Goal: Task Accomplishment & Management: Complete application form

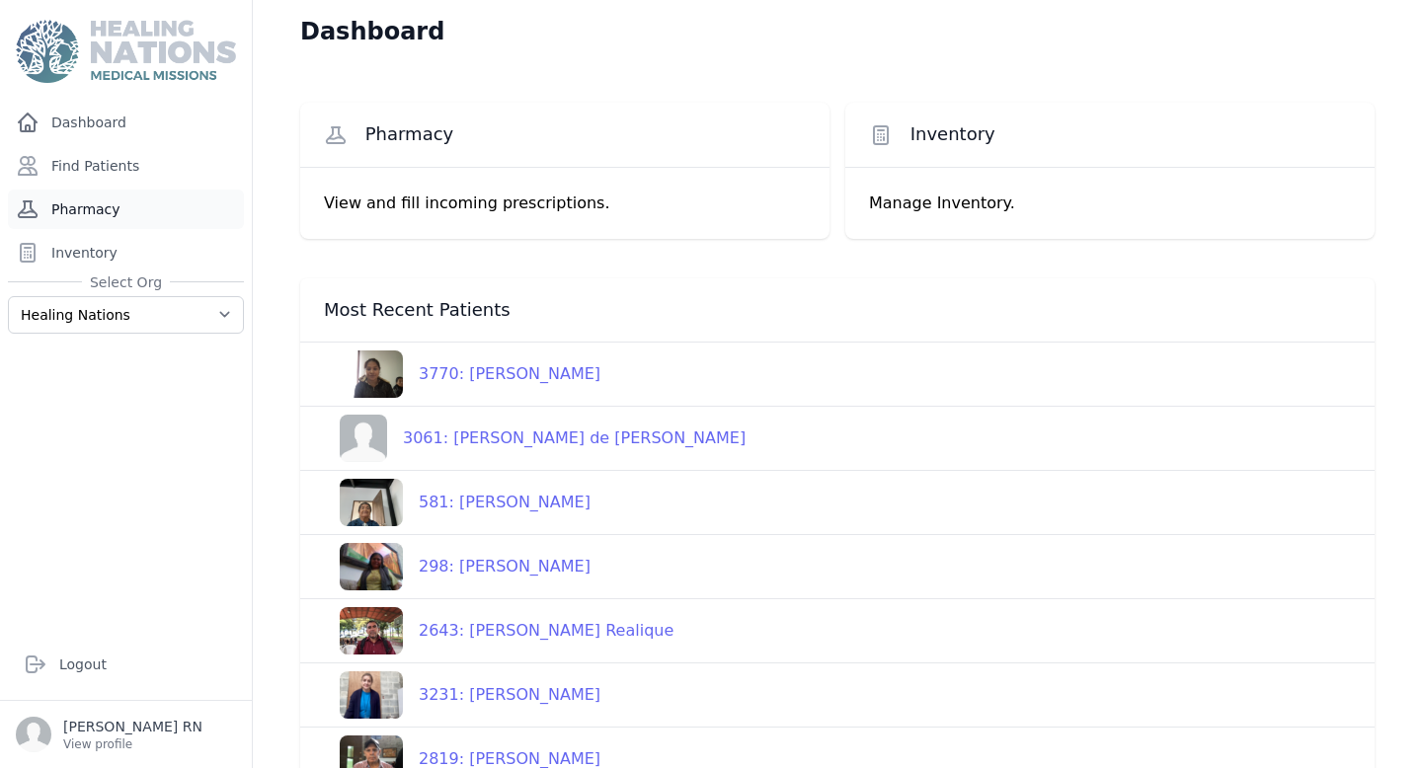
click at [103, 207] on link "Pharmacy" at bounding box center [126, 209] width 236 height 39
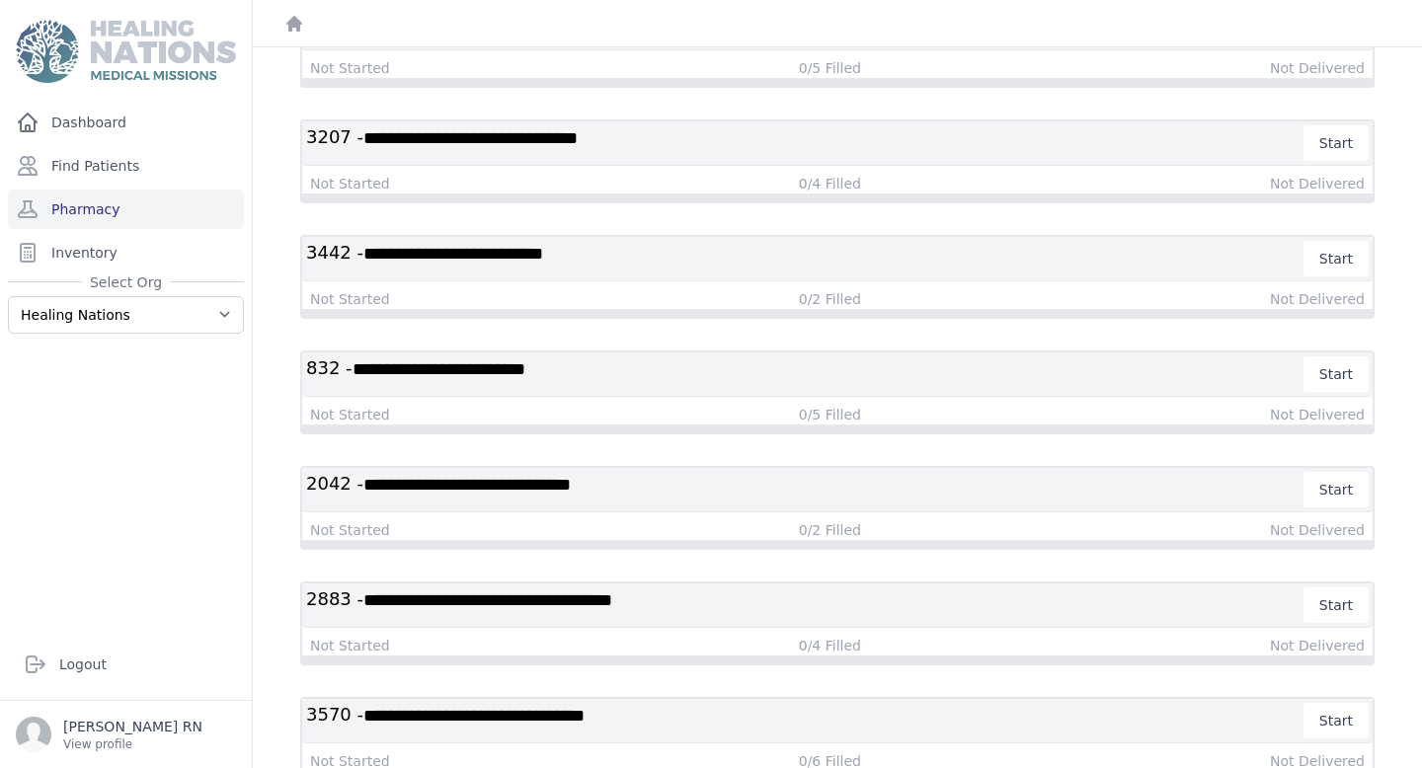
scroll to position [271, 0]
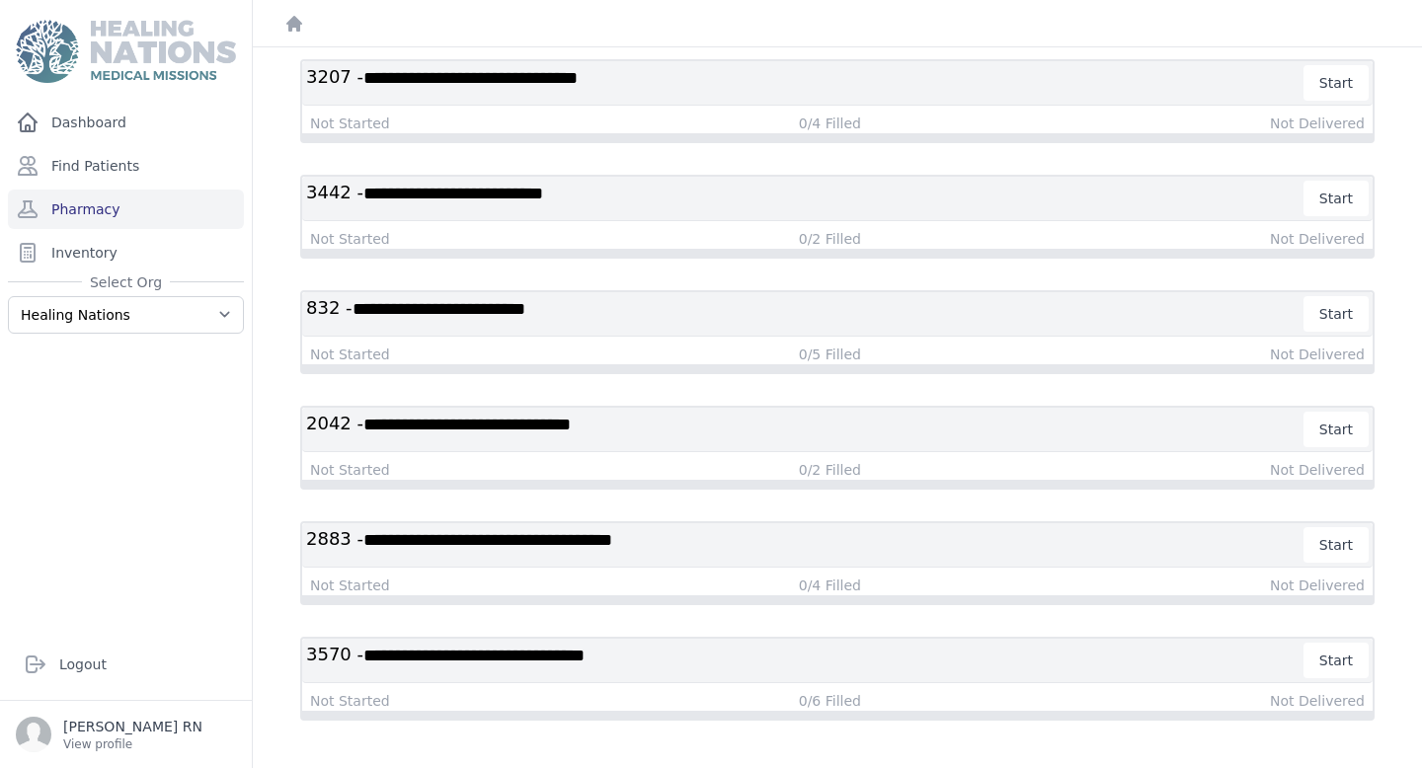
click at [719, 311] on h3 "**********" at bounding box center [805, 314] width 998 height 36
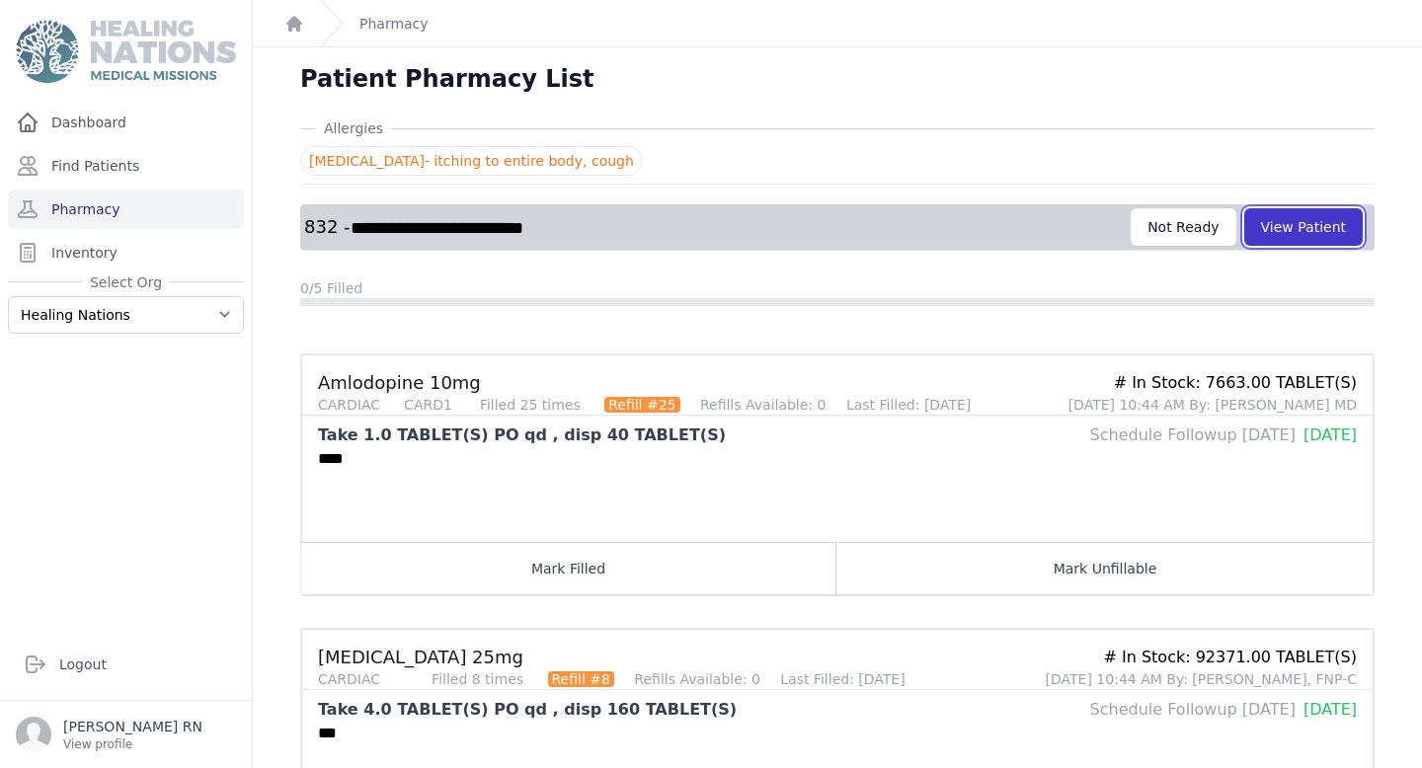
click at [1334, 220] on button "View Patient" at bounding box center [1303, 227] width 118 height 38
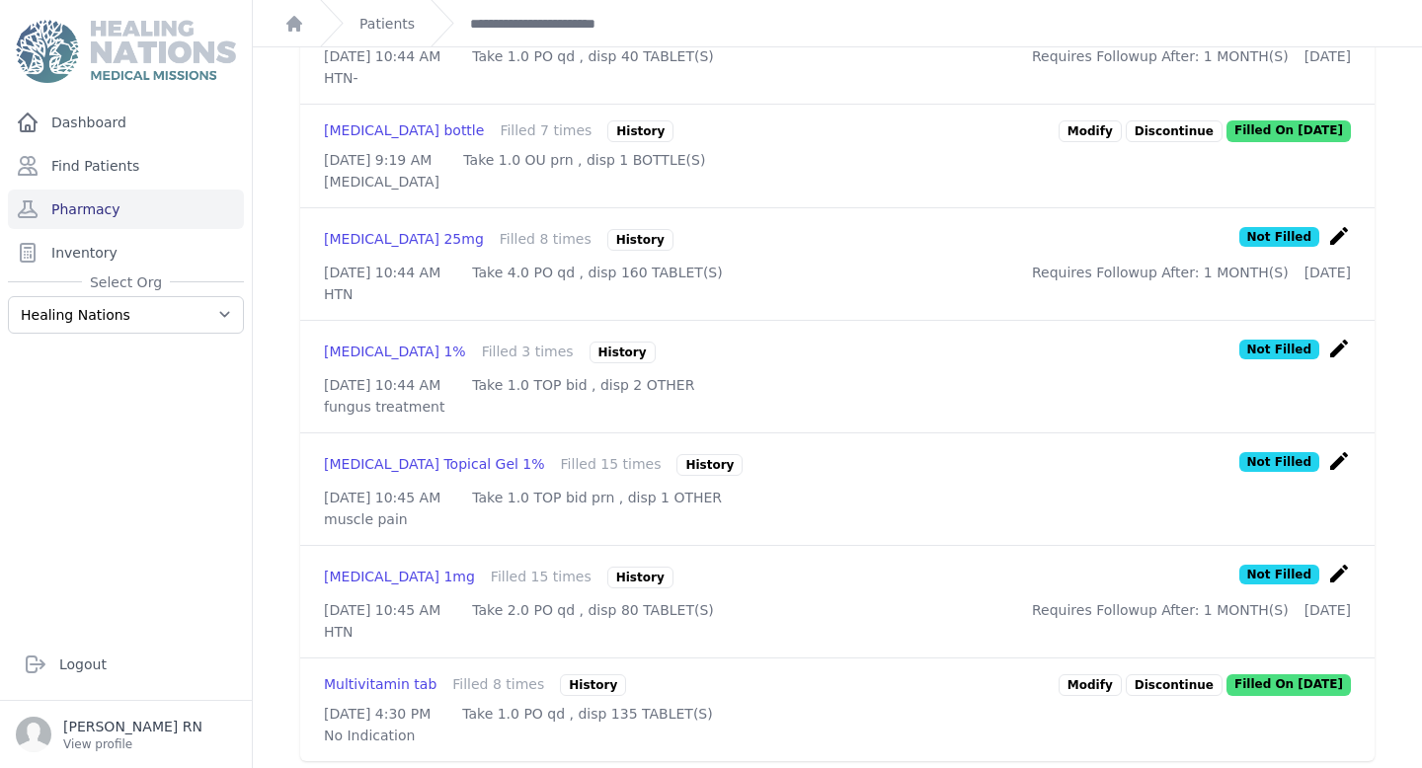
scroll to position [719, 0]
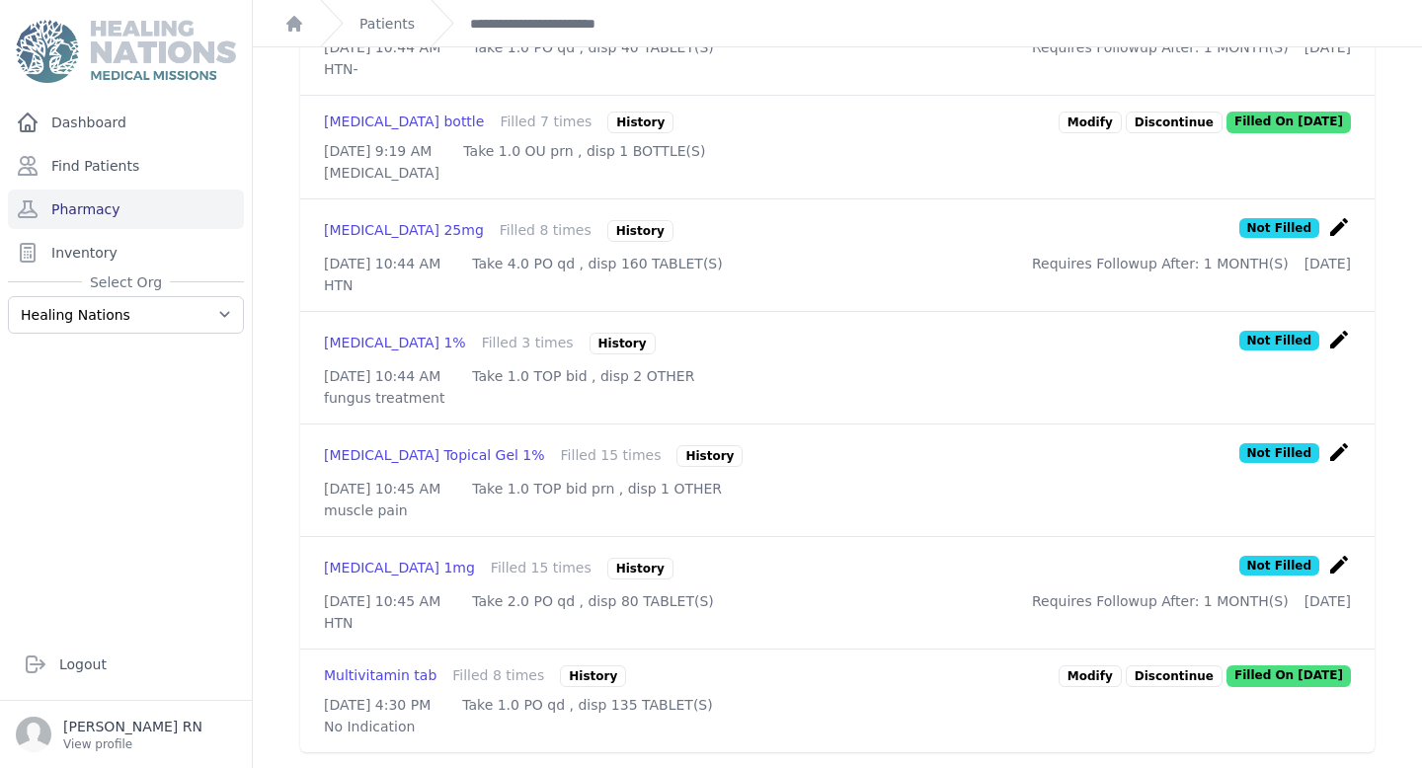
click at [1337, 553] on icon "create" at bounding box center [1339, 565] width 24 height 24
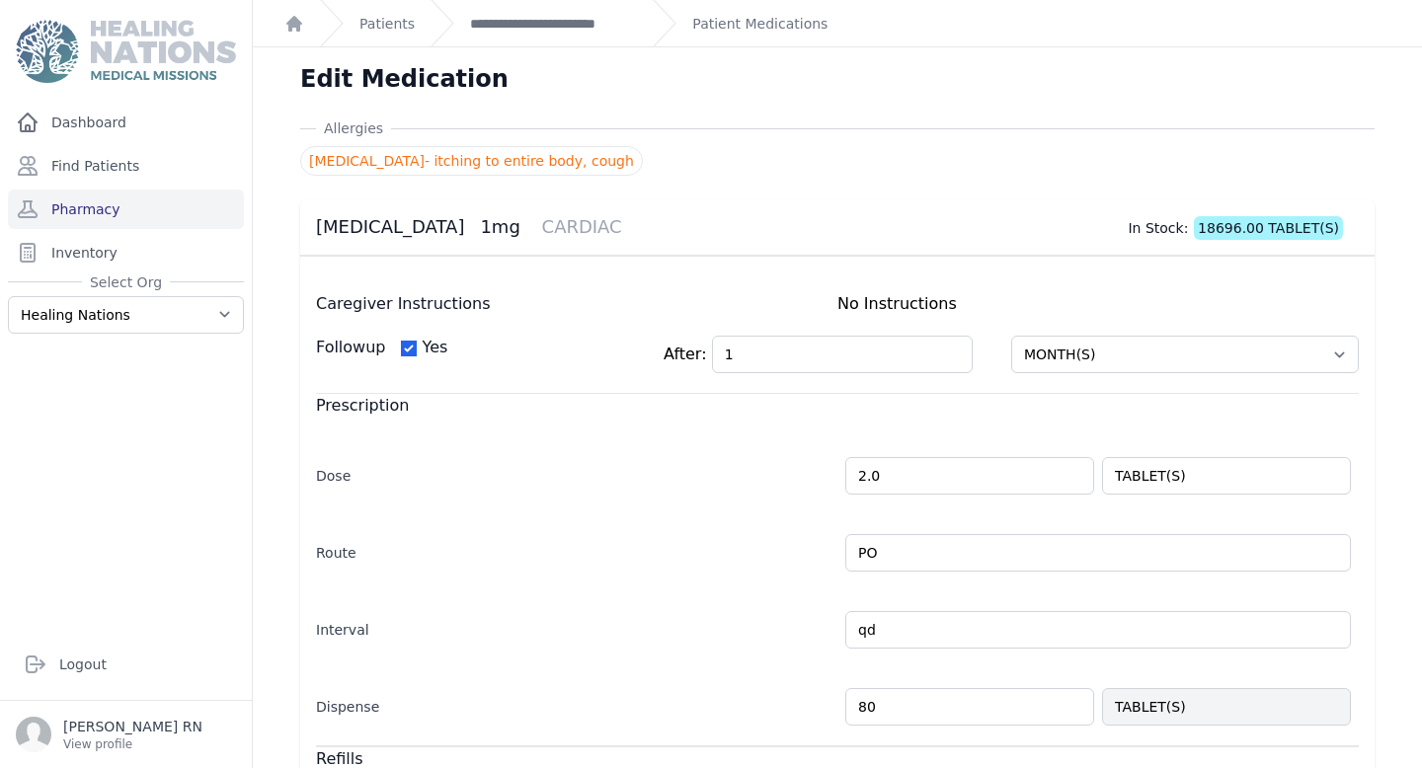
drag, startPoint x: 875, startPoint y: 705, endPoint x: 810, endPoint y: 698, distance: 64.5
click at [810, 699] on div "Dispense 80 TABLET(S)" at bounding box center [837, 696] width 1042 height 57
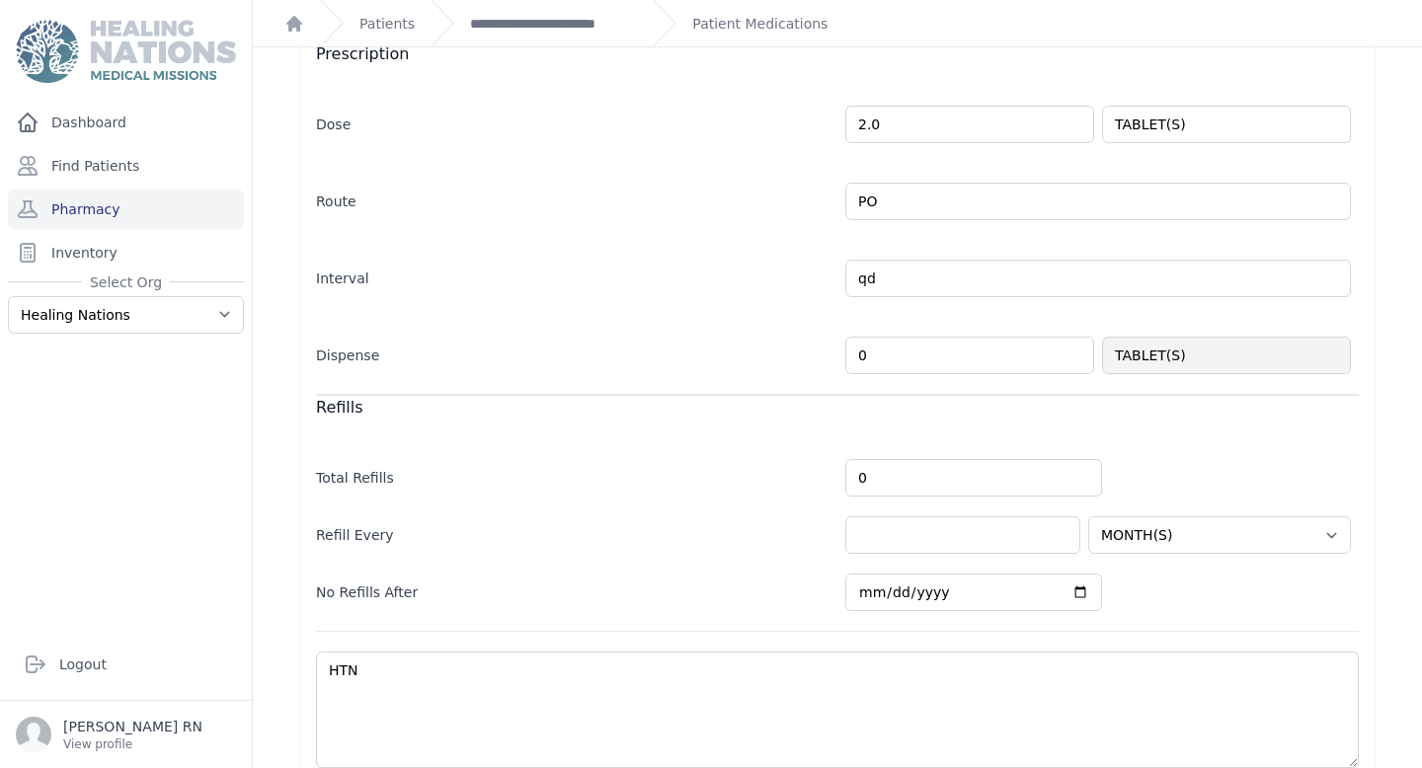
scroll to position [349, 0]
type input "0"
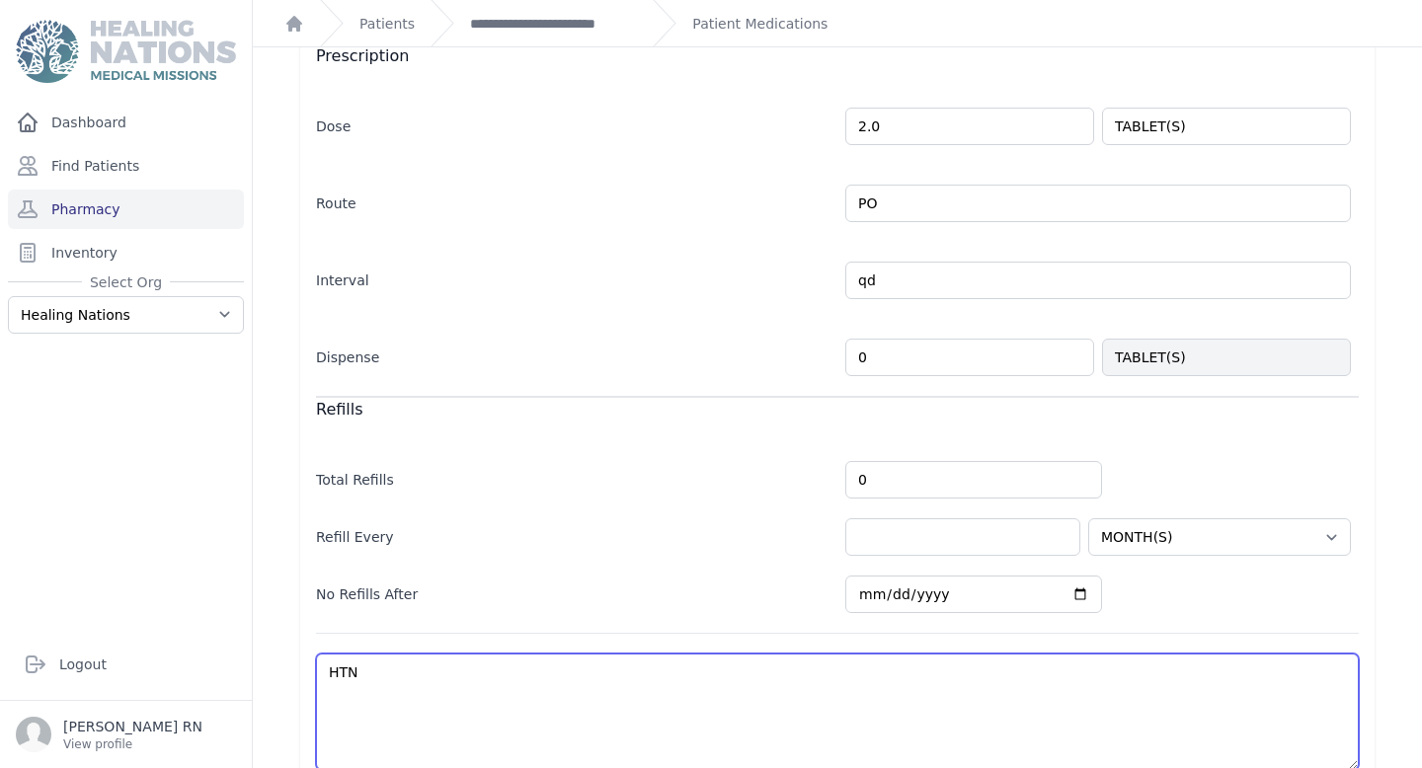
select select "MONTH(S)"
click at [429, 685] on textarea "HTN" at bounding box center [837, 712] width 1042 height 116
type textarea "HTN"
select select "MONTH(S)"
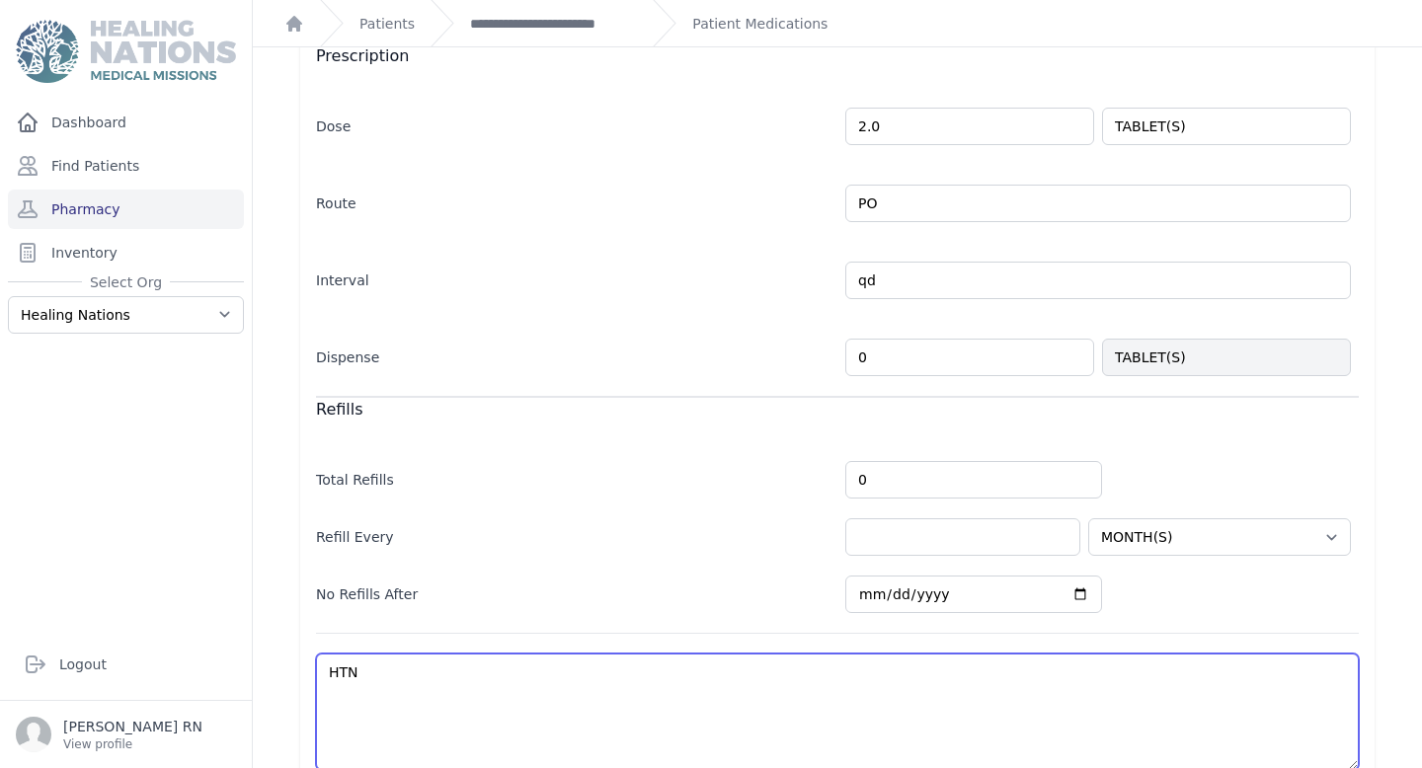
select select "MONTH(S)"
type textarea "HTN-"
select select "MONTH(S)"
type textarea "HTN-"
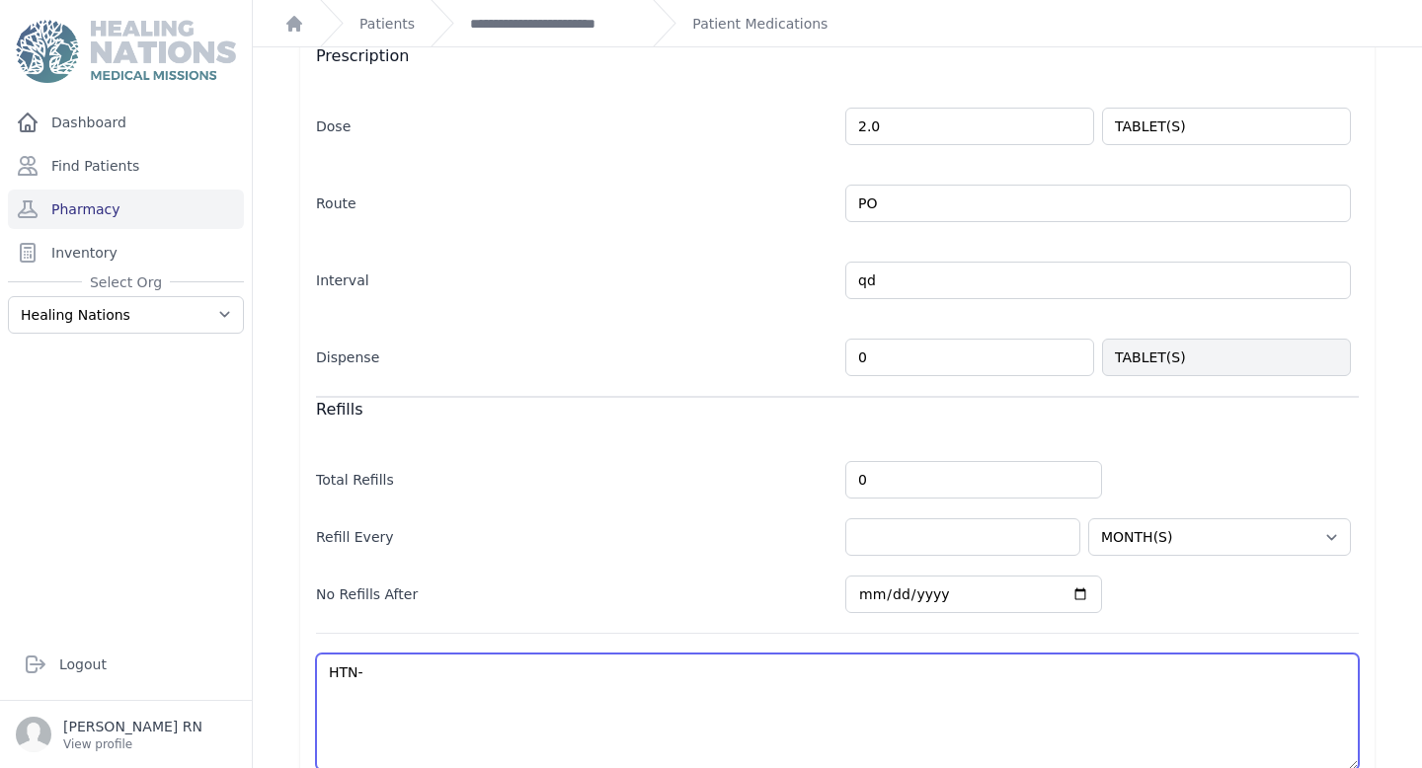
select select "MONTH(S)"
type textarea "HTN- h"
select select "MONTH(S)"
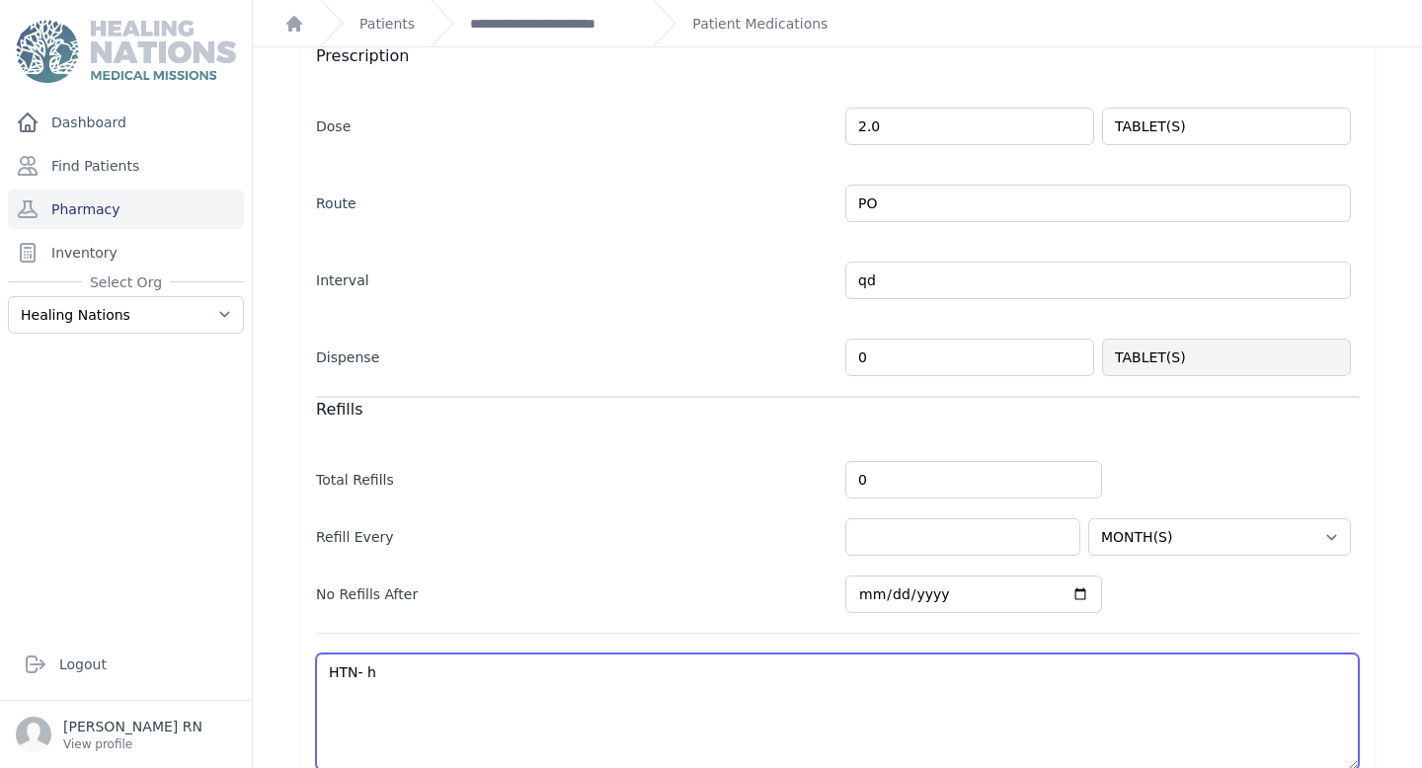
type textarea "HTN- ha"
select select "MONTH(S)"
type textarea "HTN- has"
select select "MONTH(S)"
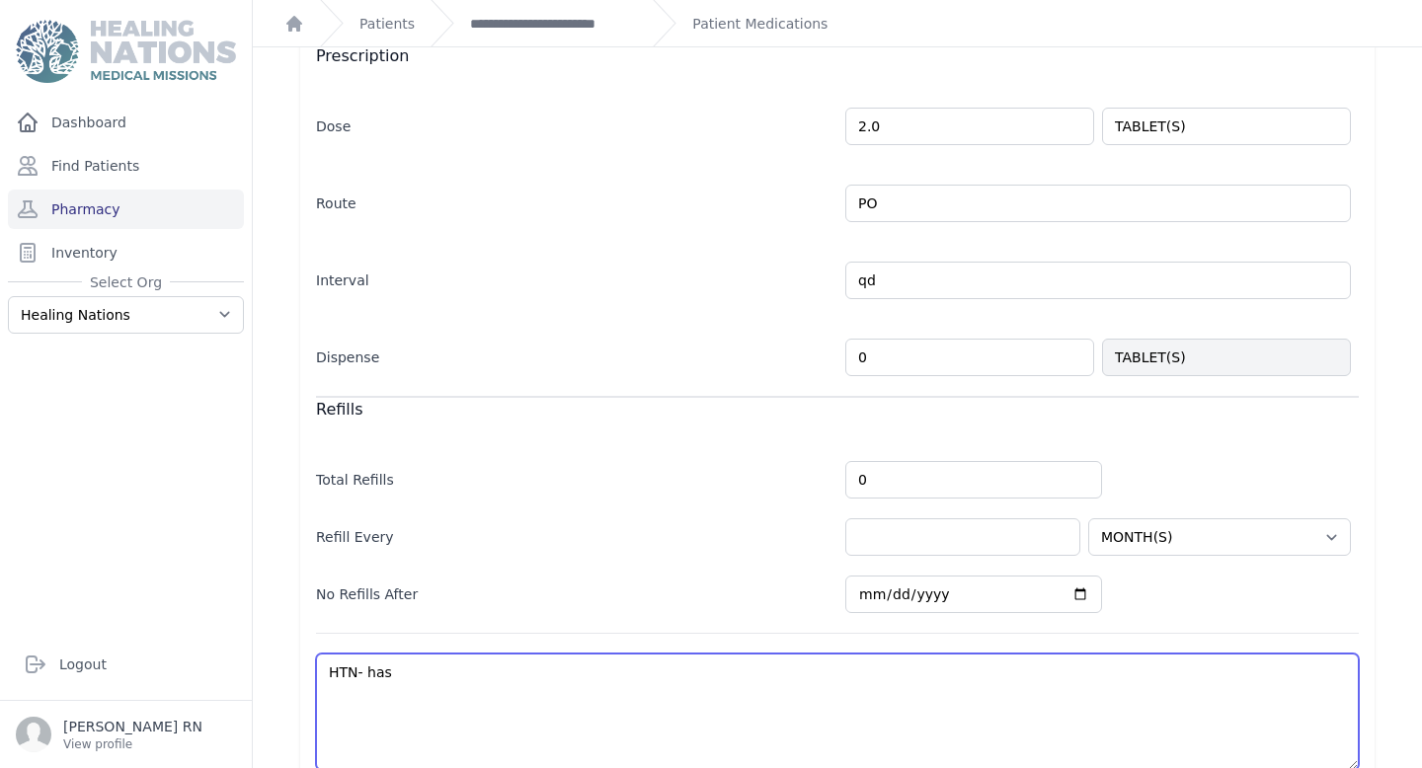
select select "MONTH(S)"
type textarea "HTN- has"
select select "MONTH(S)"
type textarea "HTN- has e"
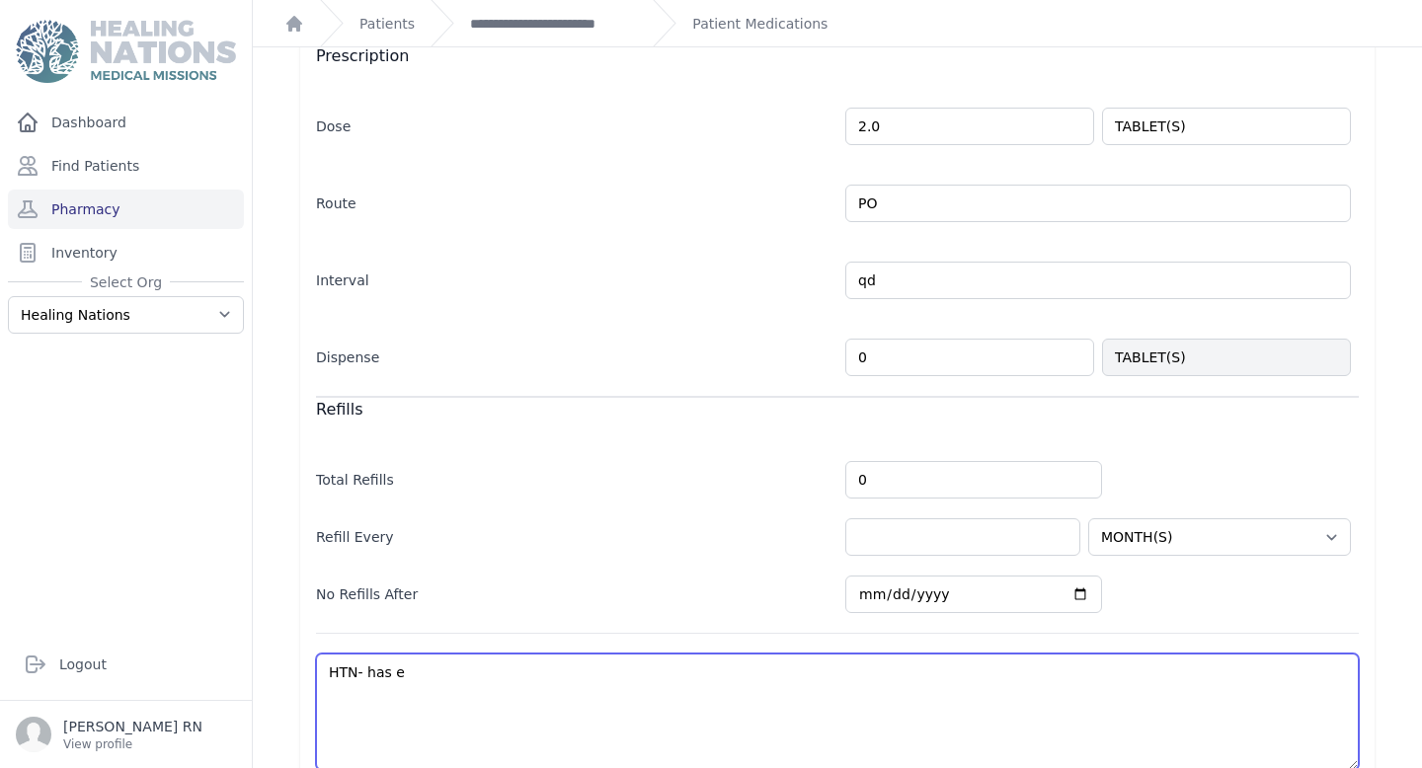
select select "MONTH(S)"
type textarea "HTN- has en"
select select "MONTH(S)"
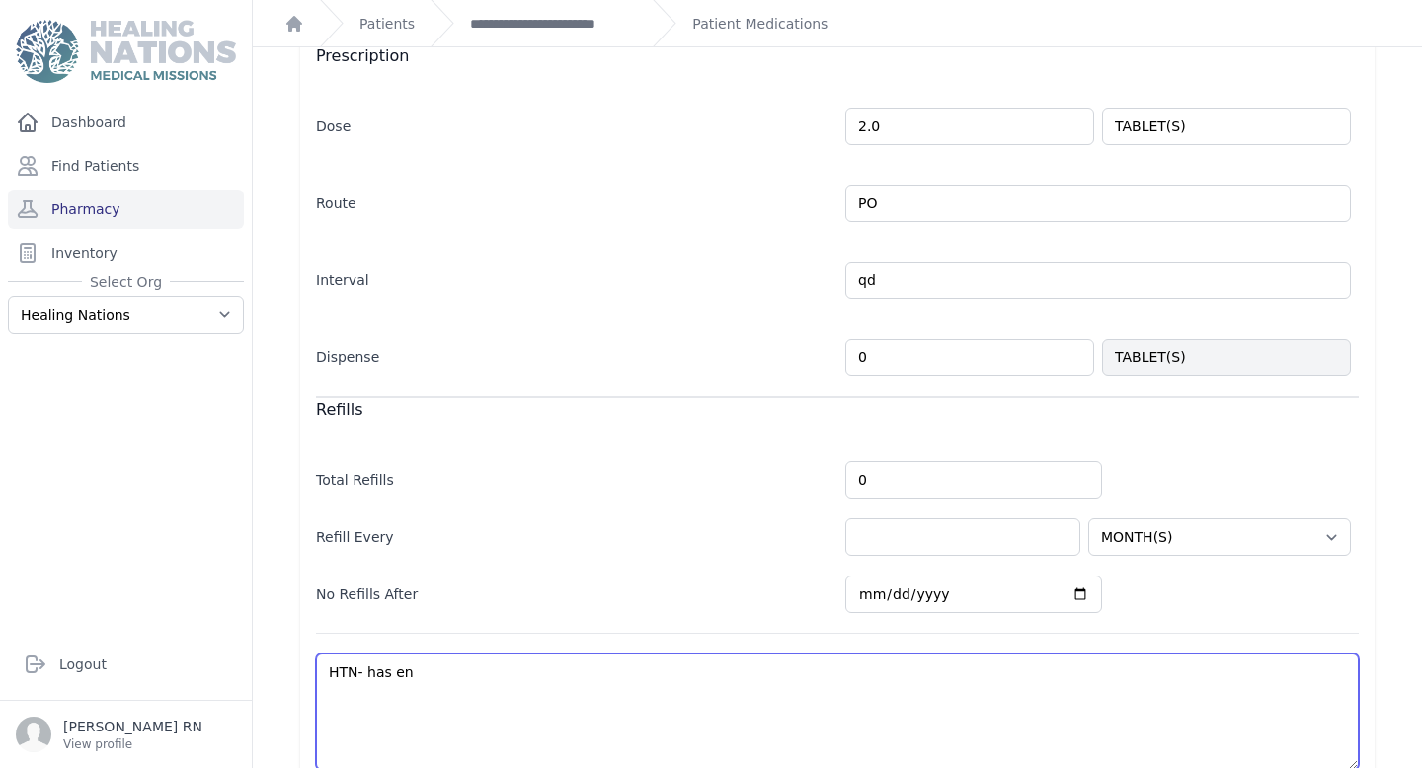
type textarea "HTN- has eno"
select select "MONTH(S)"
type textarea "HTN- has enou"
select select "MONTH(S)"
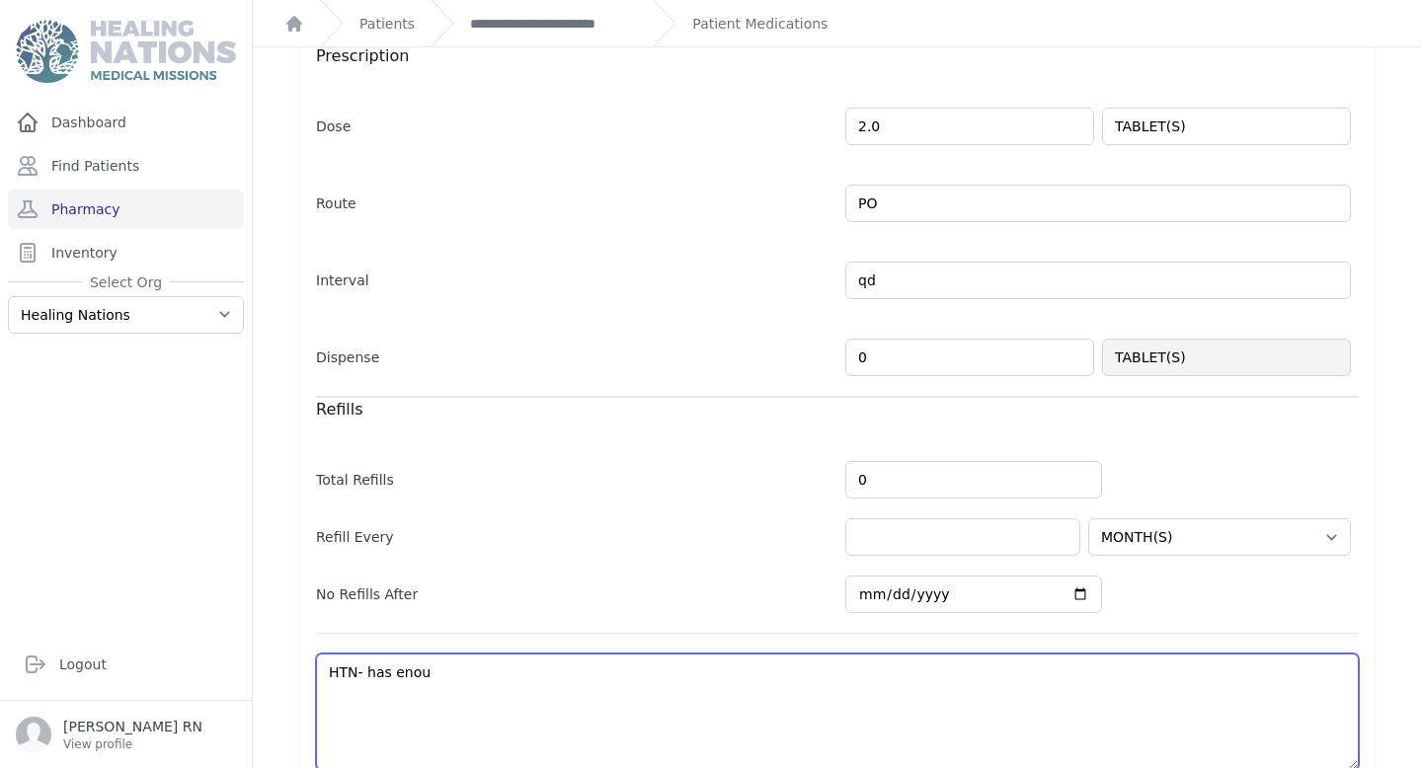
select select "MONTH(S)"
type textarea "HTN- has enoug"
select select "MONTH(S)"
type textarea "HTN- has enough"
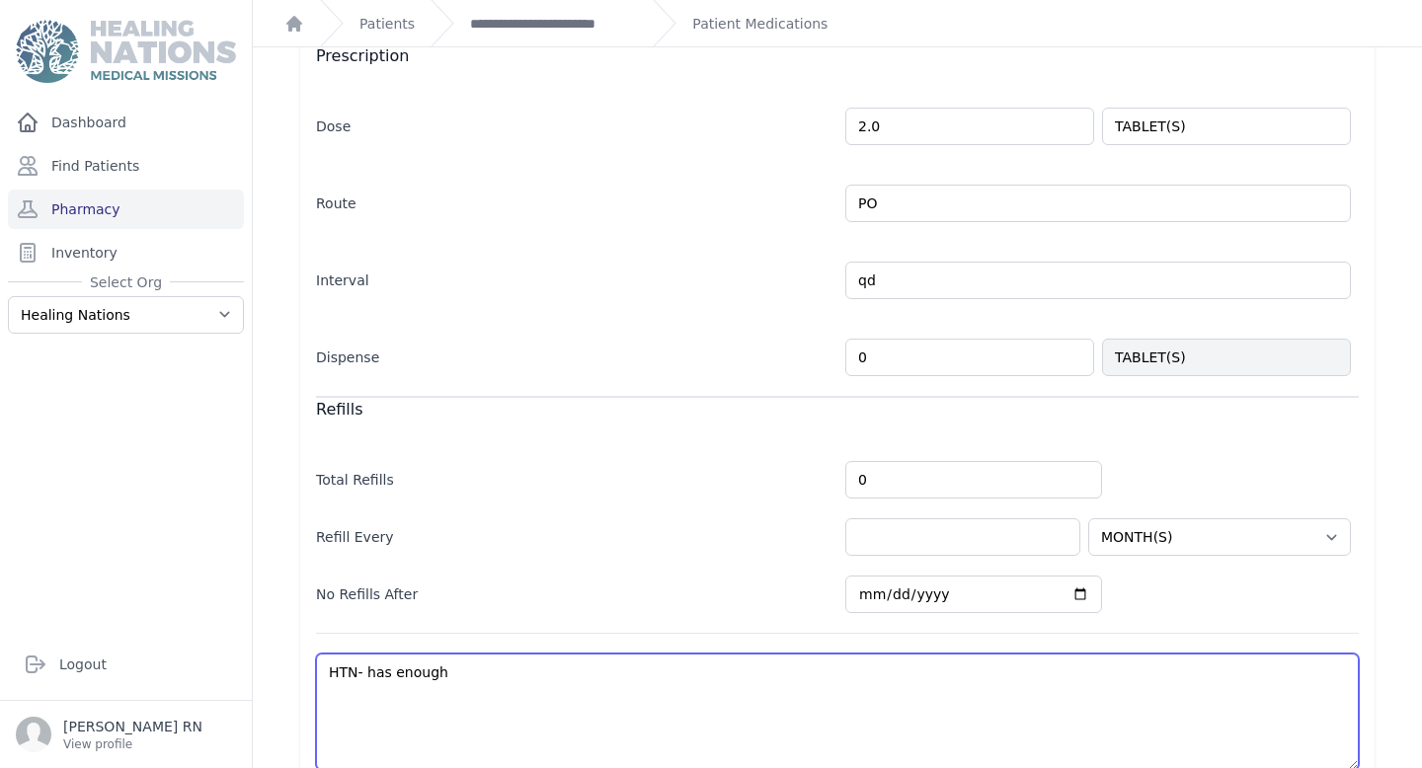
select select "MONTH(S)"
type textarea "HTN- has enough"
select select "MONTH(S)"
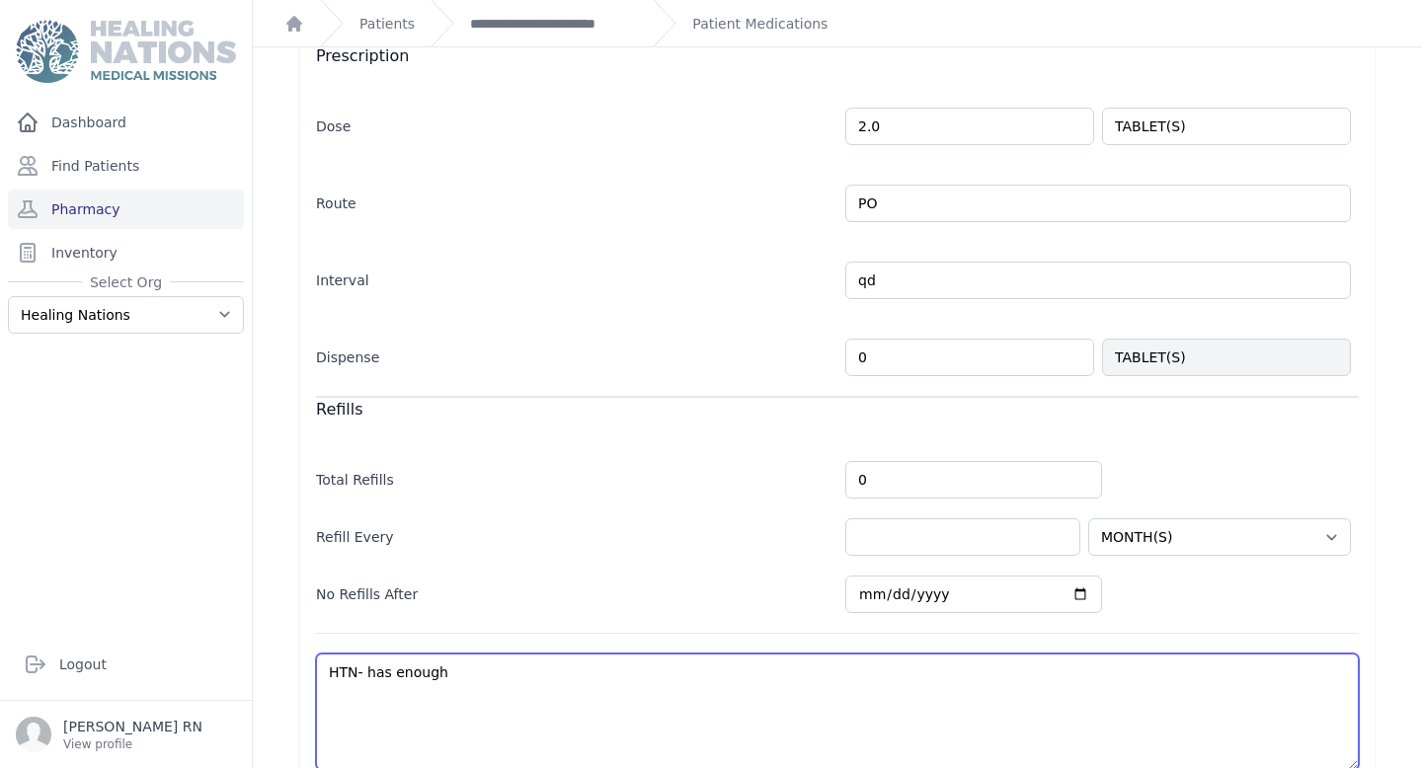
type textarea "HTN- has enough t"
select select "MONTH(S)"
type textarea "HTN- has enough ti"
select select "MONTH(S)"
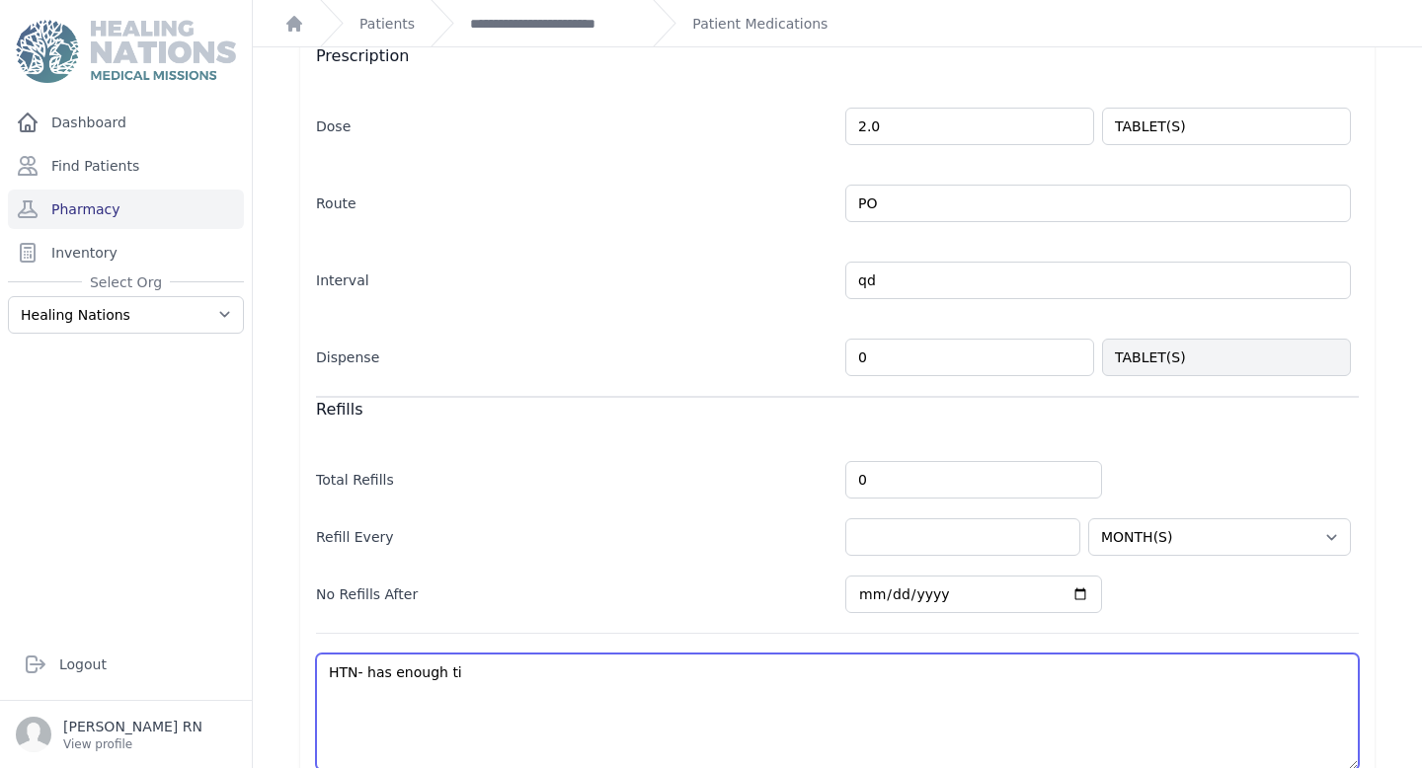
select select "MONTH(S)"
type textarea "HTN- has enough til"
select select "MONTH(S)"
type textarea "HTN- has enough till"
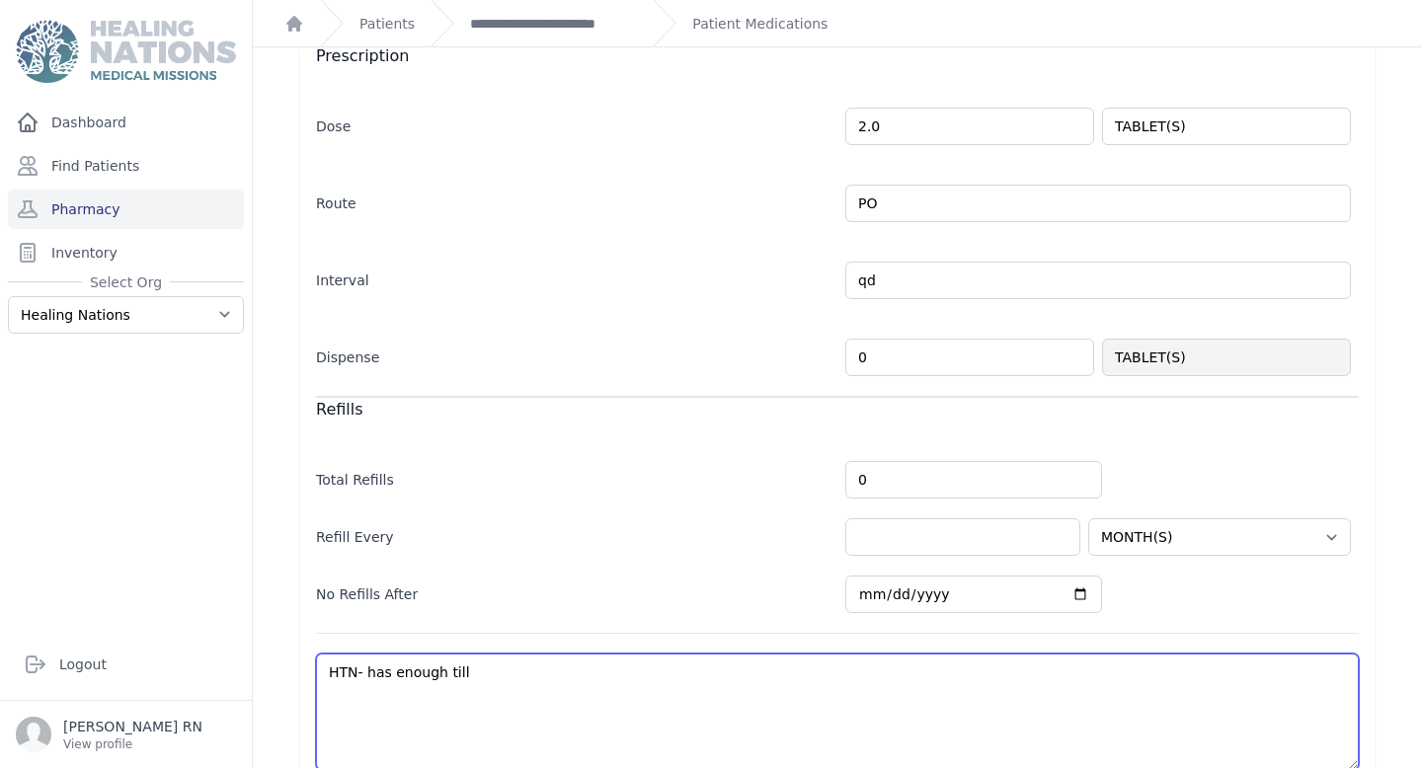
select select "MONTH(S)"
type textarea "HTN- has enough till"
select select "MONTH(S)"
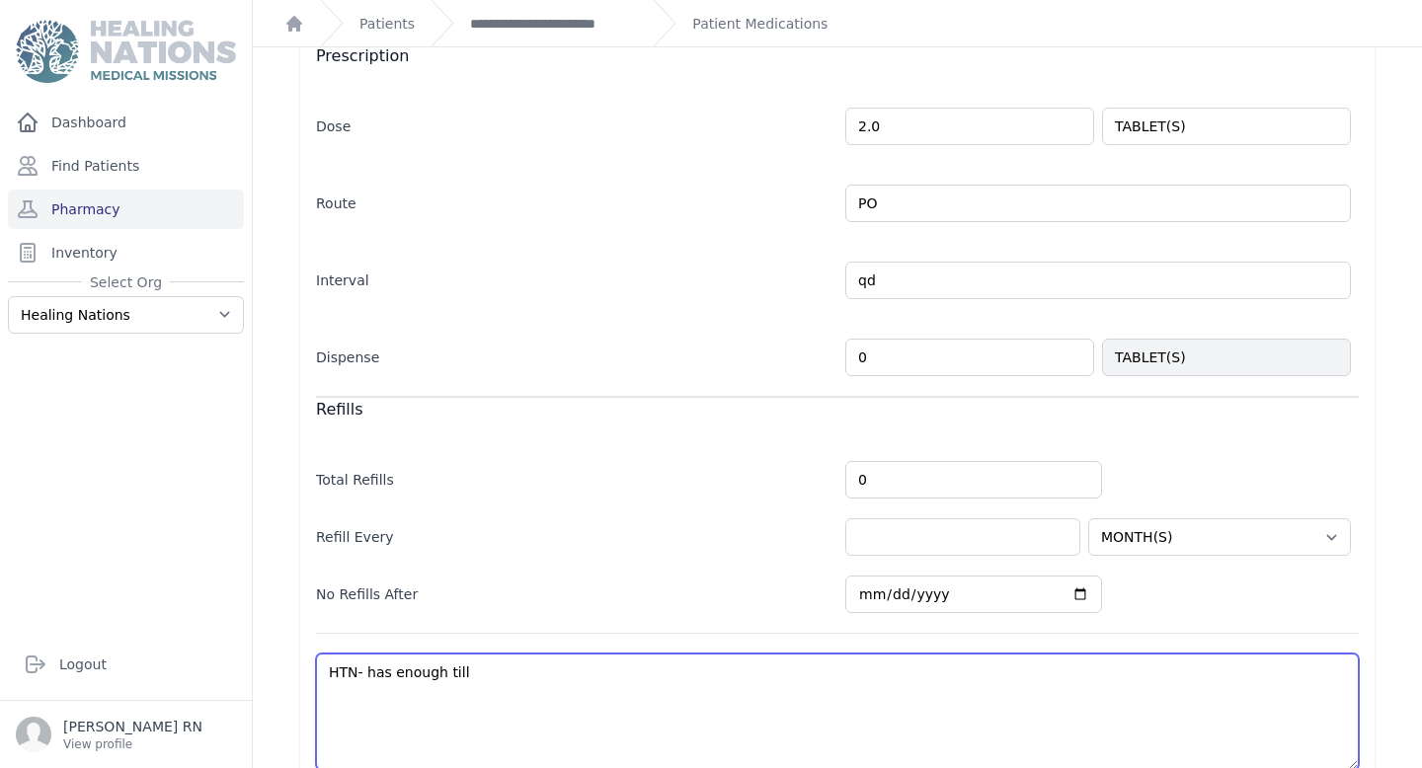
type textarea "HTN- has enough till j"
select select "MONTH(S)"
type textarea "HTN- has enough till"
select select "MONTH(S)"
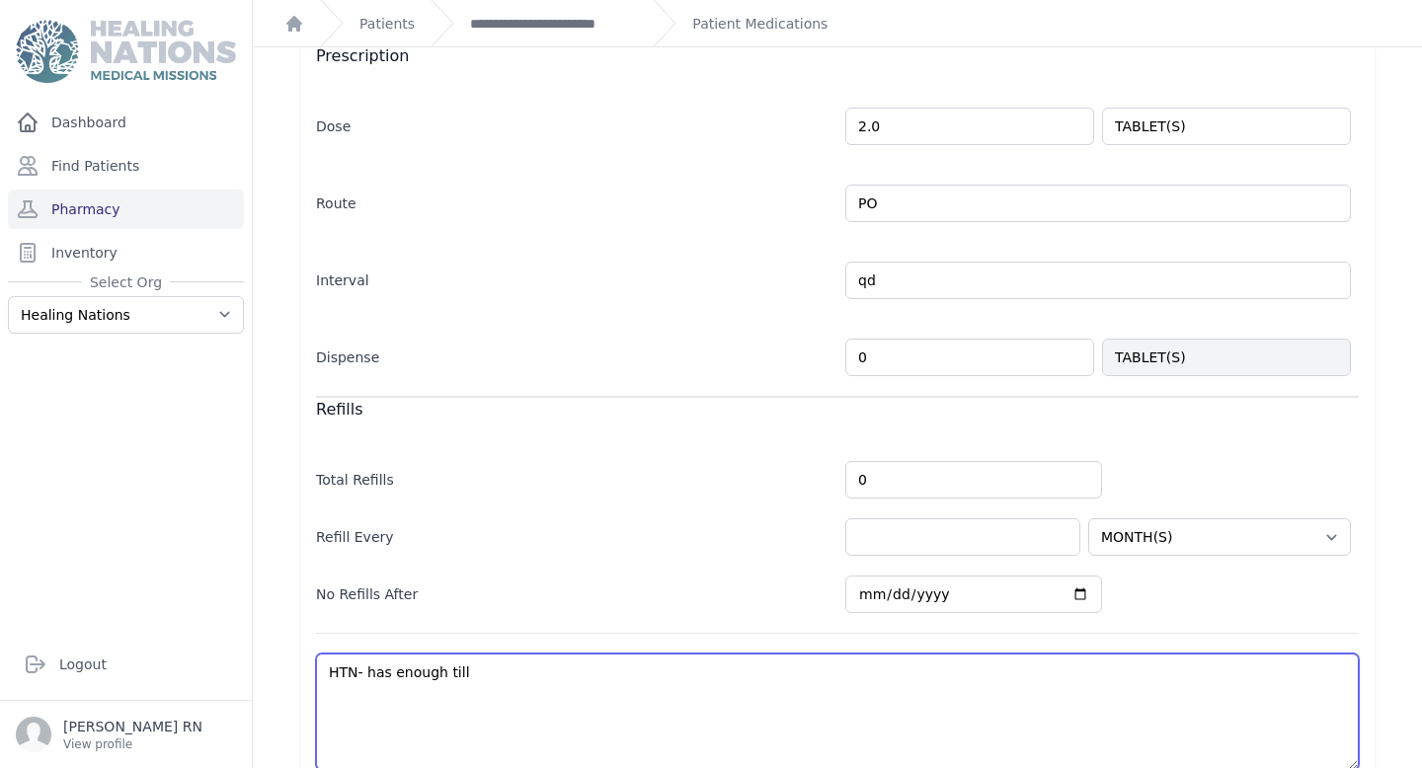
select select "MONTH(S)"
type textarea "HTN- has enough till o"
select select "MONTH(S)"
type textarea "HTN- has enough till oc"
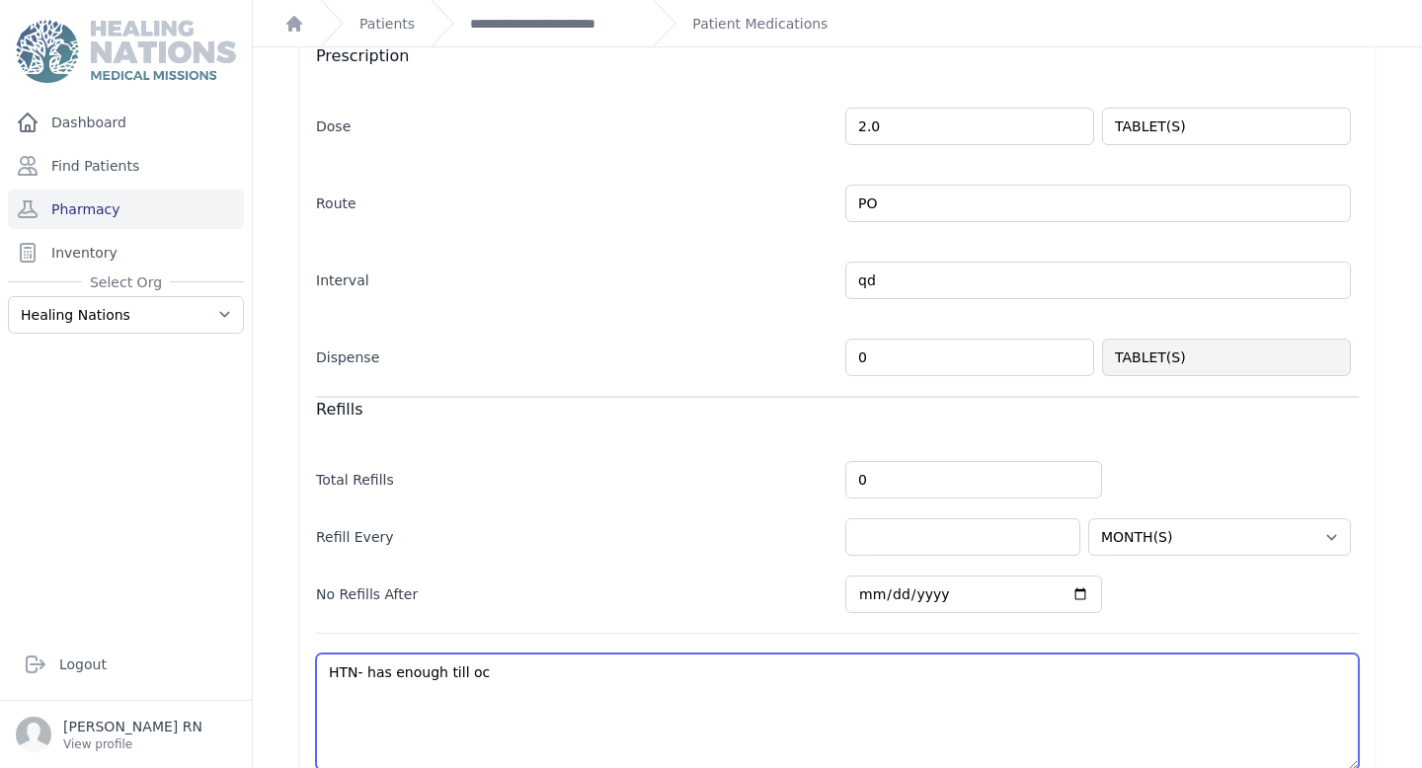
select select "MONTH(S)"
type textarea "HTN- has enough till oct"
select select "MONTH(S)"
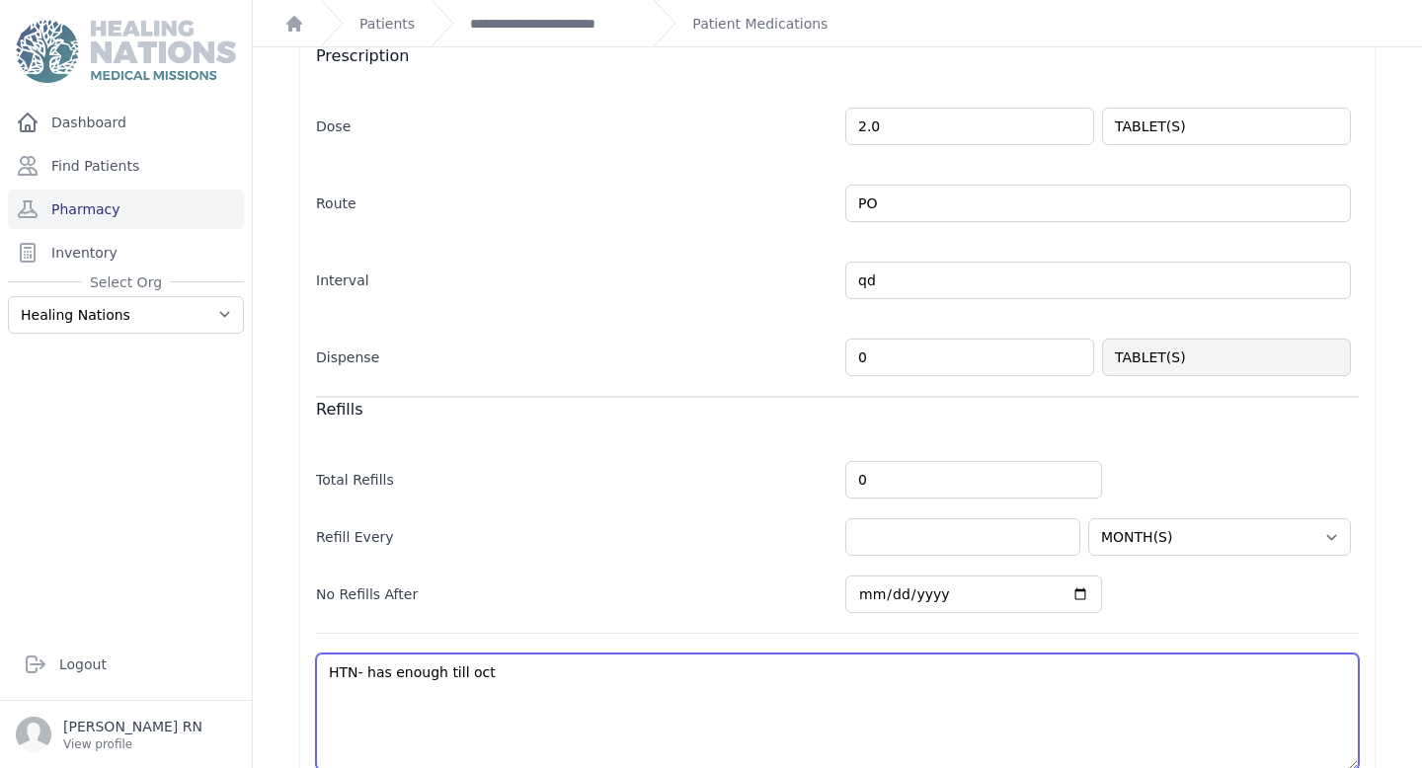
type textarea "HTN- has enough till oct"
select select "MONTH(S)"
type textarea "HTN- has enough till oct j"
select select "MONTH(S)"
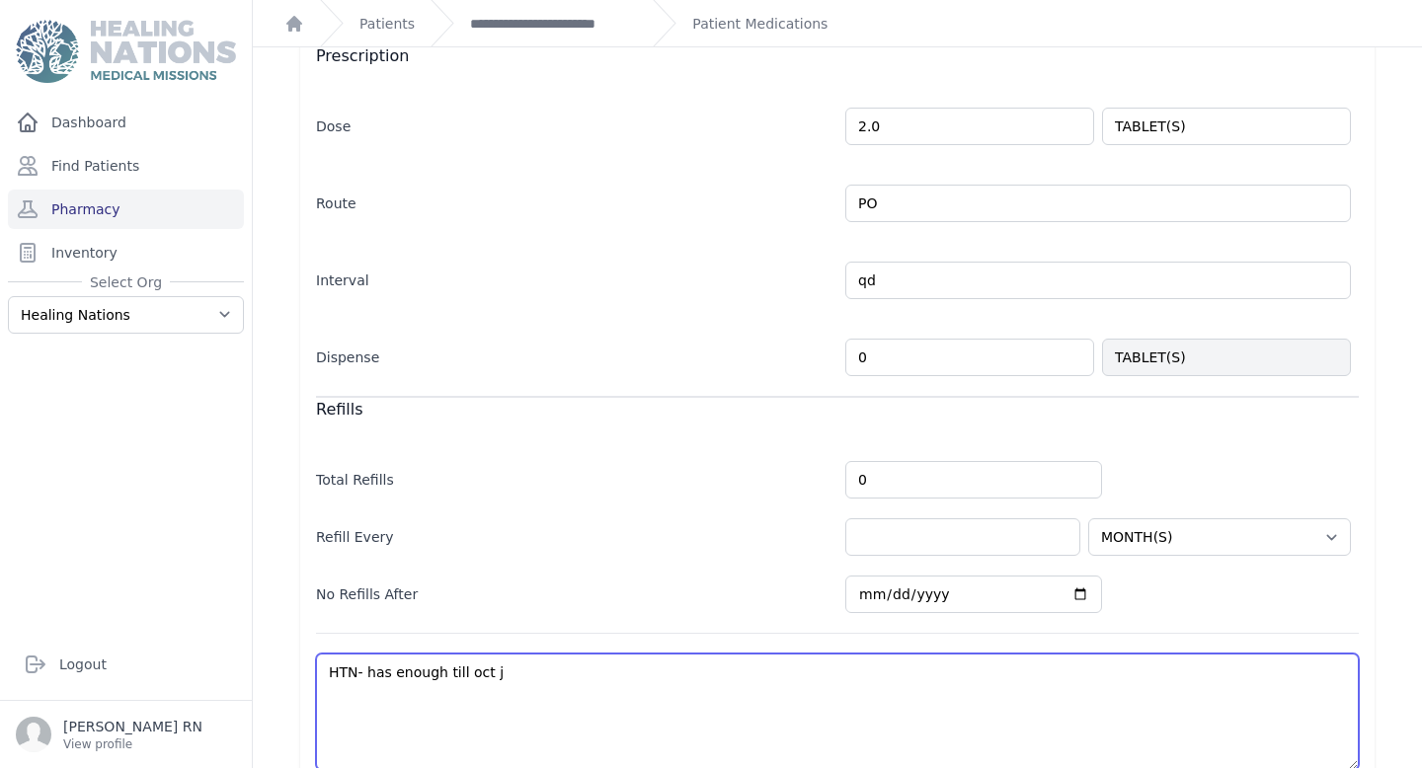
select select "MONTH(S)"
type textarea "HTN- has enough till oct jo"
select select "MONTH(S)"
type textarea "HTN- has enough till oct jor"
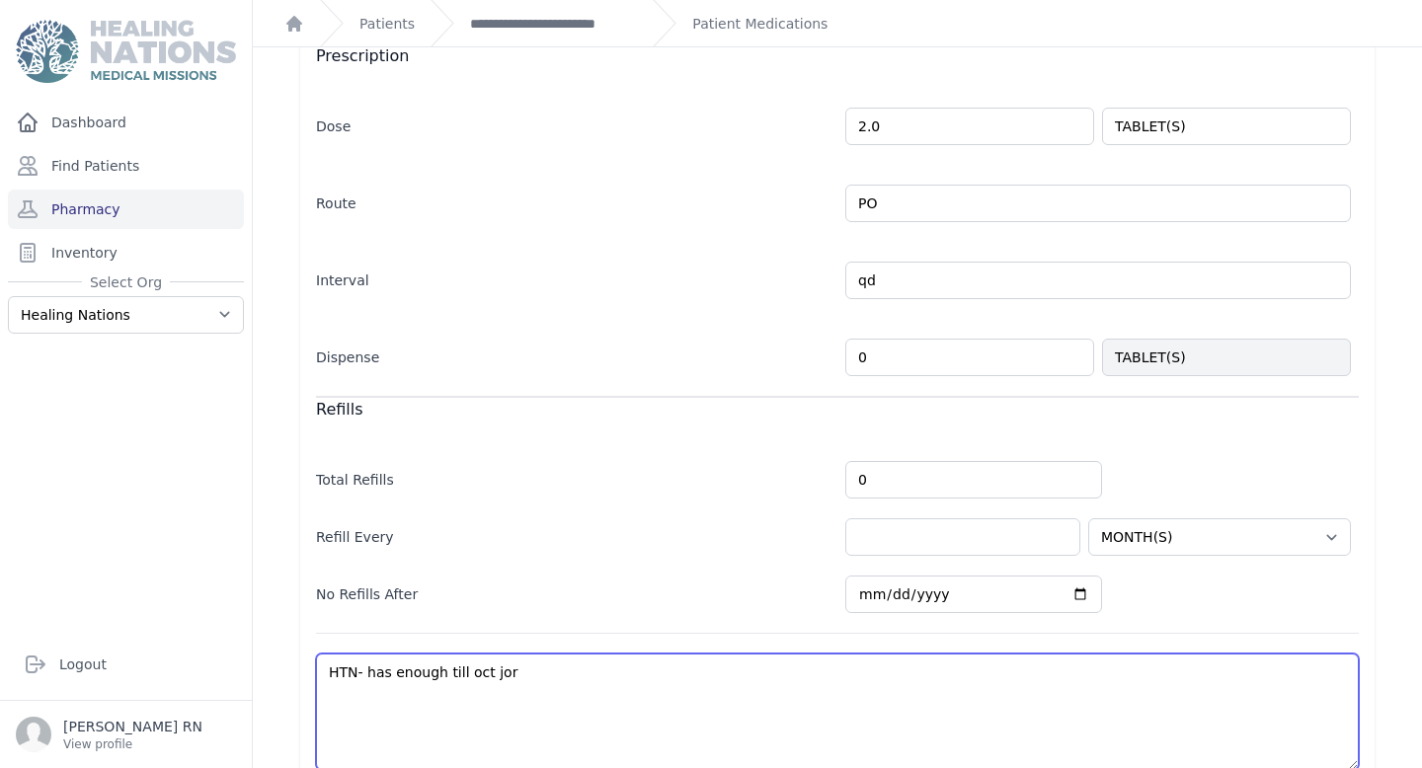
select select "MONTH(S)"
type textarea "HTN- has enough till oct jorn"
select select "MONTH(S)"
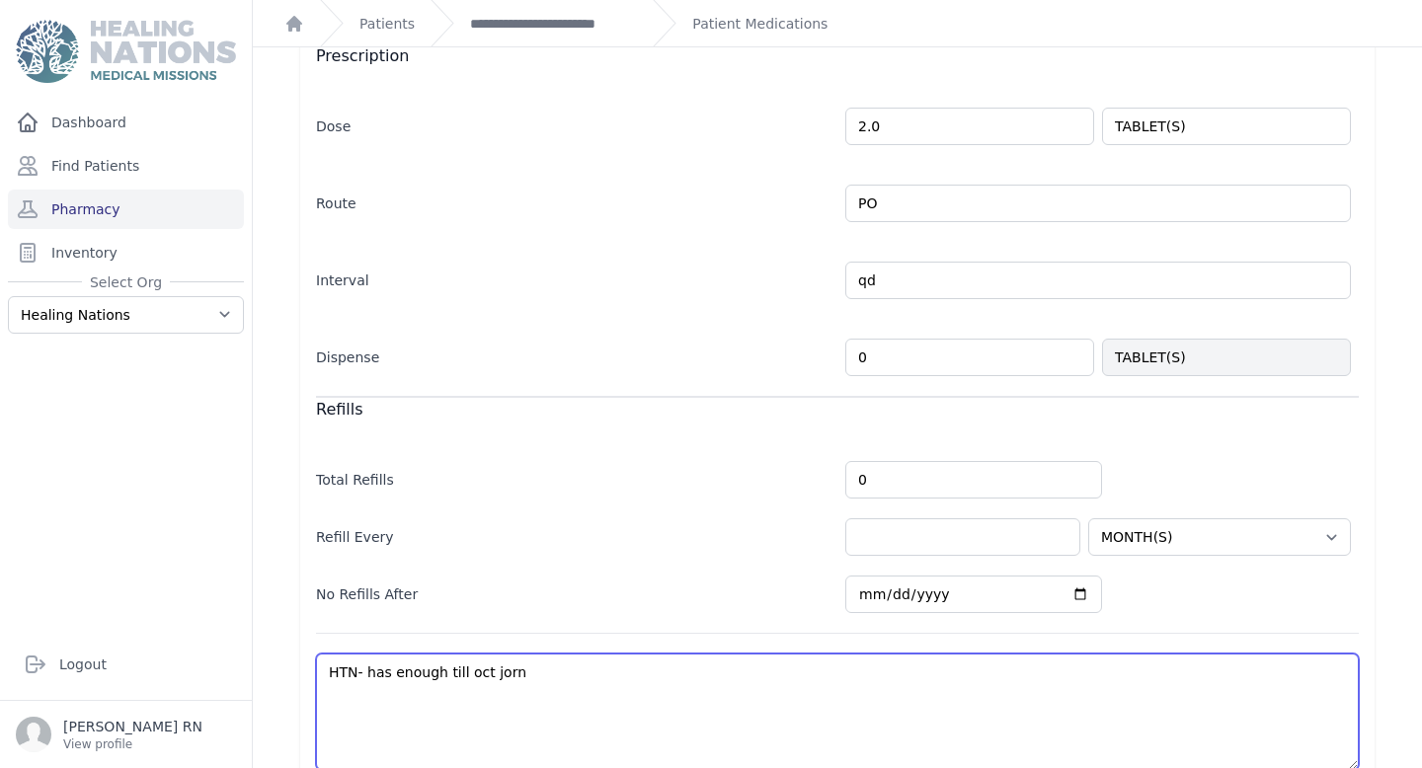
type textarea "HTN- has enough till oct jorna"
select select "MONTH(S)"
type textarea "HTN- has enough till oct jornad"
select select "MONTH(S)"
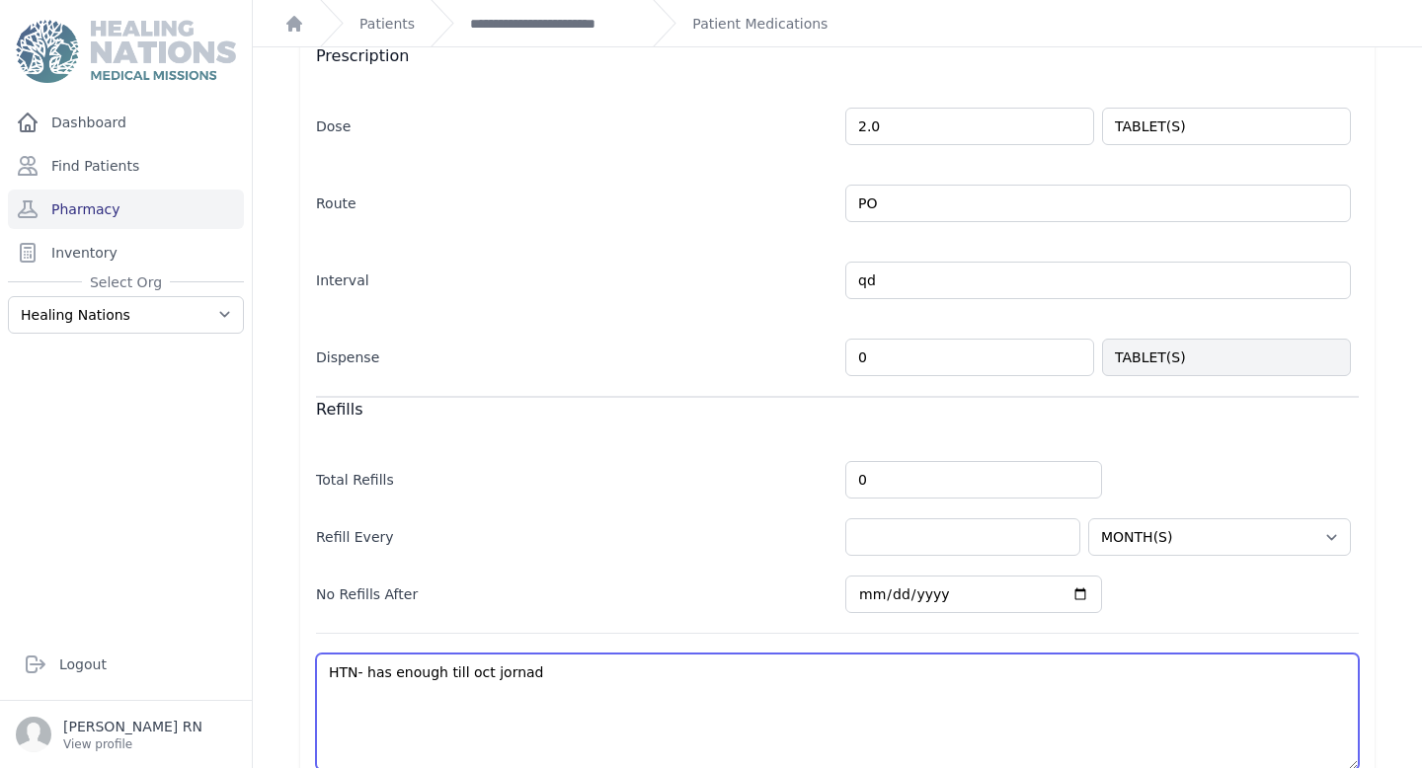
select select "MONTH(S)"
type textarea "HTN- has enough till oct jornada"
select select "MONTH(S)"
type textarea "HTN- has enough till oct jornada."
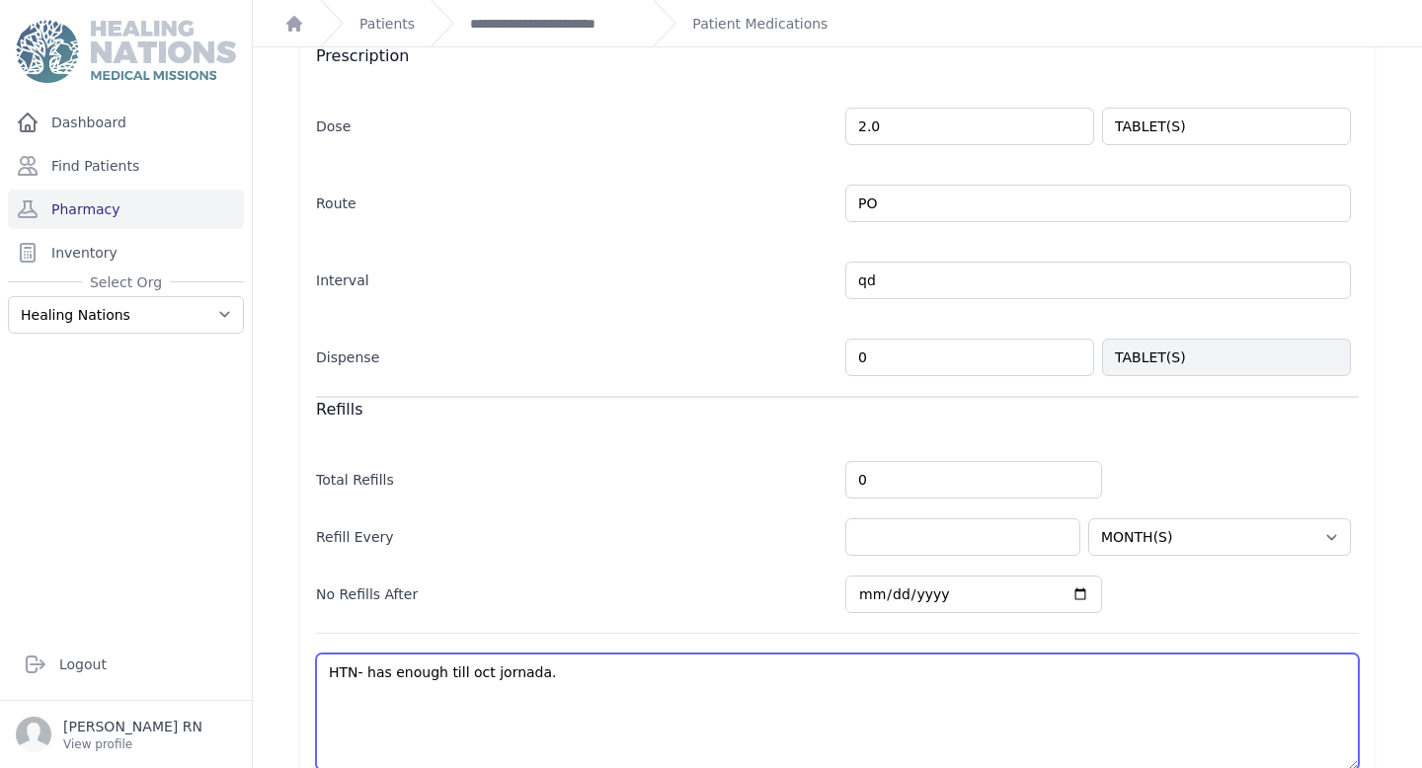
select select "MONTH(S)"
type textarea "HTN- has enough till oct jornada."
select select "MONTH(S)"
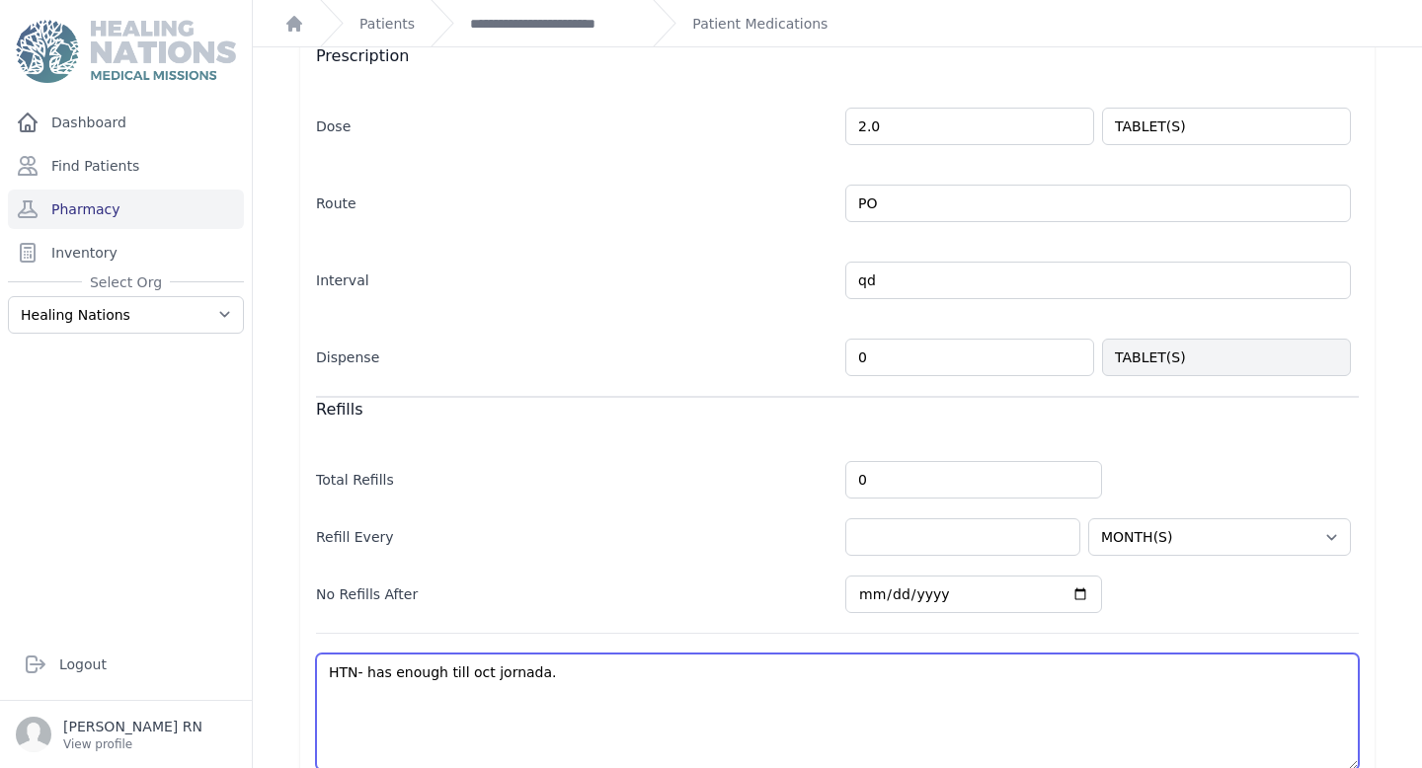
scroll to position [440, 0]
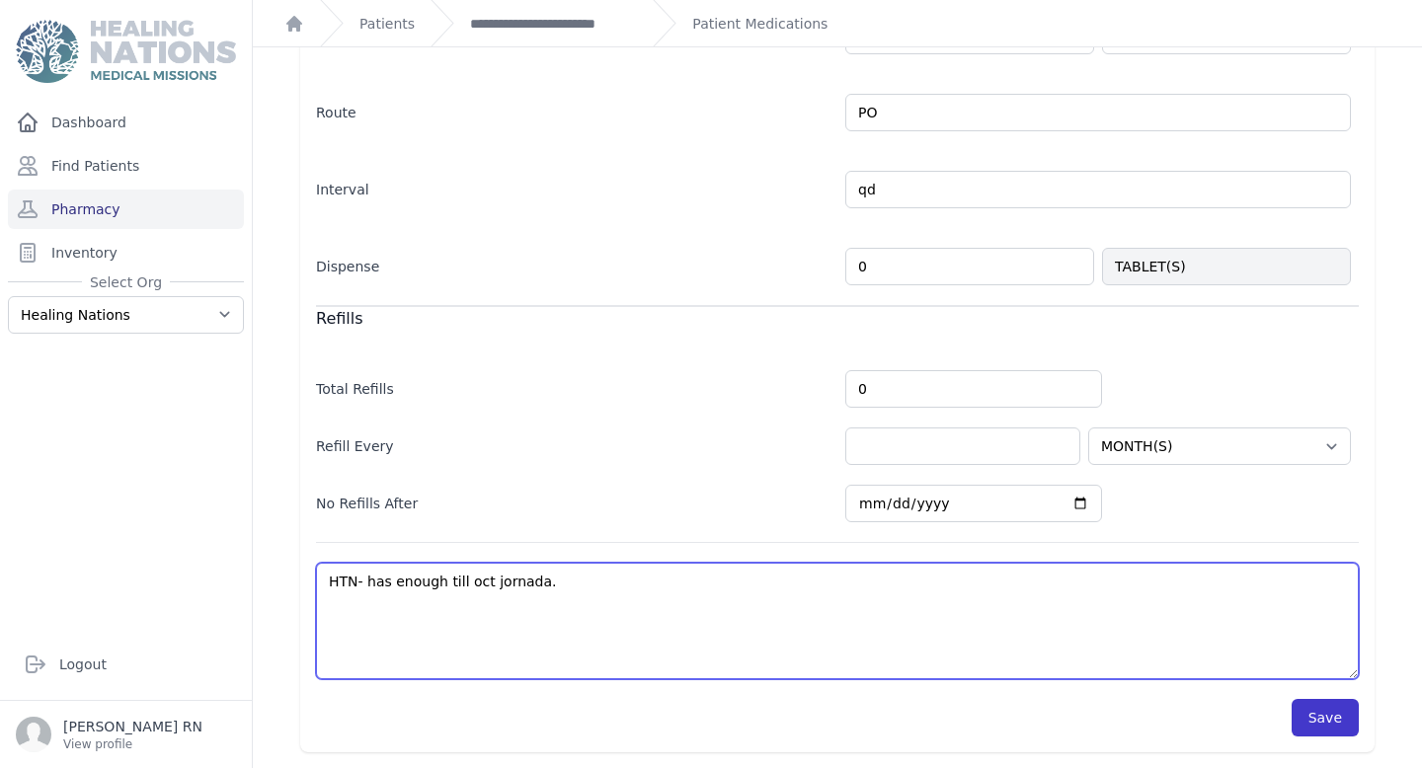
type textarea "HTN- has enough till oct jornada."
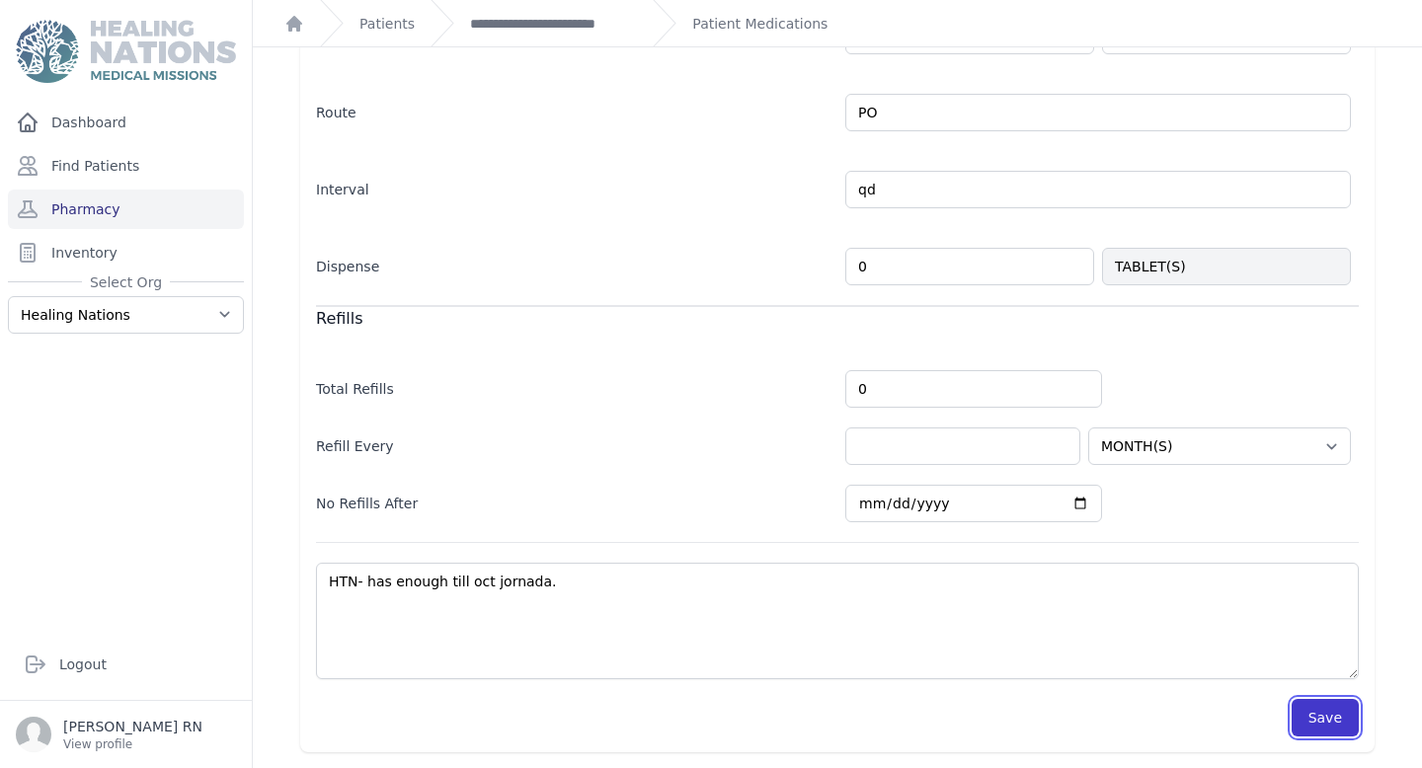
click at [1344, 718] on button "Save" at bounding box center [1324, 718] width 67 height 38
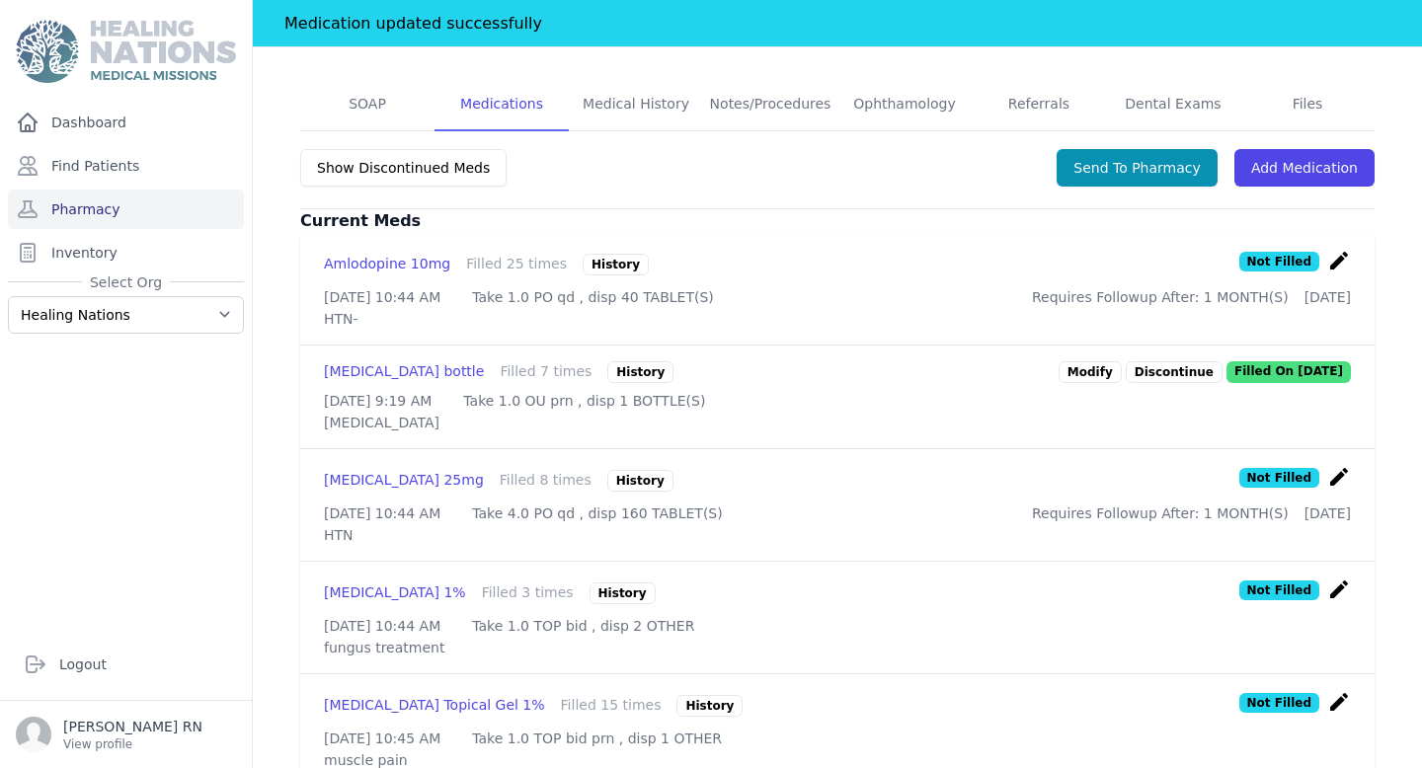
click at [1338, 249] on icon "create" at bounding box center [1339, 261] width 24 height 24
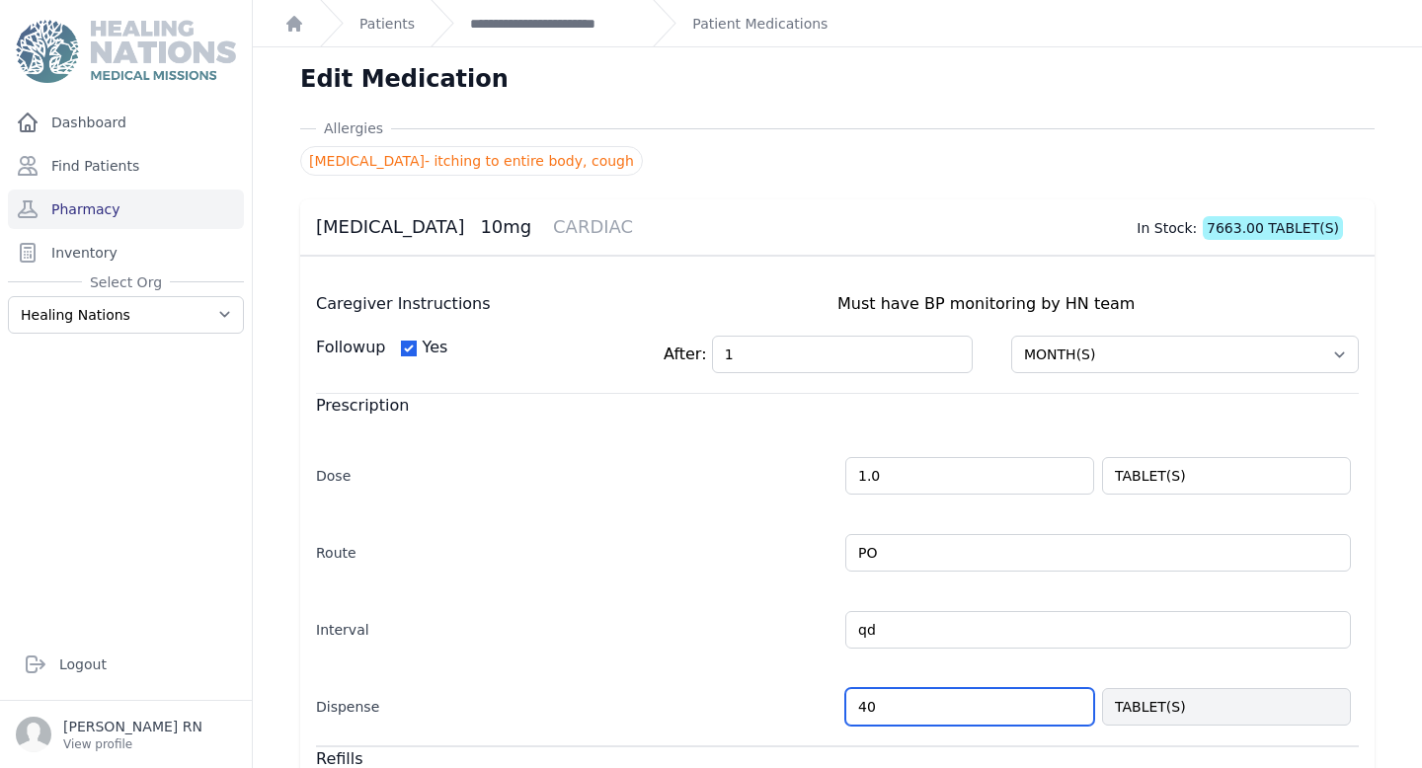
drag, startPoint x: 905, startPoint y: 703, endPoint x: 796, endPoint y: 702, distance: 109.6
click at [796, 702] on div "Dispense 40 TABLET(S)" at bounding box center [837, 696] width 1042 height 57
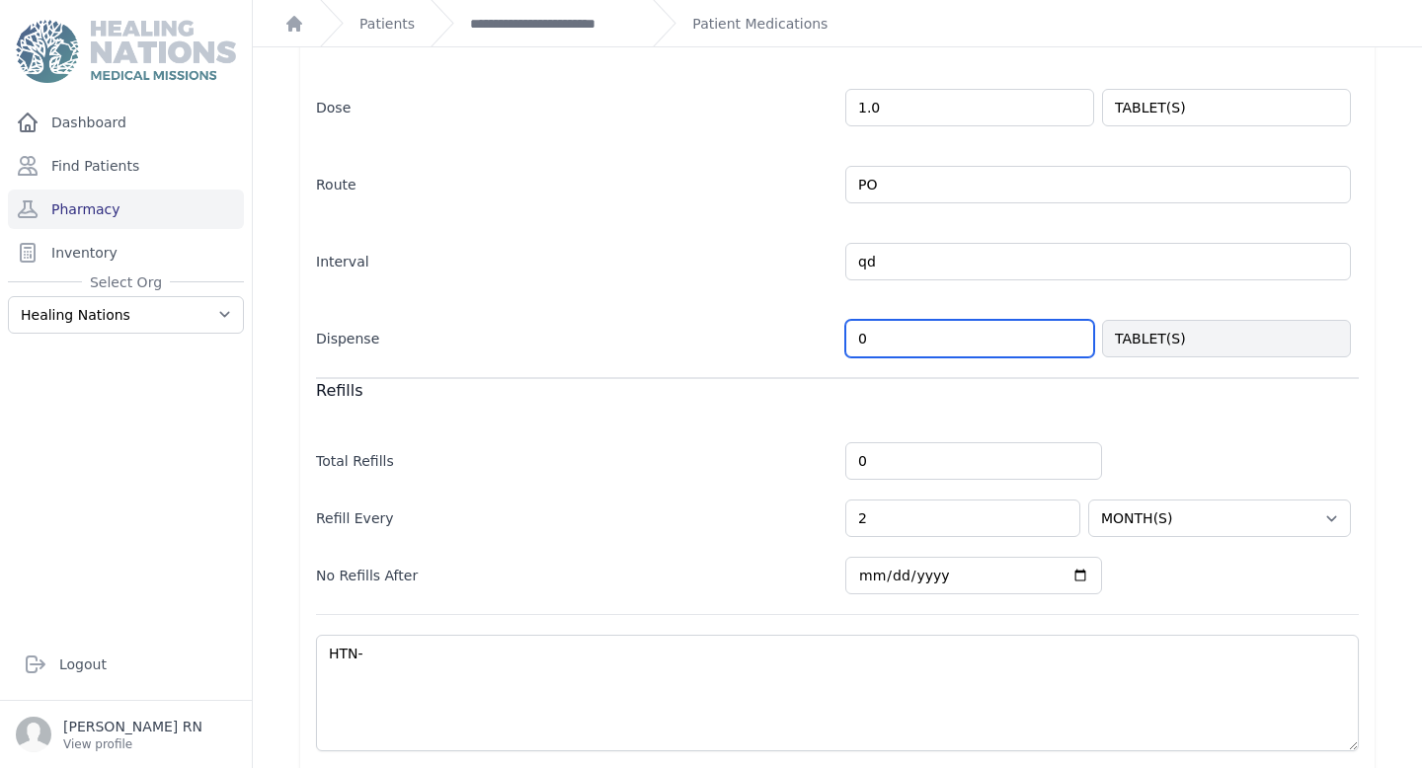
scroll to position [375, 0]
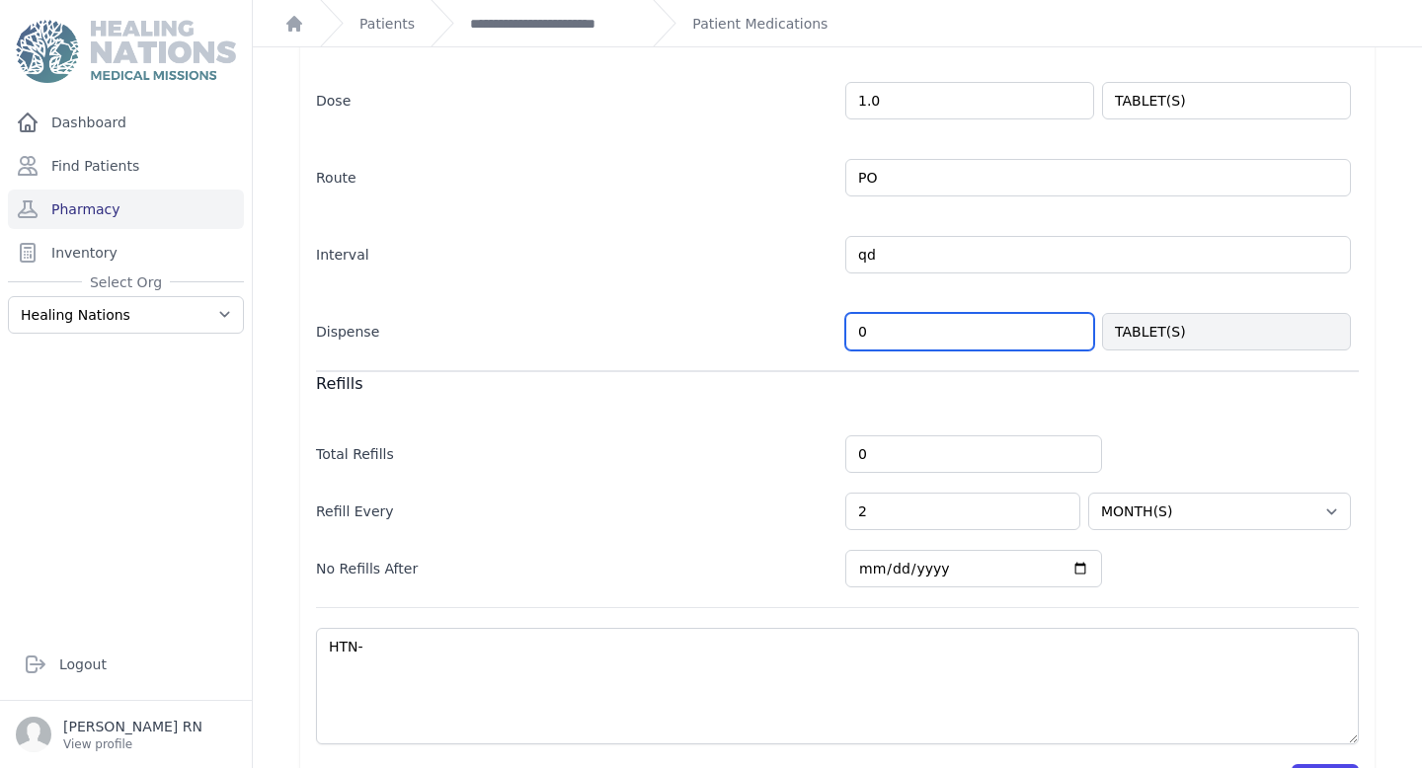
type input "0"
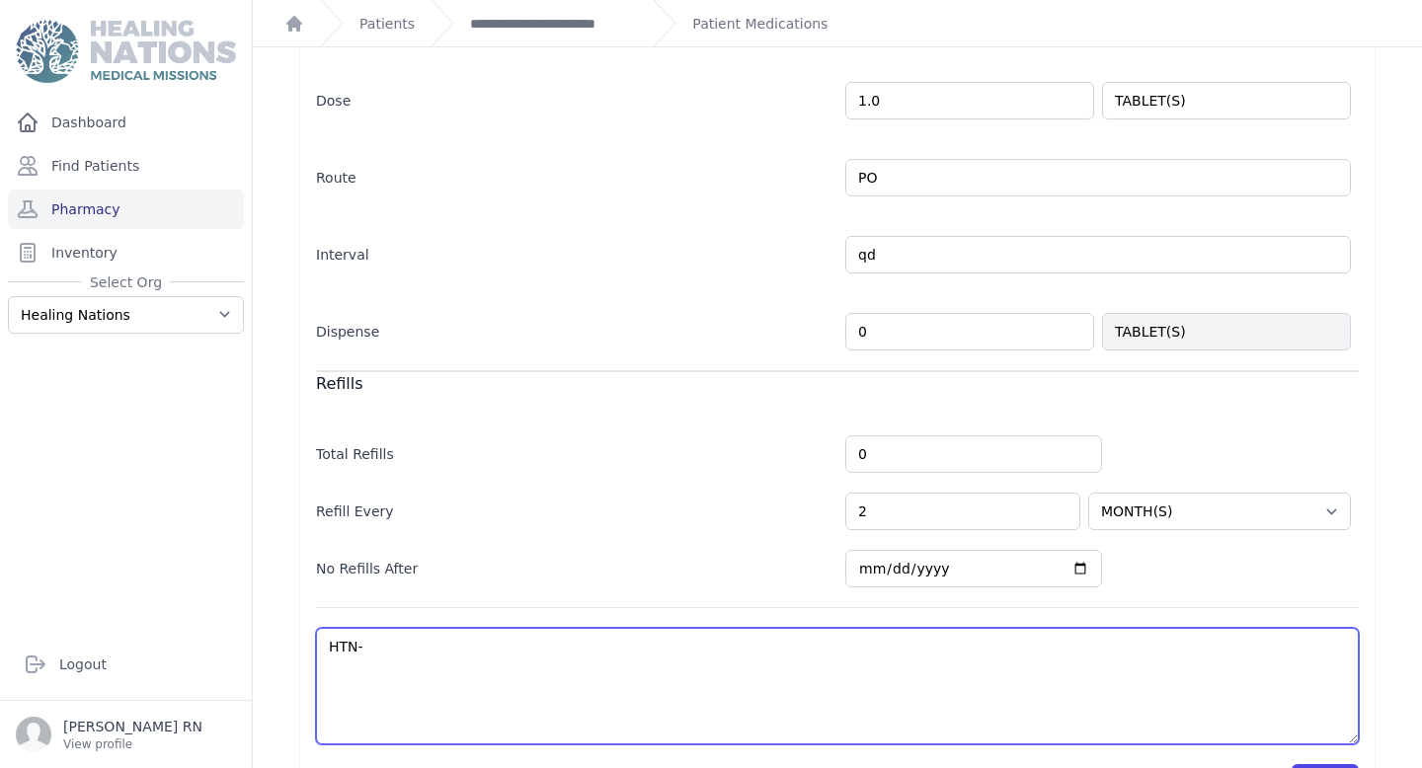
select select "MONTH(S)"
click at [520, 657] on textarea "HTN-" at bounding box center [837, 686] width 1042 height 116
type textarea "HTN-"
select select "MONTH(S)"
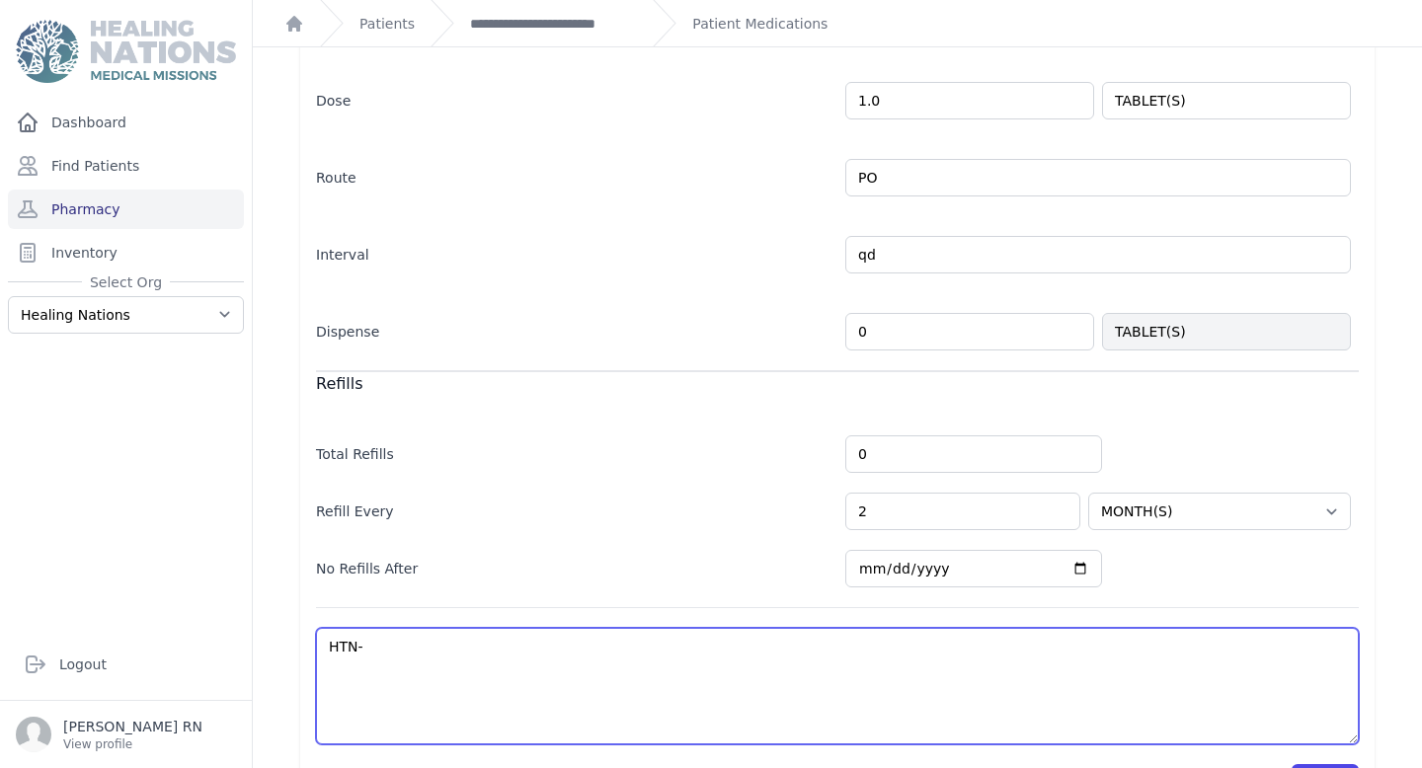
select select "MONTH(S)"
type textarea "HTN- ha"
select select "MONTH(S)"
type textarea "HTN- has"
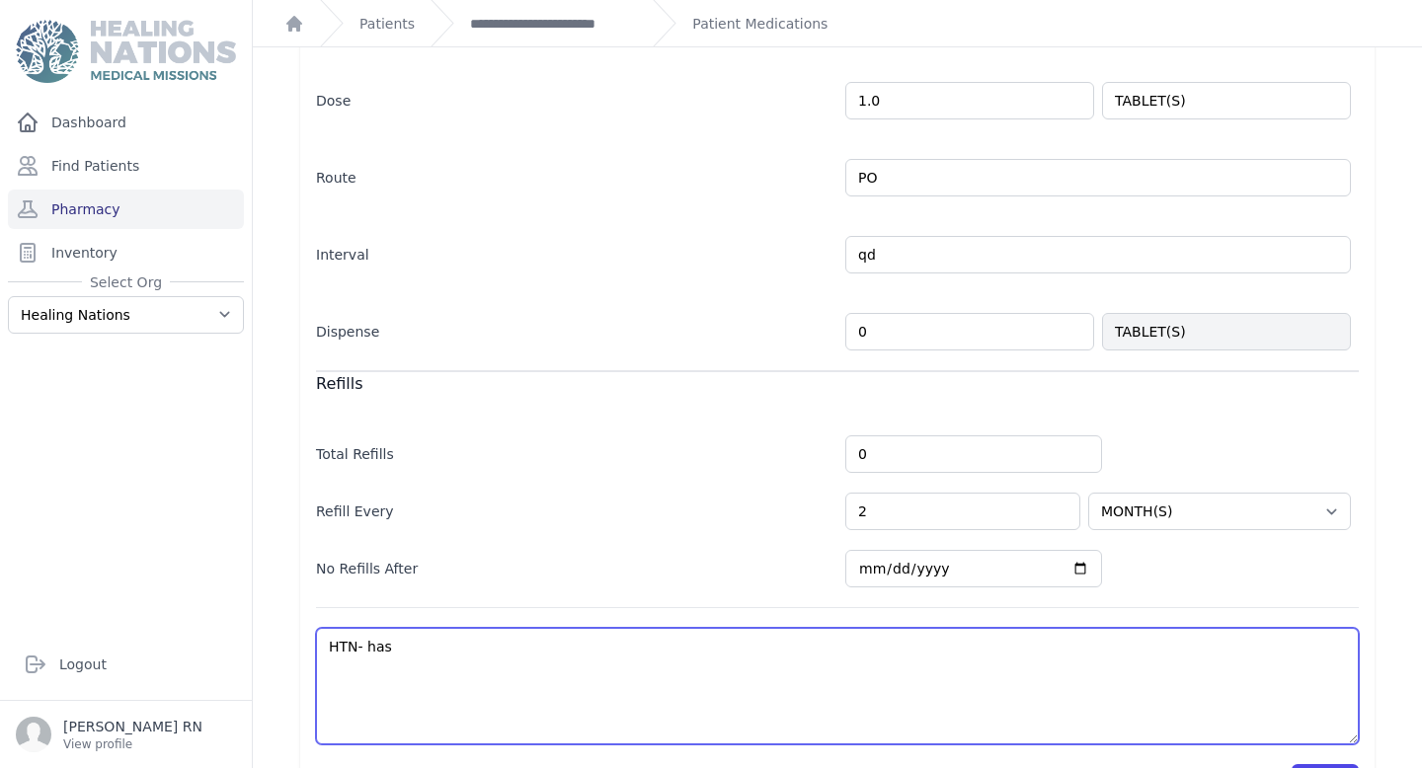
select select "MONTH(S)"
type textarea "HTN- has"
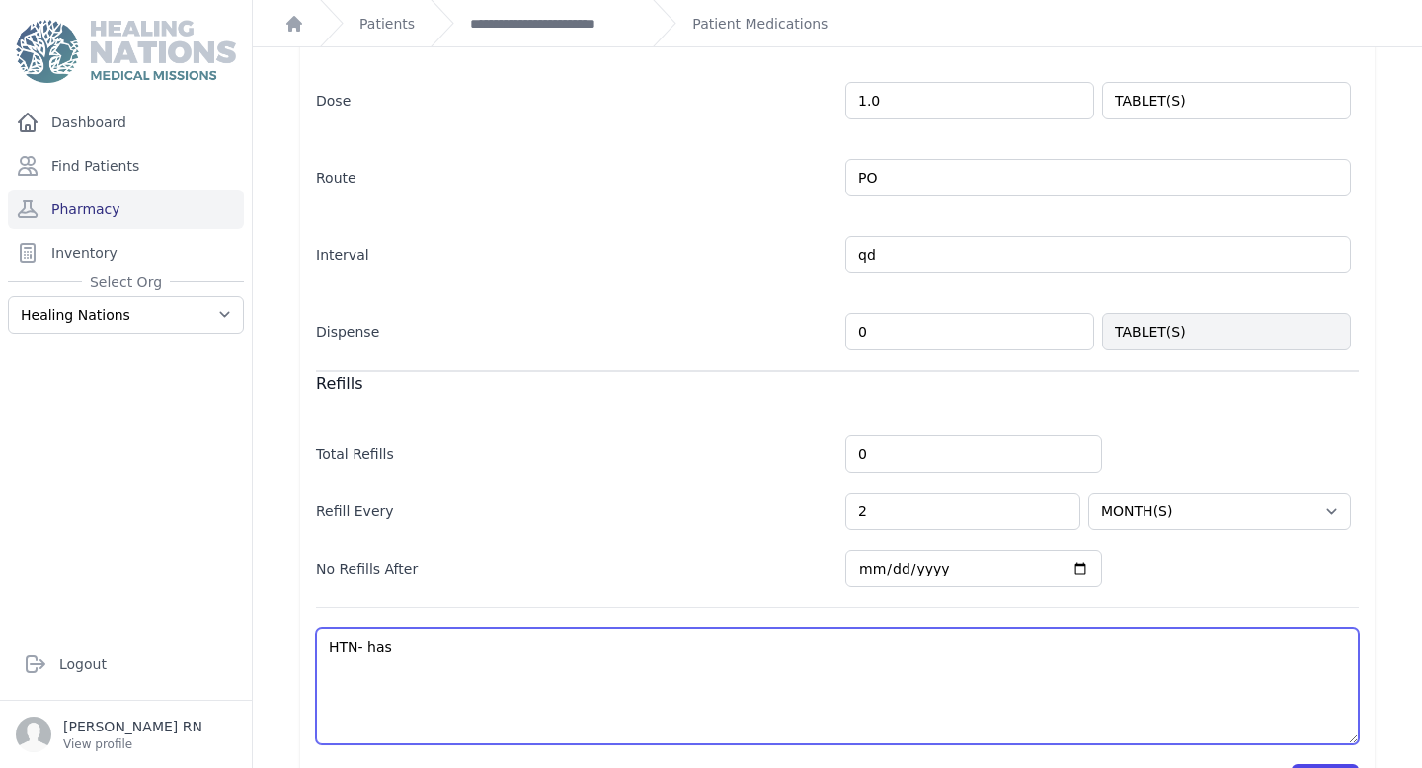
select select "MONTH(S)"
type textarea "HTN- has e"
select select "MONTH(S)"
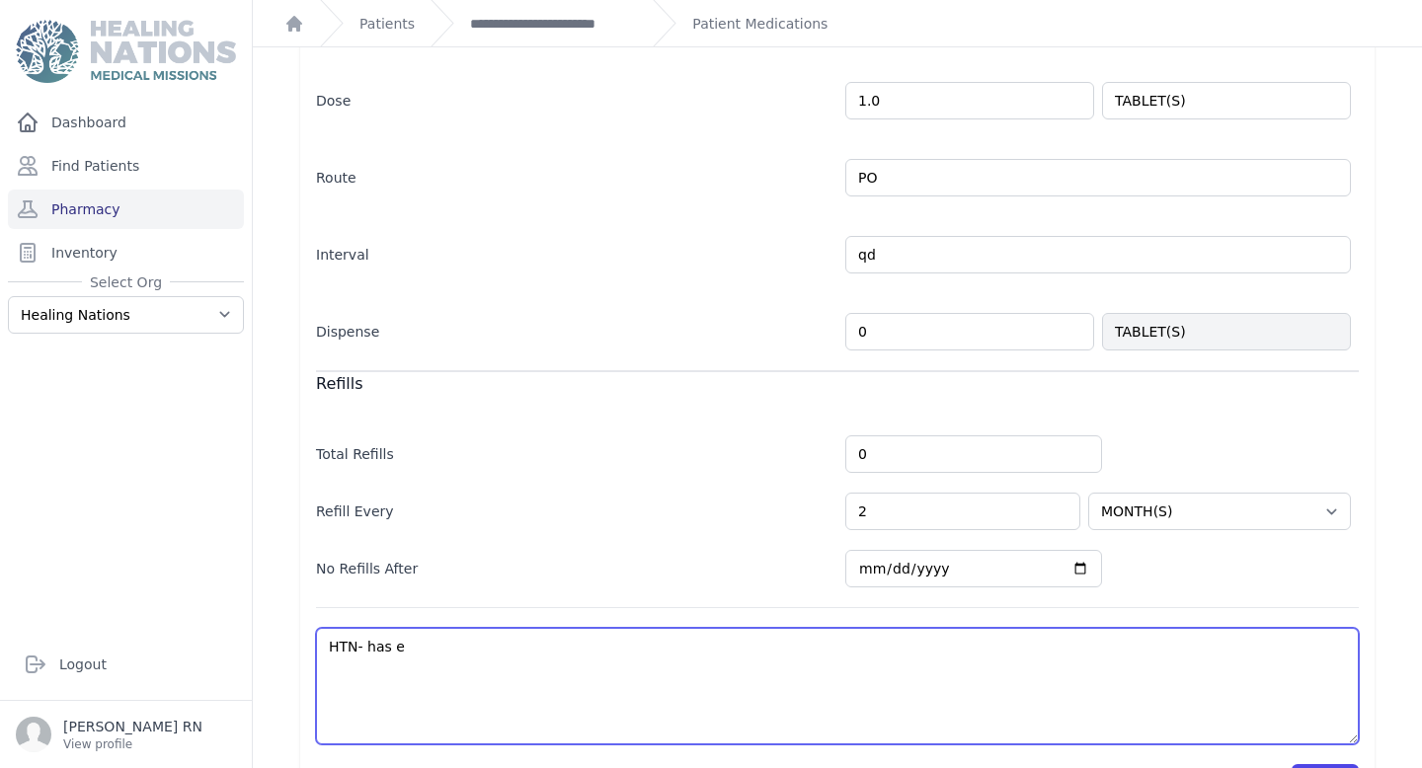
type textarea "HTN- has en"
select select "MONTH(S)"
type textarea "HTN- has eno"
select select "MONTH(S)"
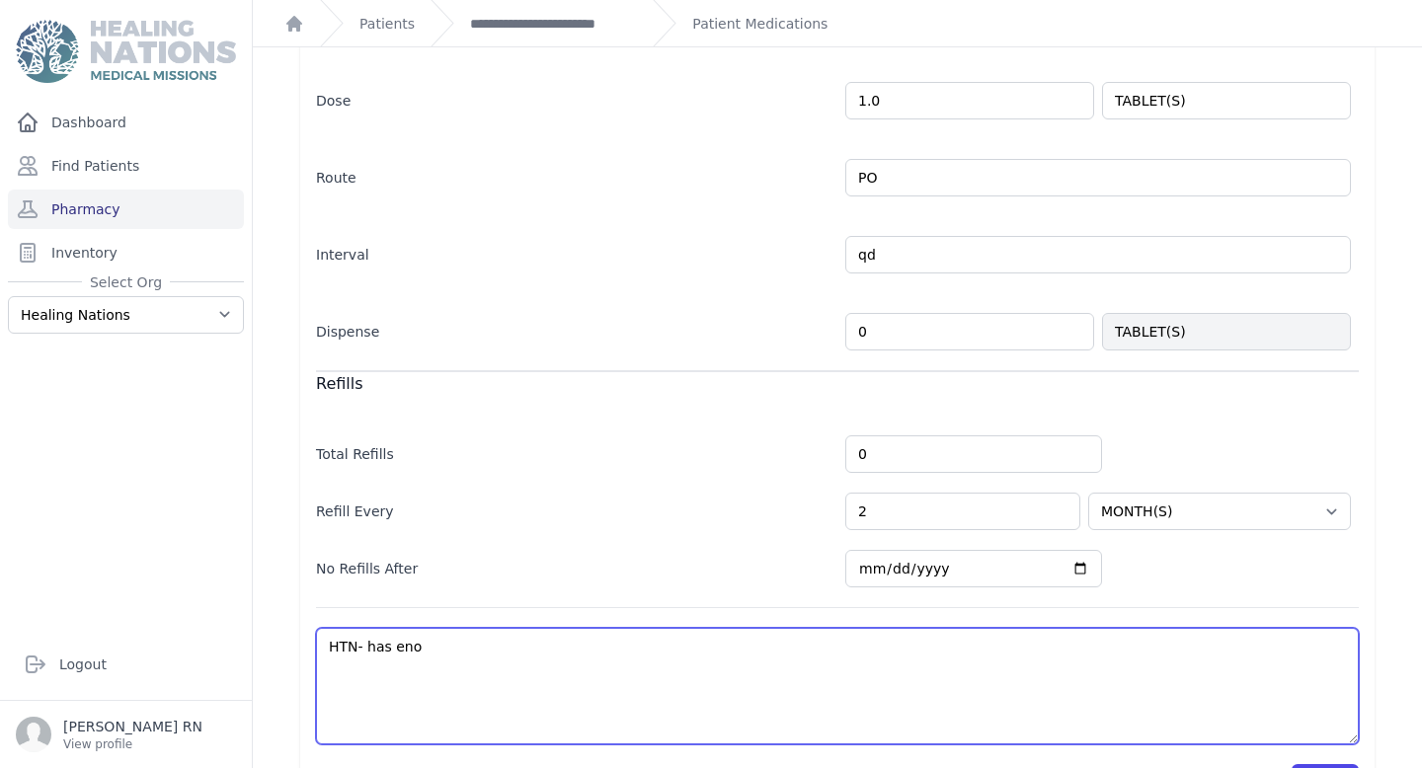
select select "MONTH(S)"
type textarea "HTN- has enou"
select select "MONTH(S)"
type textarea "HTN- has enoug"
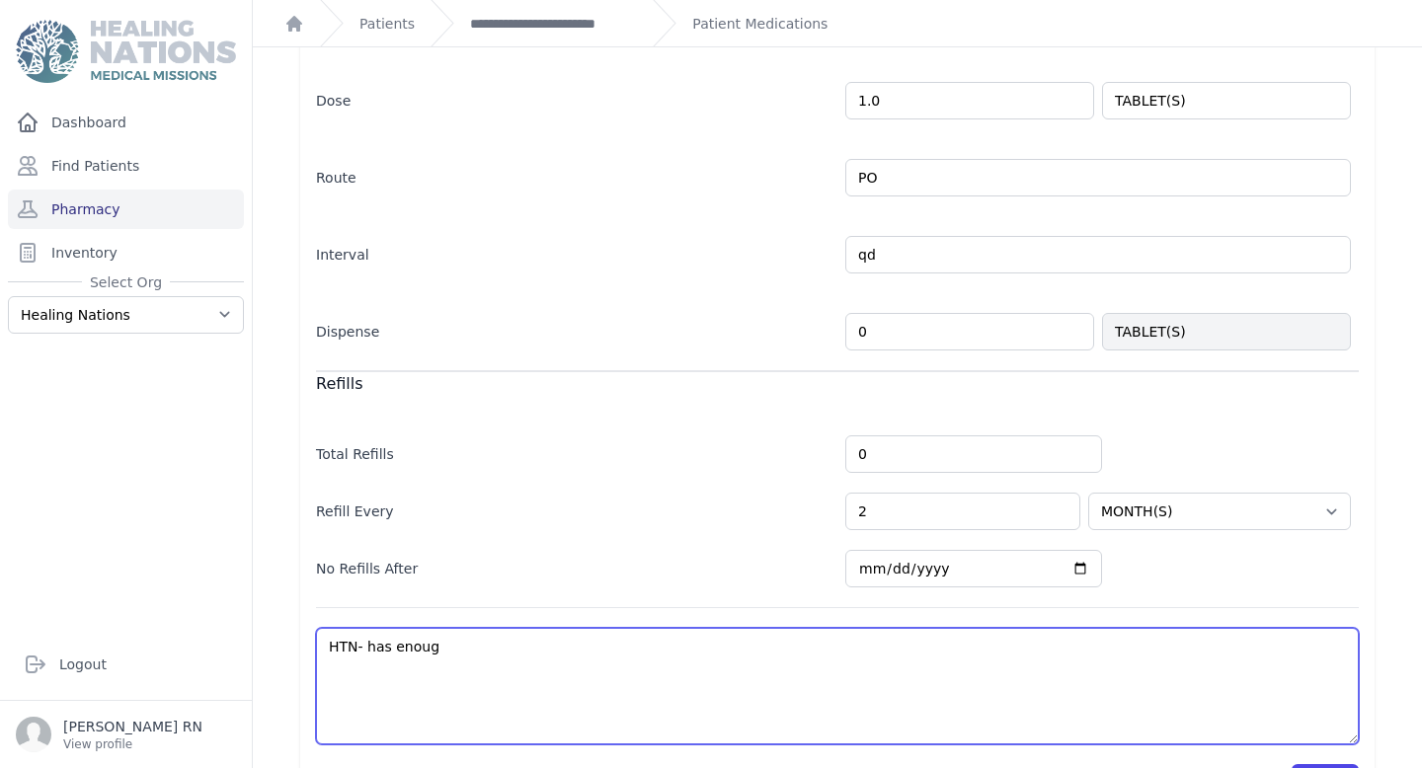
select select "MONTH(S)"
type textarea "HTN- has enough"
select select "MONTH(S)"
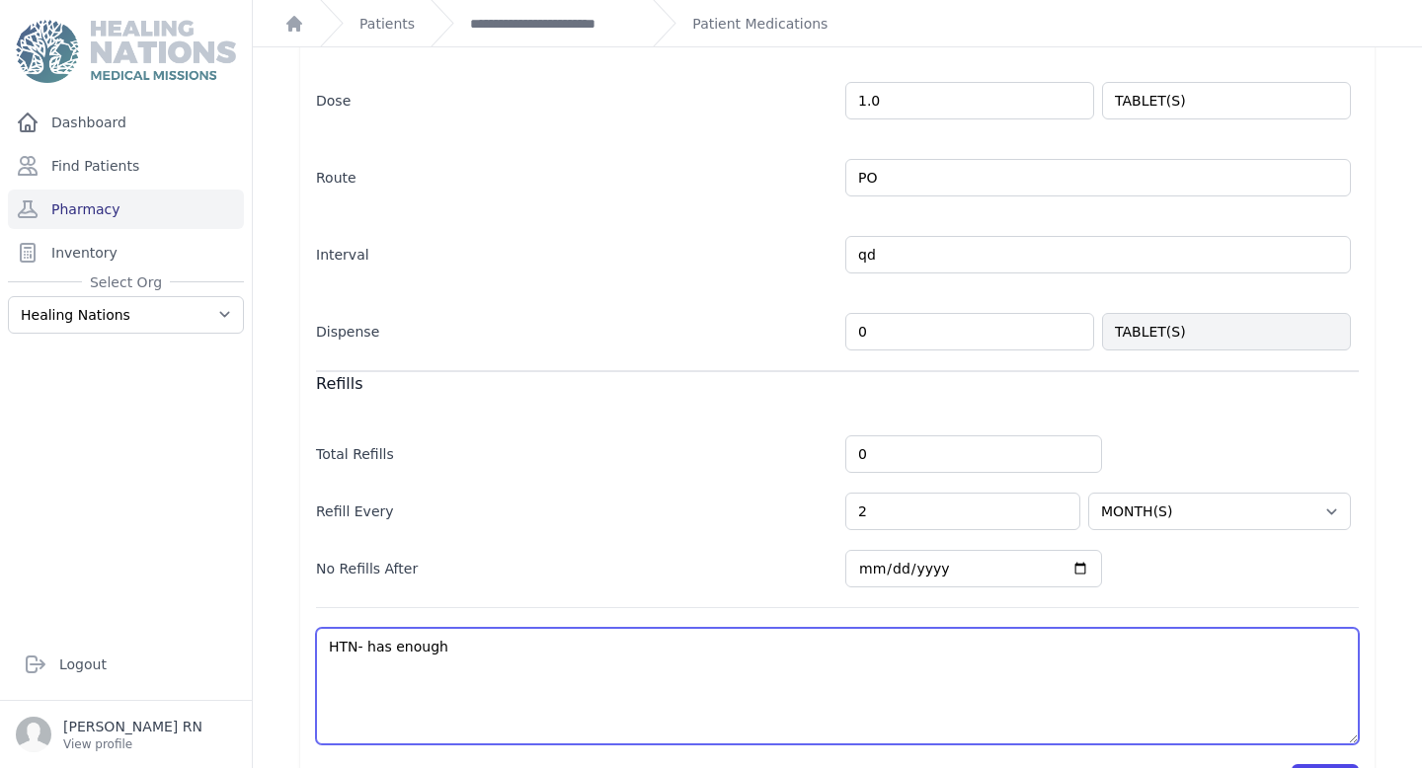
type textarea "HTN- has enought"
select select "MONTH(S)"
type textarea "HTN- has enough"
select select "MONTH(S)"
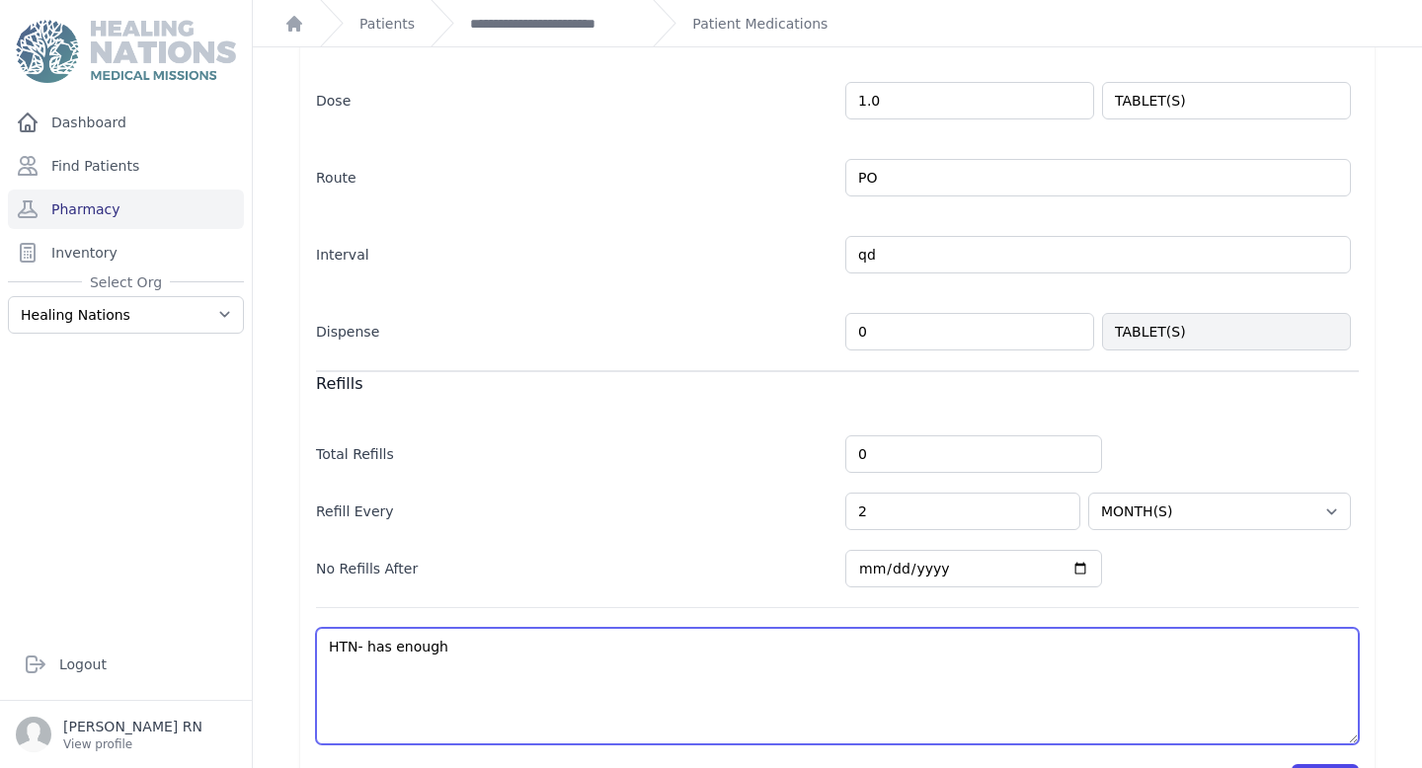
select select "MONTH(S)"
type textarea "HTN- has enough"
select select "MONTH(S)"
type textarea "HTN- has enough t"
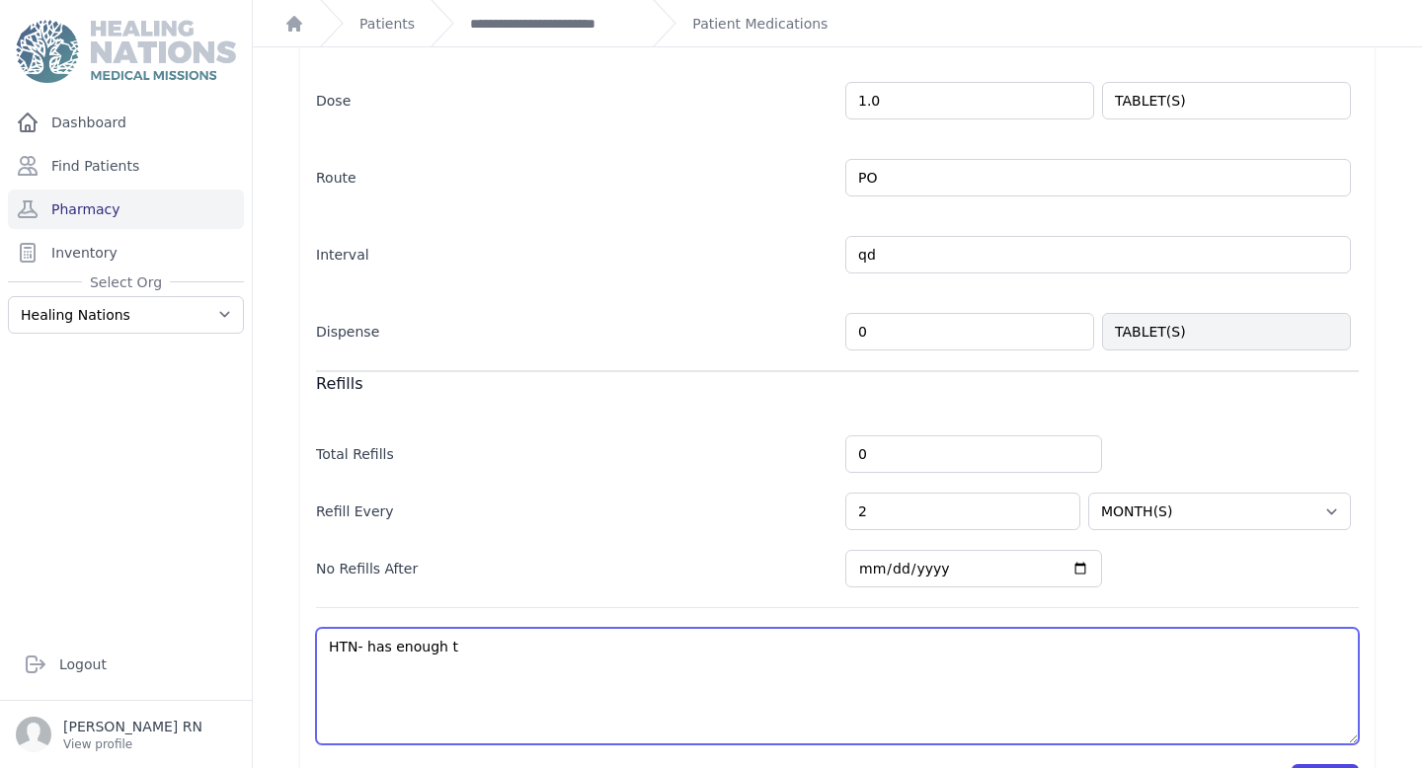
select select "MONTH(S)"
type textarea "HTN- has enough to"
select select "MONTH(S)"
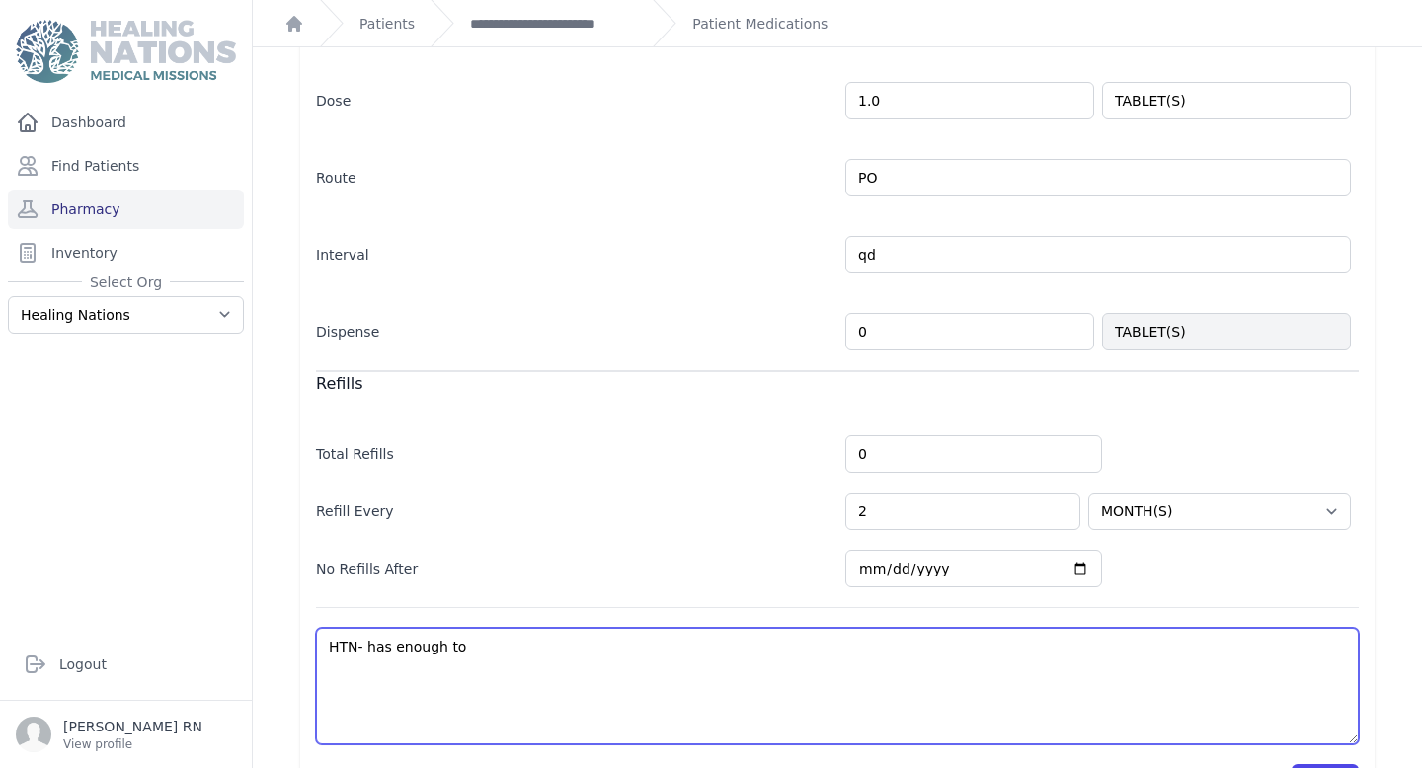
type textarea "HTN- has enough to"
select select "MONTH(S)"
type textarea "HTN- has enough to t"
select select "MONTH(S)"
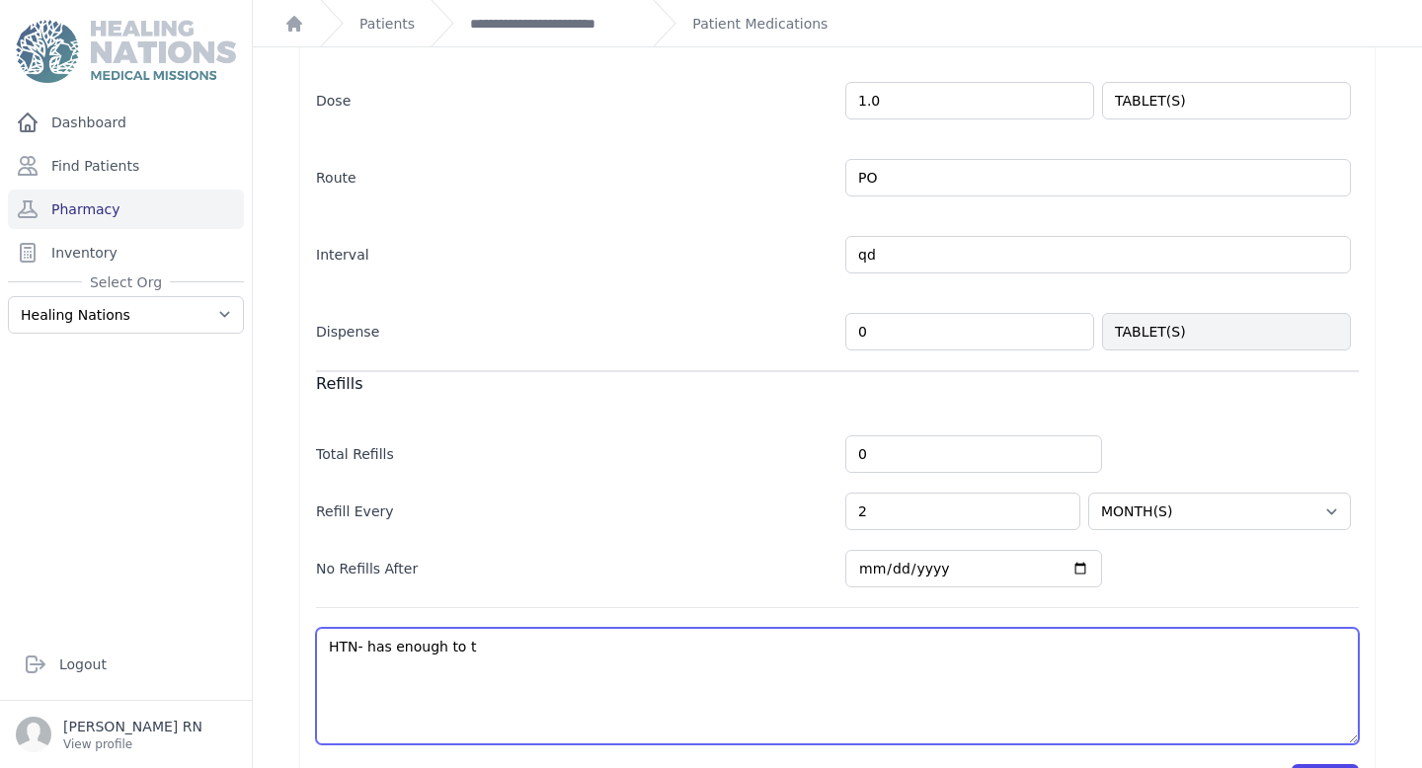
select select "MONTH(S)"
type textarea "HTN- has enough to"
select select "MONTH(S)"
type textarea "HTN- has enough to l"
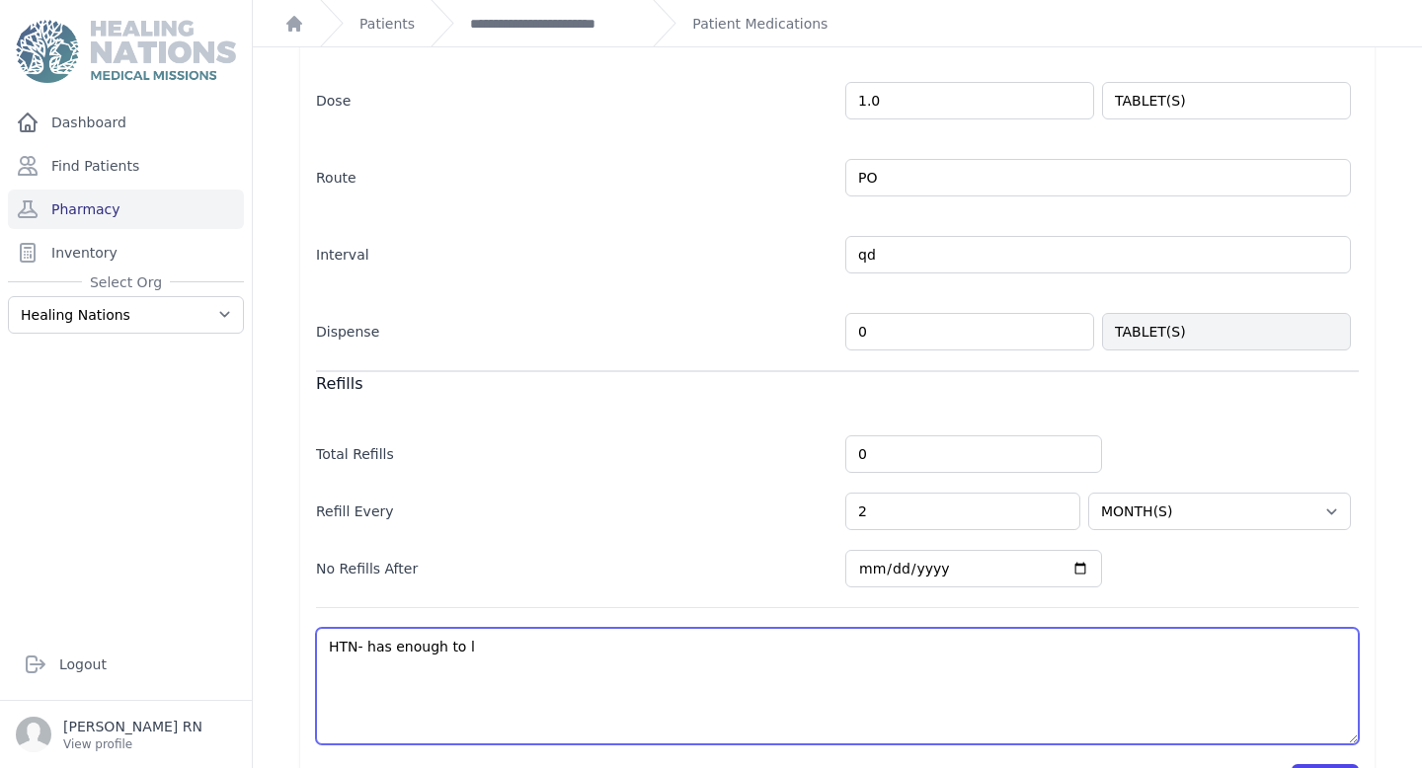
select select "MONTH(S)"
type textarea "HTN- has enough to lsa"
select select "MONTH(S)"
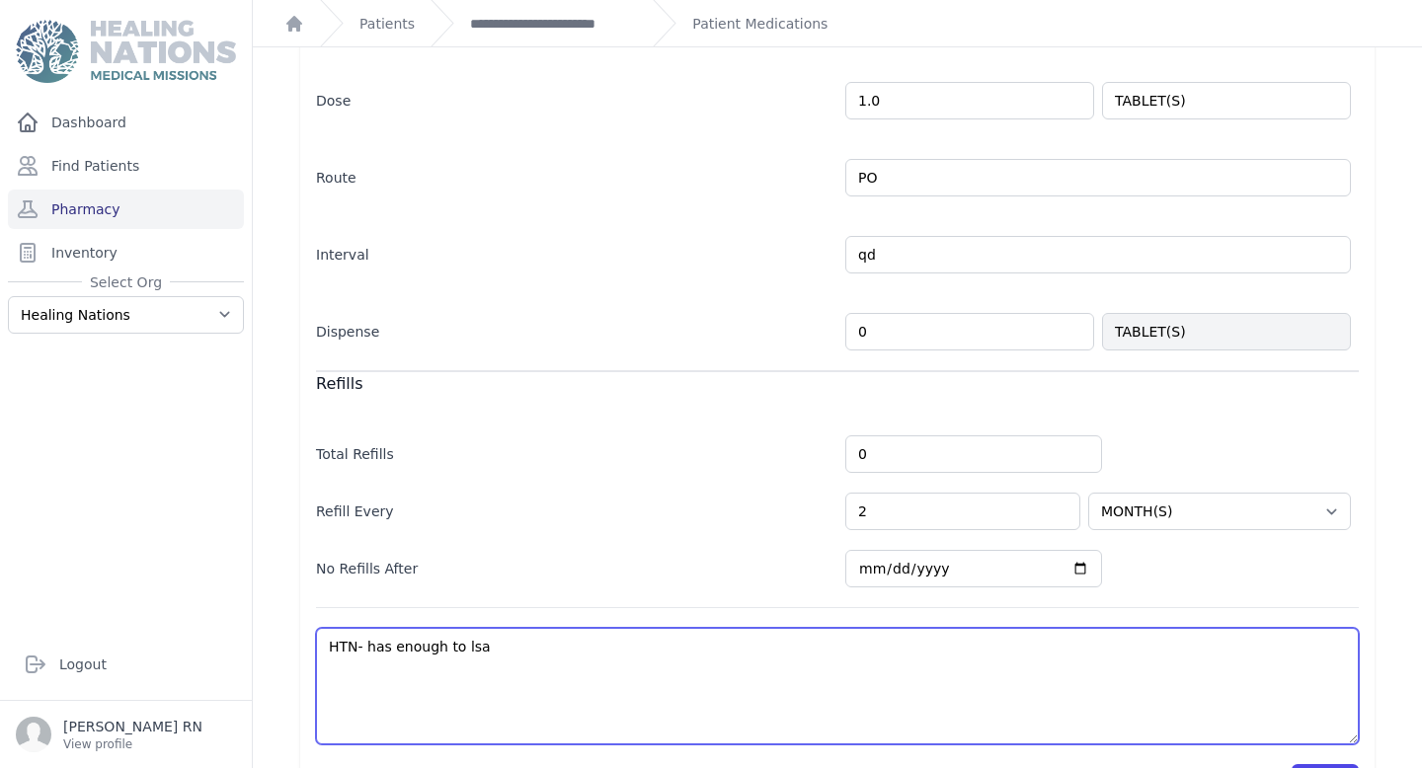
select select "MONTH(S)"
type textarea "HTN- has enough to lsat"
select select "MONTH(S)"
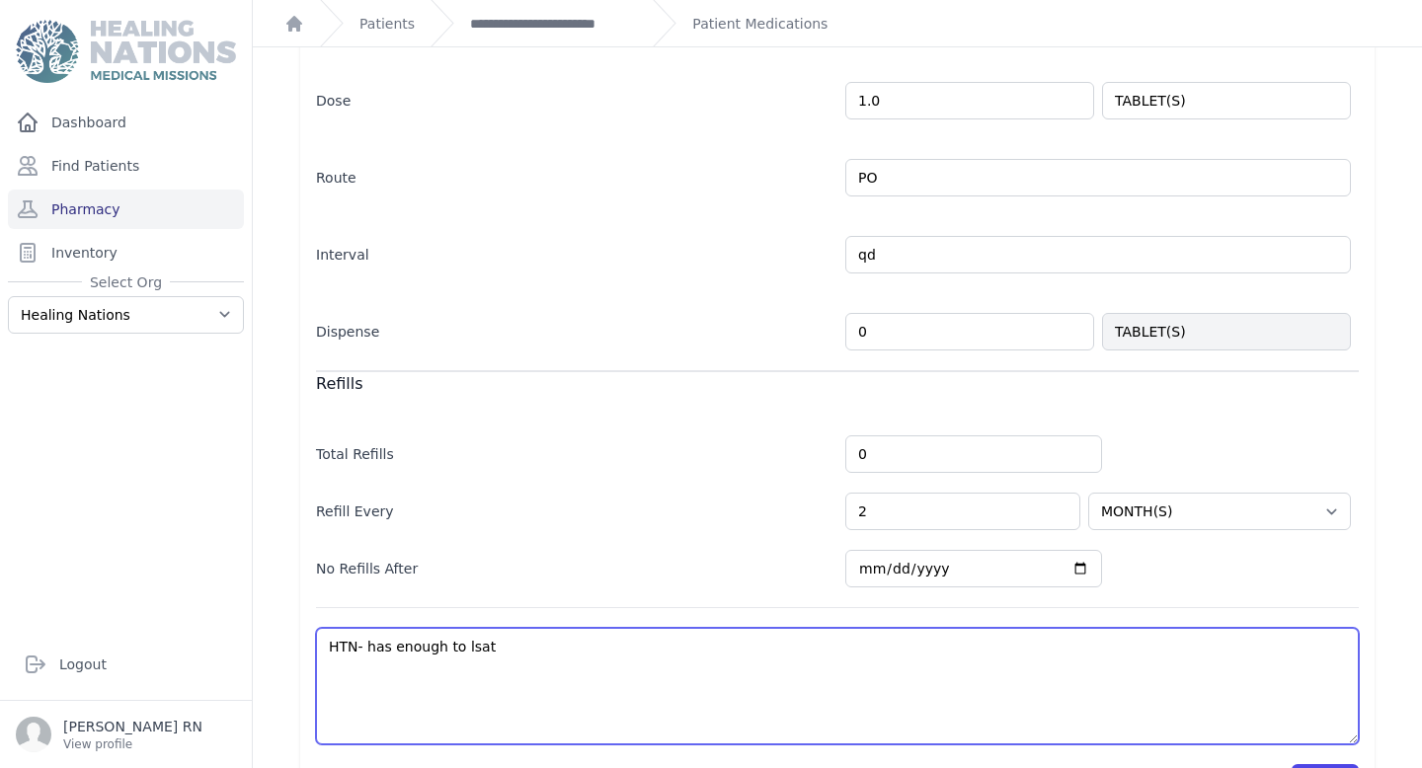
type textarea "HTN- has enough to lsa"
select select "MONTH(S)"
type textarea "HTN- has enough to ls"
select select "MONTH(S)"
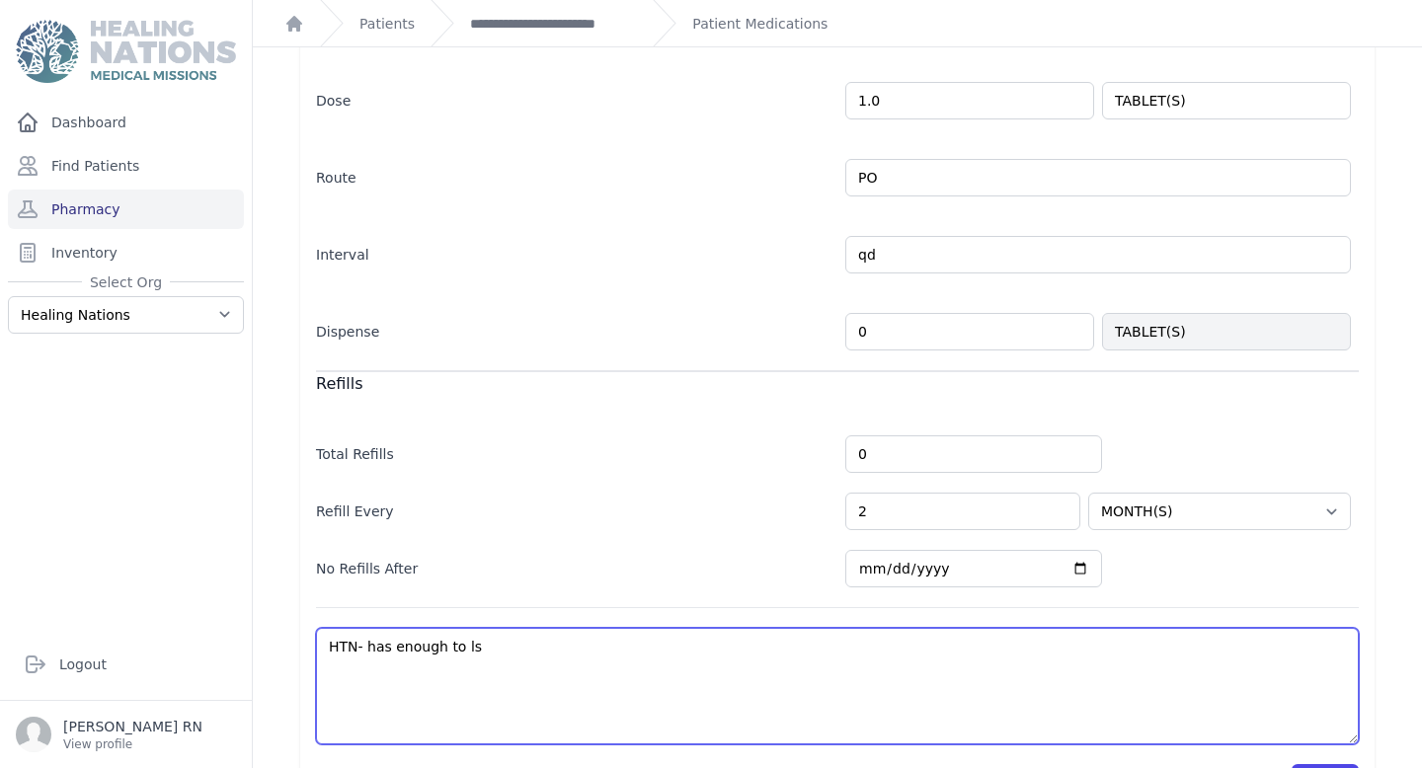
select select "MONTH(S)"
type textarea "HTN- has enough to l"
select select "MONTH(S)"
type textarea "HTN- has enough to las"
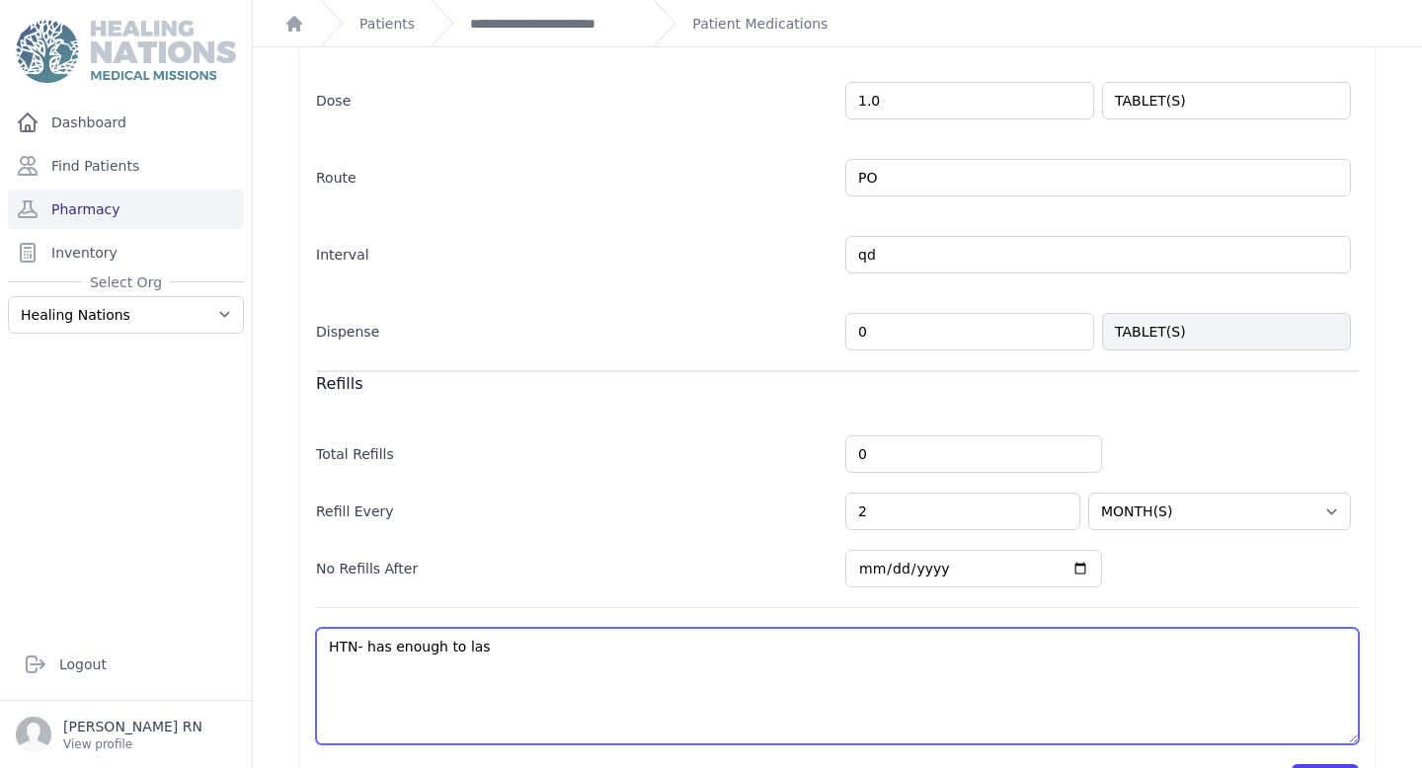
select select "MONTH(S)"
type textarea "HTN- has enough to last"
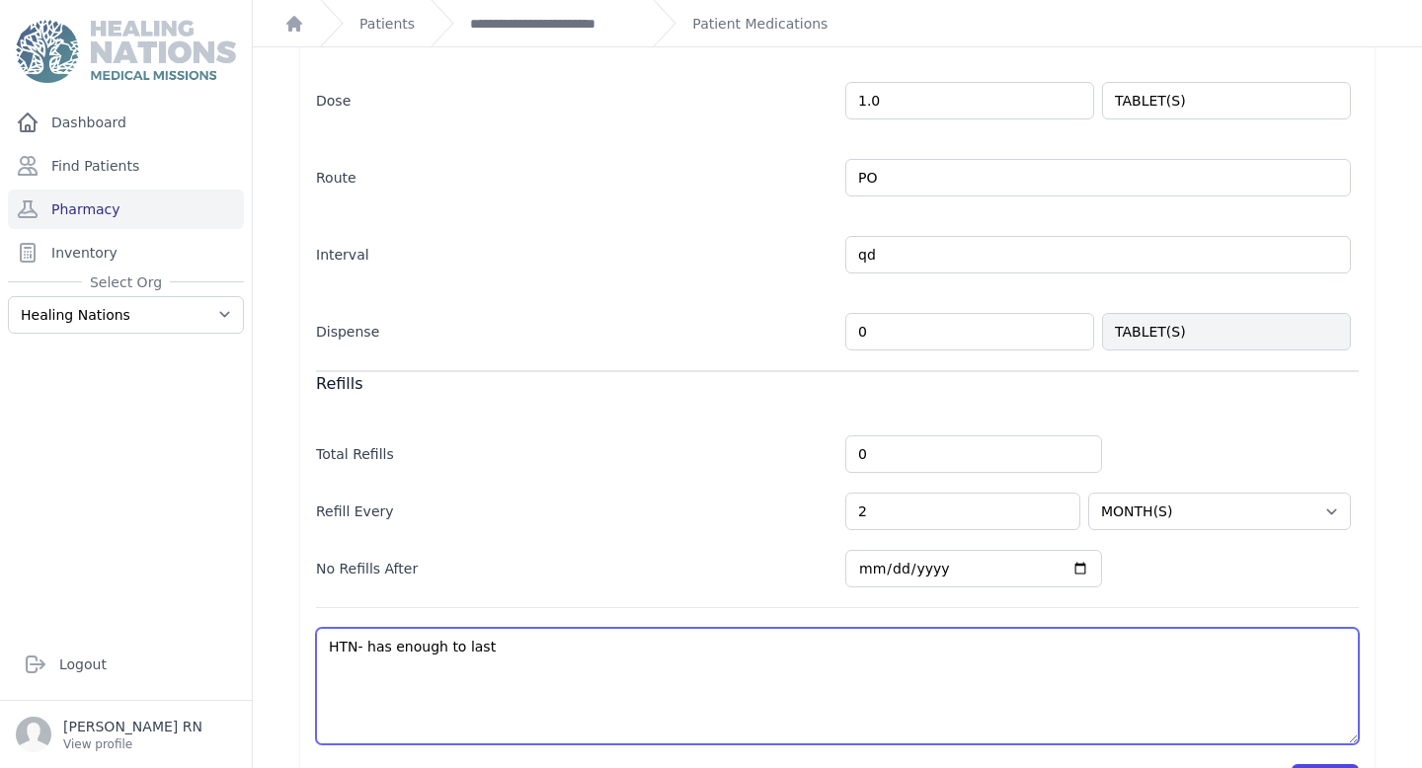
select select "MONTH(S)"
type textarea "HTN- has enough to last"
select select "MONTH(S)"
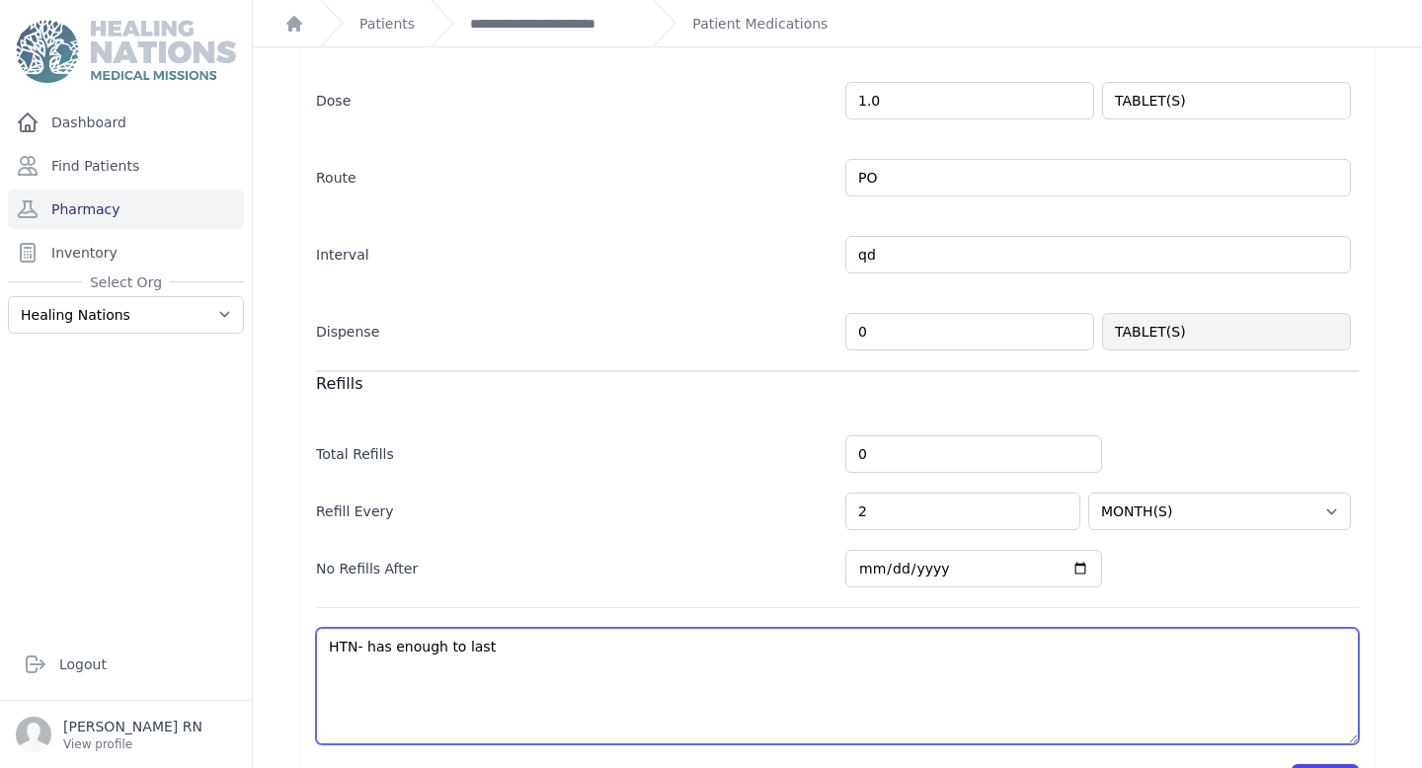
type textarea "HTN- has enough to last u"
select select "MONTH(S)"
type textarea "HTN- has enough to last un"
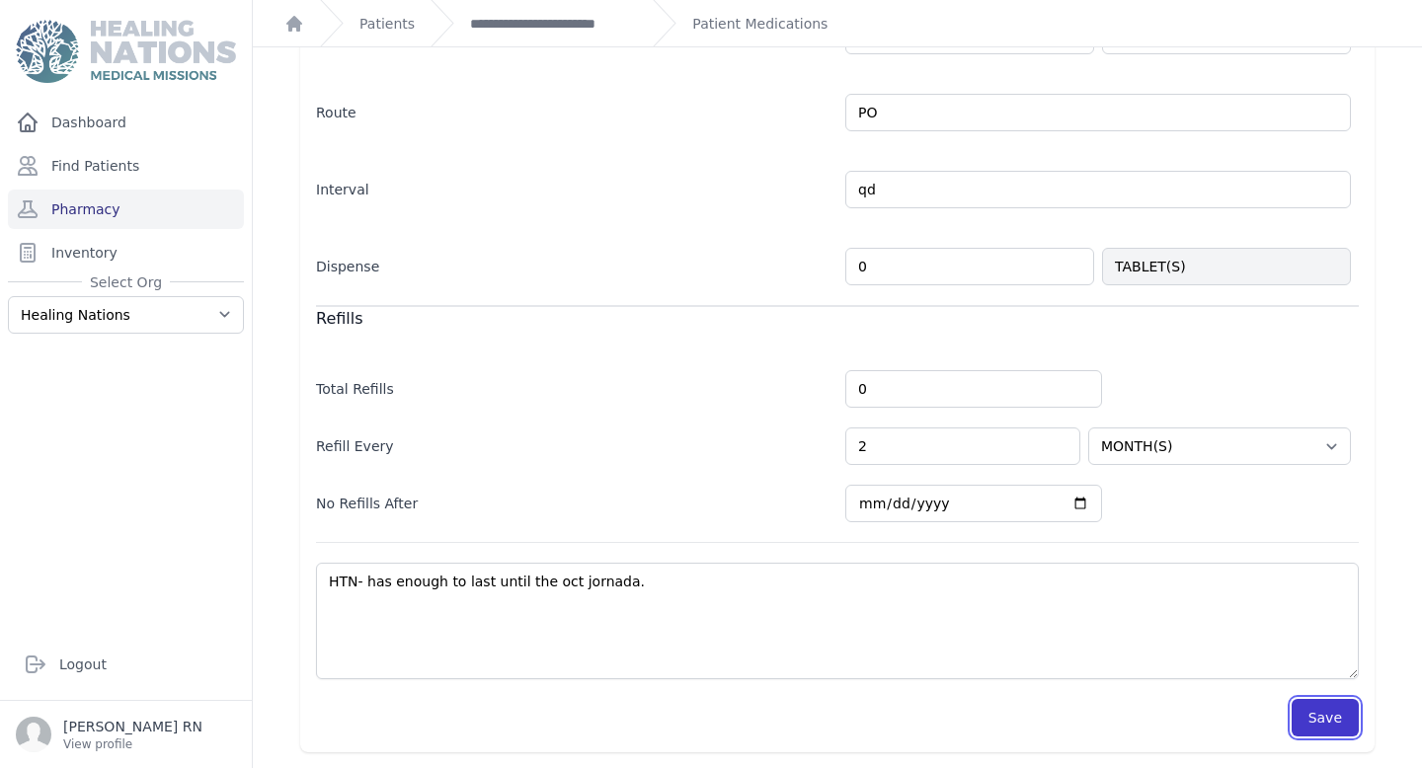
click at [1328, 725] on button "Save" at bounding box center [1324, 718] width 67 height 38
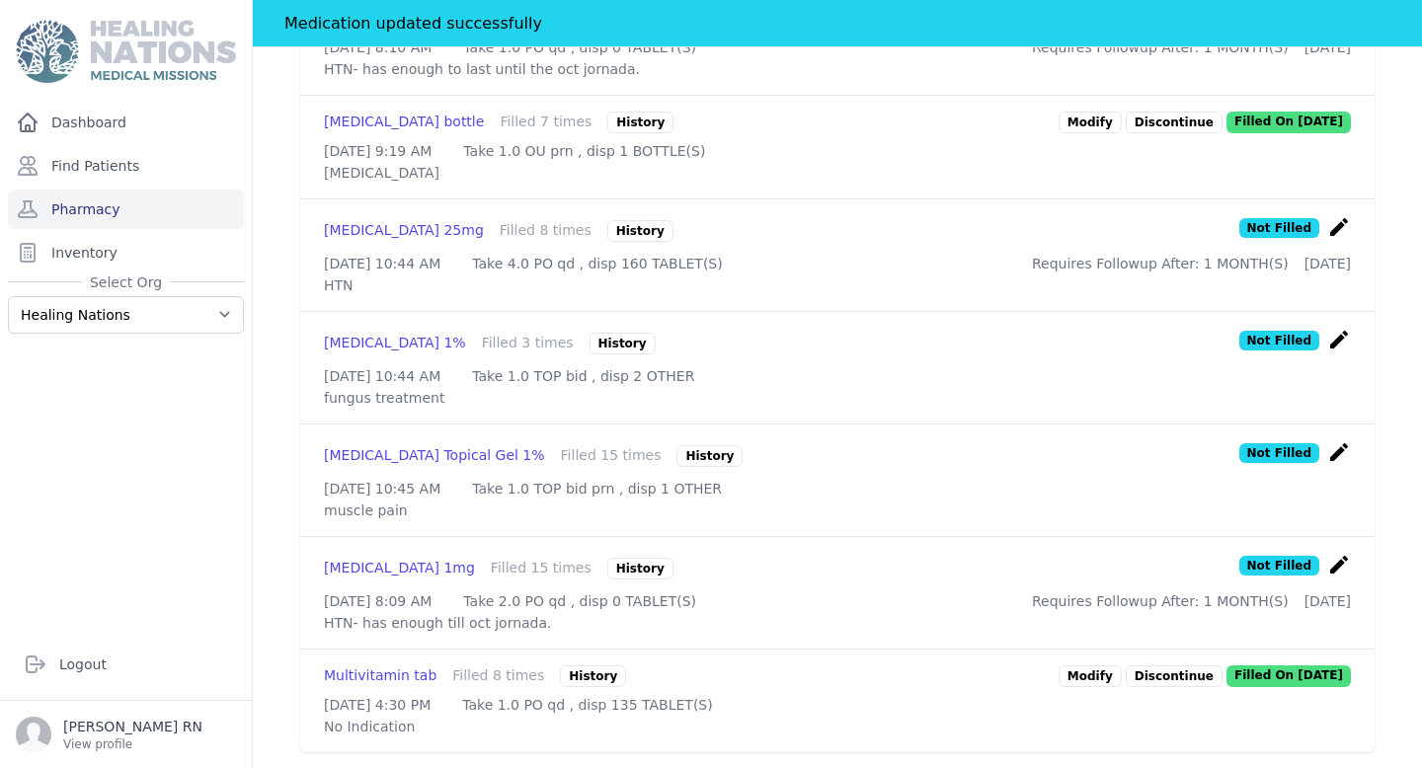
scroll to position [632, 0]
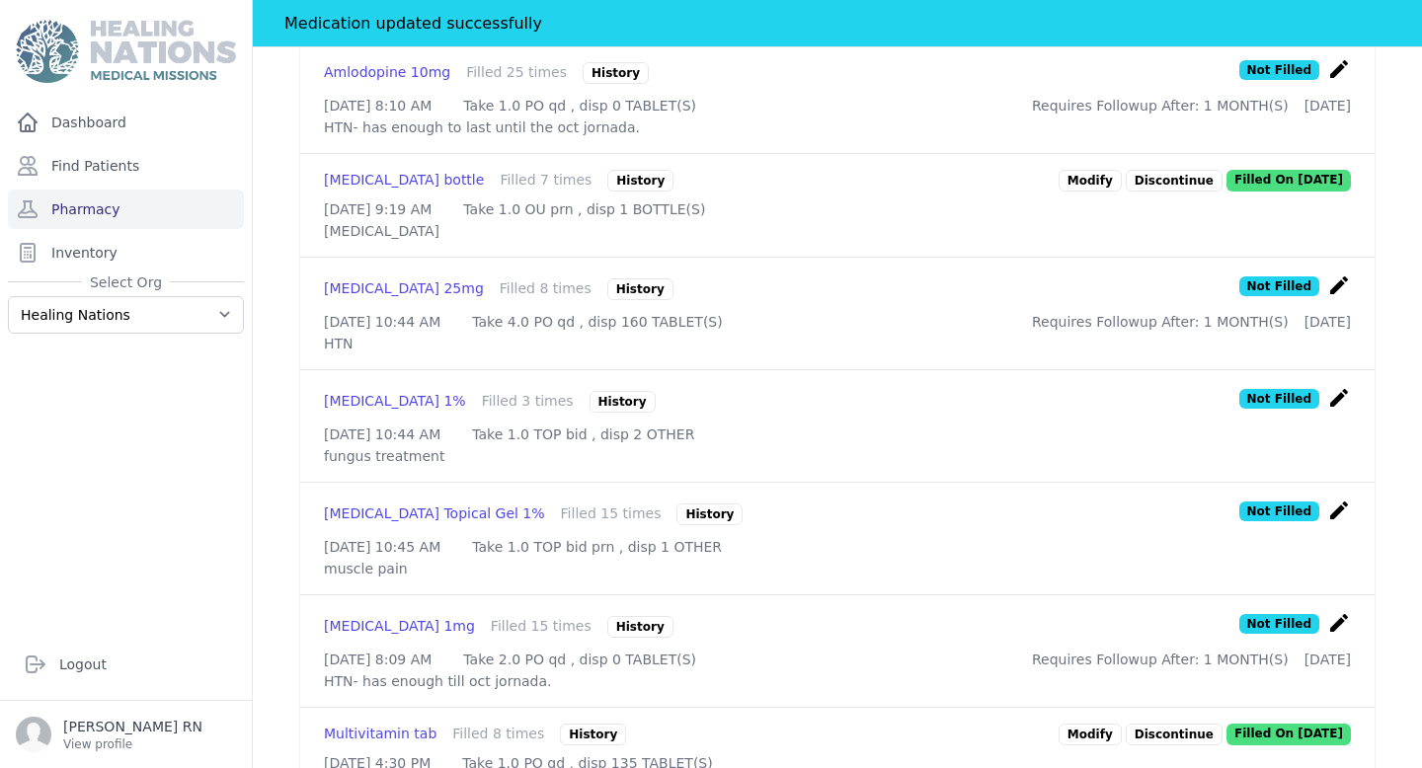
click at [1337, 273] on icon "create" at bounding box center [1339, 285] width 24 height 24
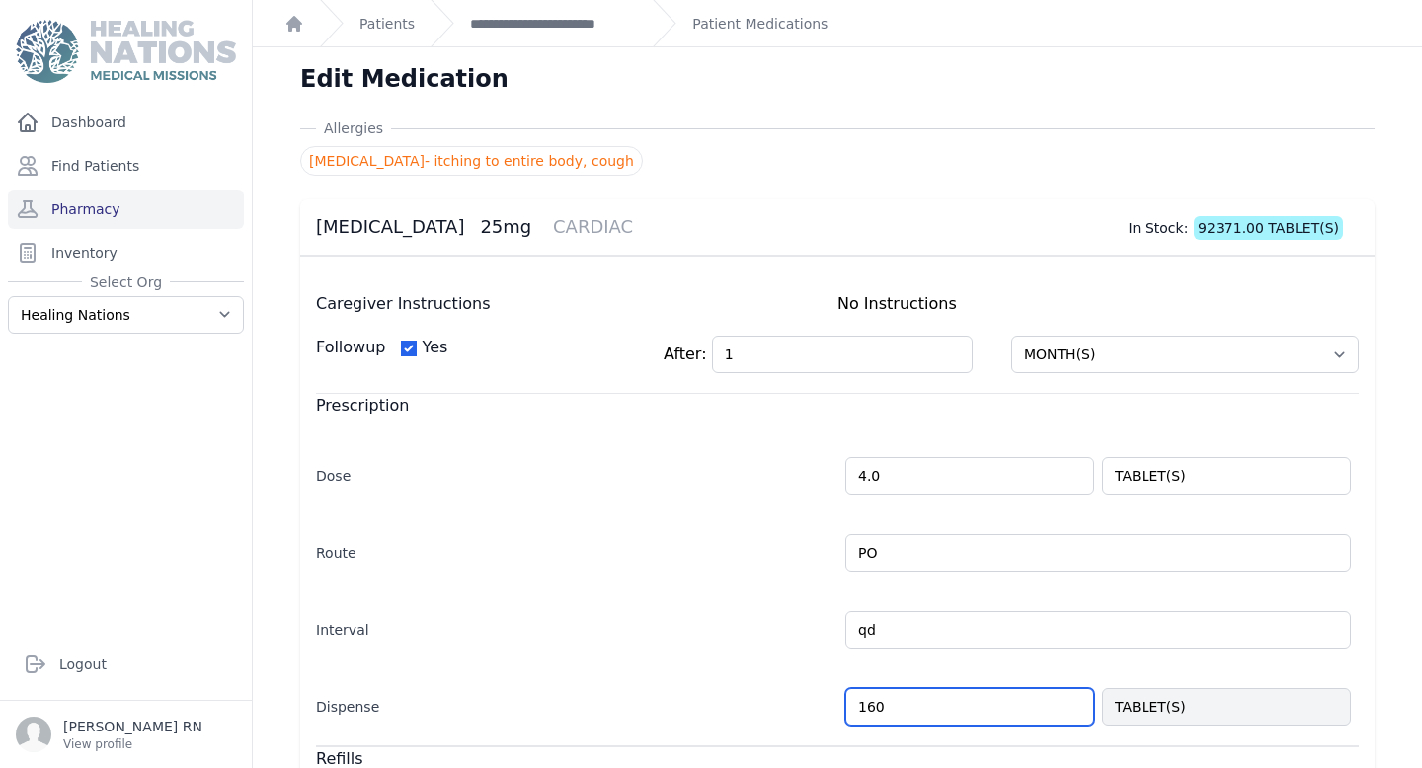
click at [902, 714] on input "160" at bounding box center [969, 707] width 249 height 38
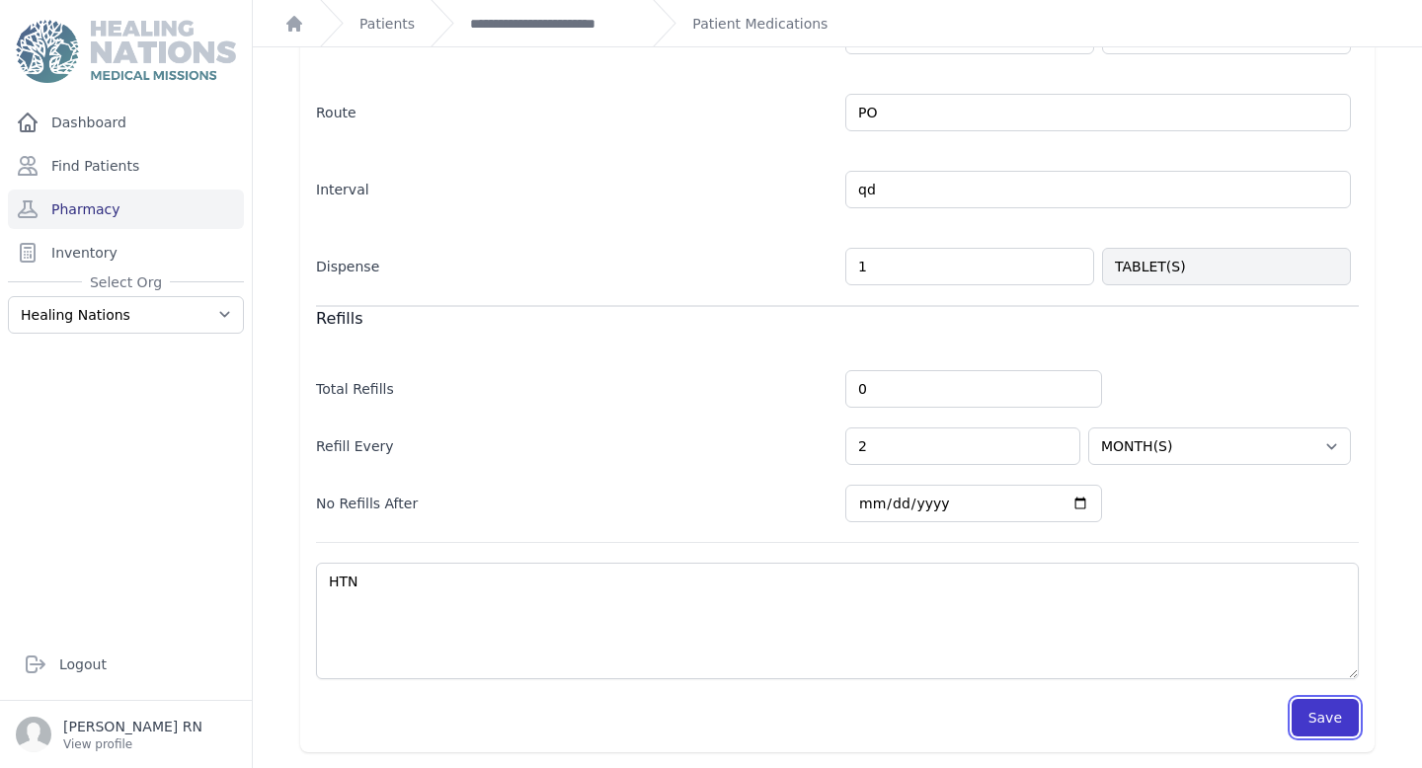
click at [1343, 723] on button "Save" at bounding box center [1324, 718] width 67 height 38
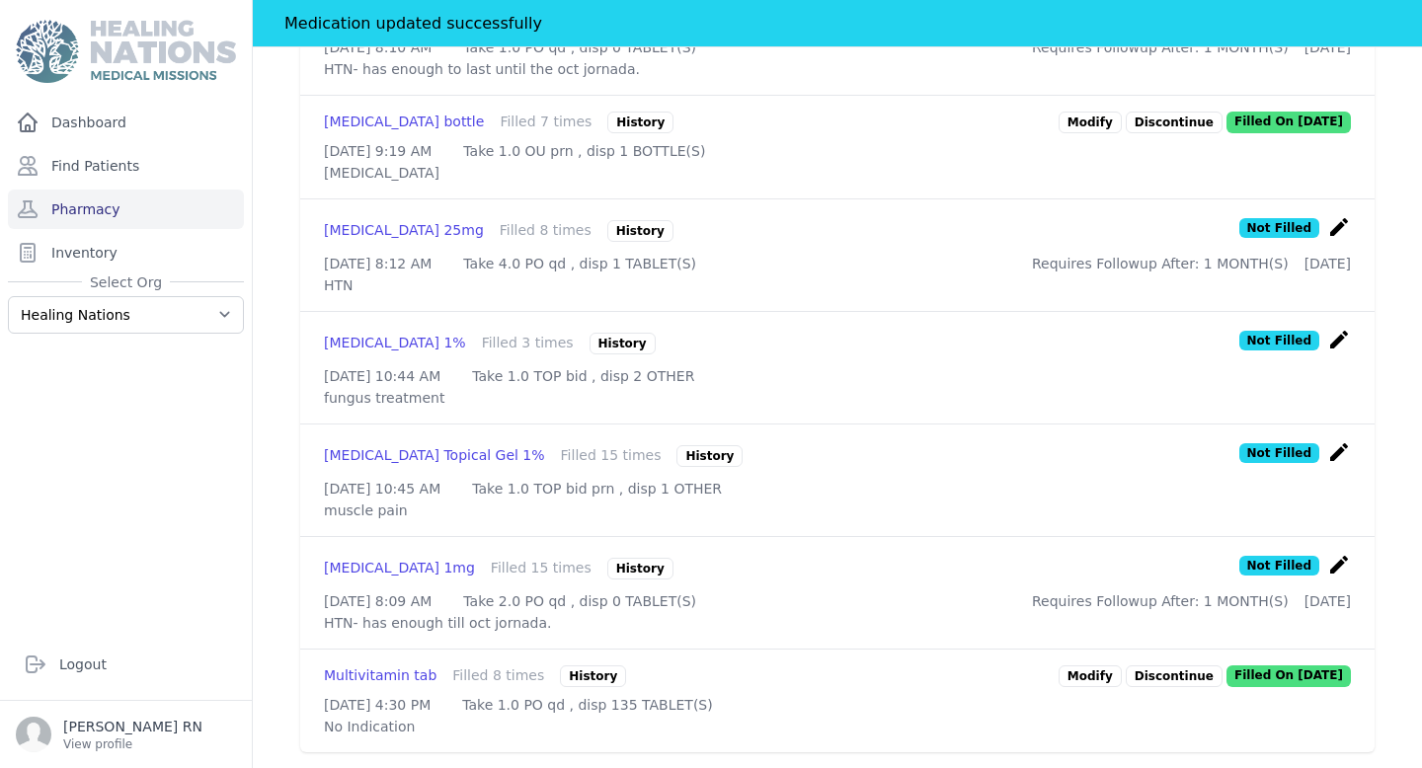
scroll to position [748, 0]
click at [118, 155] on link "Find Patients" at bounding box center [126, 165] width 236 height 39
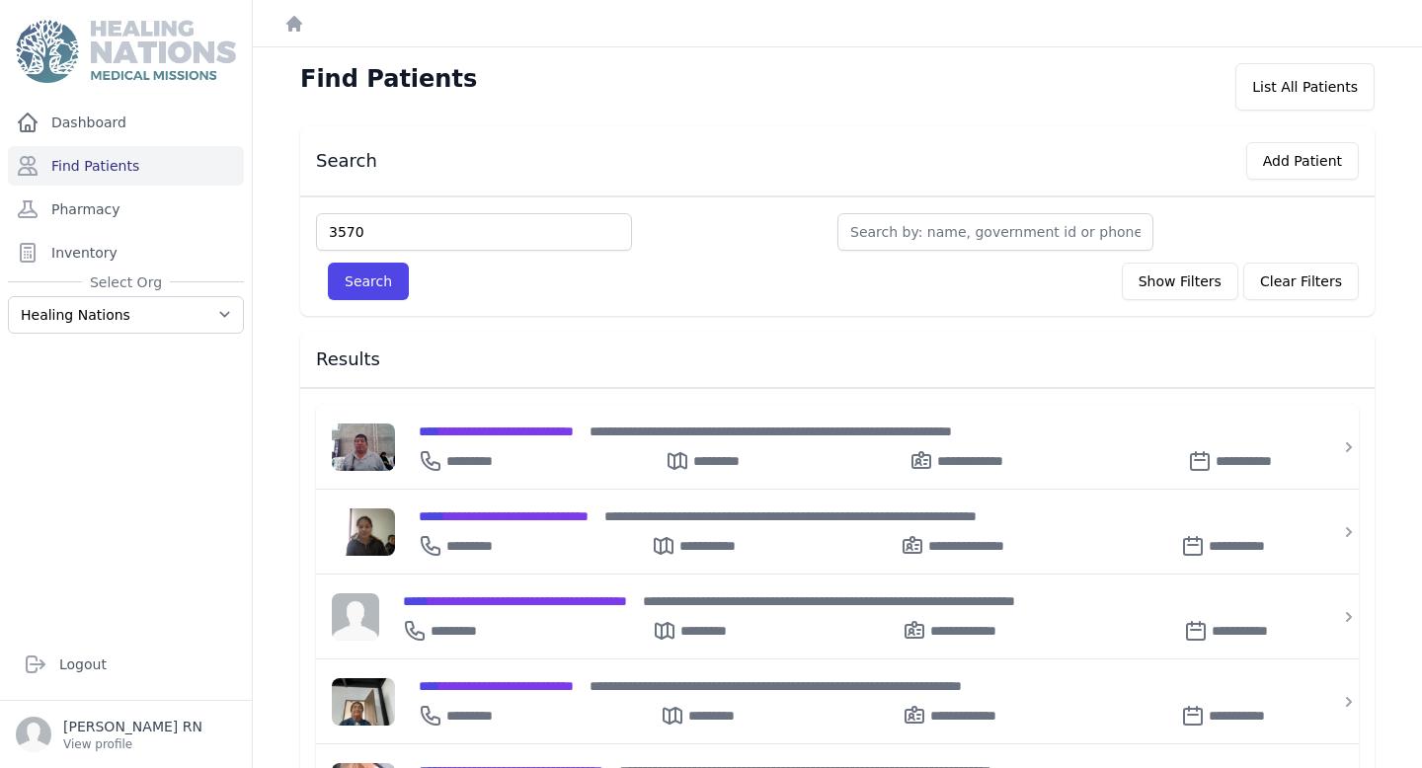
type input "3570"
click at [328, 263] on button "Search" at bounding box center [368, 282] width 81 height 38
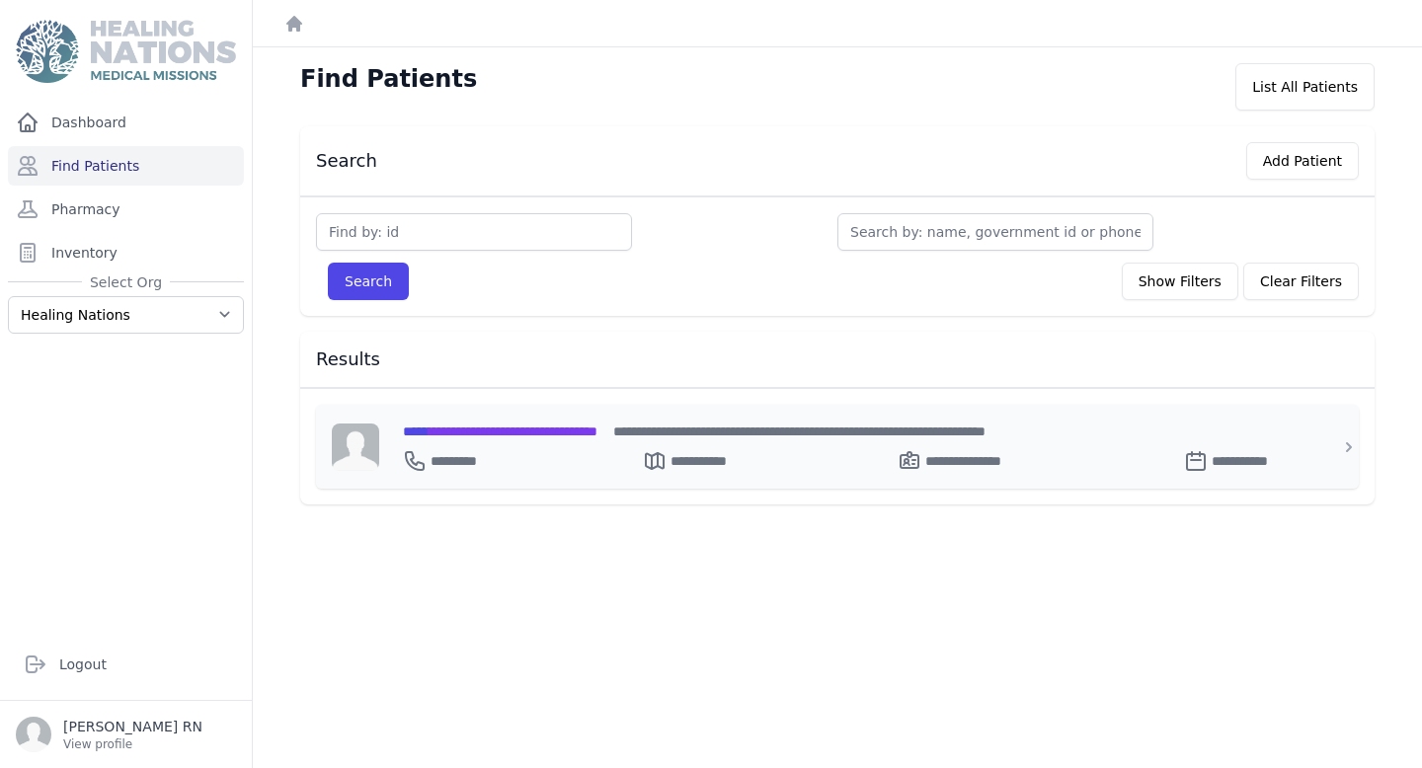
click at [483, 431] on span "**********" at bounding box center [500, 431] width 194 height 14
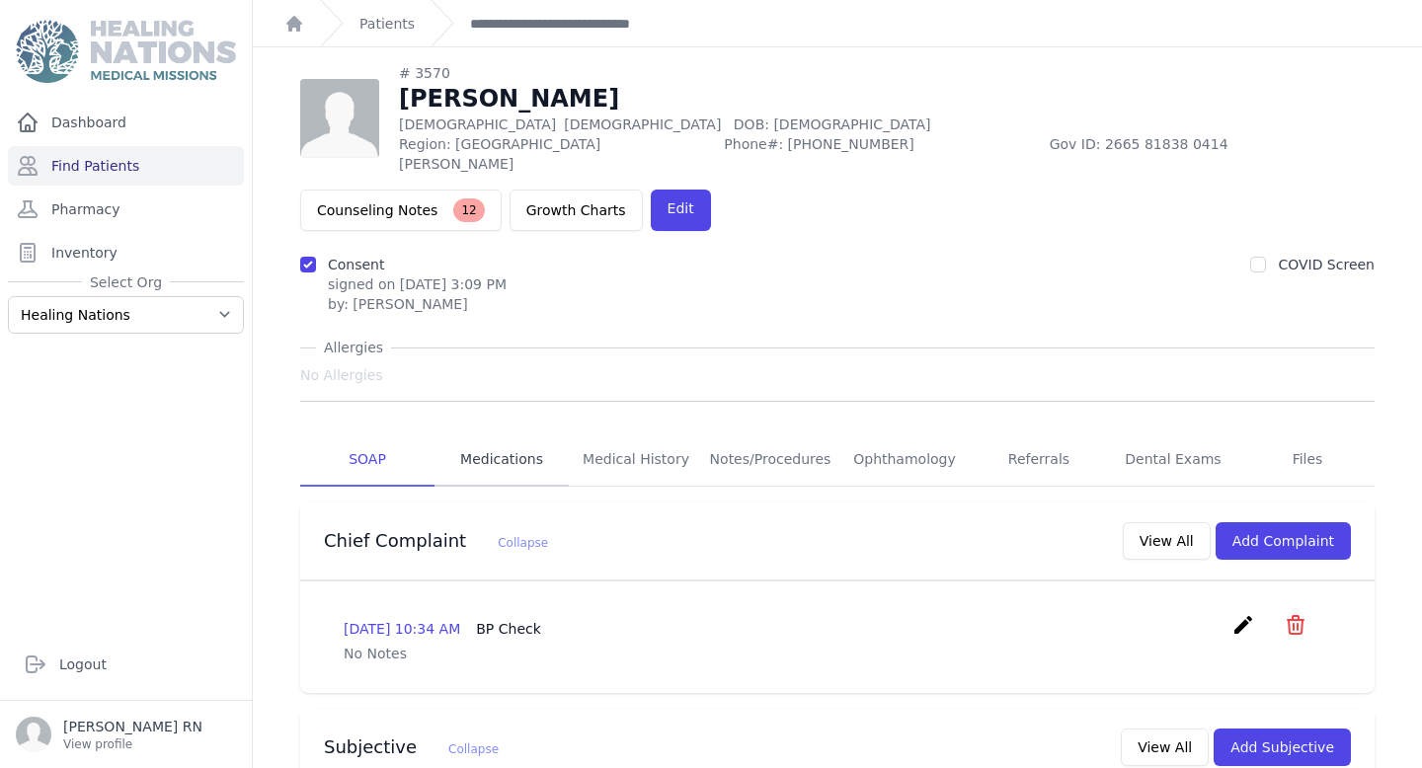
click at [522, 433] on link "Medications" at bounding box center [501, 459] width 134 height 53
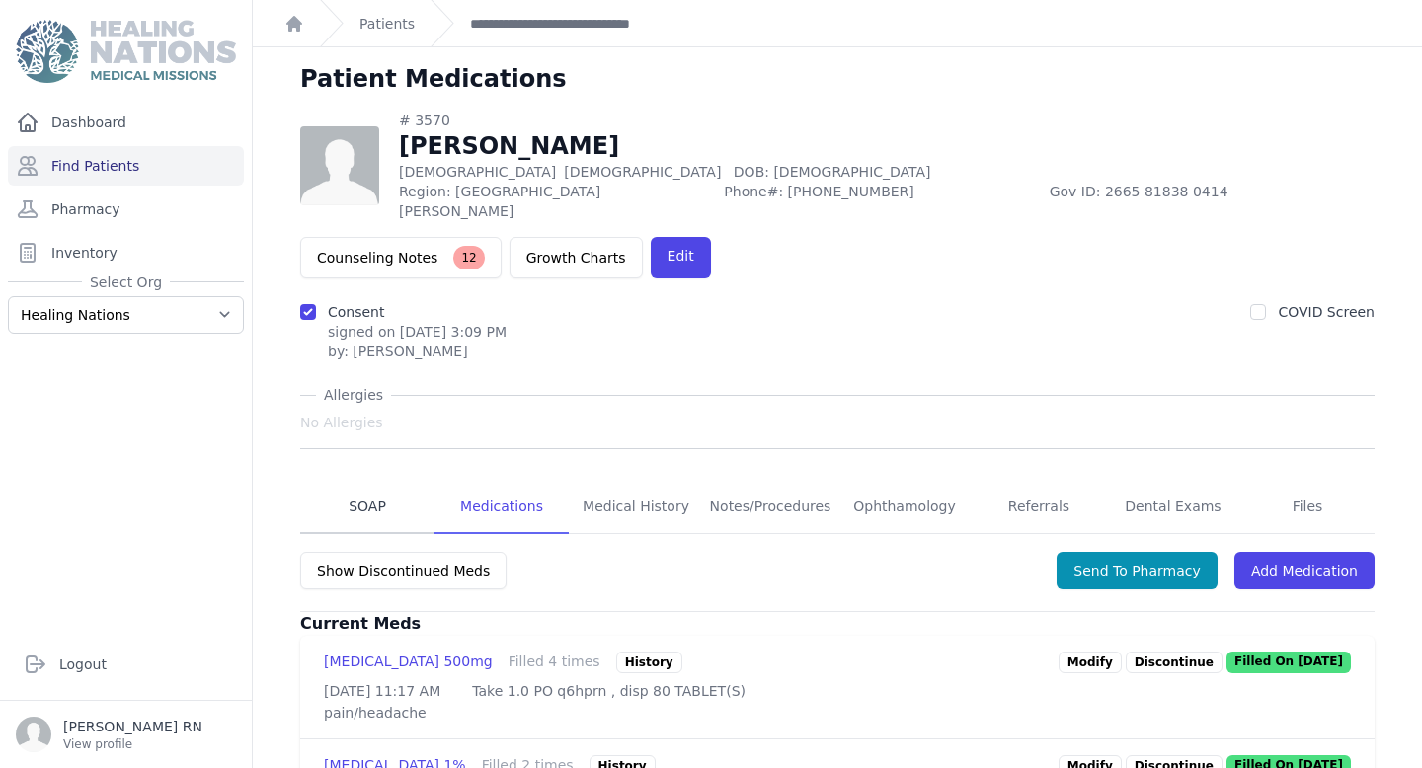
click at [388, 481] on link "SOAP" at bounding box center [367, 507] width 134 height 53
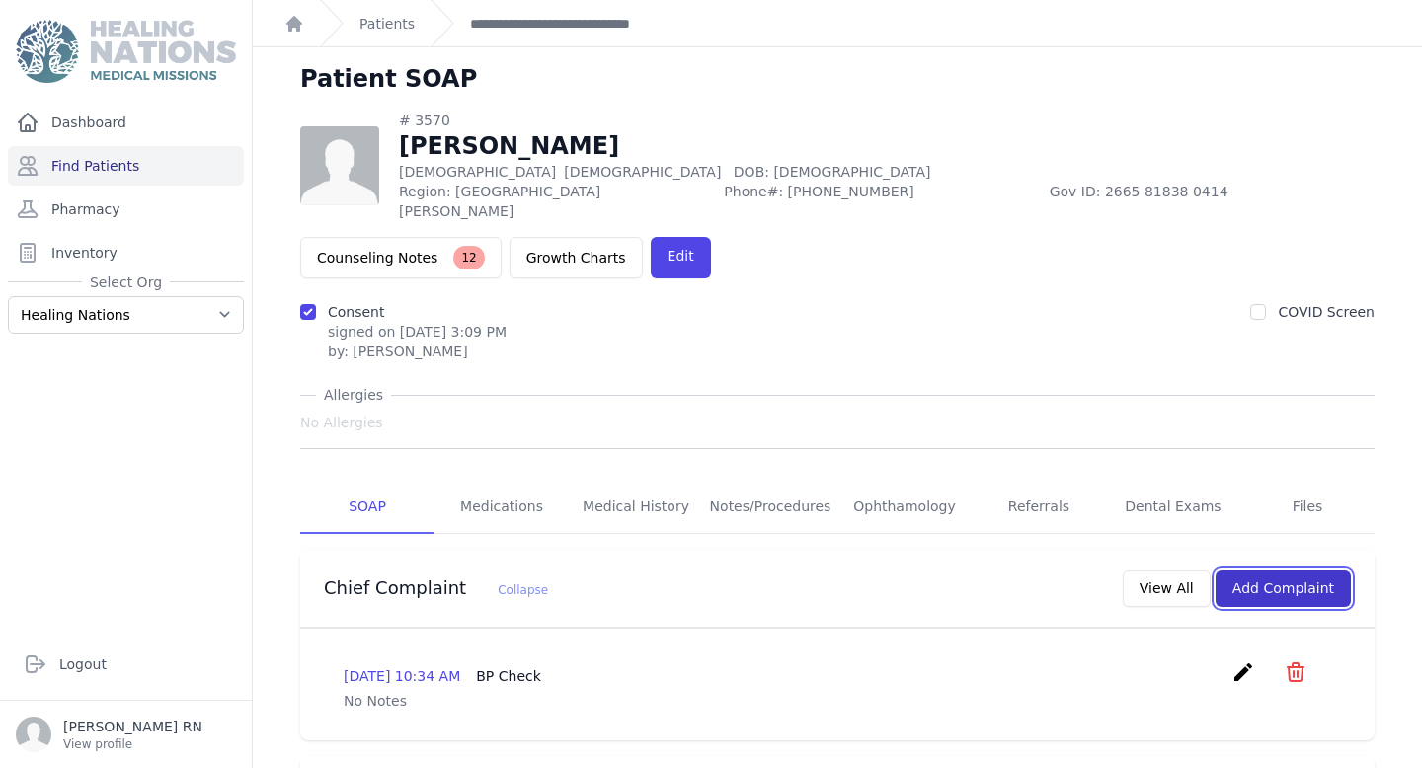
click at [1316, 570] on button "Add Complaint" at bounding box center [1282, 589] width 135 height 38
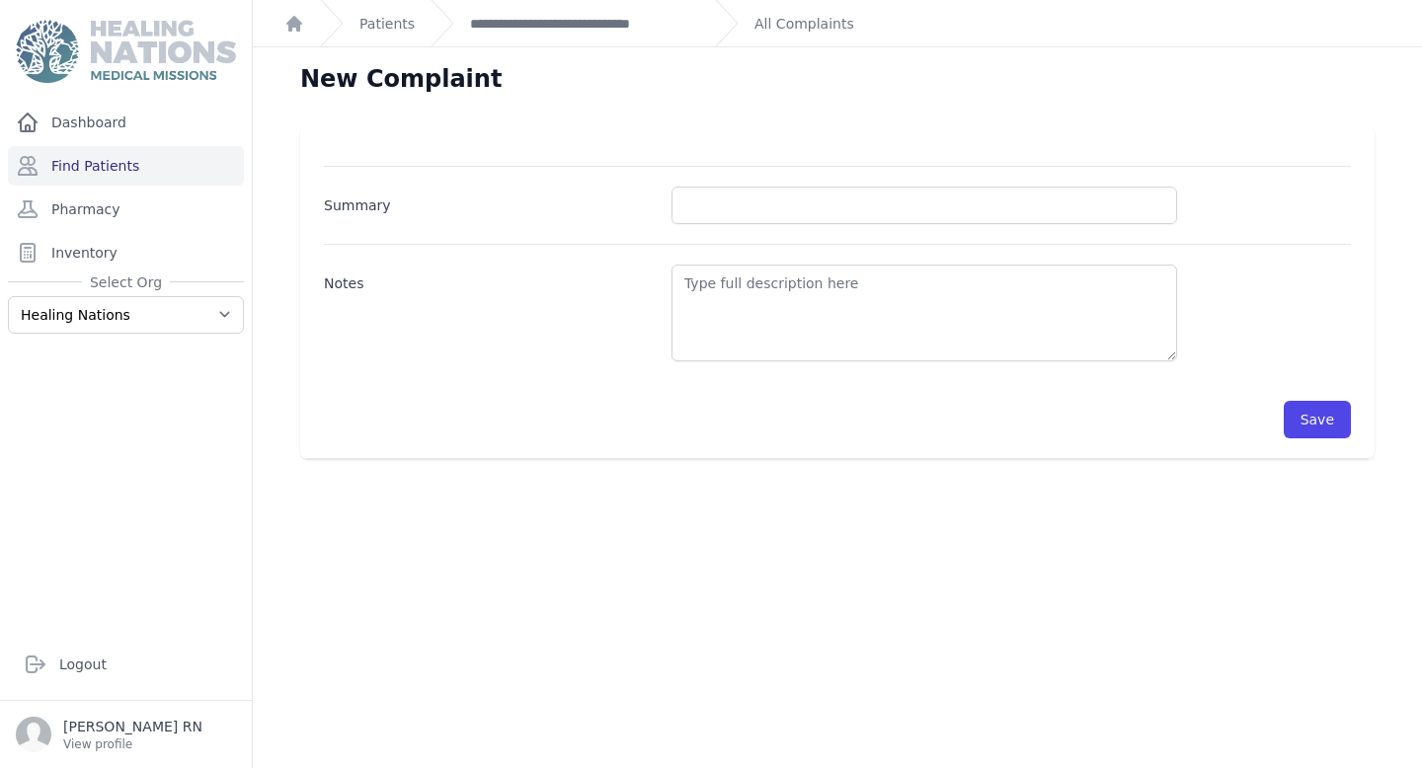
click at [748, 225] on div "Summary Notes Save" at bounding box center [837, 302] width 1027 height 272
click at [748, 212] on input "Summary" at bounding box center [923, 206] width 505 height 38
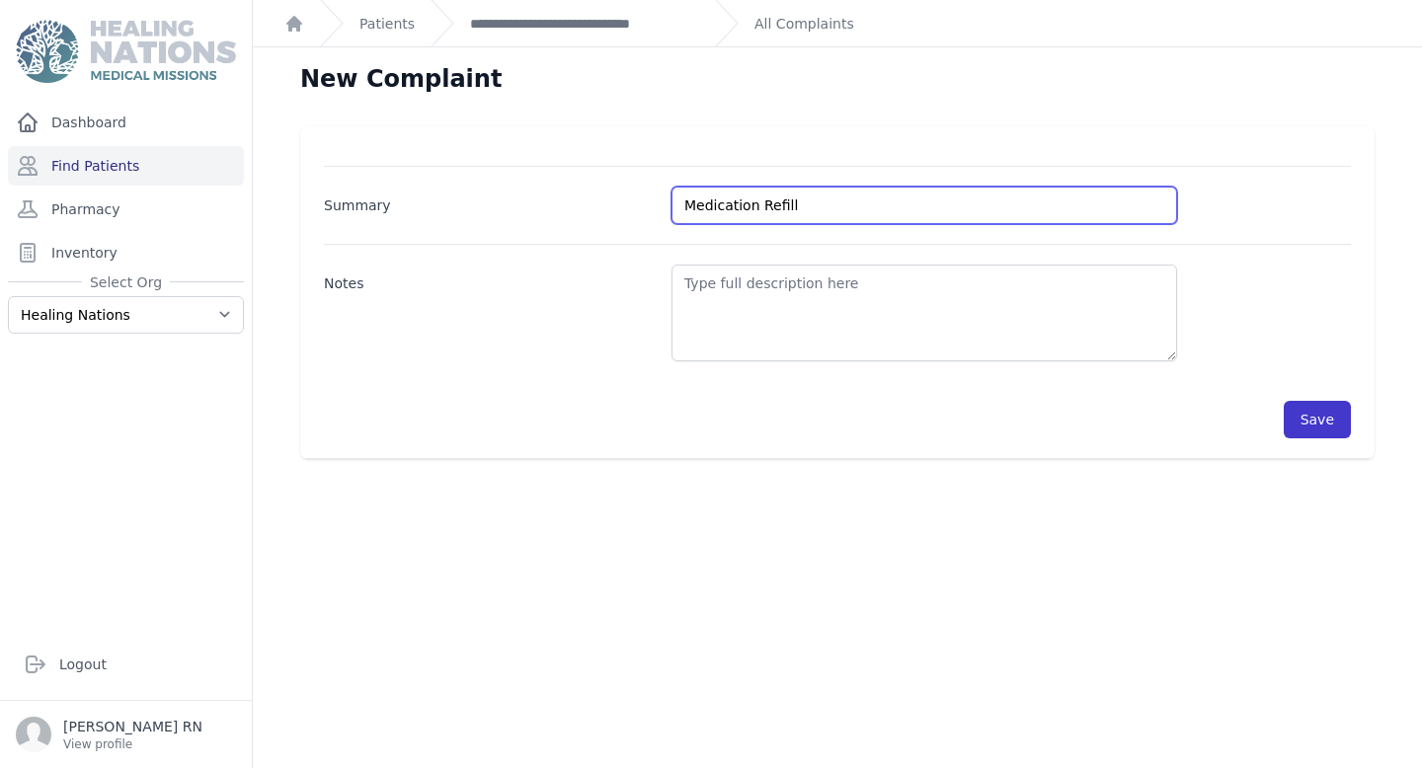
type input "Medication Refill"
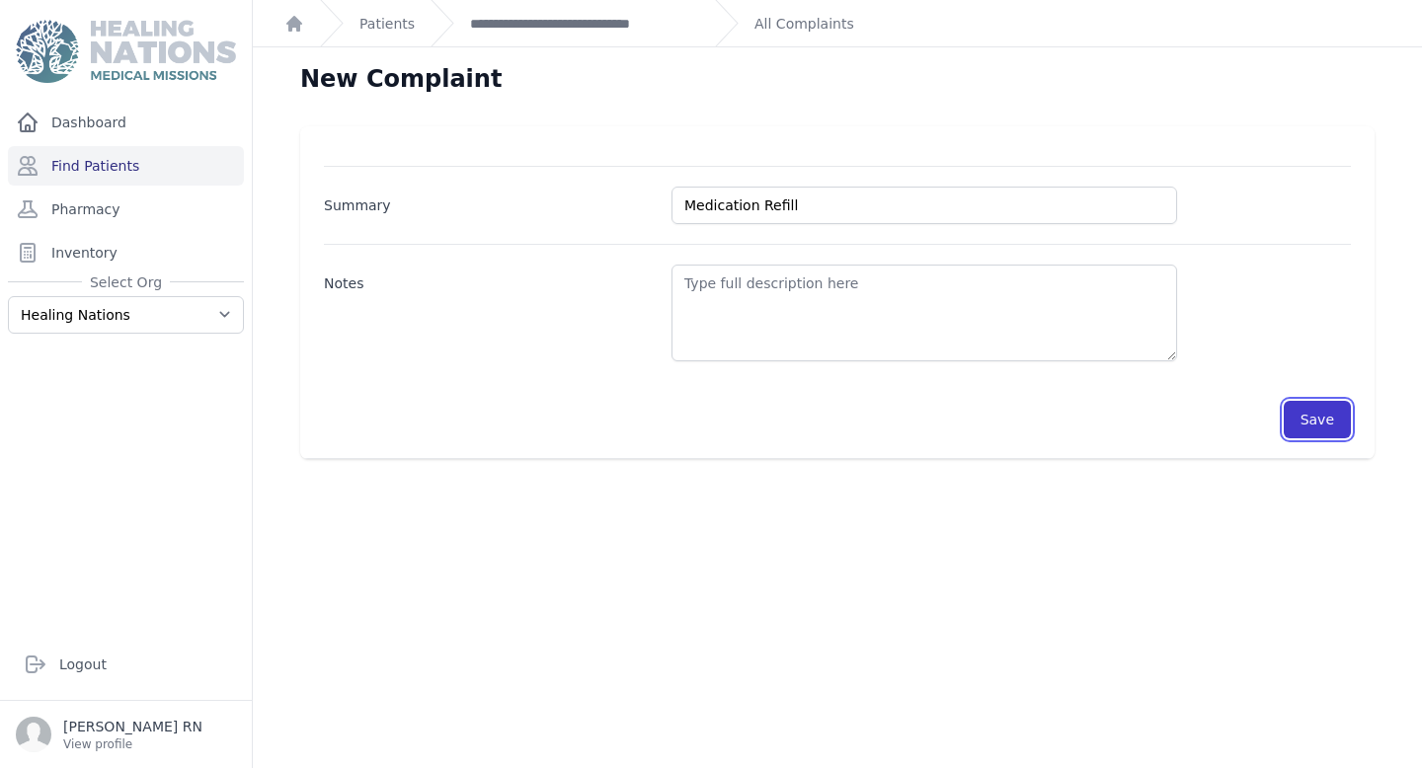
click at [1338, 416] on button "Save" at bounding box center [1316, 420] width 67 height 38
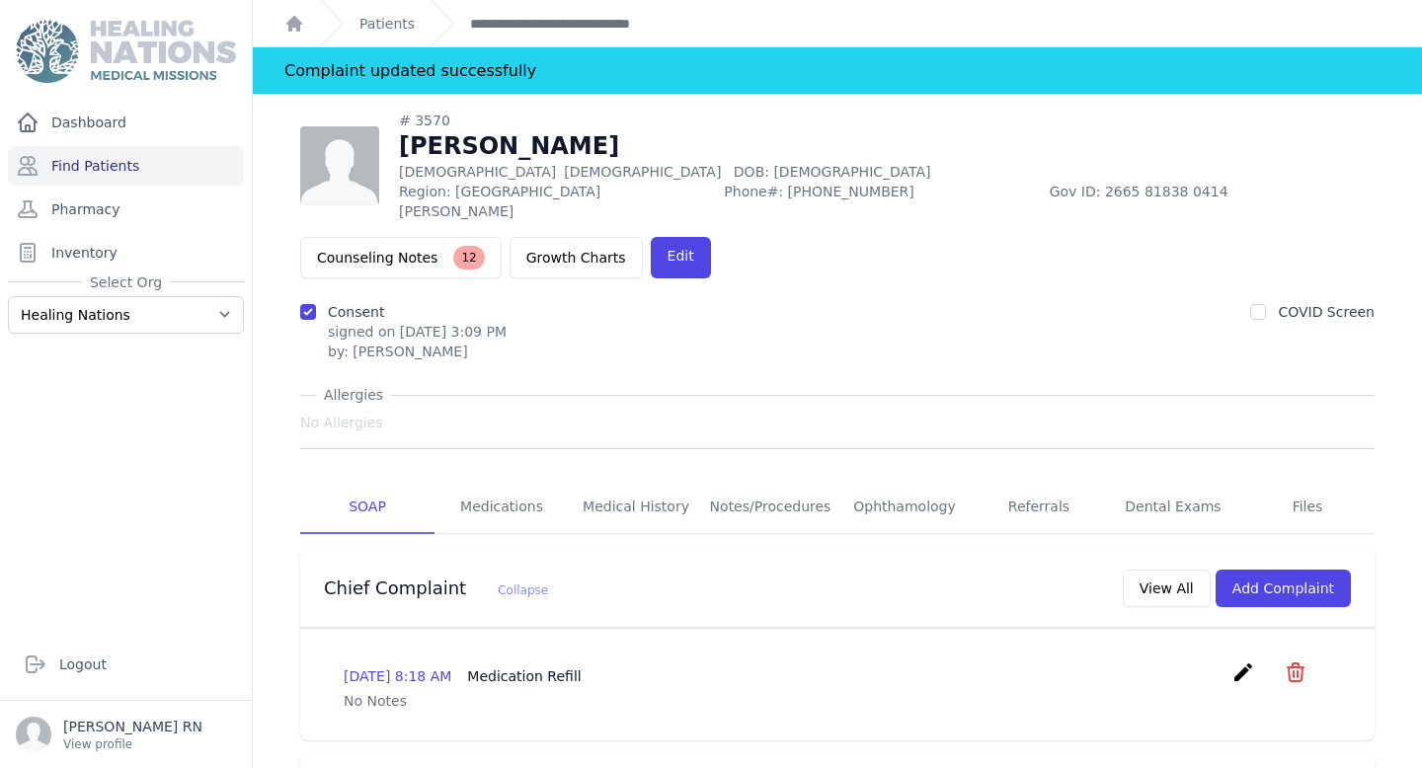
scroll to position [397, 0]
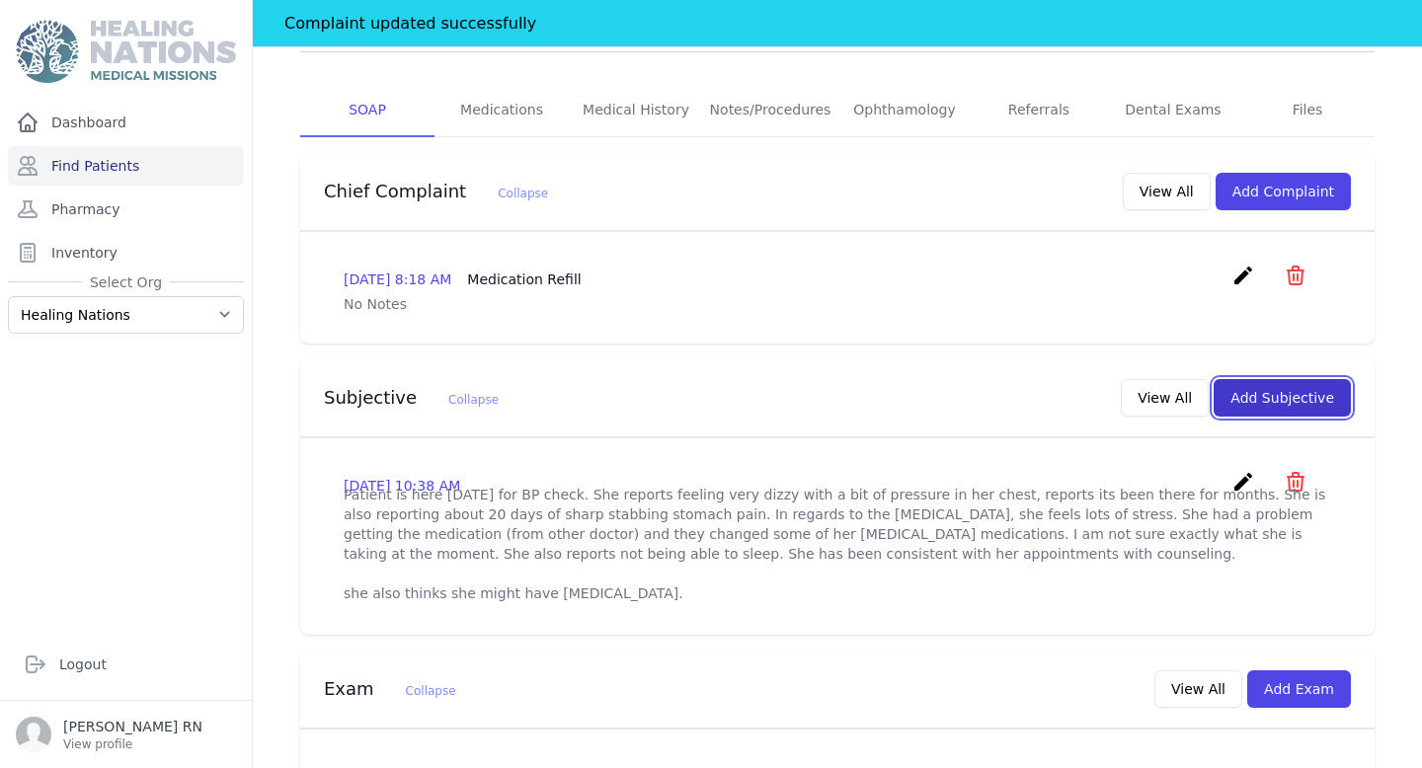
click at [1279, 379] on button "Add Subjective" at bounding box center [1281, 398] width 137 height 38
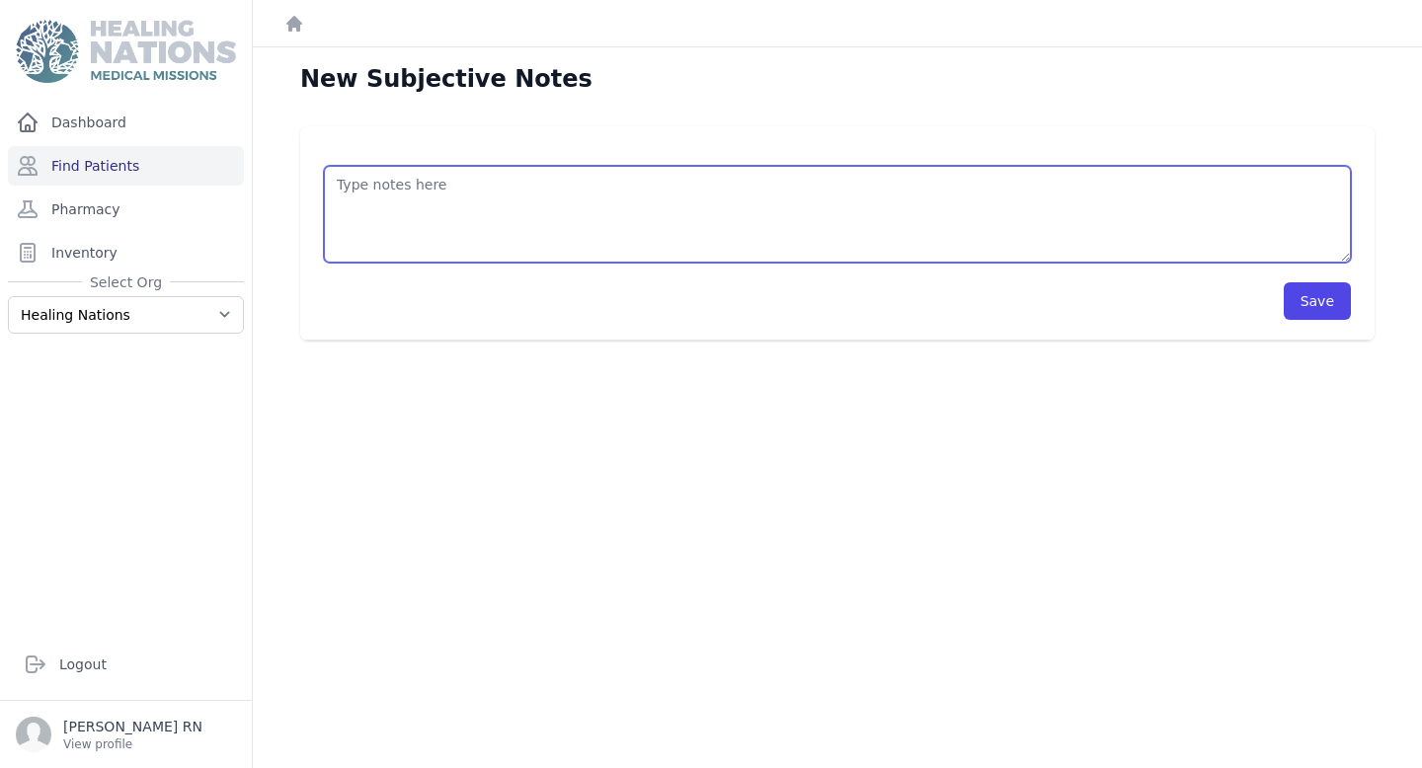
click at [479, 215] on textarea at bounding box center [837, 214] width 1027 height 97
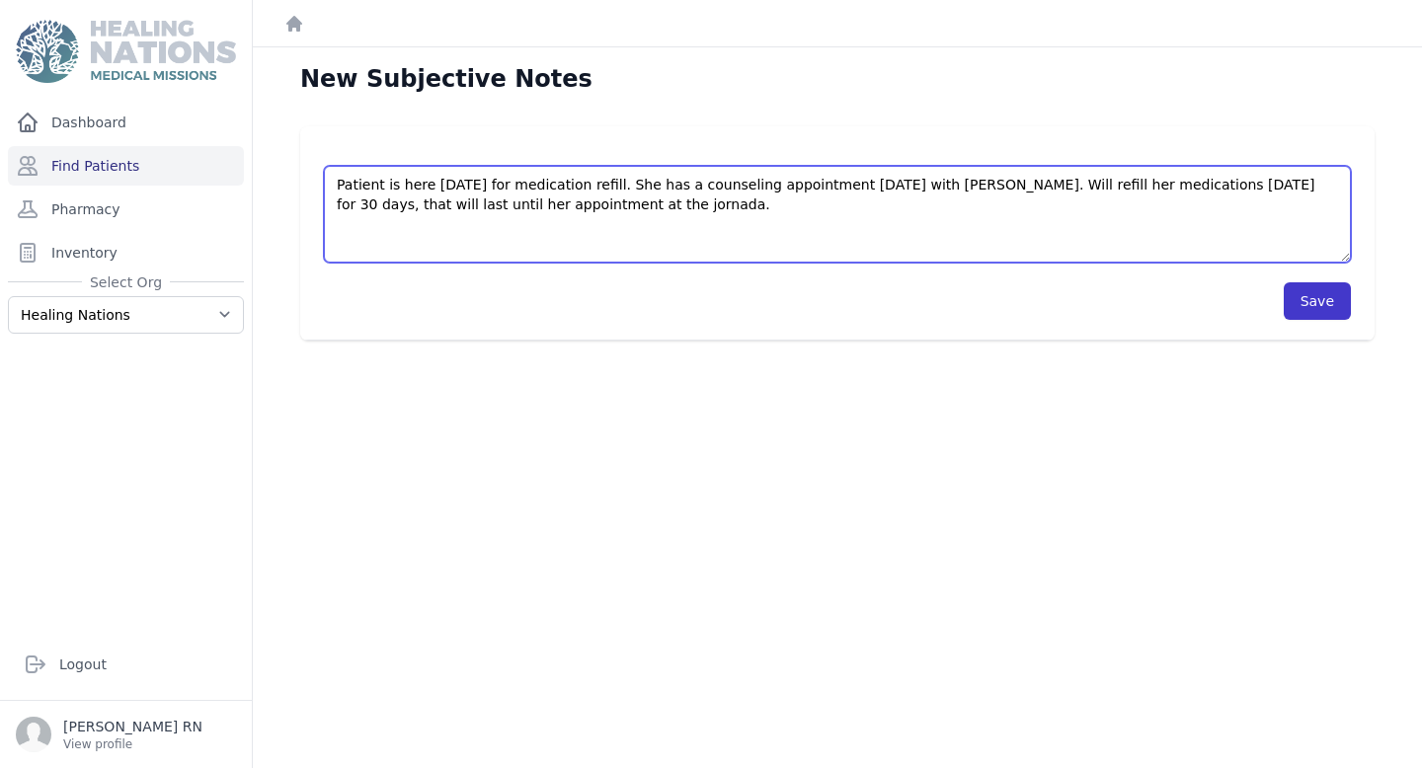
type textarea "Patient is here today for medication refill. She has a counseling appointment o…"
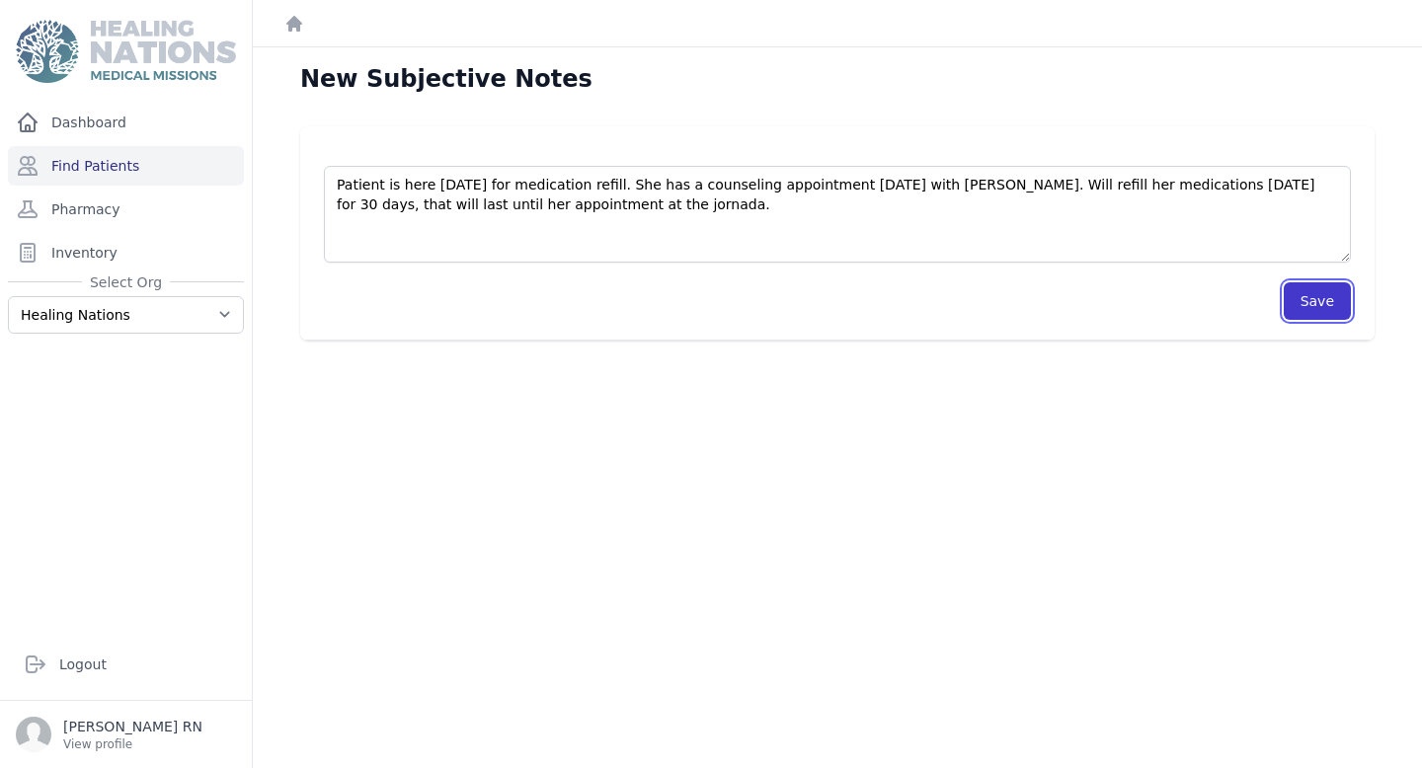
click at [1309, 306] on button "Save" at bounding box center [1316, 301] width 67 height 38
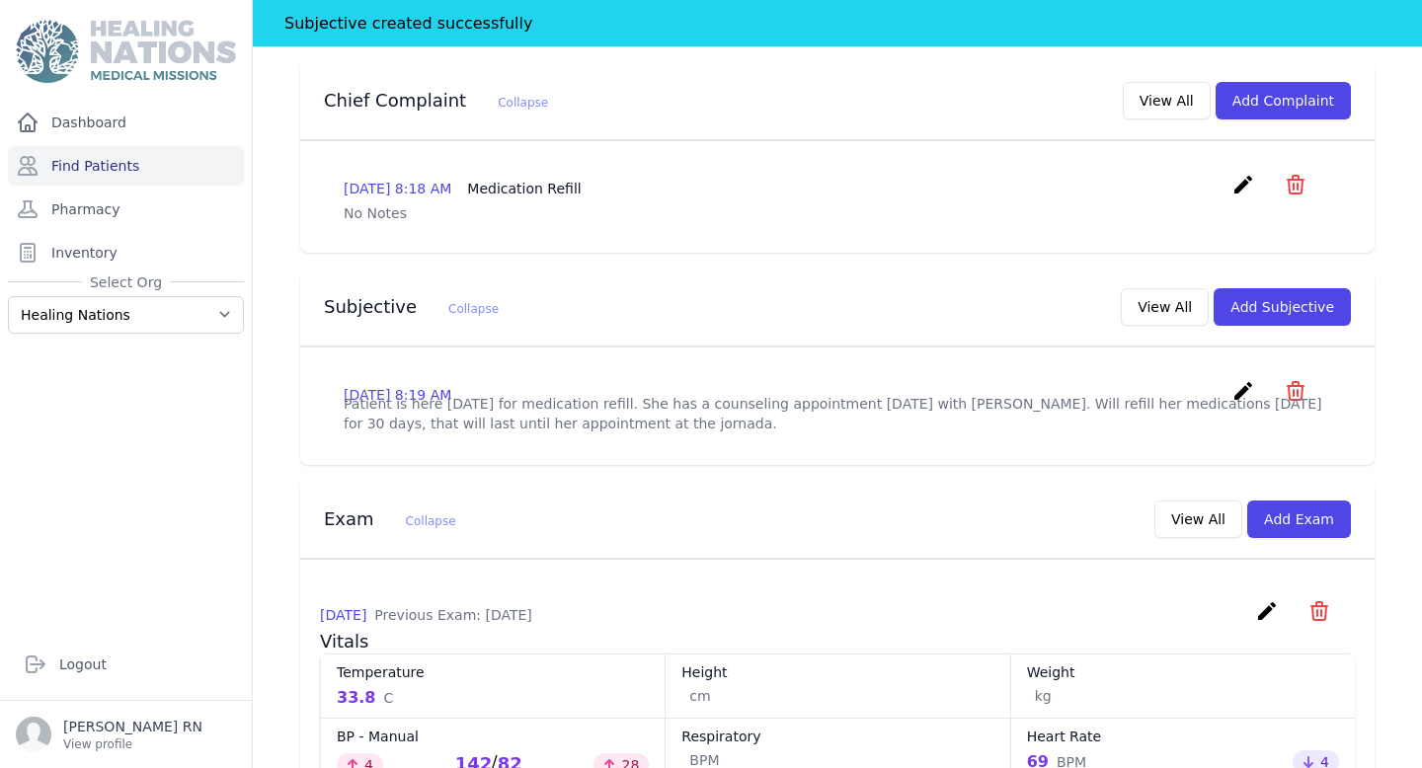
scroll to position [536, 0]
click at [1314, 500] on button "Add Exam" at bounding box center [1299, 519] width 104 height 38
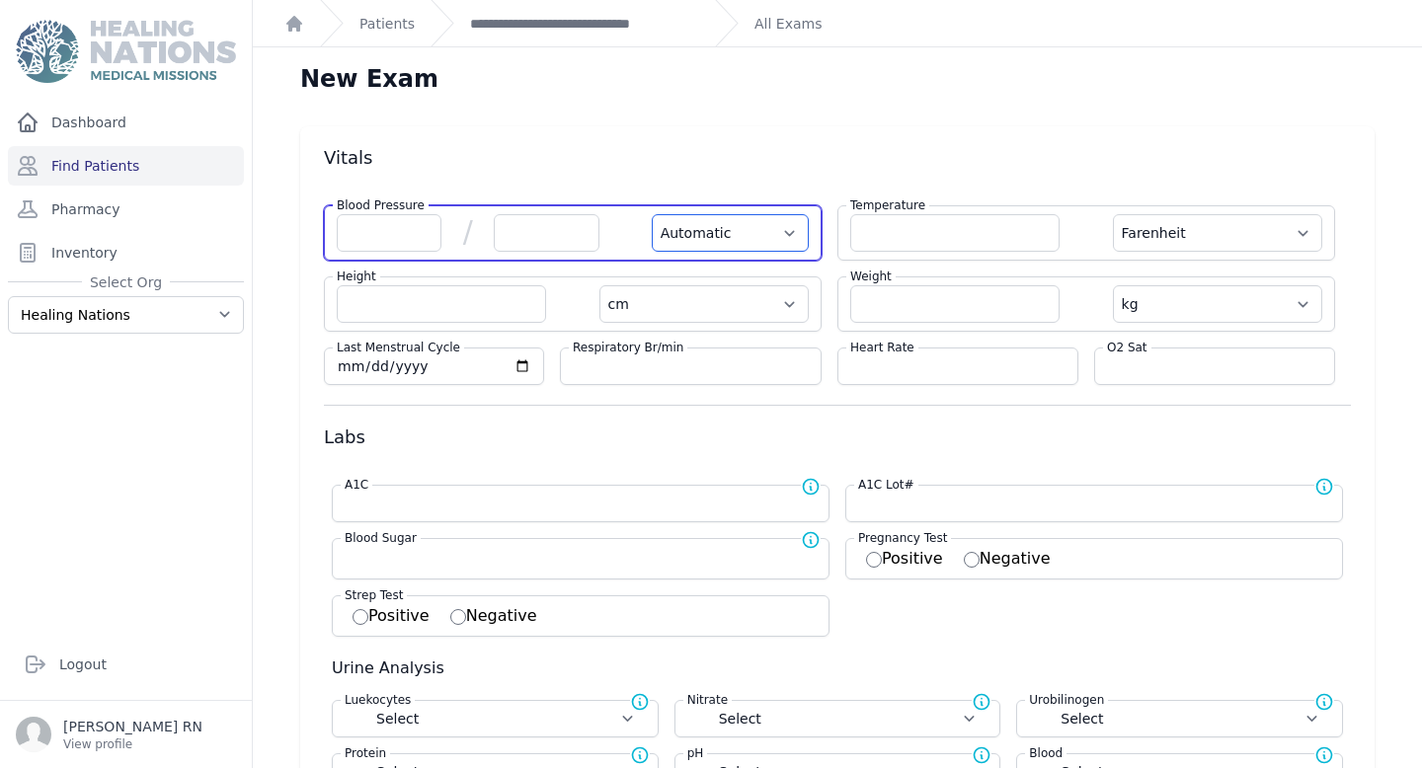
click at [727, 226] on select "Automatic Manual" at bounding box center [730, 233] width 157 height 38
select select "Manual"
click at [652, 214] on select "Automatic Manual" at bounding box center [730, 233] width 157 height 38
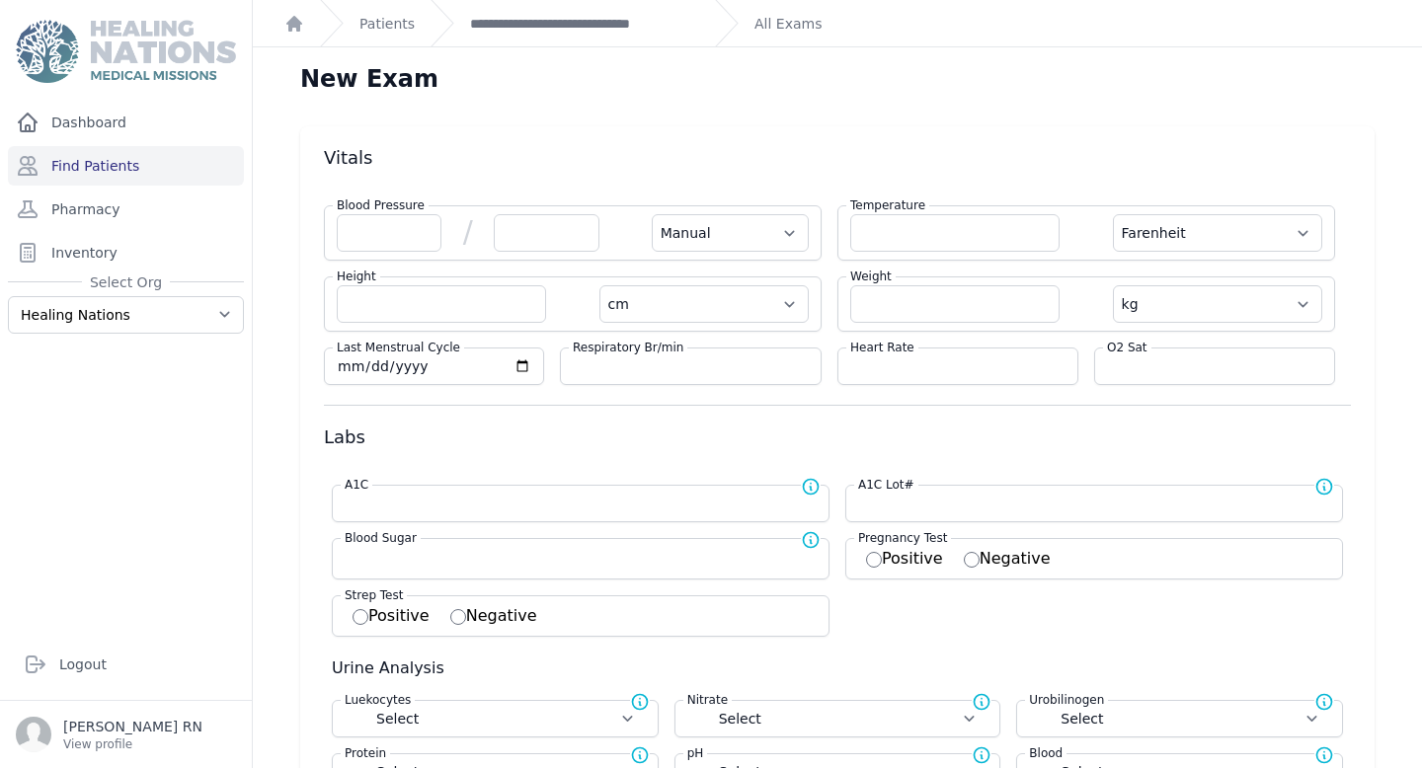
select select "F"
select select "cm"
select select "kg"
select select
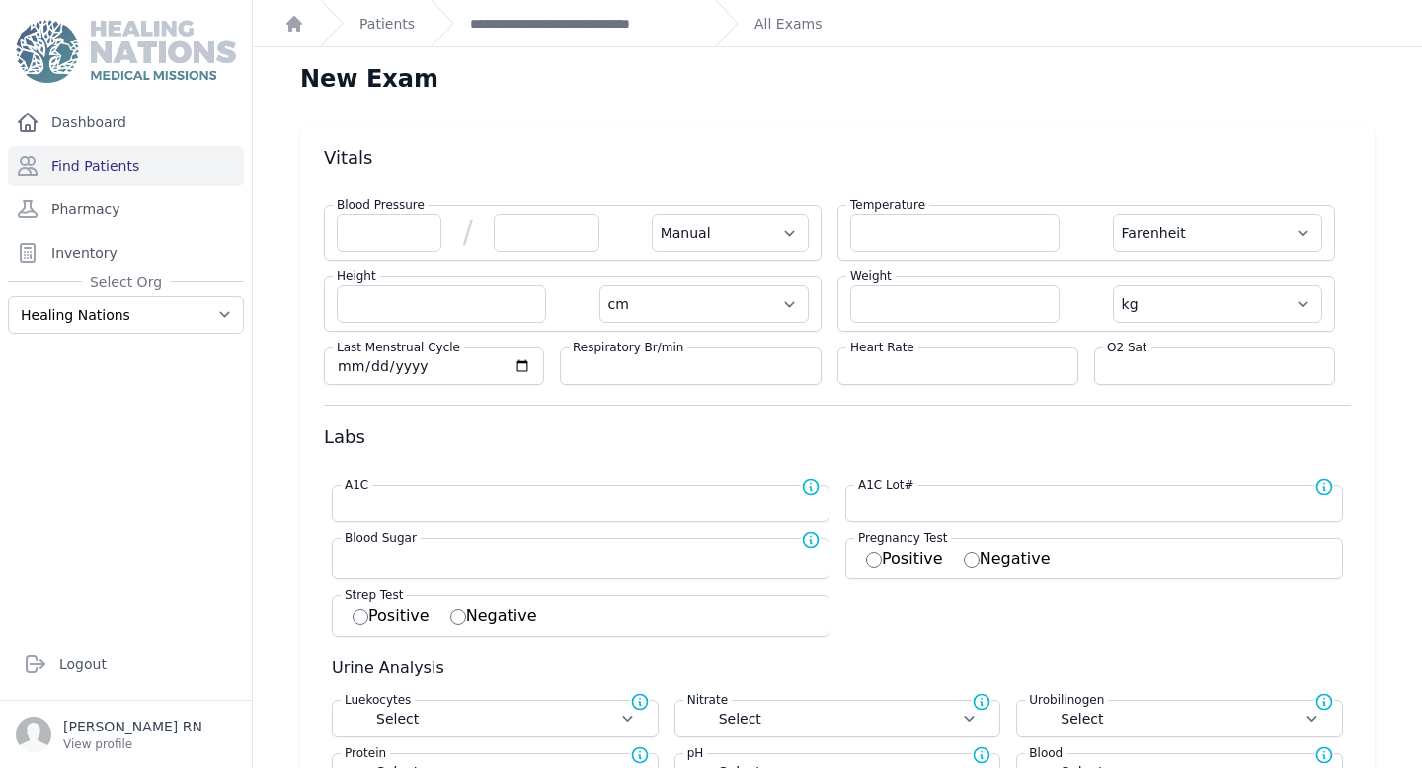
select select
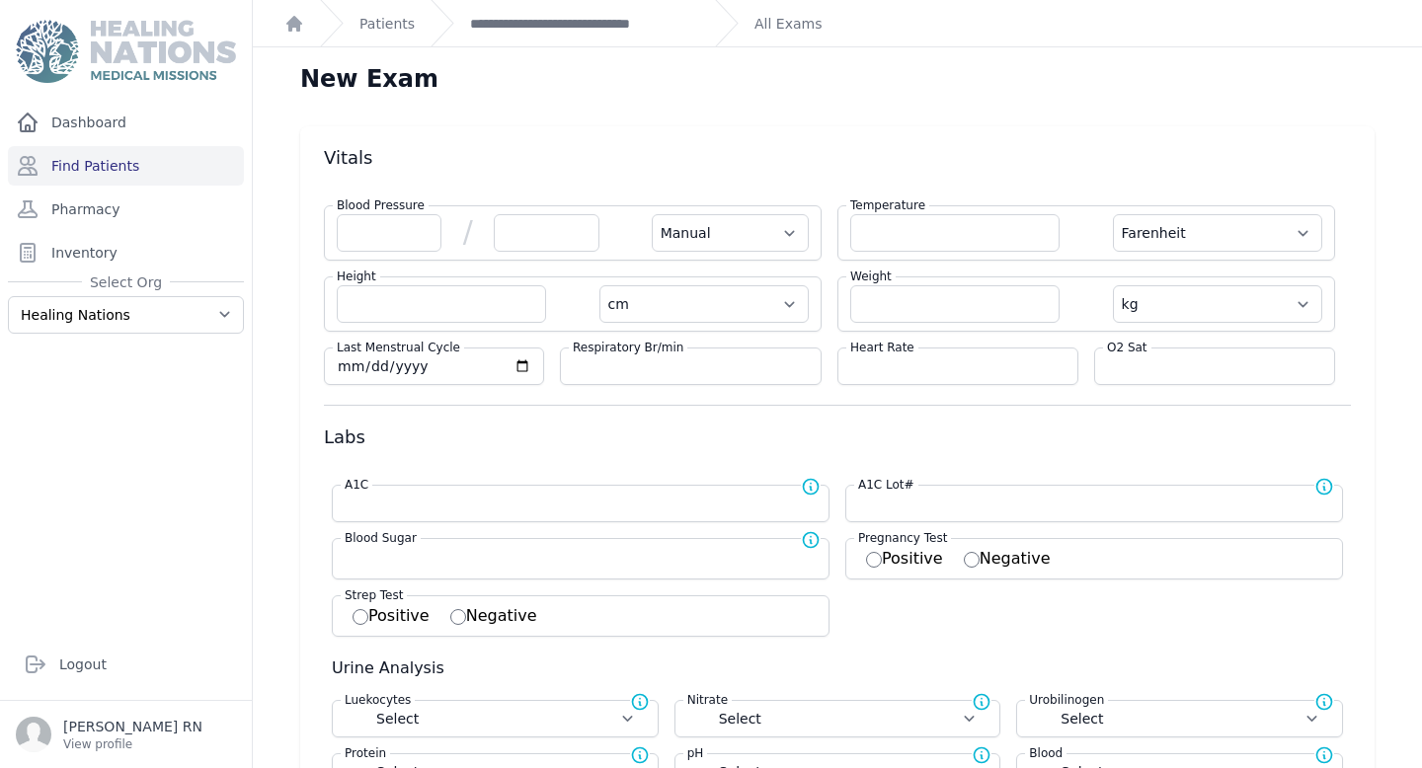
select select
select select "Manual"
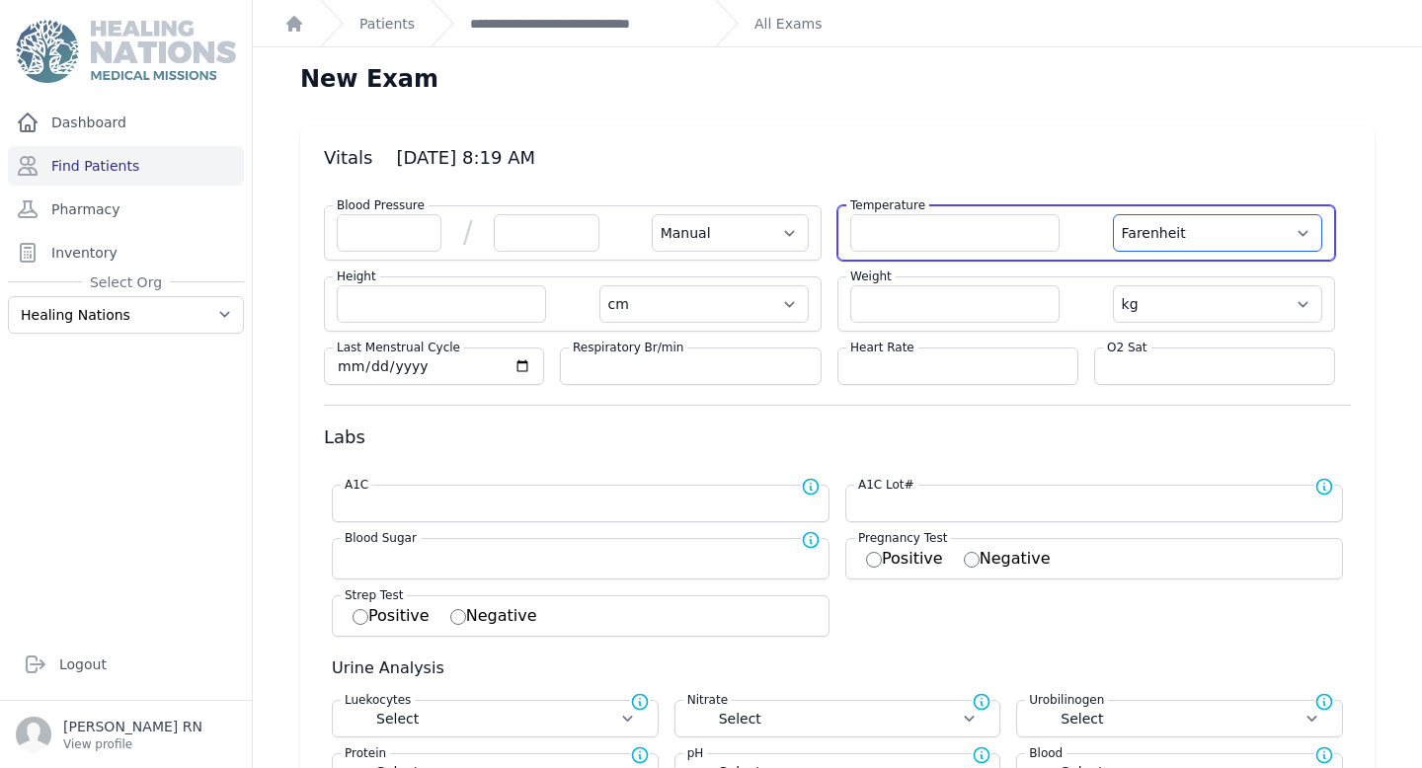
click at [1203, 228] on select "Farenheit Celcius" at bounding box center [1217, 233] width 209 height 38
select select "C"
click at [1113, 214] on select "Farenheit Celcius" at bounding box center [1217, 233] width 209 height 38
select select "Manual"
select select "cm"
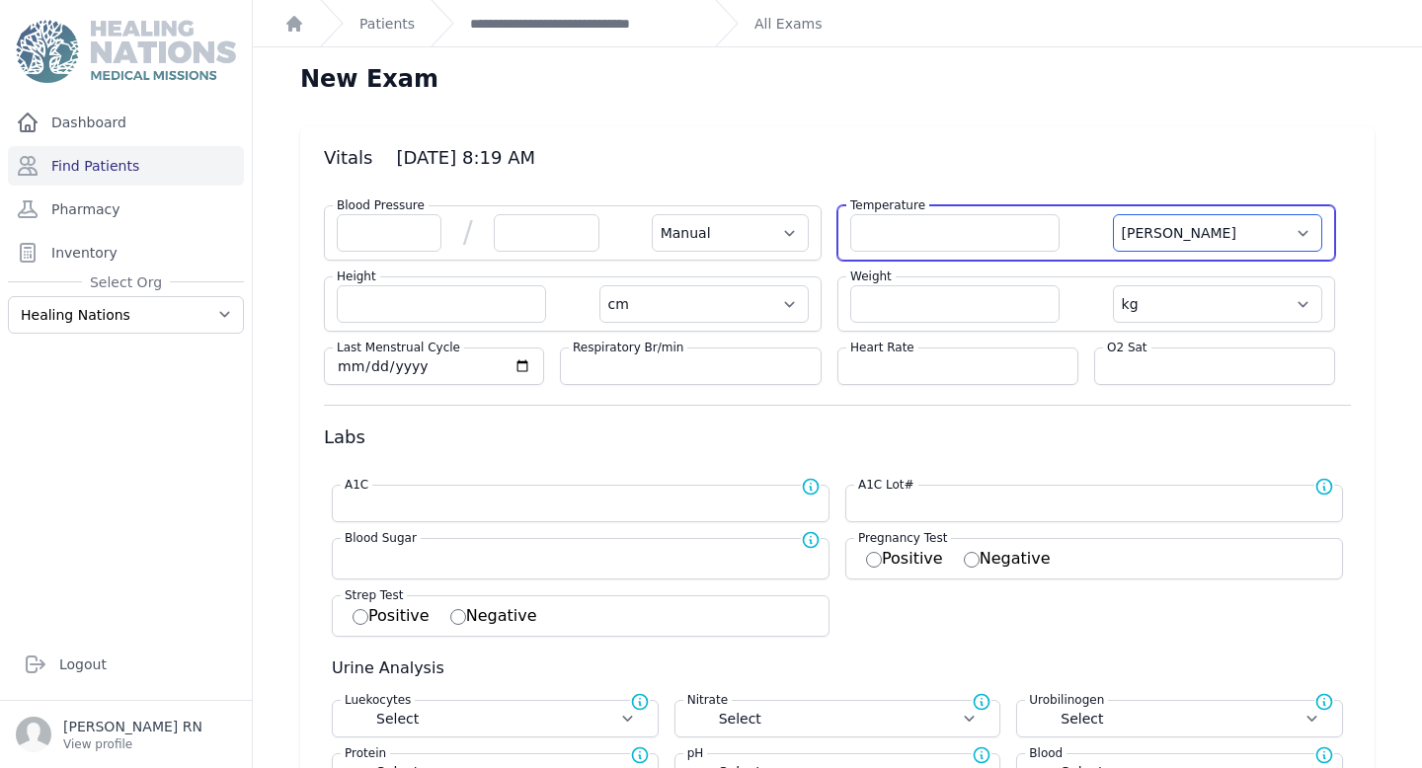
select select "kg"
select select
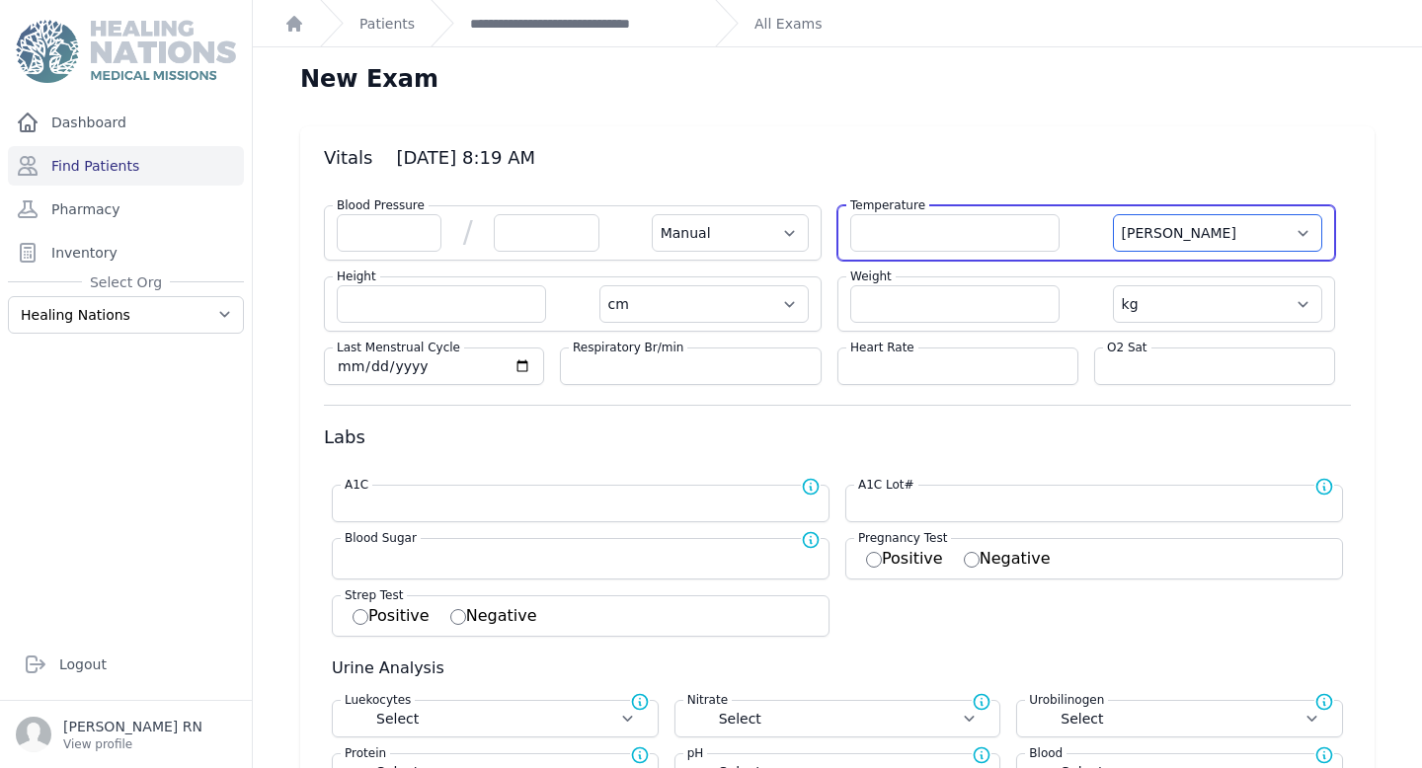
select select
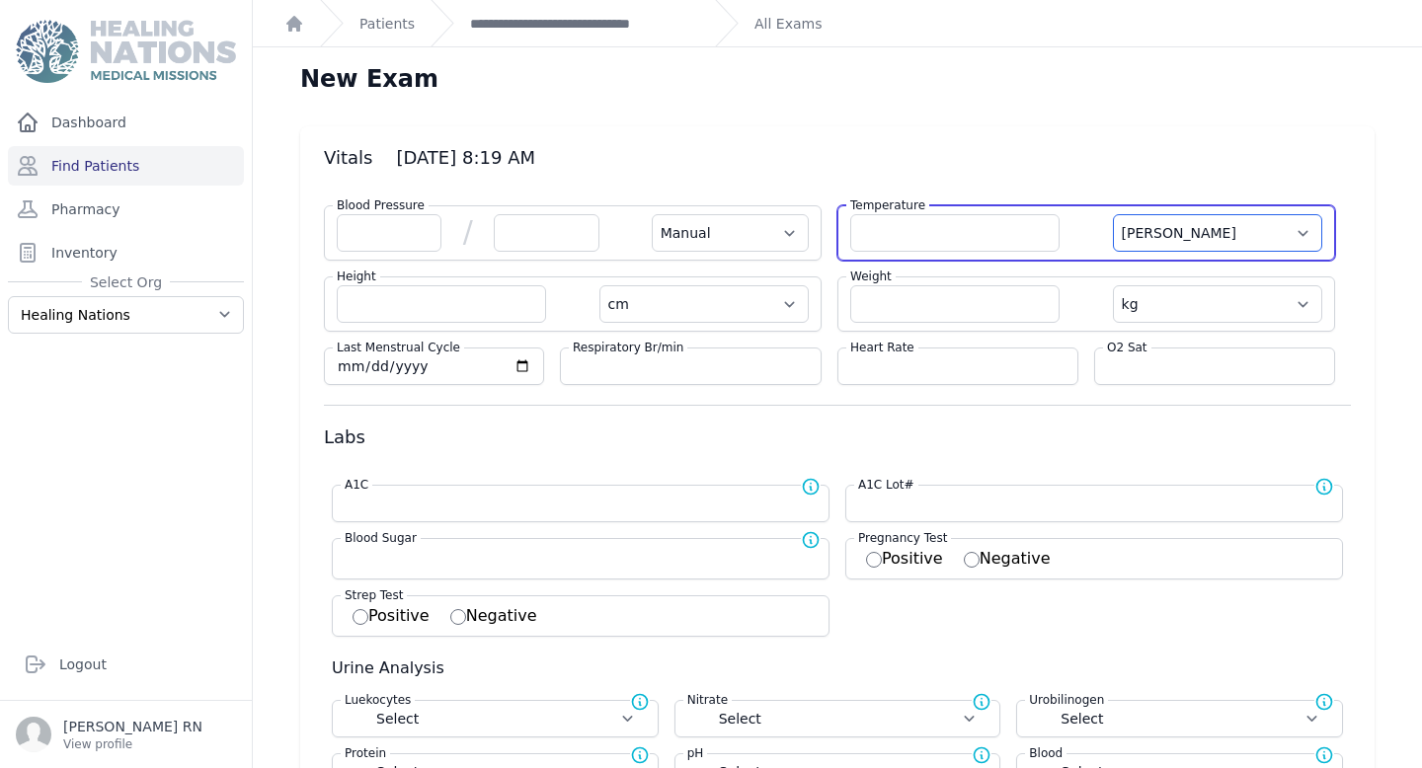
select select
click at [963, 244] on input "number" at bounding box center [954, 233] width 209 height 38
type input "33.8"
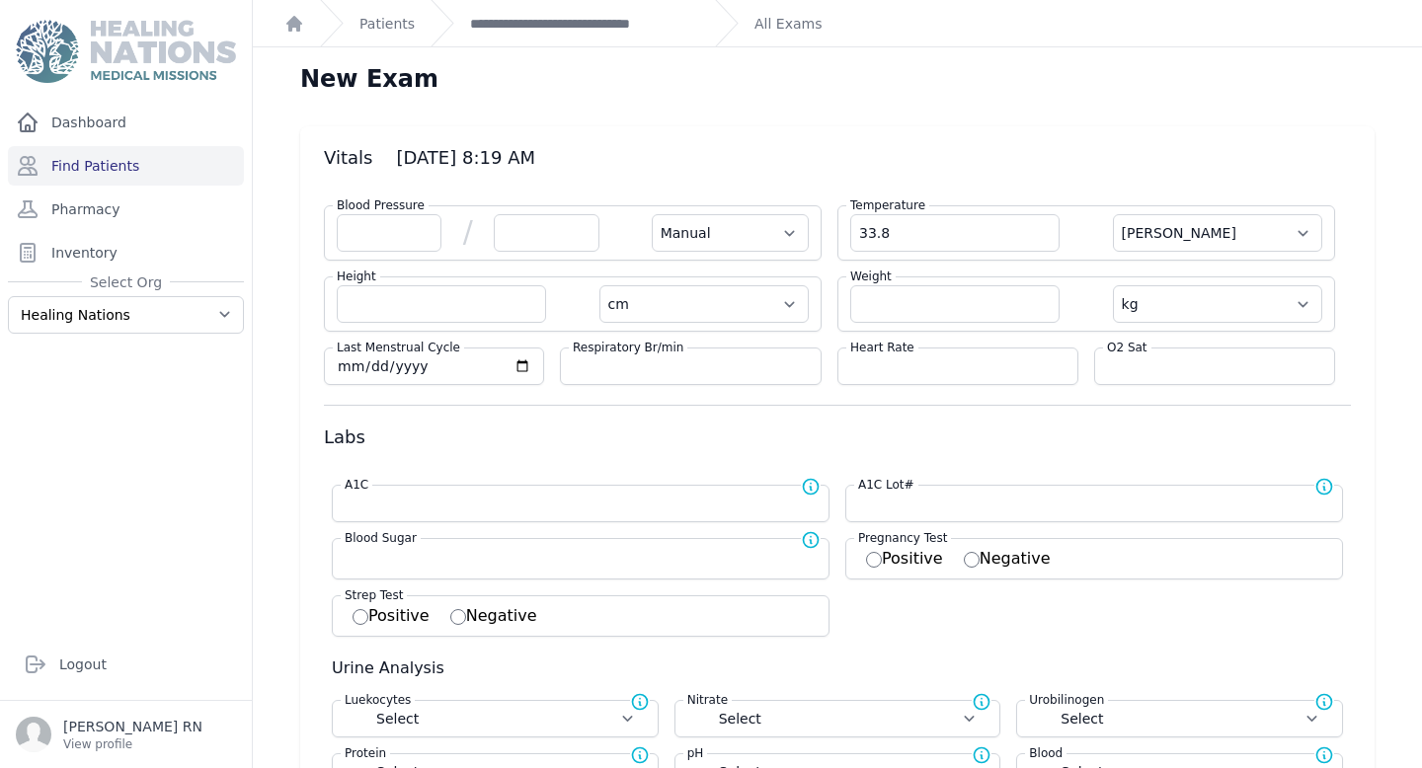
click at [930, 383] on div "Heart Rate" at bounding box center [957, 366] width 241 height 38
select select "Manual"
select select "cm"
select select "kg"
select select
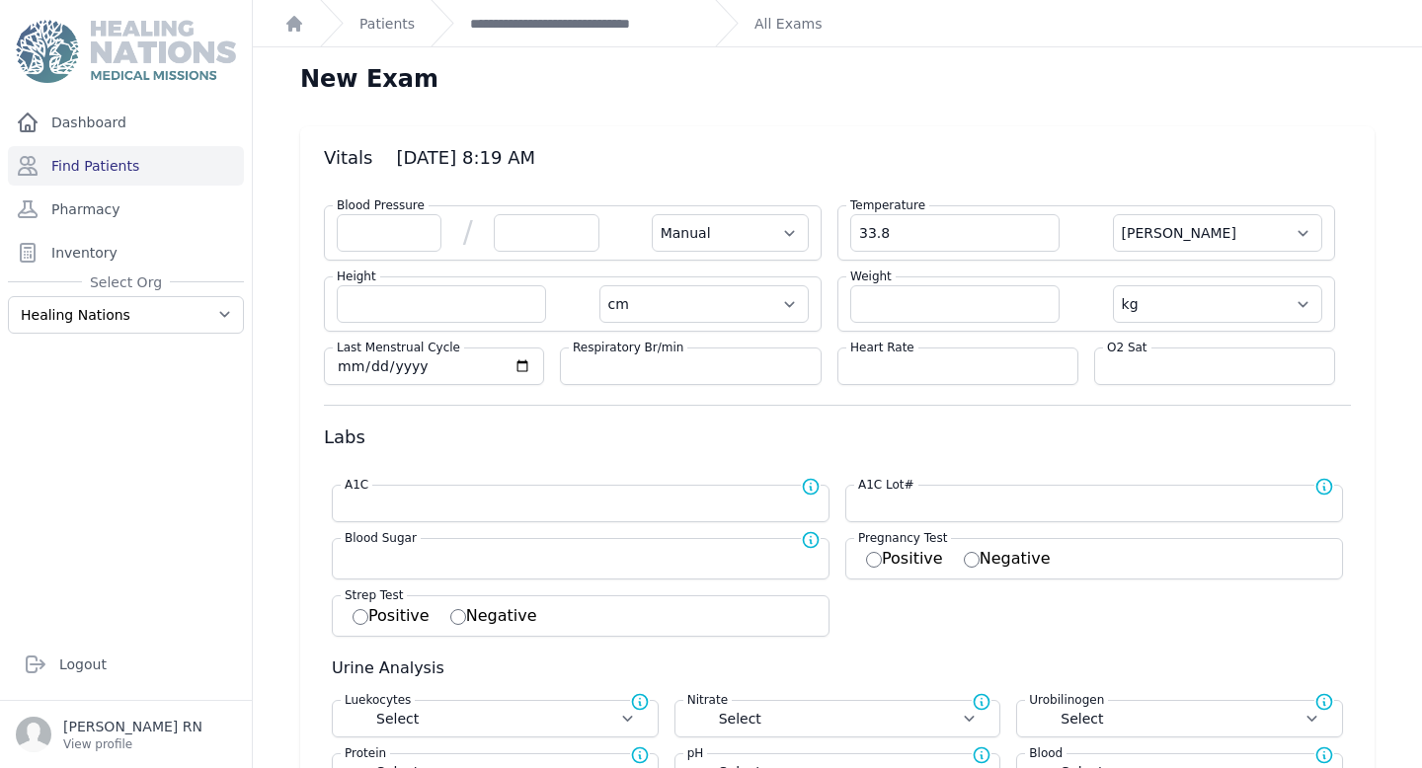
select select
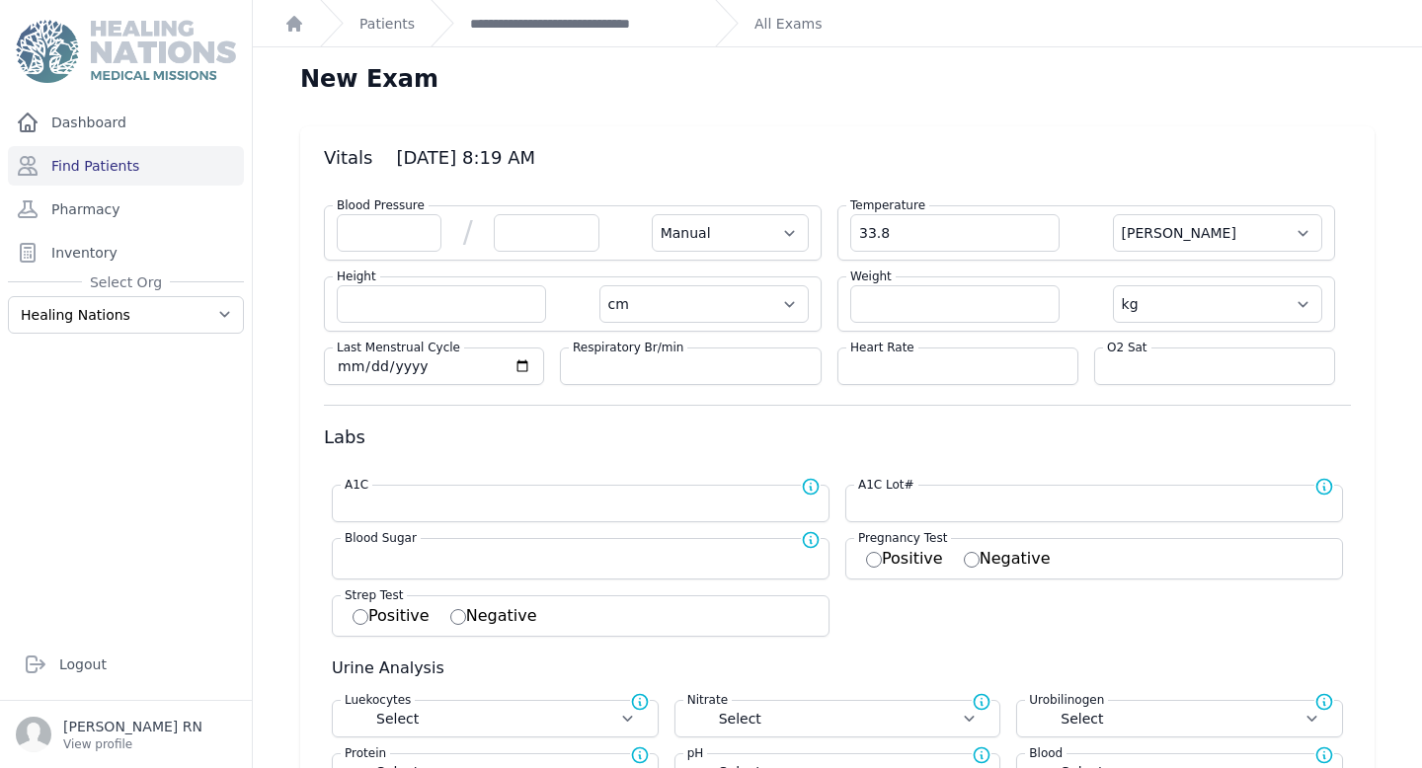
select select
click at [930, 374] on input "number" at bounding box center [957, 366] width 215 height 20
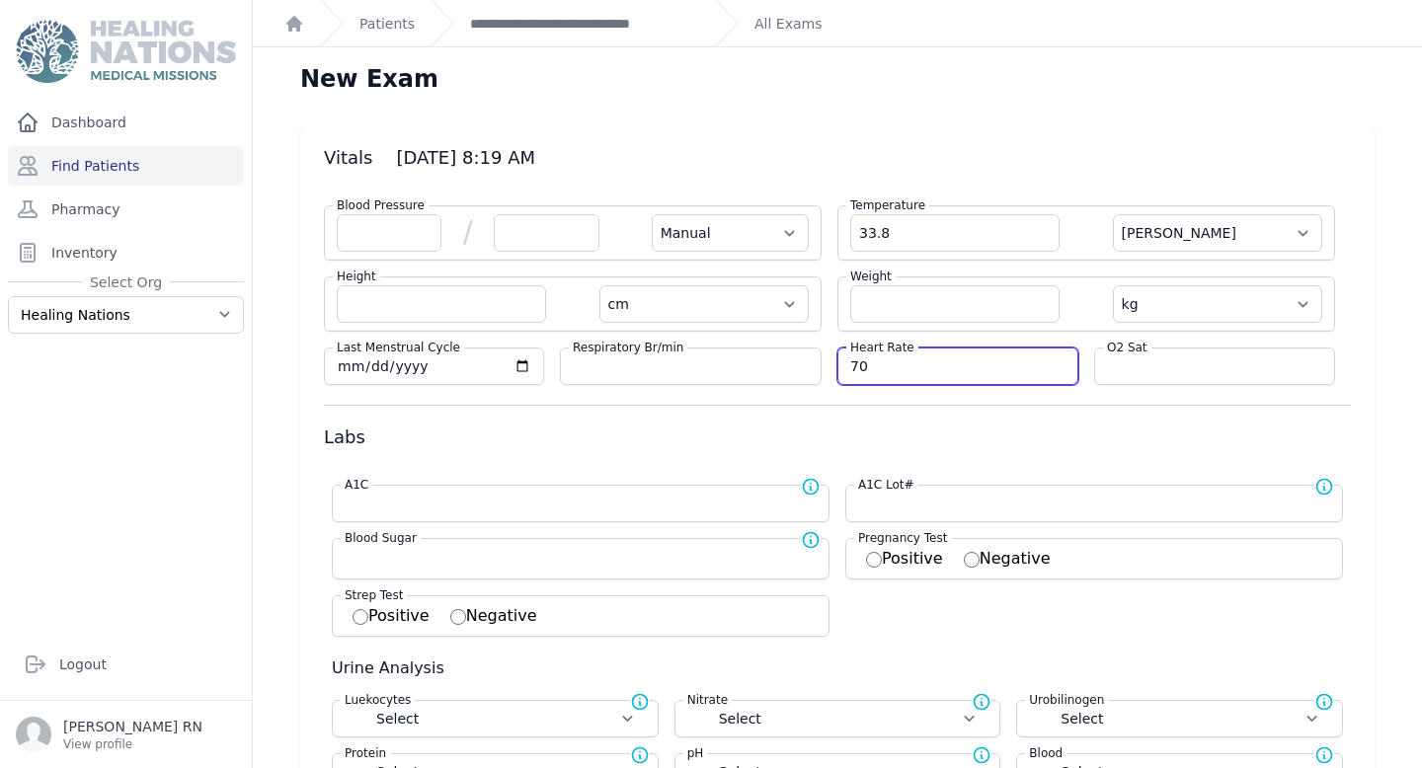
type input "70"
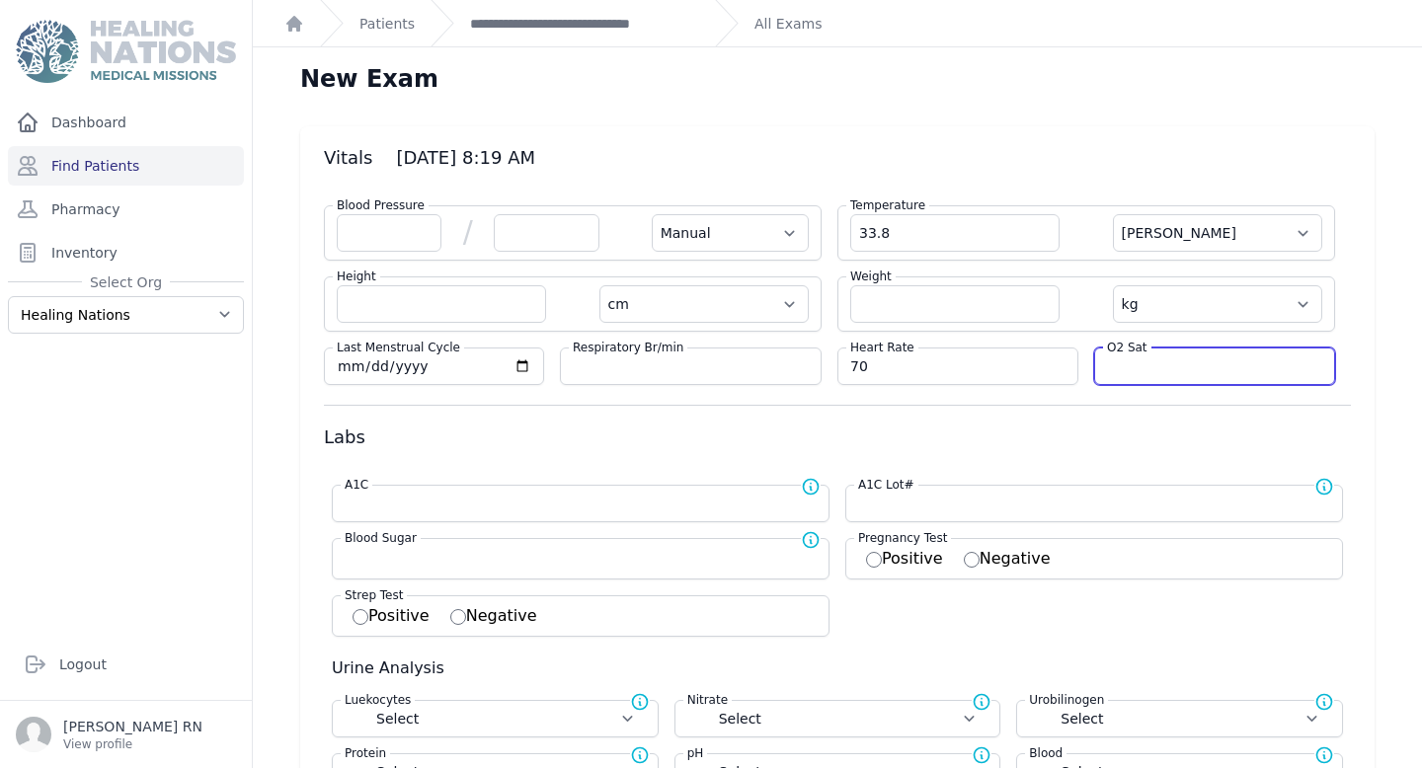
select select "Manual"
select select "C"
select select "cm"
select select "kg"
select select
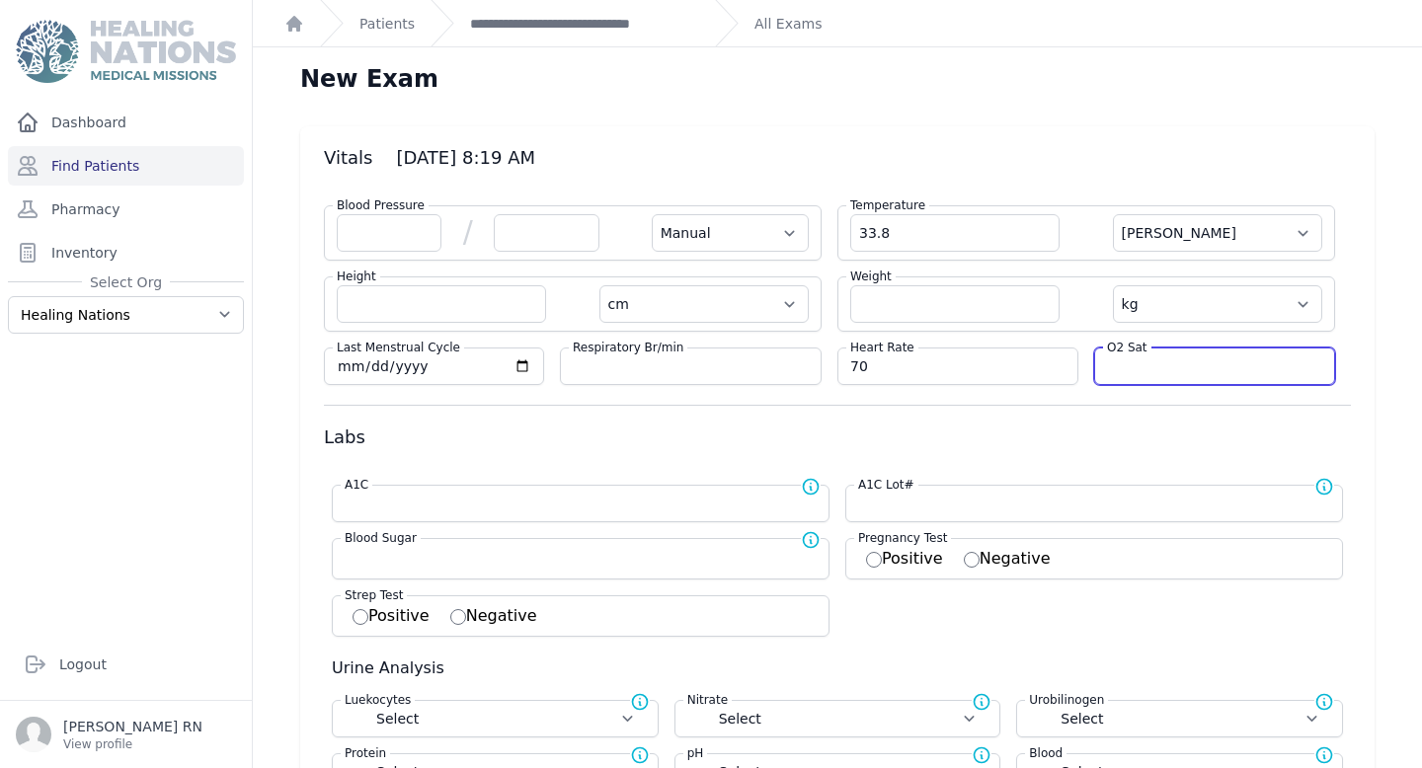
select select
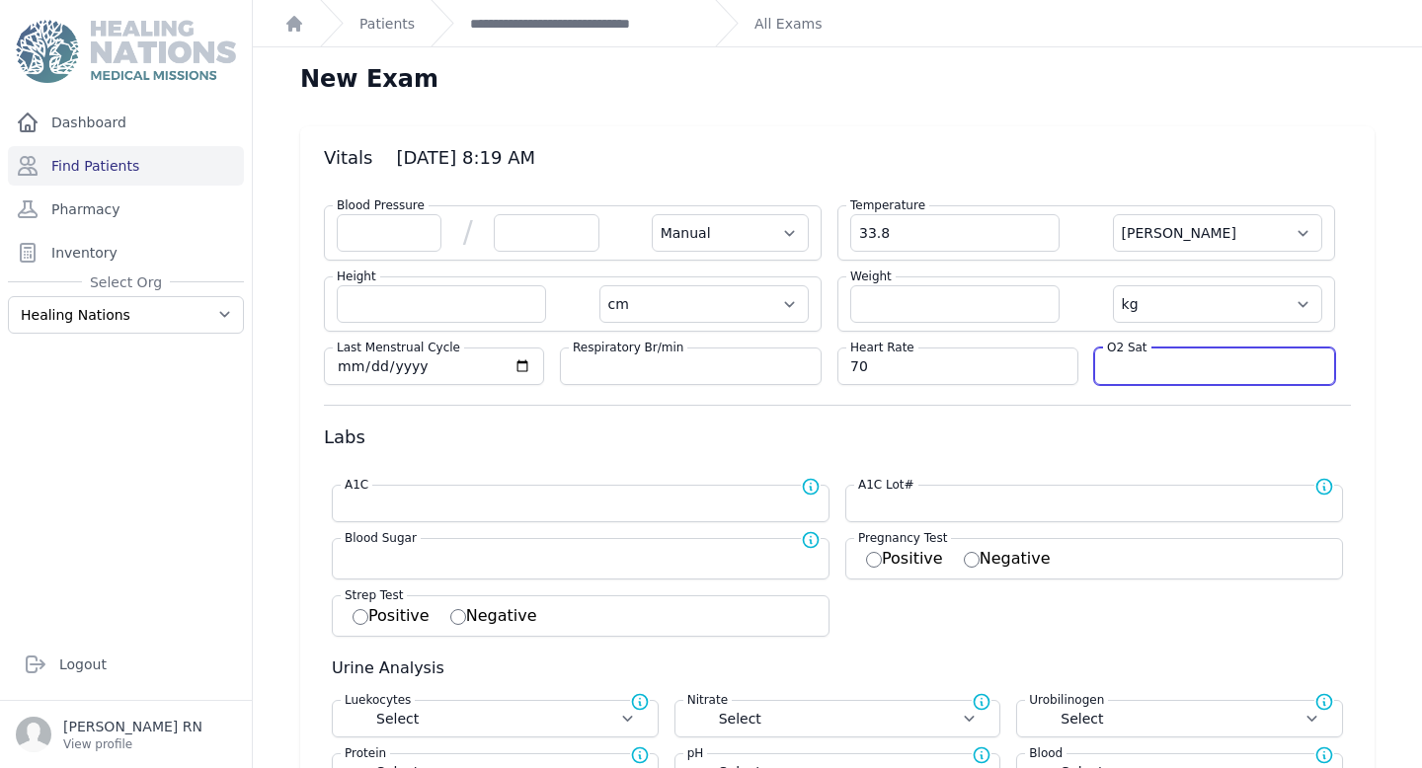
select select
type input "96"
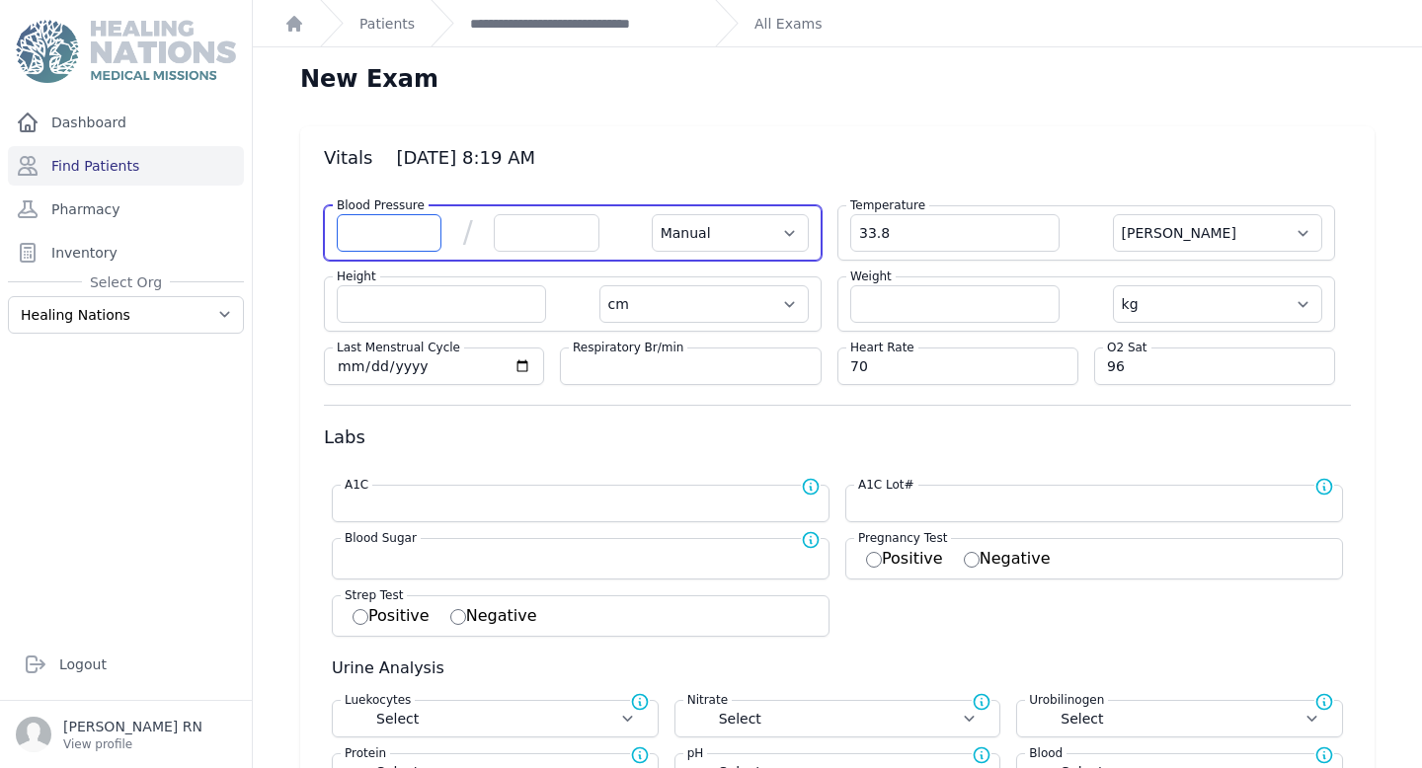
click at [371, 238] on input "number" at bounding box center [389, 233] width 105 height 38
select select "Manual"
select select "C"
select select "cm"
select select "kg"
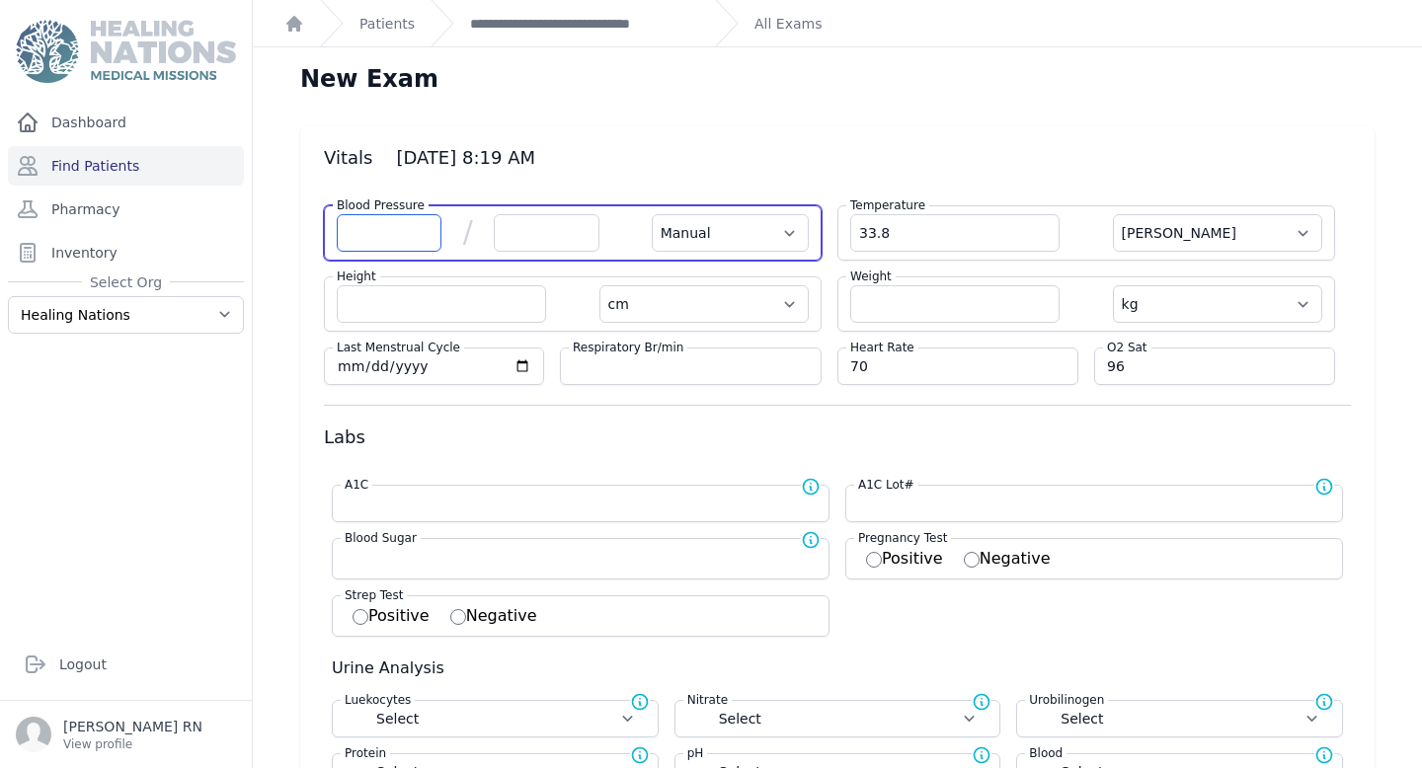
select select
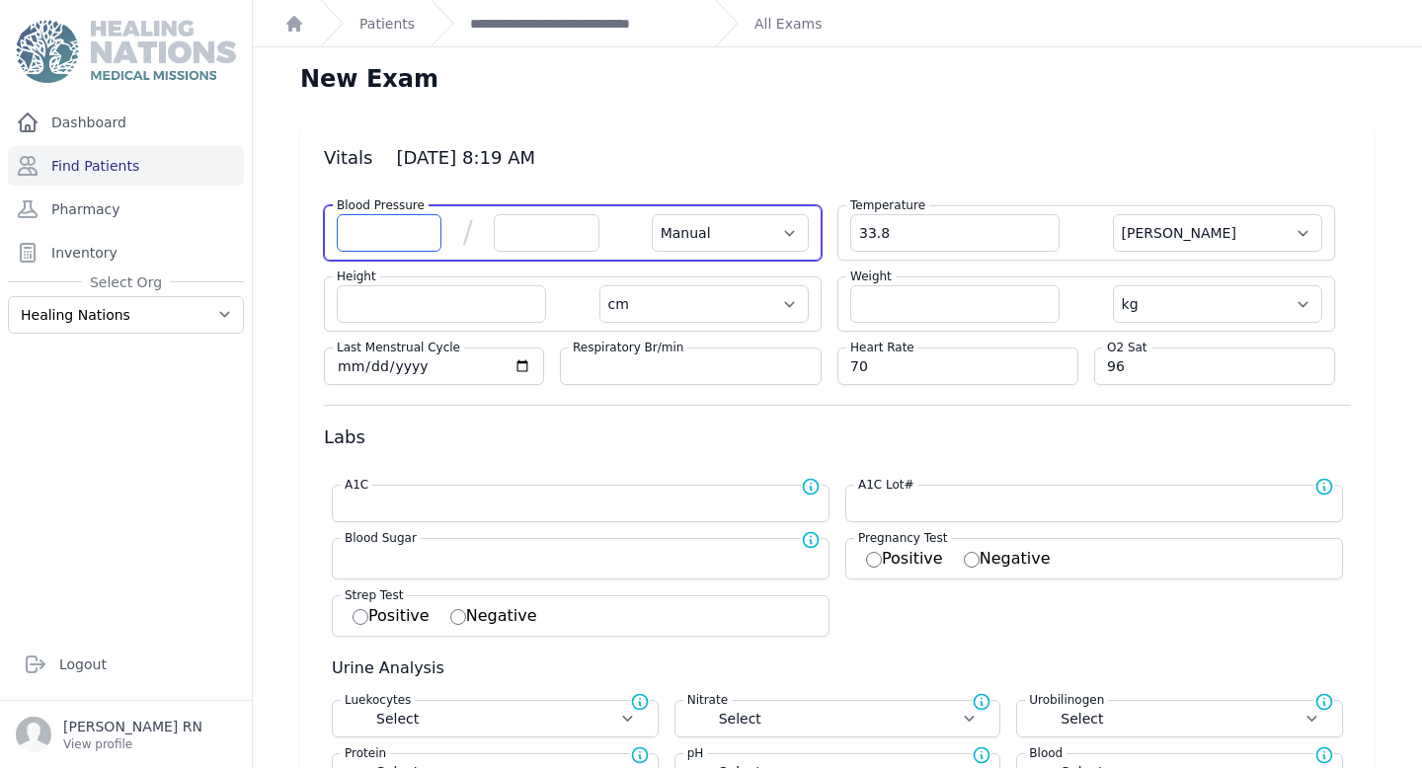
select select
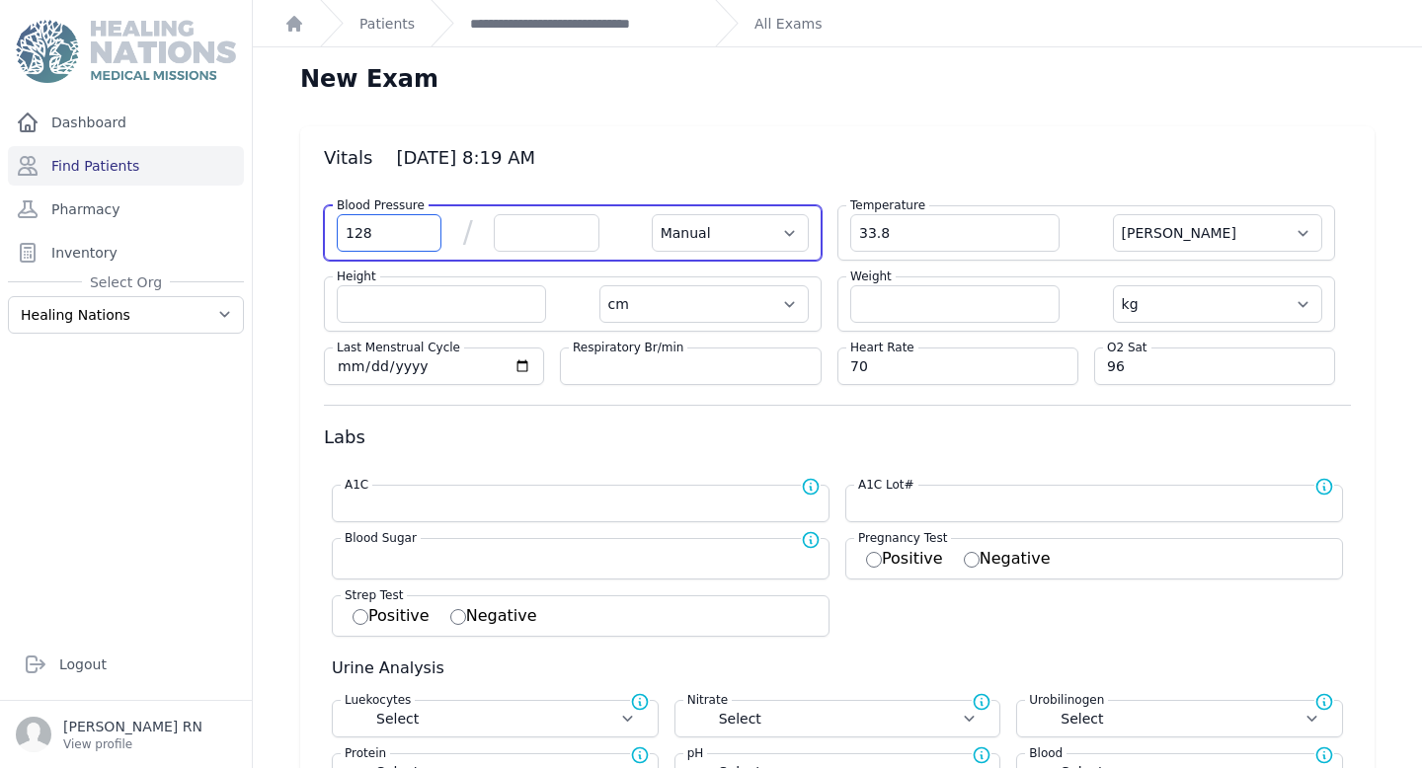
type input "128"
select select "Manual"
select select "C"
select select "cm"
select select "kg"
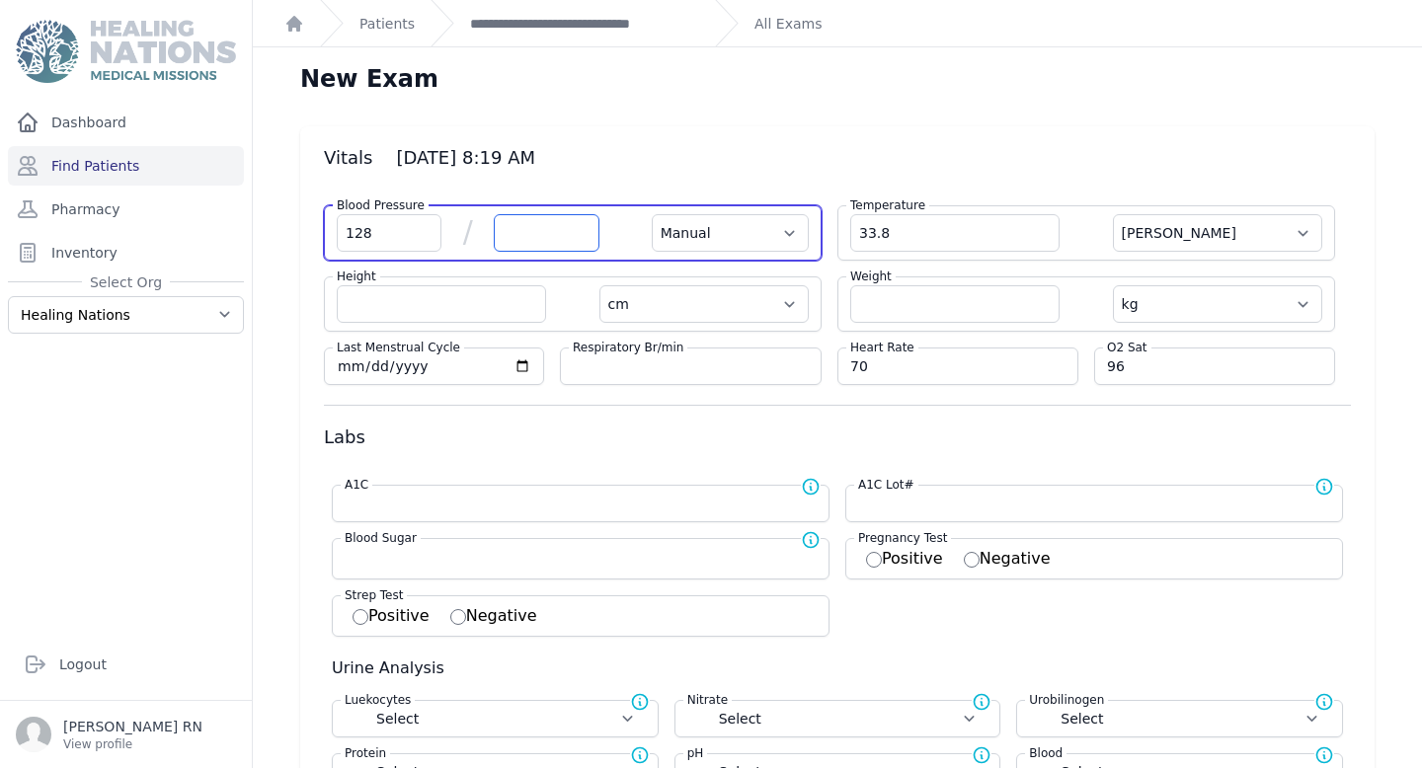
select select
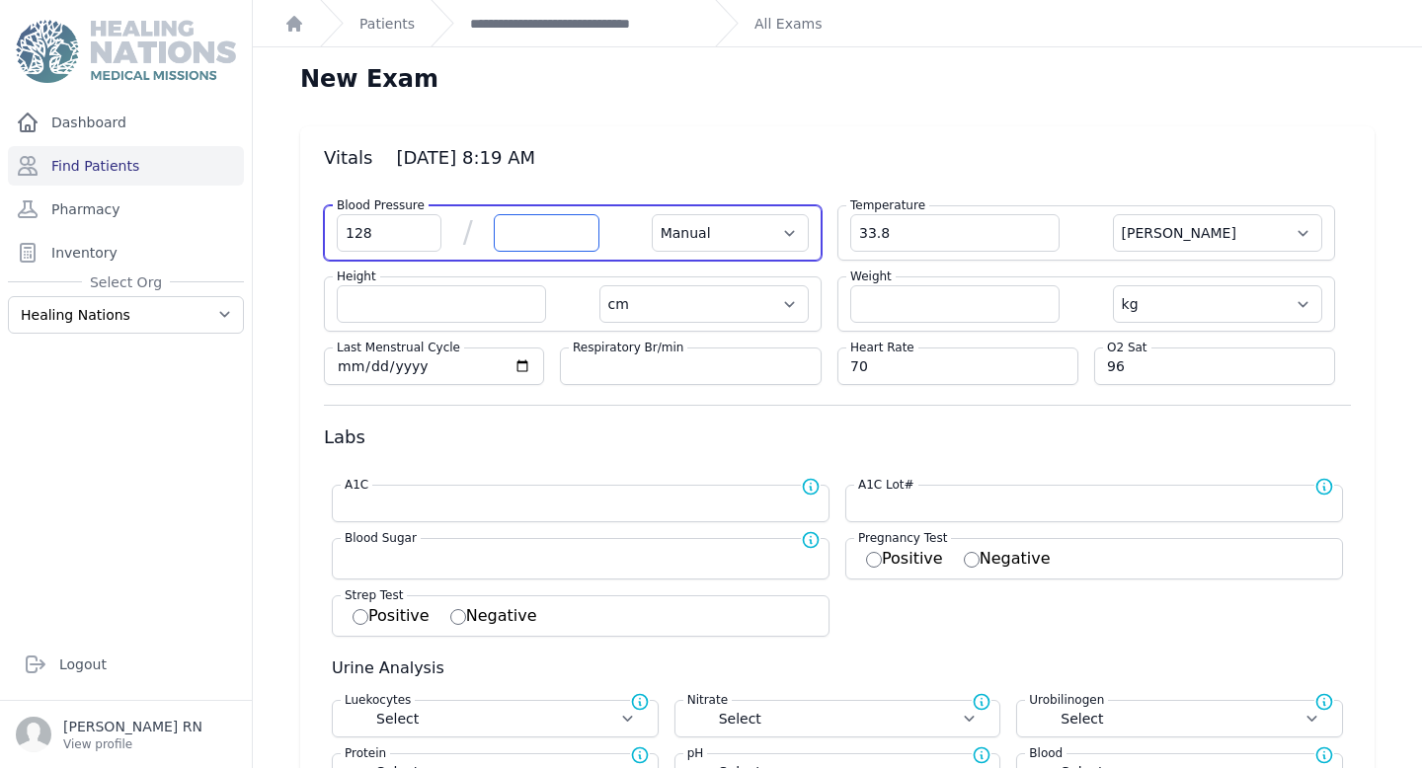
select select
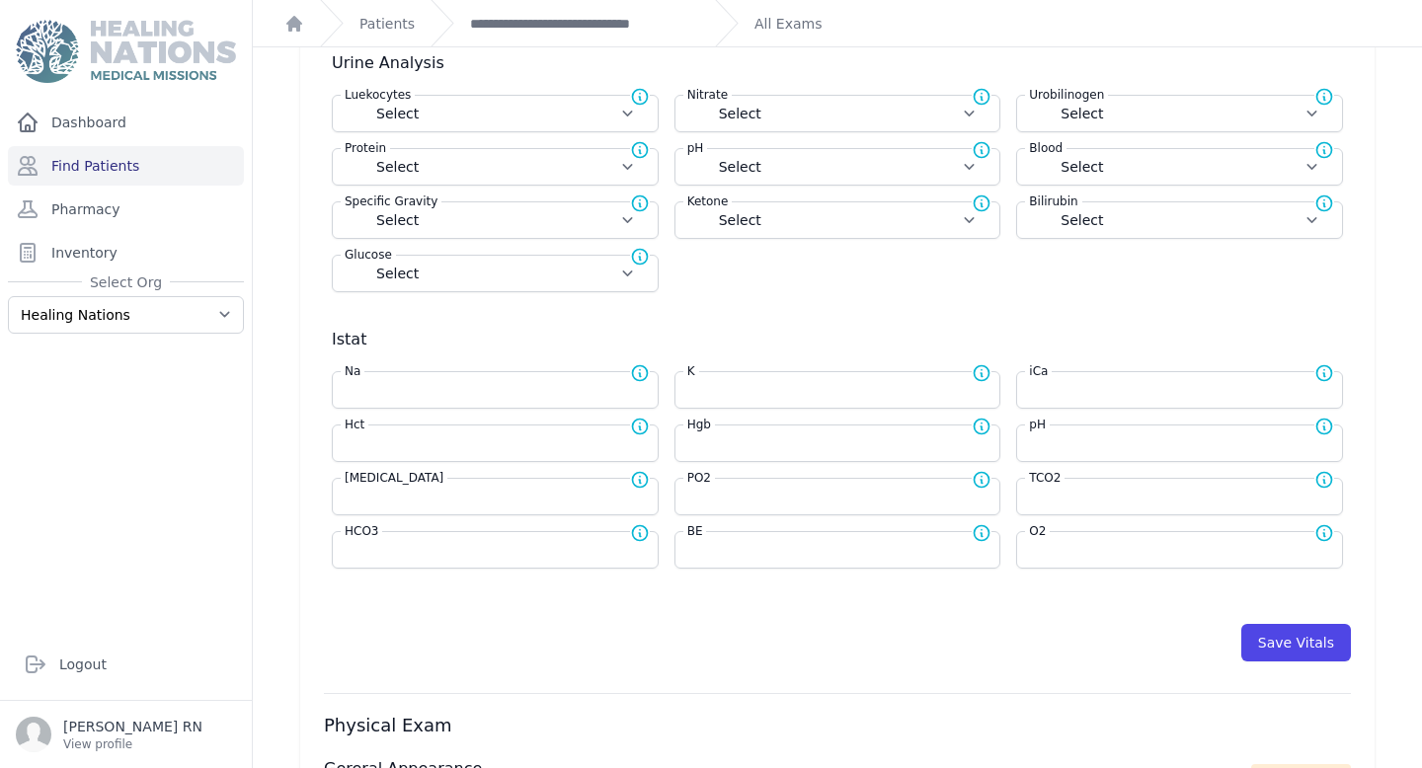
scroll to position [606, 0]
type input "80"
click at [1306, 637] on button "Save Vitals" at bounding box center [1296, 642] width 110 height 38
select select "Manual"
select select "cm"
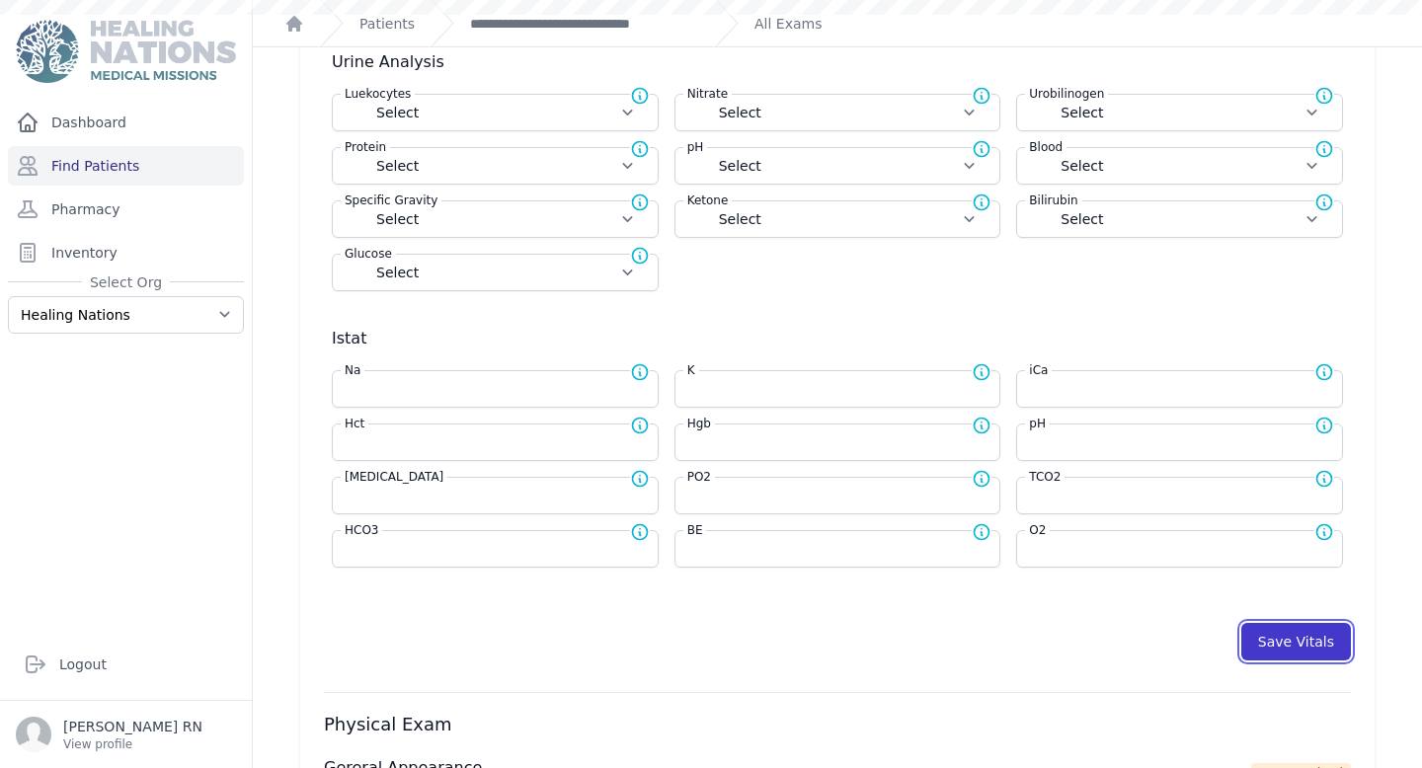
select select "kg"
select select
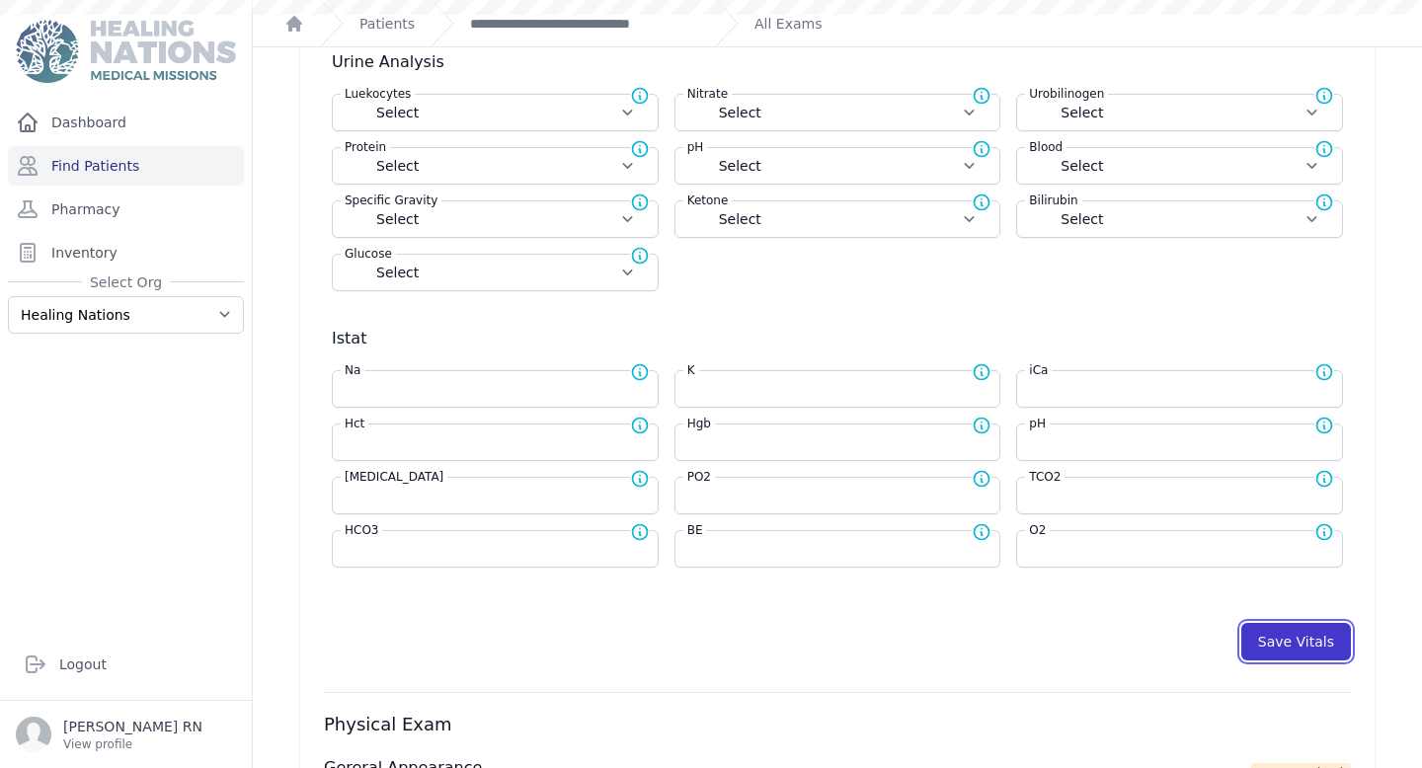
select select
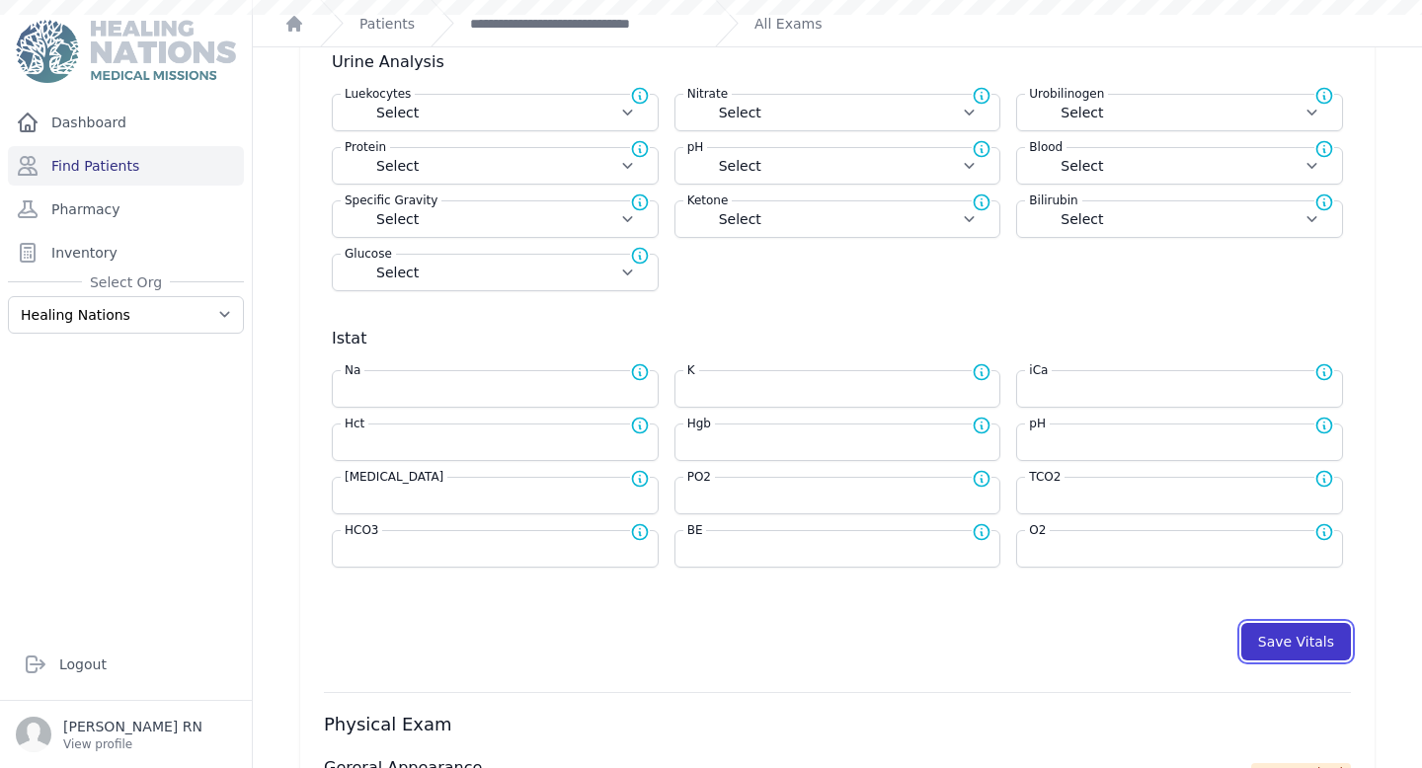
select select
click at [1305, 637] on button "Save Vitals" at bounding box center [1296, 642] width 110 height 38
click at [1309, 644] on button "Save Vitals" at bounding box center [1296, 642] width 110 height 38
click at [634, 25] on link "**********" at bounding box center [584, 24] width 229 height 20
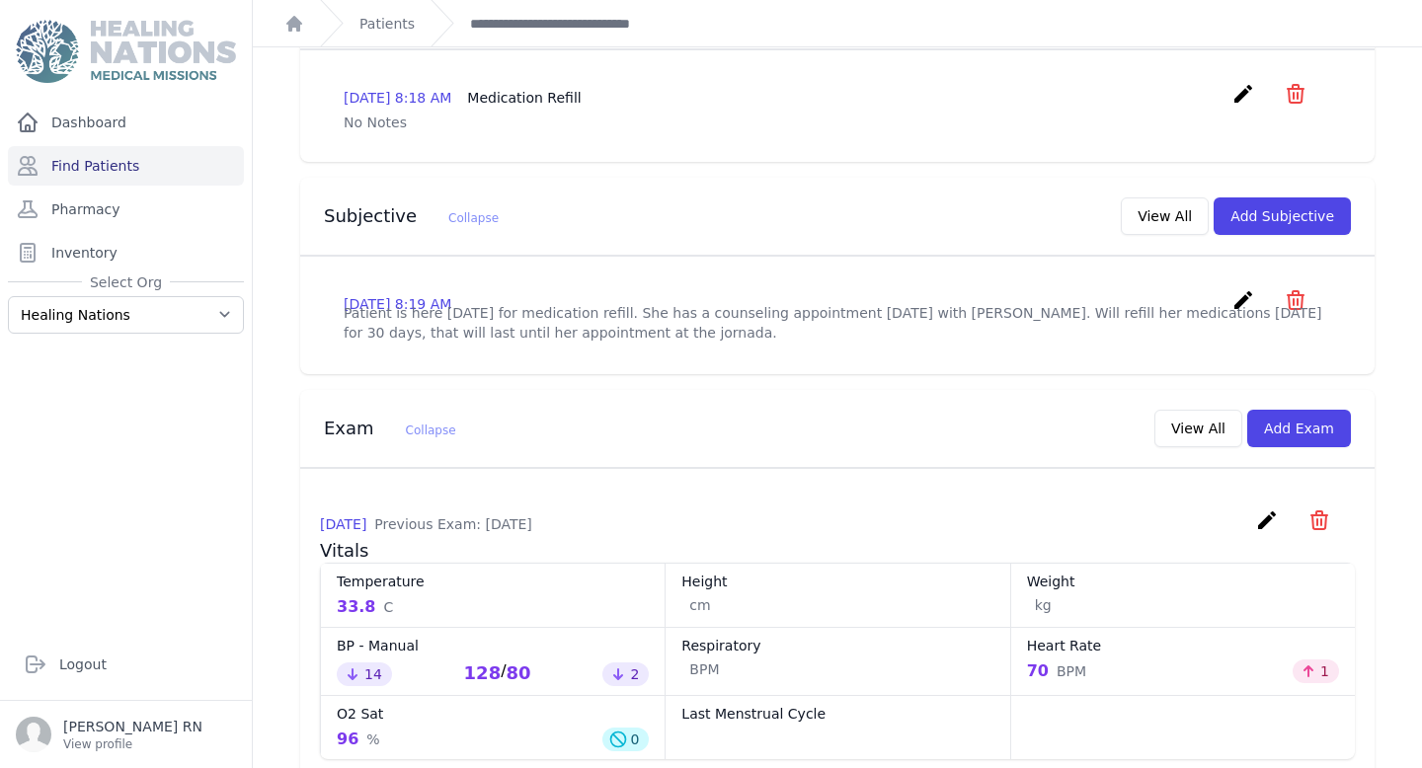
scroll to position [490, 0]
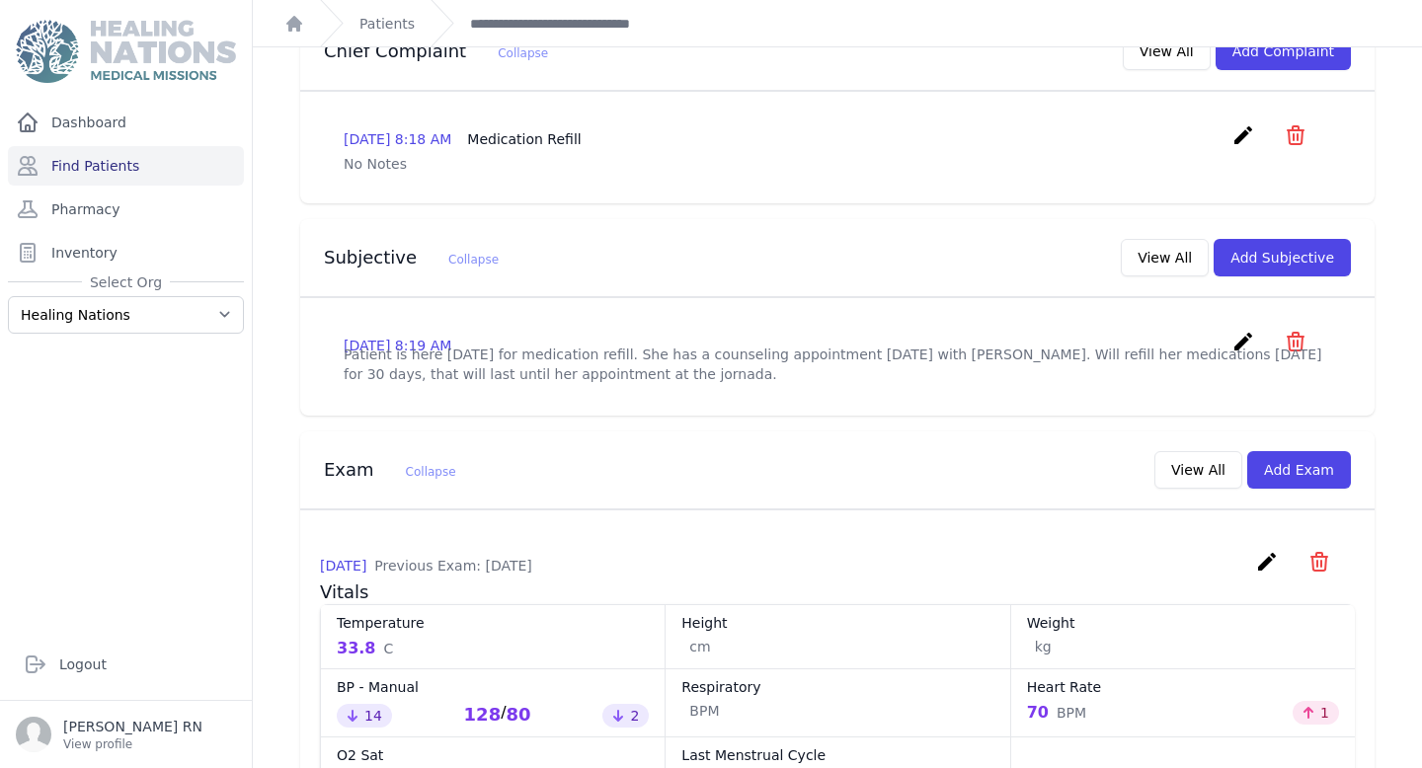
click at [1240, 330] on icon "create" at bounding box center [1243, 342] width 24 height 24
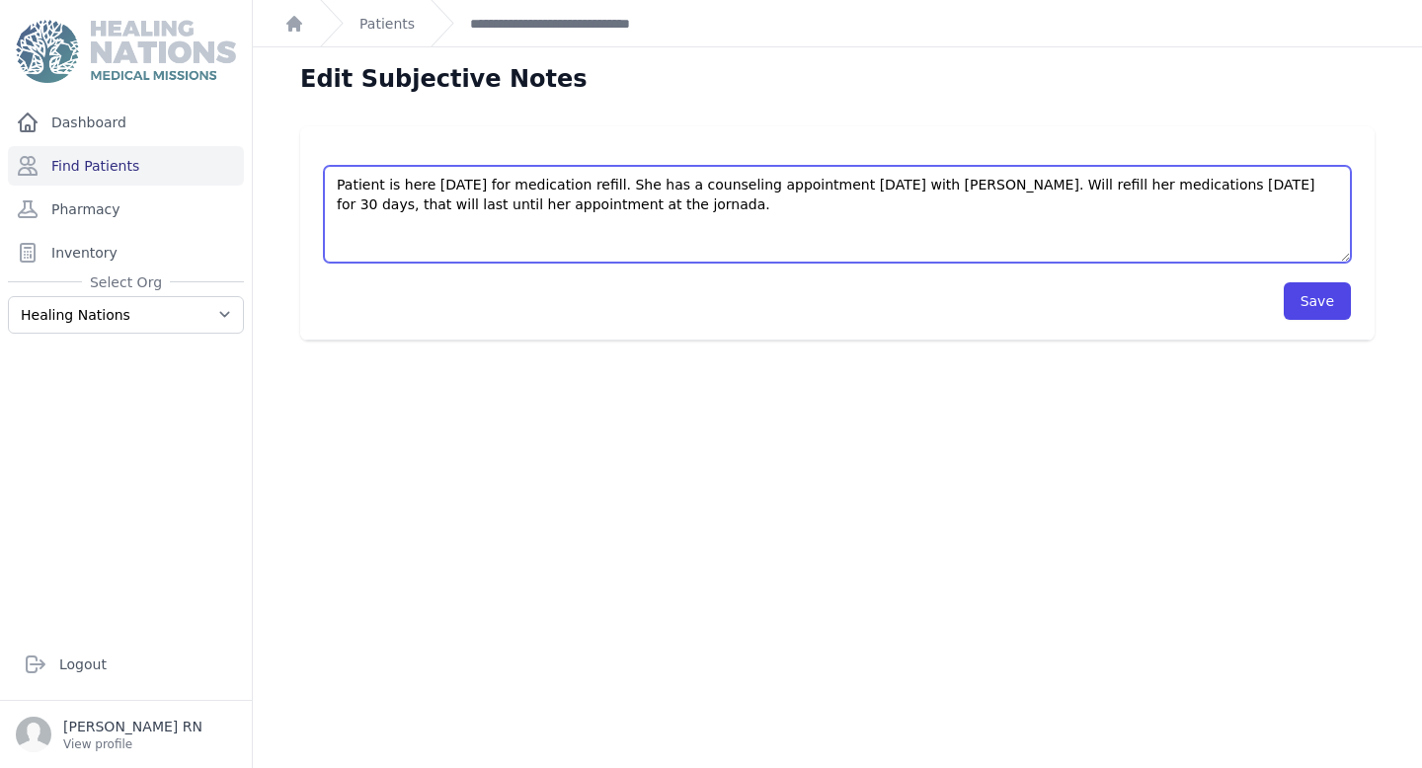
click at [700, 204] on textarea "Patient is here today for medication refill. She has a counseling appointment o…" at bounding box center [837, 214] width 1027 height 97
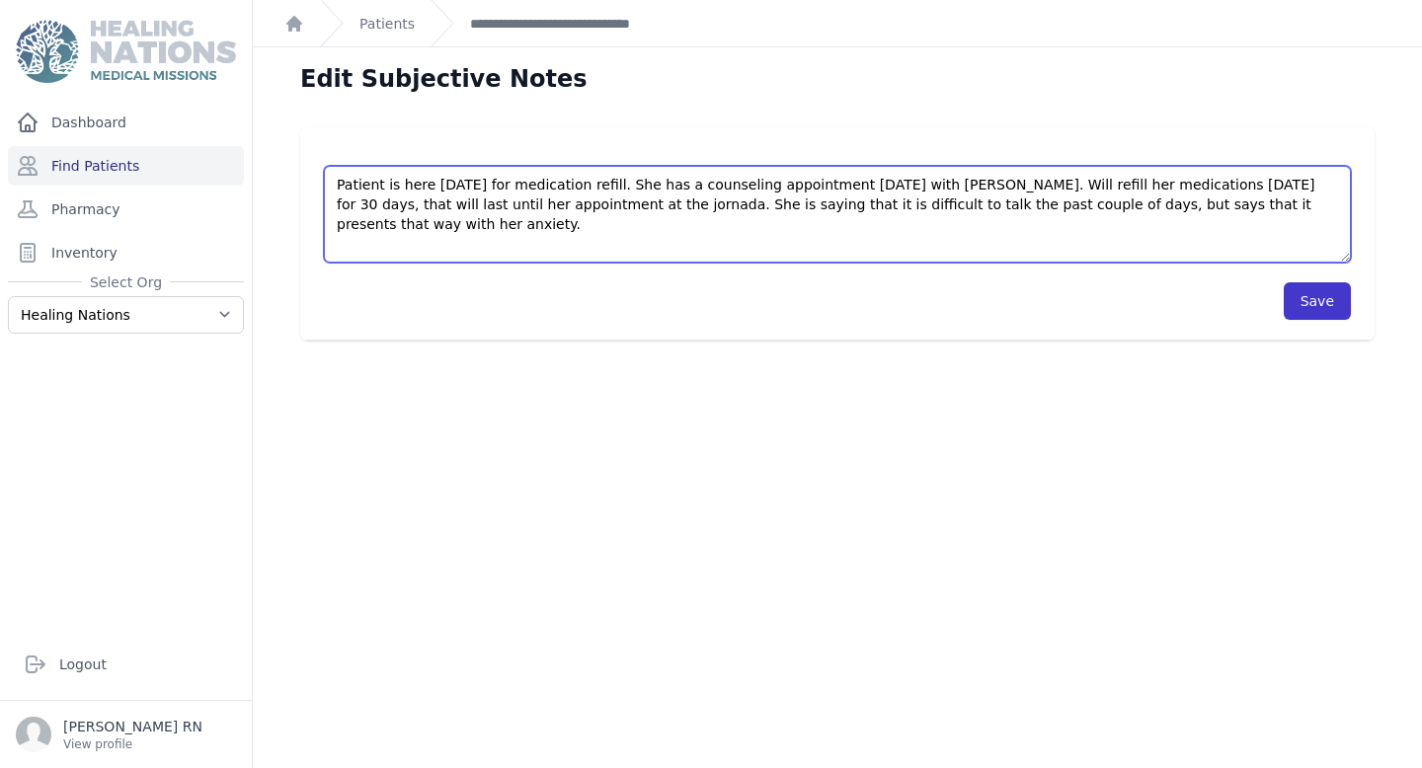
type textarea "Patient is here today for medication refill. She has a counseling appointment o…"
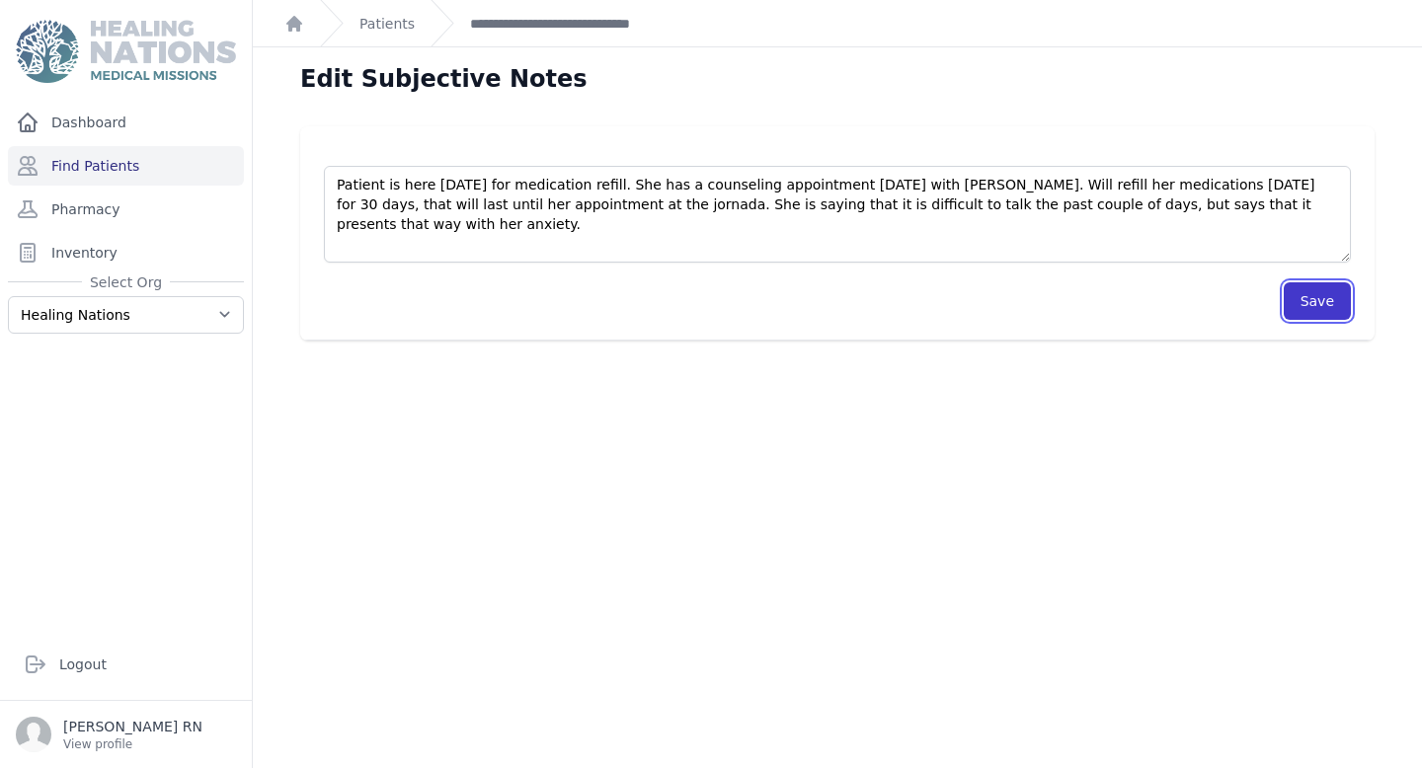
click at [1327, 314] on button "Save" at bounding box center [1316, 301] width 67 height 38
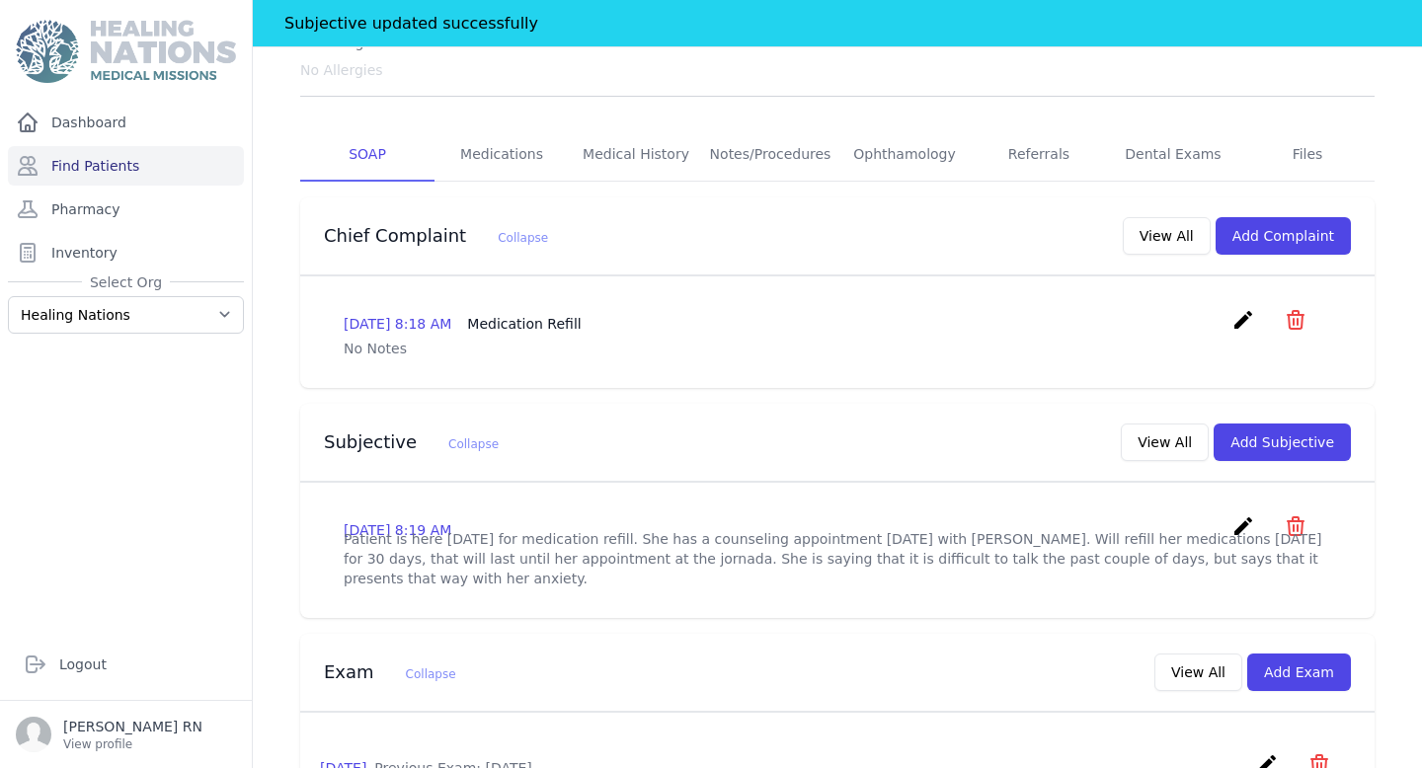
scroll to position [264, 0]
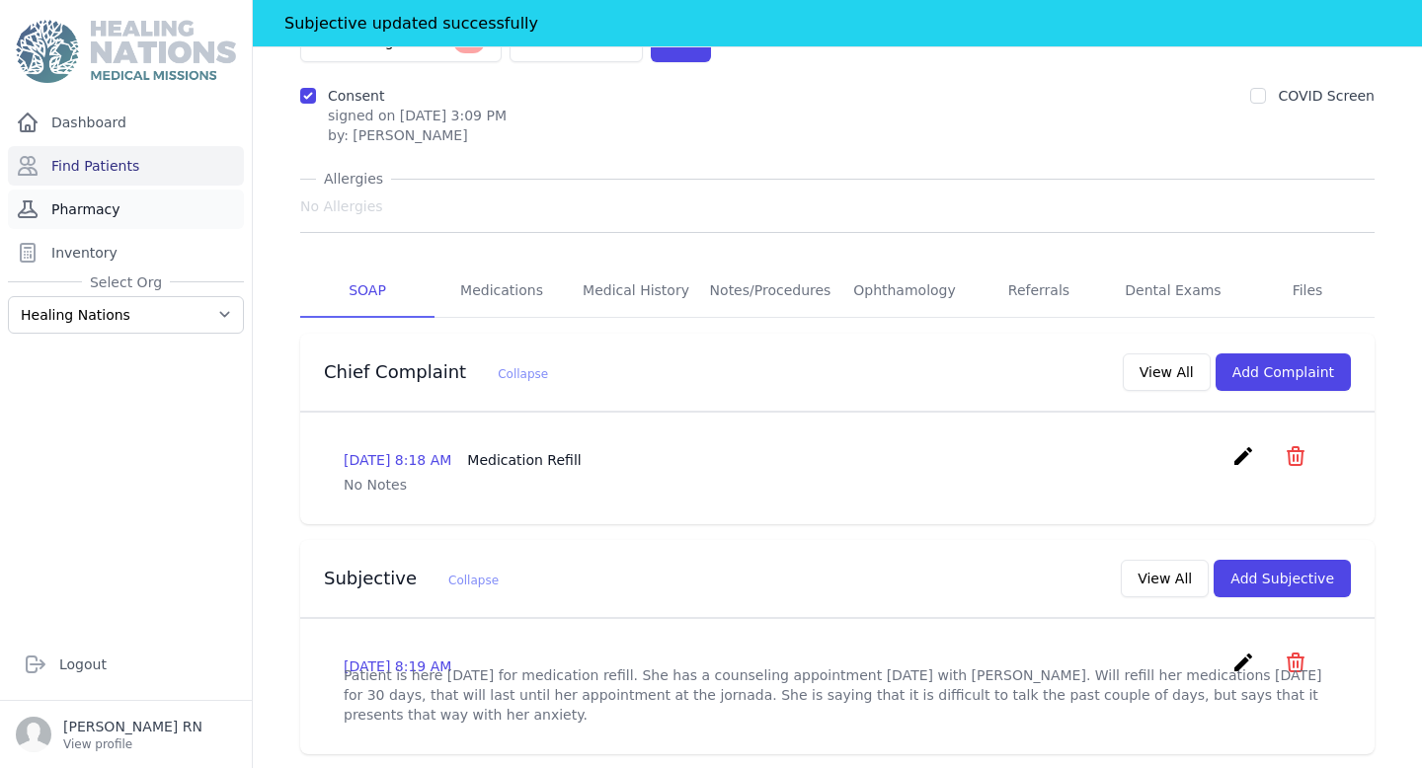
click at [148, 207] on link "Pharmacy" at bounding box center [126, 209] width 236 height 39
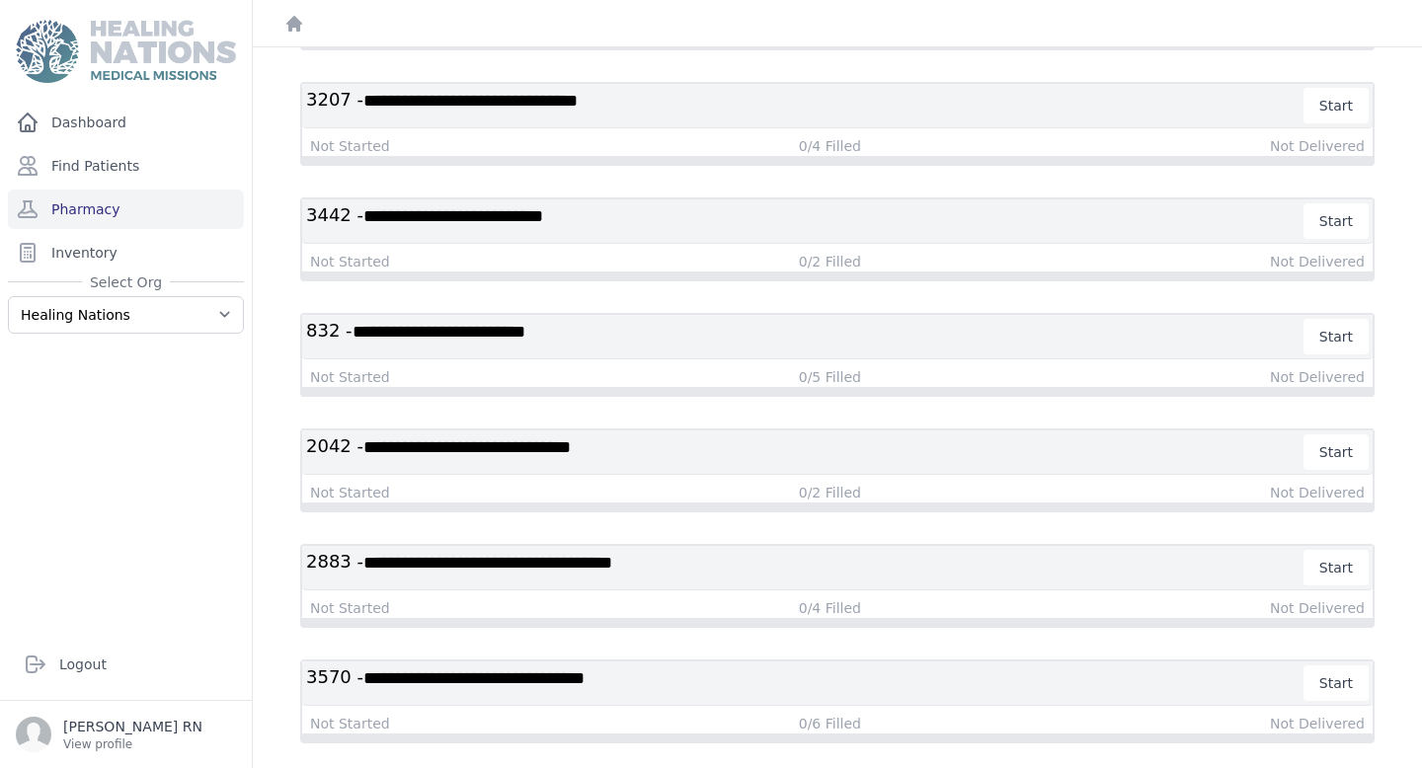
scroll to position [271, 0]
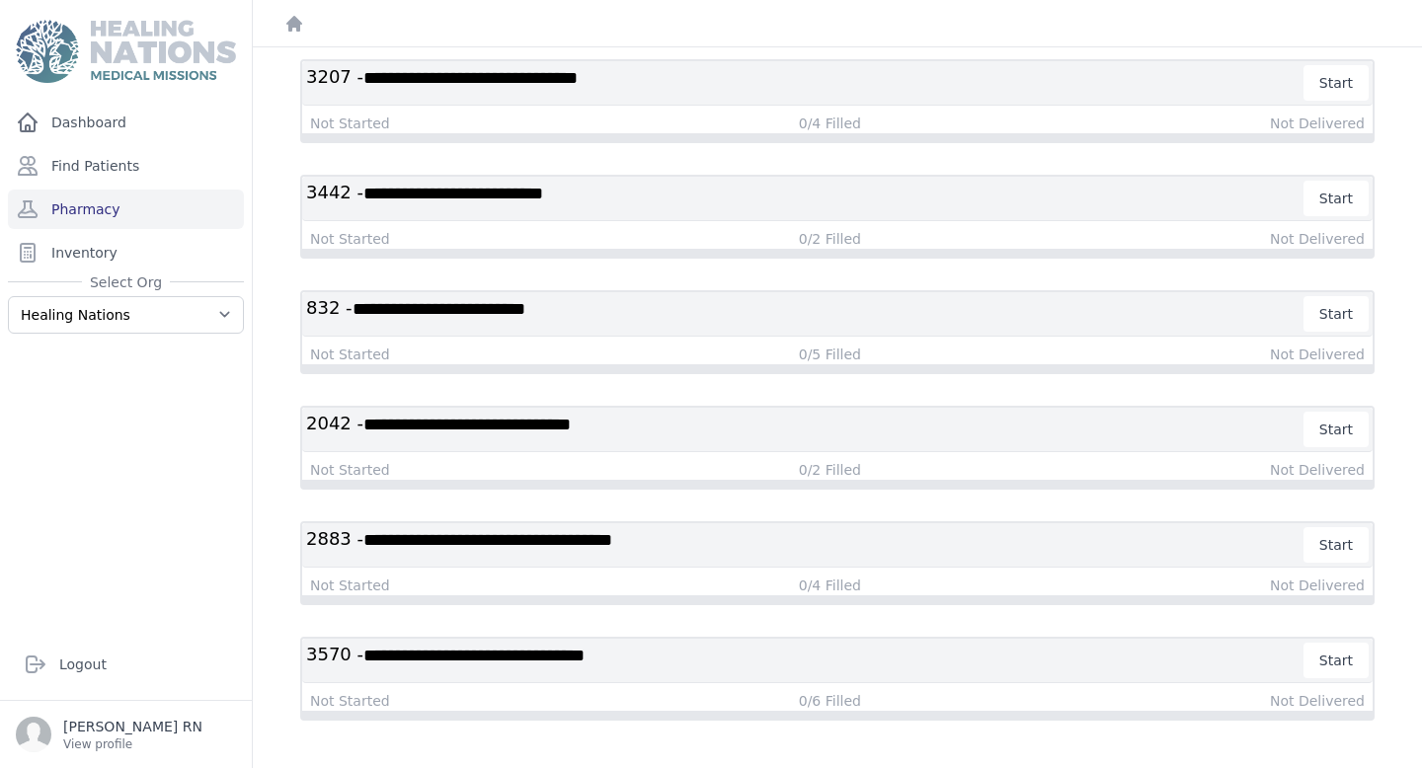
click at [561, 663] on span "**********" at bounding box center [473, 656] width 221 height 18
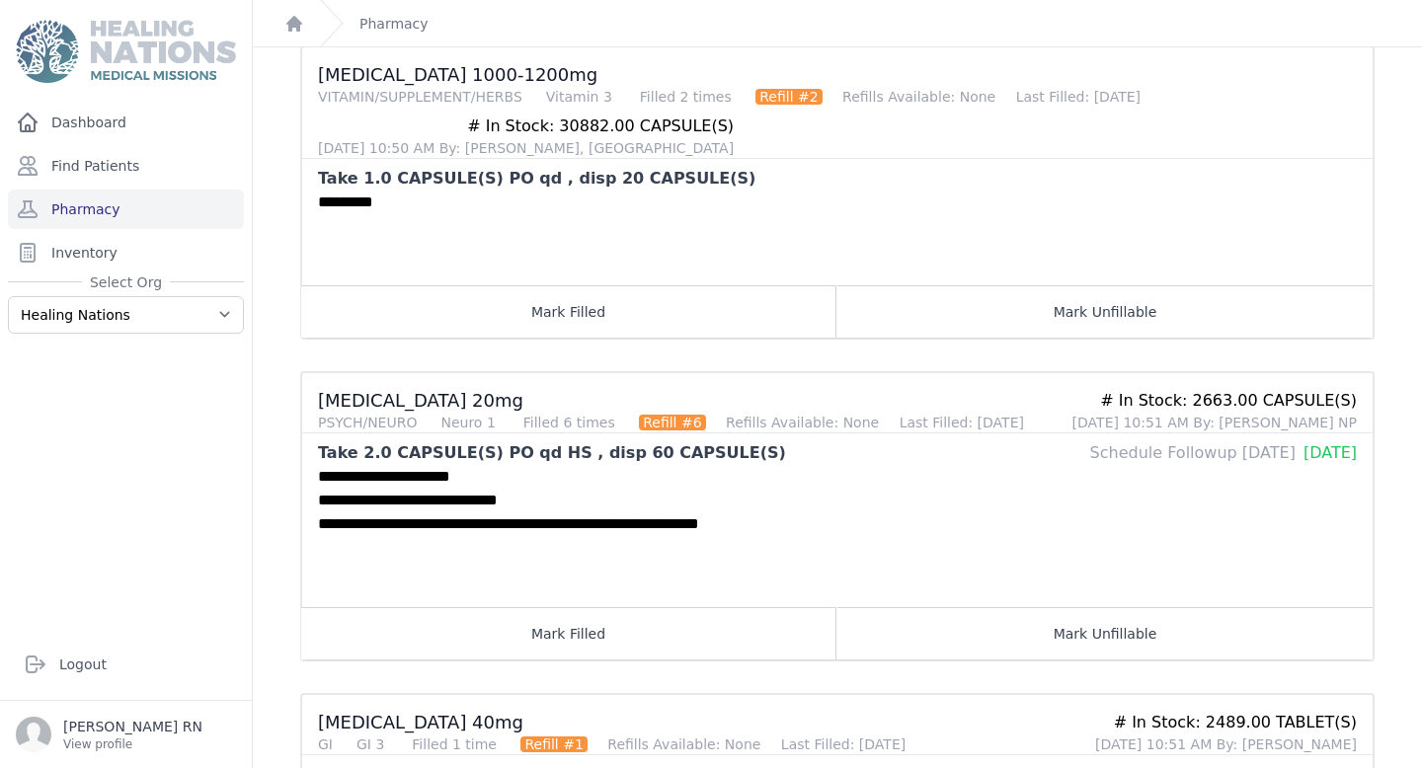
scroll to position [617, 0]
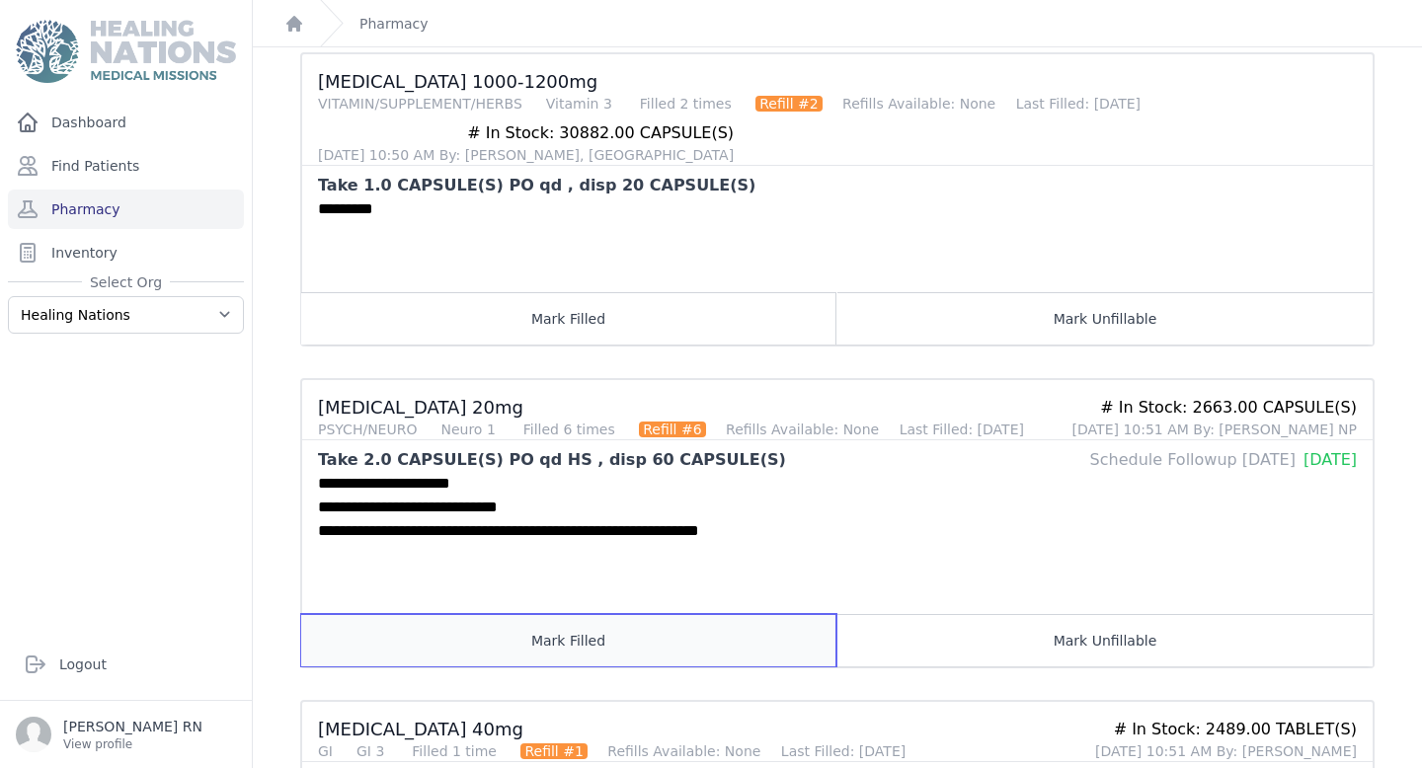
click at [761, 654] on button "Mark Filled" at bounding box center [568, 640] width 535 height 52
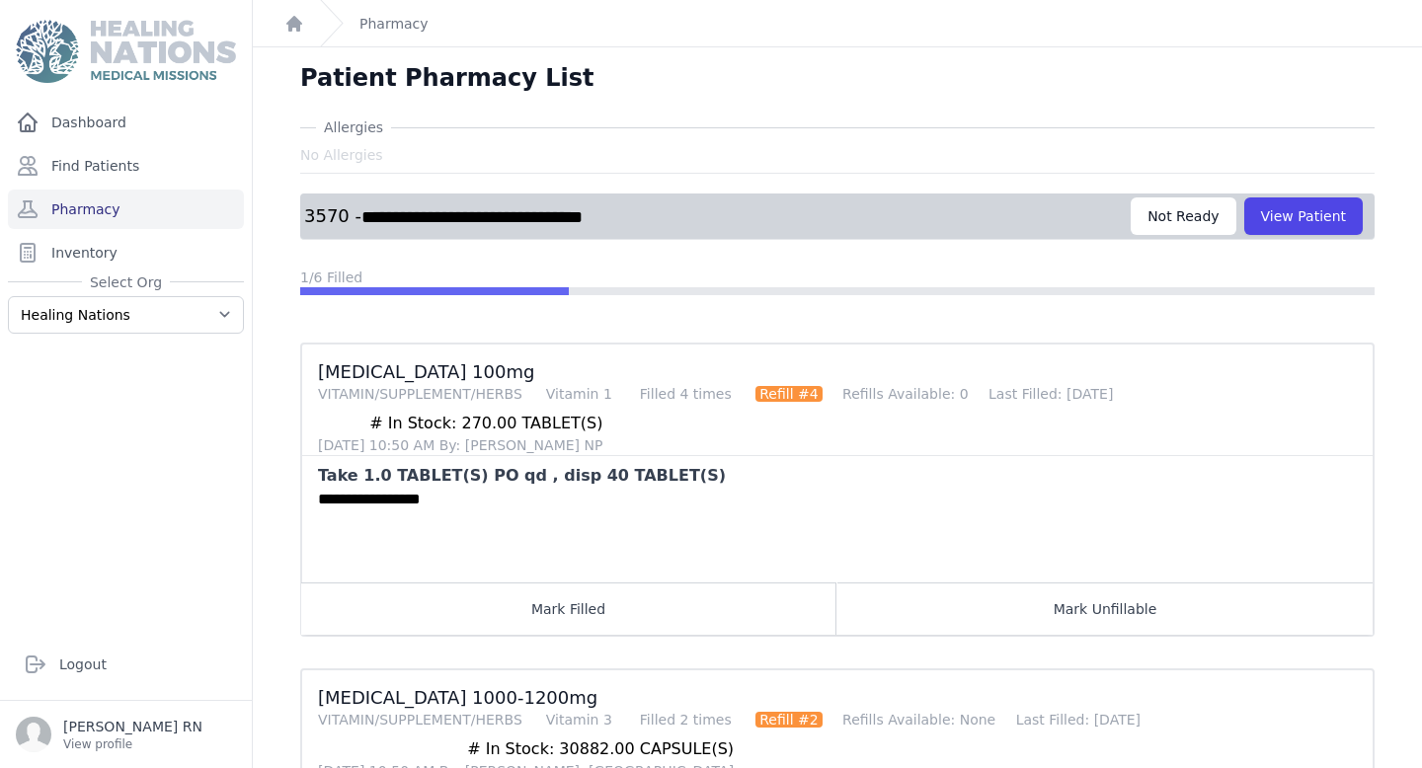
scroll to position [0, 0]
click at [1293, 209] on button "View Patient" at bounding box center [1303, 217] width 118 height 38
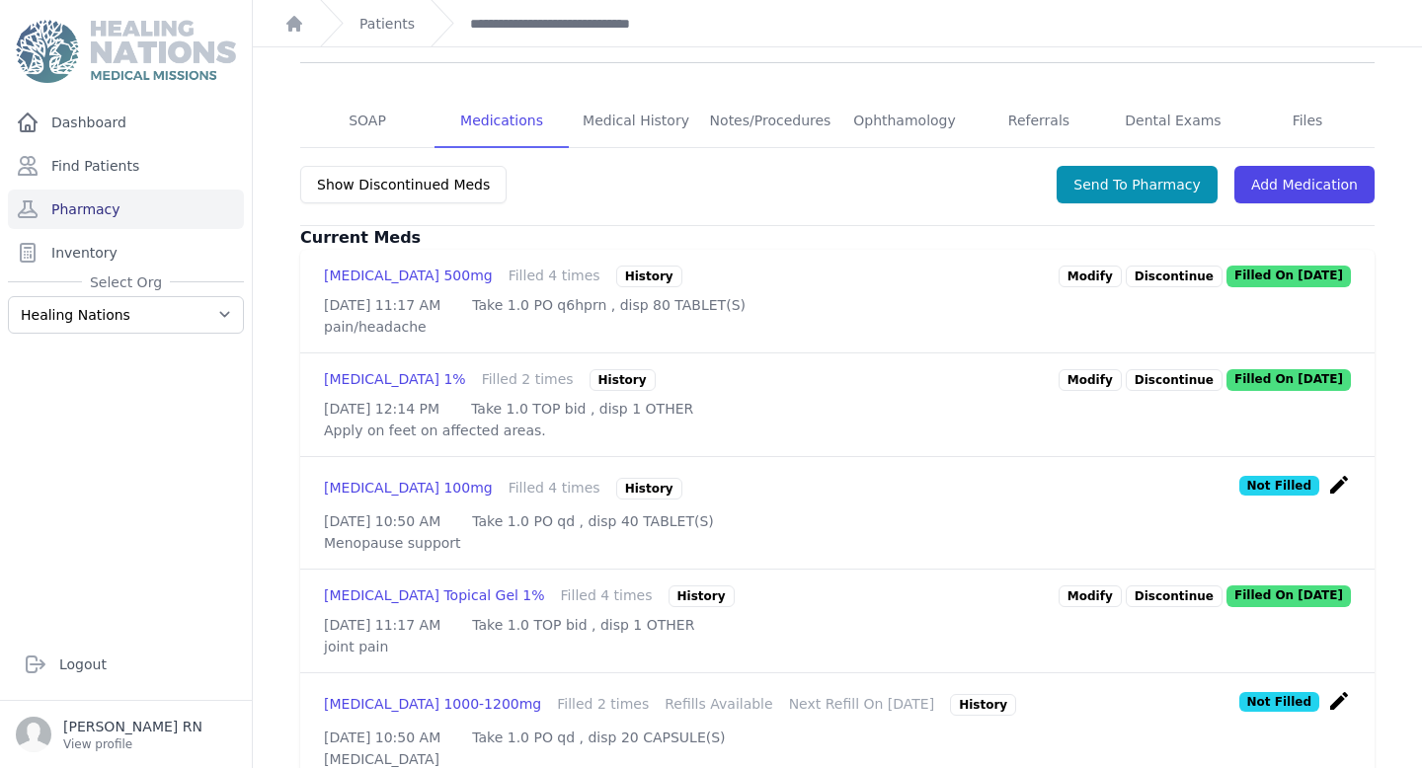
scroll to position [390, 0]
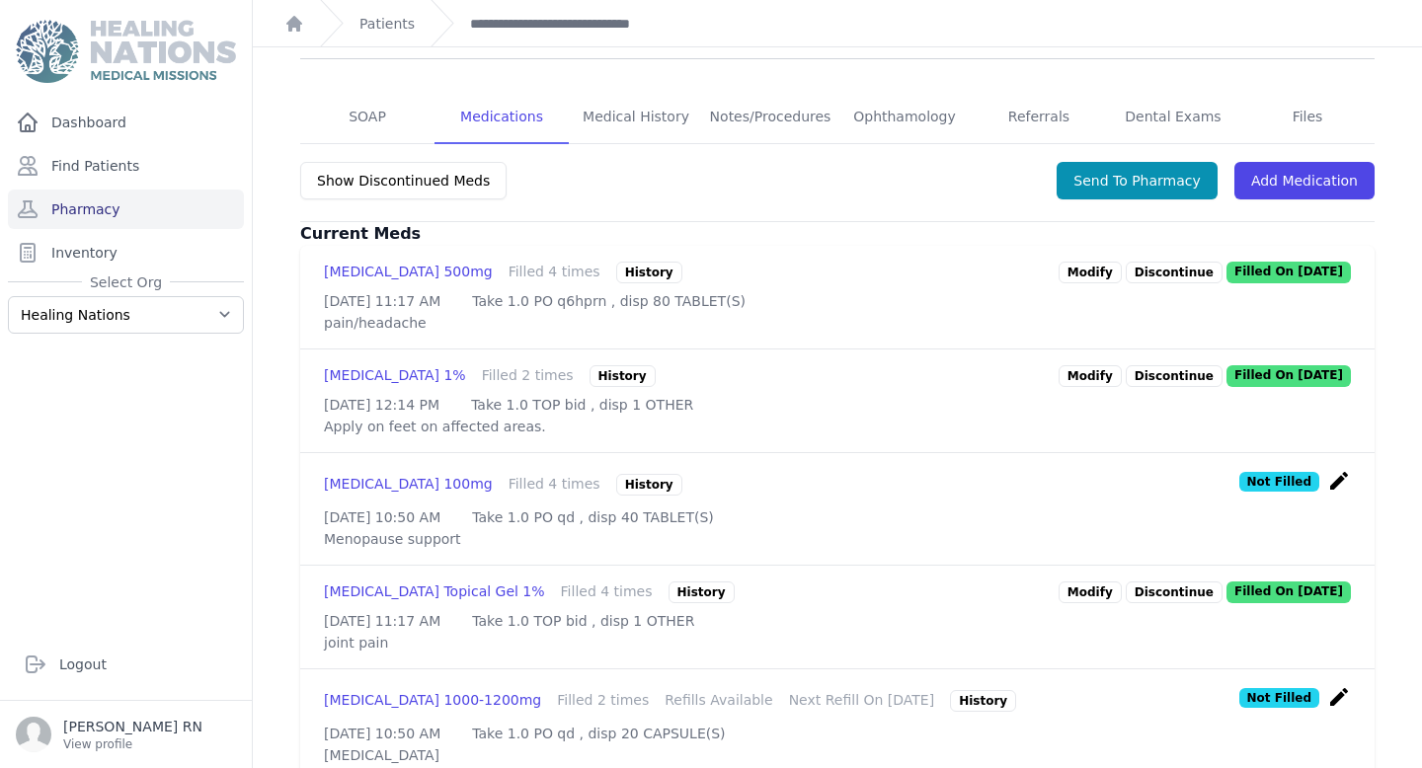
click at [1340, 469] on icon "create" at bounding box center [1339, 481] width 24 height 24
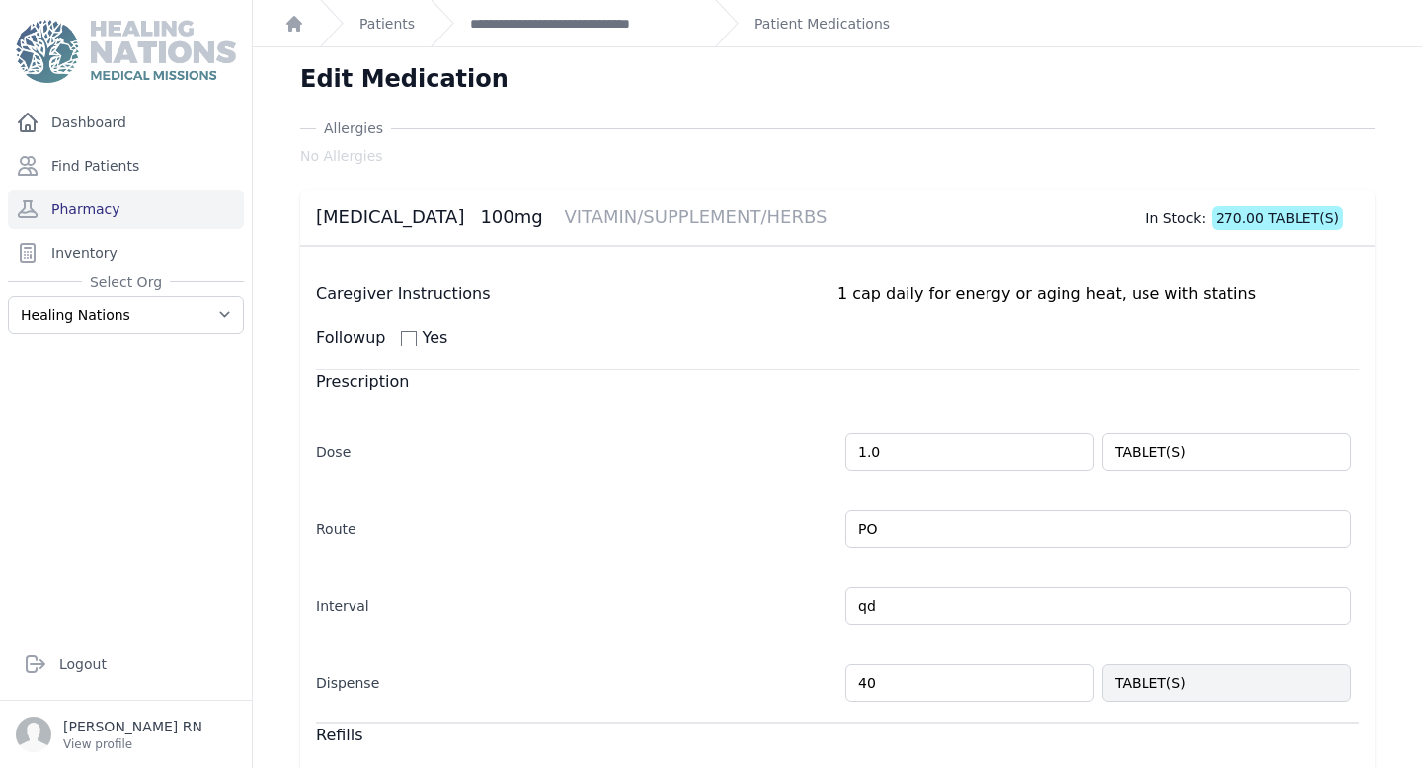
drag, startPoint x: 894, startPoint y: 683, endPoint x: 745, endPoint y: 656, distance: 151.6
click at [745, 656] on div "Dispense 40 TABLET(S)" at bounding box center [837, 673] width 1042 height 57
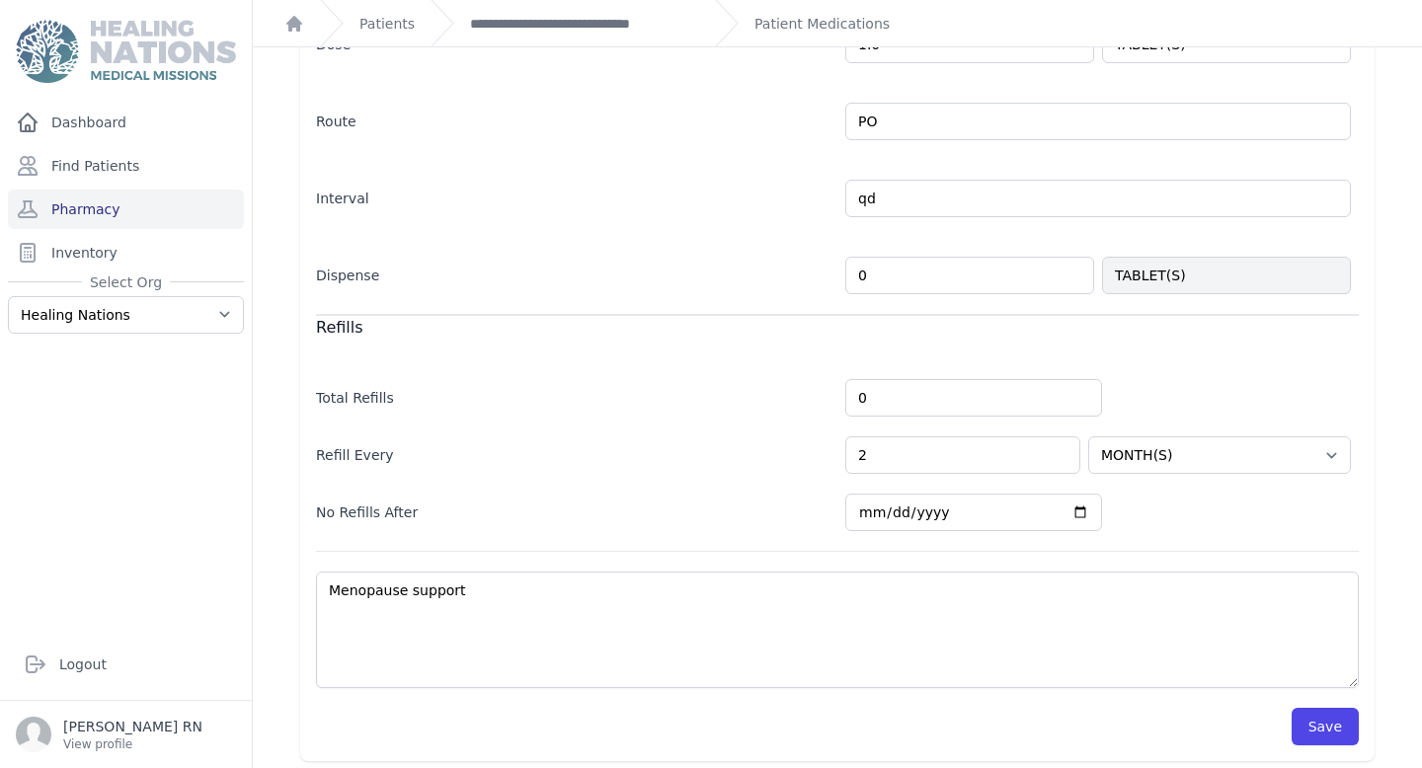
scroll to position [417, 0]
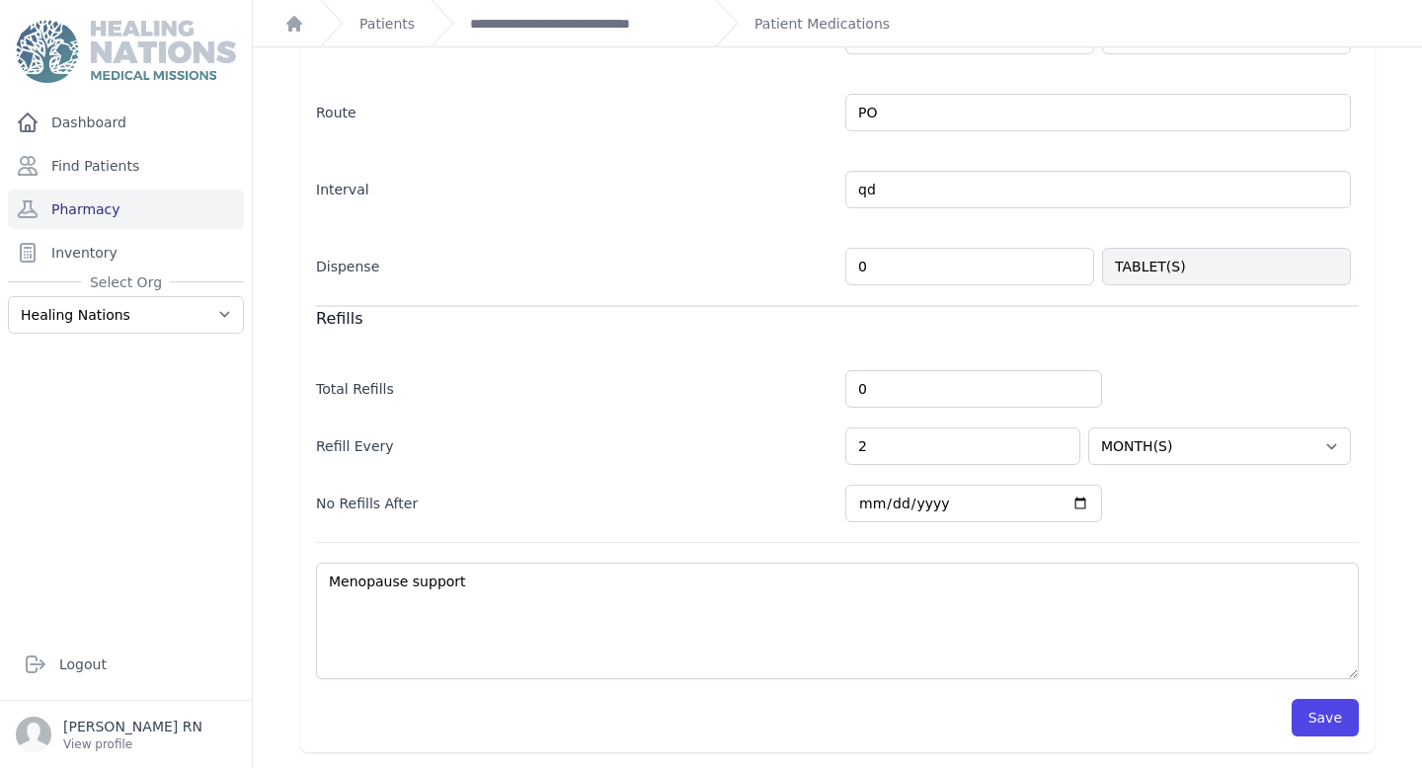
type input "0"
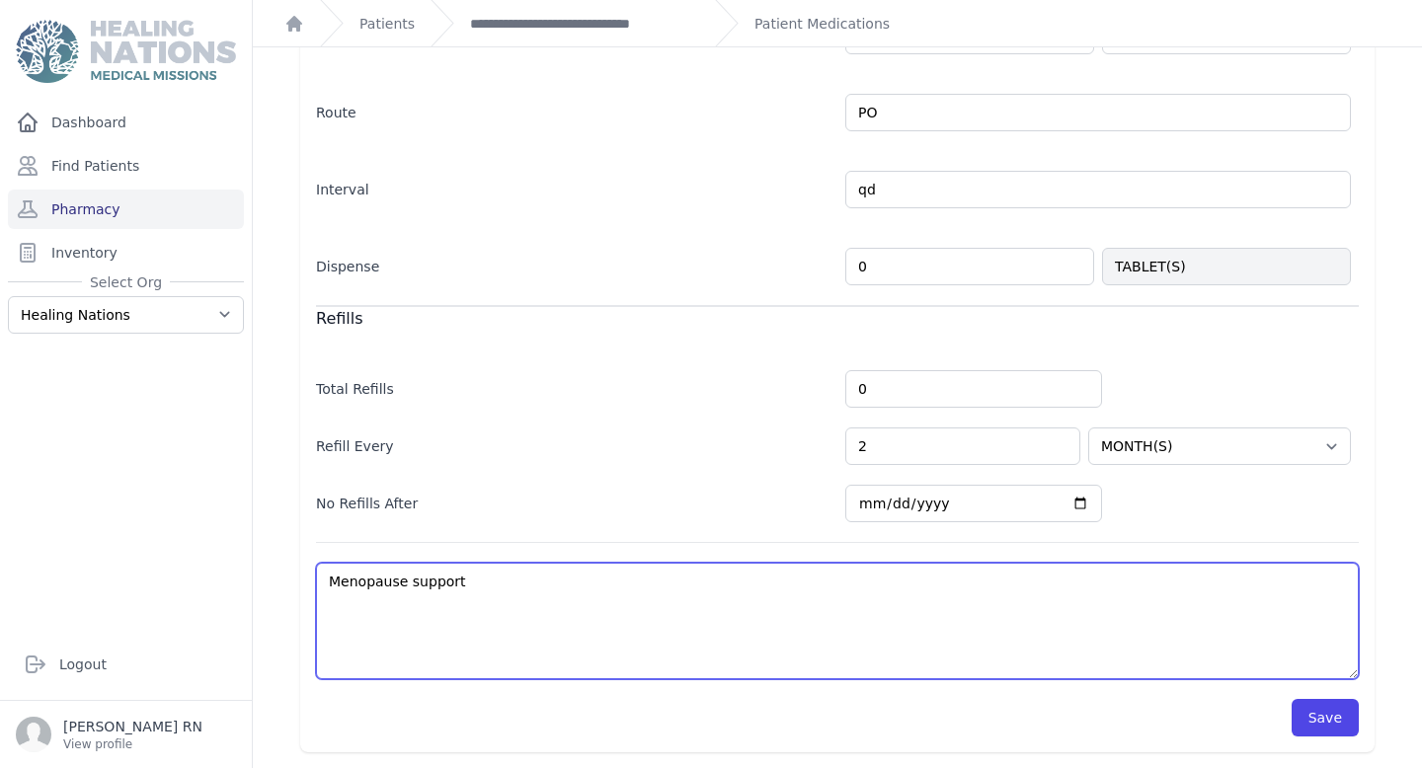
select select "MONTH(S)"
click at [563, 597] on textarea "Menopause support" at bounding box center [837, 621] width 1042 height 116
type textarea "Menopause support-"
select select "MONTH(S)"
type textarea "Menopause support-"
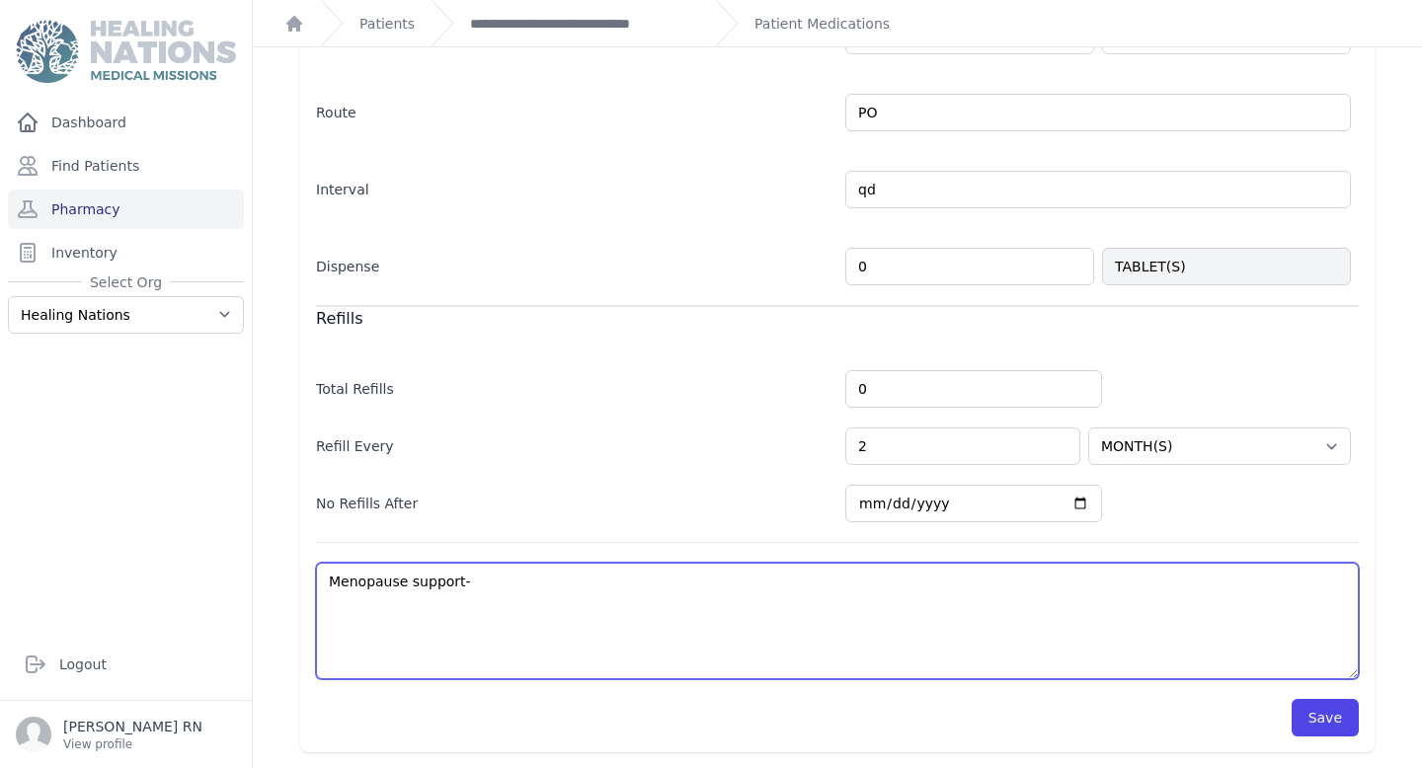
select select "MONTH(S)"
type textarea "Menopause support- ha"
select select "MONTH(S)"
type textarea "Menopause support- has"
select select "MONTH(S)"
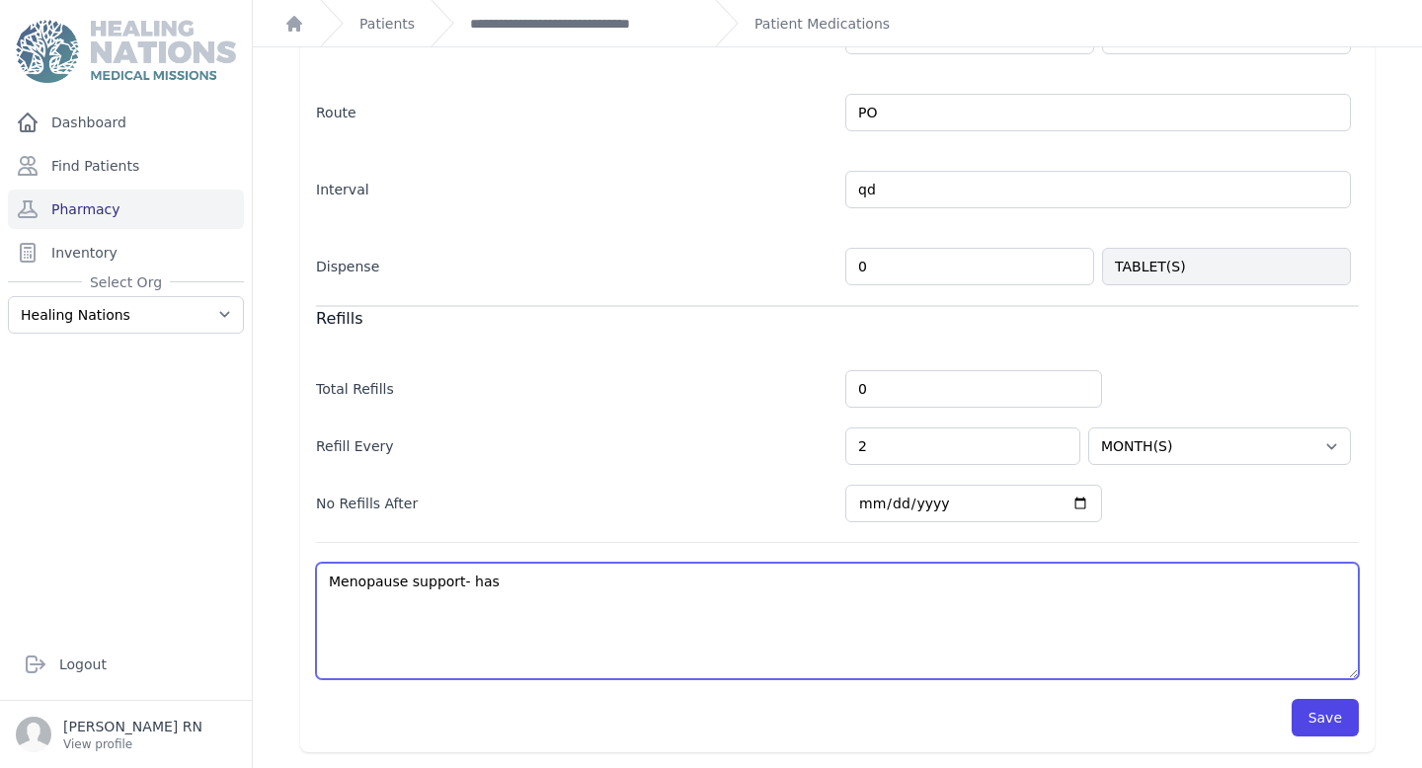
type textarea "Menopause support- has"
select select "MONTH(S)"
type textarea "Menopause support- has be"
select select "MONTH(S)"
type textarea "Menopause support- has been"
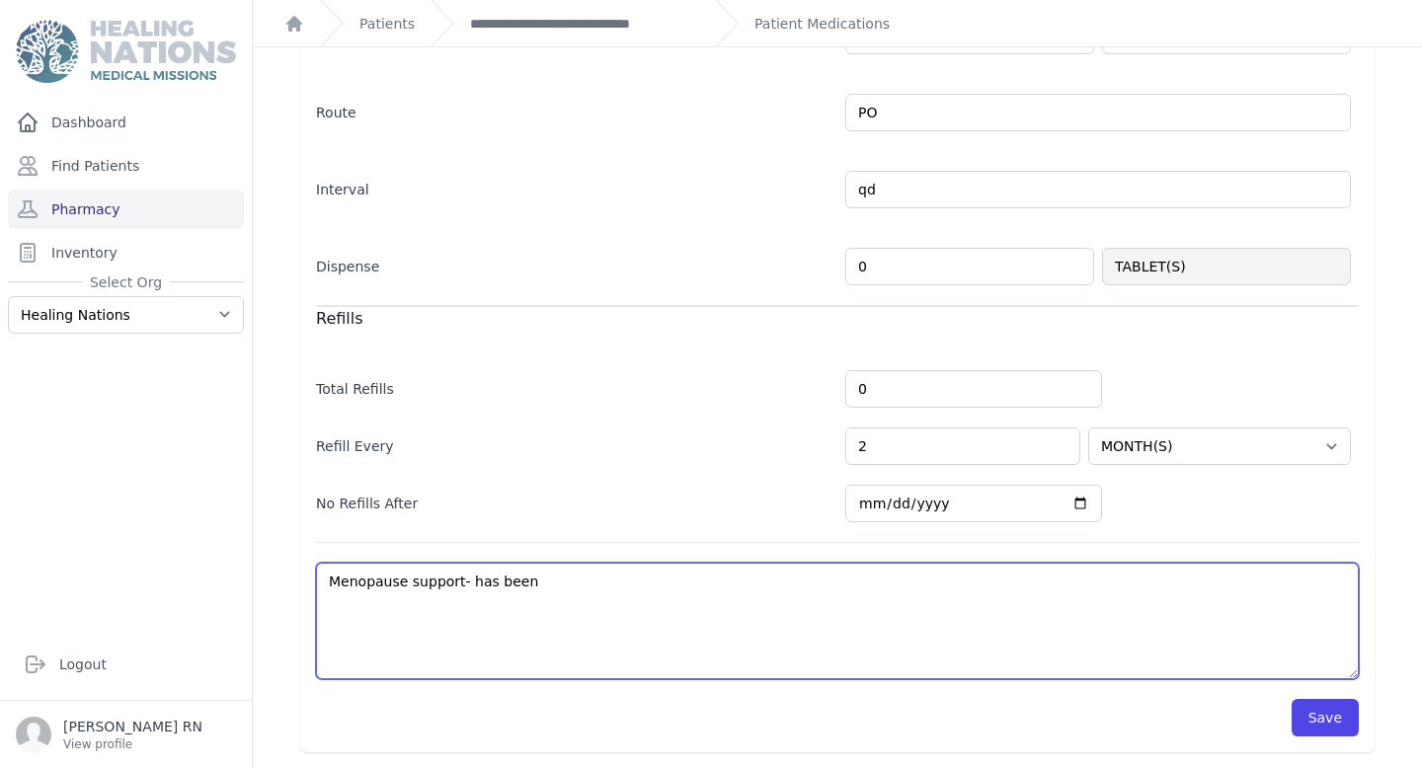
select select "MONTH(S)"
type textarea "Menopause support- has been"
select select "MONTH(S)"
type textarea "Menopause support- has been giv"
select select "MONTH(S)"
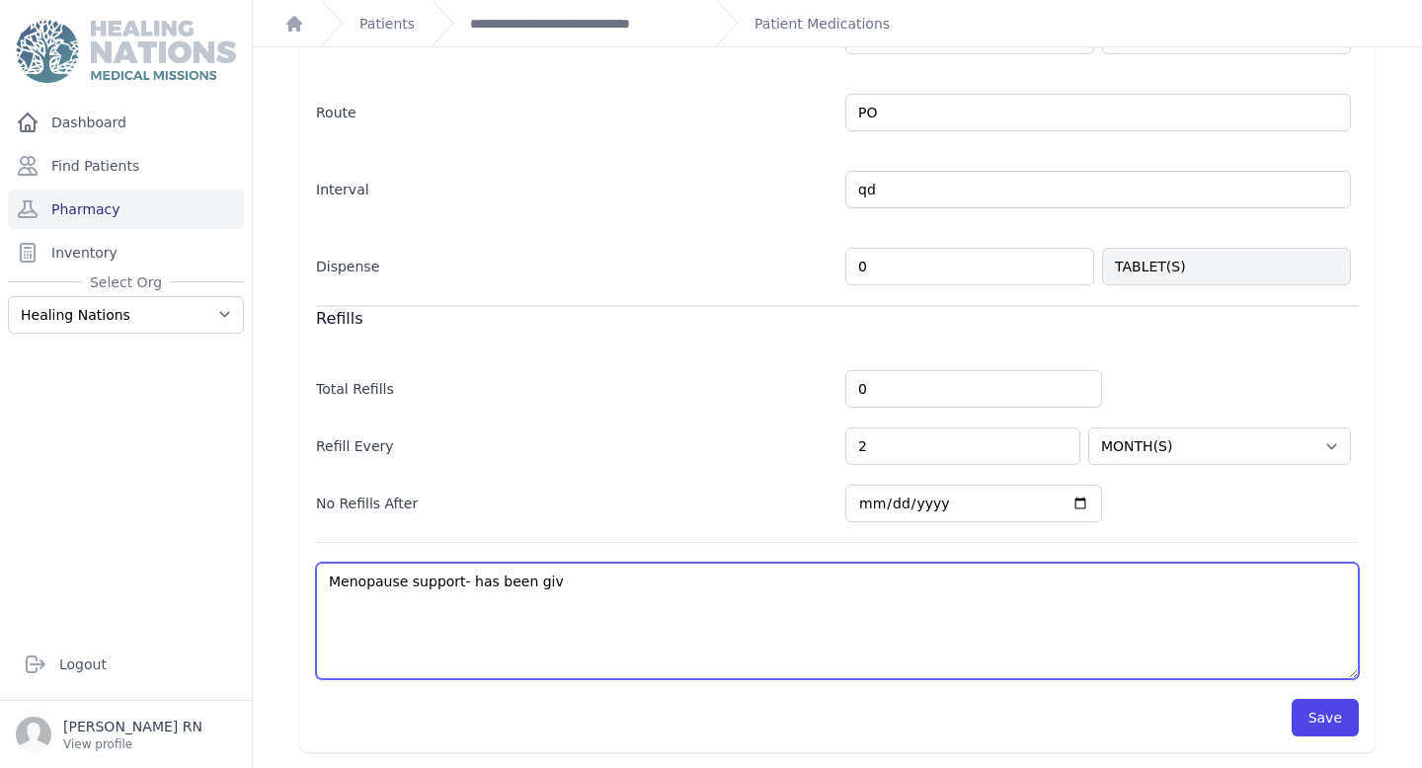
type textarea "Menopause support- has been give"
select select "MONTH(S)"
type textarea "Menopause support- has been given"
select select "MONTH(S)"
type textarea "Menopause support- has been given"
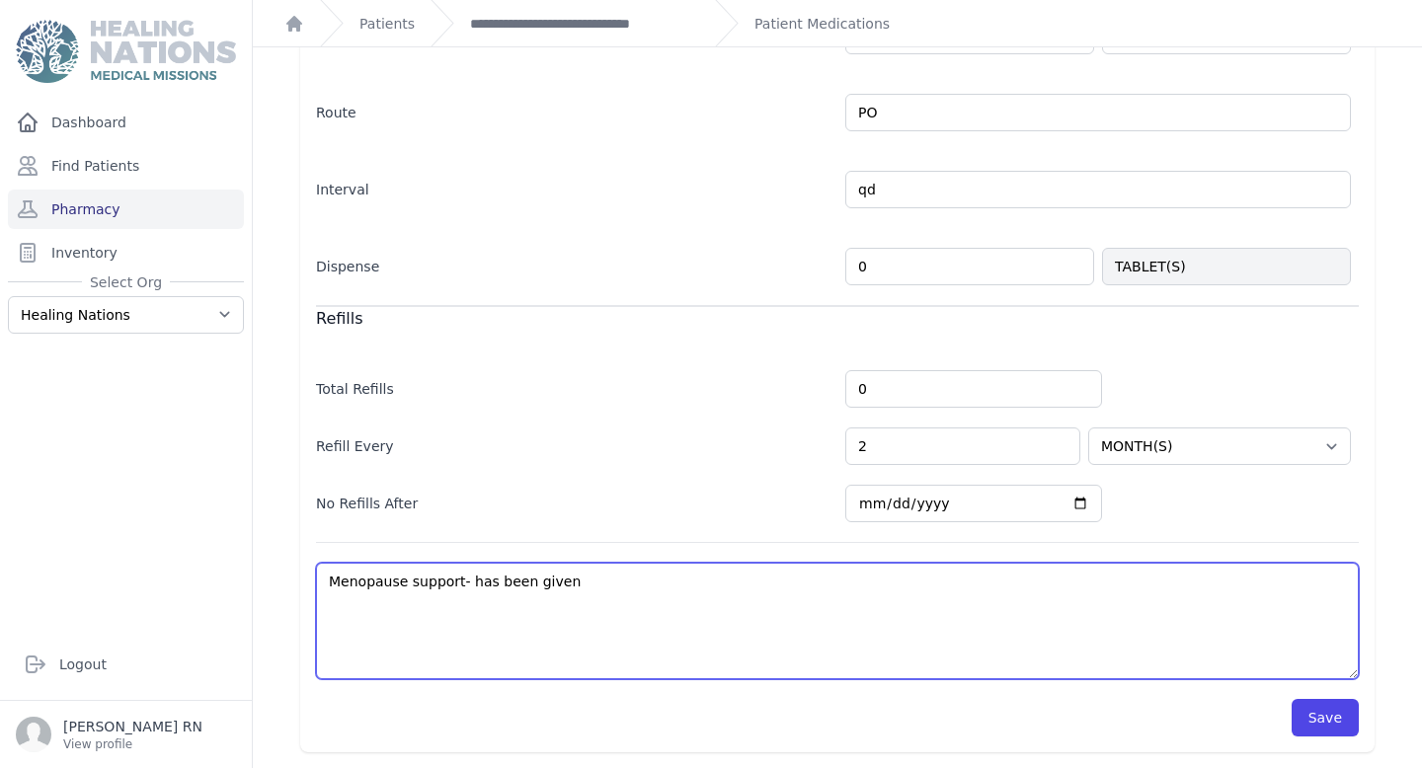
select select "MONTH(S)"
type textarea "Menopause support- has been given e"
select select "MONTH(S)"
type textarea "Menopause support- has been given en"
select select "MONTH(S)"
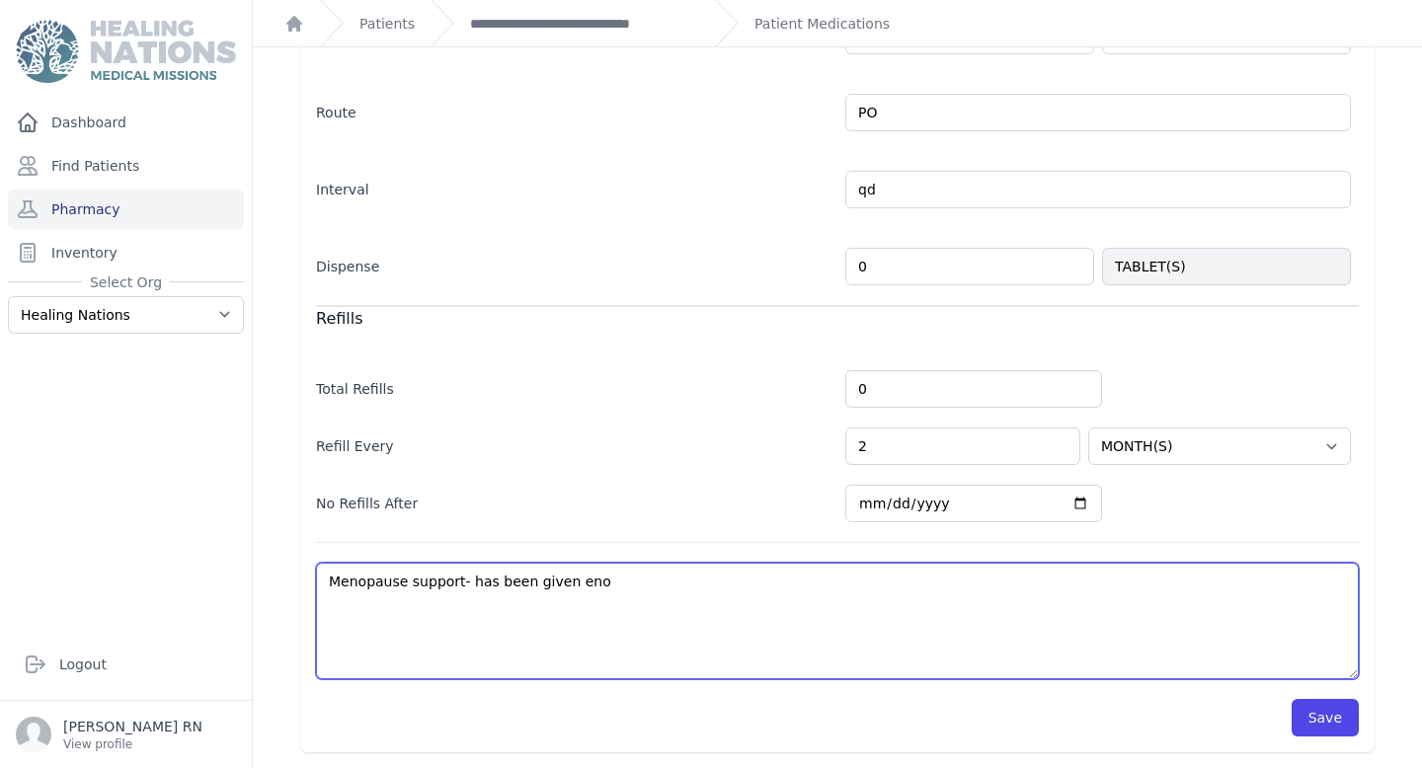
type textarea "Menopause support- has been given enou"
select select "MONTH(S)"
type textarea "Menopause support- has been given enoug"
select select "MONTH(S)"
type textarea "Menopause support- has been given enough"
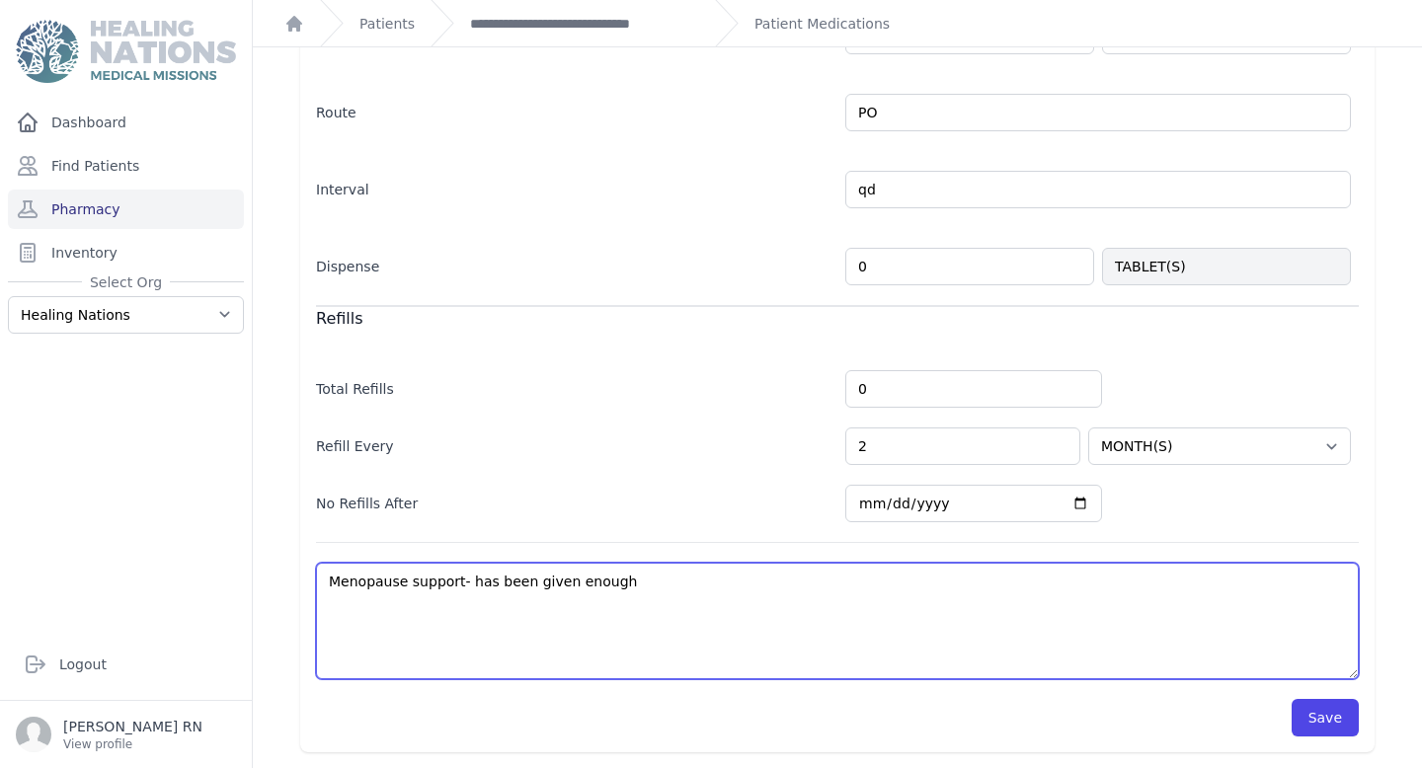
select select "MONTH(S)"
type textarea "Menopause support- has been given enough f"
select select "MONTH(S)"
type textarea "Menopause support- has been given enough fo"
select select "MONTH(S)"
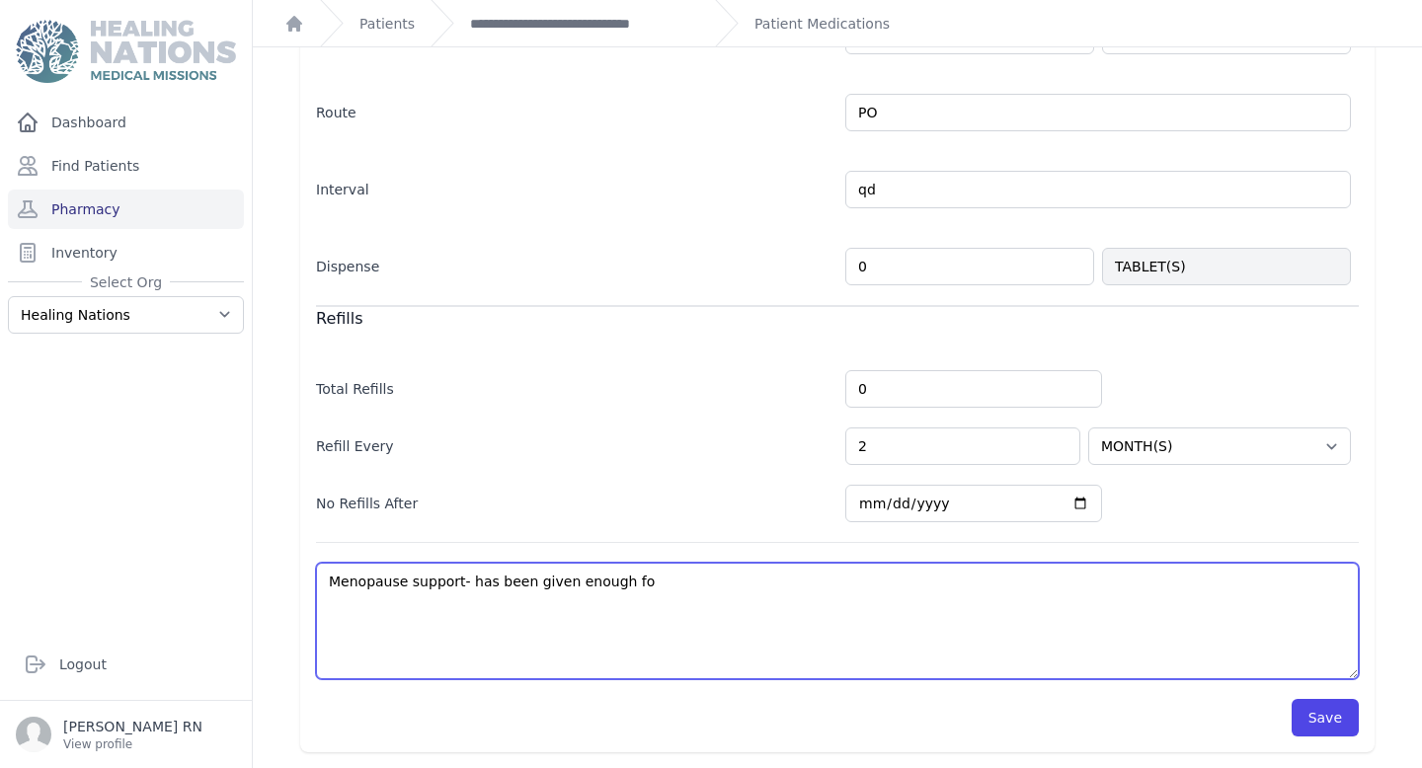
type textarea "Menopause support- has been given enough fo r"
select select "MONTH(S)"
type textarea "Menopause support- has been given enough fo rht"
select select "MONTH(S)"
type textarea "Menopause support- has been given enough fo rhte"
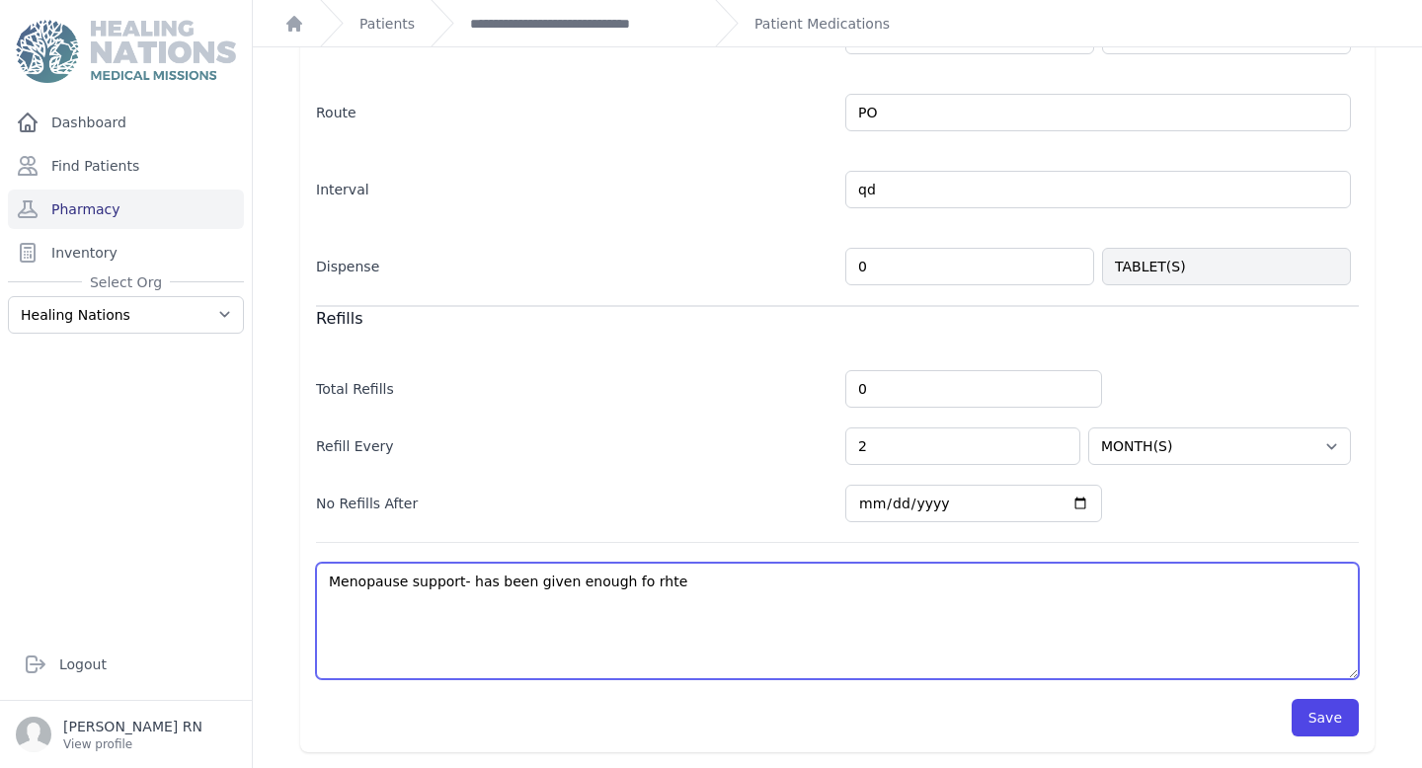
select select "MONTH(S)"
type textarea "Menopause support- has been given enough fo rhte"
select select "MONTH(S)"
type textarea "Menopause support- has been given enough fo rhte"
select select "MONTH(S)"
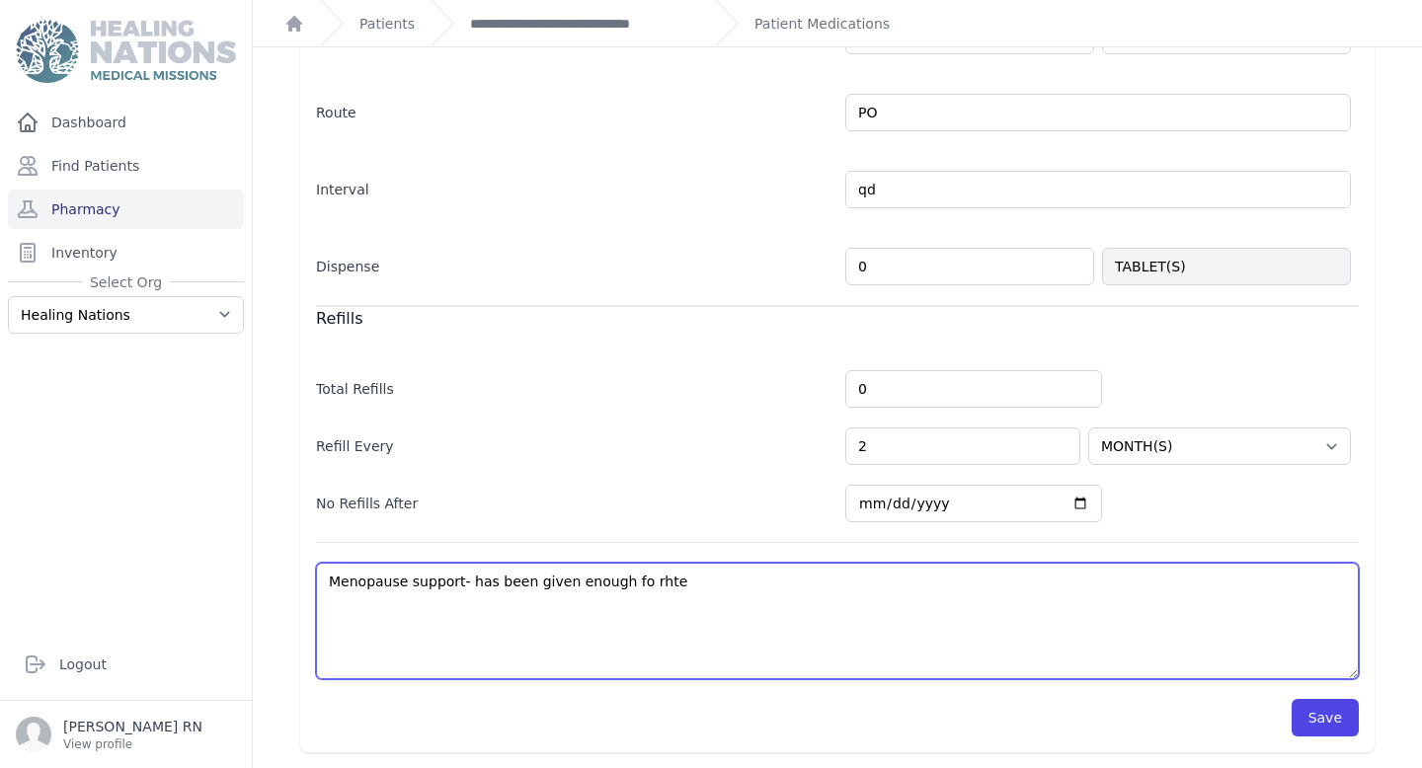
type textarea "Menopause support- has been given enough fo rht"
select select "MONTH(S)"
type textarea "Menopause support- has been given enough fo rh"
select select "MONTH(S)"
type textarea "Menopause support- has been given enough fo r"
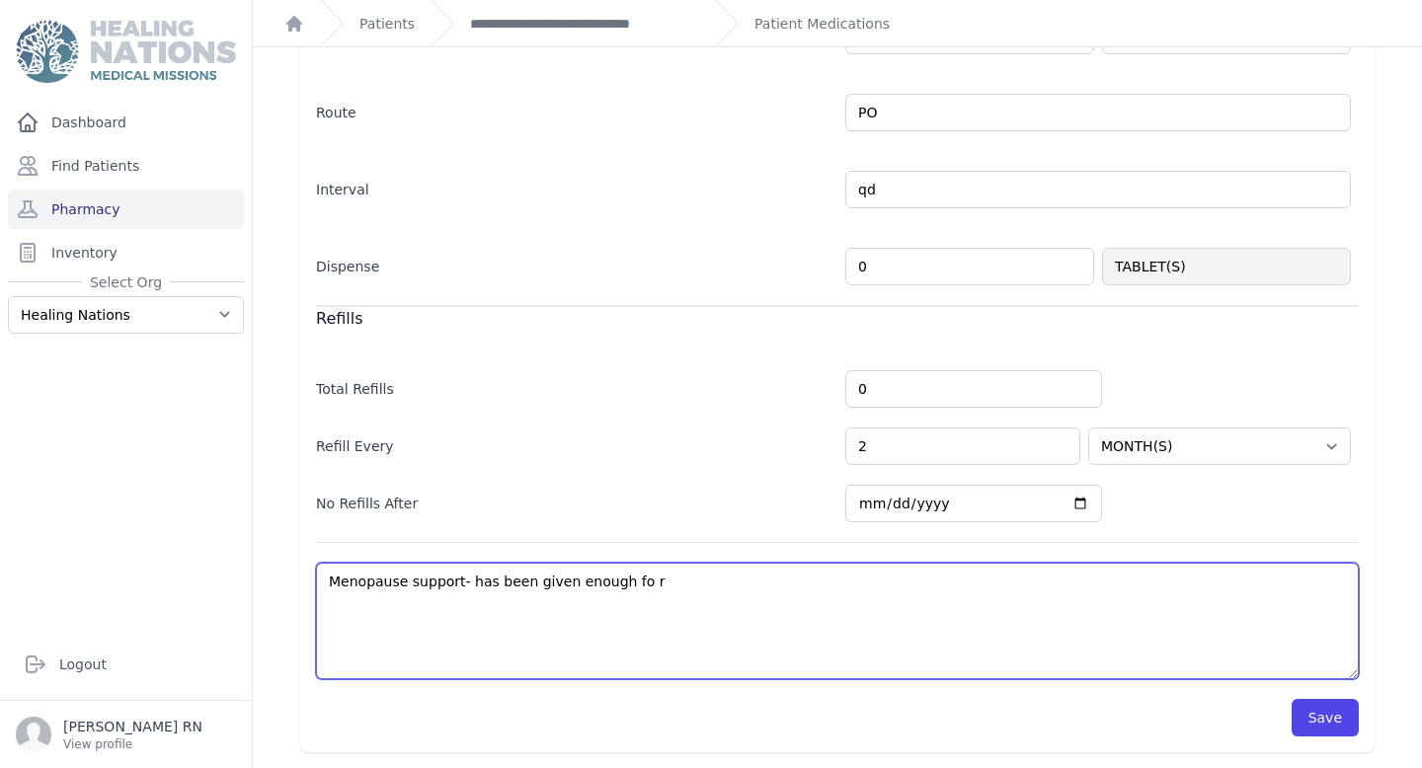
select select "MONTH(S)"
type textarea "Menopause support- has been given enough fo"
select select "MONTH(S)"
type textarea "Menopause support- has been given enough fo"
select select "MONTH(S)"
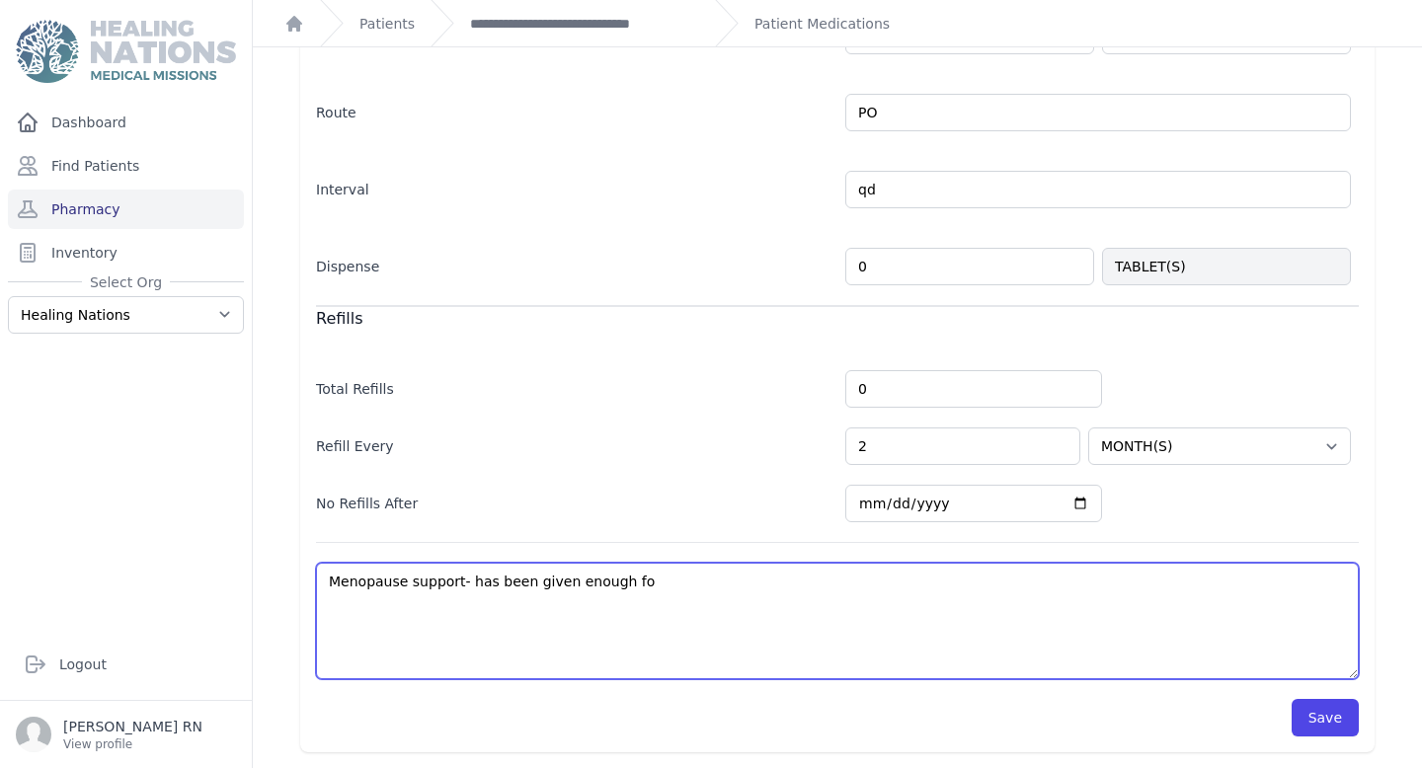
type textarea "Menopause support- has been given enough for"
select select "MONTH(S)"
type textarea "Menopause support- has been given enough for"
select select "MONTH(S)"
type textarea "Menopause support- has been given enough for"
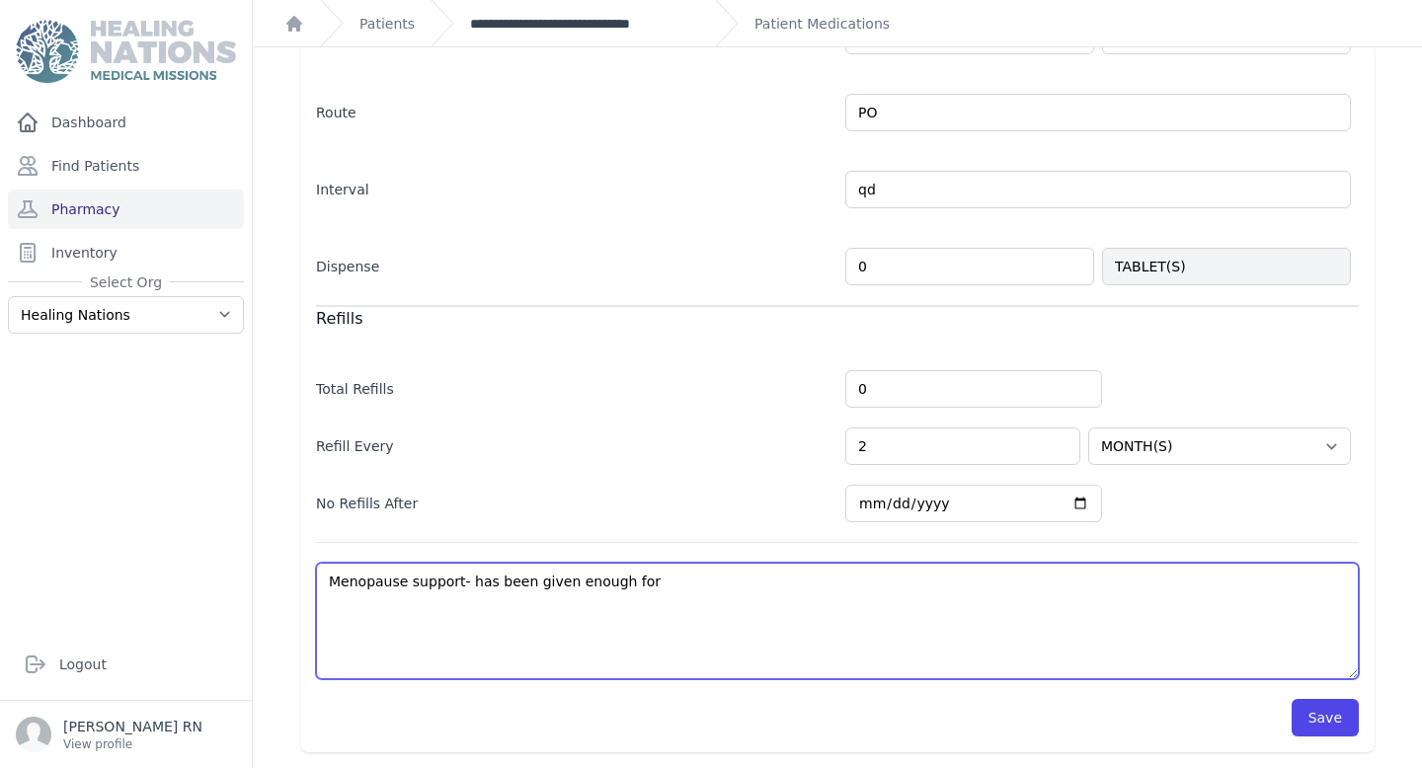
select select "MONTH(S)"
type textarea "Menopause support- has been given enough fo"
select select "MONTH(S)"
type textarea "Menopause support- has been given enough f"
select select "MONTH(S)"
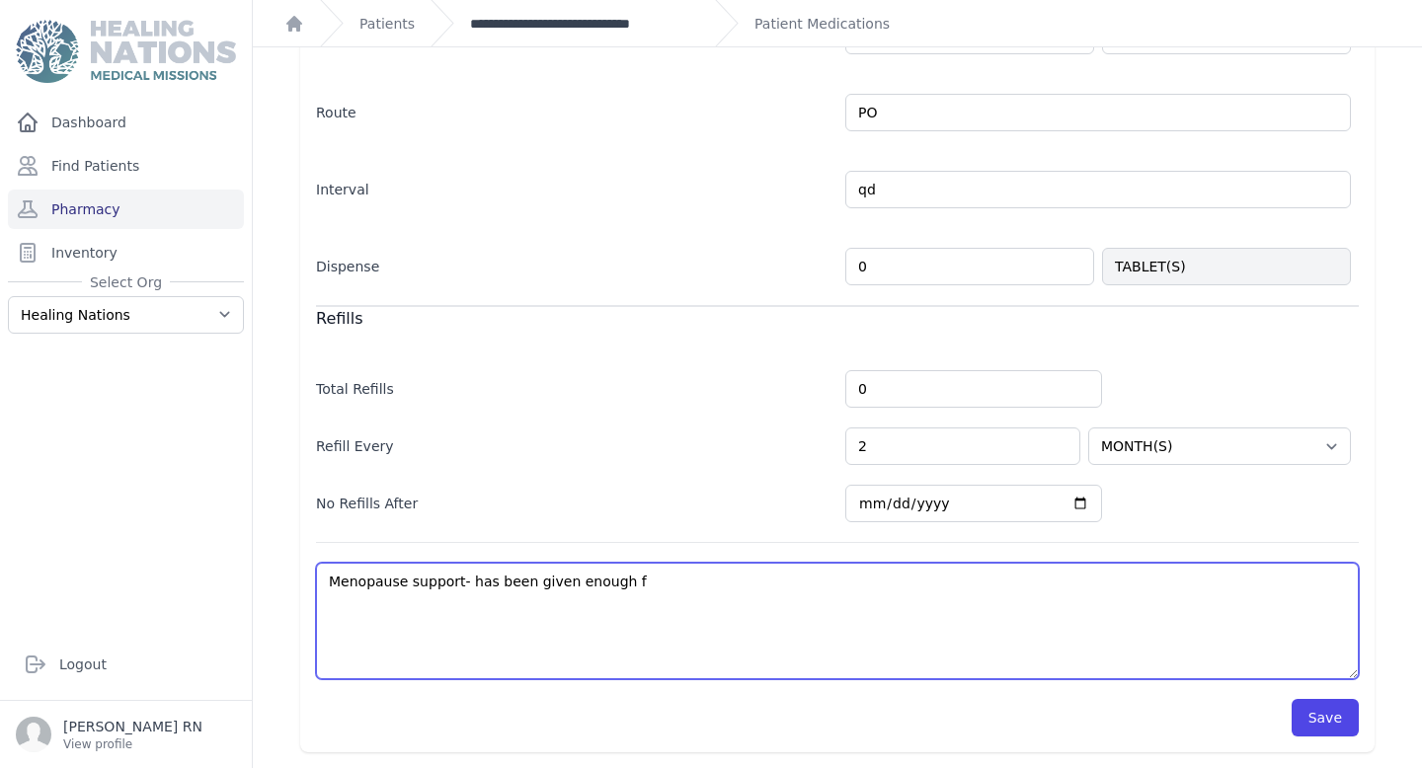
type textarea "Menopause support- has been given enough"
select select "MONTH(S)"
type textarea "Menopause support- has been given enough ti"
select select "MONTH(S)"
type textarea "Menopause support- has been given enough til"
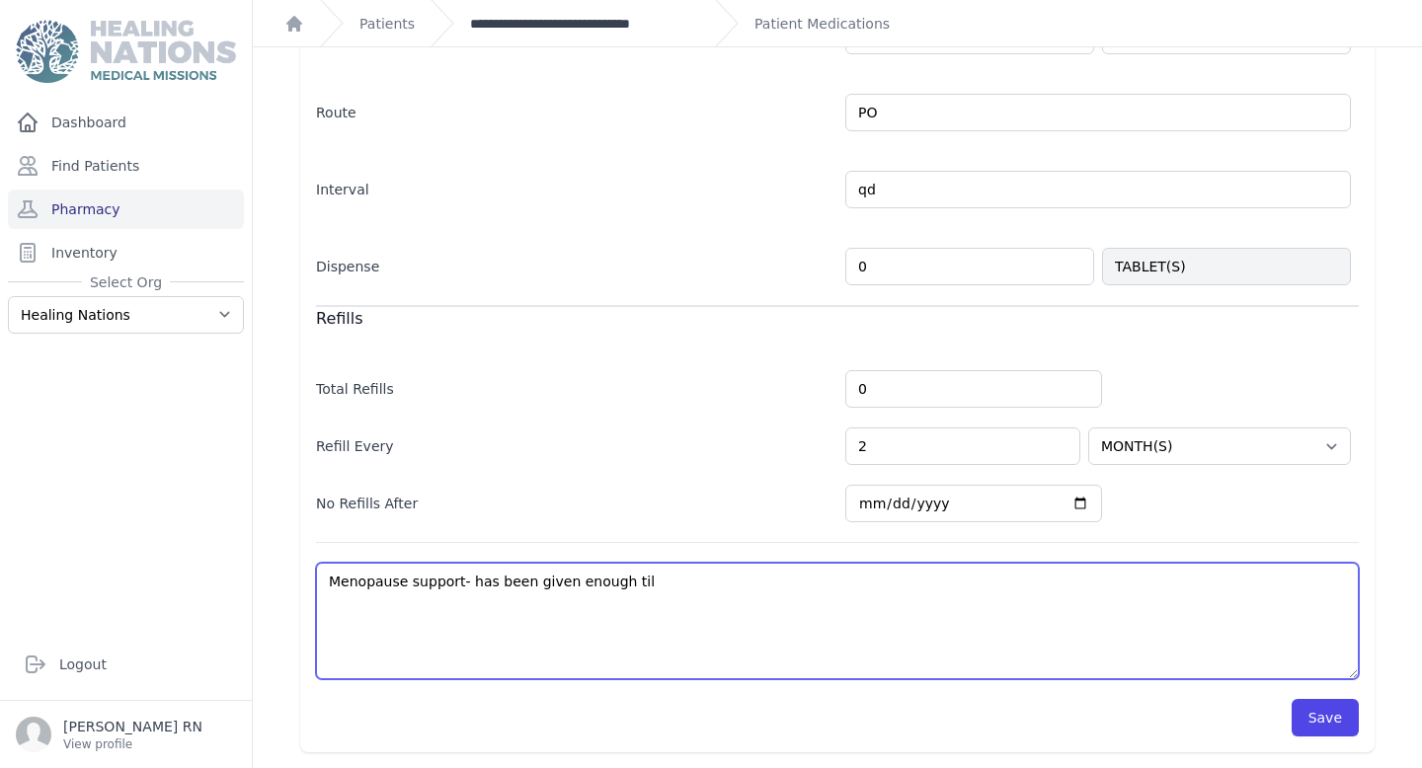
select select "MONTH(S)"
type textarea "Menopause support- has been given enough till"
select select "MONTH(S)"
type textarea "Menopause support- has been given enough till"
select select "MONTH(S)"
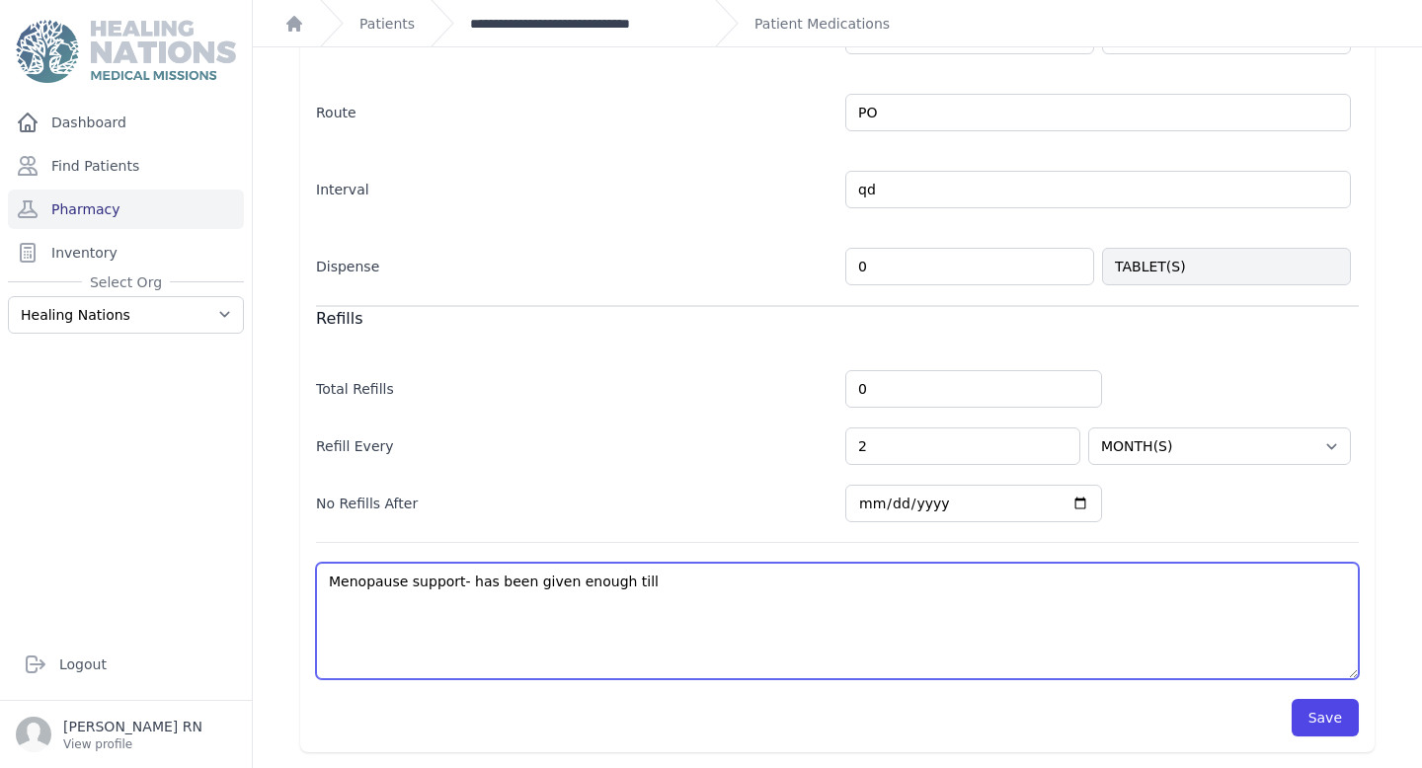
type textarea "Menopause support- has been given enough till j"
select select "MONTH(S)"
type textarea "Menopause support- has been given enough till jorn"
select select "MONTH(S)"
type textarea "Menopause support- has been given enough till jorna"
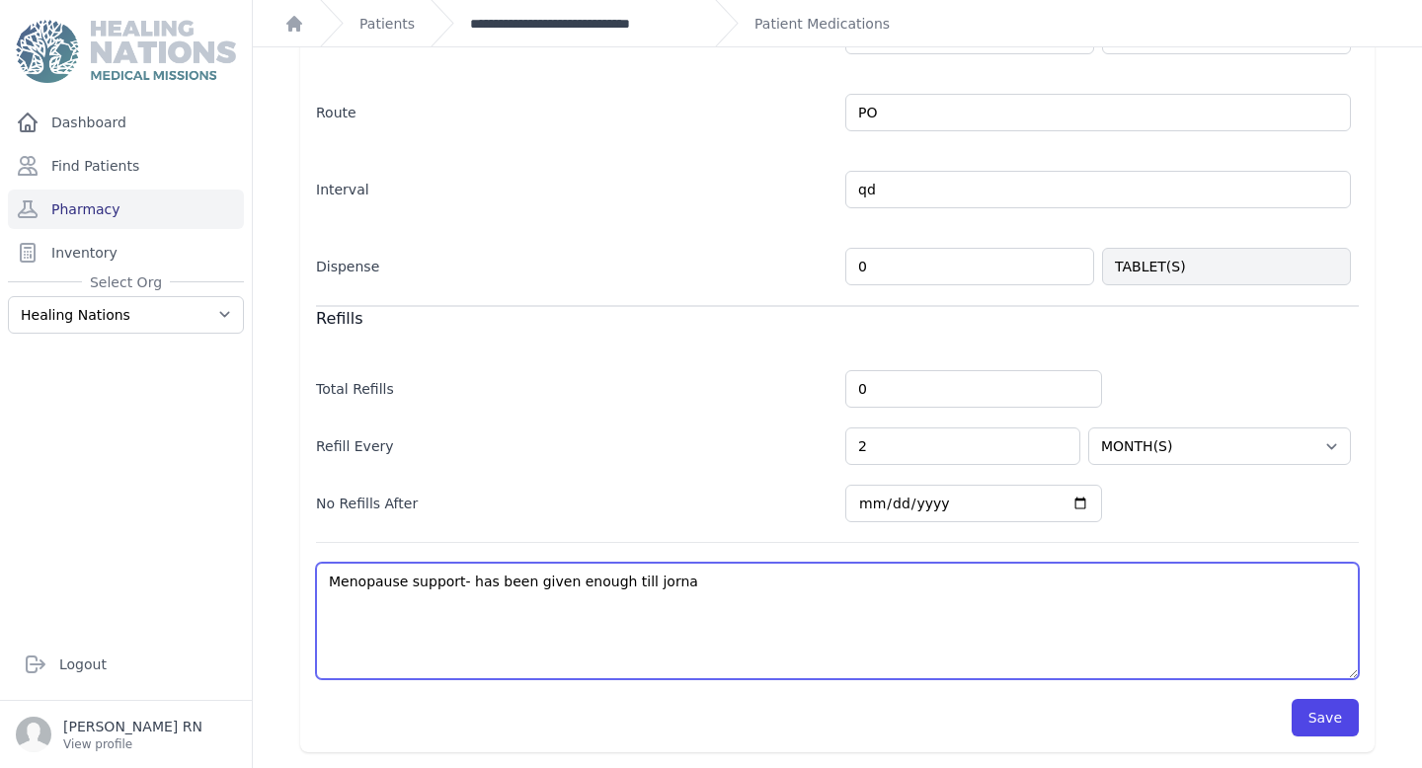
select select "MONTH(S)"
type textarea "Menopause support- has been given enough till jornad"
select select "MONTH(S)"
type textarea "Menopause support- has been given enough till jornada"
select select "MONTH(S)"
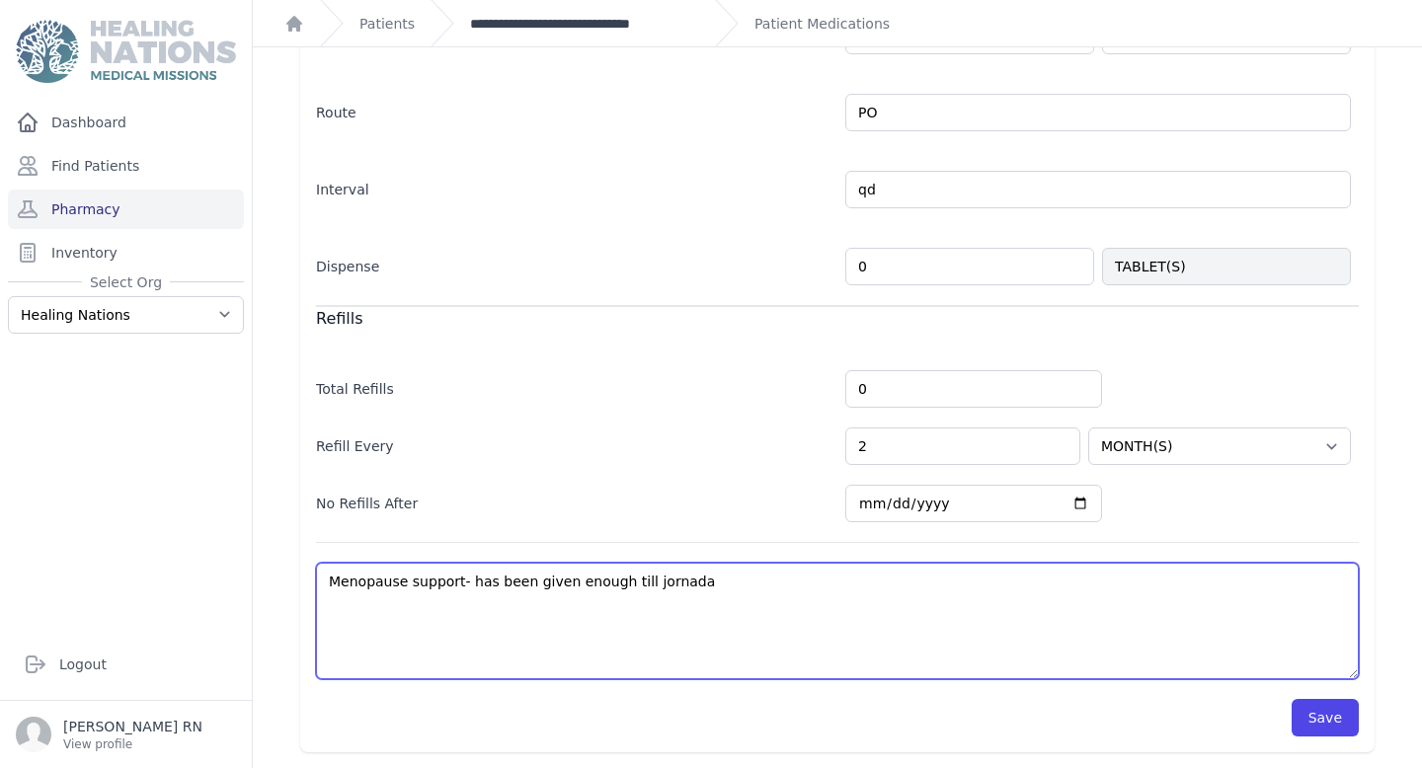
type textarea "Menopause support- has been given enough till jornada."
select select "MONTH(S)"
type textarea "Menopause support- has been given enough till jornada."
select select "MONTH(S)"
drag, startPoint x: 702, startPoint y: 597, endPoint x: 467, endPoint y: 588, distance: 235.1
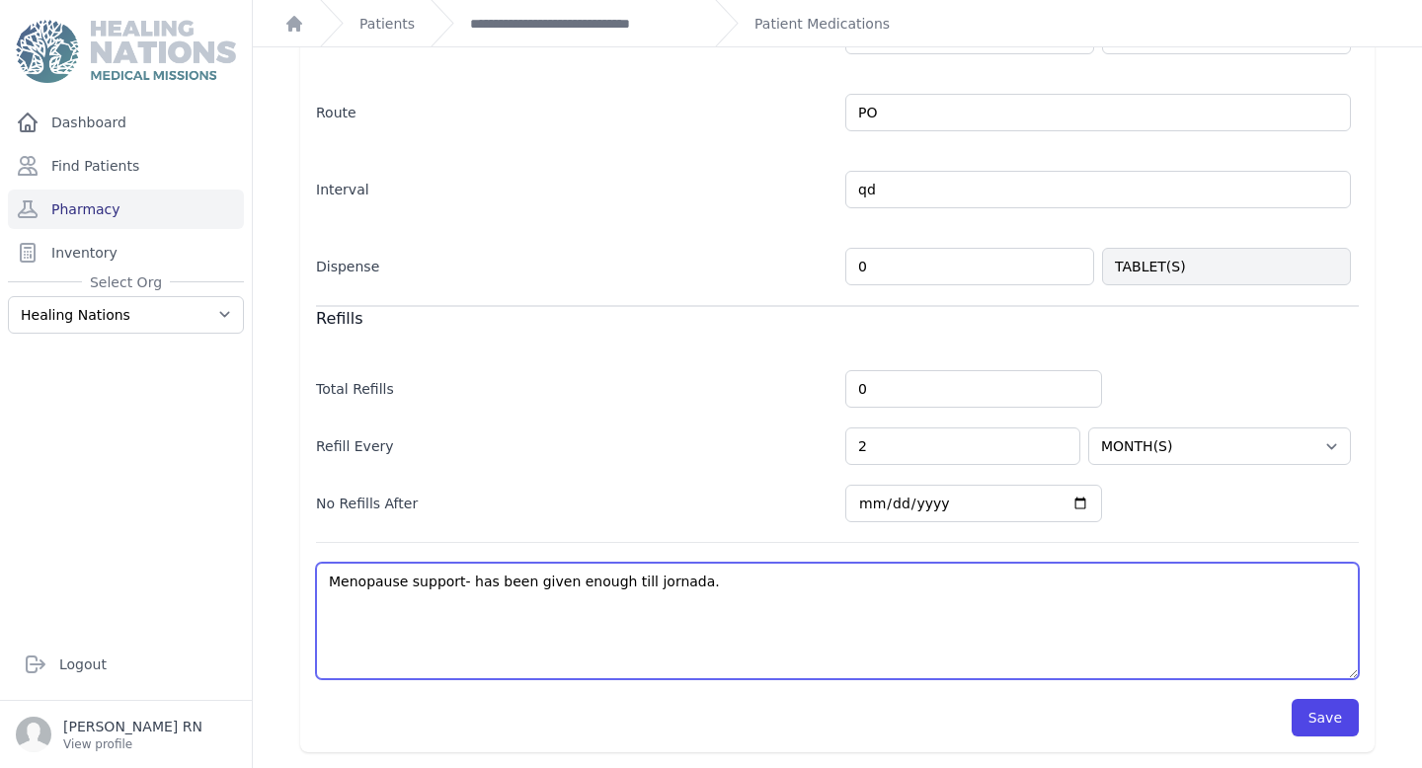
click at [467, 588] on textarea "Menopause support" at bounding box center [837, 621] width 1042 height 116
type textarea "Menopause support- has been given enough till jornada."
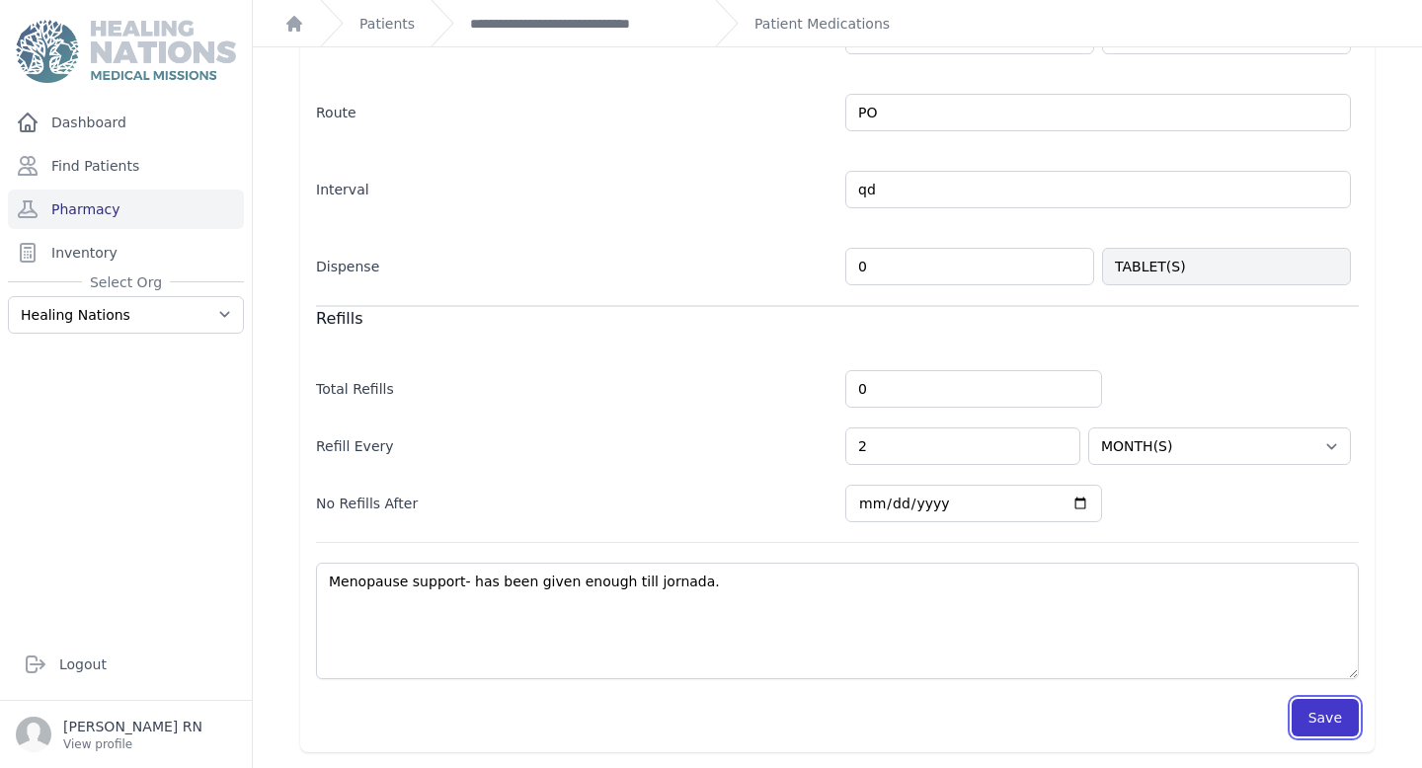
click at [1302, 729] on button "Save" at bounding box center [1324, 718] width 67 height 38
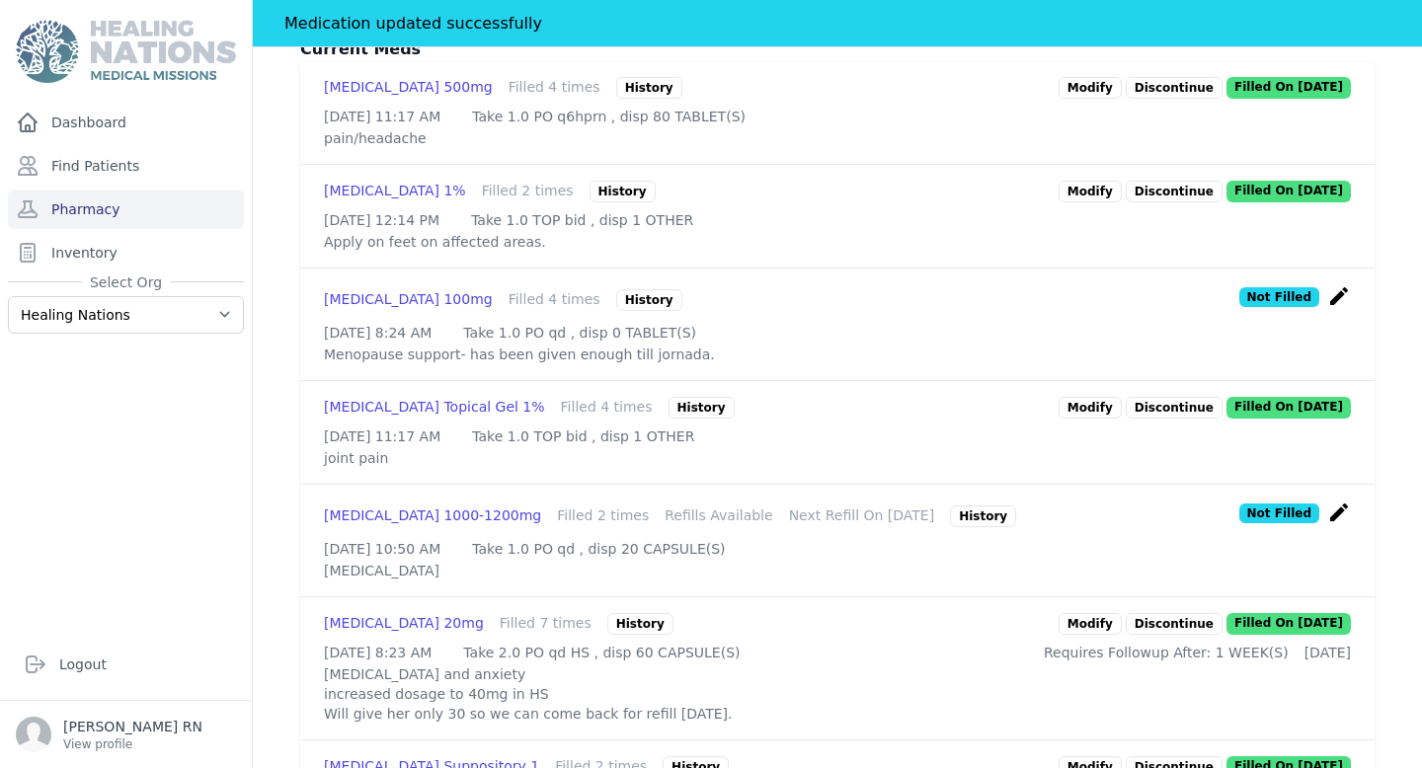
scroll to position [631, 0]
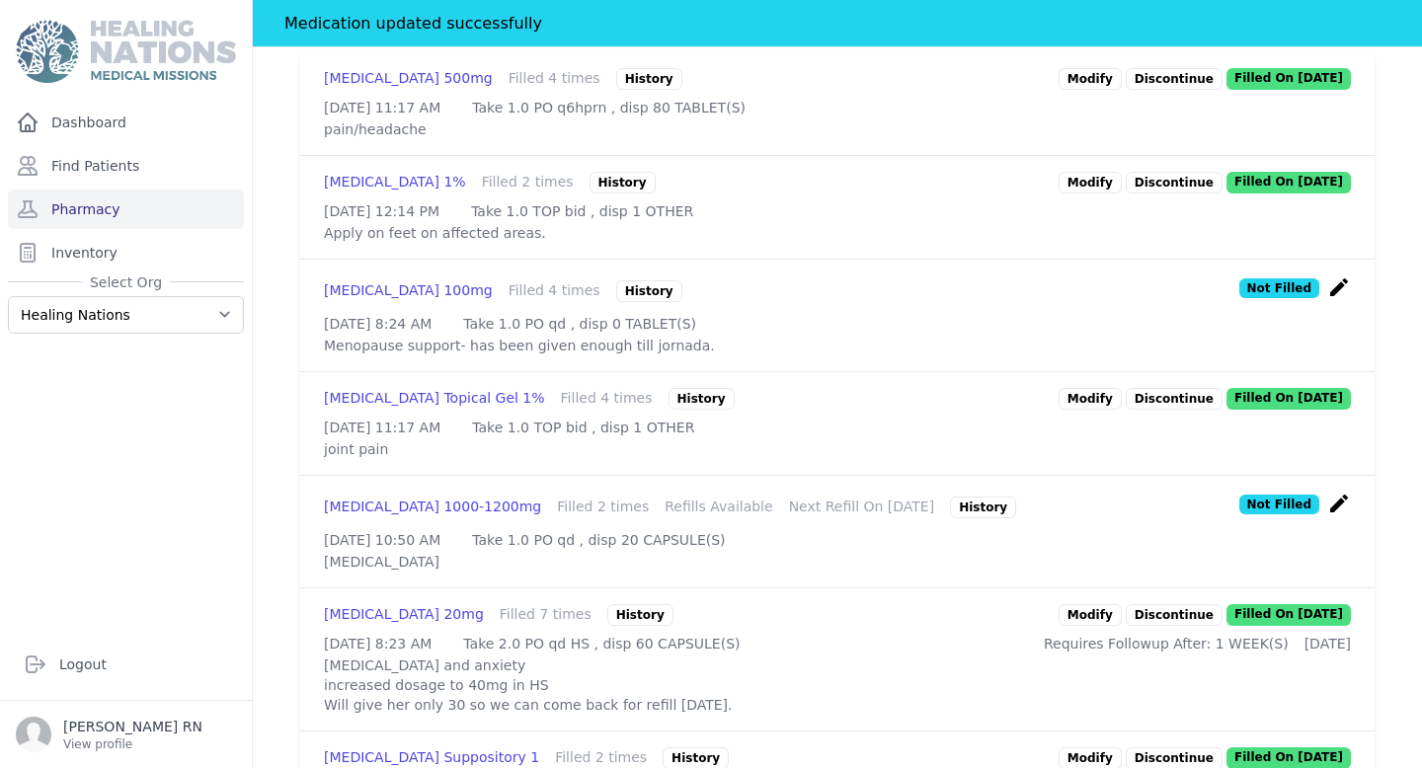
click at [1343, 507] on icon "create" at bounding box center [1339, 504] width 24 height 24
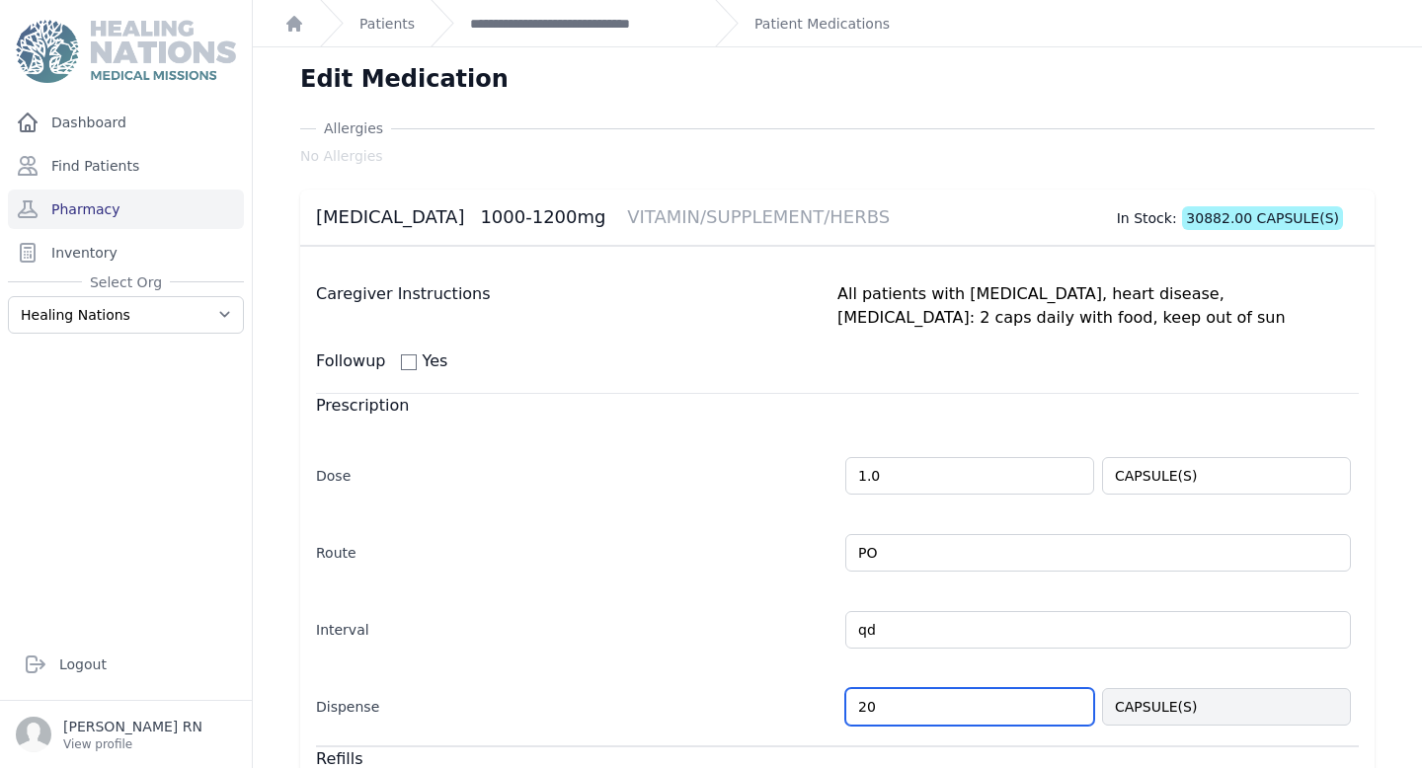
click at [948, 707] on input "20" at bounding box center [969, 707] width 249 height 38
type input "2"
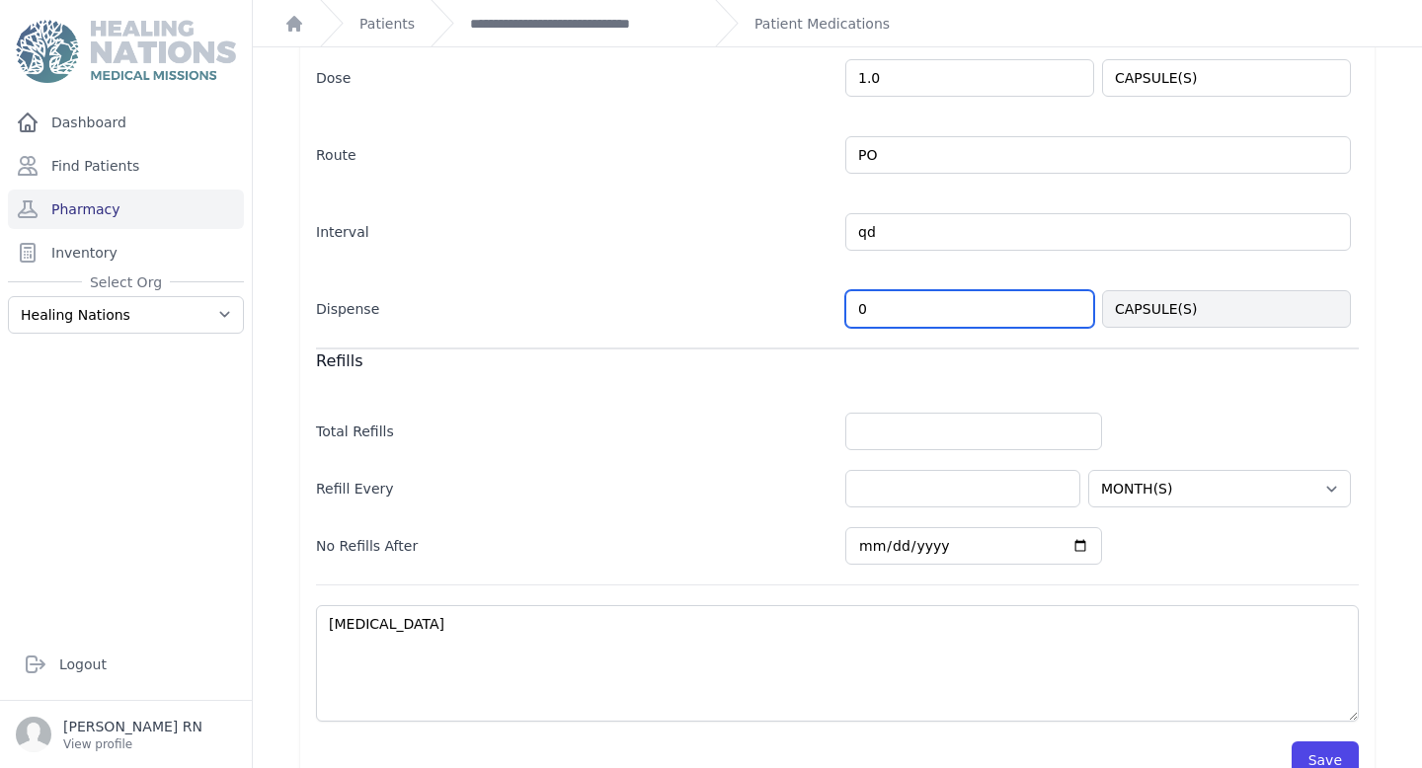
scroll to position [409, 0]
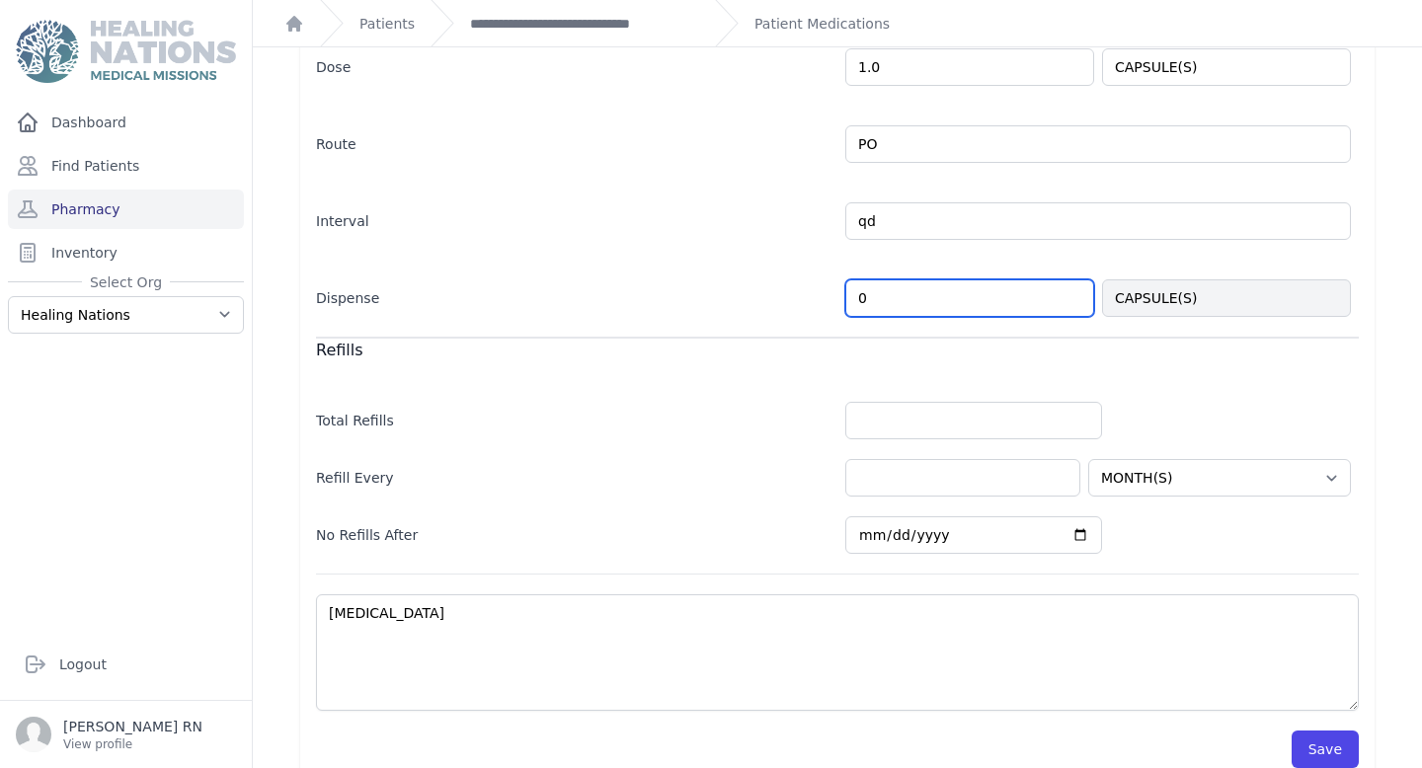
type input "0"
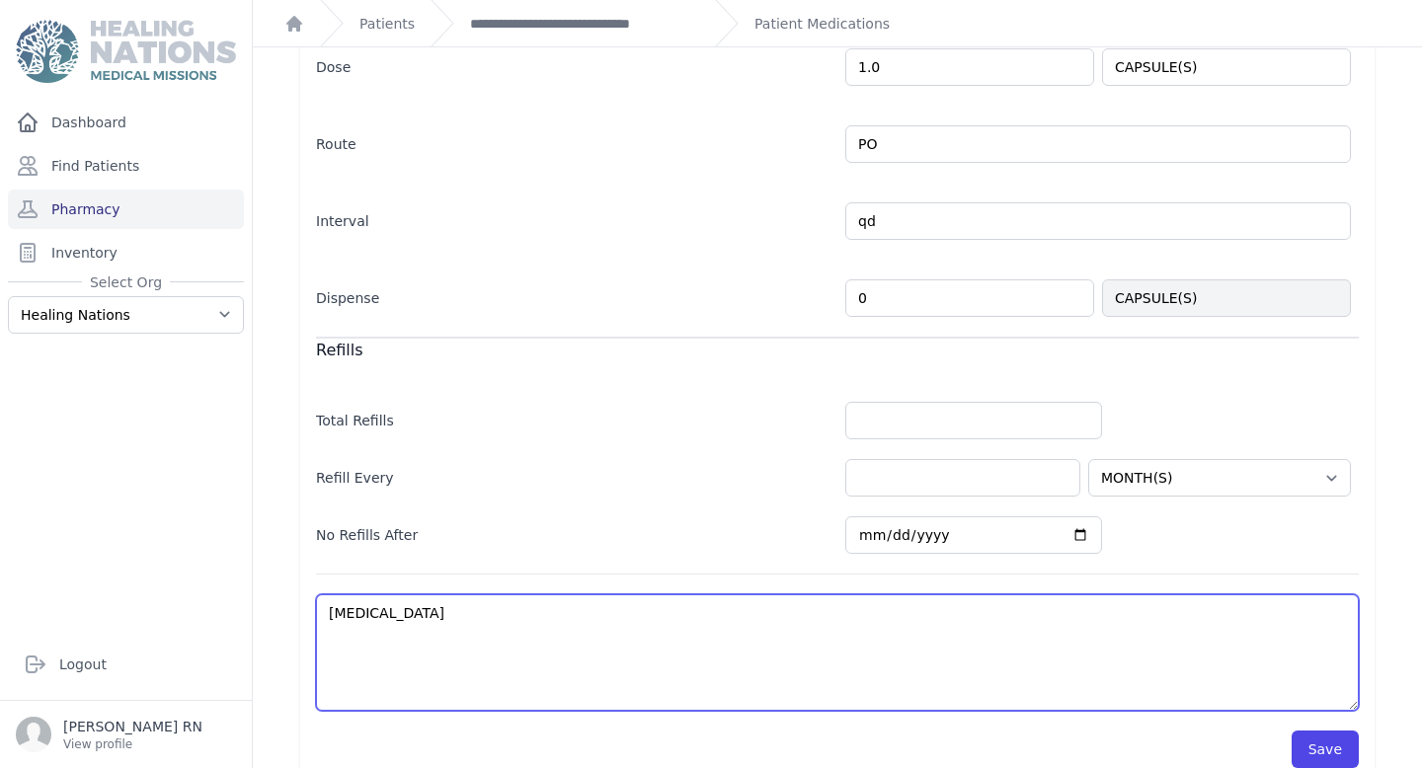
click at [881, 680] on textarea "Gastritis" at bounding box center [837, 652] width 1042 height 116
select select "MONTH(S)"
paste textarea "has been given enough till jornada."
type textarea "Gastritishas been given enough till jornada."
select select "MONTH(S)"
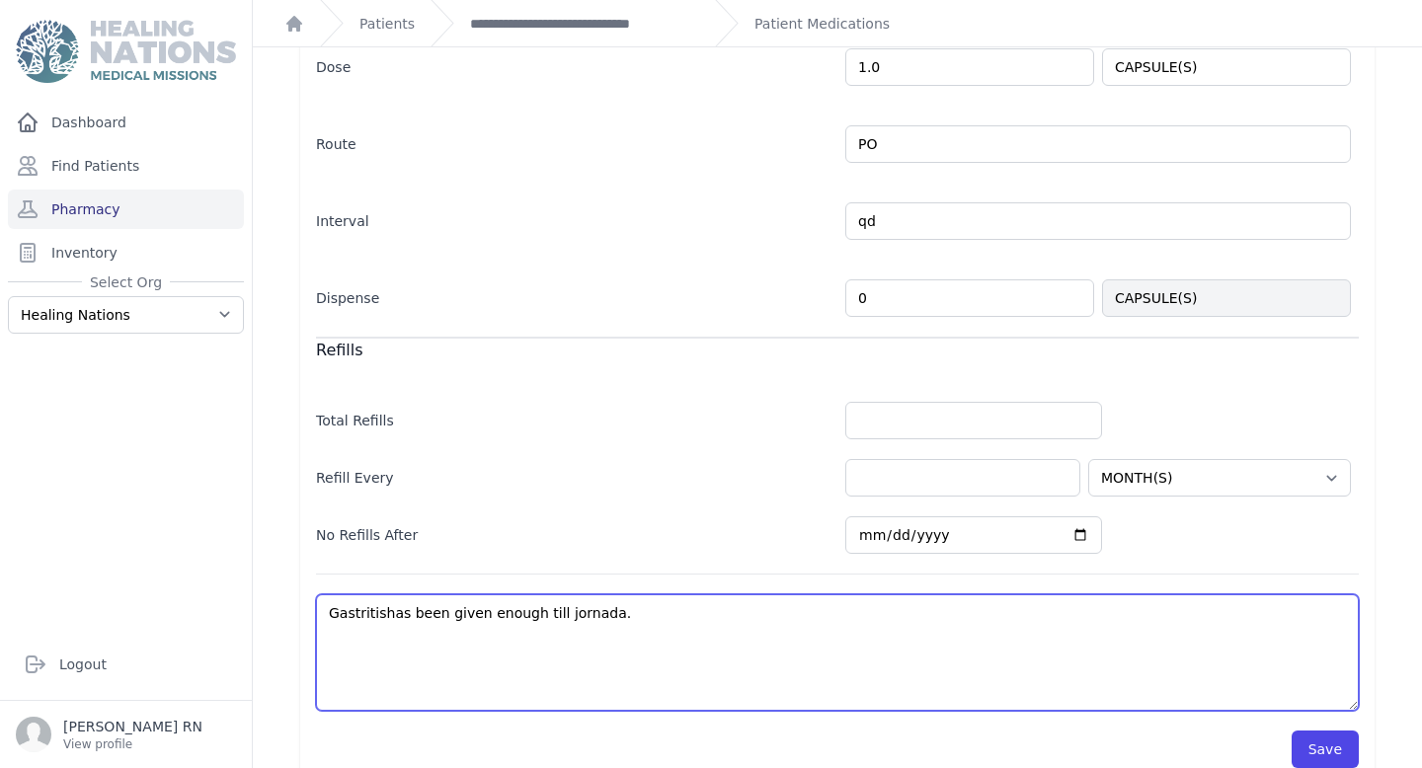
click at [383, 617] on textarea "Gastritis" at bounding box center [837, 652] width 1042 height 116
type textarea "Gastritis-has been given enough till jornada."
select select "MONTH(S)"
drag, startPoint x: 617, startPoint y: 618, endPoint x: 383, endPoint y: 621, distance: 234.0
click at [383, 621] on textarea "Gastritis" at bounding box center [837, 652] width 1042 height 116
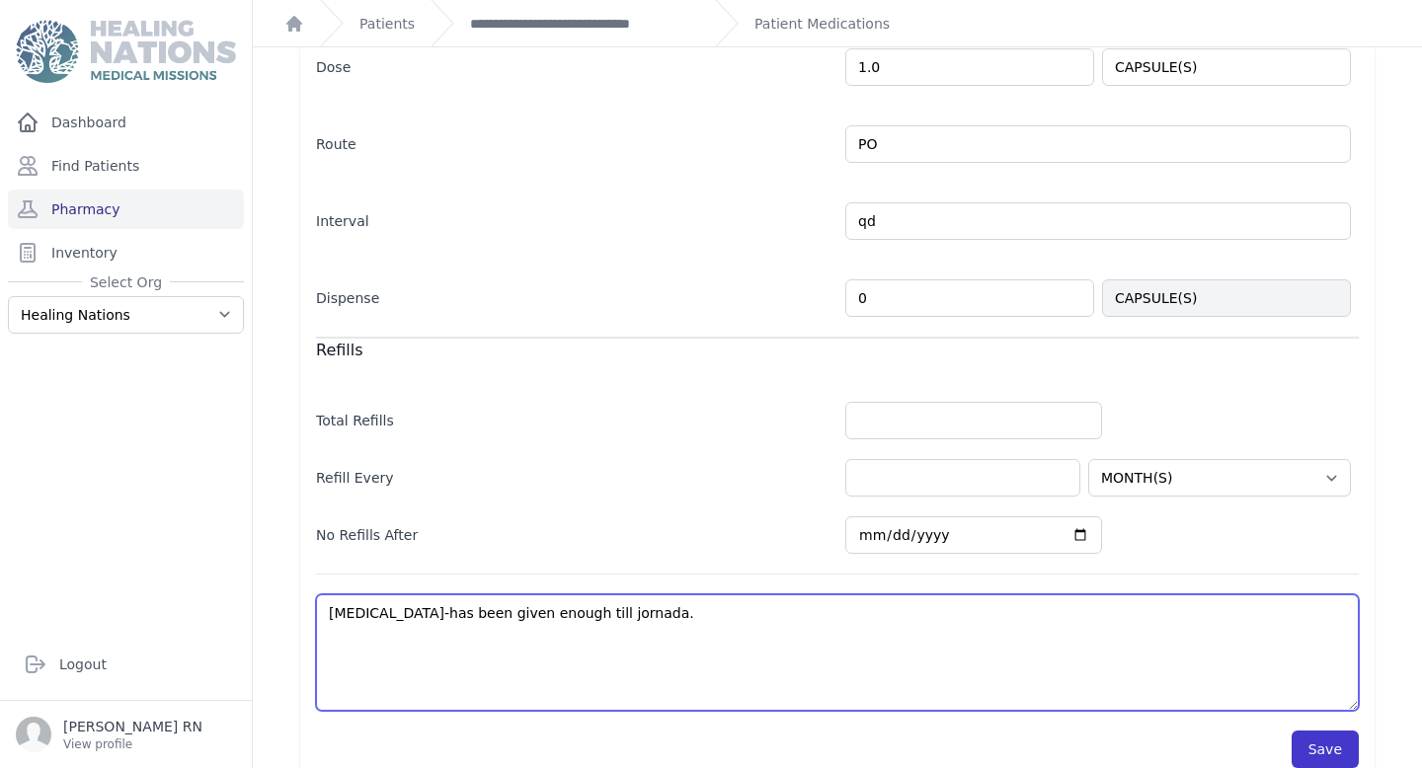
type textarea "Gastritis-has been given enough till jornada."
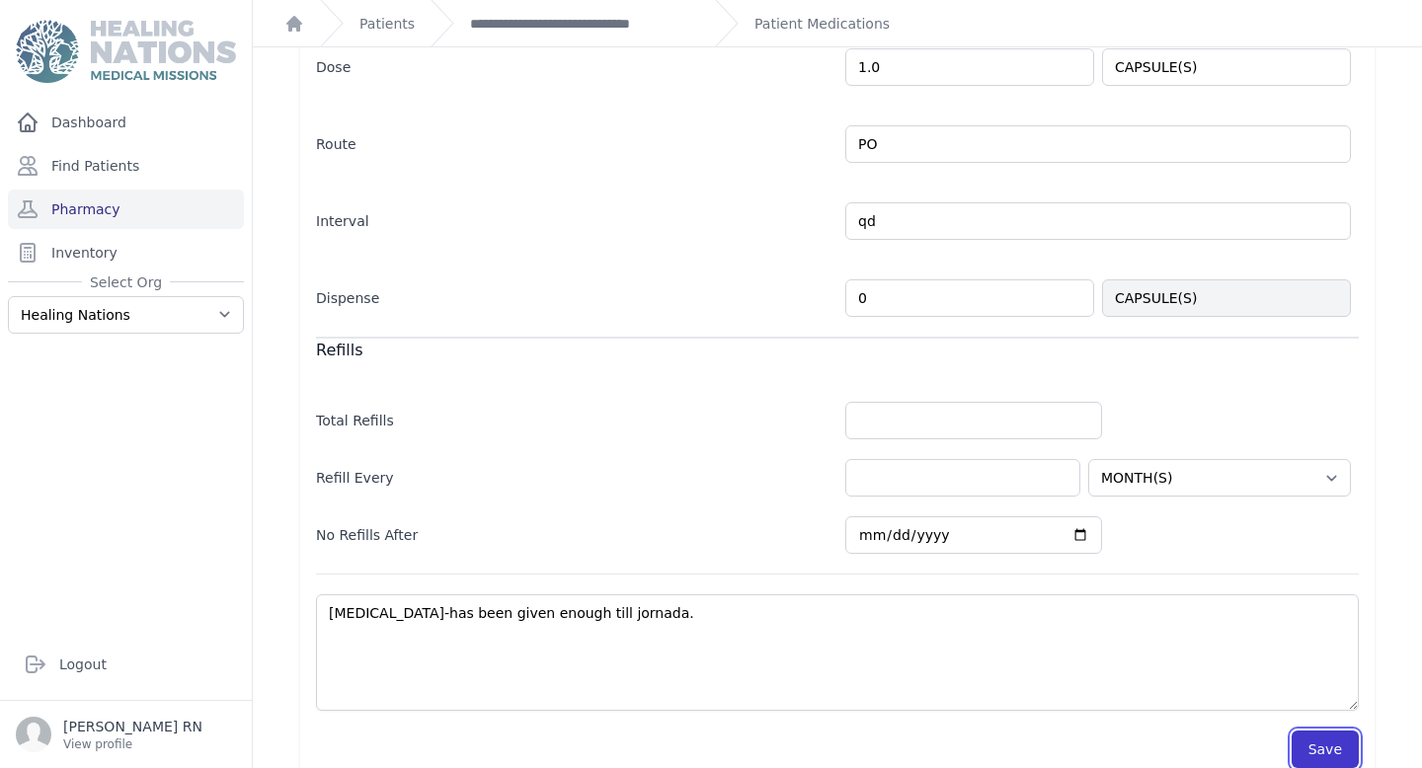
click at [1338, 759] on button "Save" at bounding box center [1324, 750] width 67 height 38
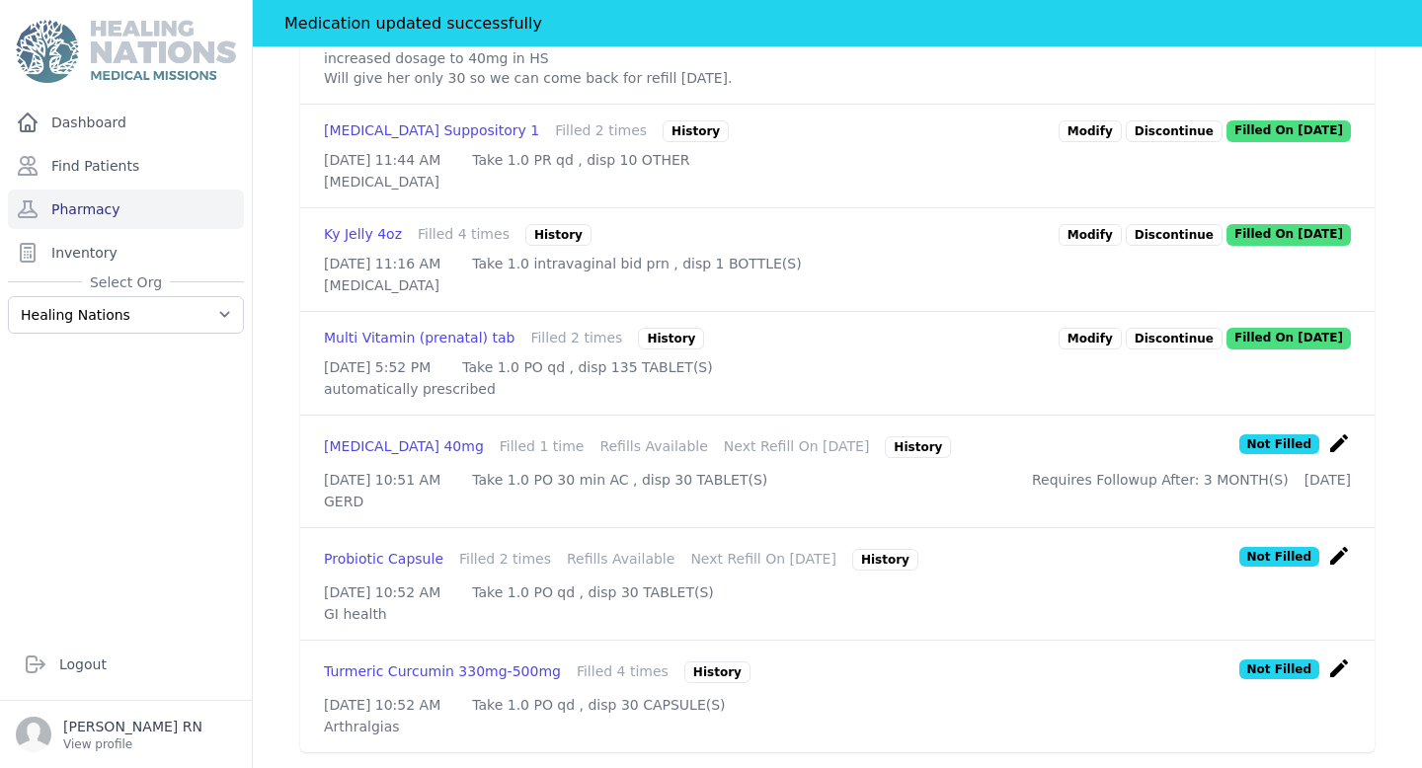
scroll to position [1267, 0]
click at [1337, 455] on icon "create" at bounding box center [1339, 443] width 24 height 24
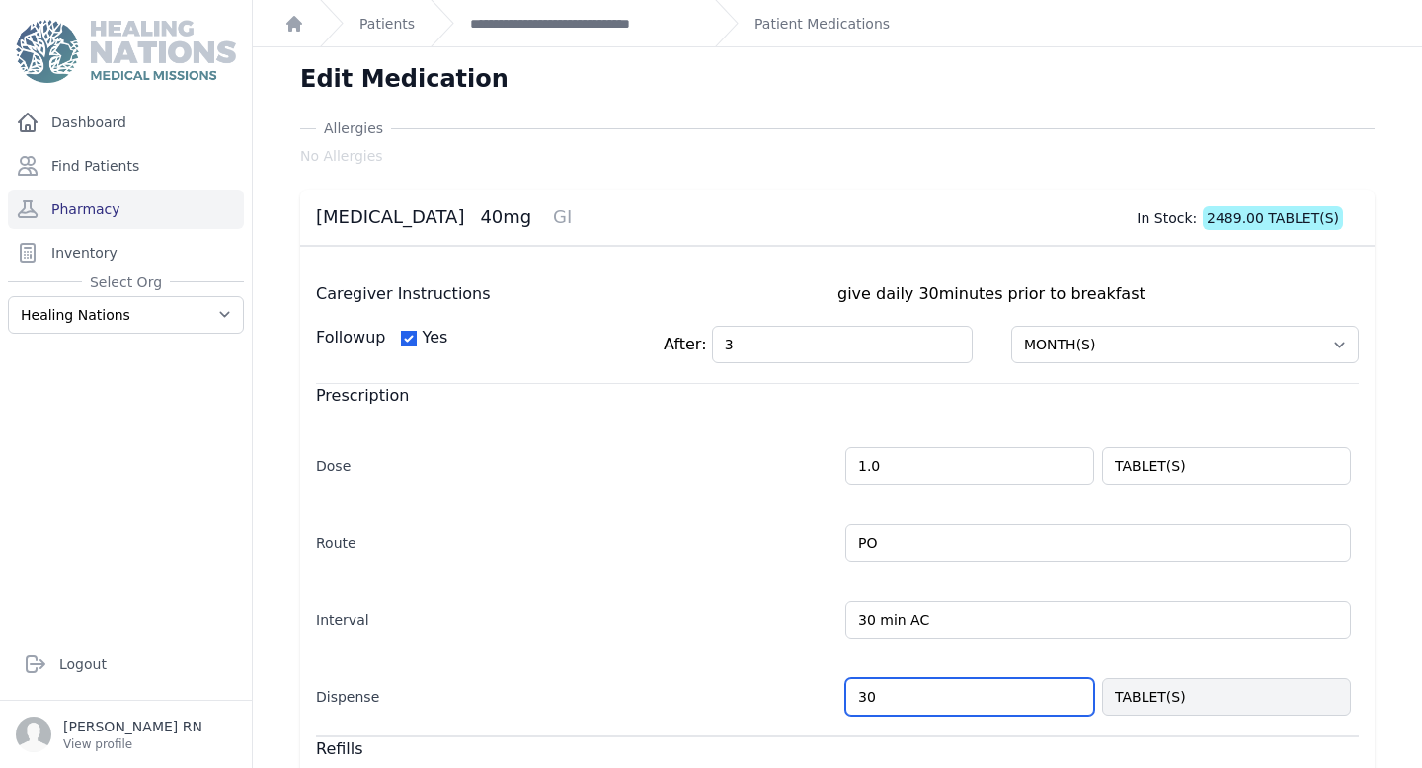
click at [907, 700] on input "30" at bounding box center [969, 697] width 249 height 38
type input "3"
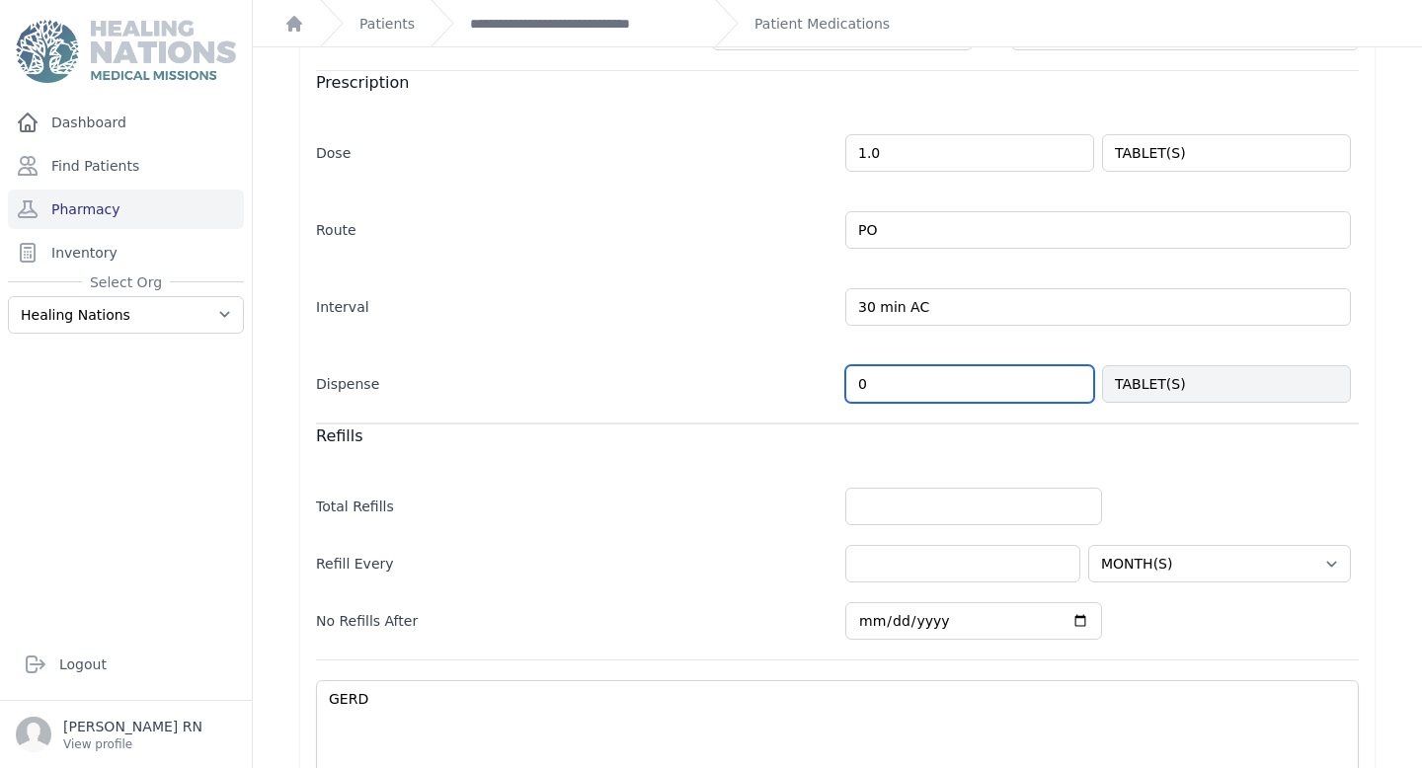
scroll to position [430, 0]
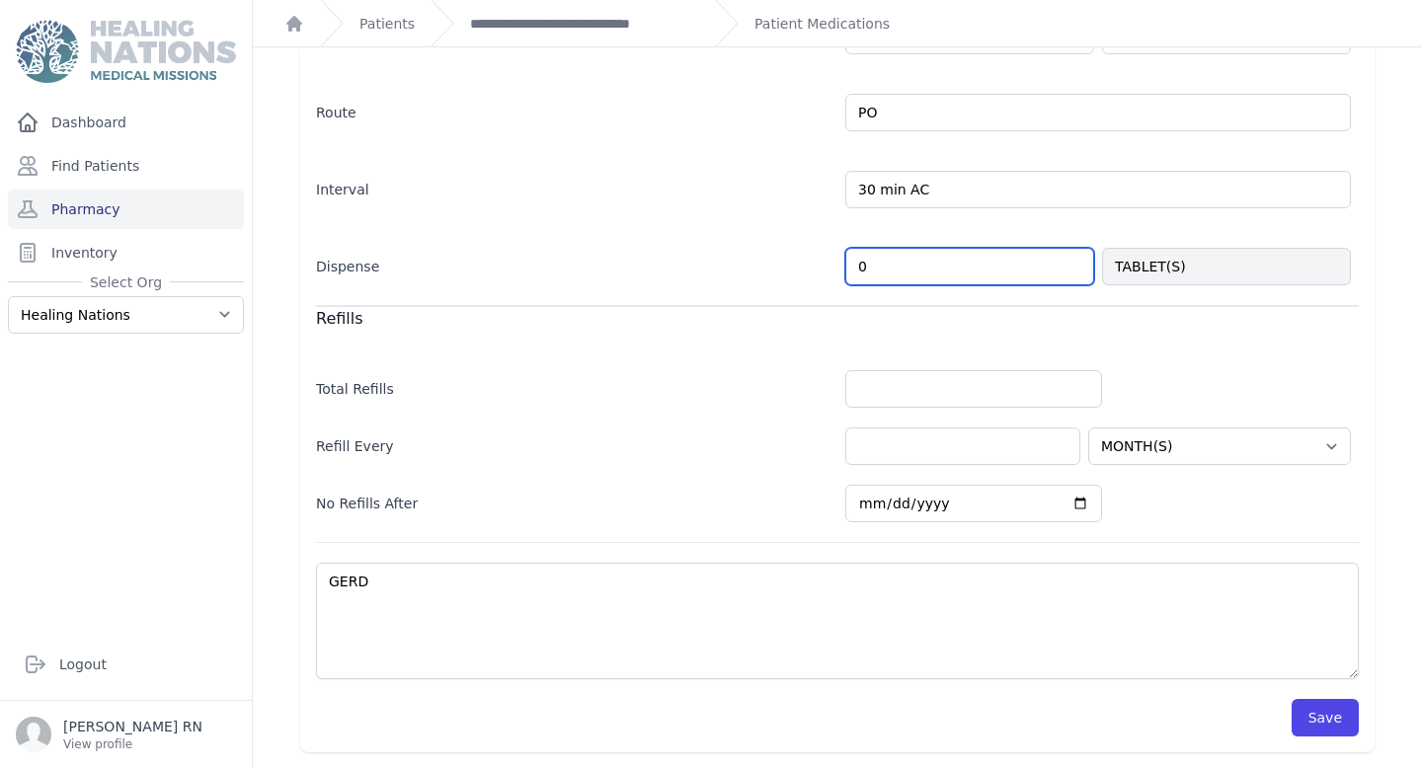
type input "0"
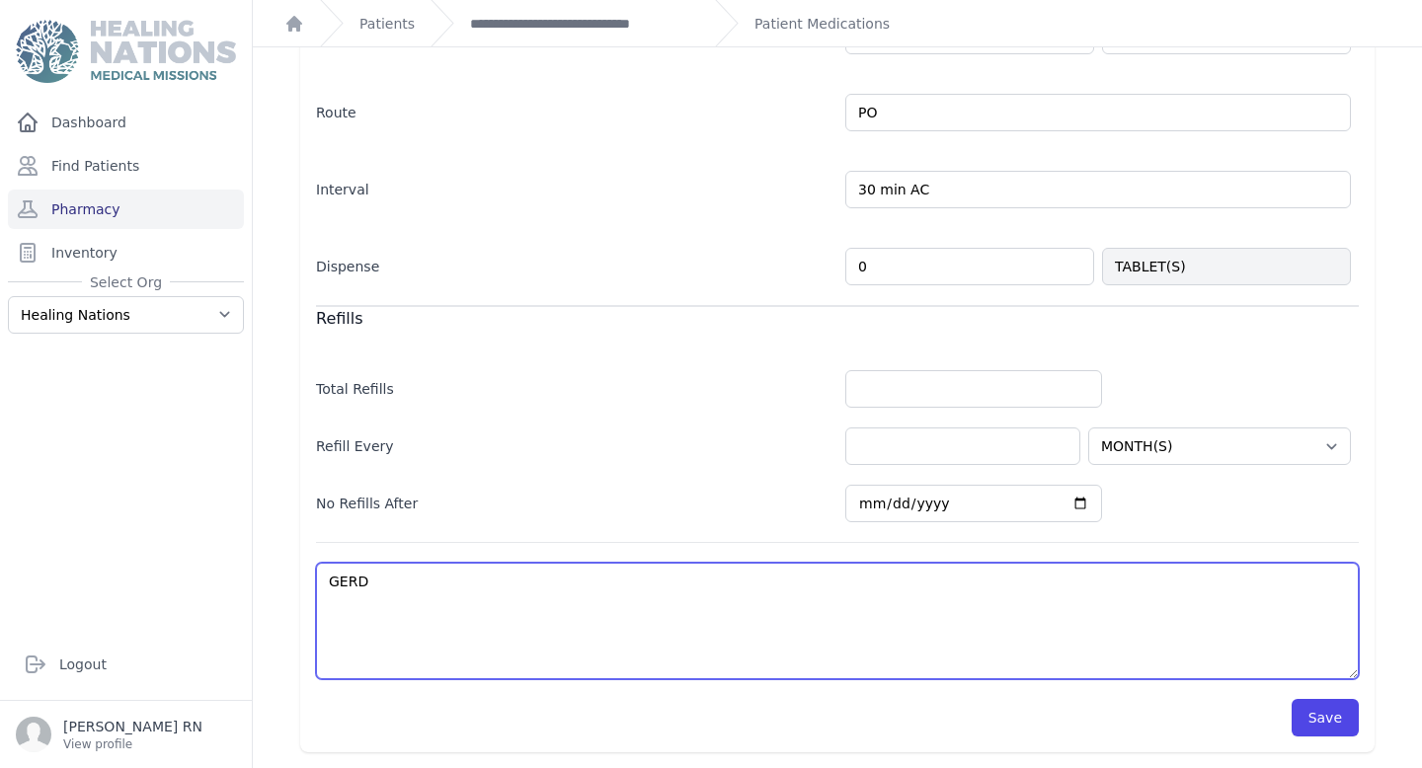
click at [462, 619] on textarea "GERD" at bounding box center [837, 621] width 1042 height 116
select select "MONTH(S)"
paste textarea "-has been given enough till jornada."
type textarea "GERD-has been given enough till jornada."
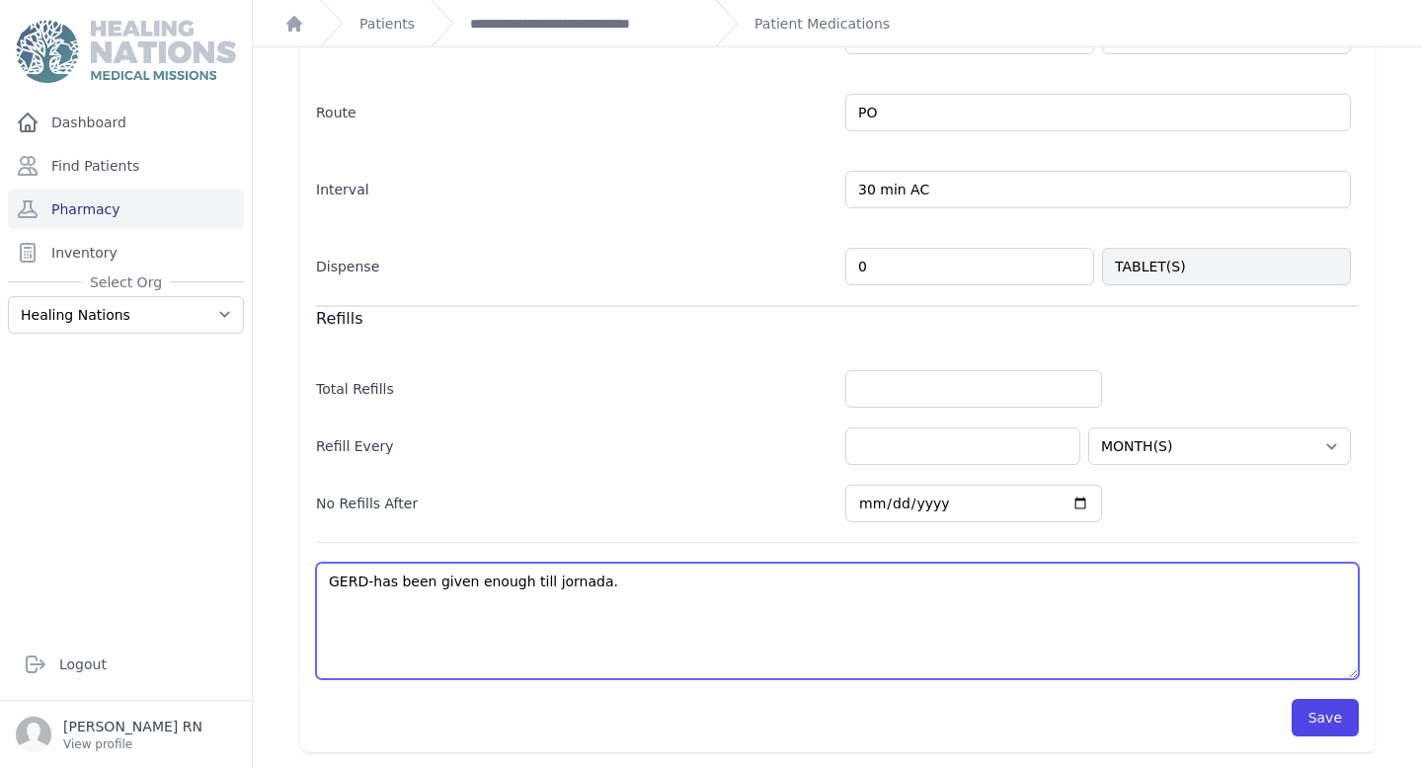
select select "MONTH(S)"
type textarea "GERD-has been given enough till jornada."
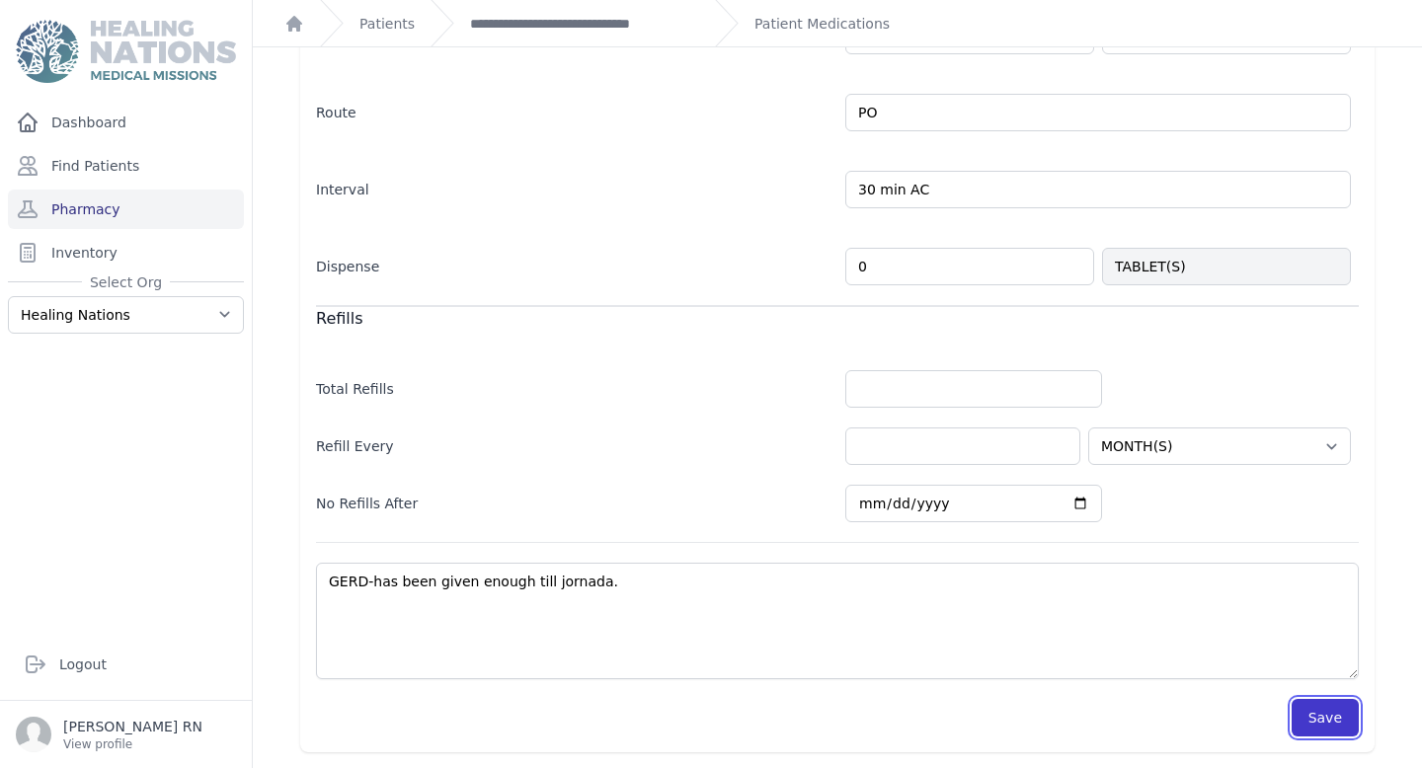
click at [1326, 726] on button "Save" at bounding box center [1324, 718] width 67 height 38
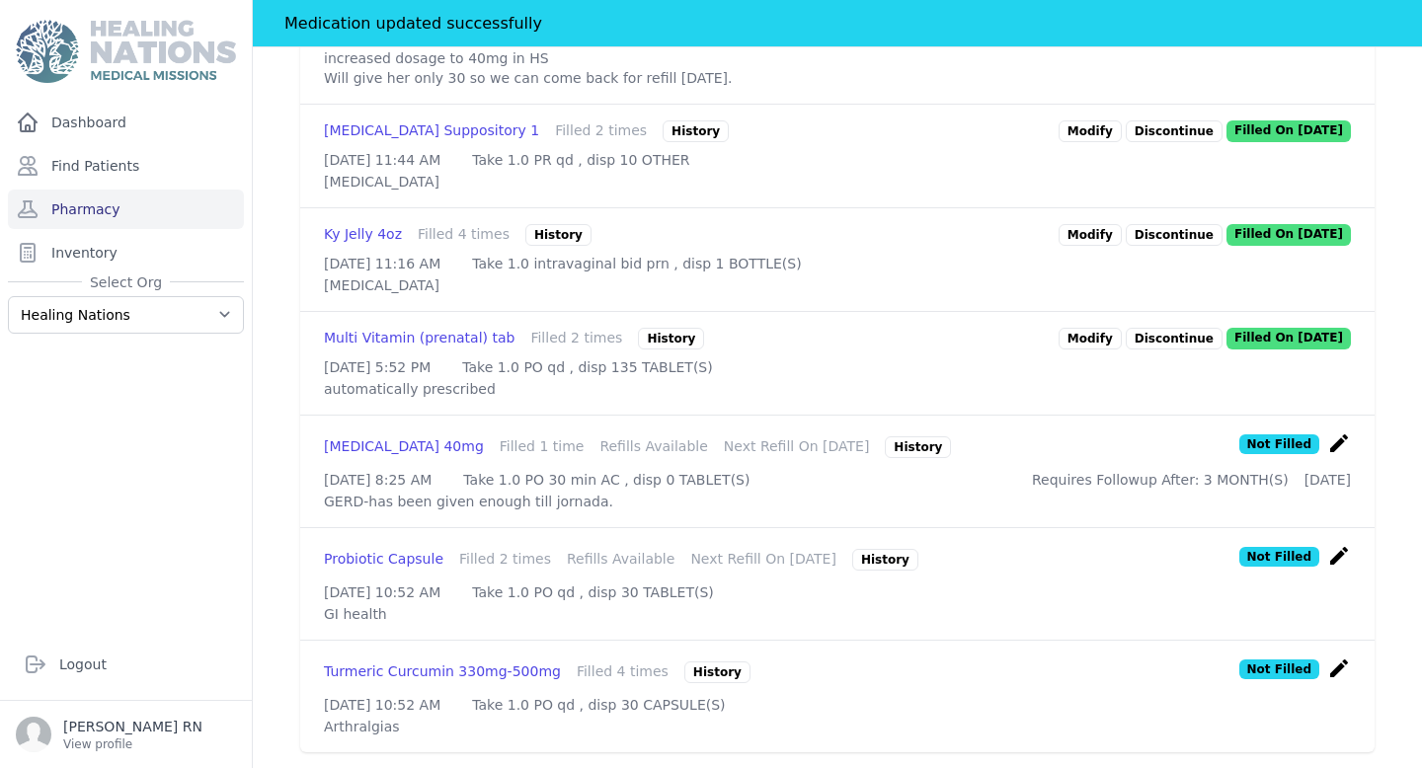
scroll to position [1432, 0]
click at [1332, 544] on icon "create" at bounding box center [1339, 556] width 24 height 24
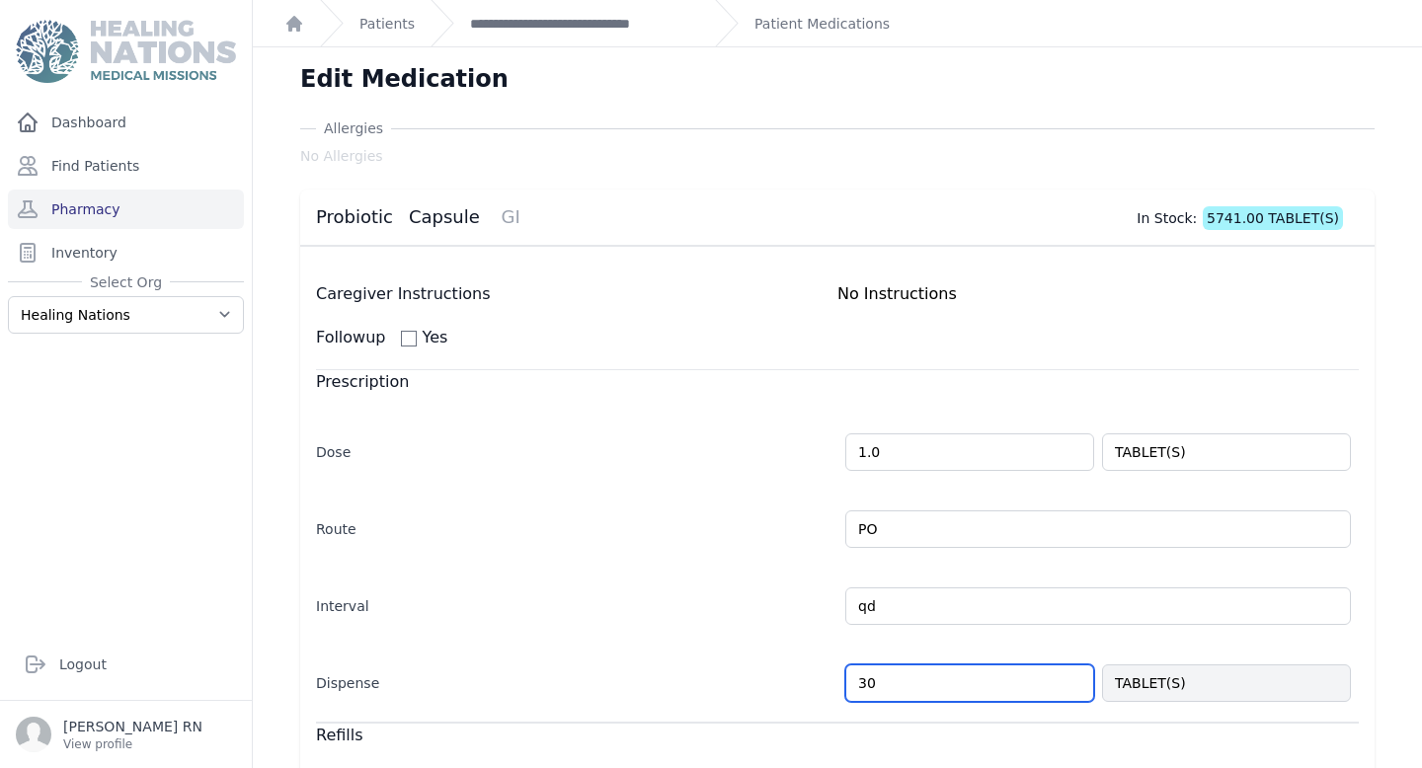
click at [974, 675] on input "30" at bounding box center [969, 683] width 249 height 38
type input "3"
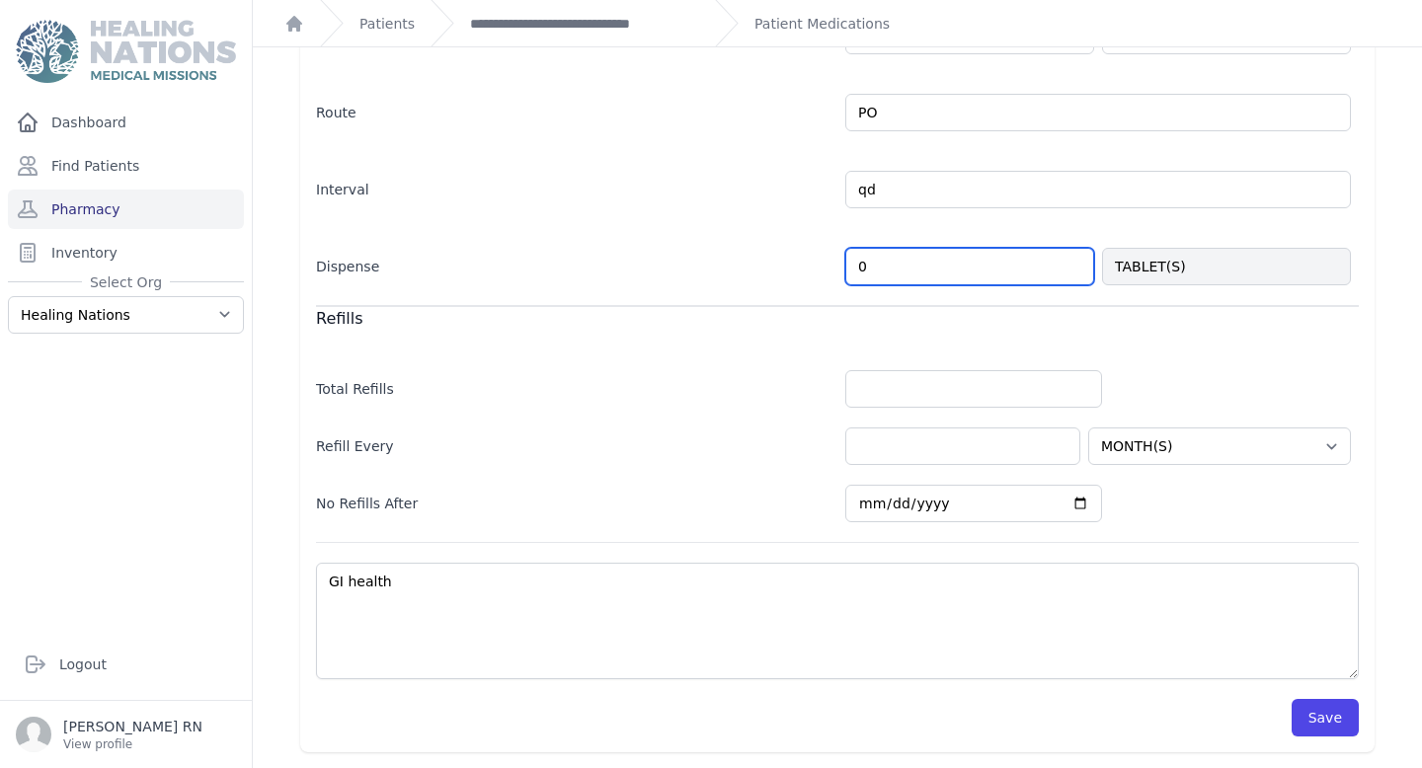
type input "0"
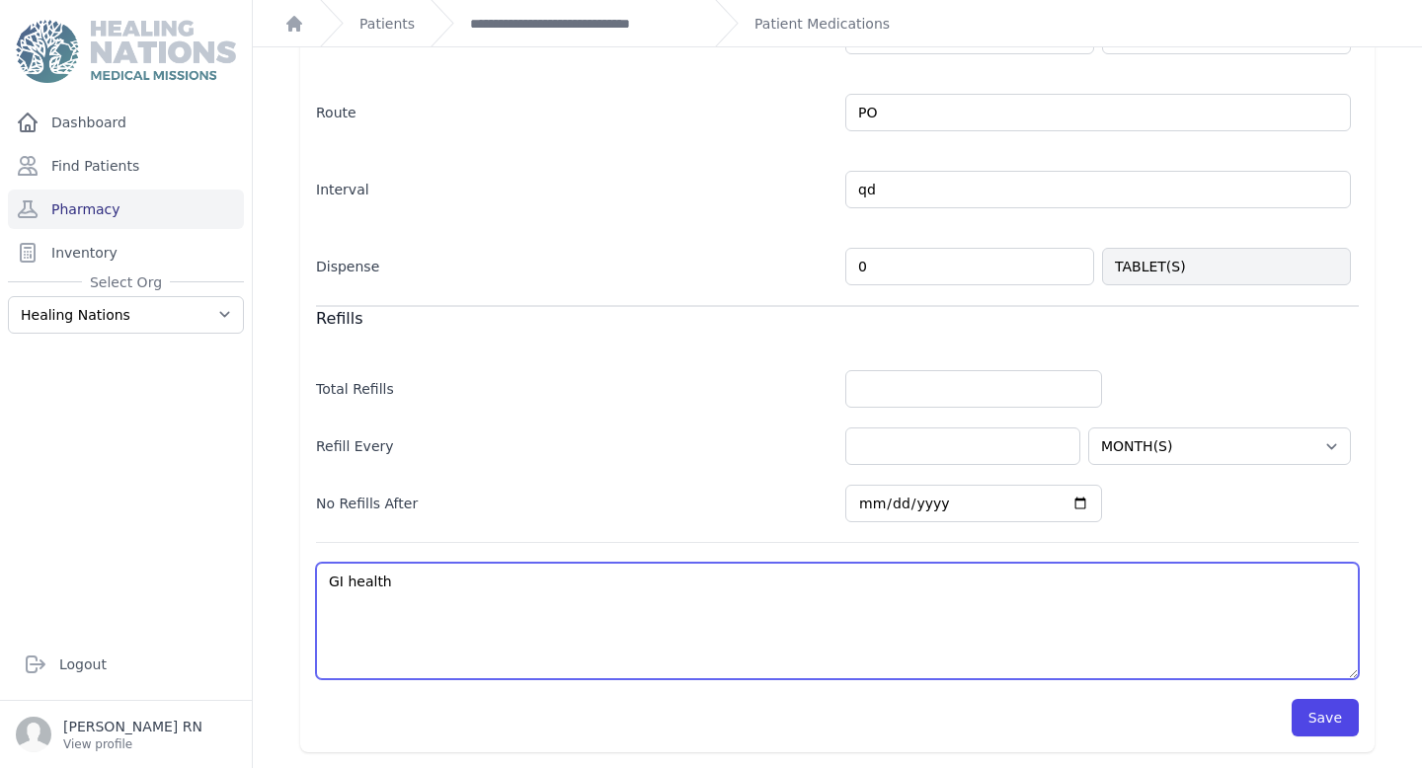
click at [470, 573] on textarea "GI health" at bounding box center [837, 621] width 1042 height 116
select select "MONTH(S)"
paste textarea "-has been given enough till jornada."
type textarea "GI health -has been given enough till jornada."
select select "MONTH(S)"
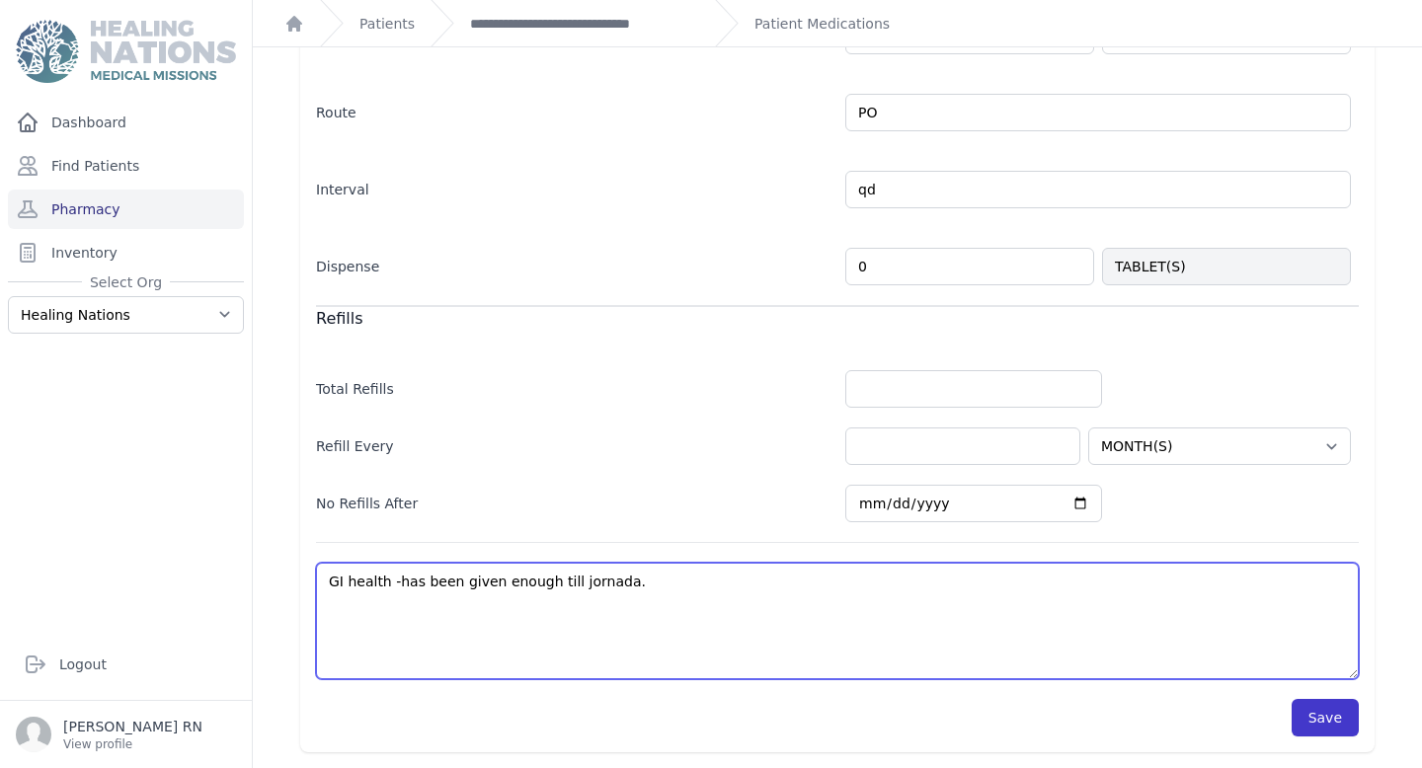
type textarea "GI health -has been given enough till jornada."
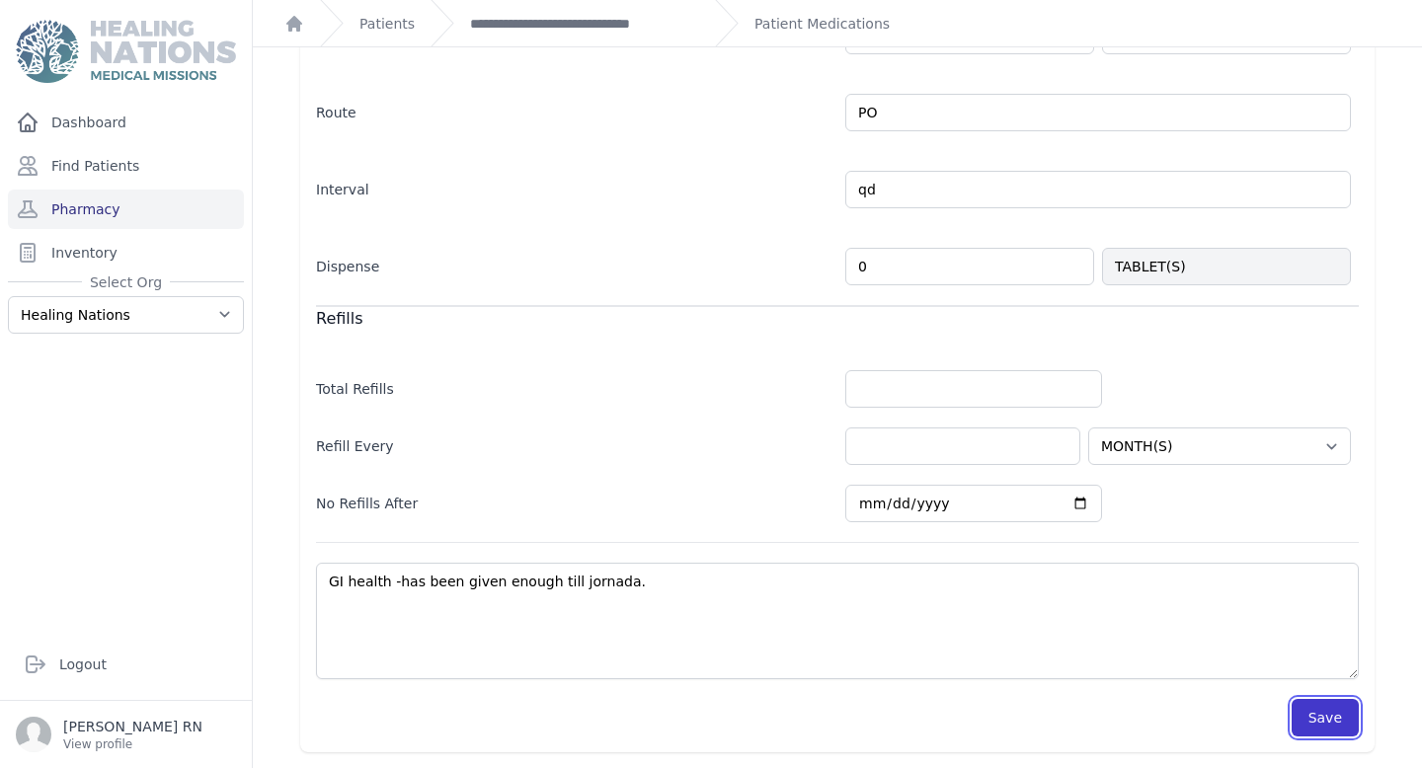
click at [1327, 731] on button "Save" at bounding box center [1324, 718] width 67 height 38
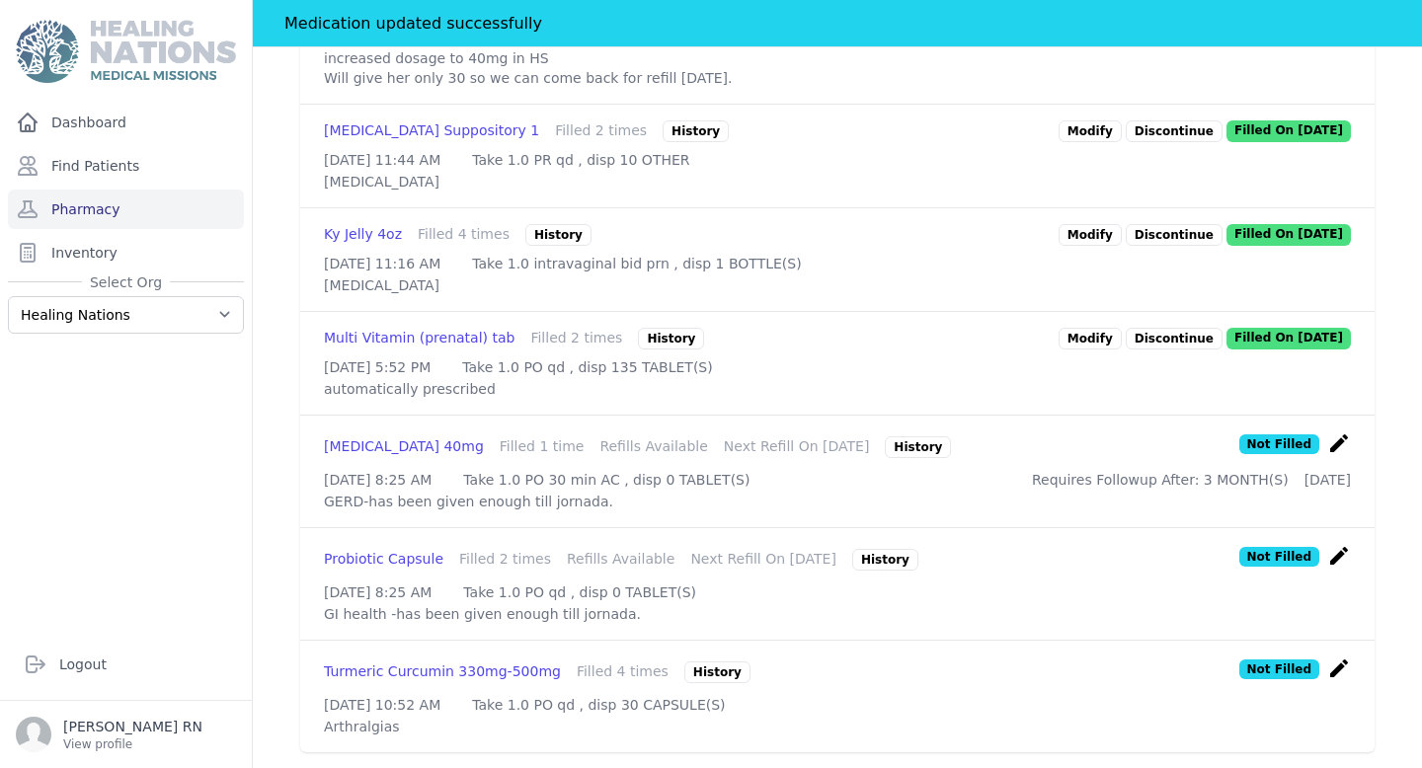
scroll to position [1432, 0]
click at [1337, 656] on icon "create" at bounding box center [1339, 668] width 24 height 24
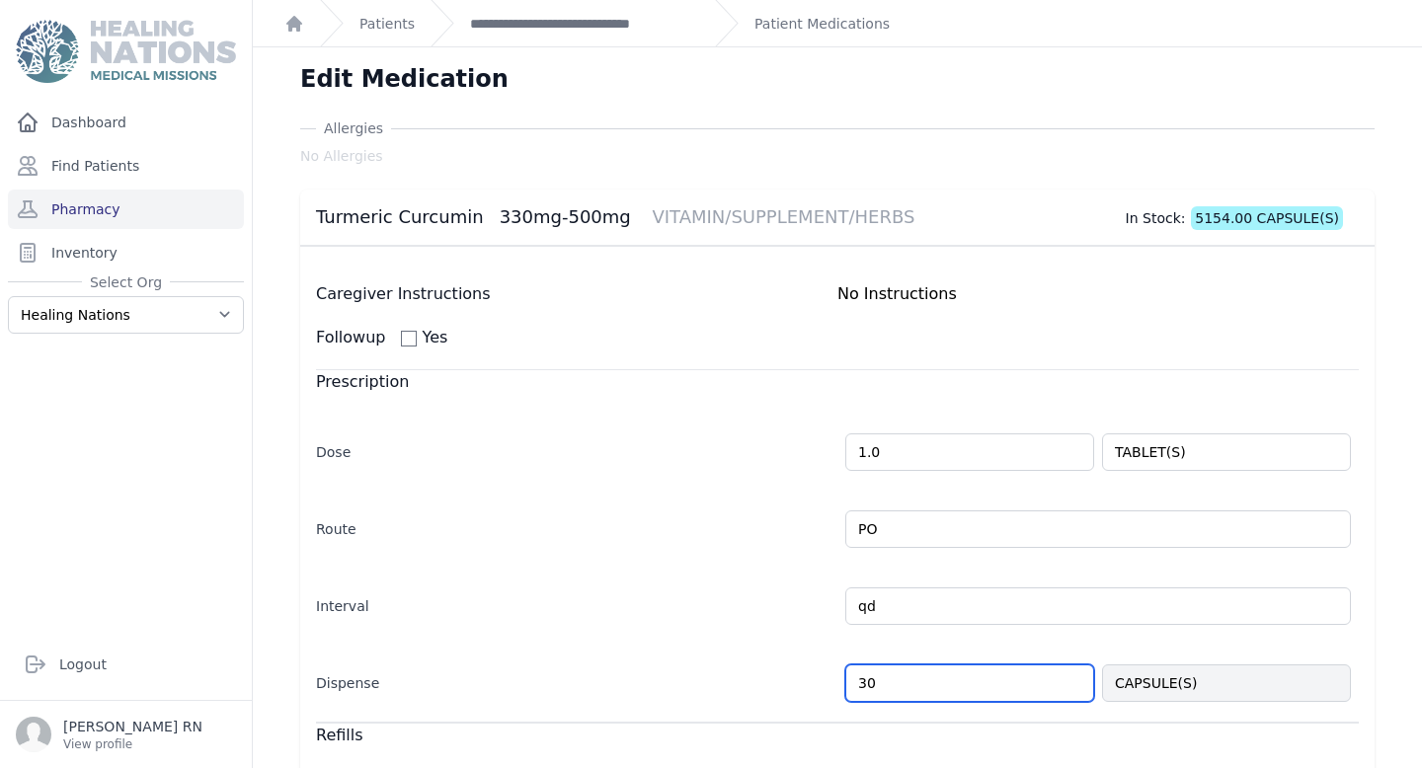
click at [896, 671] on input "30" at bounding box center [969, 683] width 249 height 38
type input "3"
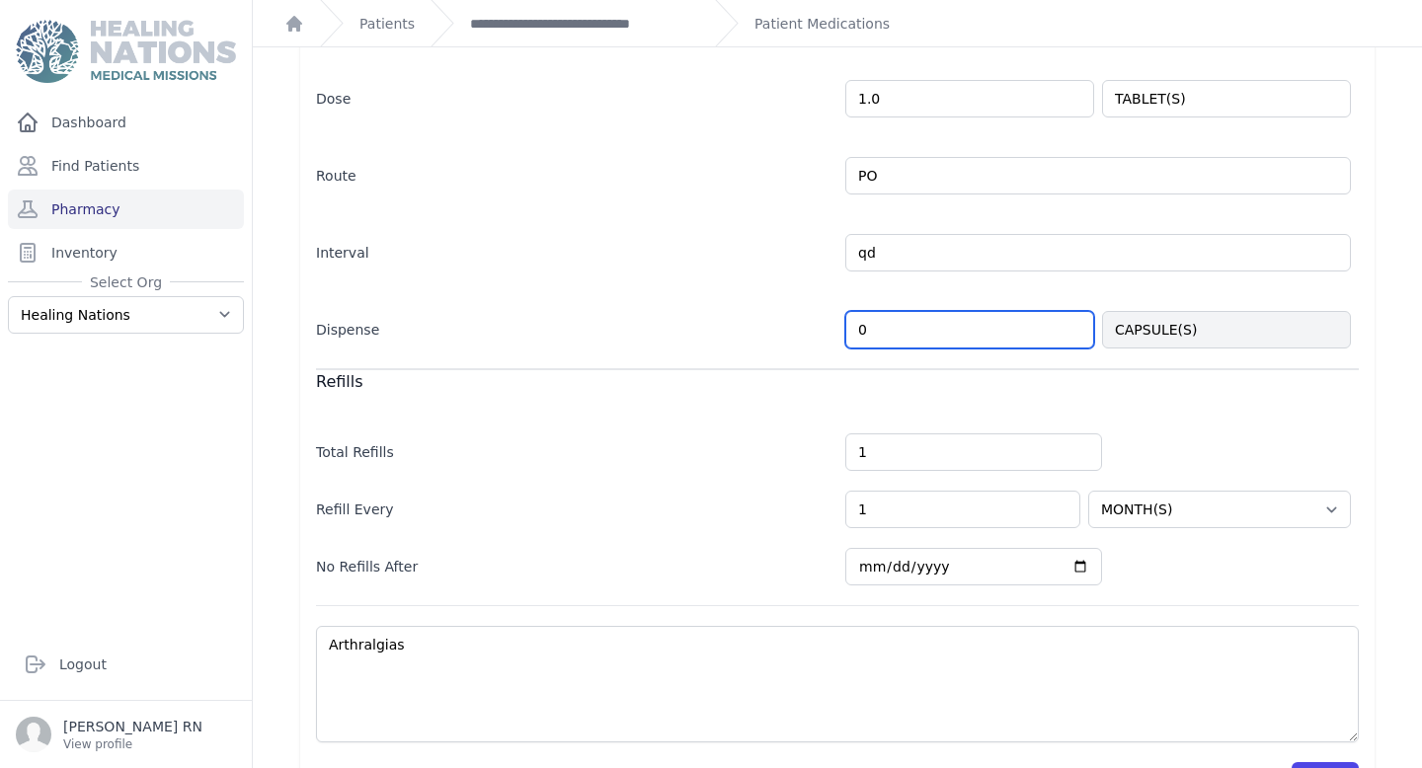
scroll to position [363, 0]
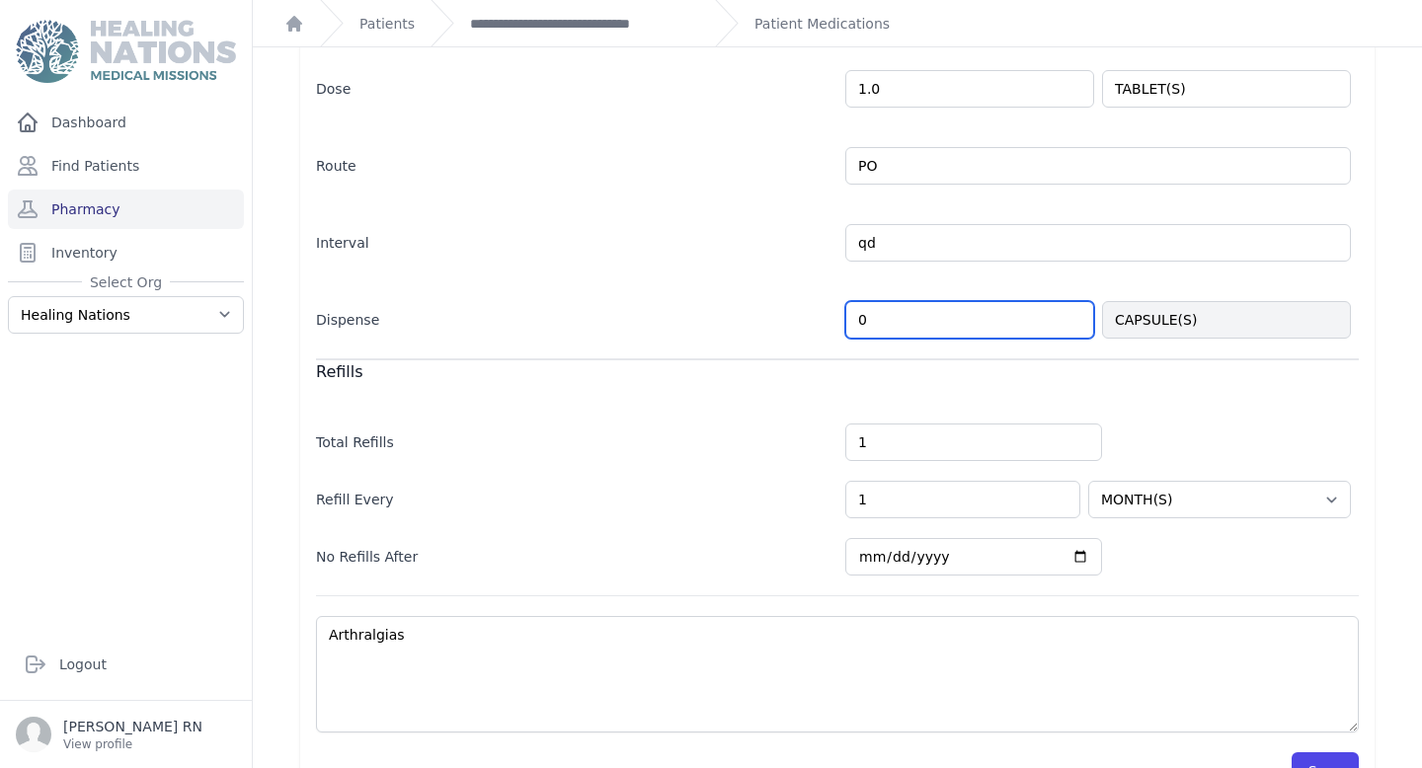
type input "0"
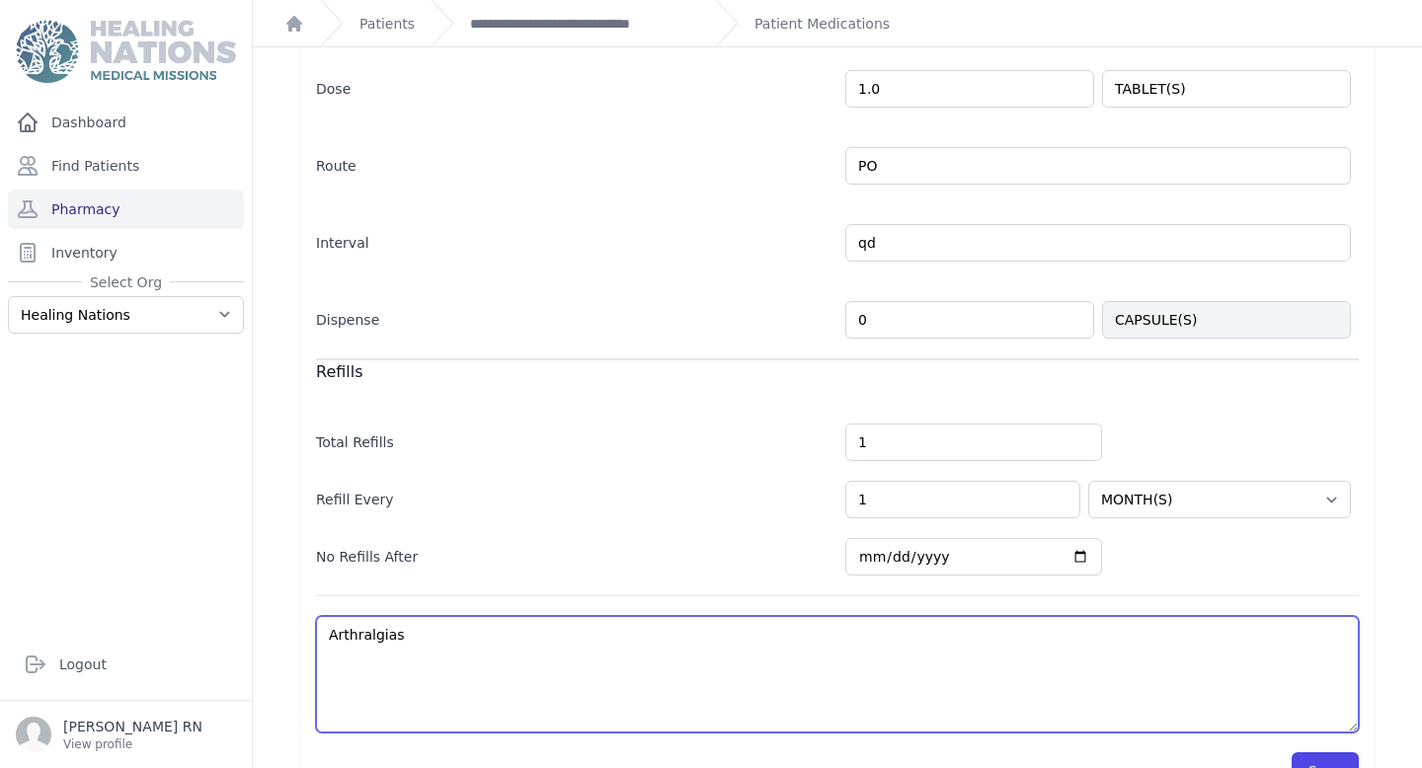
select select "MONTH(S)"
click at [467, 653] on textarea "Arthralgias" at bounding box center [837, 674] width 1042 height 116
paste textarea "-has been given enough till jornada."
type textarea "Arthralgias-has been given enough till jornada."
select select "MONTH(S)"
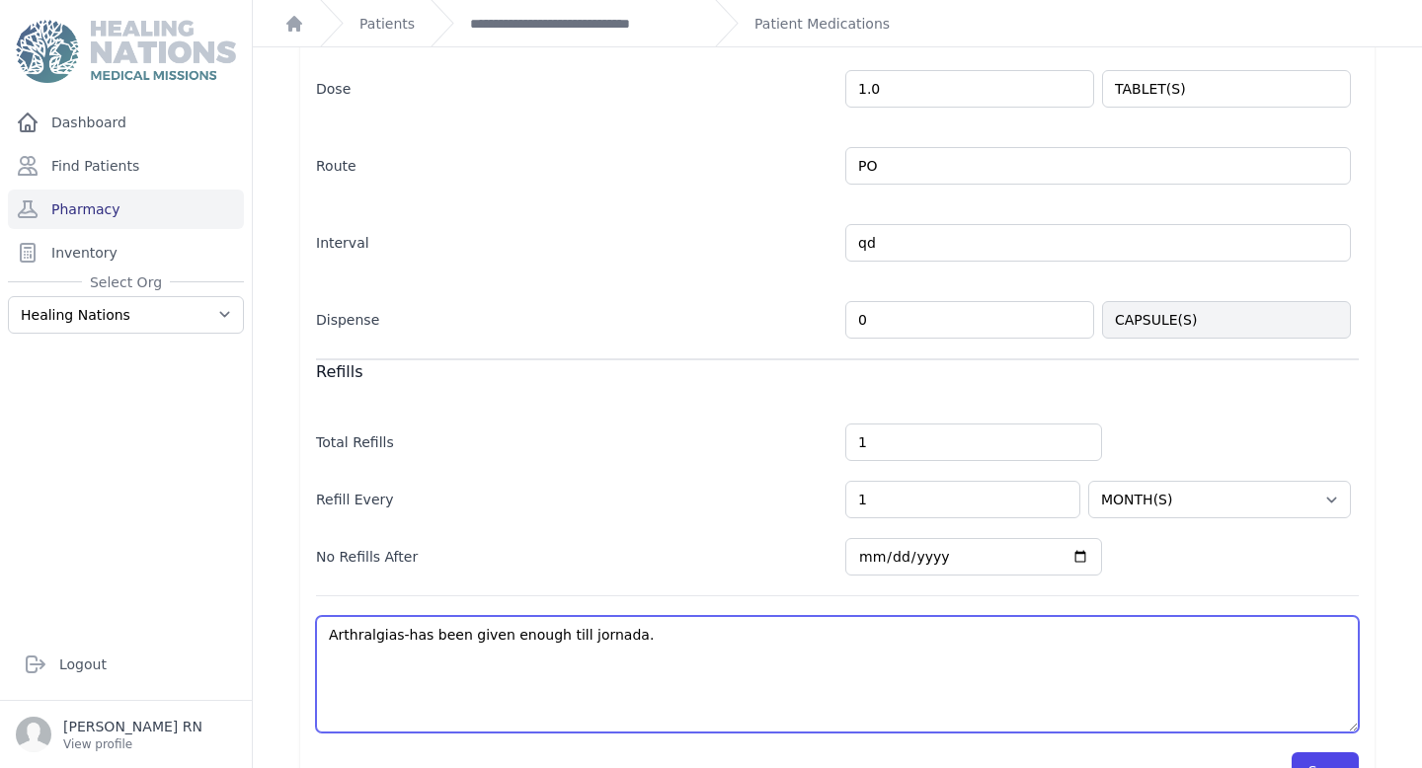
click at [405, 639] on textarea "Arthralgias" at bounding box center [837, 674] width 1042 height 116
type textarea "Arthralgias- has been given enough till jornada."
select select "MONTH(S)"
type textarea "Arthralgias- has been given enough till jornada."
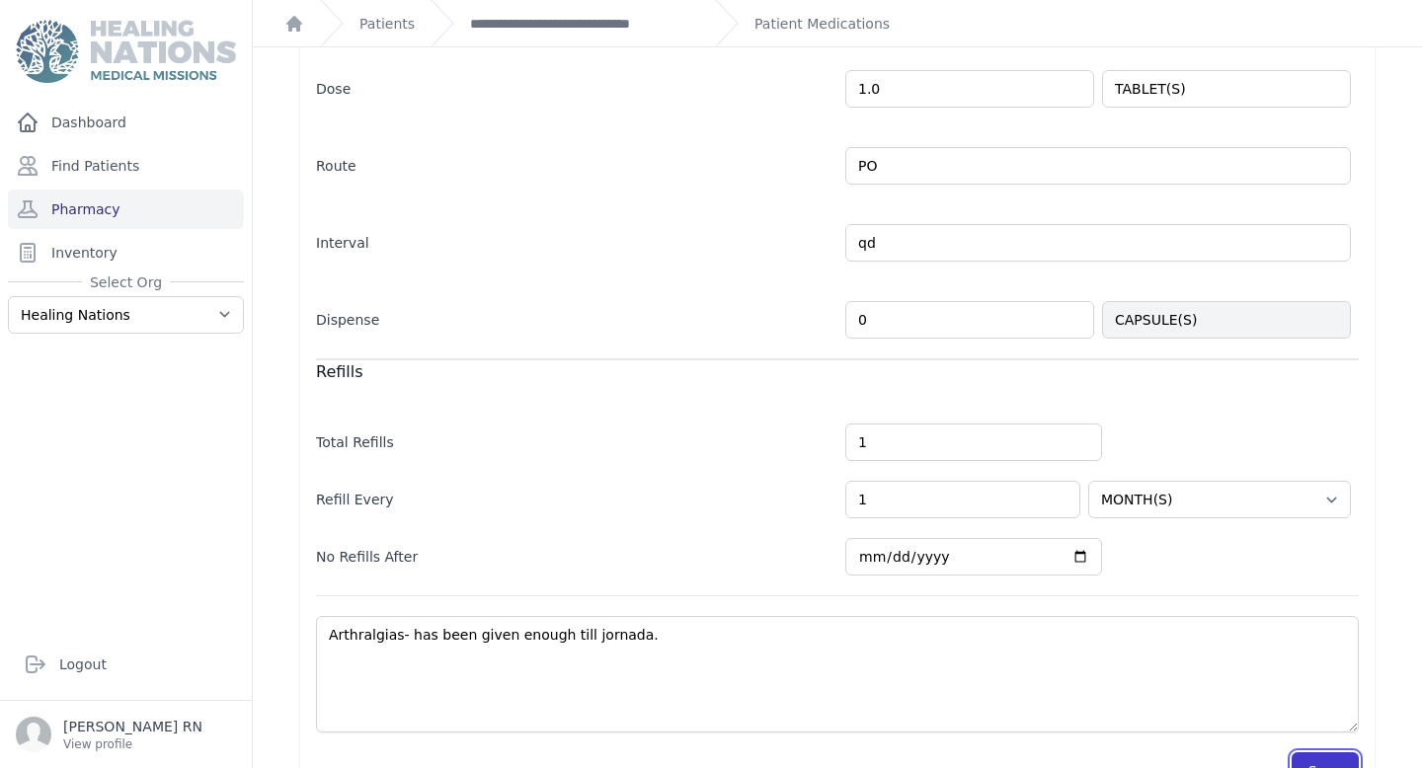
click at [1334, 765] on button "Save" at bounding box center [1324, 771] width 67 height 38
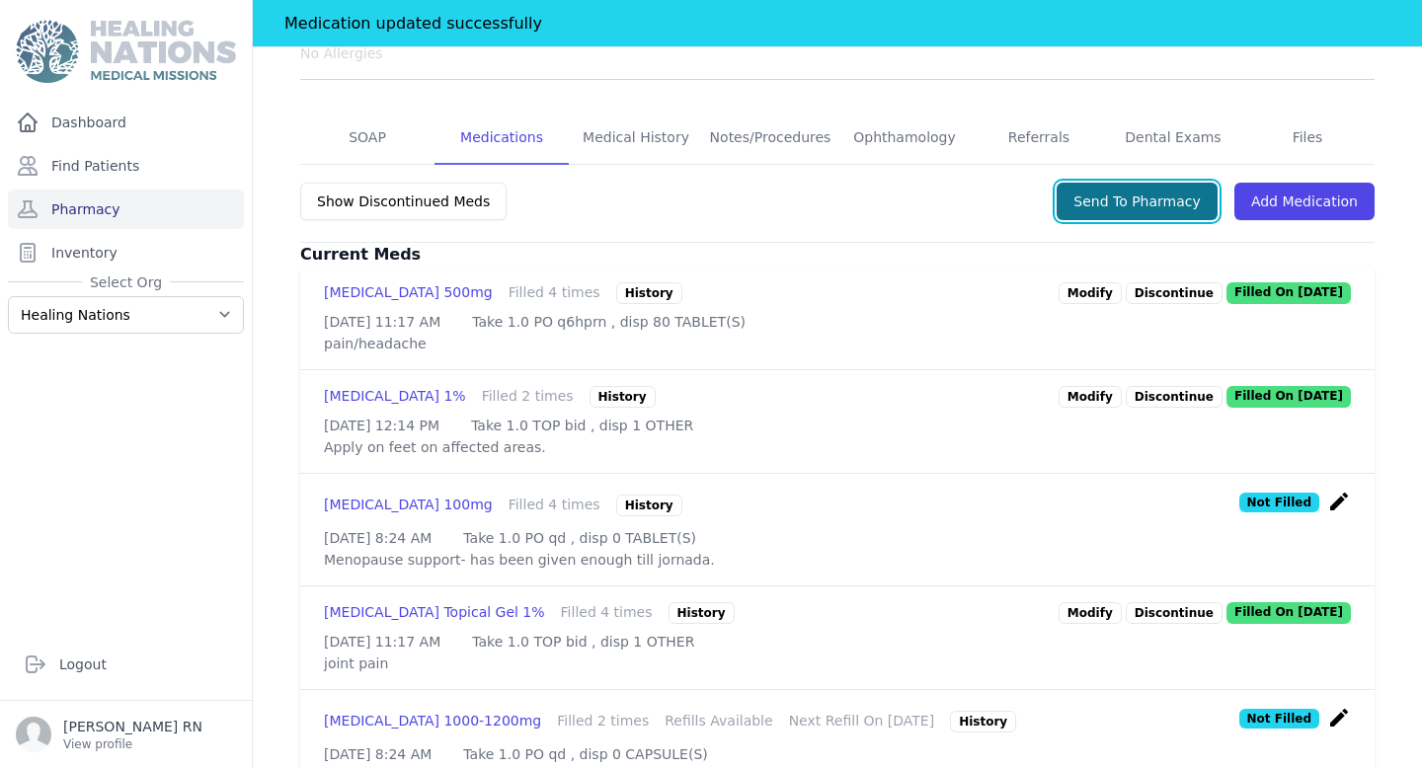
click at [1092, 183] on button "Send To Pharmacy" at bounding box center [1136, 202] width 161 height 38
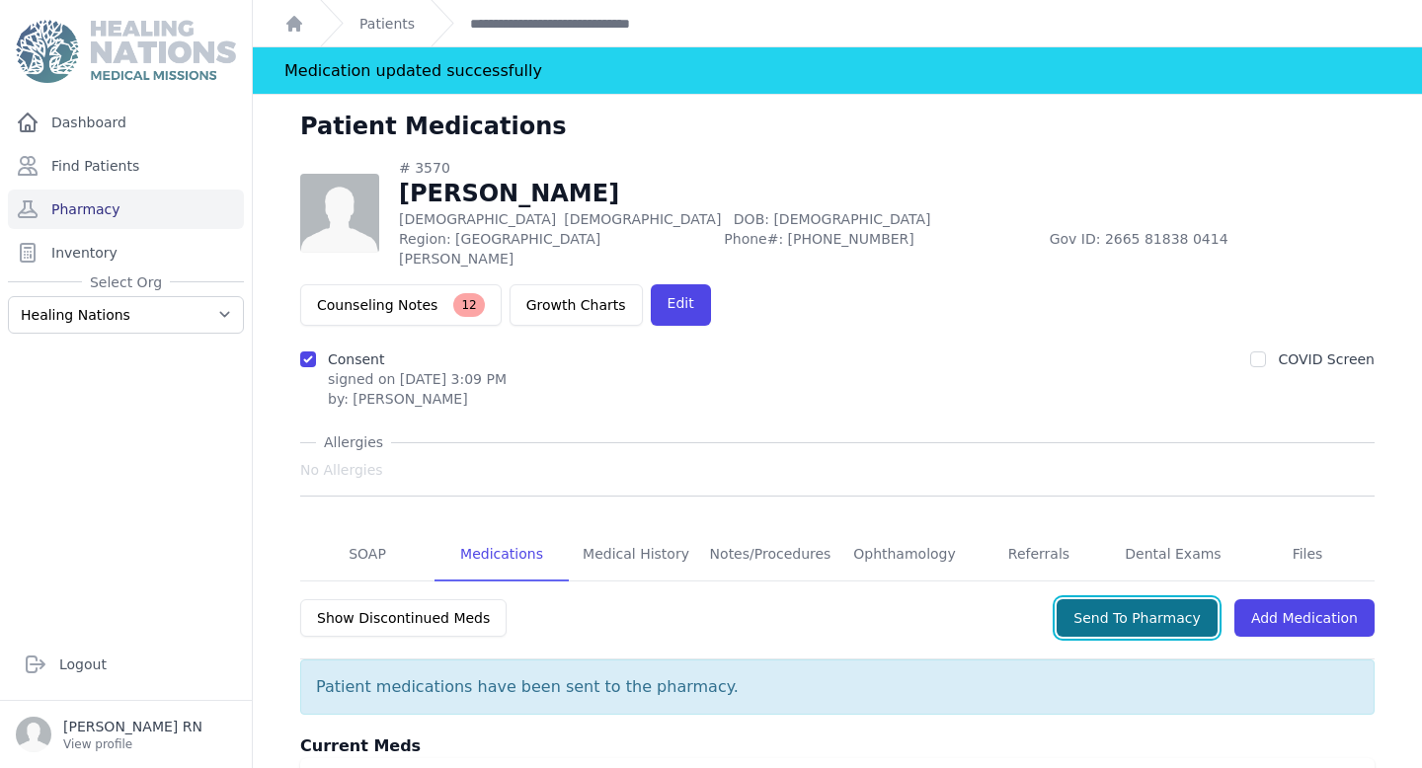
click at [1157, 599] on button "Send To Pharmacy" at bounding box center [1136, 618] width 161 height 38
click at [92, 210] on link "Pharmacy" at bounding box center [126, 209] width 236 height 39
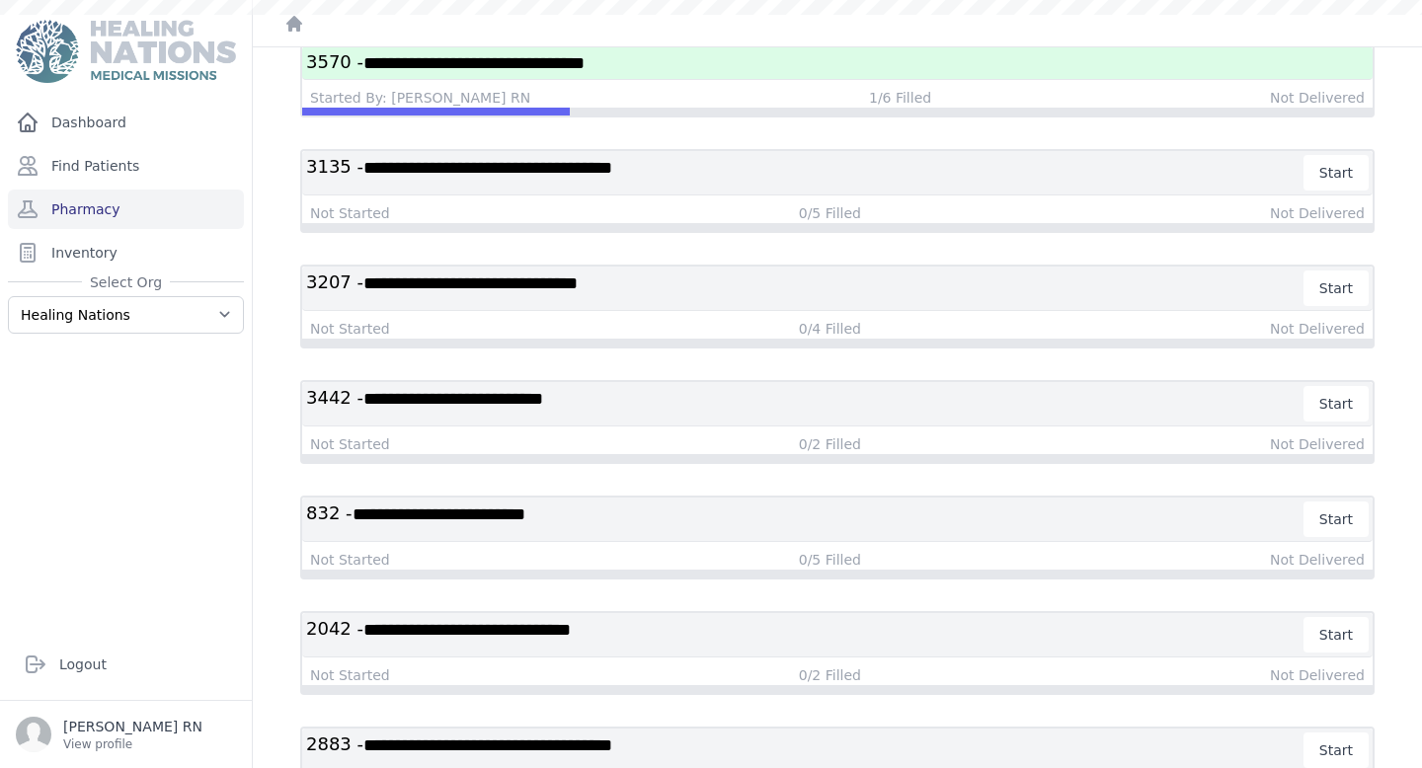
scroll to position [170, 0]
click at [917, 70] on h3 "**********" at bounding box center [837, 63] width 1062 height 25
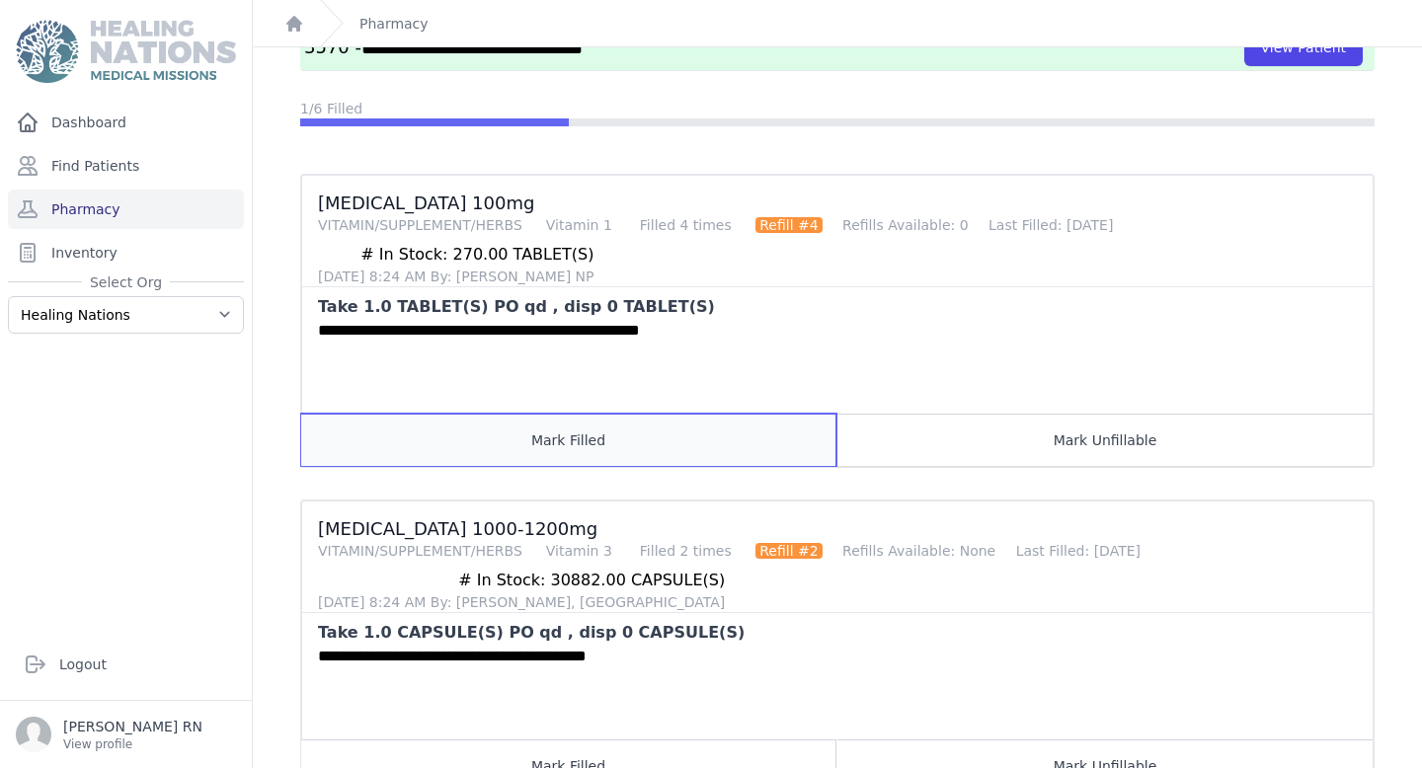
click at [665, 437] on button "Mark Filled" at bounding box center [568, 440] width 535 height 52
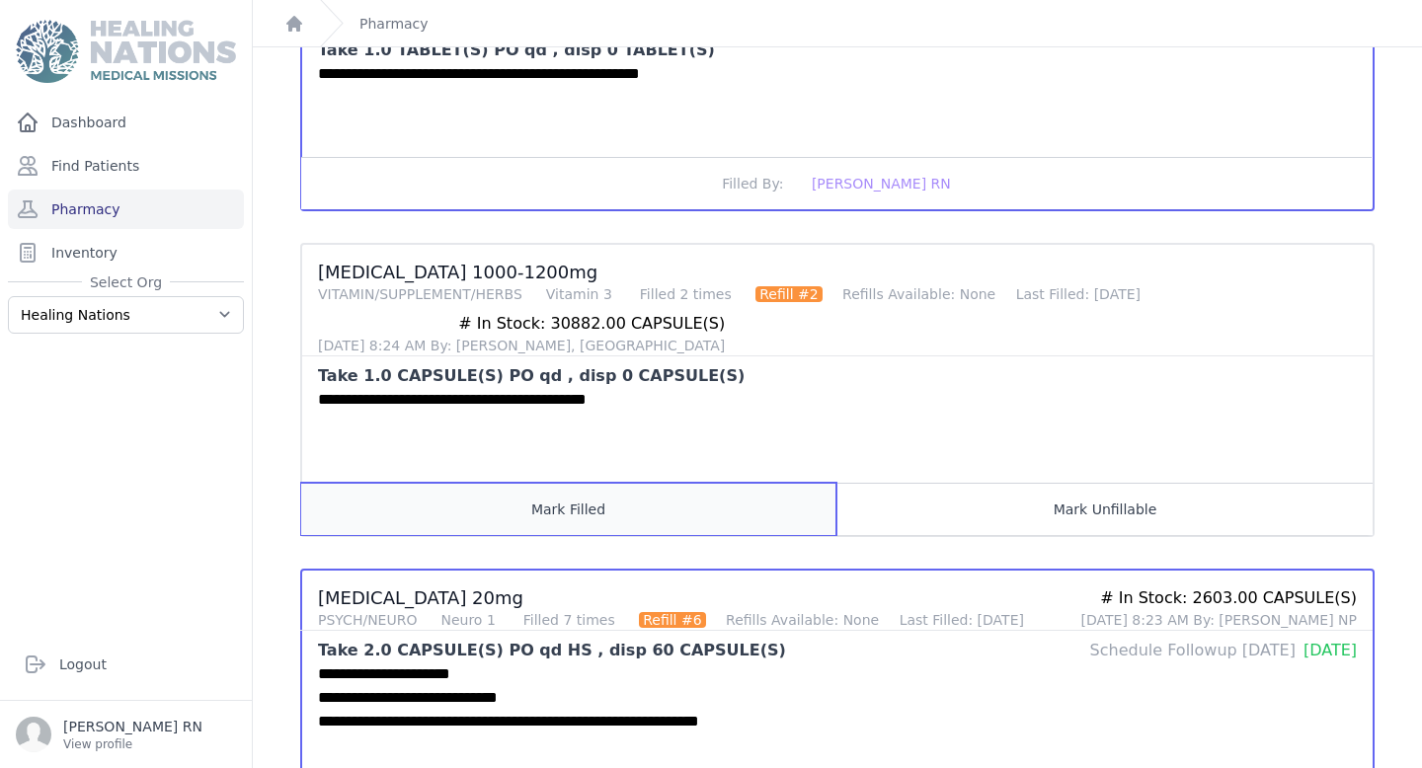
click at [646, 506] on button "Mark Filled" at bounding box center [568, 509] width 535 height 52
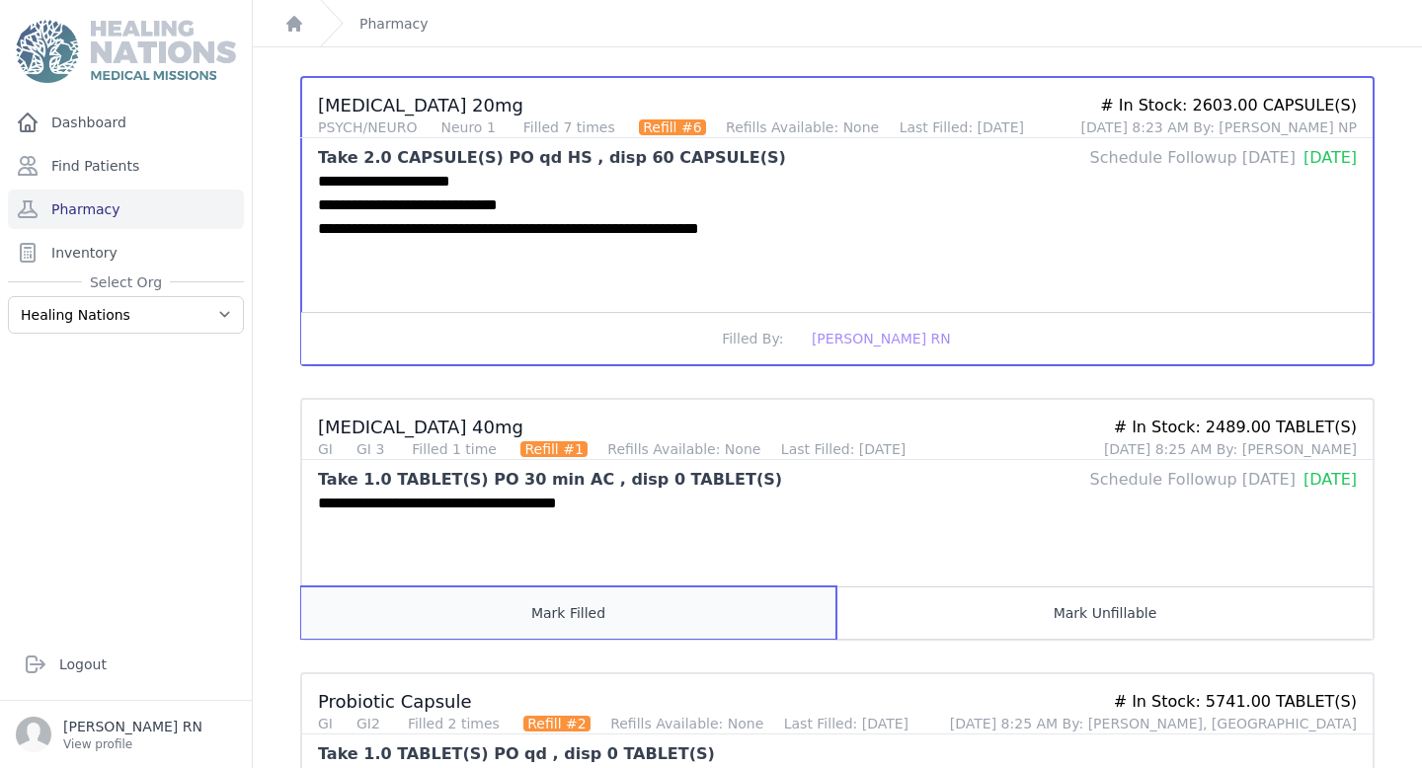
click at [632, 616] on button "Mark Filled" at bounding box center [568, 612] width 535 height 52
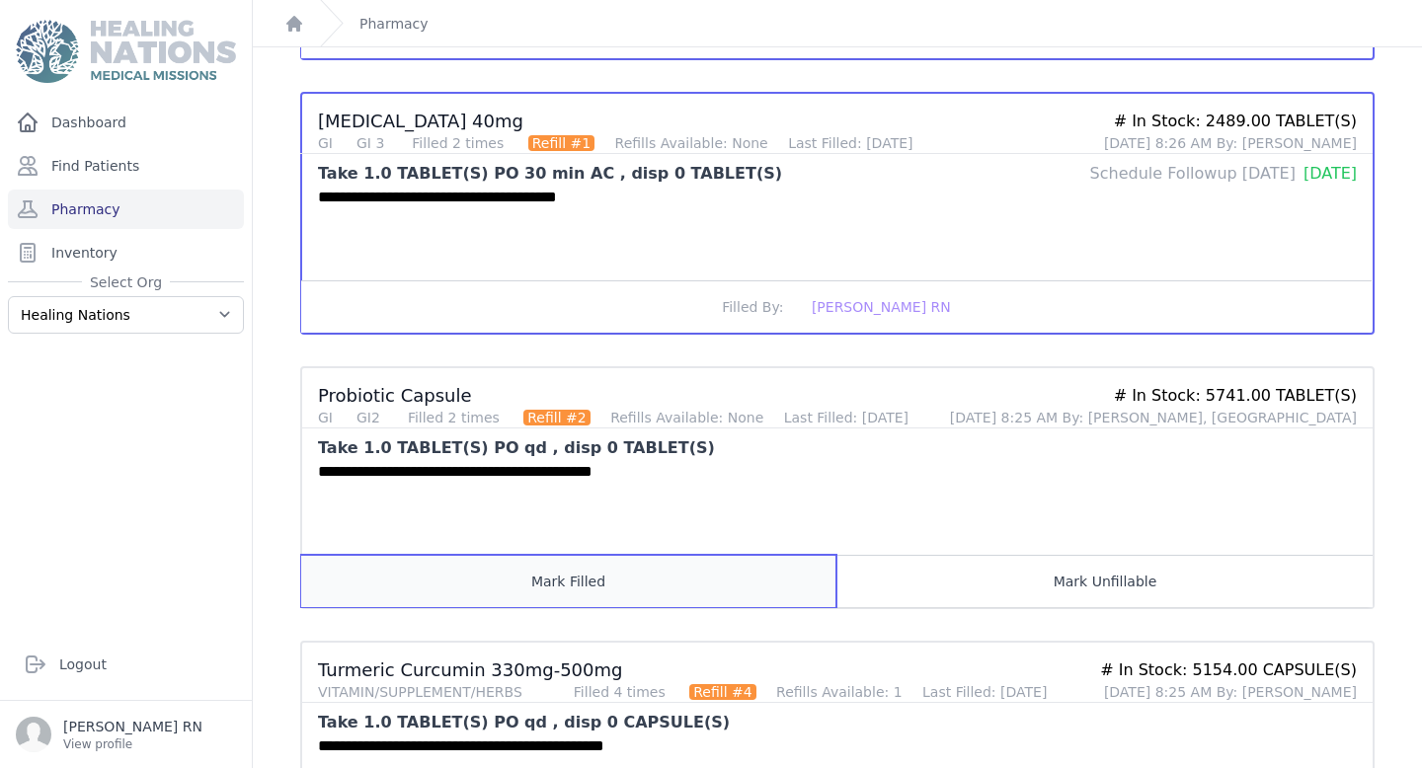
click at [620, 579] on button "Mark Filled" at bounding box center [568, 581] width 535 height 52
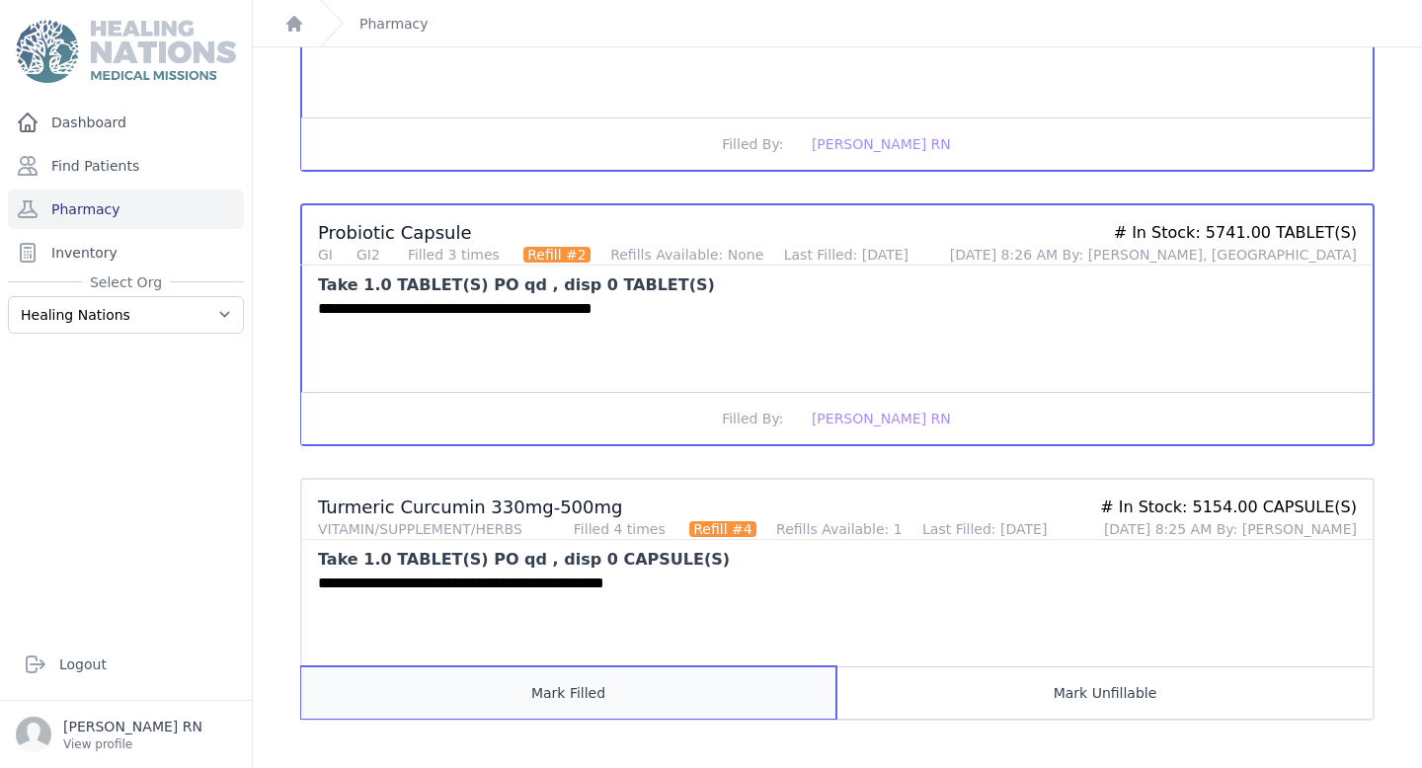
click at [609, 691] on button "Mark Filled" at bounding box center [568, 692] width 535 height 52
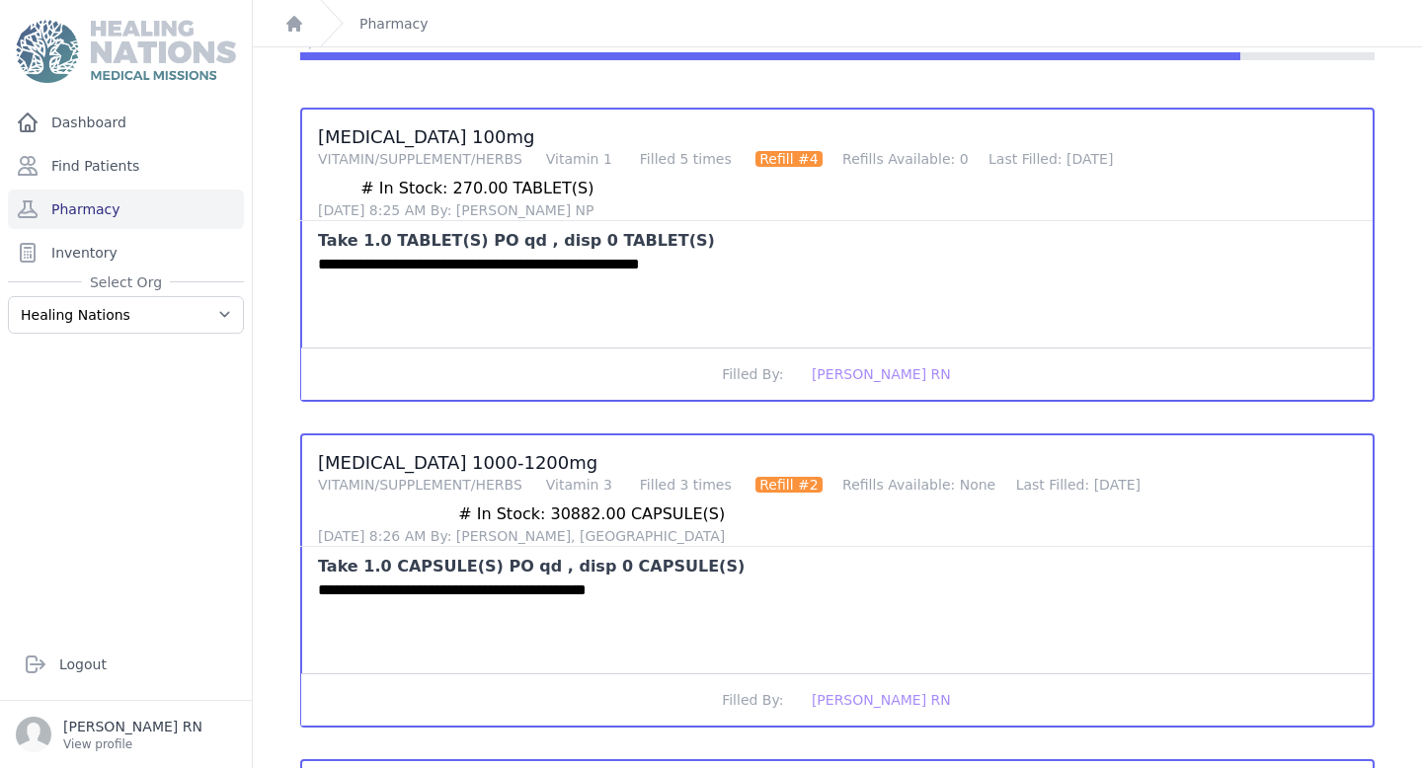
scroll to position [0, 0]
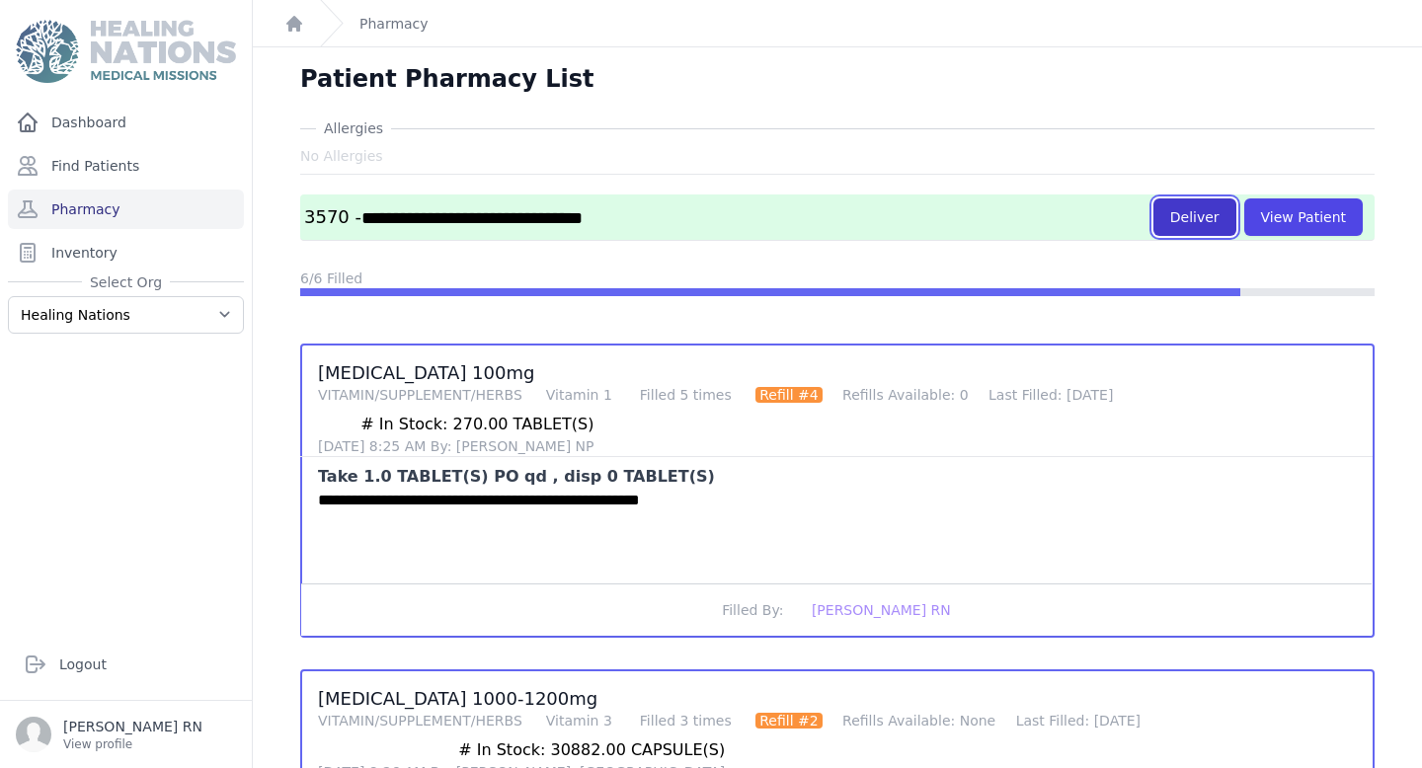
click at [1194, 217] on button "Deliver" at bounding box center [1194, 217] width 83 height 38
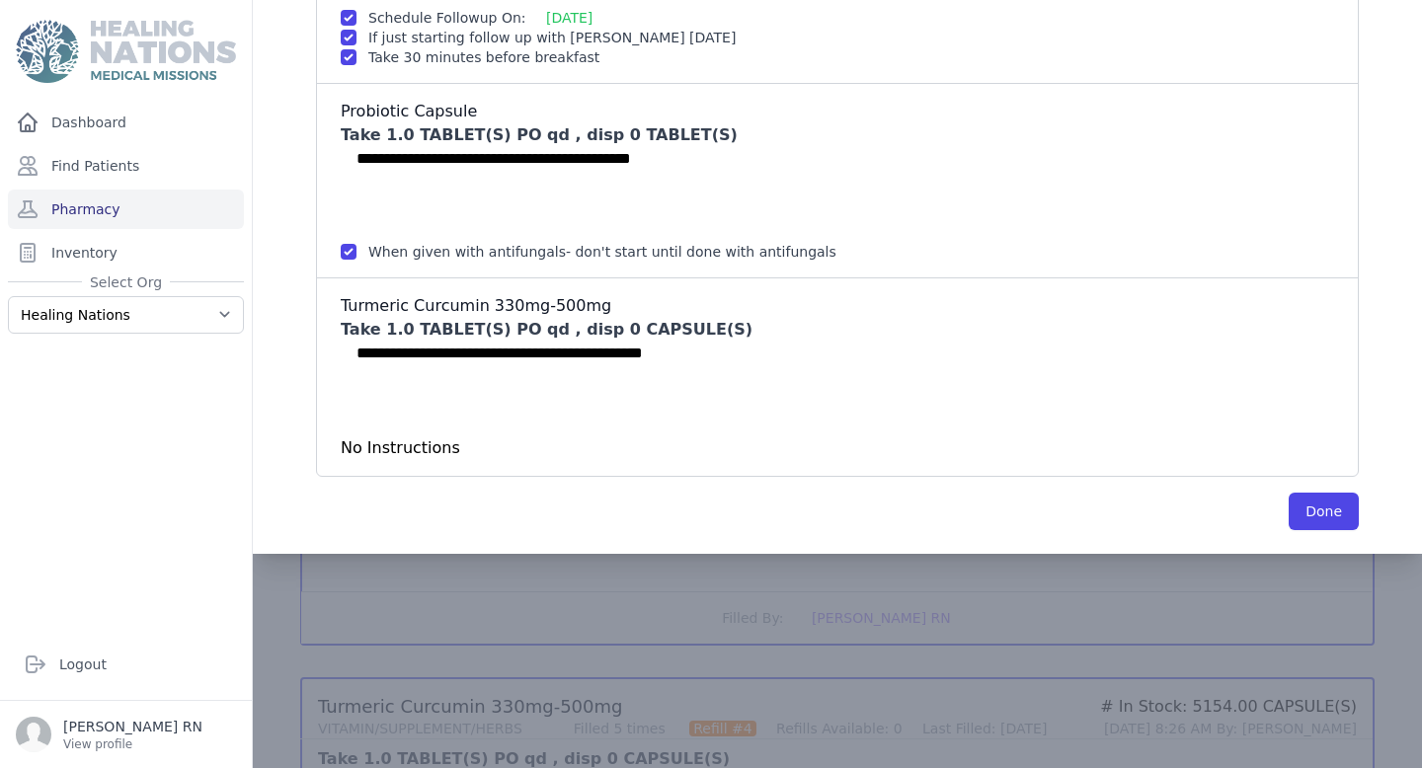
scroll to position [1187, 0]
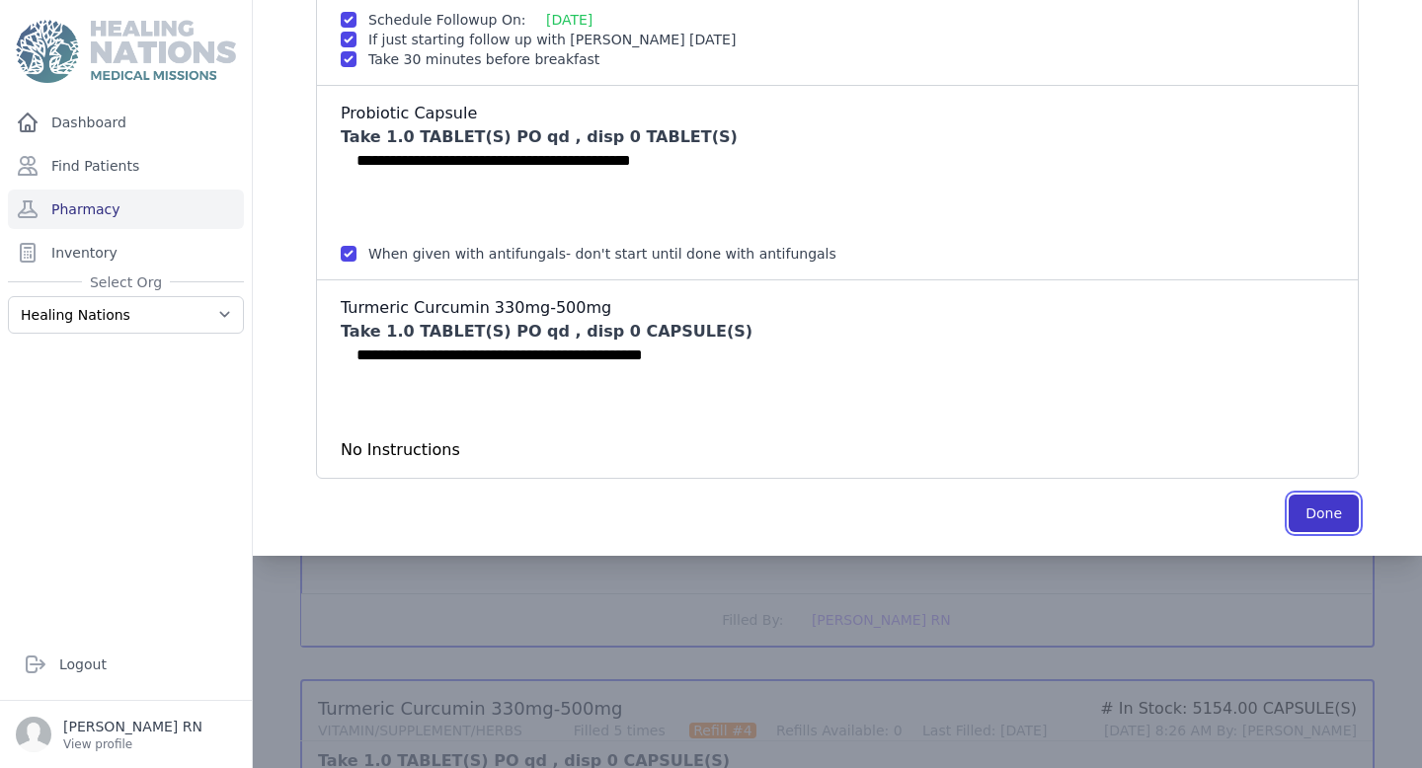
click at [1330, 517] on button "Done" at bounding box center [1323, 514] width 70 height 38
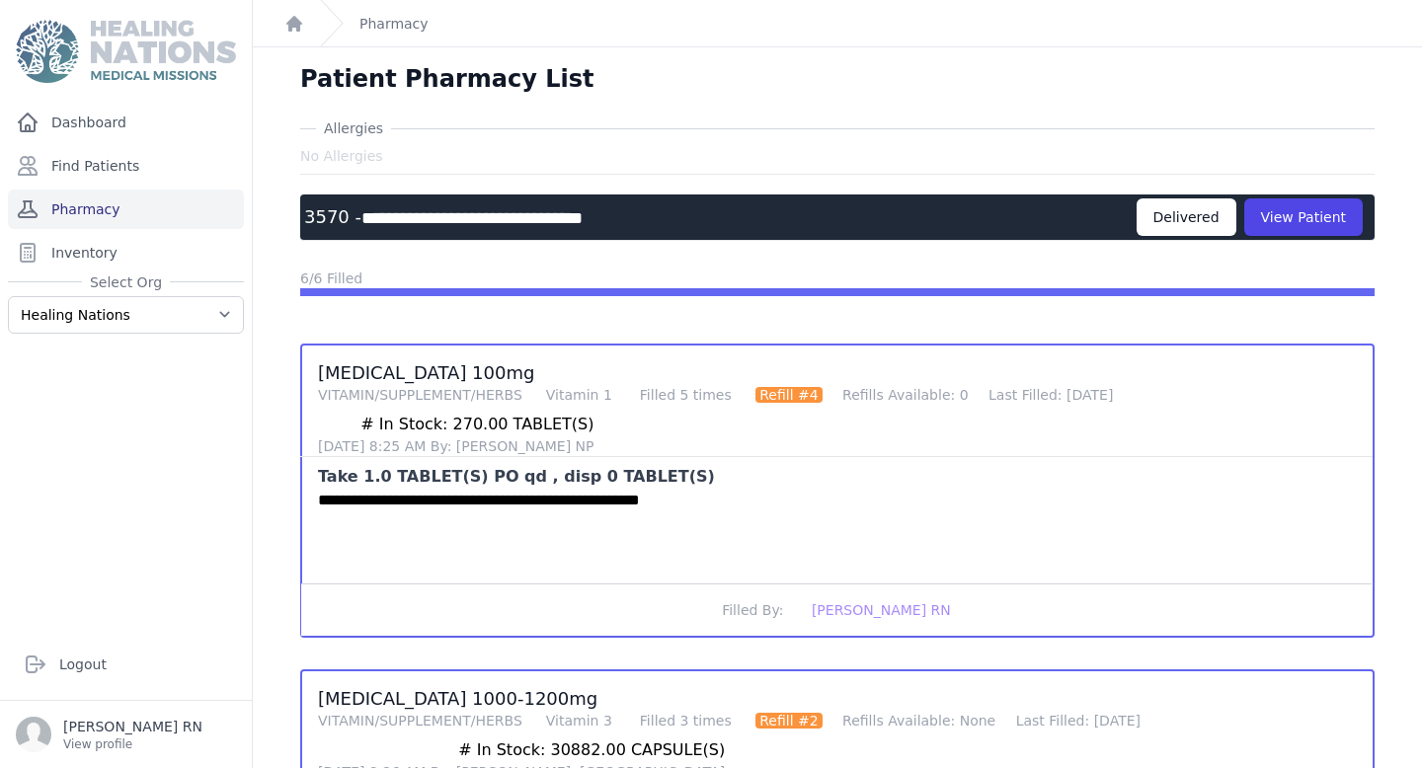
click at [106, 222] on link "Pharmacy" at bounding box center [126, 209] width 236 height 39
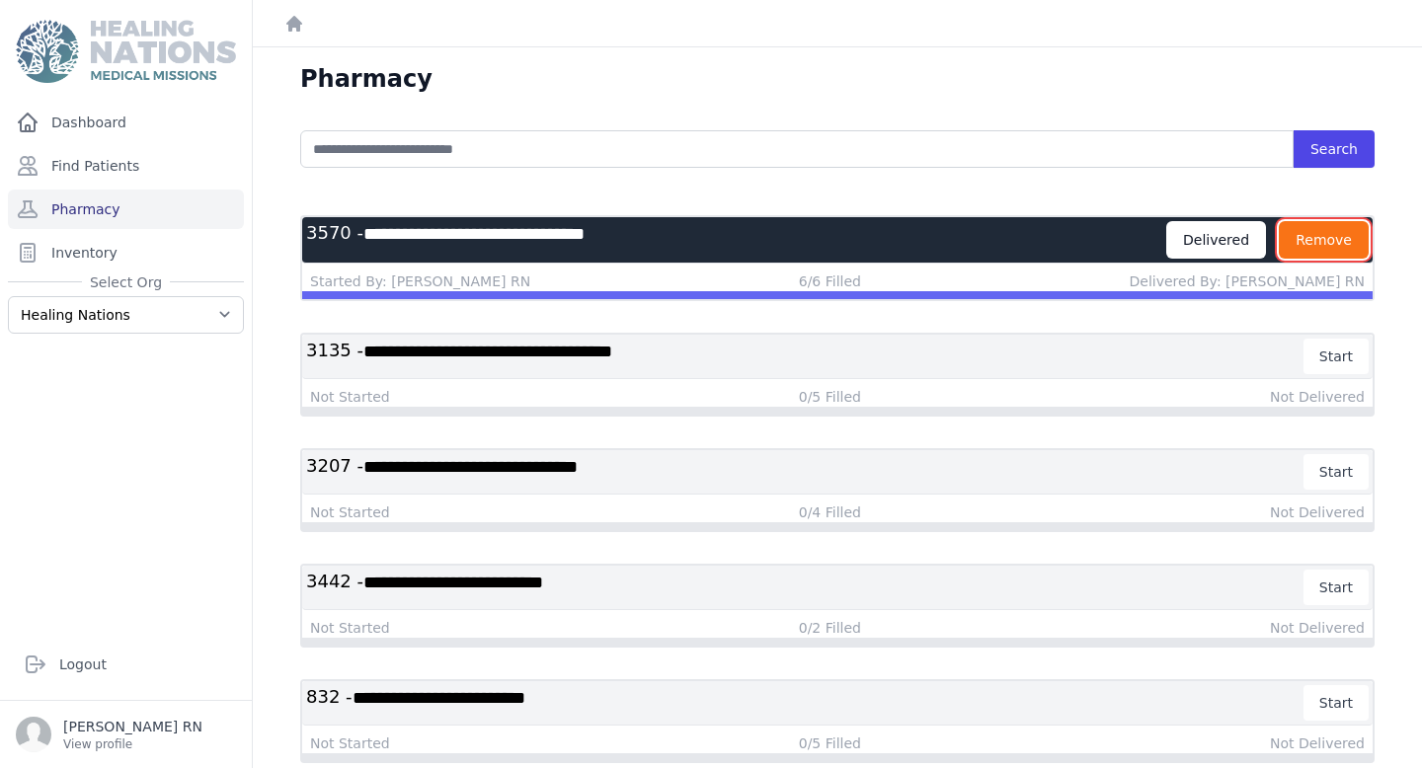
click at [1324, 246] on button "Remove" at bounding box center [1323, 240] width 90 height 38
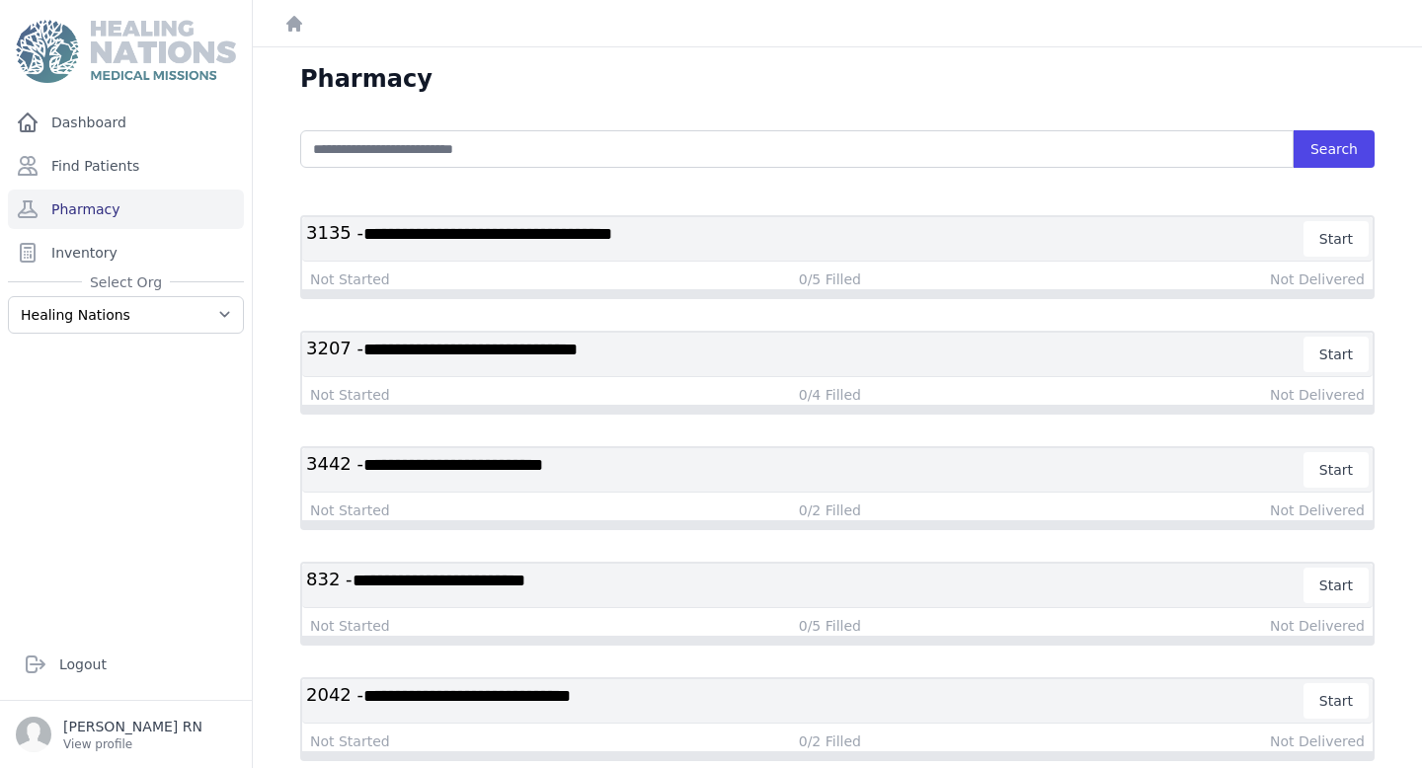
scroll to position [156, 0]
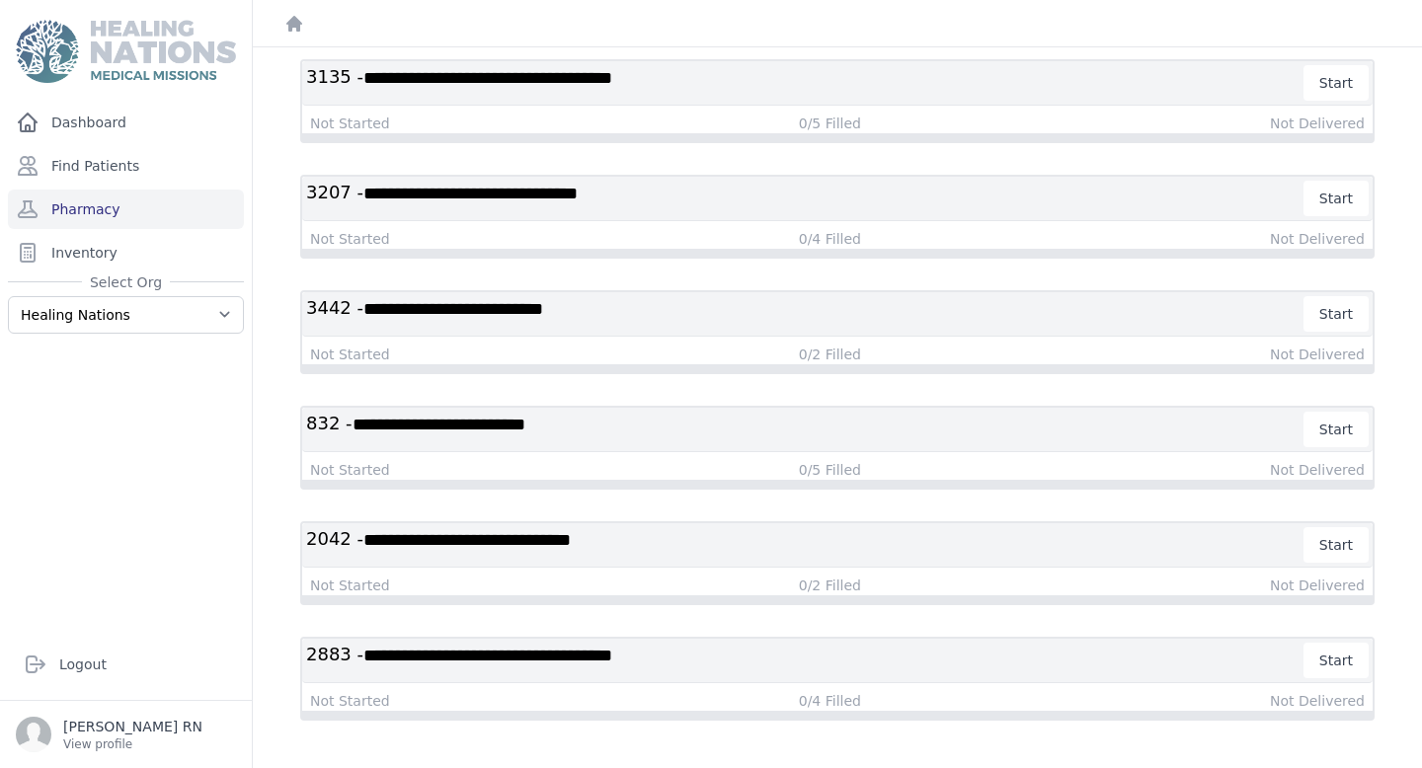
click at [814, 416] on h3 "**********" at bounding box center [805, 430] width 998 height 36
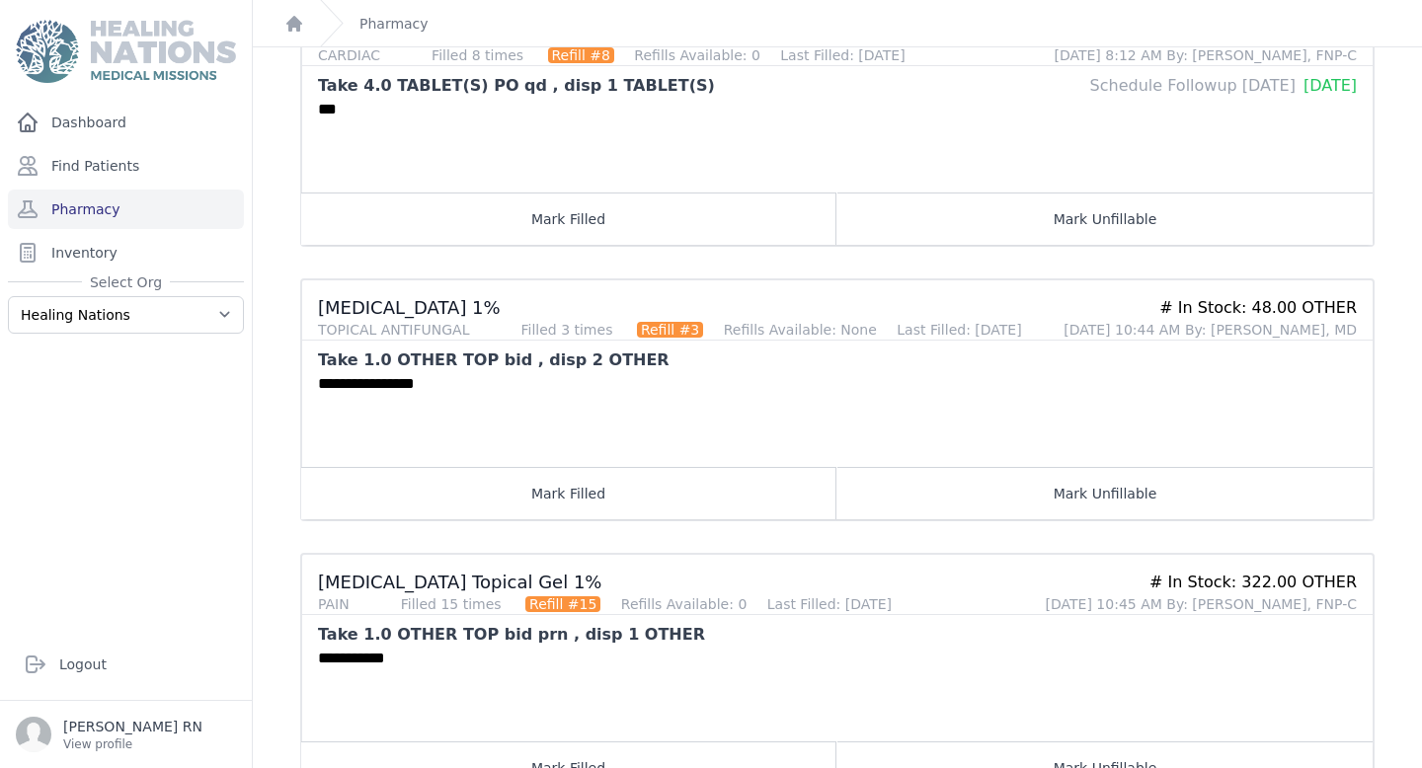
scroll to position [625, 0]
click at [583, 497] on button "Mark Filled" at bounding box center [568, 492] width 535 height 52
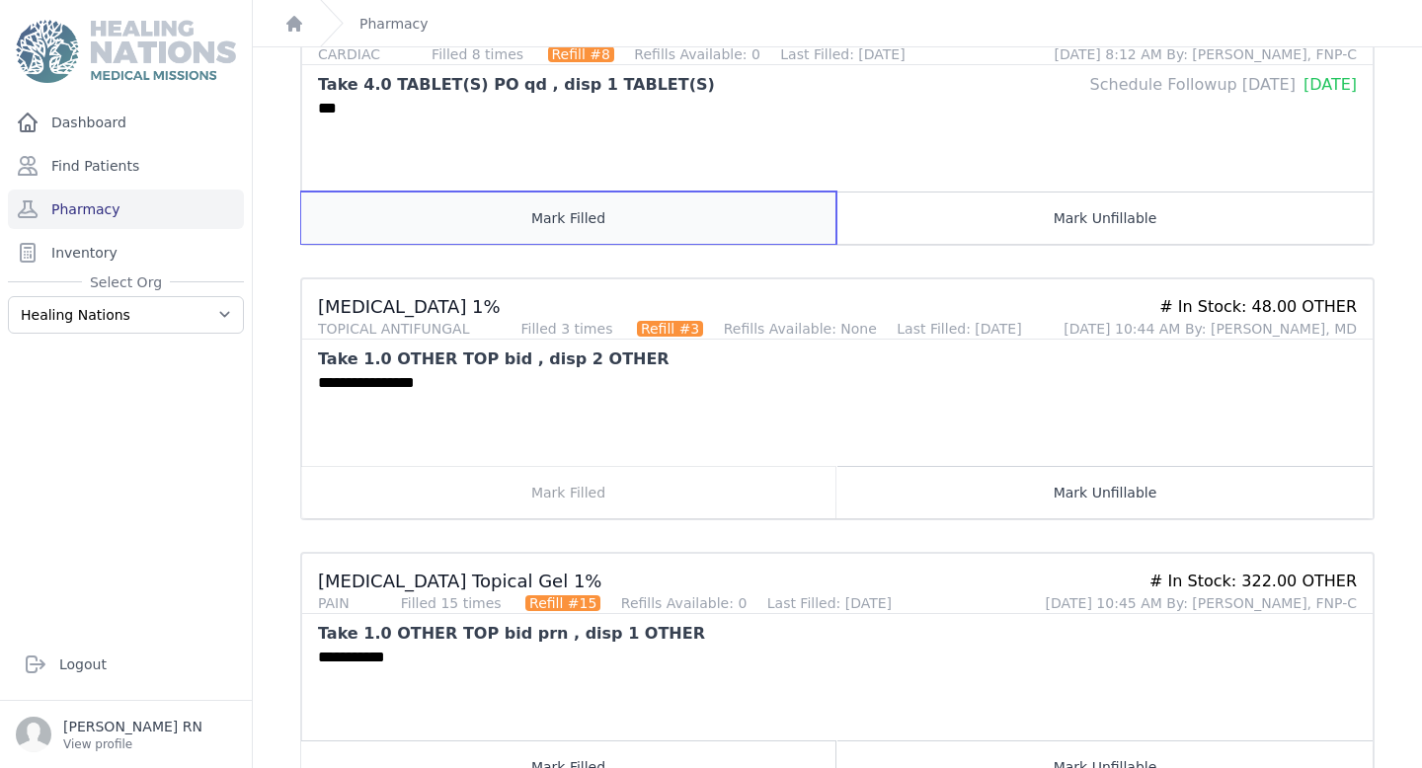
click at [597, 209] on button "Mark Filled" at bounding box center [568, 218] width 535 height 52
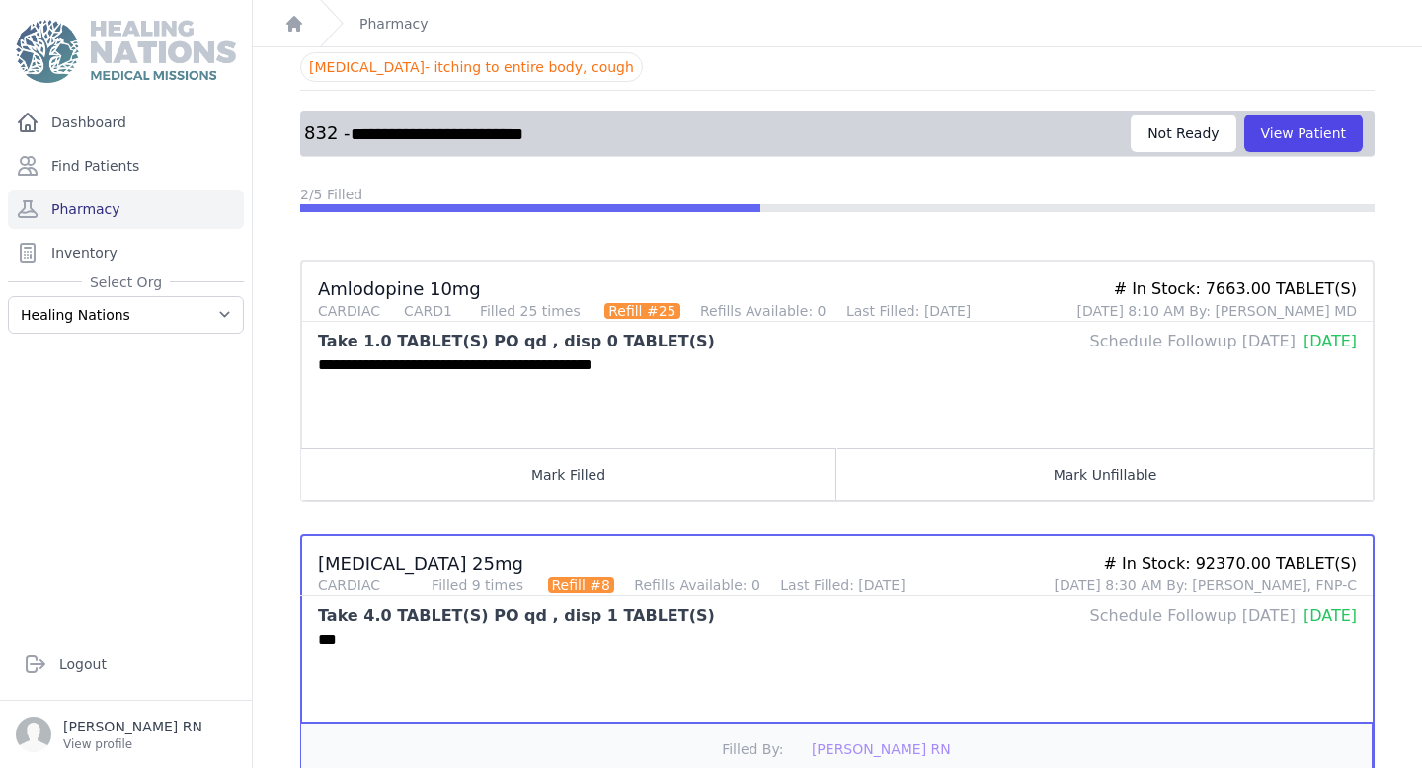
scroll to position [91, 0]
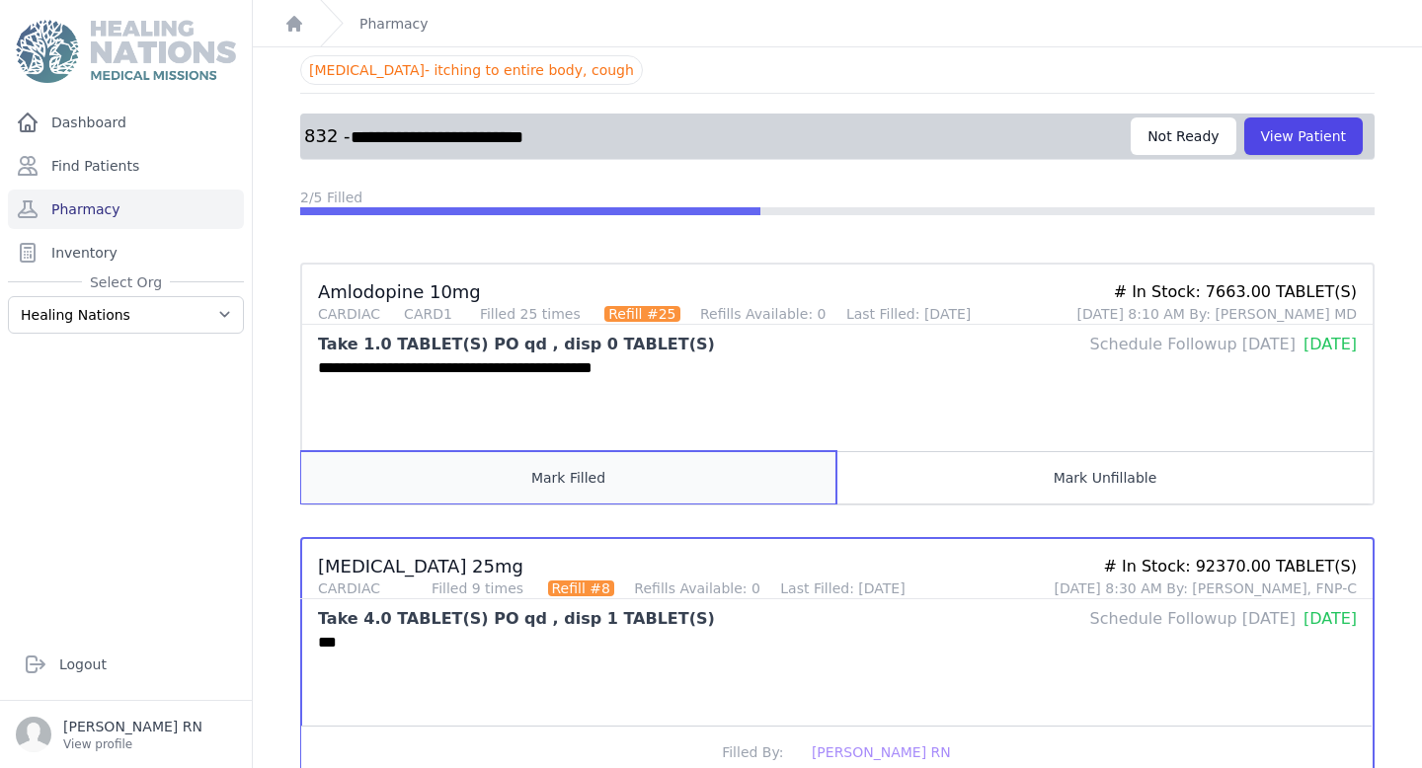
click at [563, 479] on button "Mark Filled" at bounding box center [568, 477] width 535 height 52
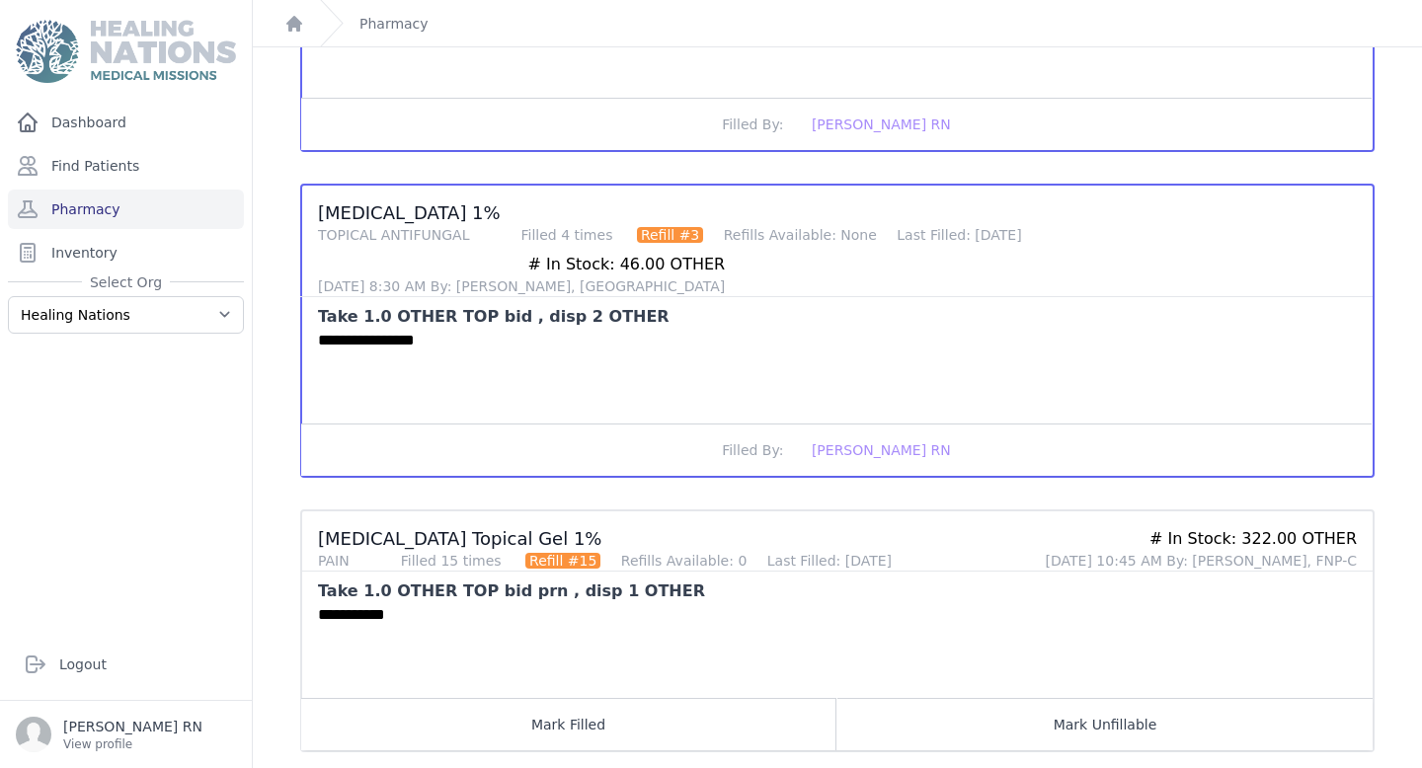
scroll to position [727, 0]
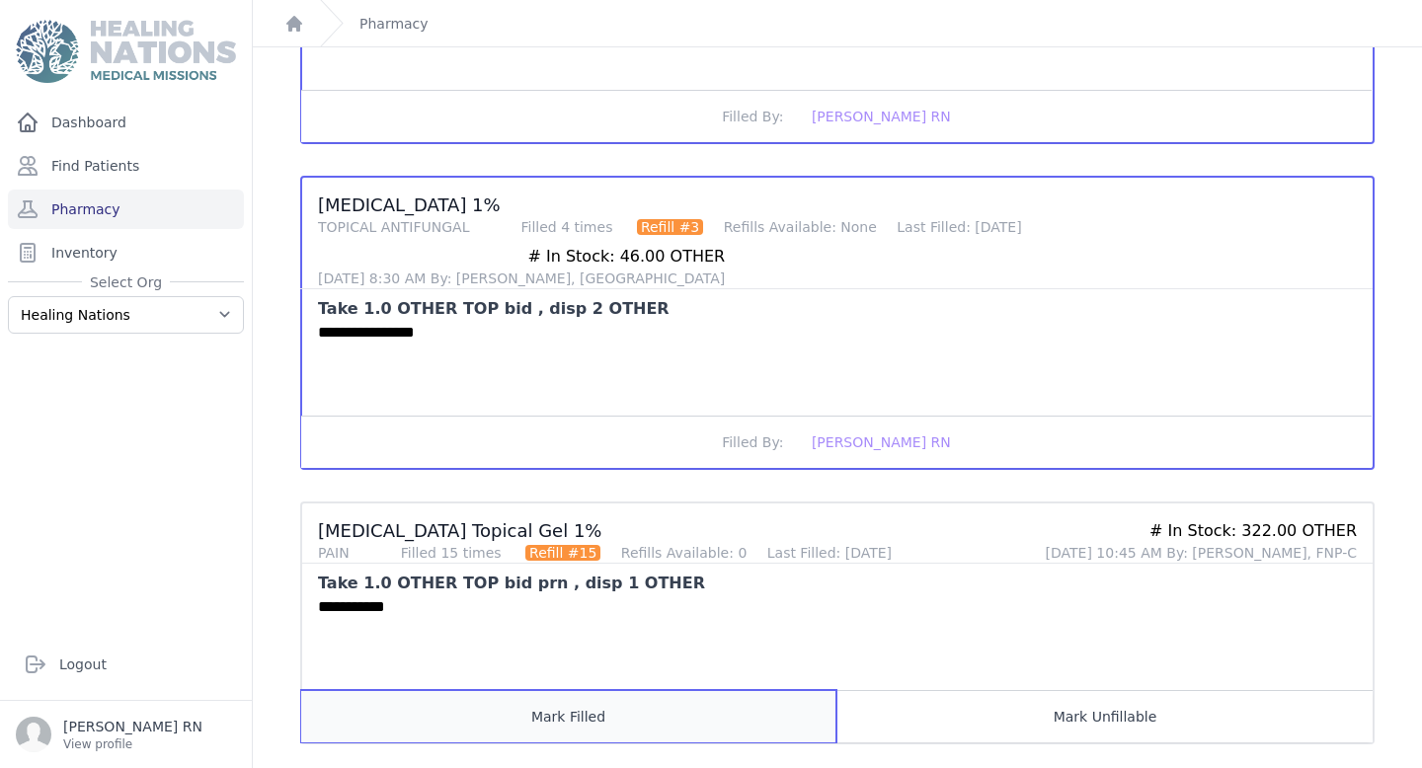
click at [662, 690] on button "Mark Filled" at bounding box center [568, 716] width 535 height 52
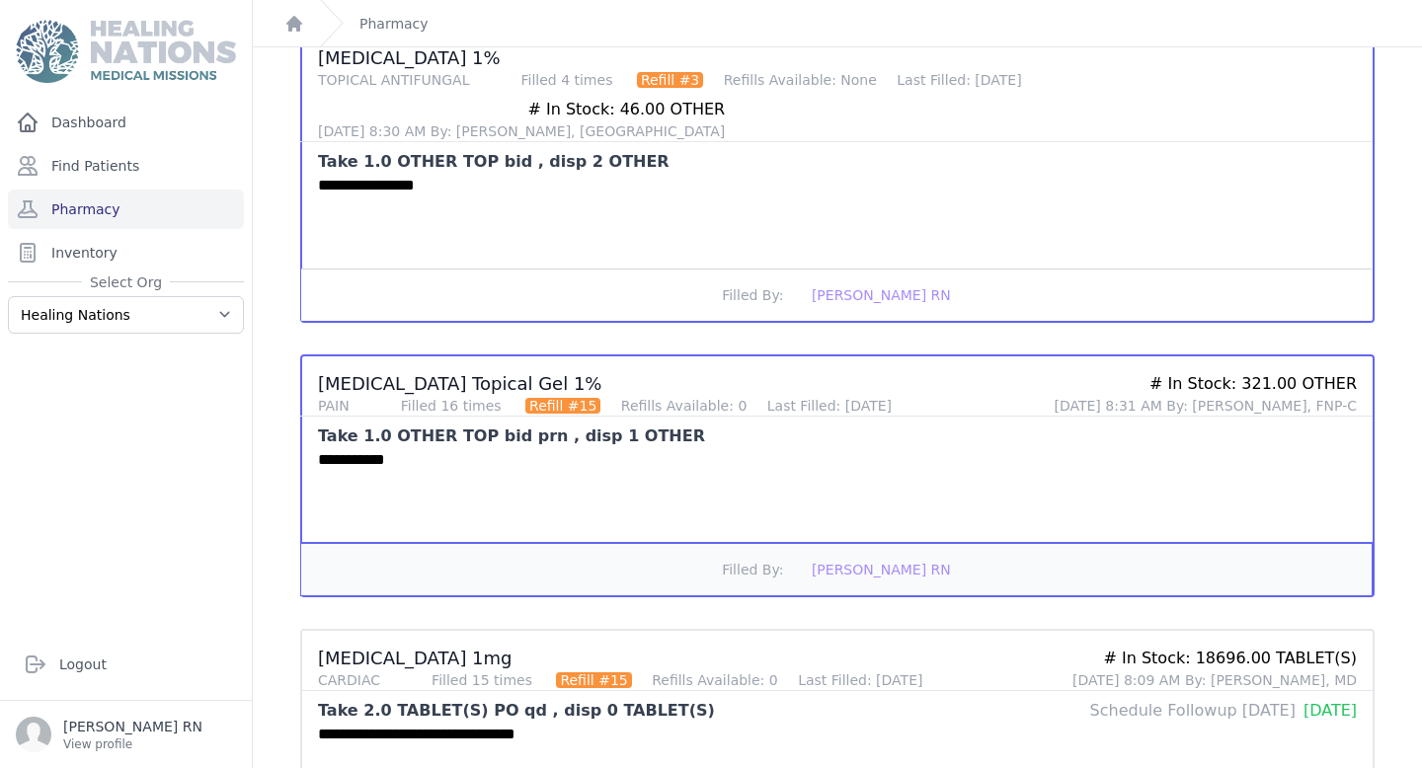
scroll to position [973, 0]
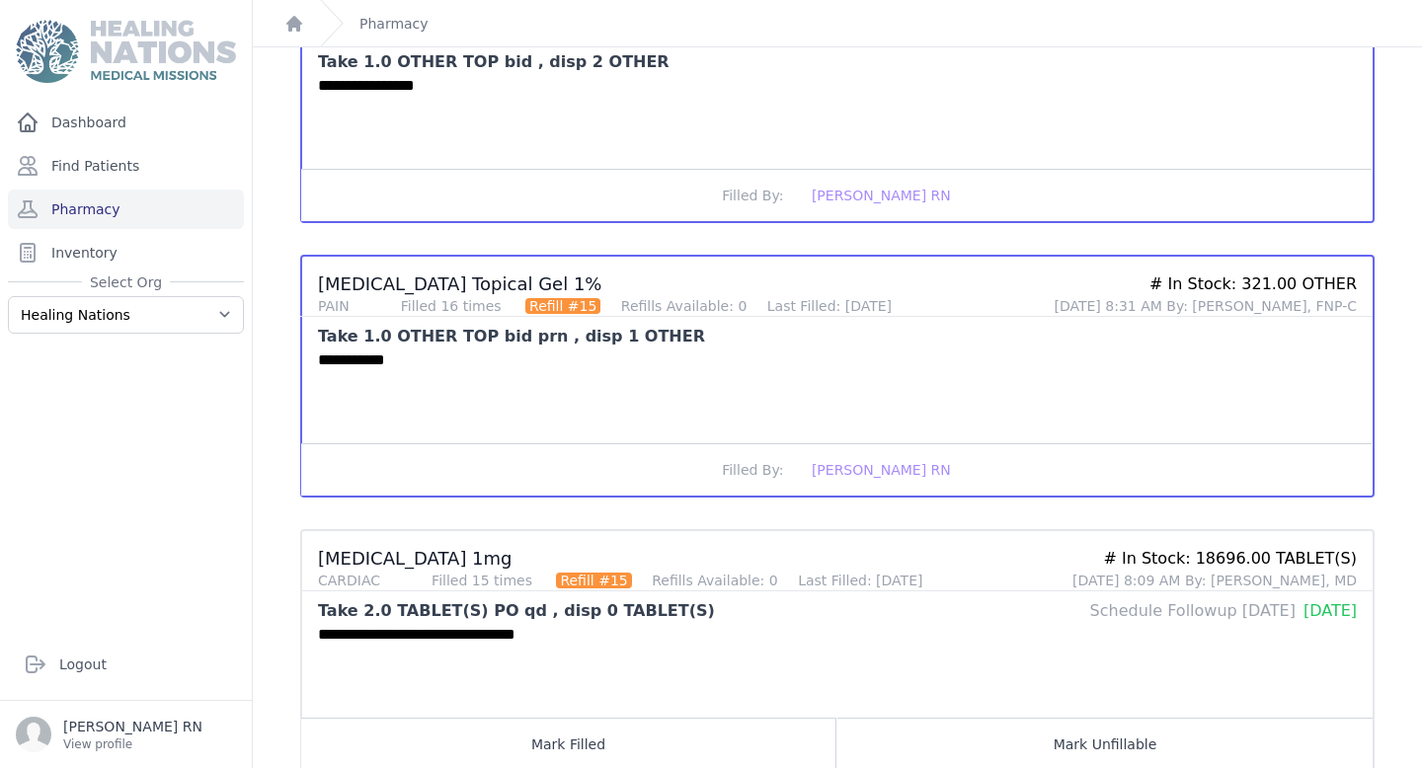
click at [653, 665] on div "**********" at bounding box center [837, 670] width 1070 height 95
click at [600, 718] on button "Mark Filled" at bounding box center [568, 744] width 535 height 52
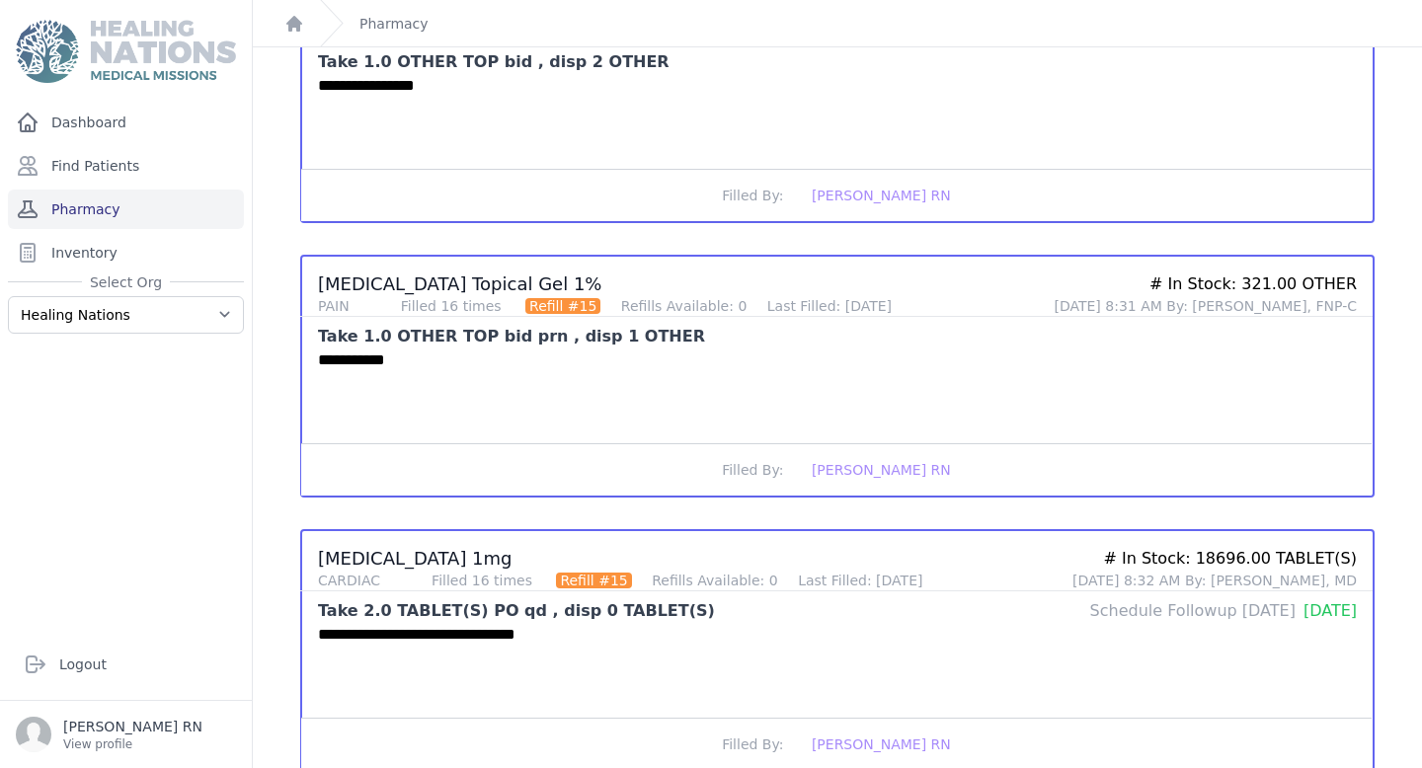
click at [122, 216] on link "Pharmacy" at bounding box center [126, 209] width 236 height 39
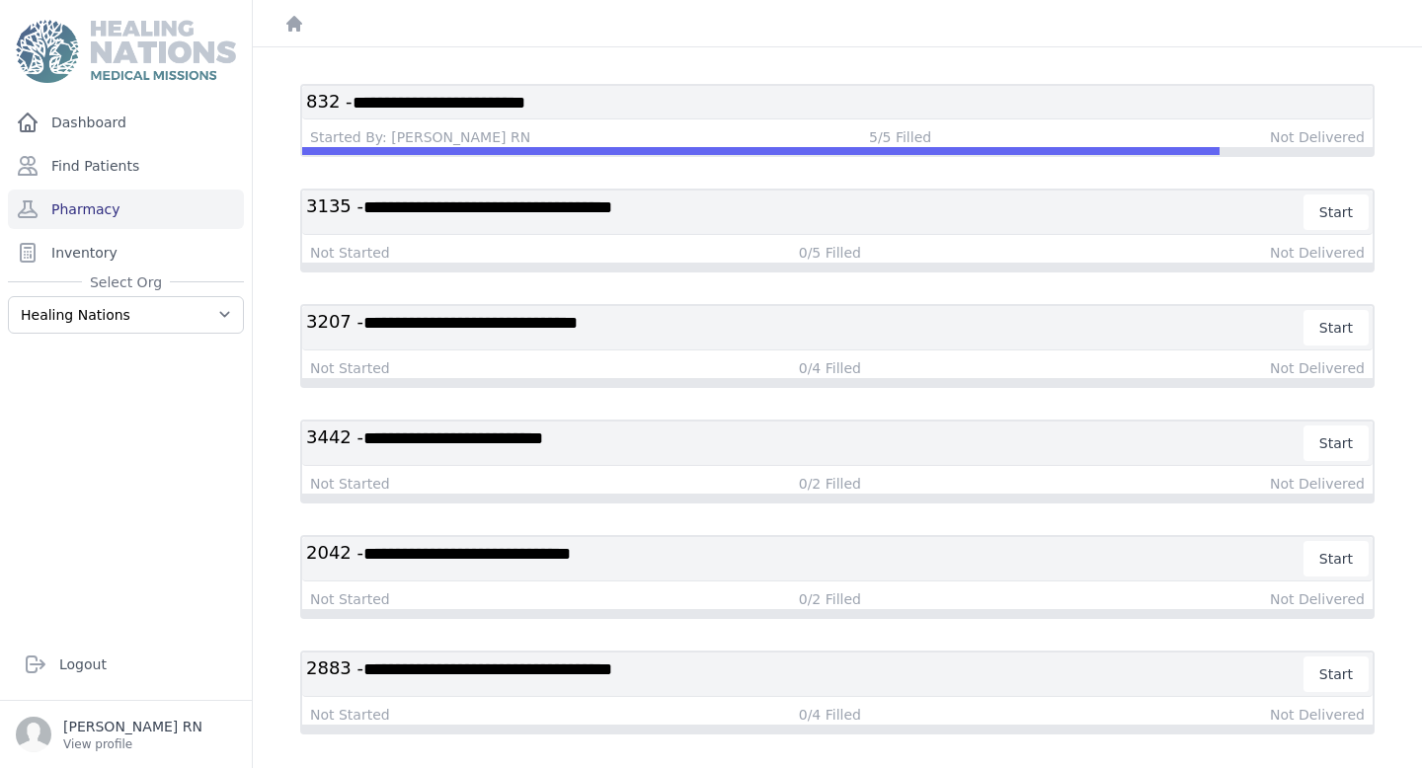
scroll to position [144, 0]
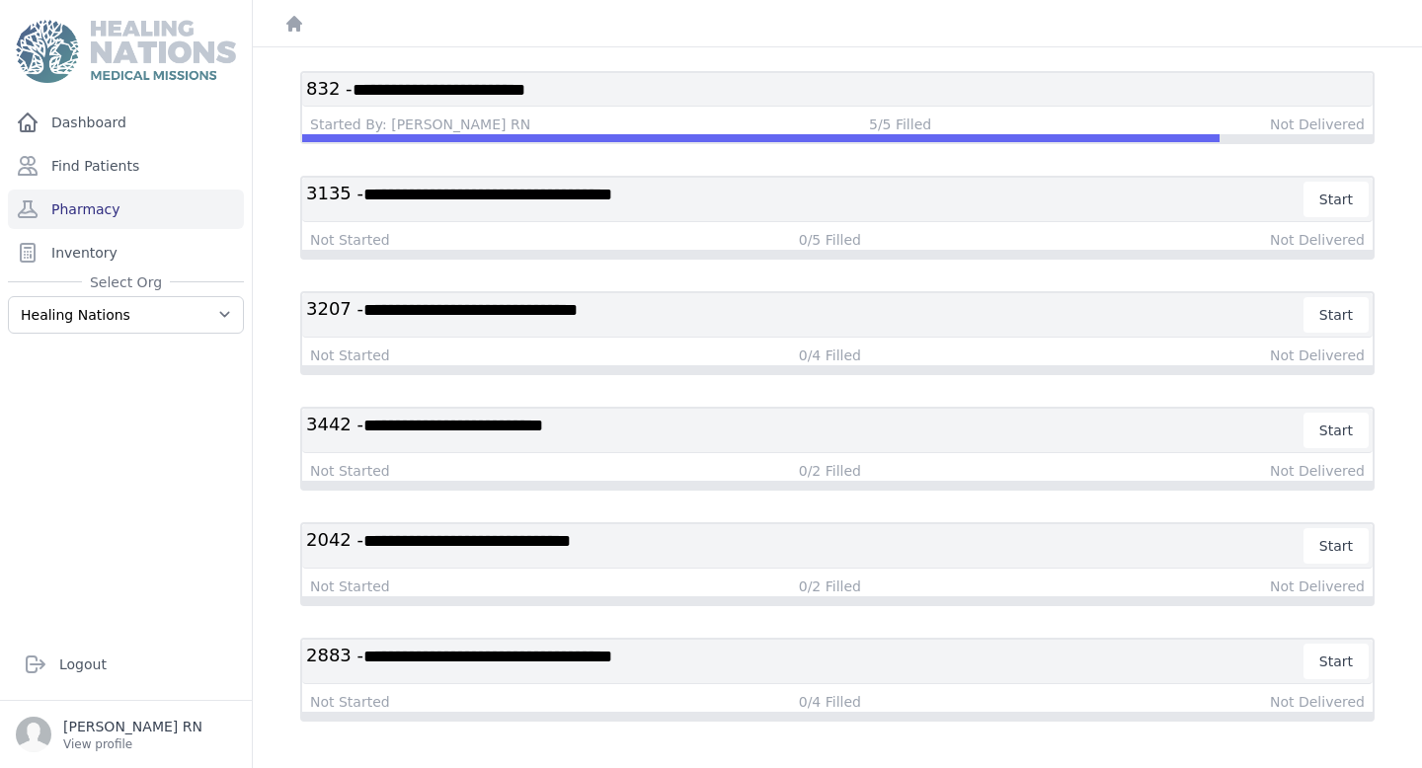
click at [612, 661] on span "**********" at bounding box center [487, 657] width 249 height 18
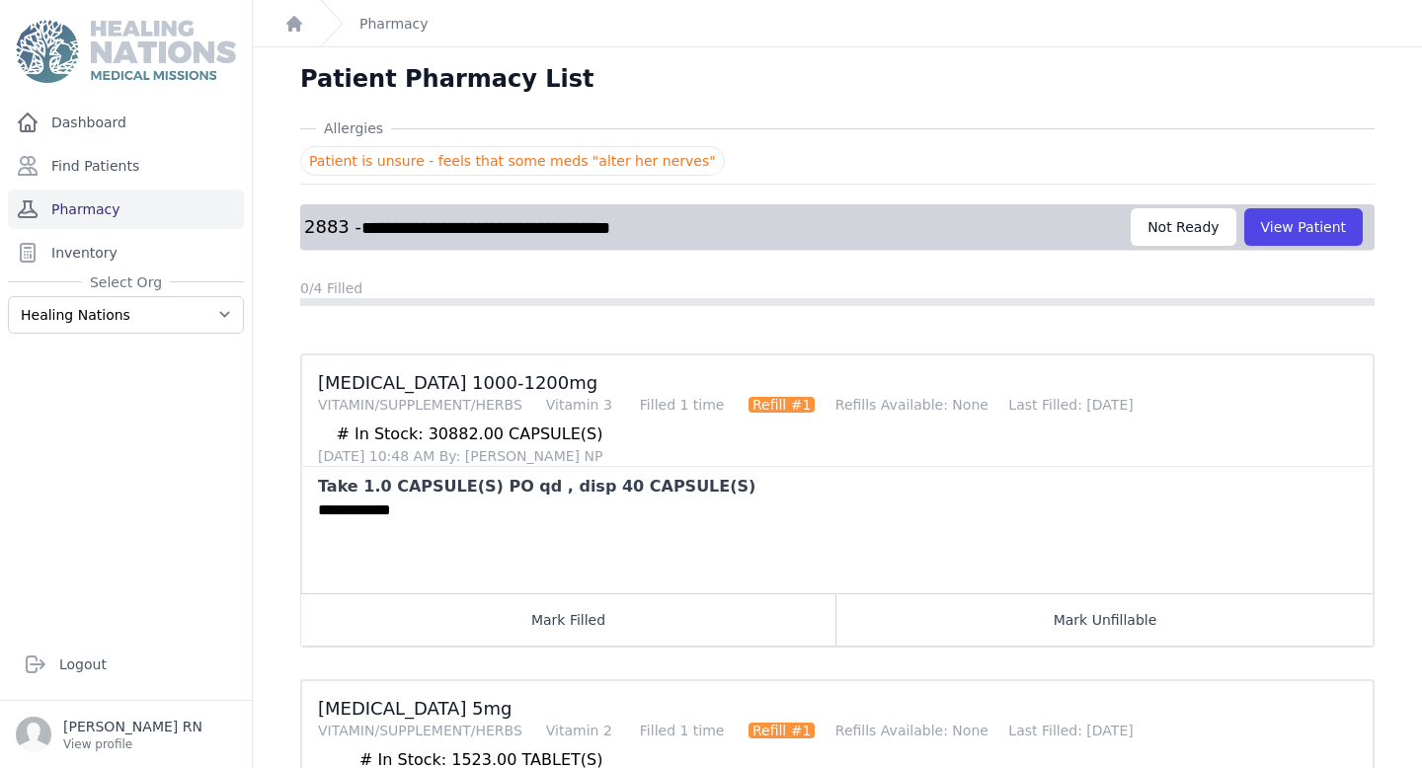
click at [158, 210] on link "Pharmacy" at bounding box center [126, 209] width 236 height 39
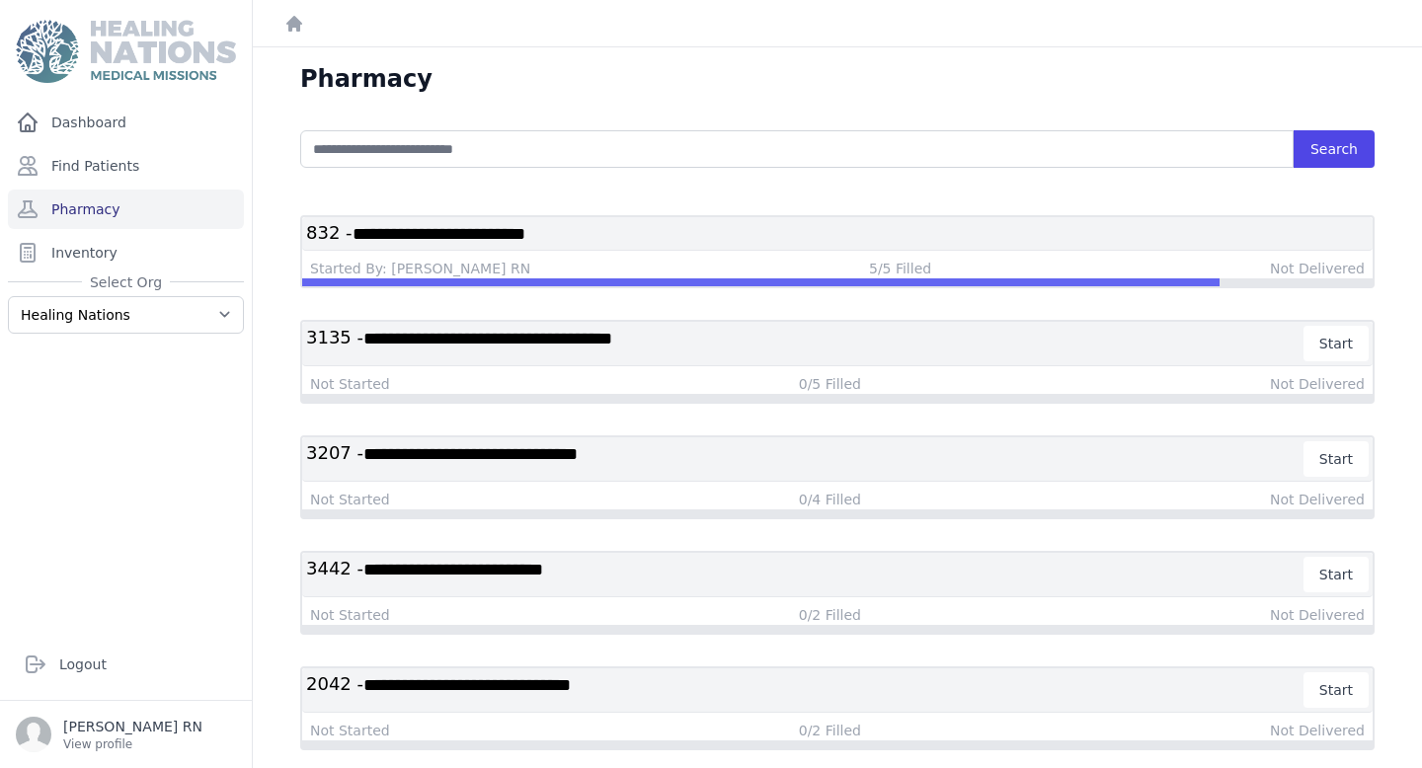
click at [1028, 229] on h3 "**********" at bounding box center [837, 233] width 1062 height 25
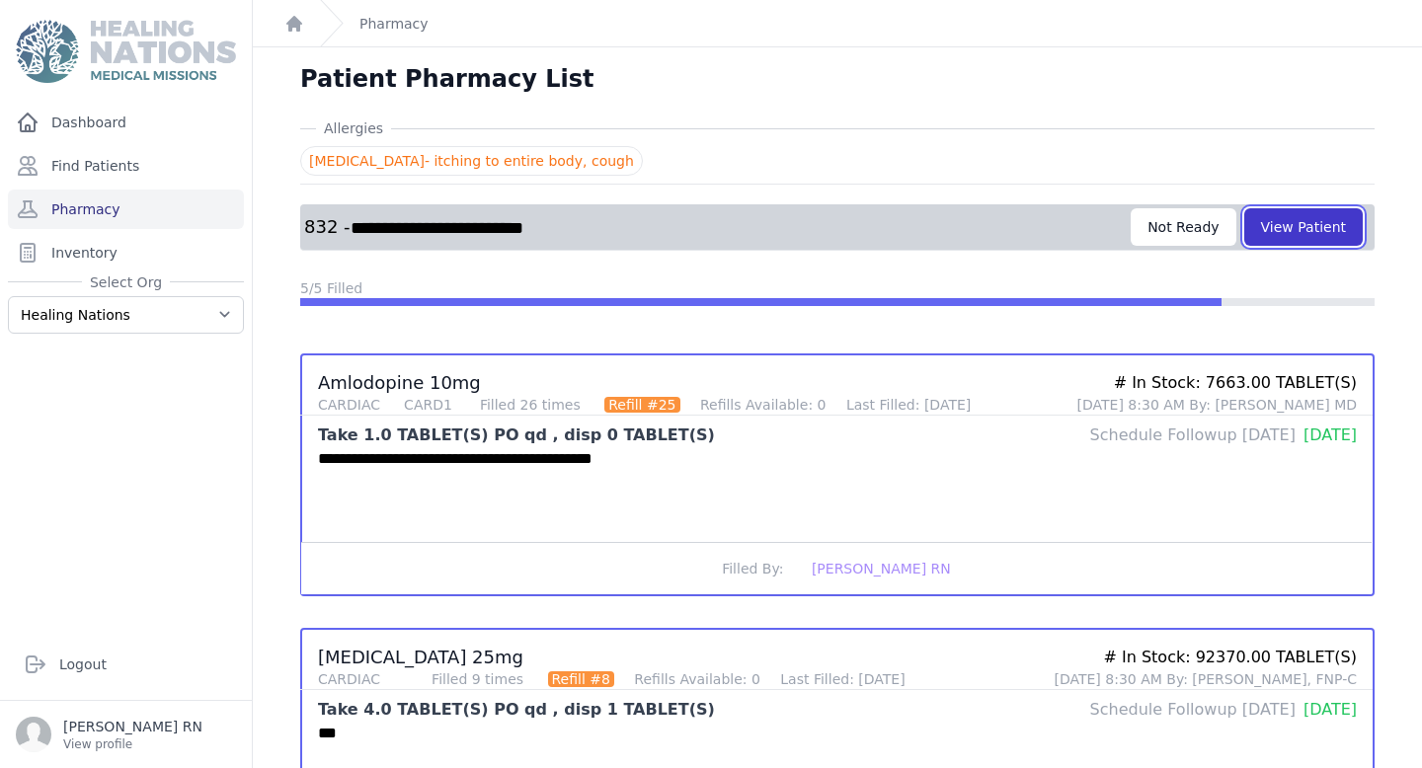
click at [1306, 237] on button "View Patient" at bounding box center [1303, 227] width 118 height 38
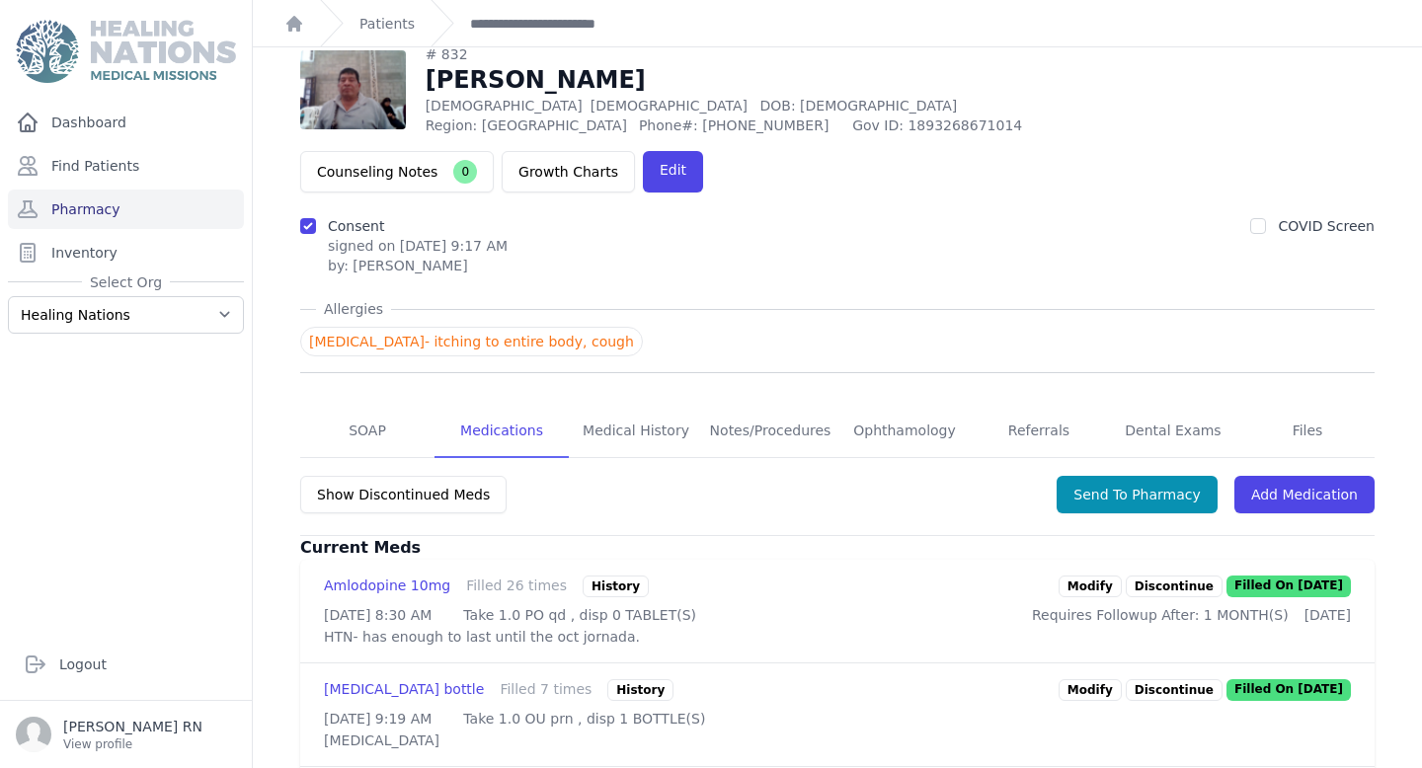
scroll to position [89, 0]
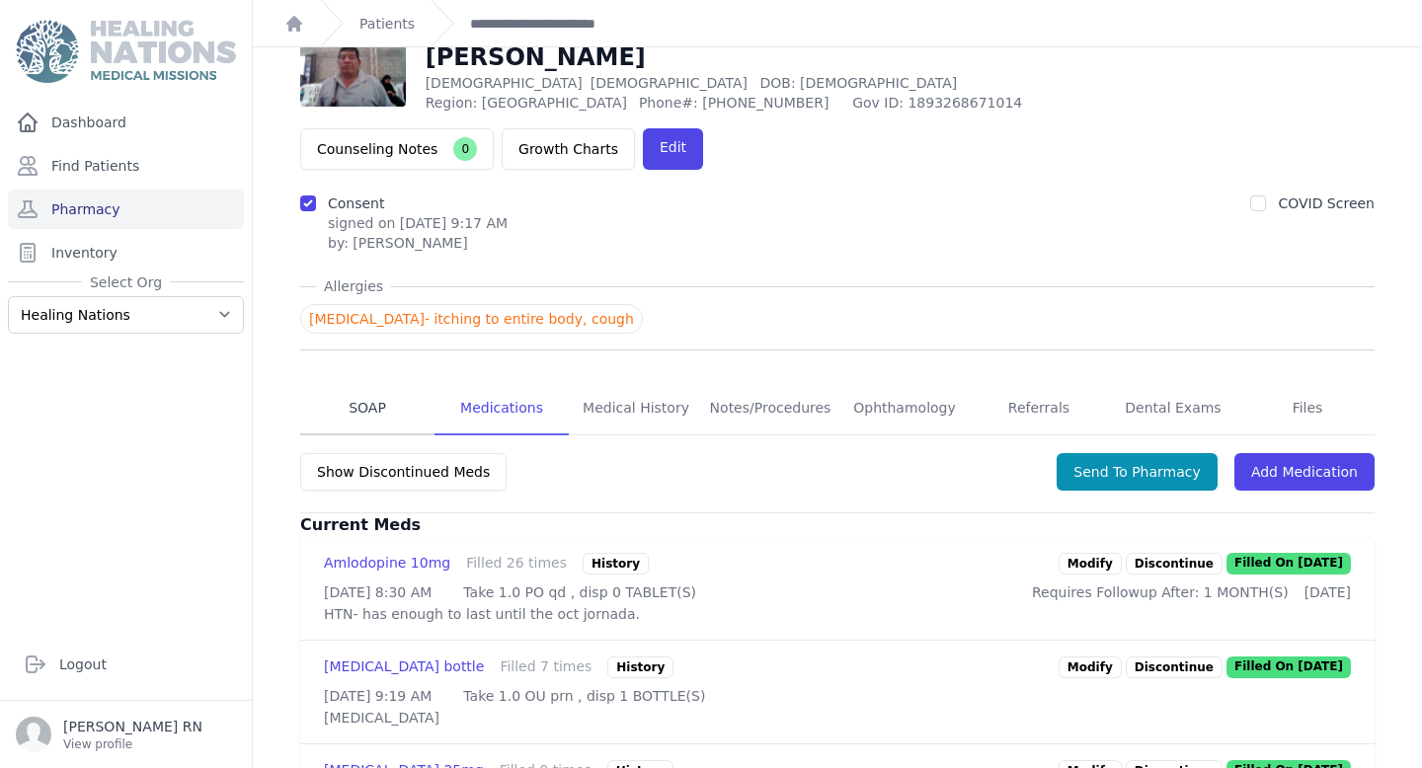
click at [356, 382] on link "SOAP" at bounding box center [367, 408] width 134 height 53
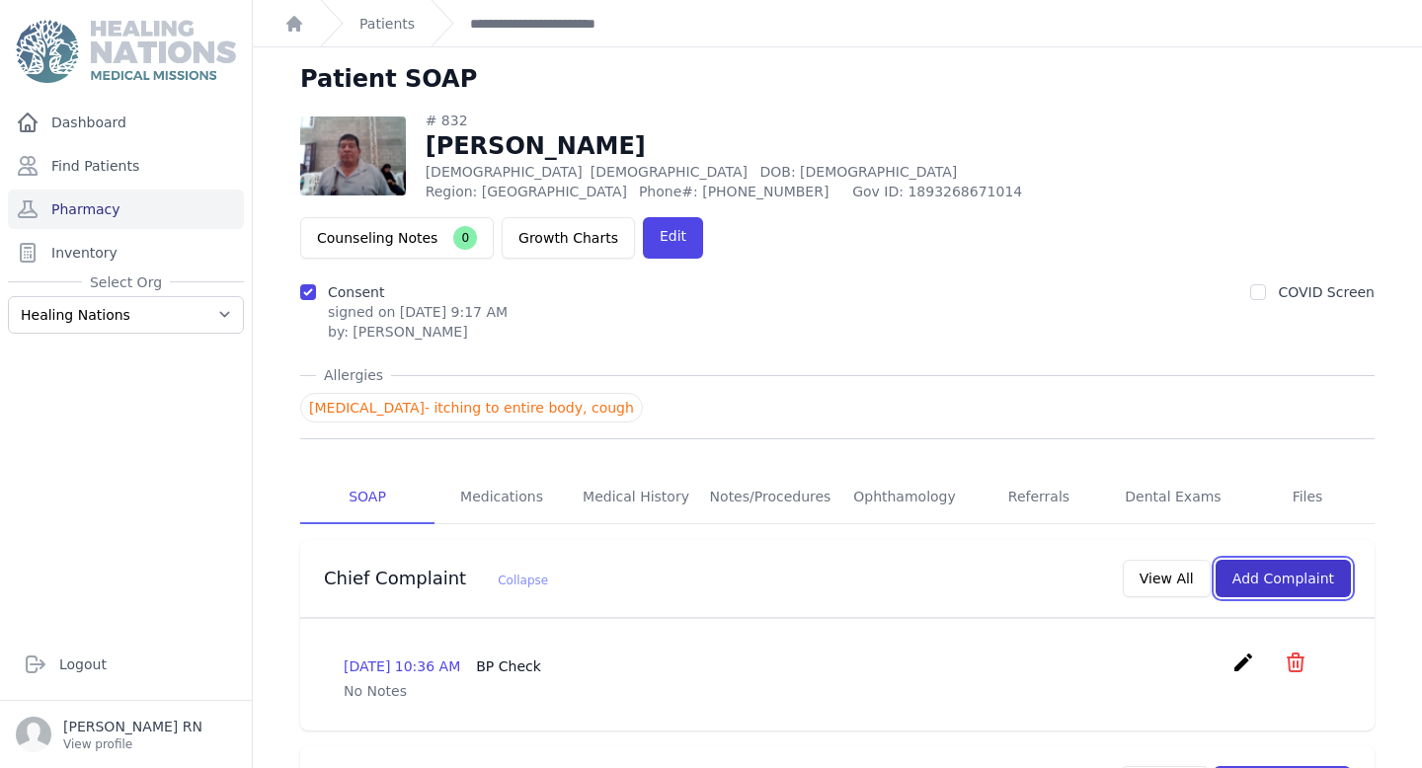
click at [1307, 560] on button "Add Complaint" at bounding box center [1282, 579] width 135 height 38
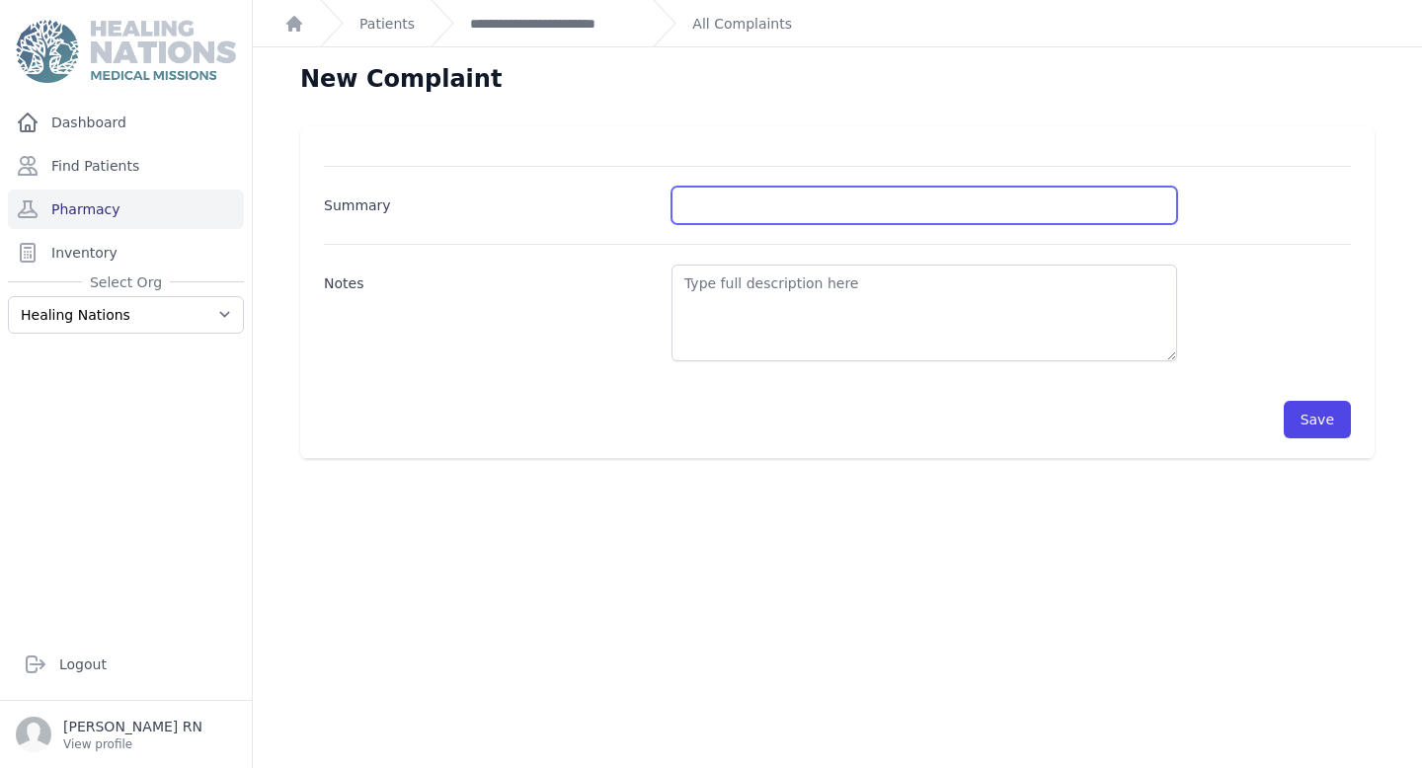
click at [731, 202] on input "Summary" at bounding box center [923, 206] width 505 height 38
type input "BP Check"
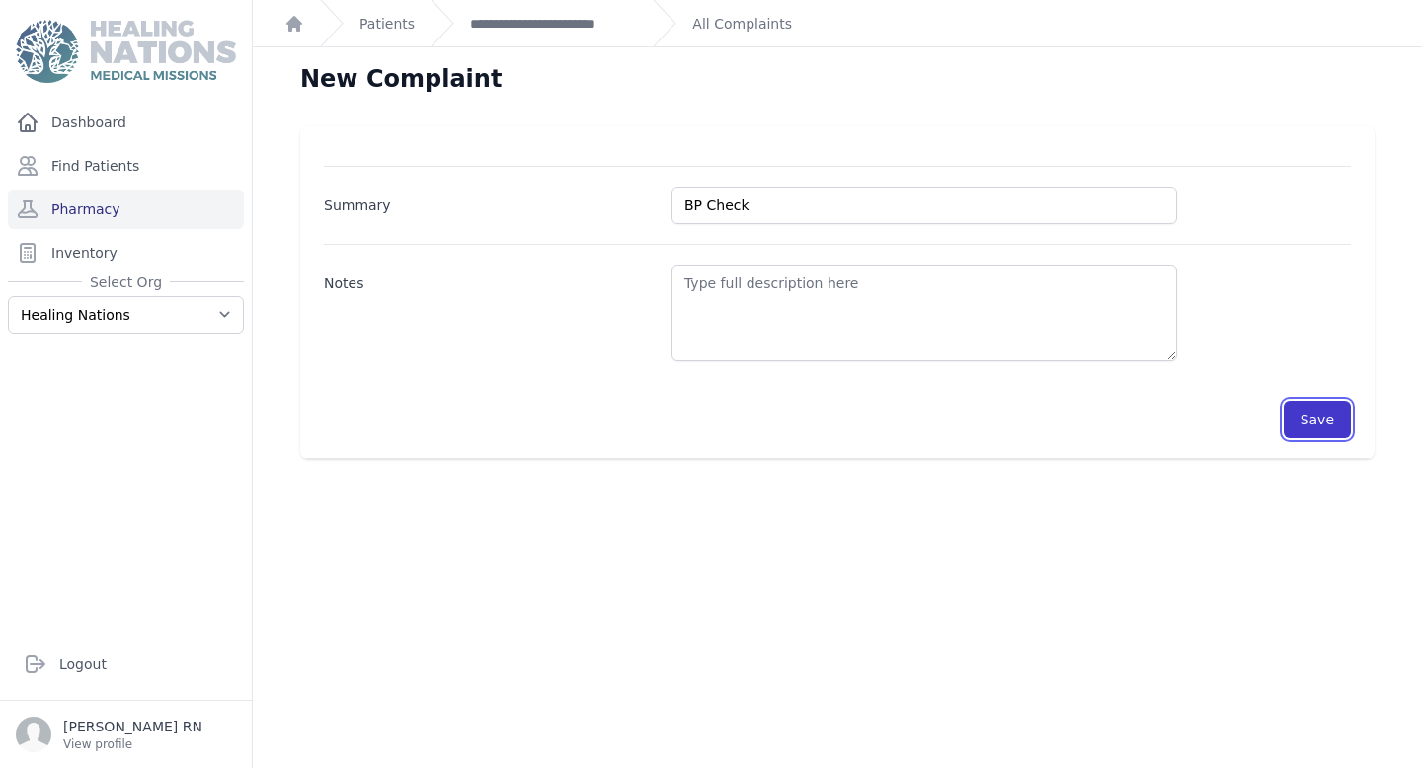
click at [1329, 419] on button "Save" at bounding box center [1316, 420] width 67 height 38
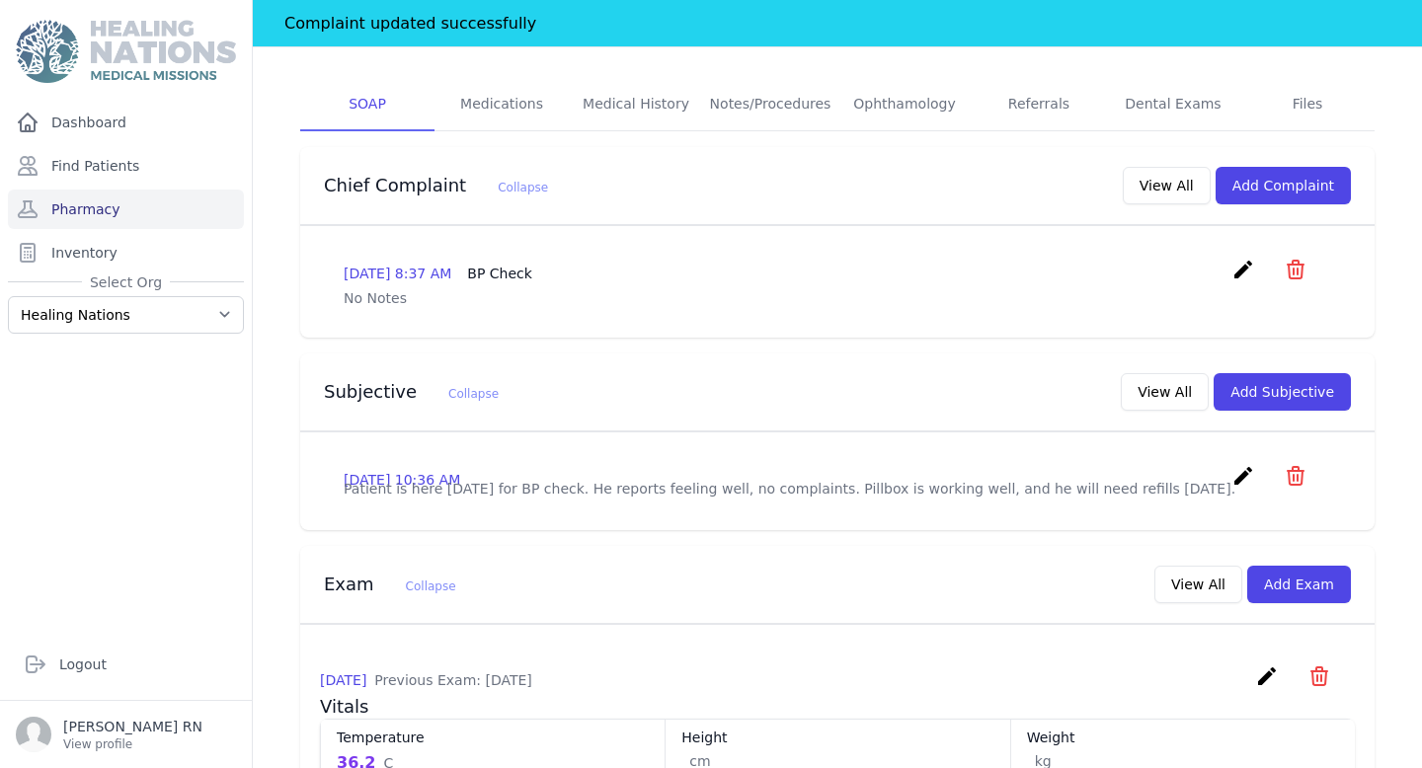
scroll to position [395, 0]
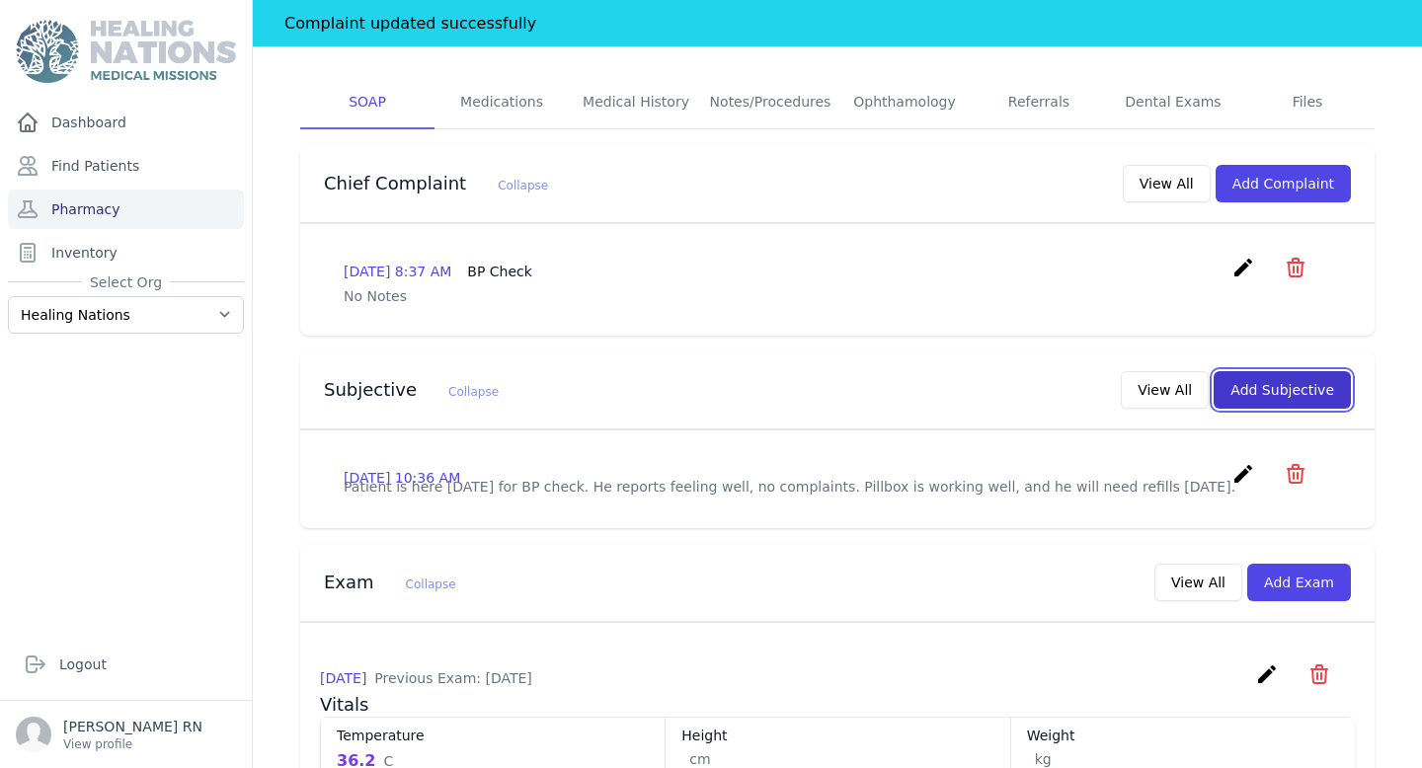
click at [1260, 371] on button "Add Subjective" at bounding box center [1281, 390] width 137 height 38
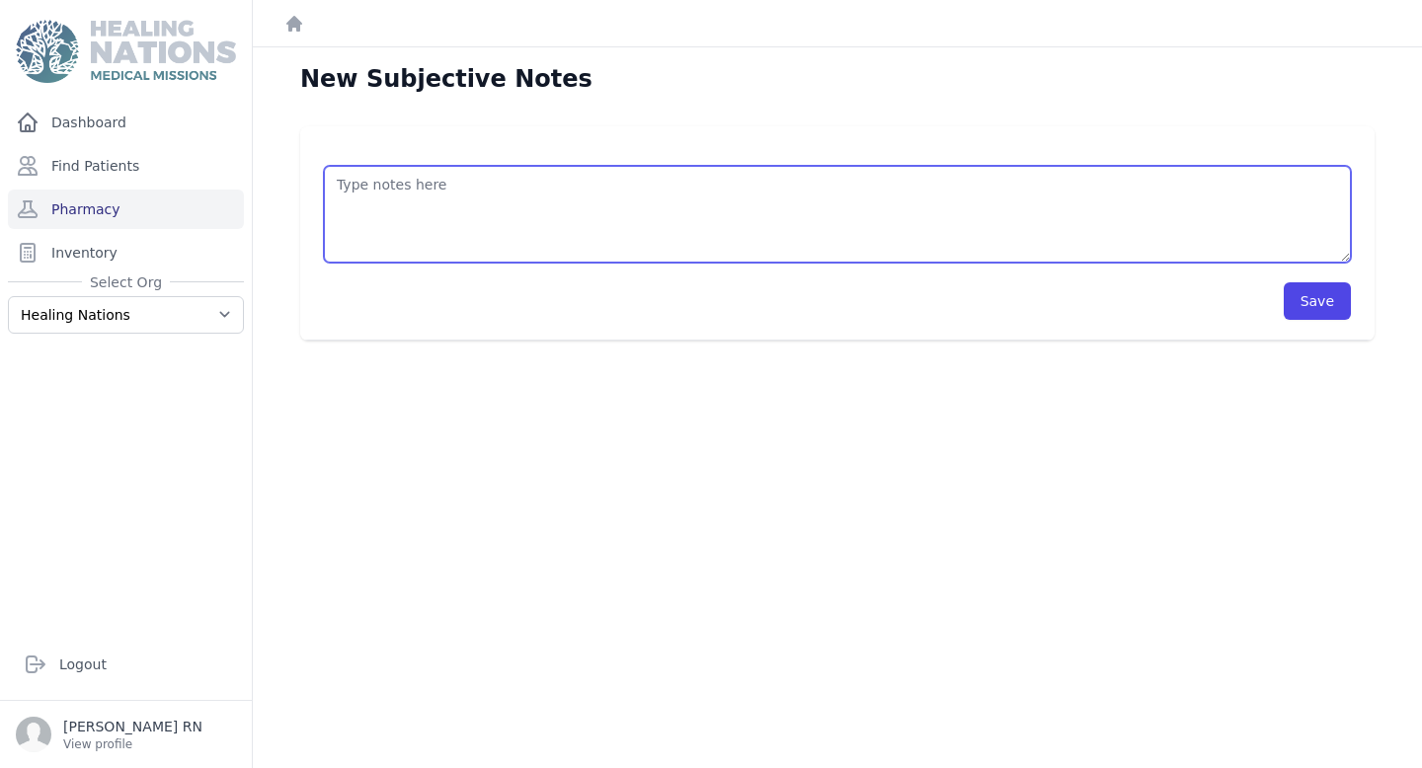
click at [811, 193] on textarea at bounding box center [837, 214] width 1027 height 97
type textarea "patient is here today for bp check and pillbox refill. He reports feeling well,…"
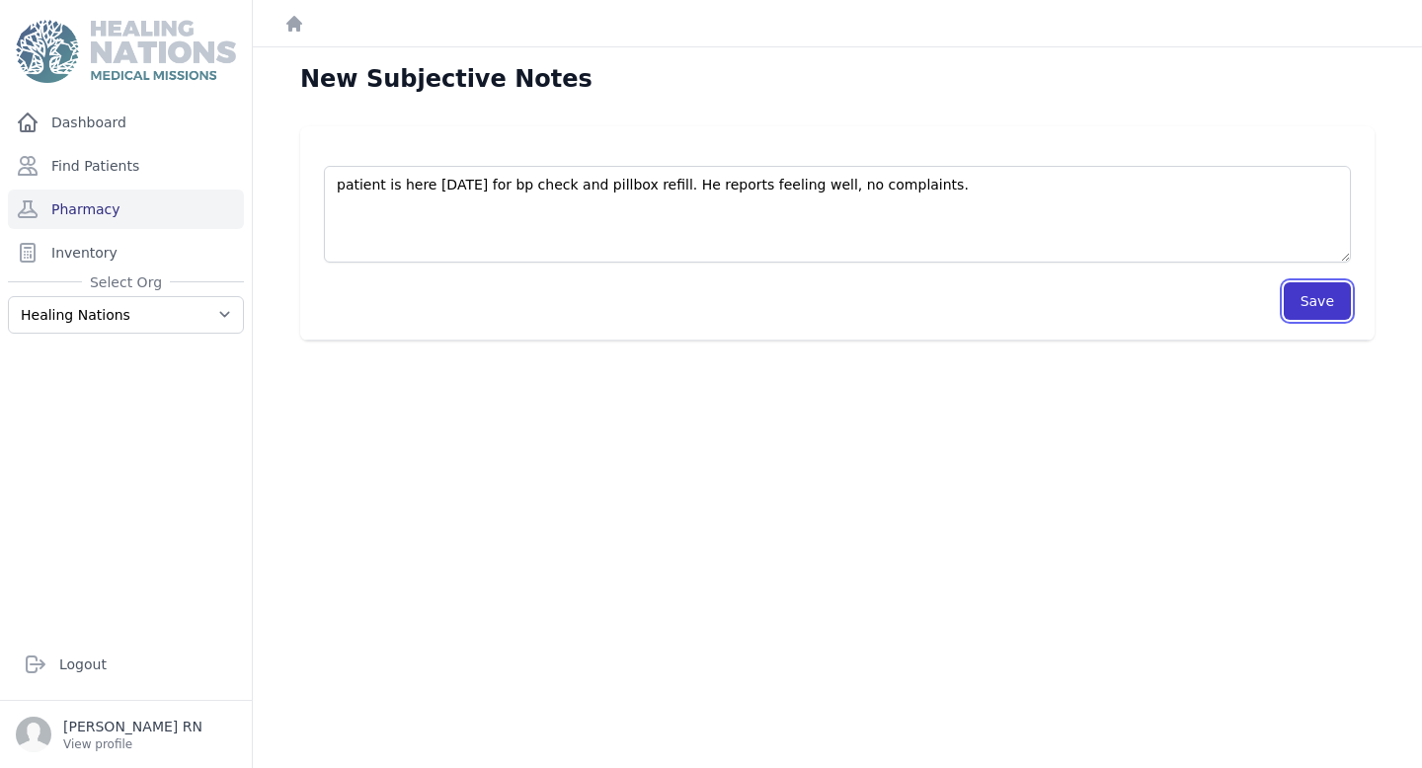
click at [1325, 298] on button "Save" at bounding box center [1316, 301] width 67 height 38
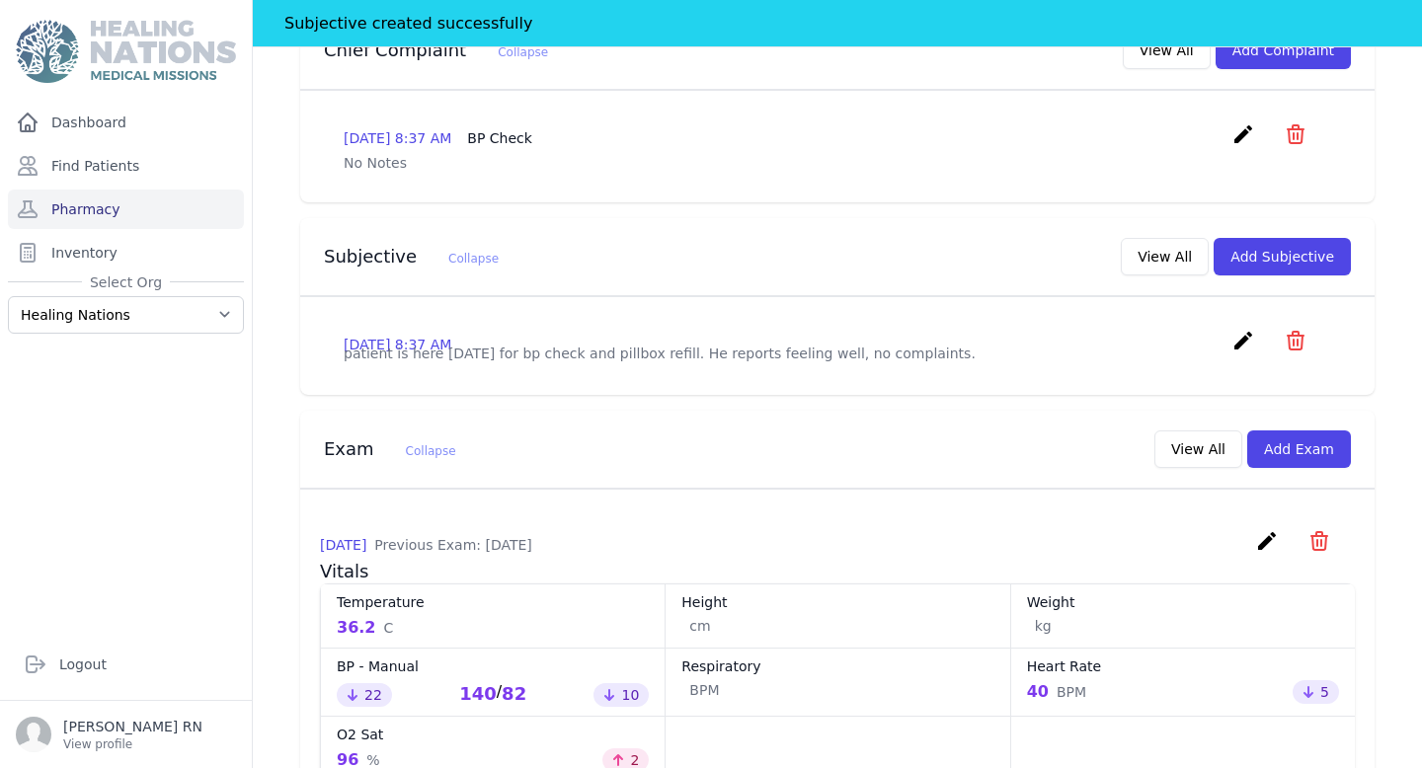
scroll to position [594, 0]
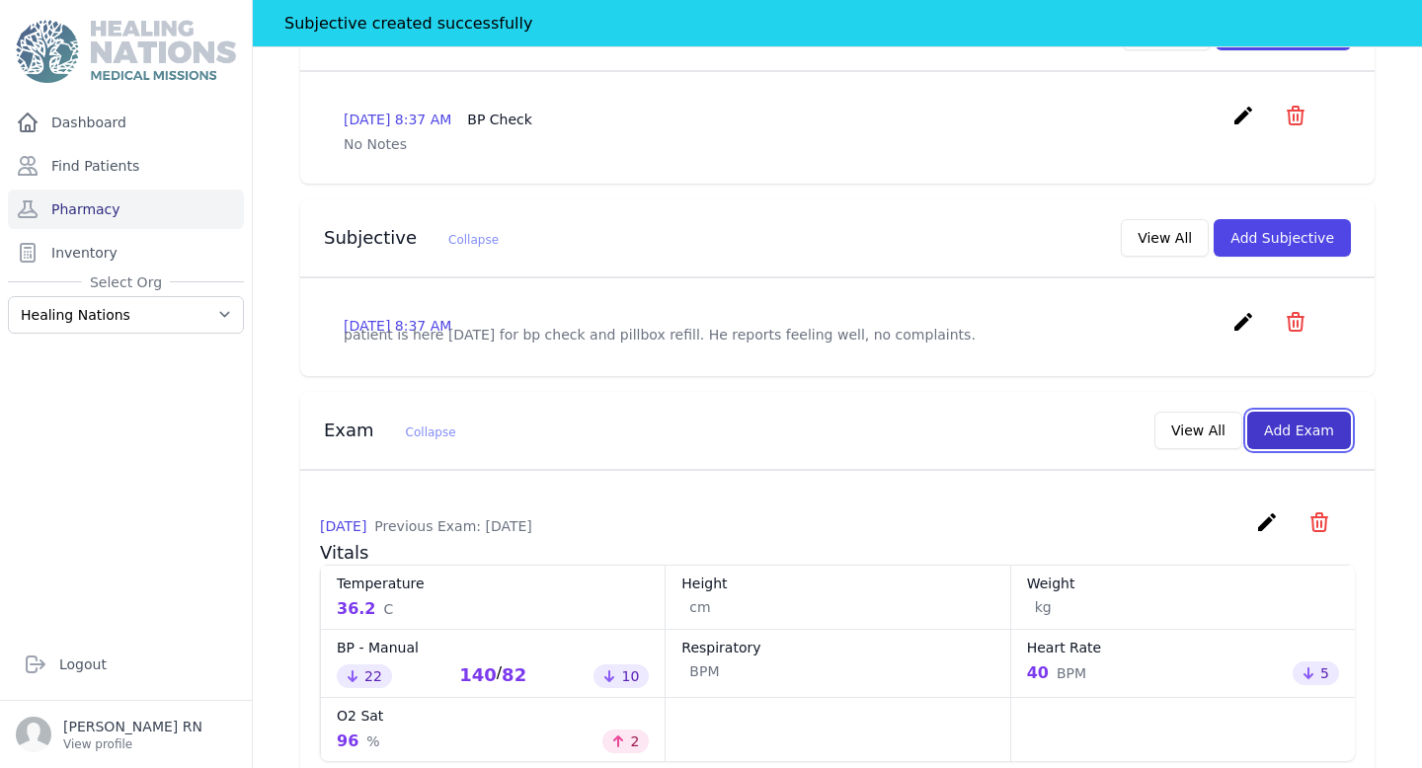
click at [1309, 412] on button "Add Exam" at bounding box center [1299, 431] width 104 height 38
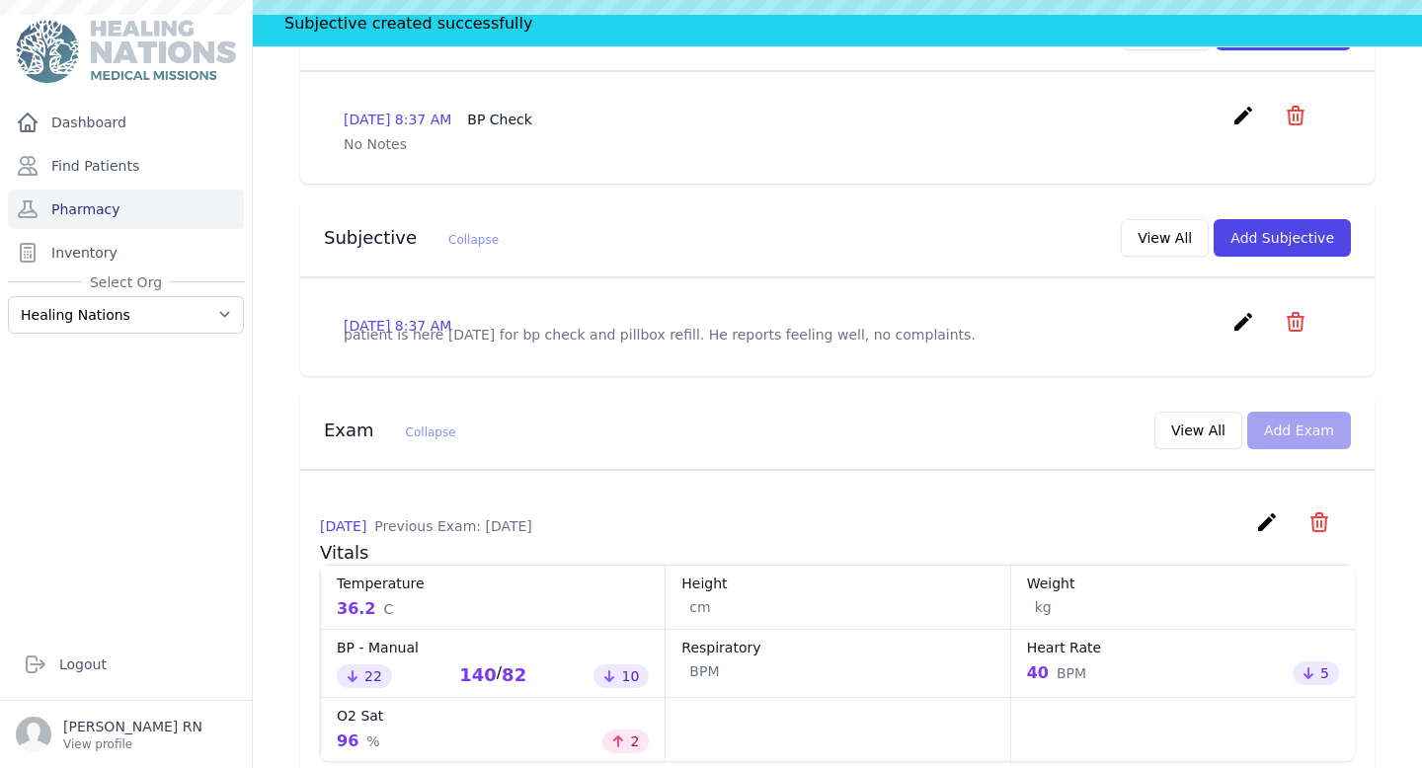
scroll to position [0, 0]
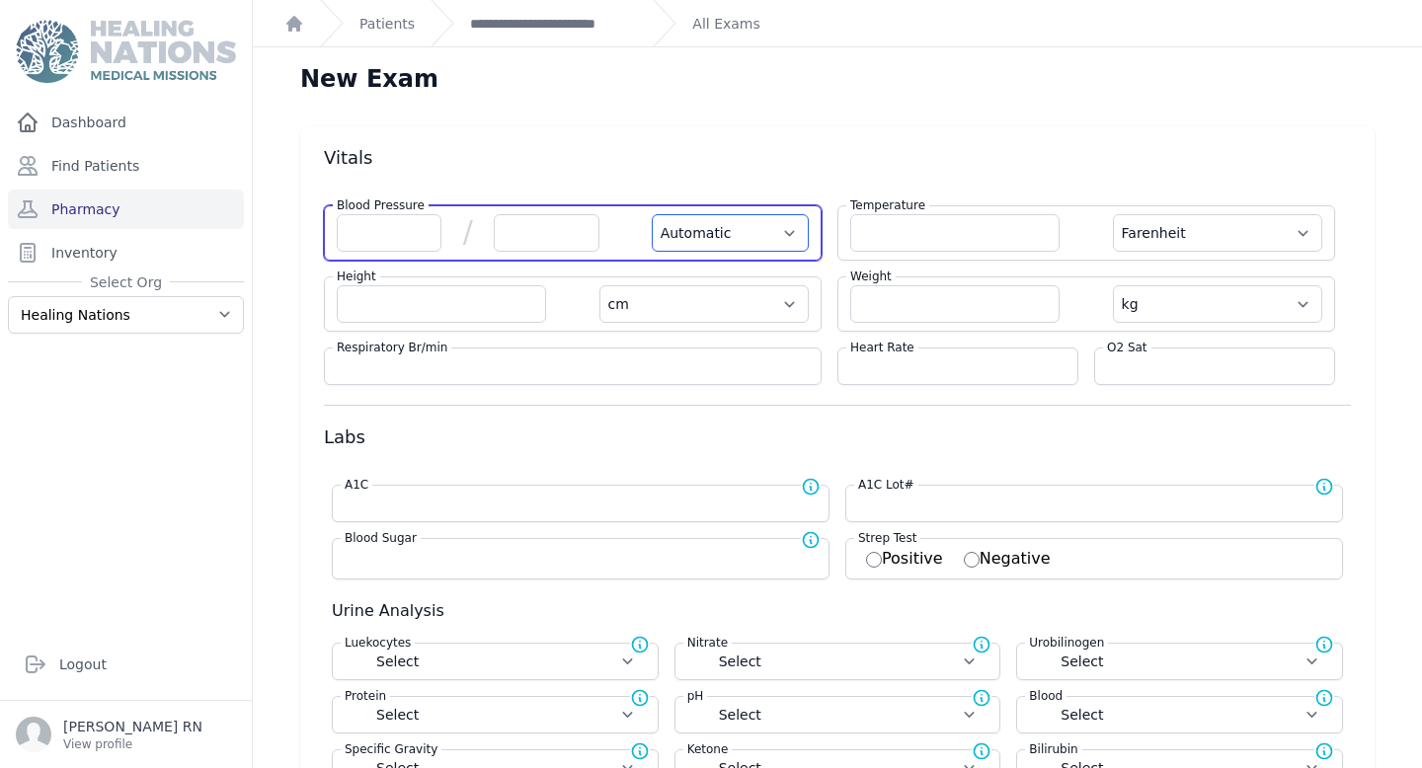
click at [724, 248] on select "Automatic Manual" at bounding box center [730, 233] width 157 height 38
select select "Manual"
click at [652, 214] on select "Automatic Manual" at bounding box center [730, 233] width 157 height 38
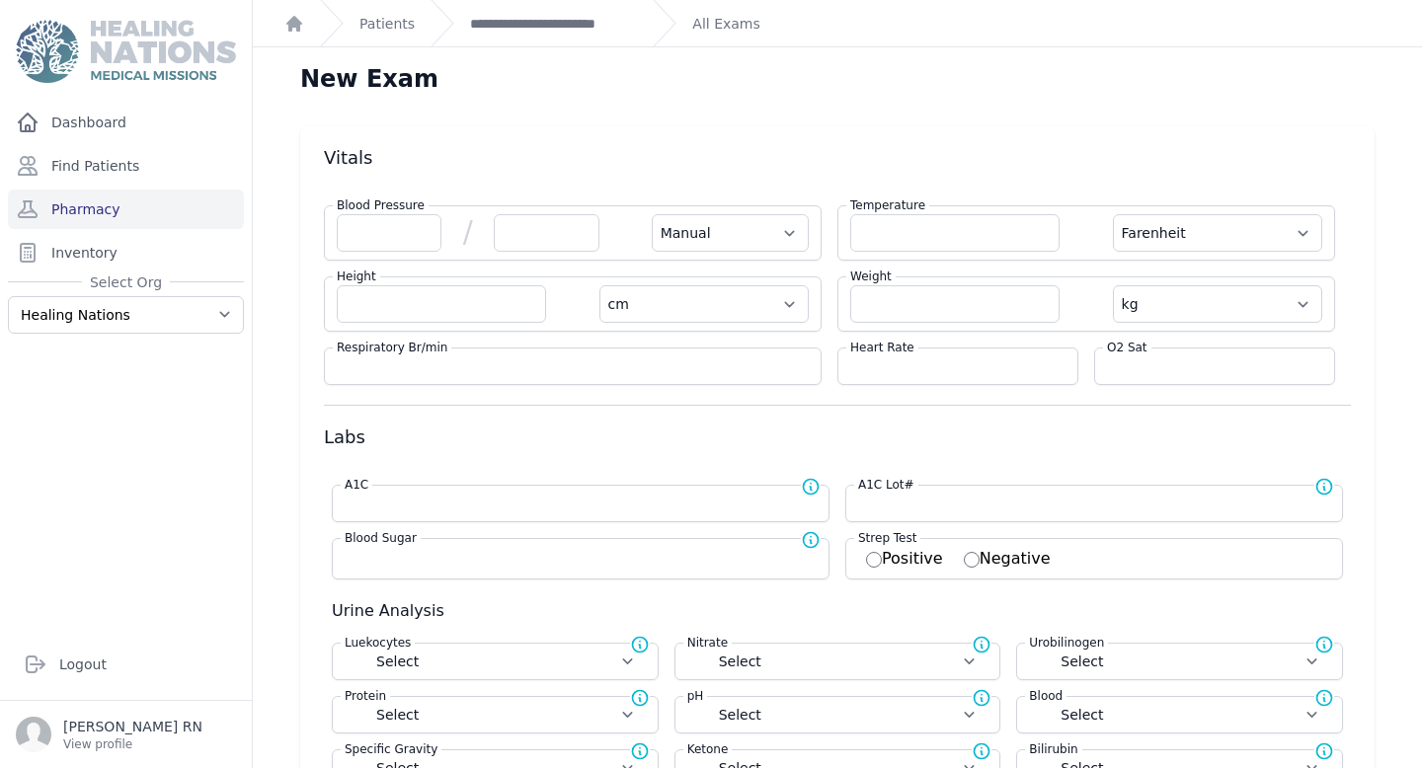
select select "F"
select select "cm"
select select "kg"
select select
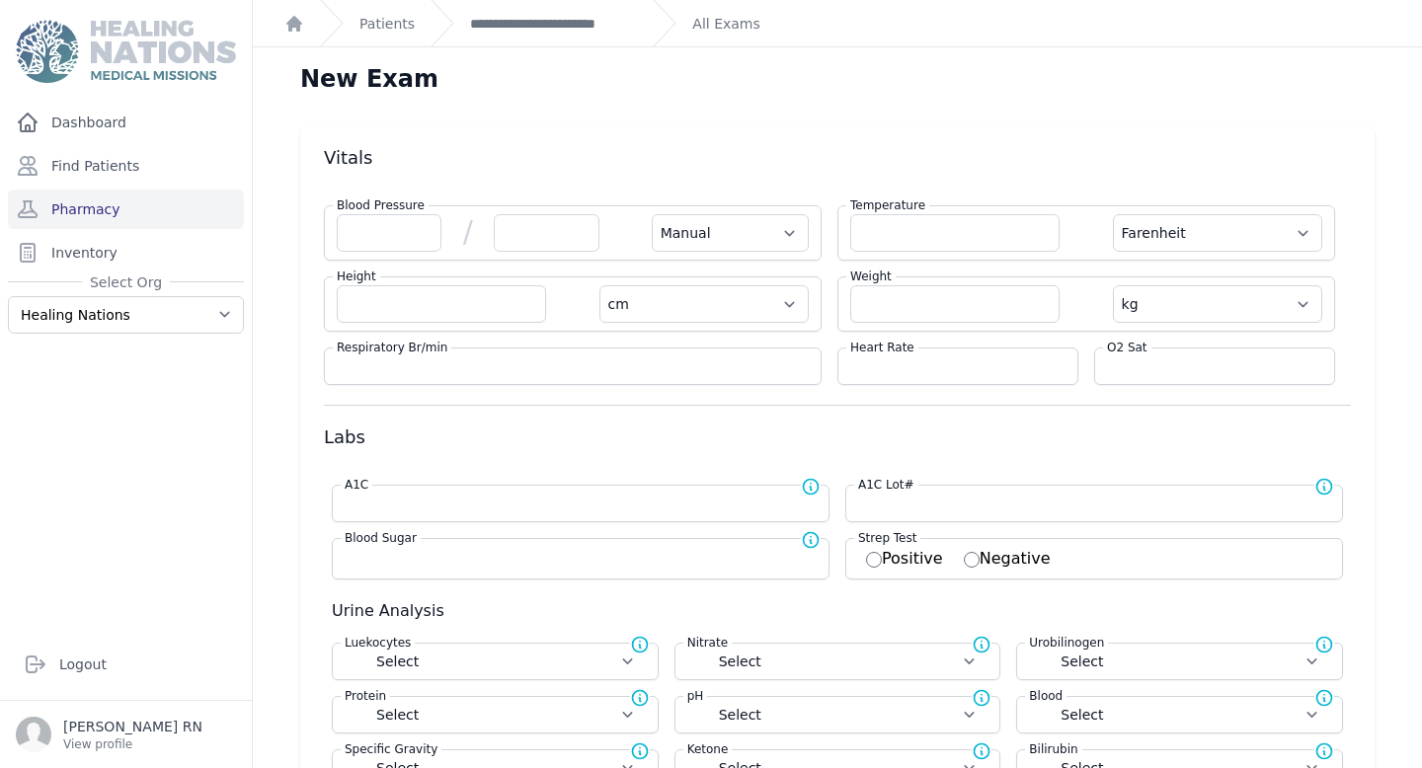
select select
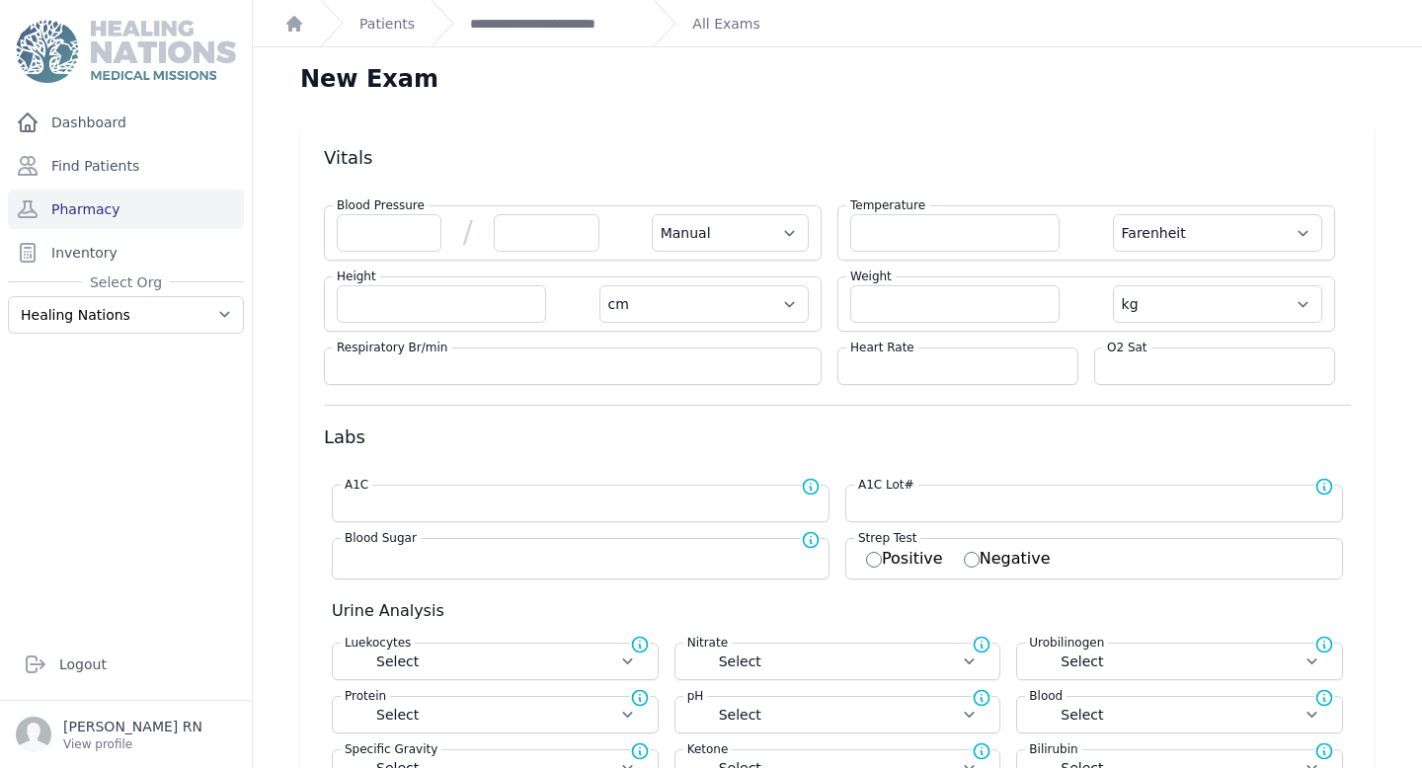
select select
select select "Manual"
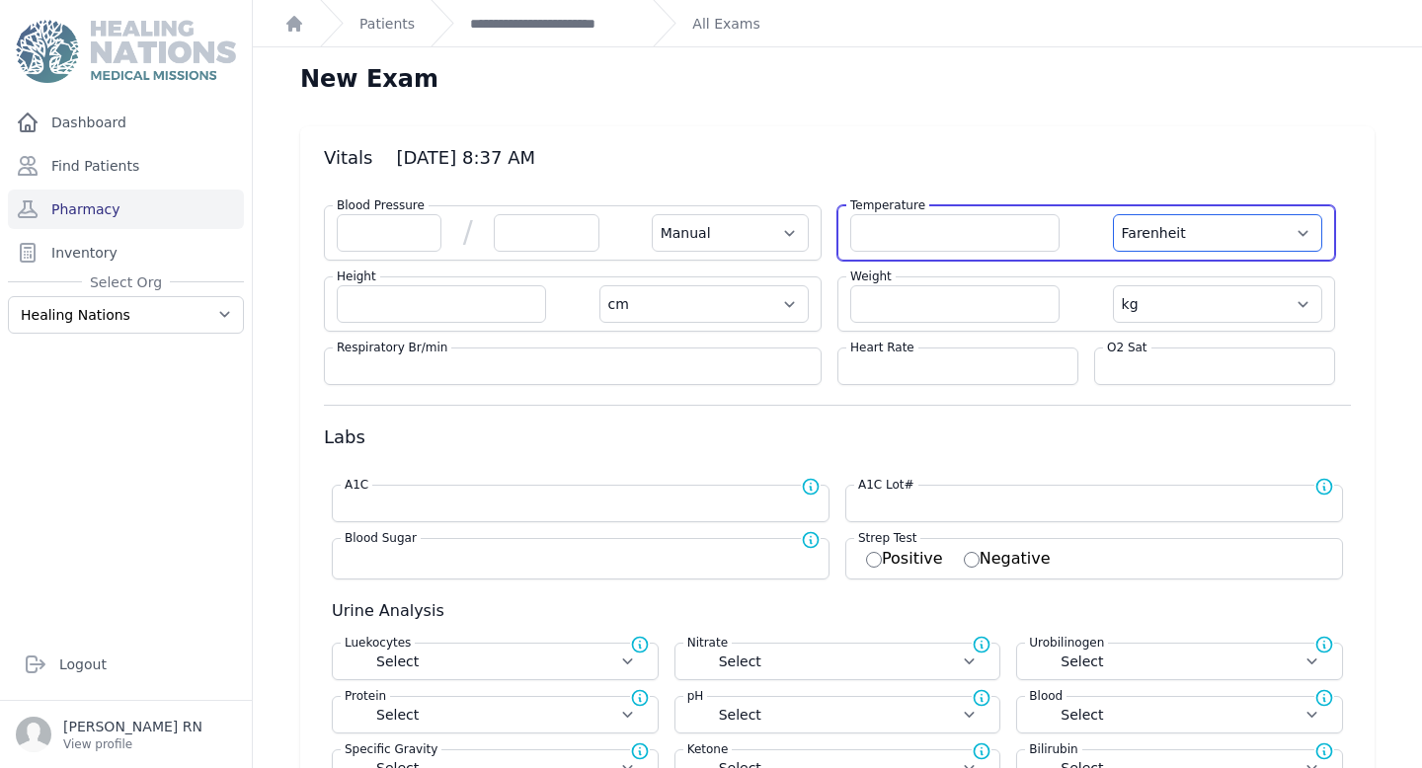
click at [1253, 235] on select "Farenheit Celcius" at bounding box center [1217, 233] width 209 height 38
select select "C"
click at [1113, 214] on select "Farenheit Celcius" at bounding box center [1217, 233] width 209 height 38
select select "Manual"
select select "cm"
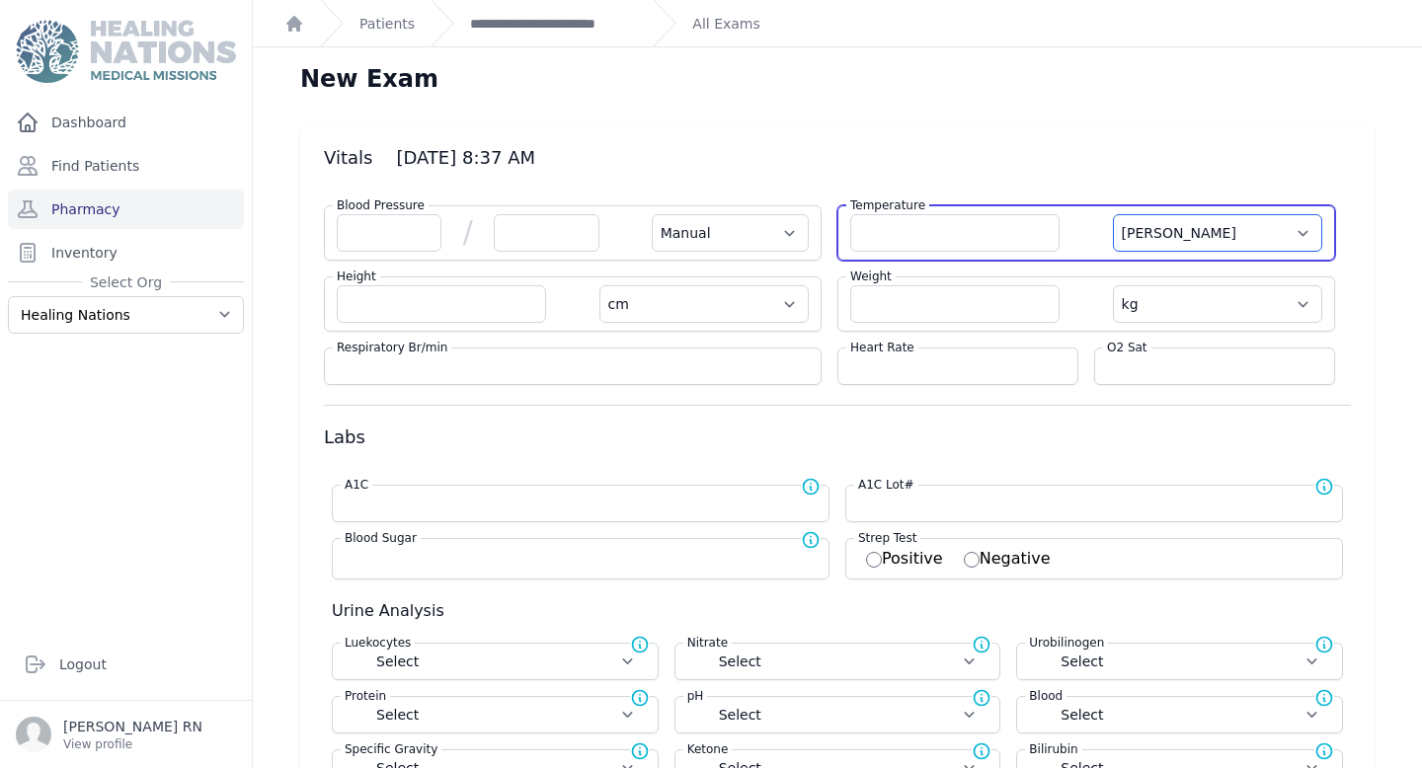
select select "kg"
select select
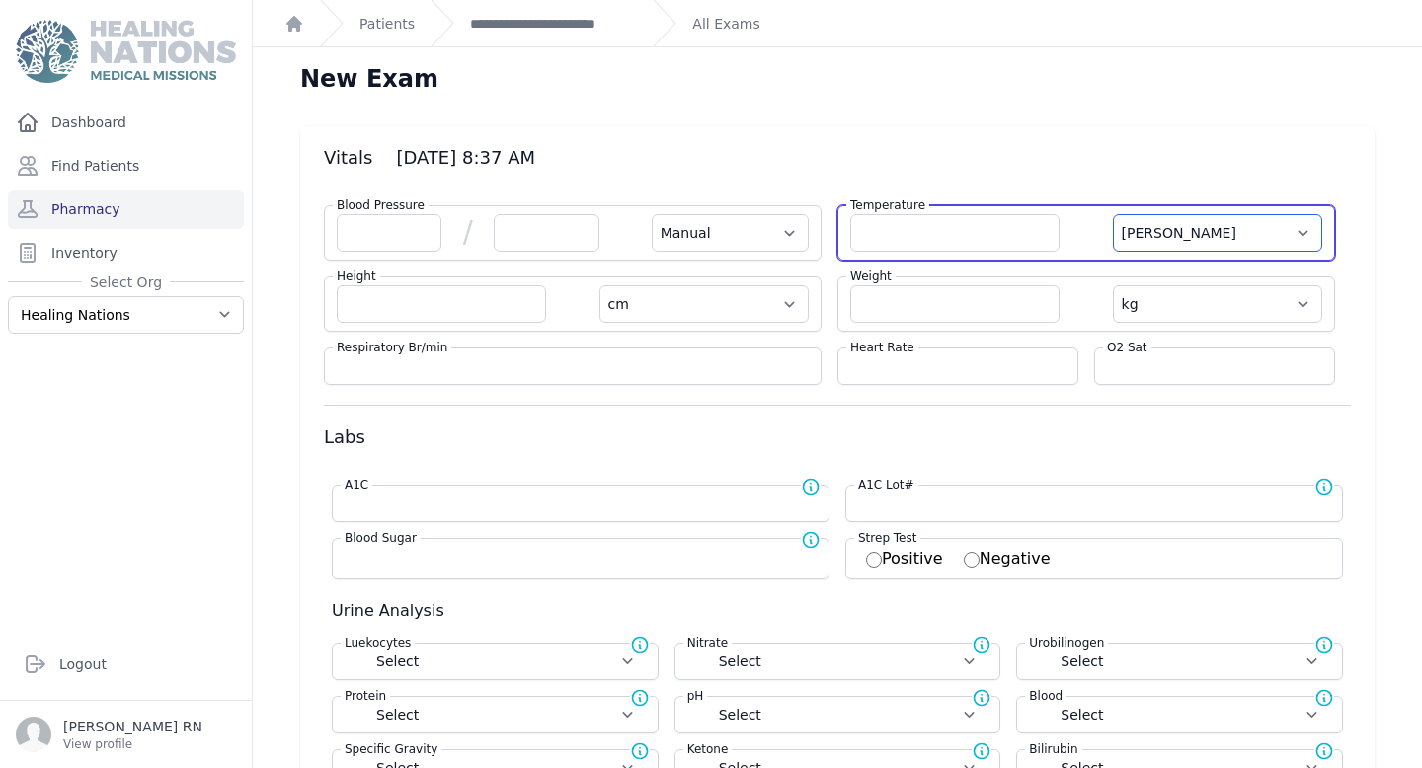
select select
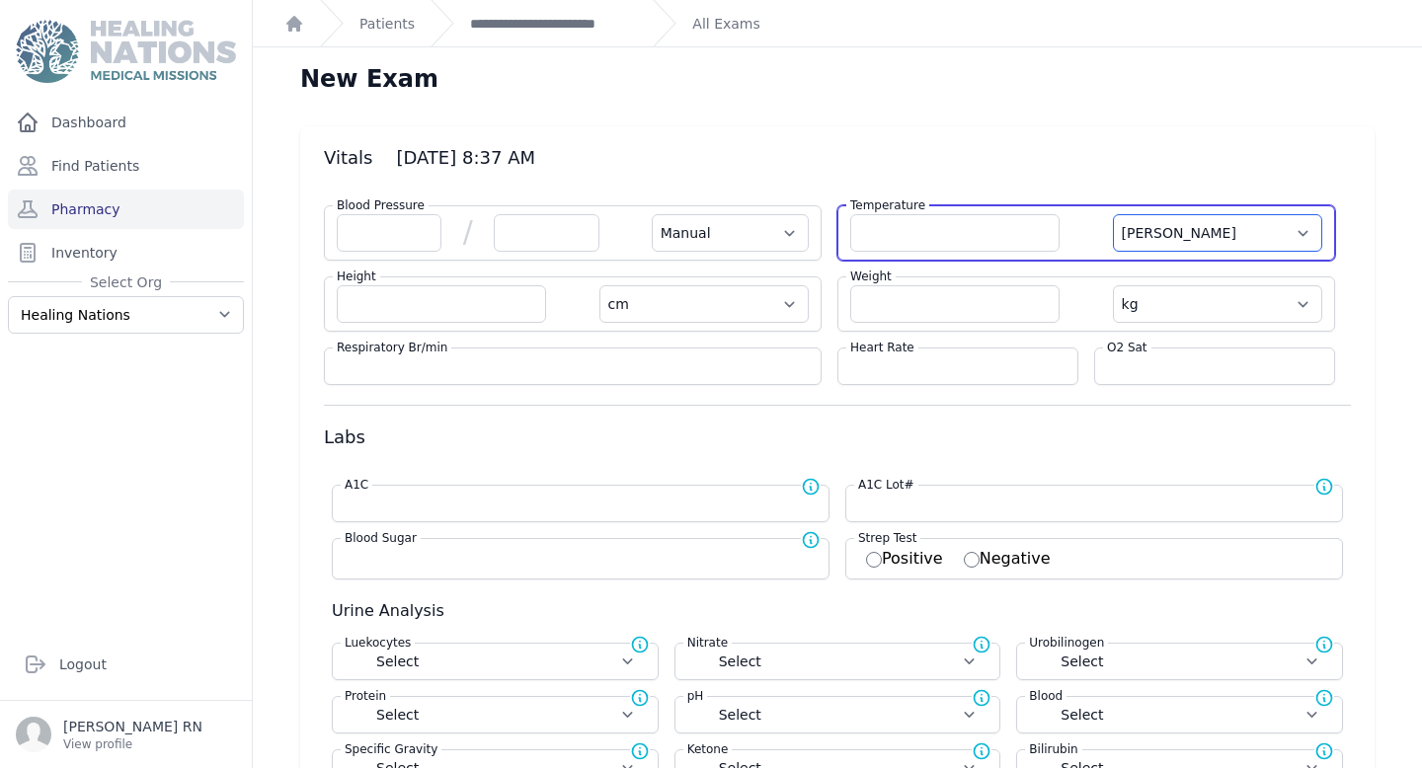
select select
click at [974, 230] on input "number" at bounding box center [954, 233] width 209 height 38
type input "34.0"
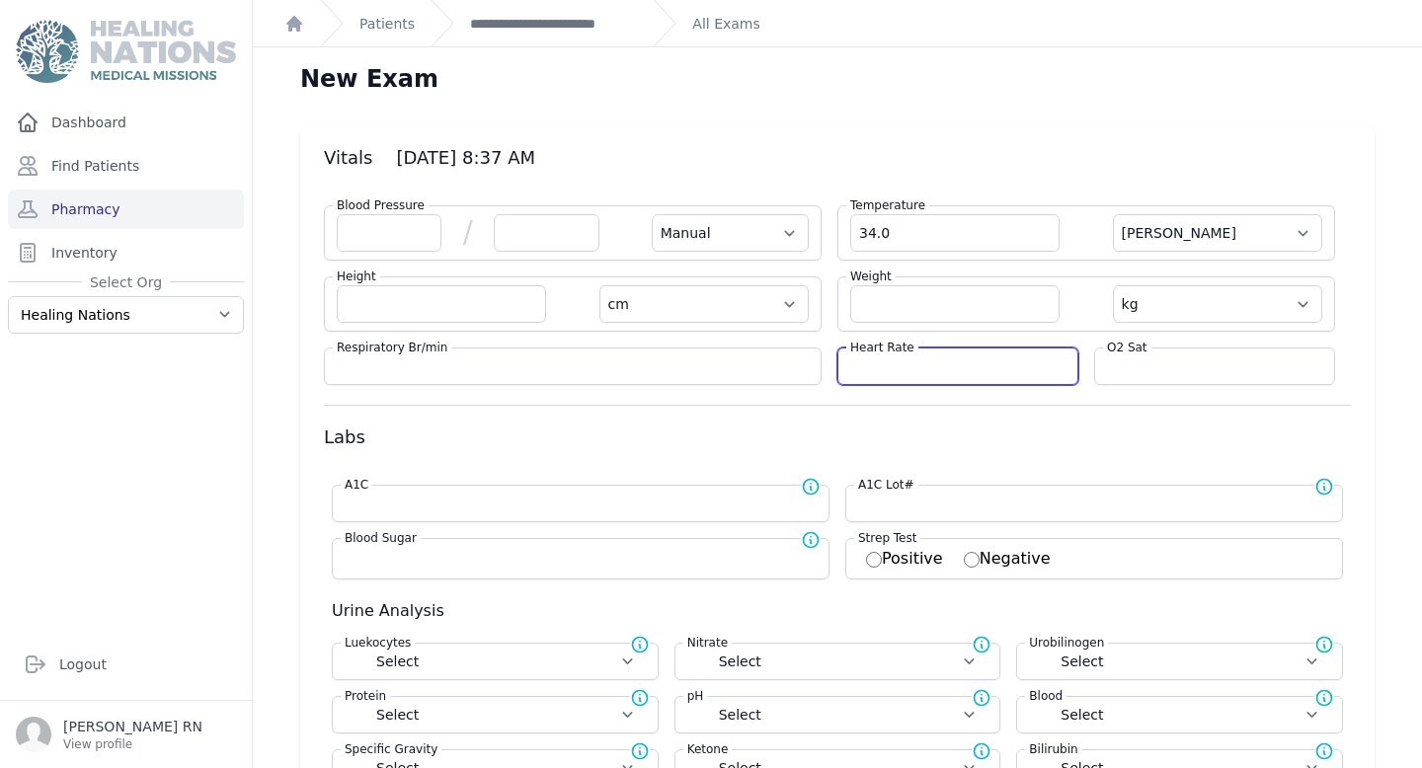
click at [974, 373] on input "number" at bounding box center [957, 366] width 215 height 20
select select "Manual"
select select "C"
select select "cm"
select select "kg"
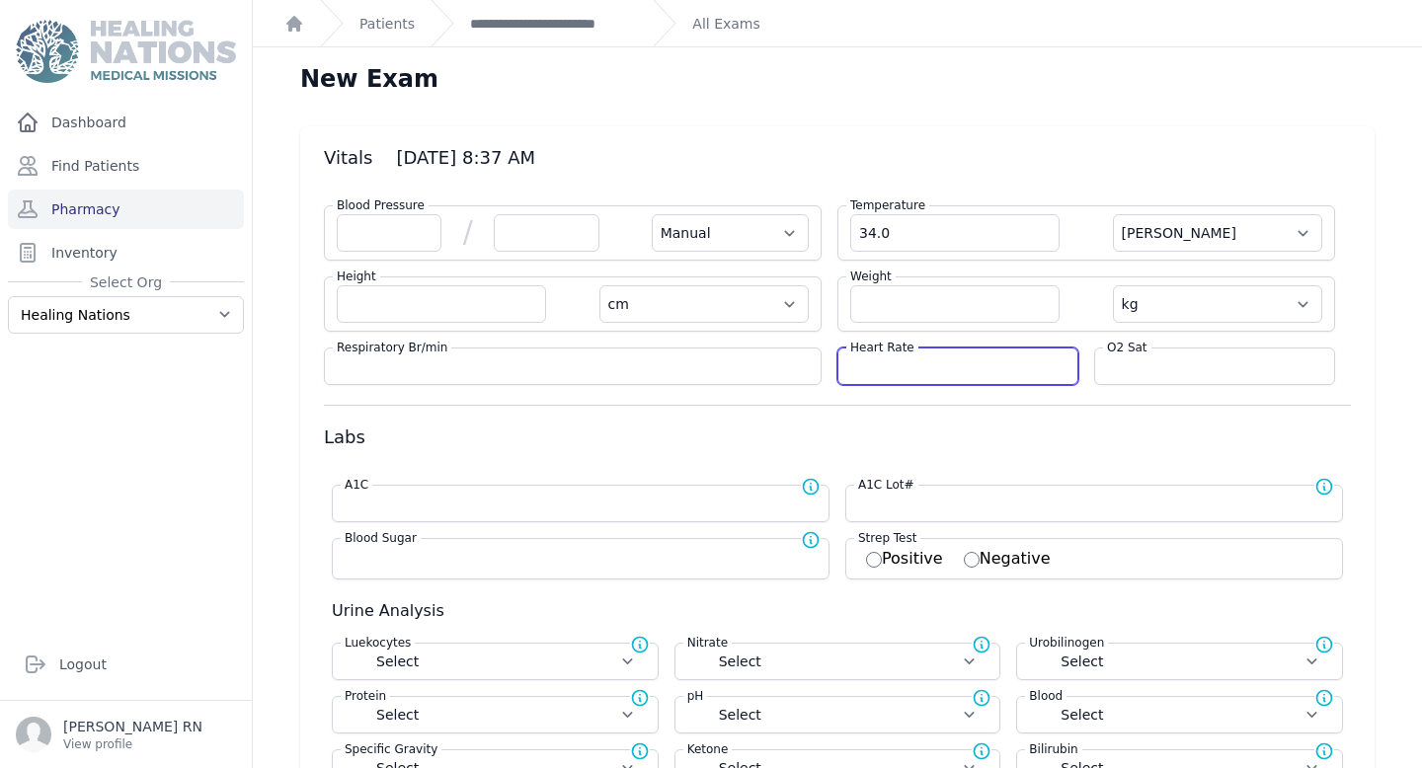
select select
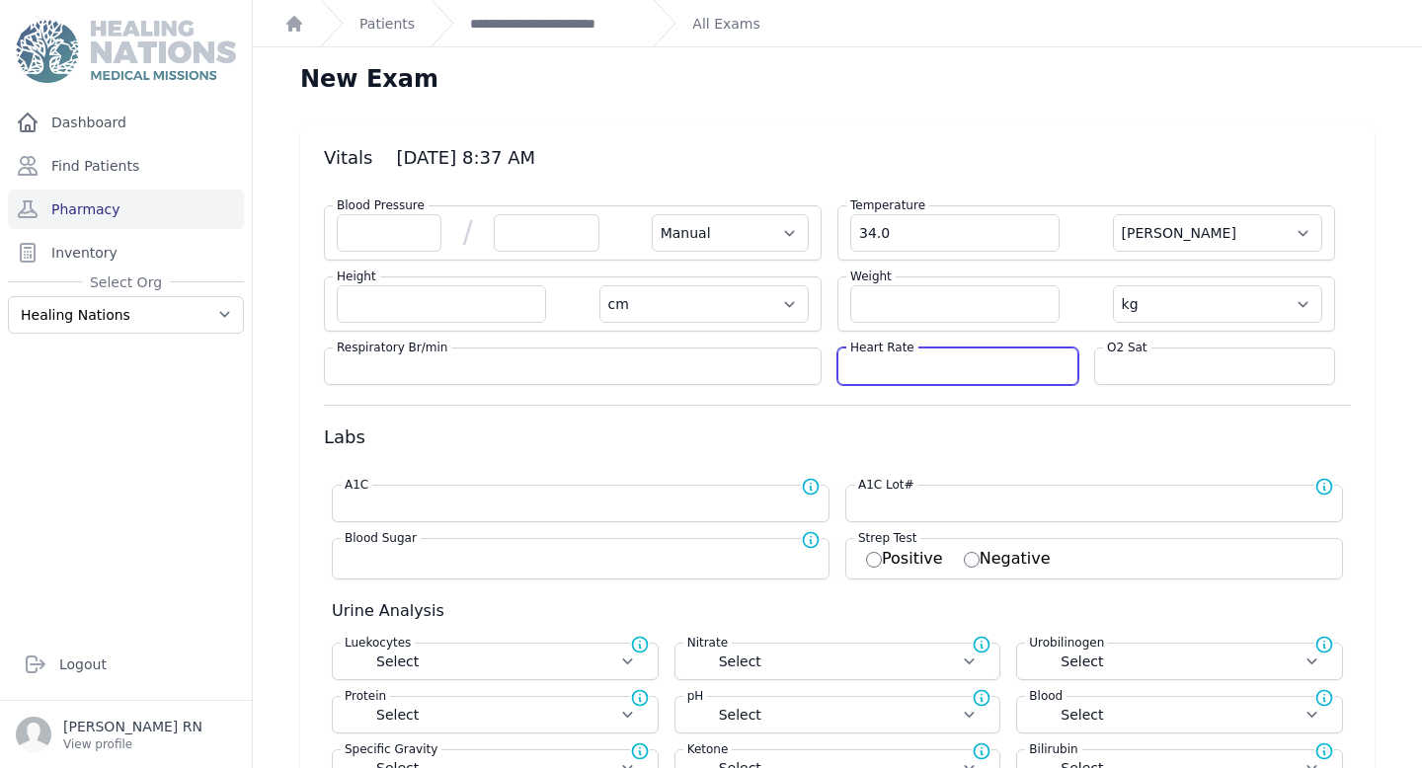
select select
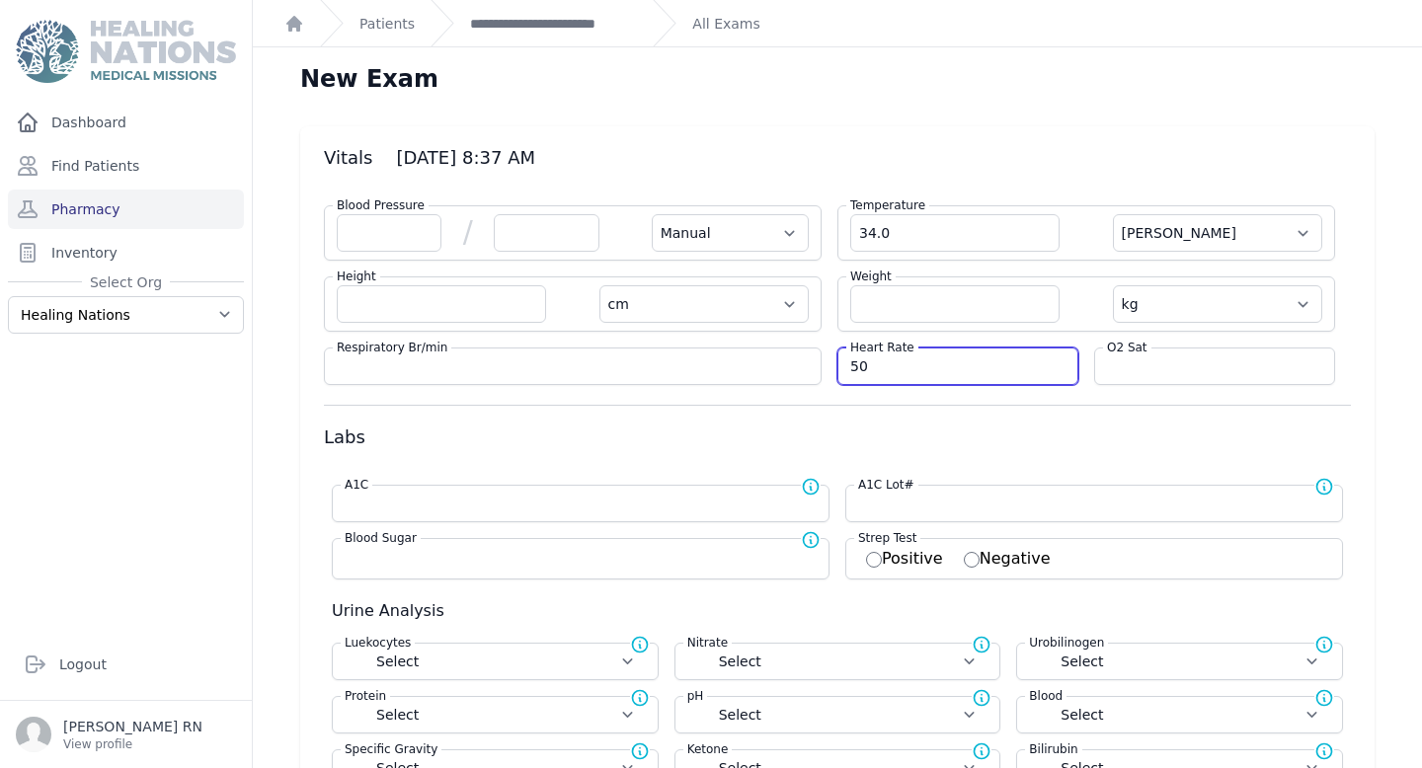
type input "50"
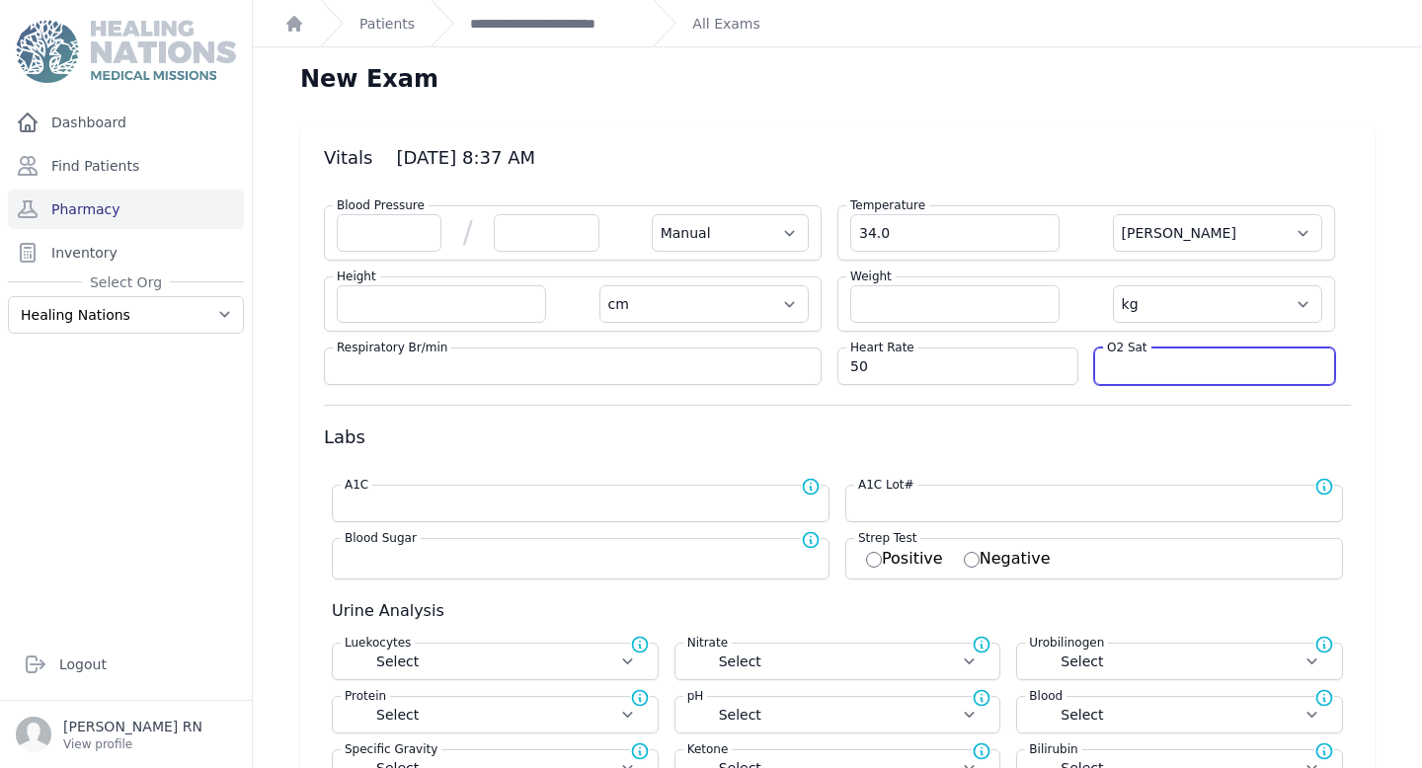
select select "Manual"
select select "C"
select select "cm"
select select "kg"
select select
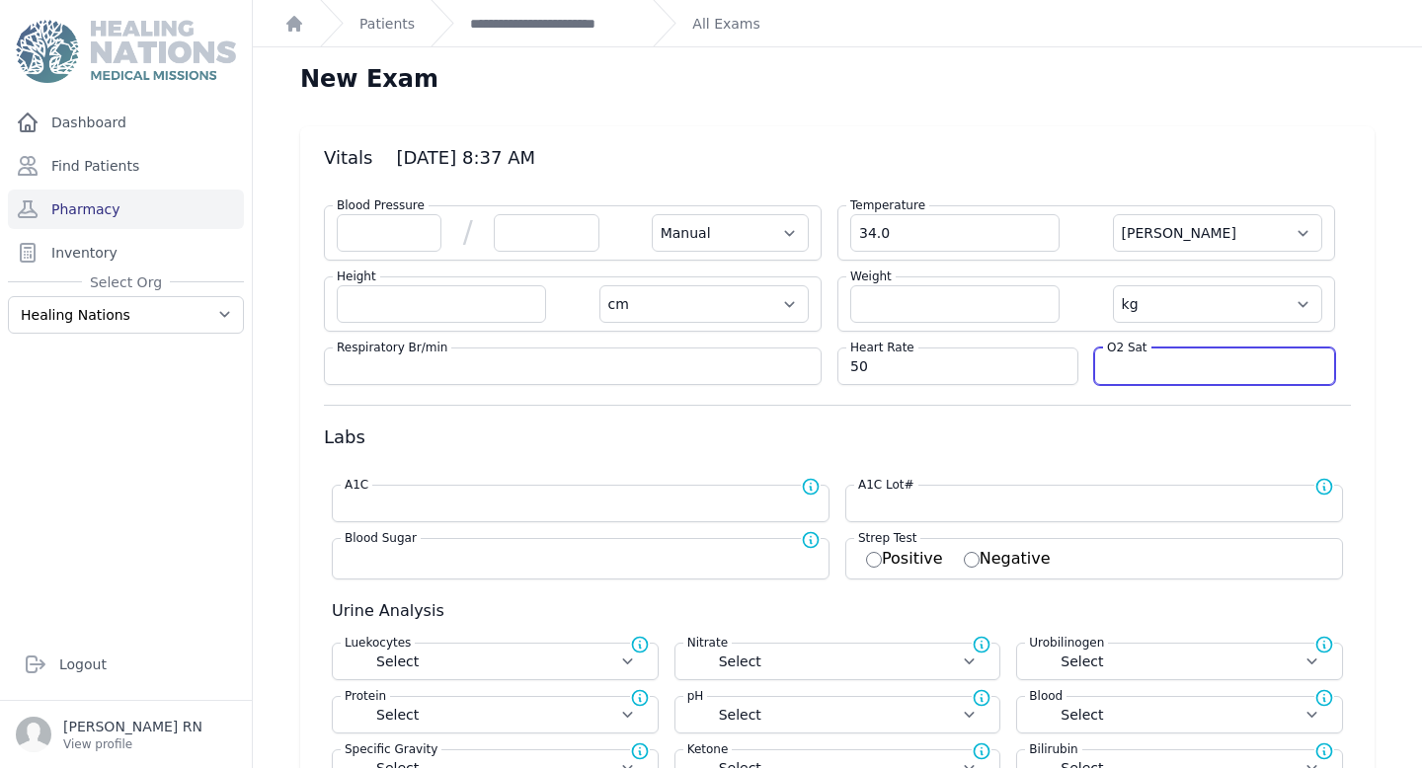
select select
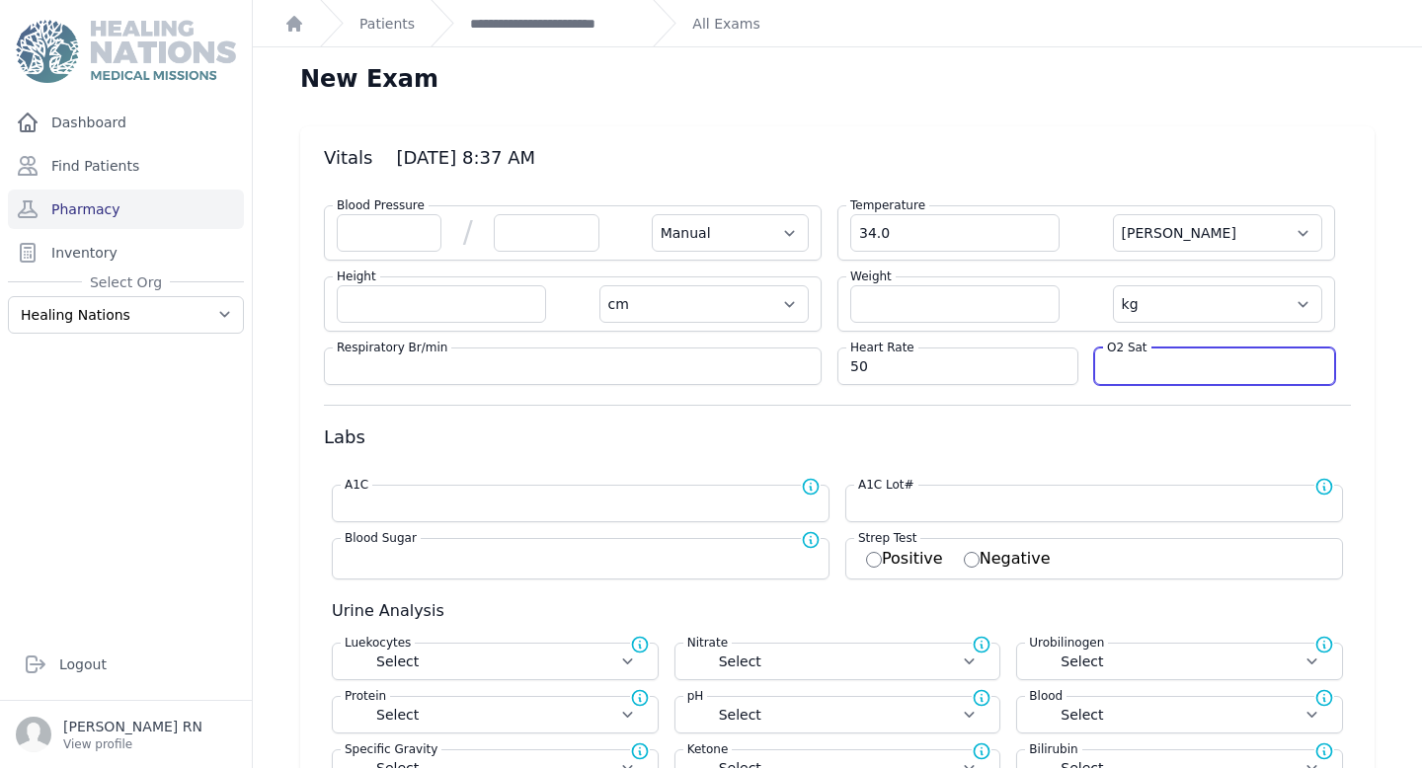
select select
type input "95"
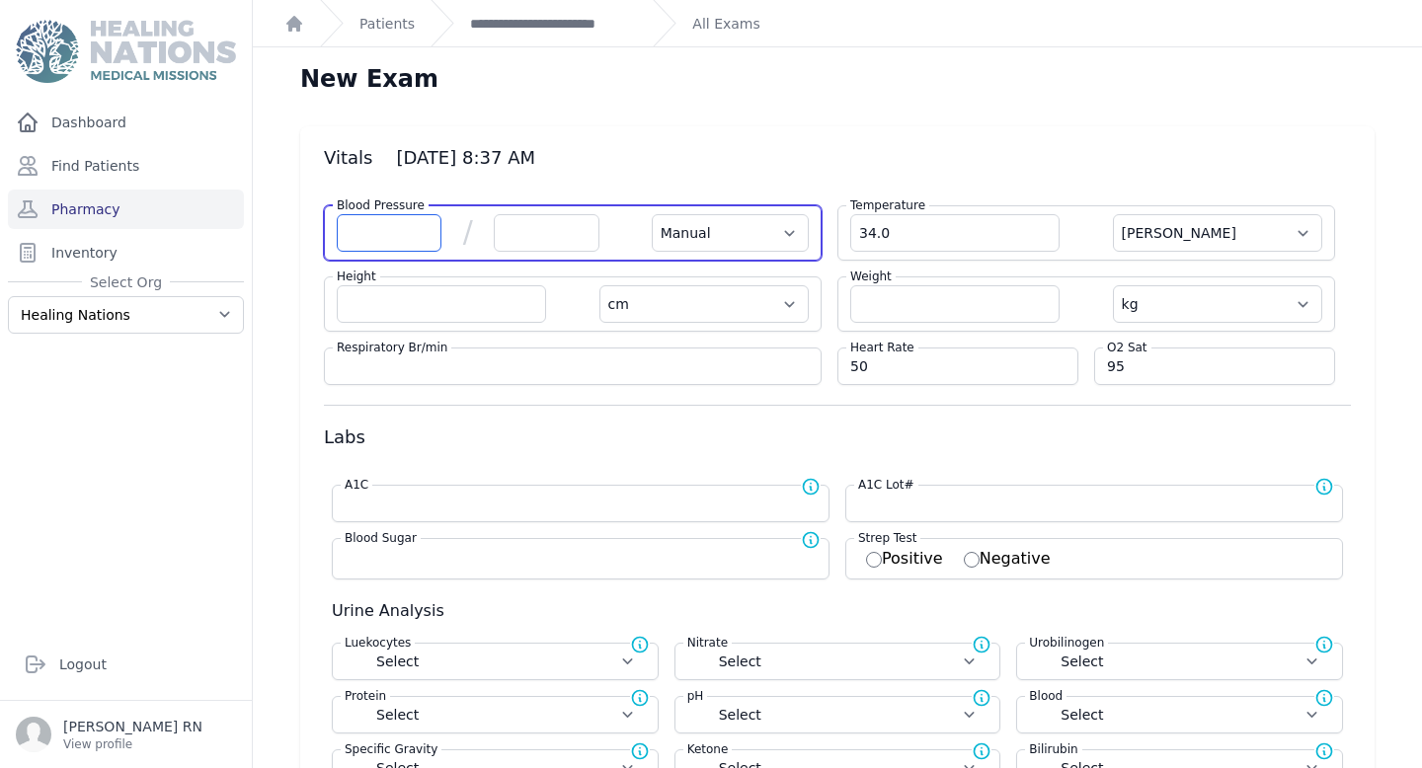
click at [376, 229] on input "number" at bounding box center [389, 233] width 105 height 38
select select "Manual"
select select "C"
select select "cm"
select select "kg"
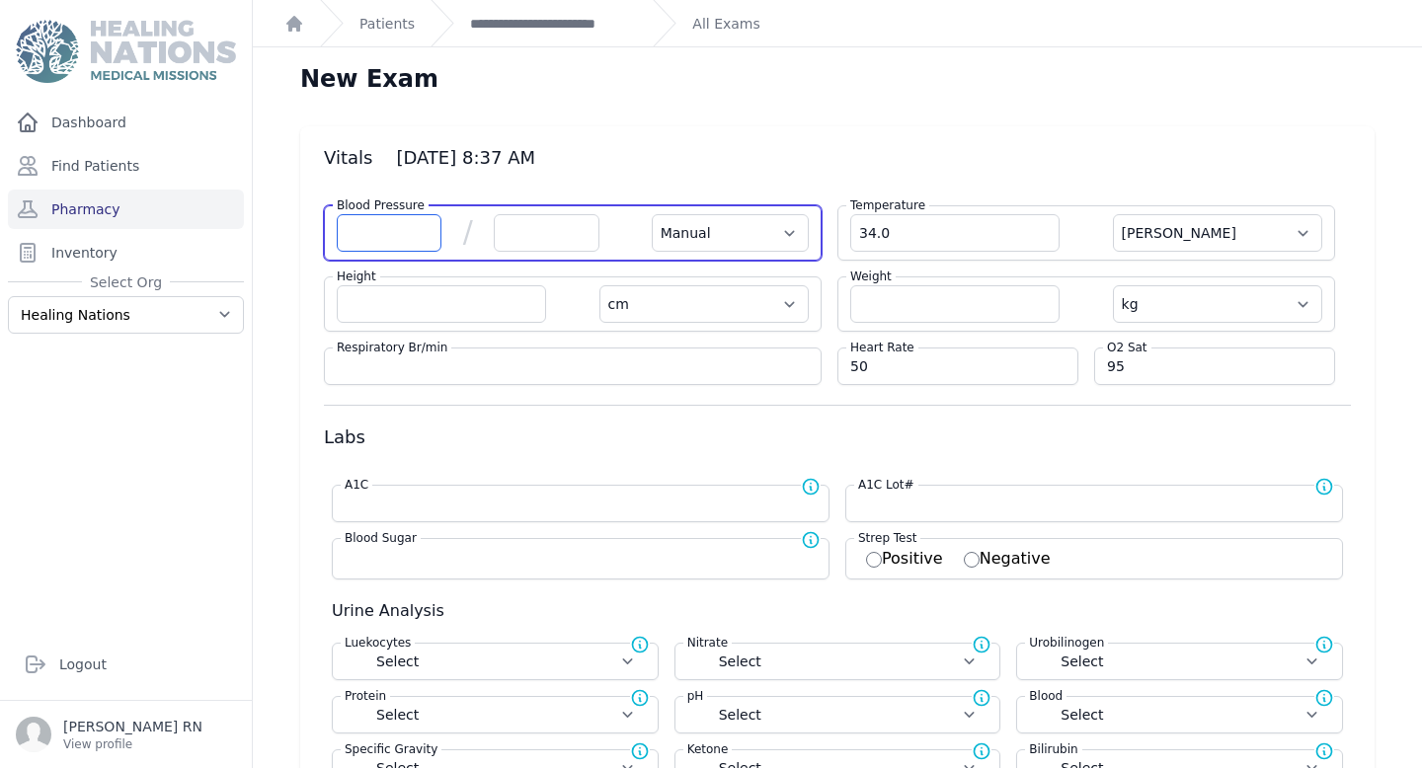
select select
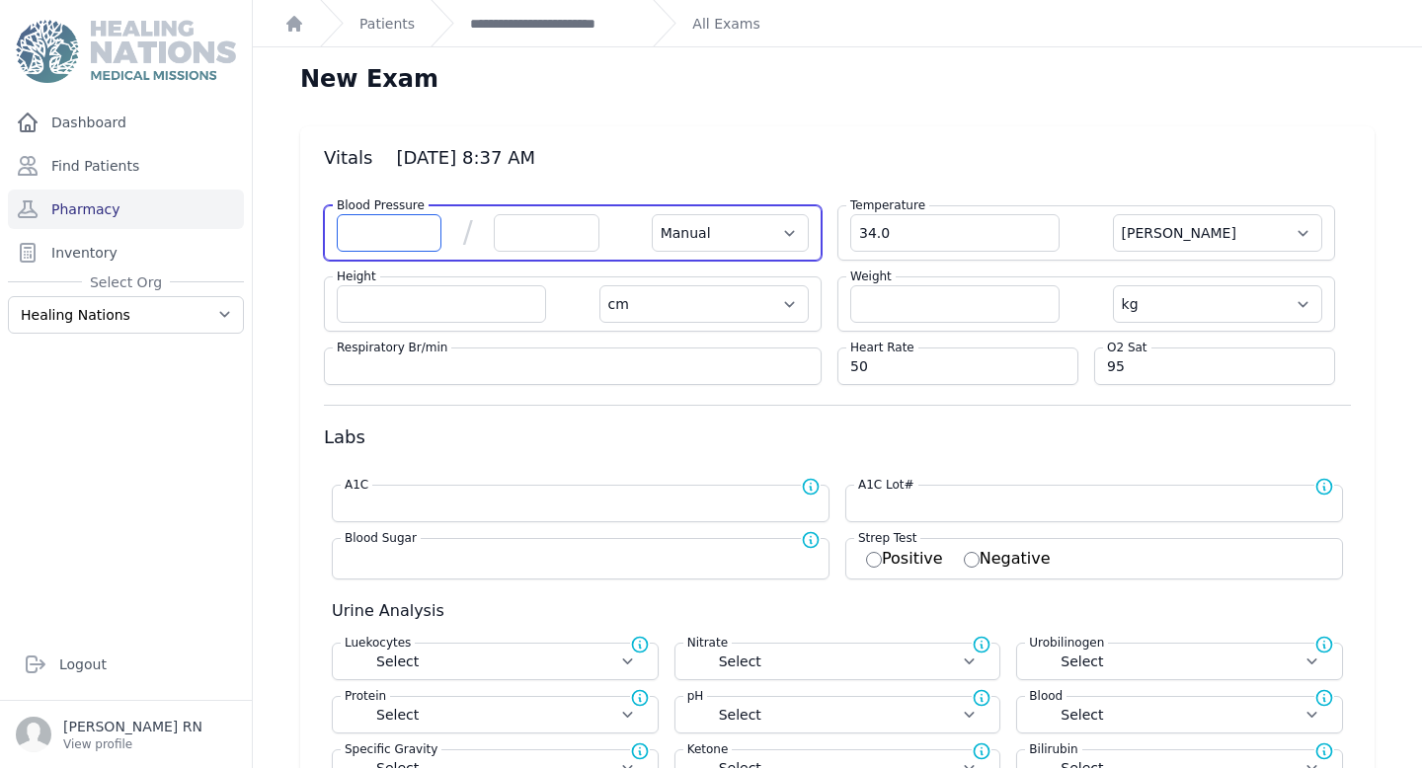
select select
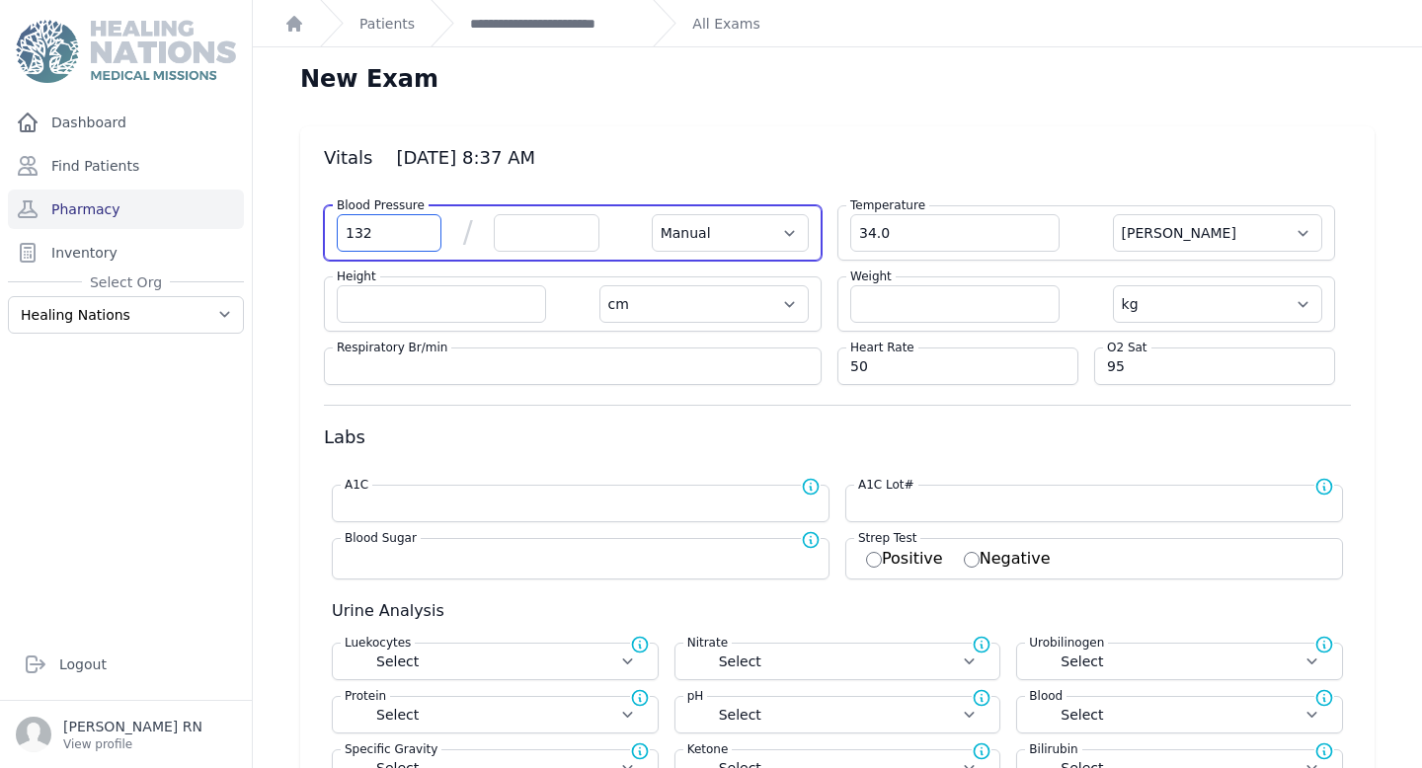
type input "132"
select select "Manual"
select select "C"
select select "cm"
select select "kg"
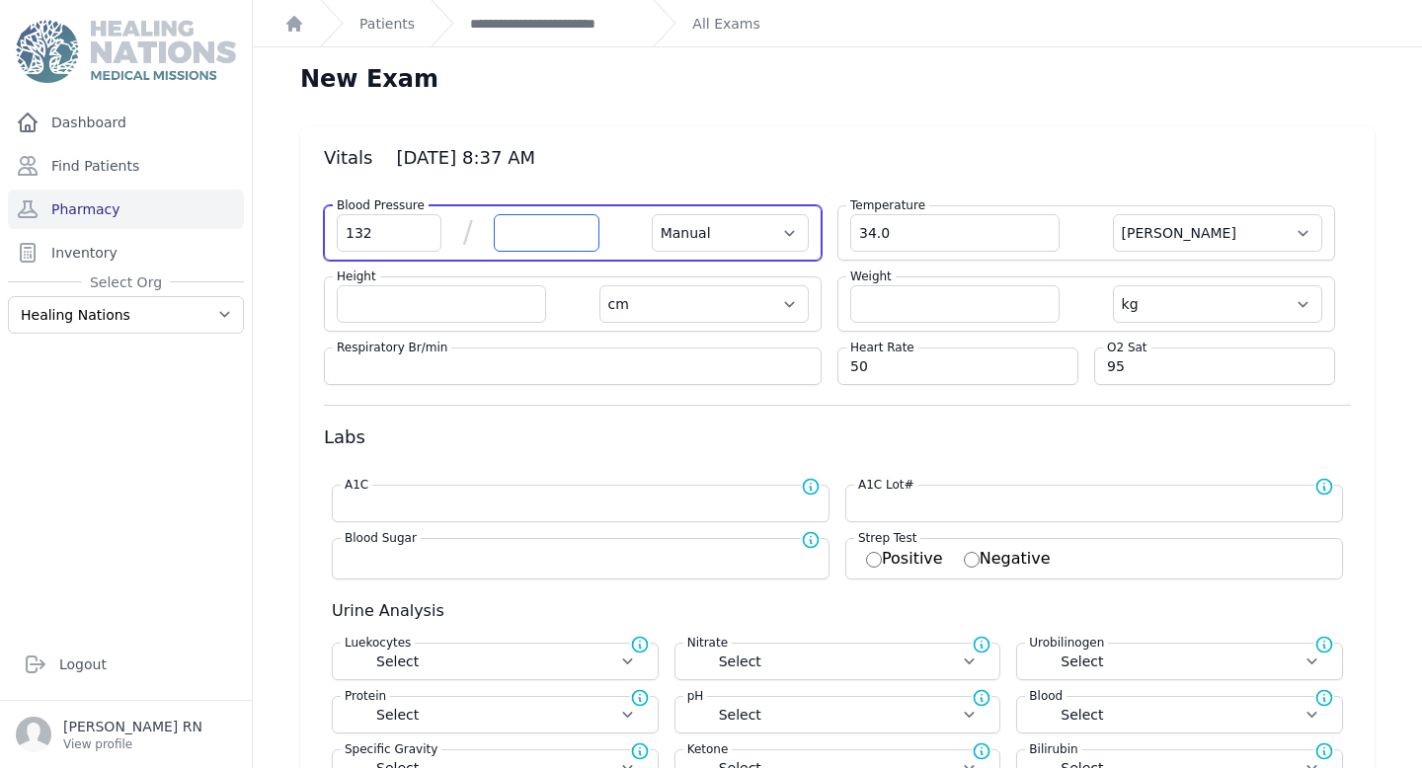
select select
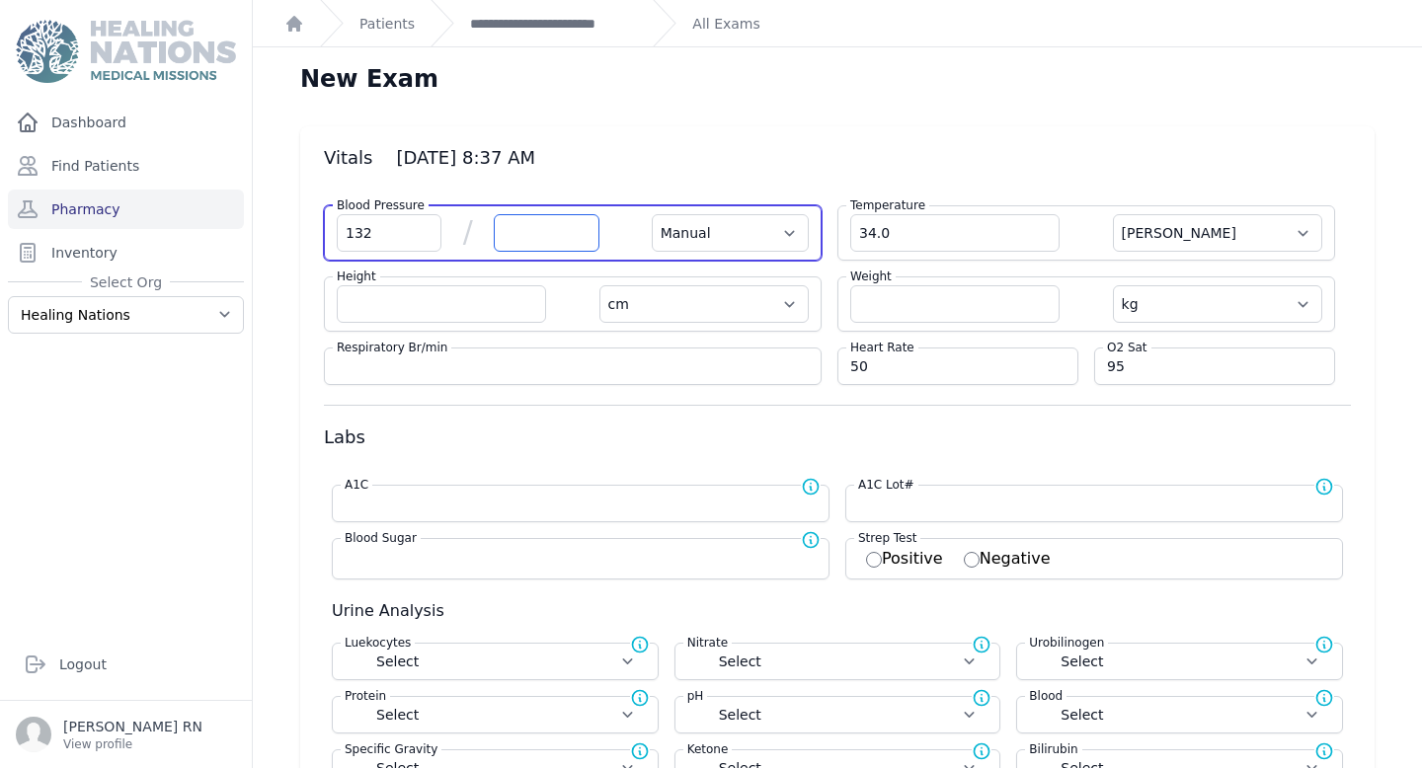
select select
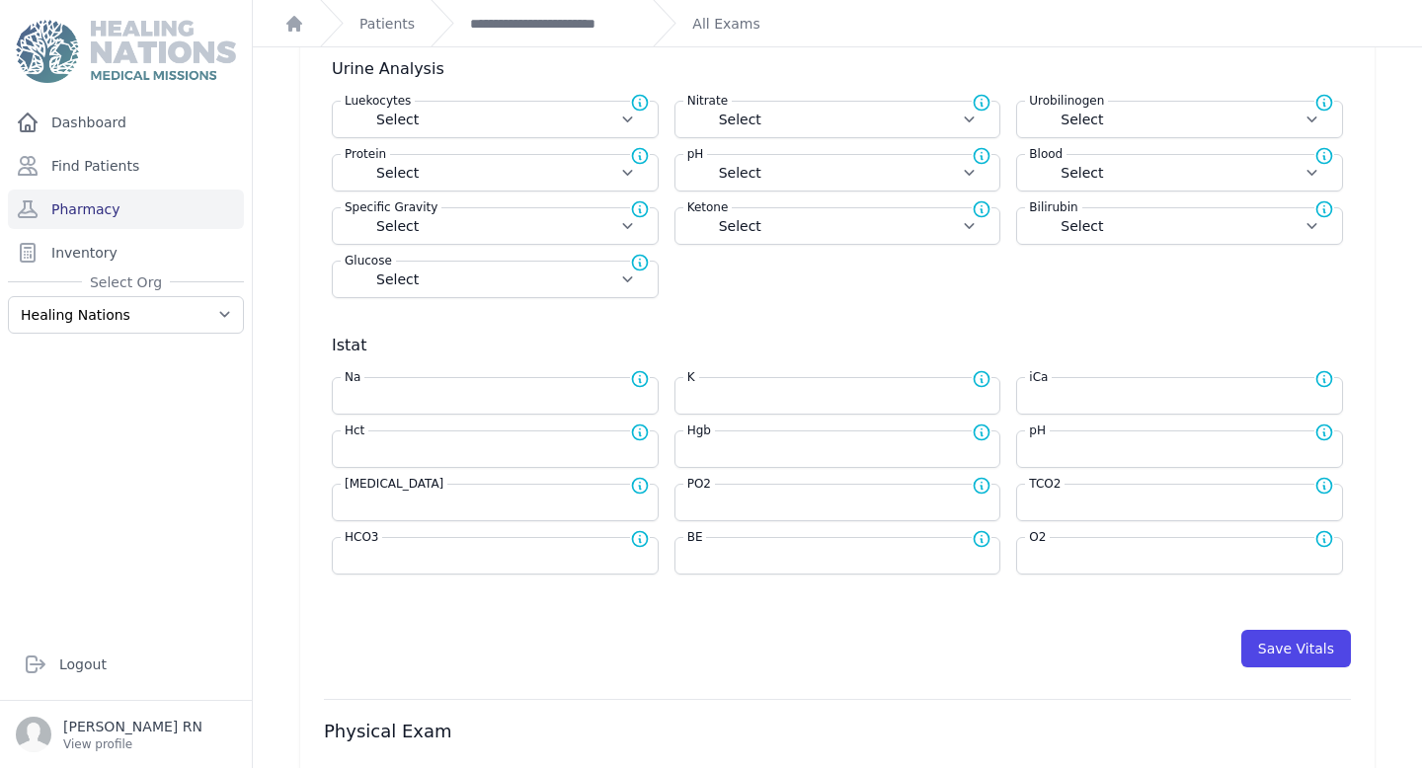
scroll to position [545, 0]
type input "86"
click at [1325, 658] on button "Save Vitals" at bounding box center [1296, 646] width 110 height 38
select select "Manual"
select select "C"
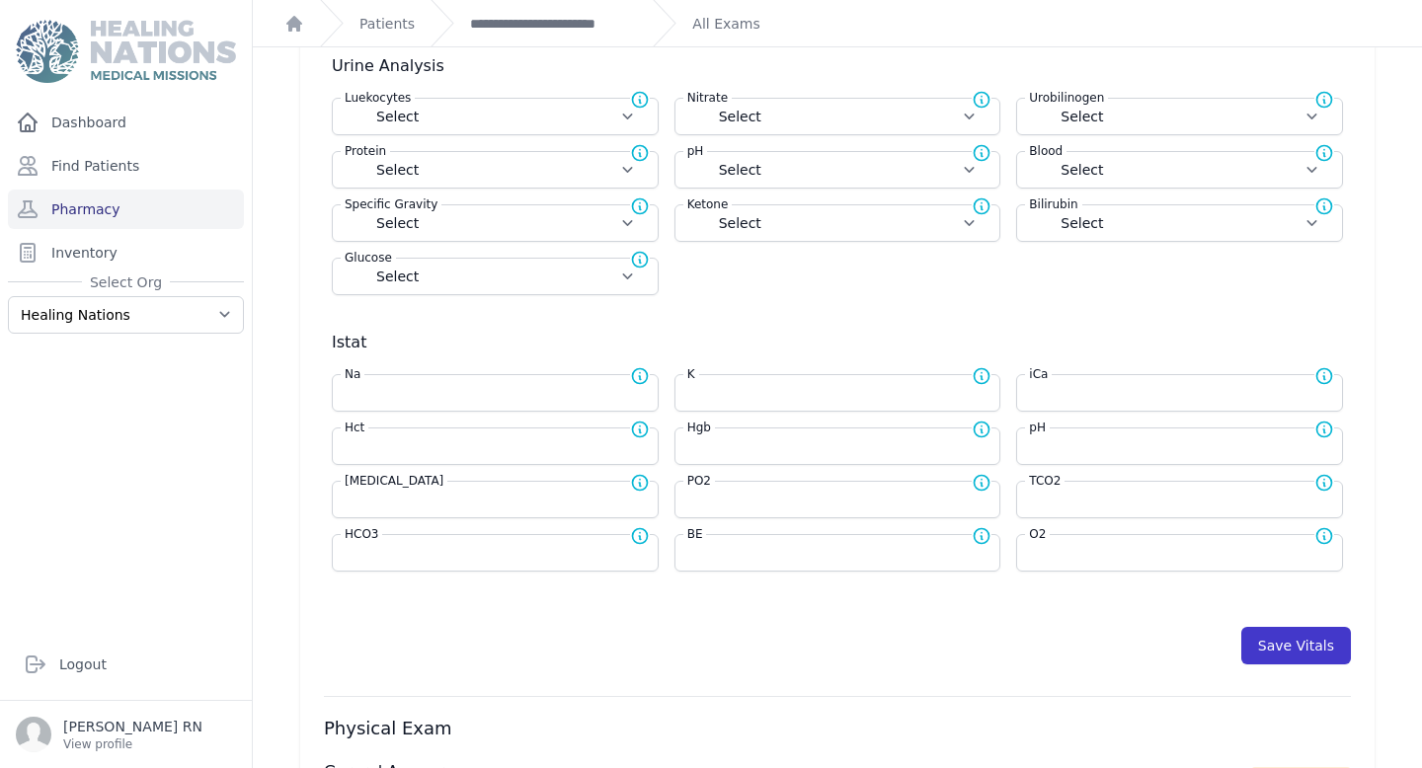
select select "cm"
select select "kg"
select select
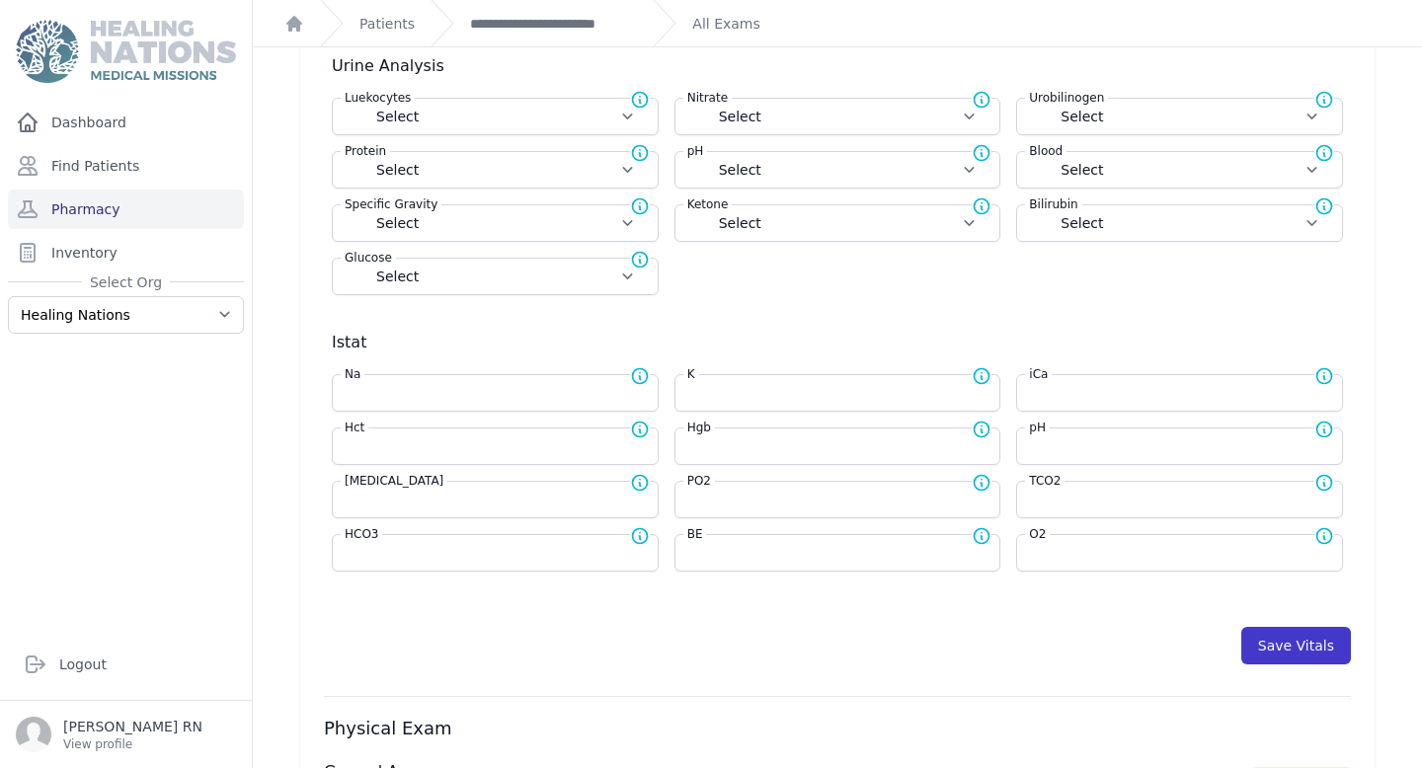
select select
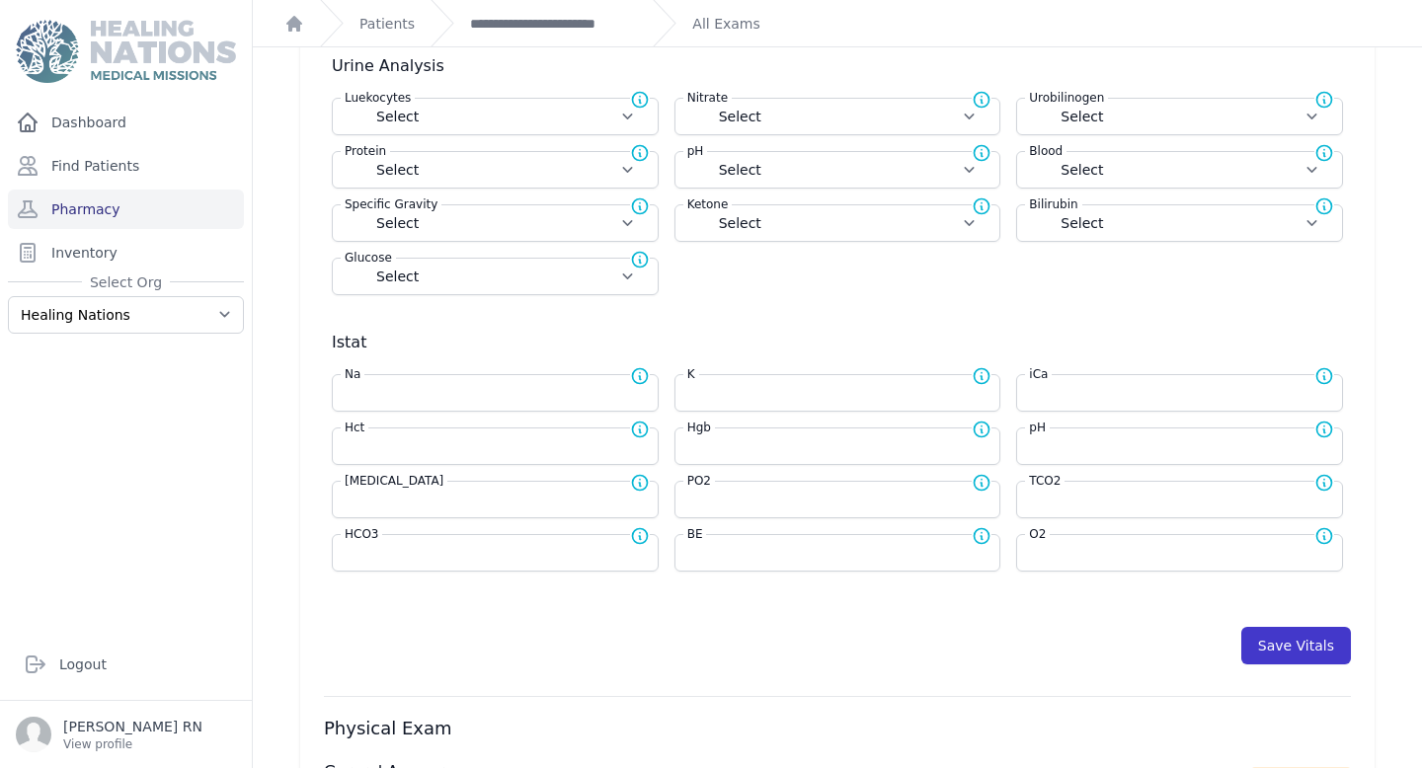
select select
click at [1325, 658] on button "Save Vitals" at bounding box center [1296, 646] width 110 height 38
click at [509, 24] on link "**********" at bounding box center [553, 24] width 167 height 20
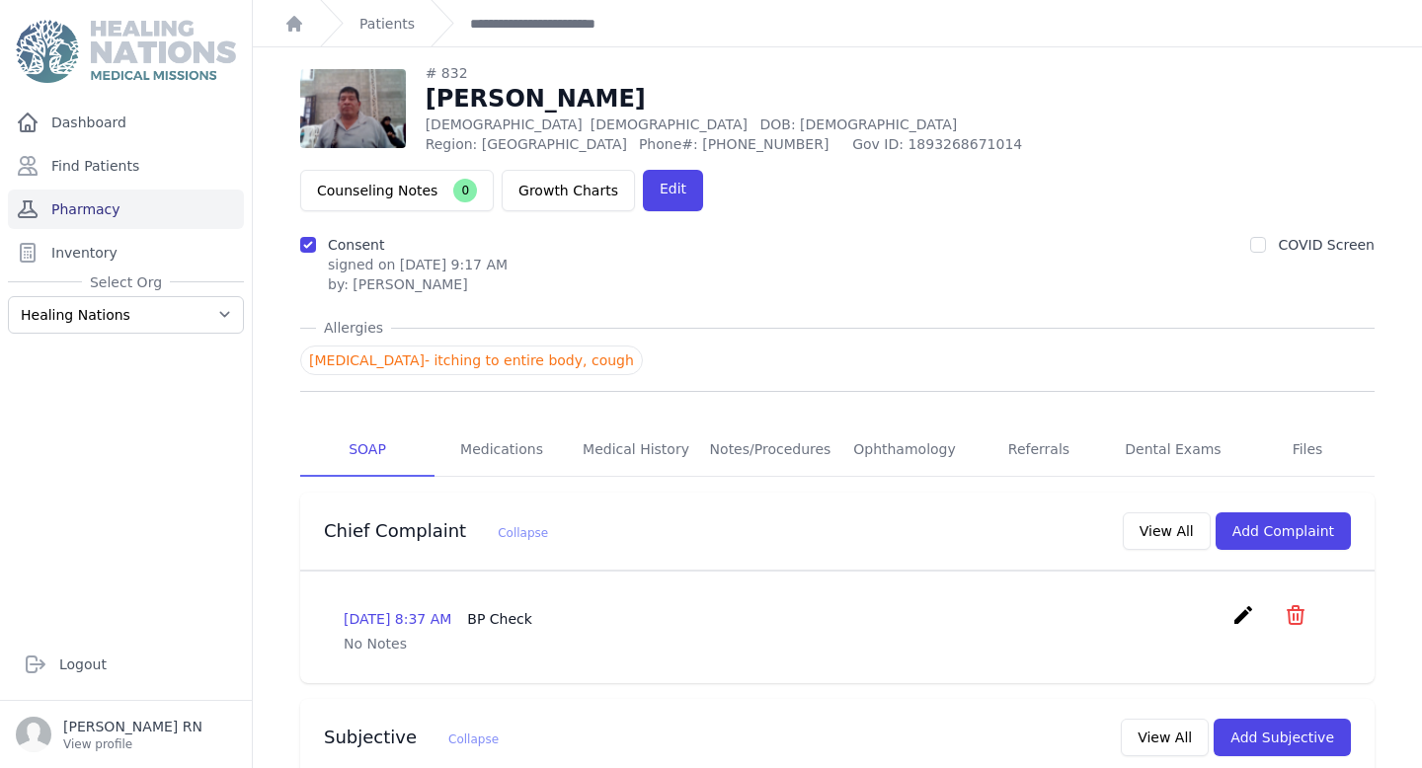
click at [145, 207] on link "Pharmacy" at bounding box center [126, 209] width 236 height 39
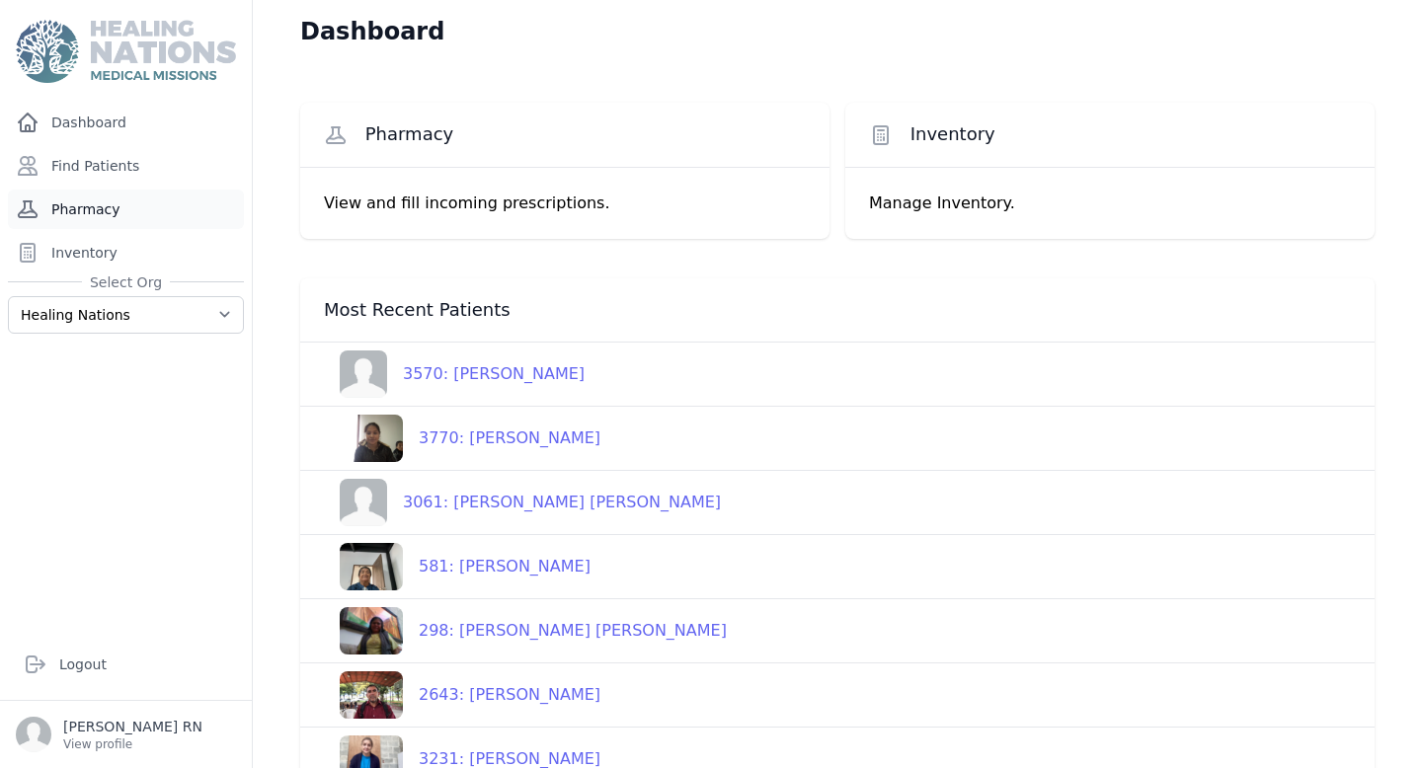
click at [66, 217] on link "Pharmacy" at bounding box center [126, 209] width 236 height 39
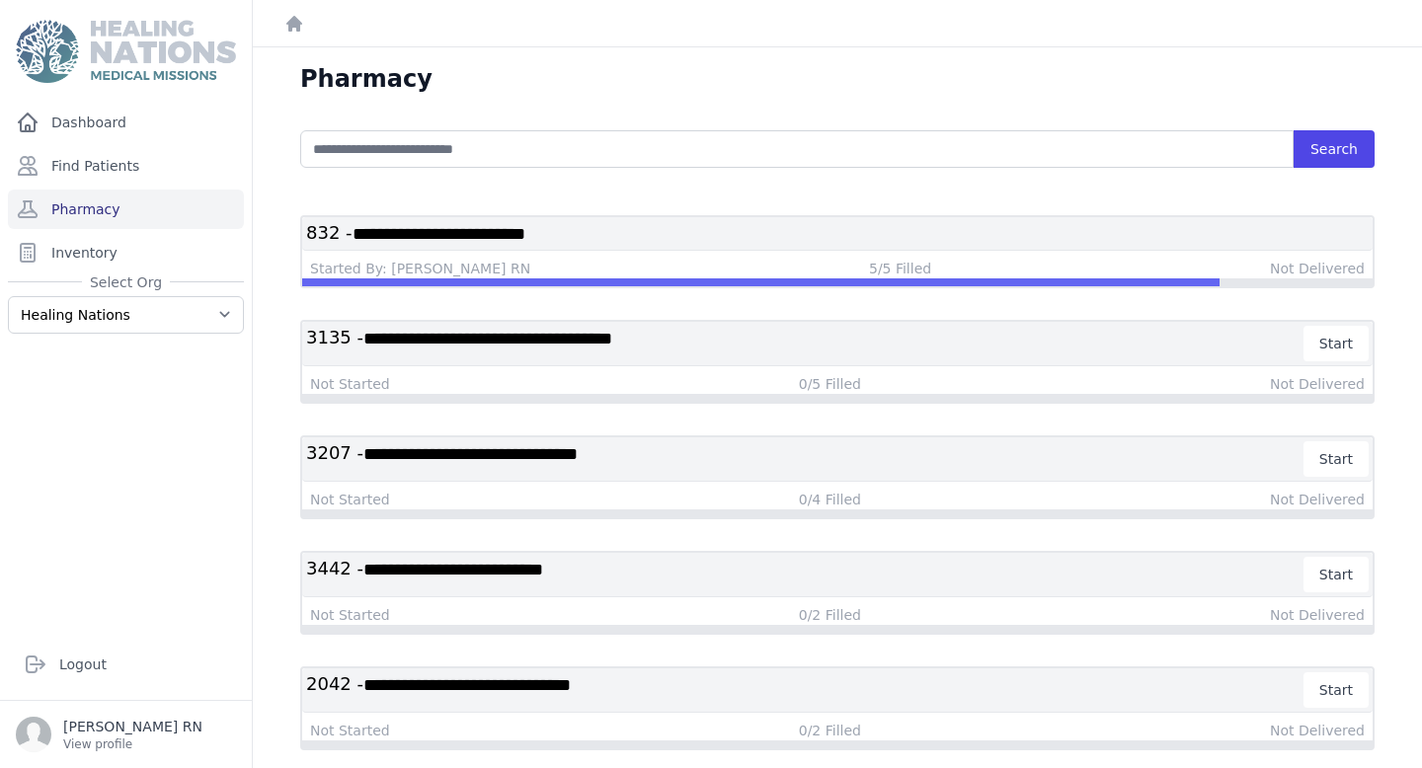
click at [895, 246] on div "**********" at bounding box center [837, 234] width 1070 height 34
click at [896, 237] on h3 "**********" at bounding box center [837, 233] width 1062 height 25
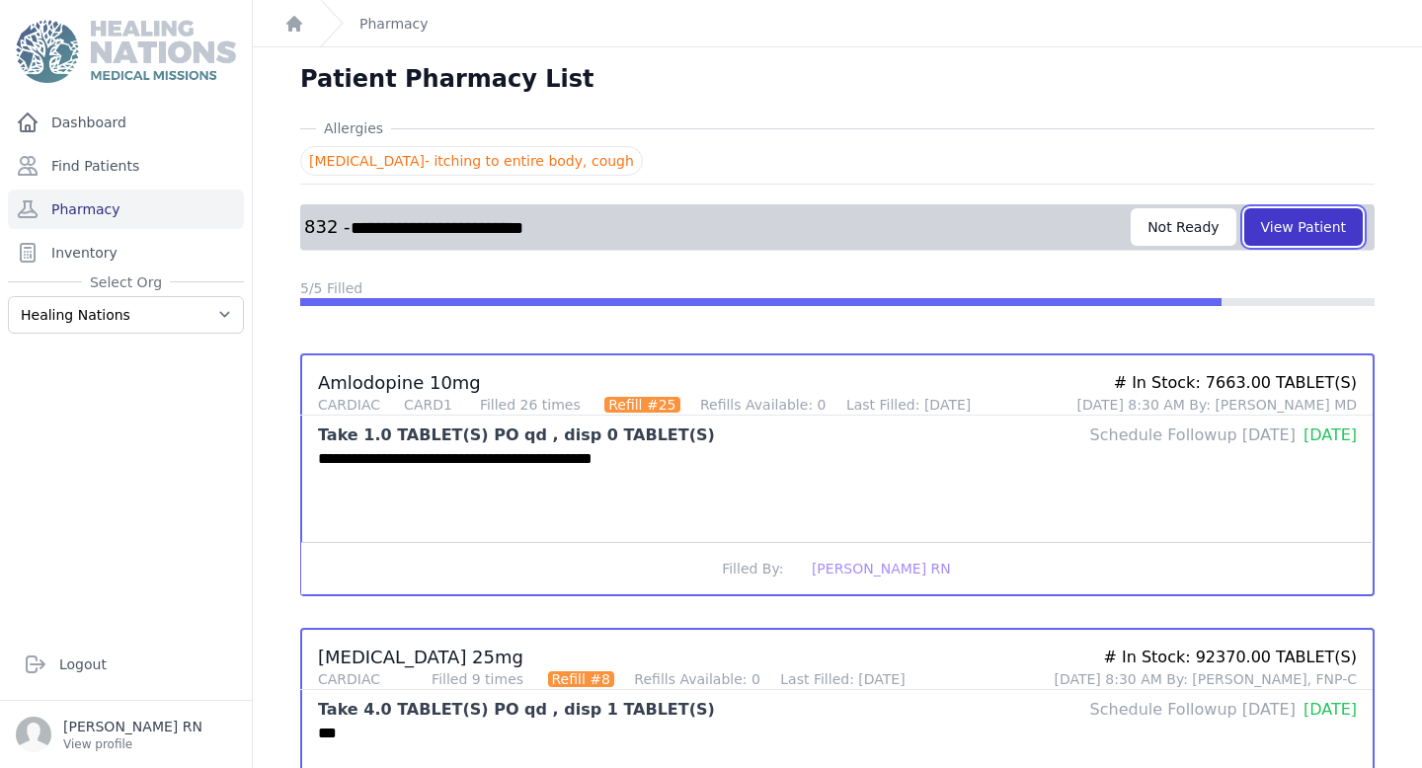
click at [1335, 237] on button "View Patient" at bounding box center [1303, 227] width 118 height 38
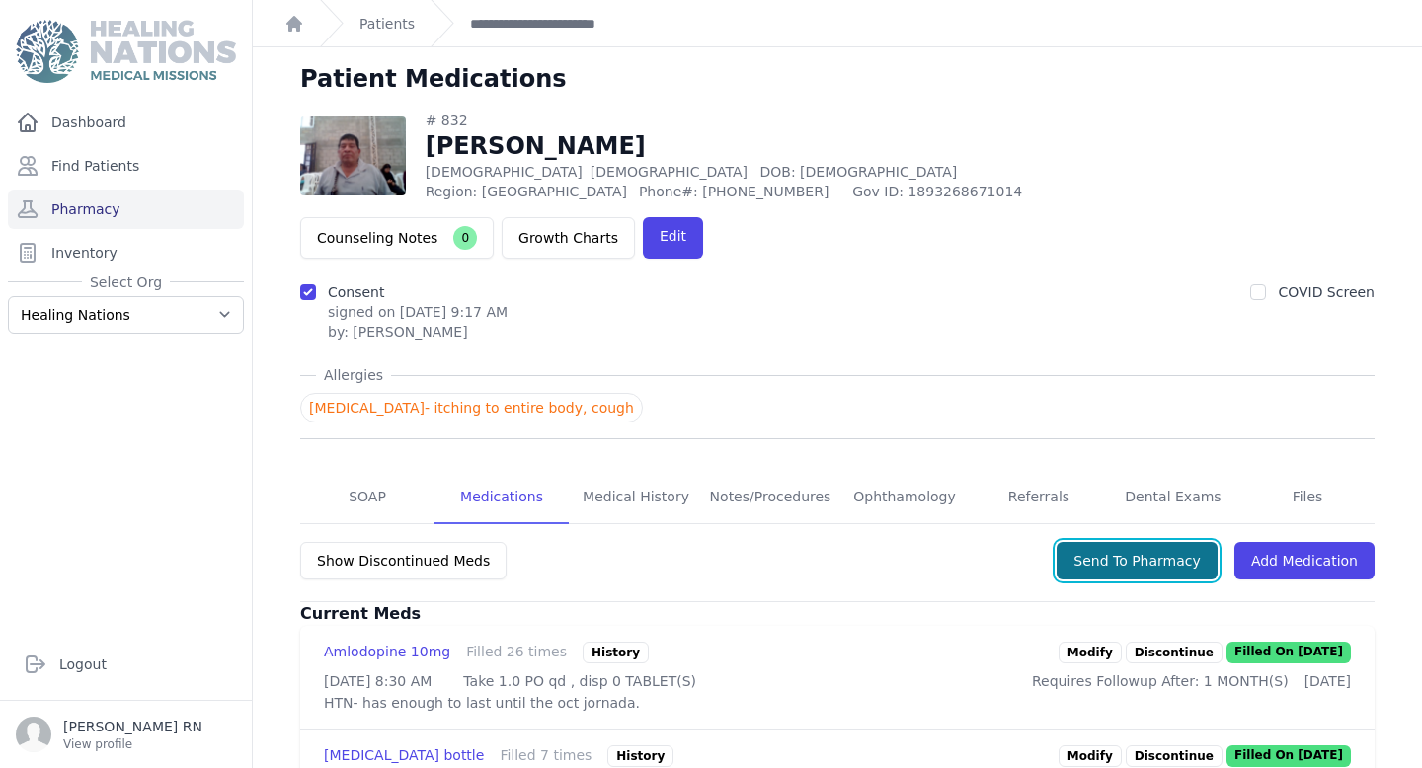
click at [1141, 542] on button "Send To Pharmacy" at bounding box center [1136, 561] width 161 height 38
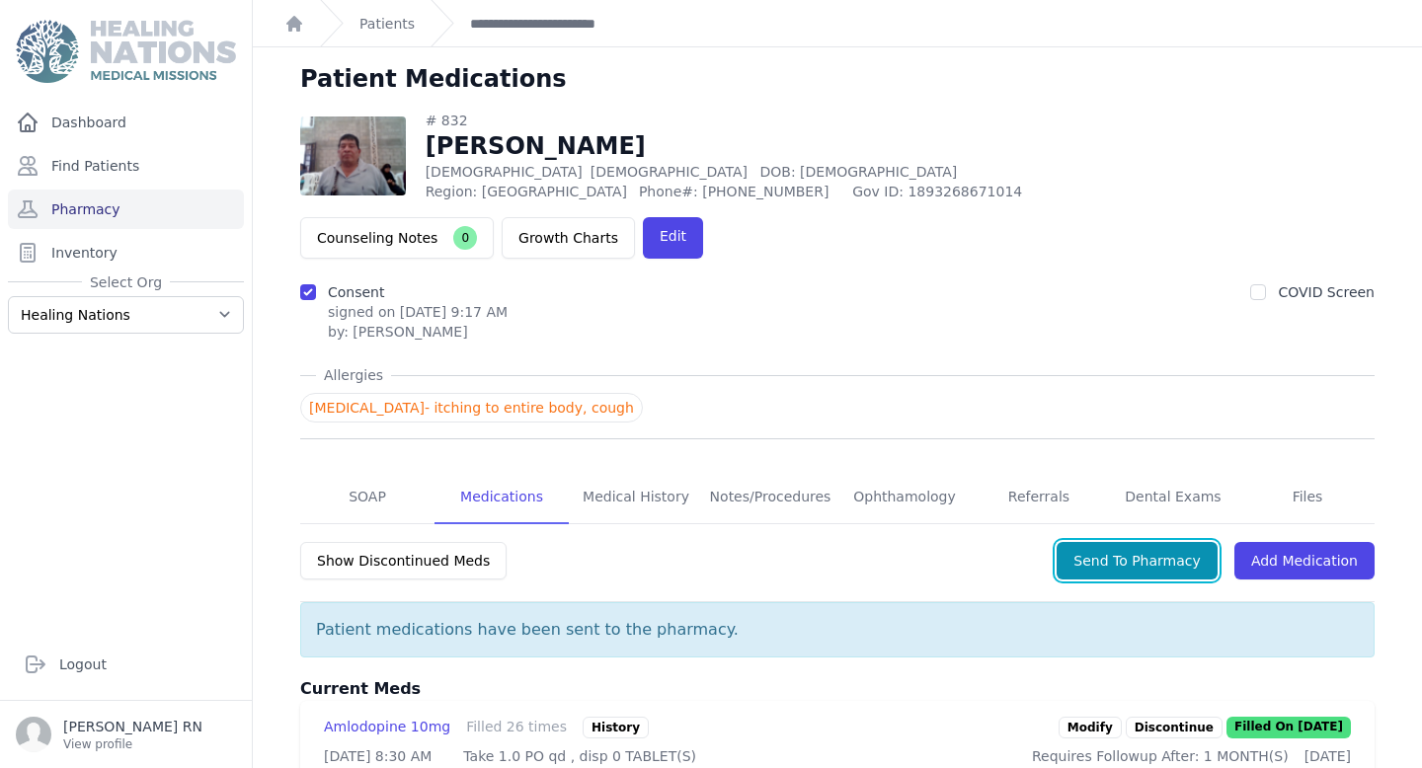
drag, startPoint x: 1141, startPoint y: 494, endPoint x: 475, endPoint y: 291, distance: 696.4
click at [482, 291] on span "# 832 Jeronimo Pichilla Morejon Male 65 Years Old DOB: 1960-Jul-20 Region: Magd…" at bounding box center [837, 768] width 1074 height 1315
click at [102, 208] on link "Pharmacy" at bounding box center [126, 209] width 236 height 39
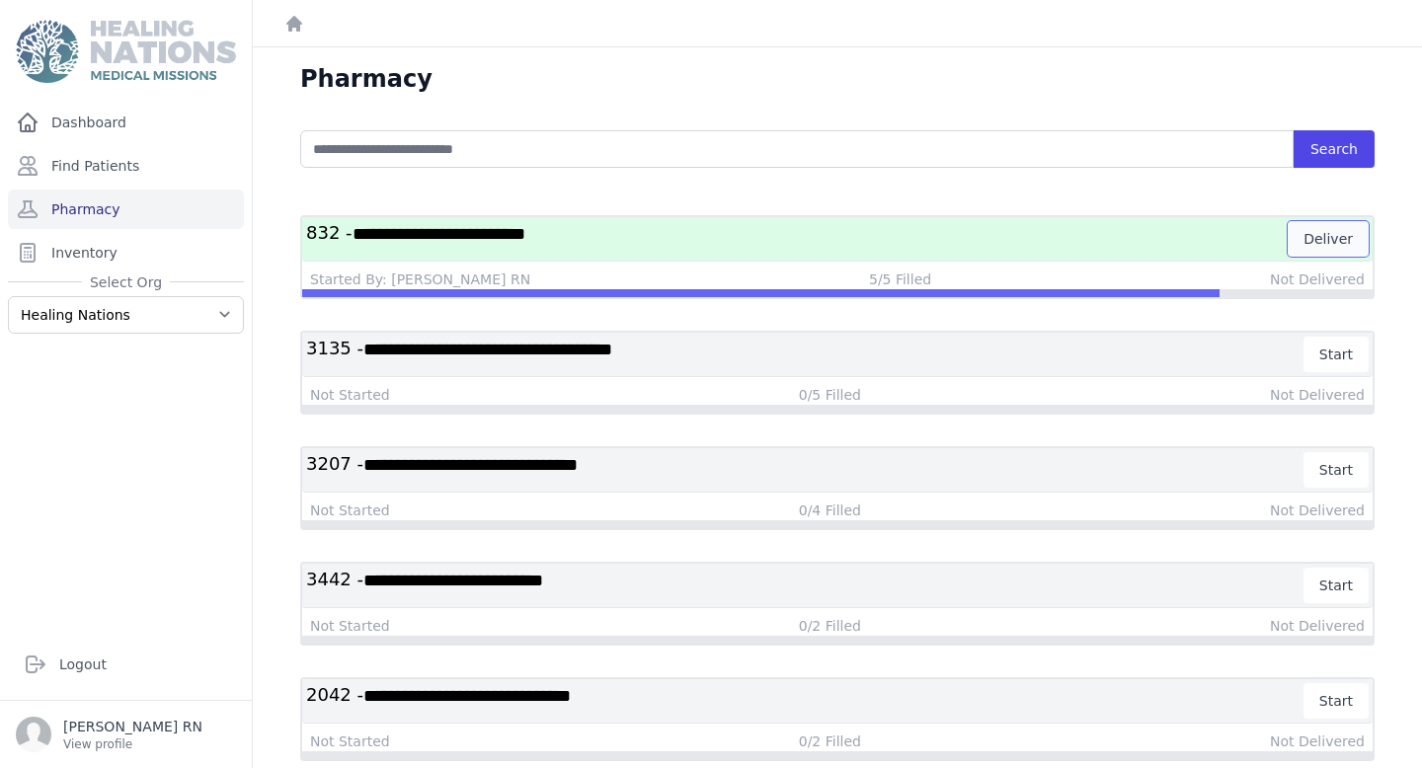
click at [1322, 237] on button "Deliver" at bounding box center [1327, 239] width 81 height 36
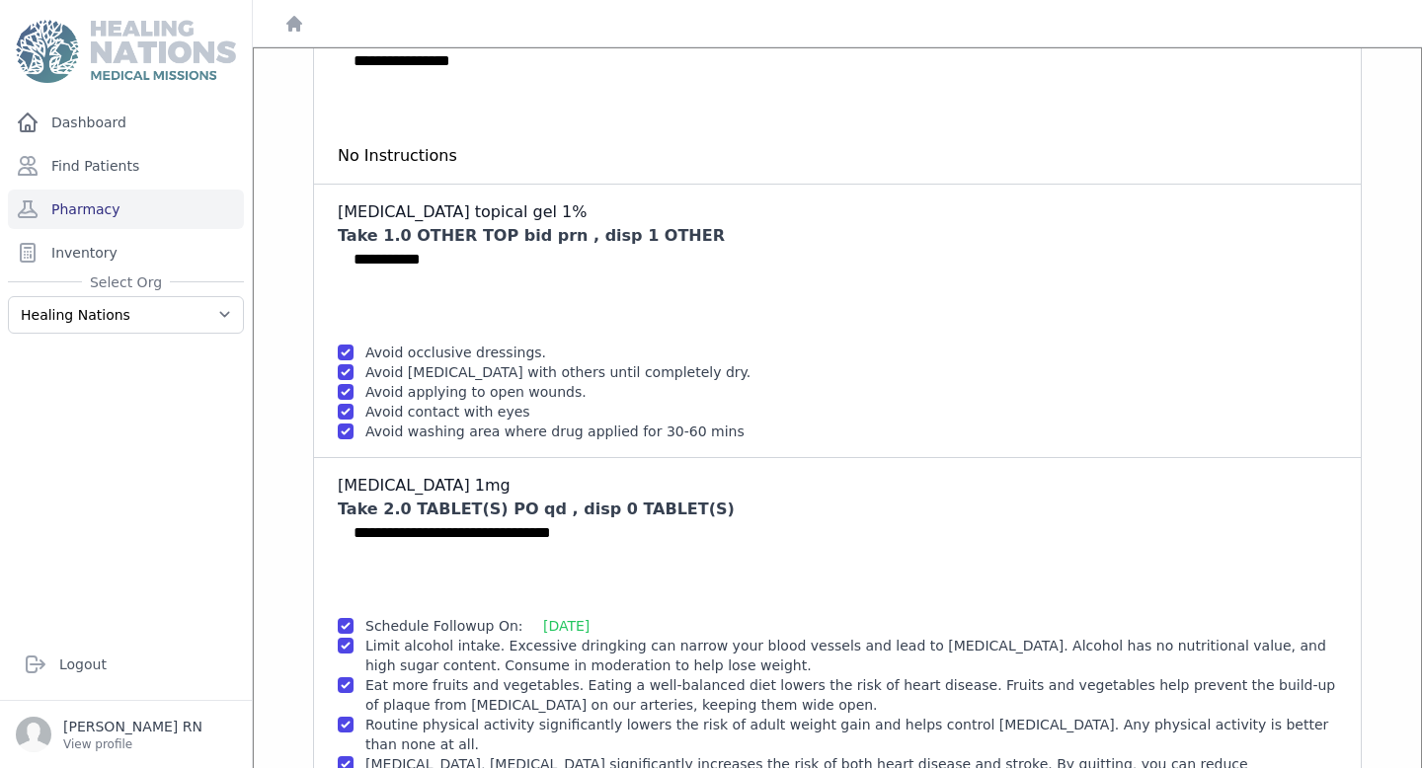
scroll to position [156, 0]
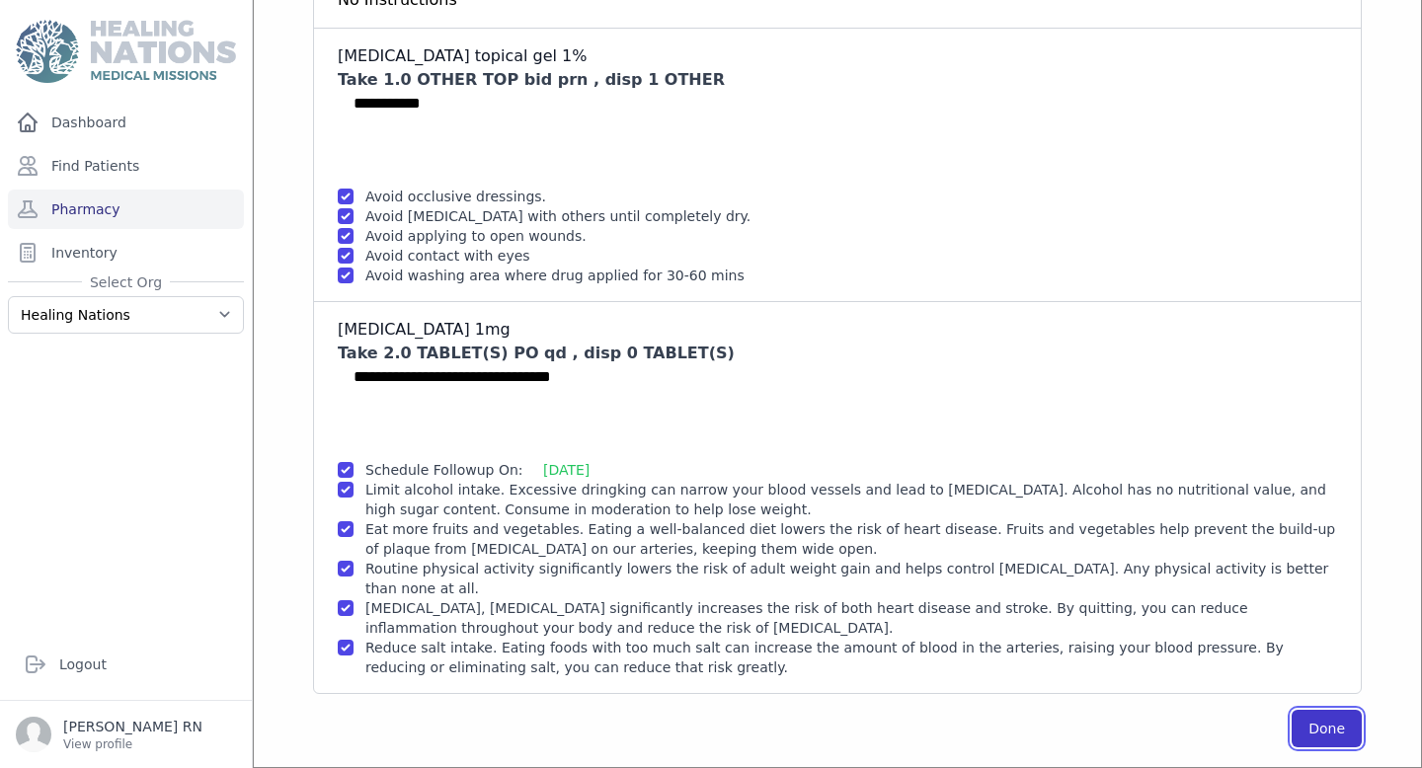
click at [1336, 730] on button "Done" at bounding box center [1326, 729] width 70 height 38
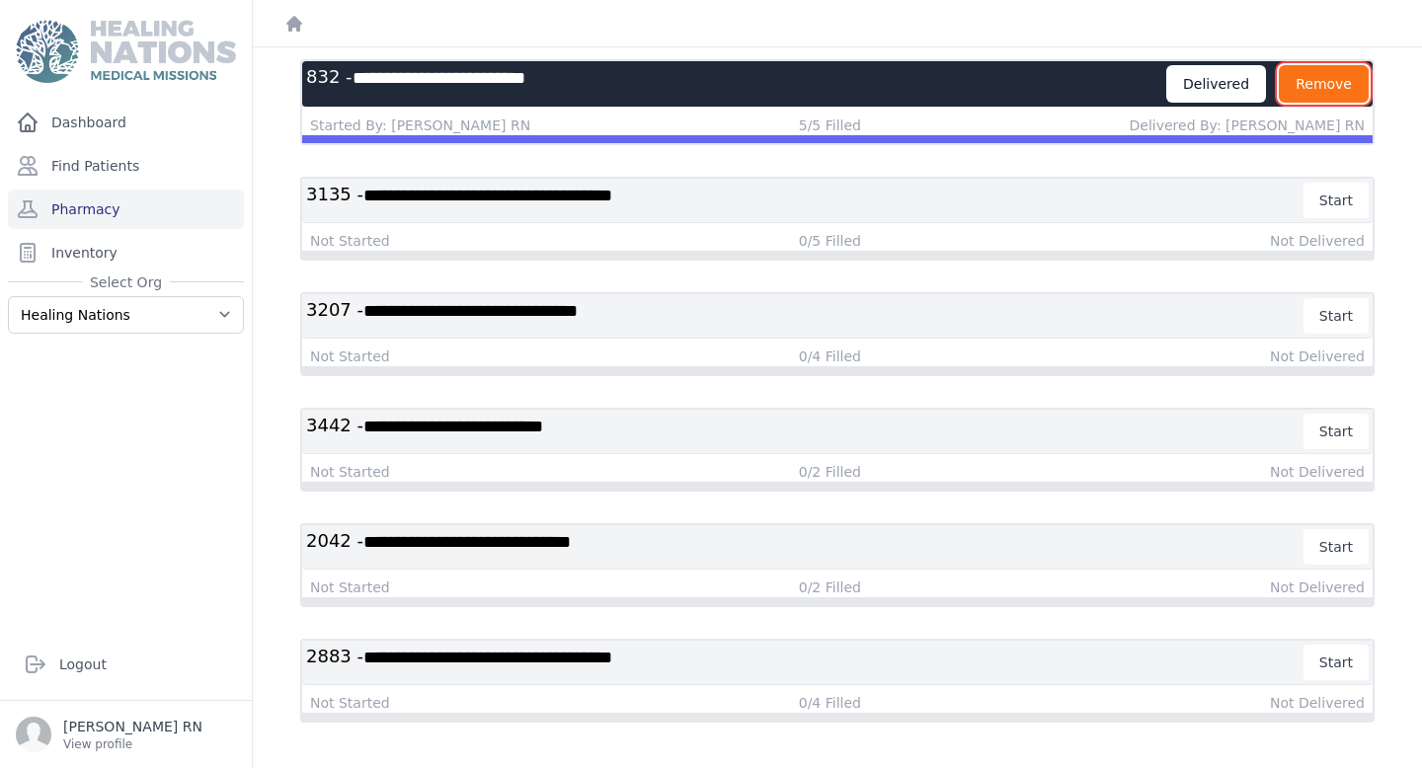
click at [1309, 88] on button "Remove" at bounding box center [1323, 84] width 90 height 38
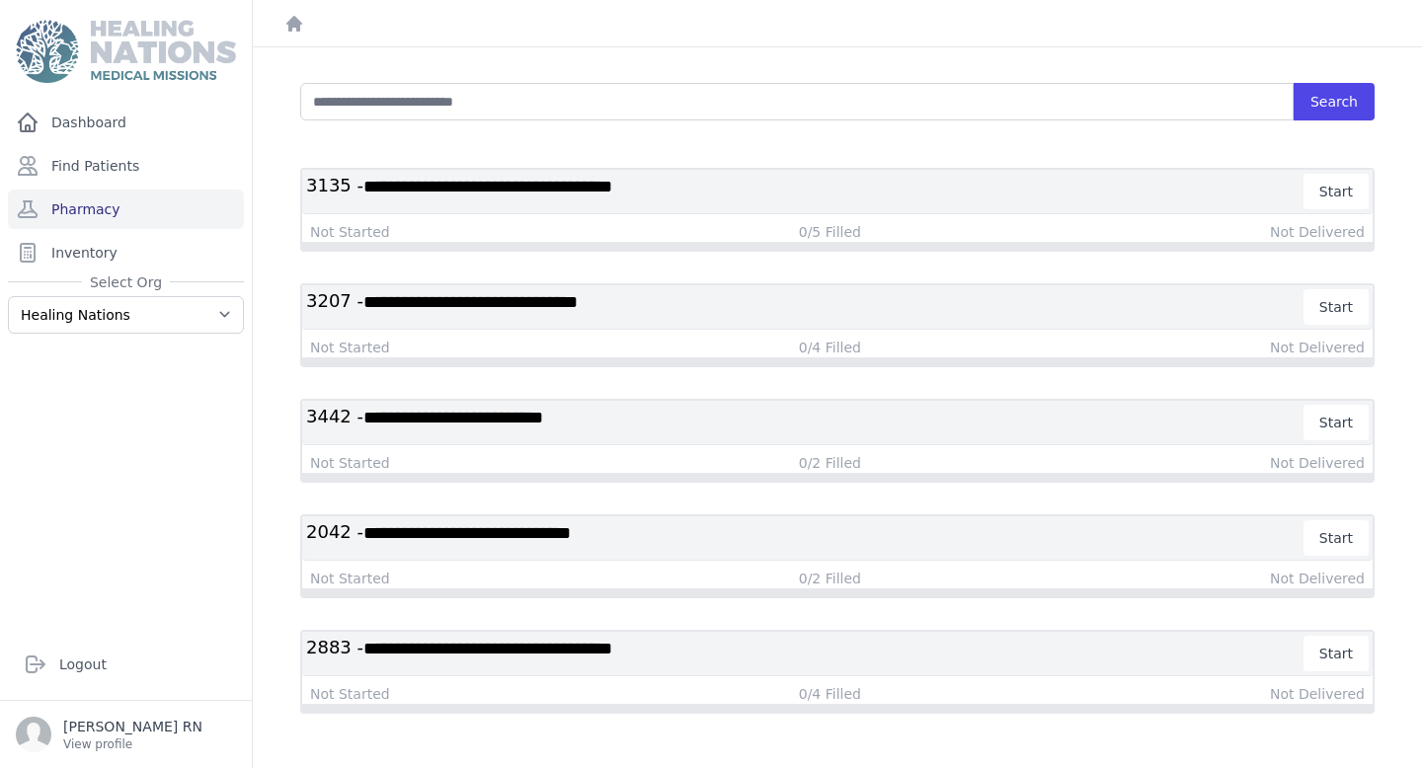
scroll to position [47, 0]
click at [571, 650] on span "**********" at bounding box center [487, 649] width 249 height 18
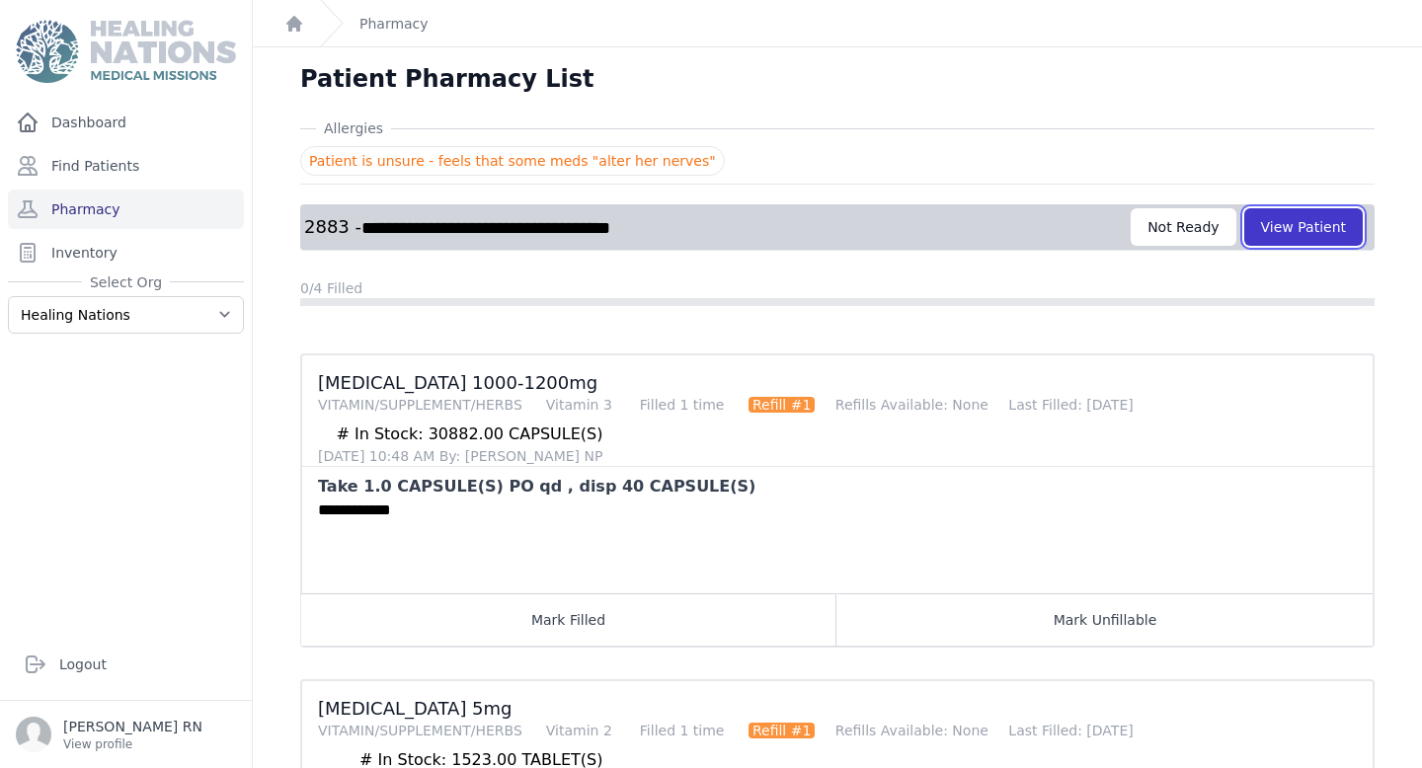
click at [1295, 235] on button "View Patient" at bounding box center [1303, 227] width 118 height 38
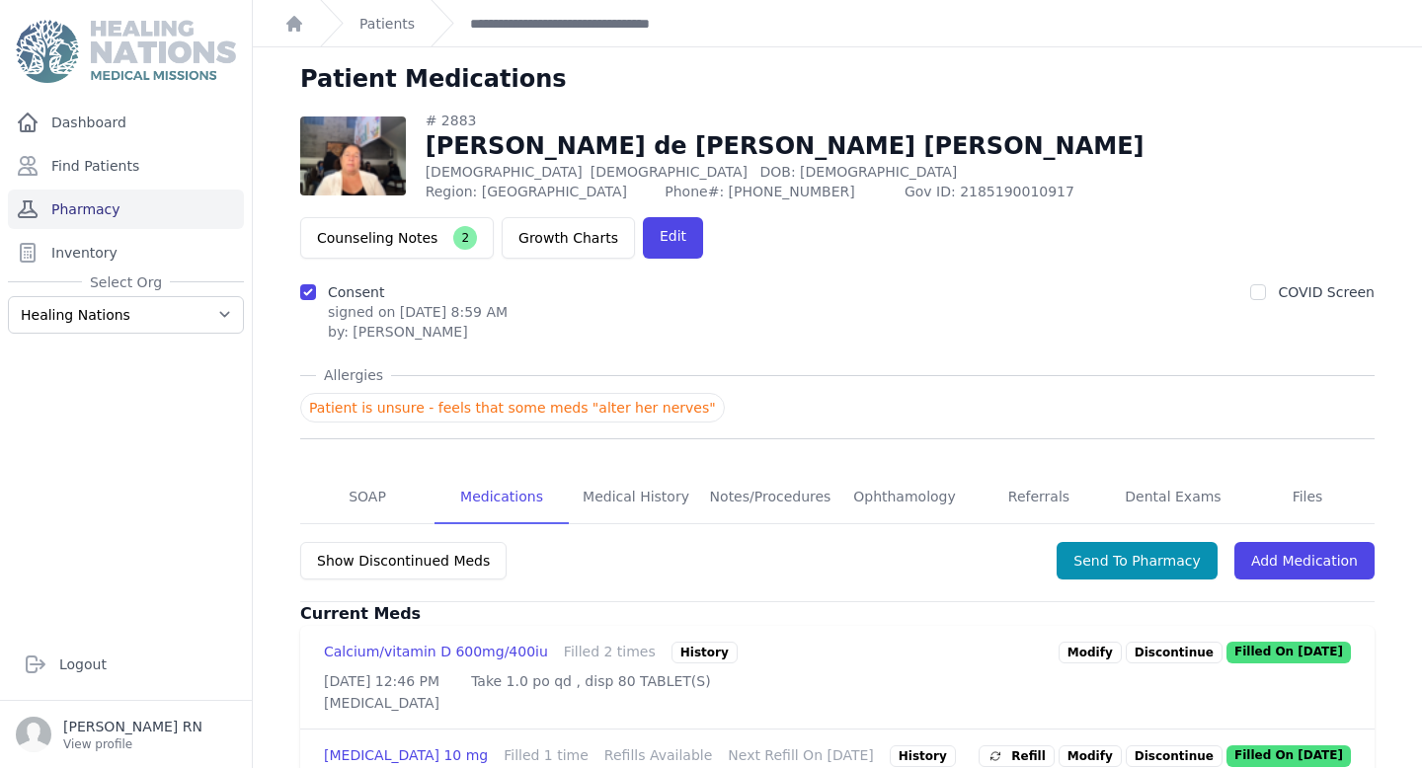
click at [179, 211] on link "Pharmacy" at bounding box center [126, 209] width 236 height 39
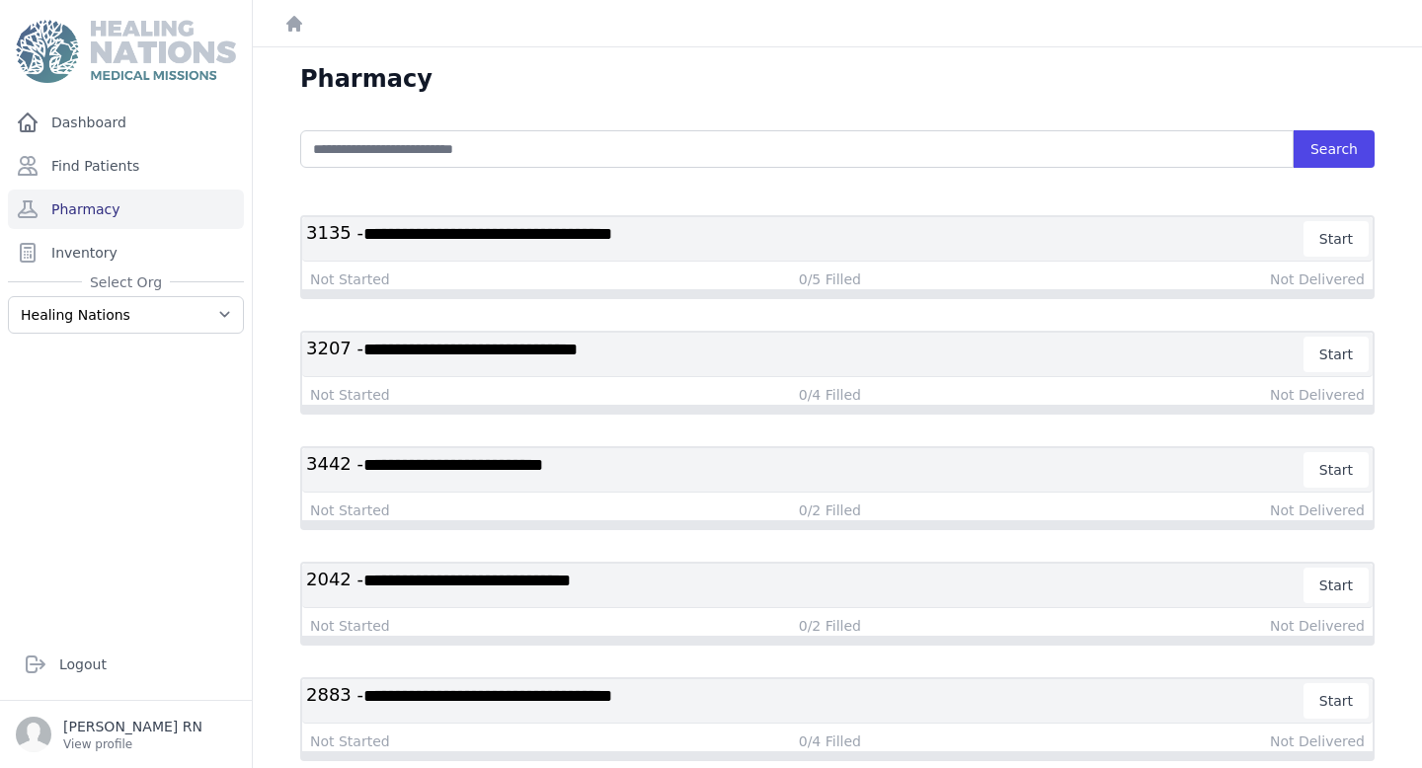
click at [662, 579] on h3 "**********" at bounding box center [805, 586] width 998 height 36
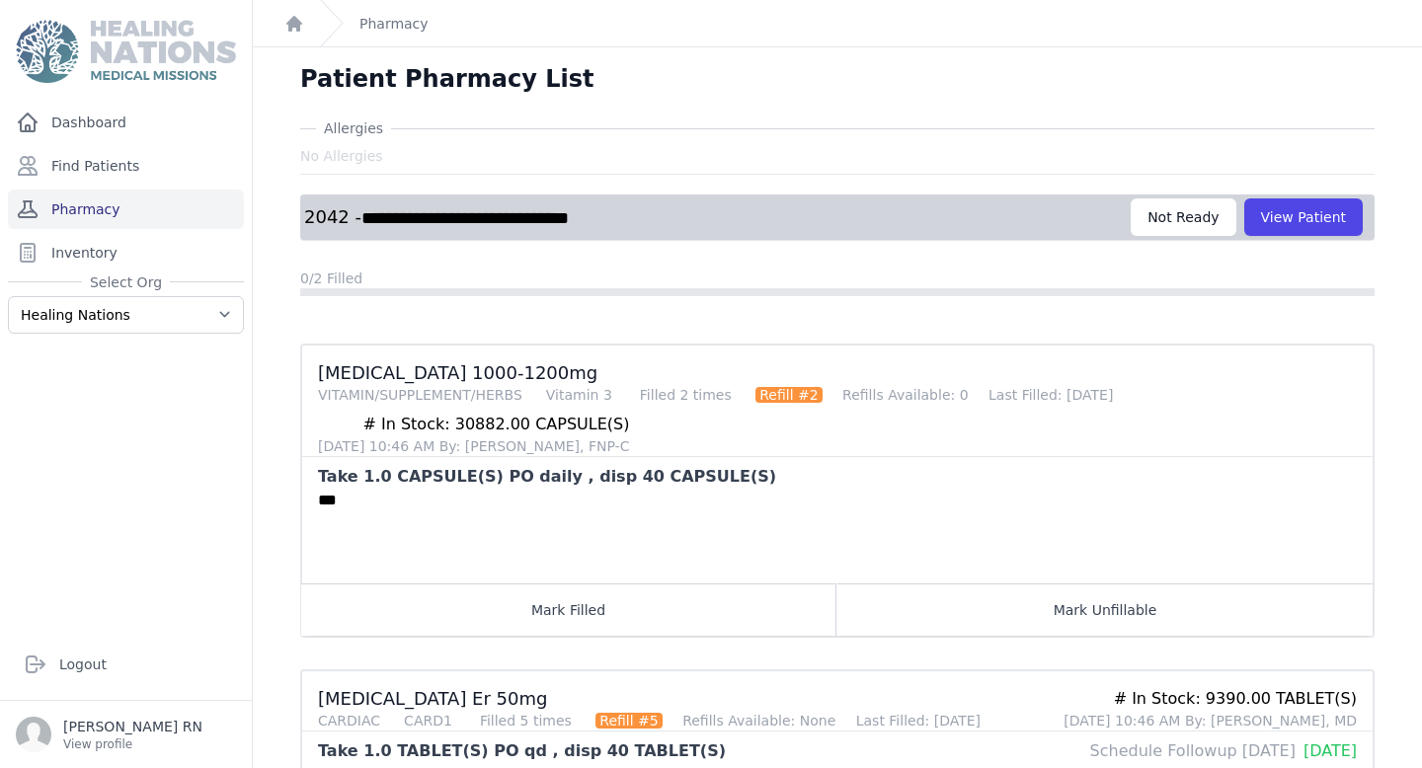
click at [116, 212] on link "Pharmacy" at bounding box center [126, 209] width 236 height 39
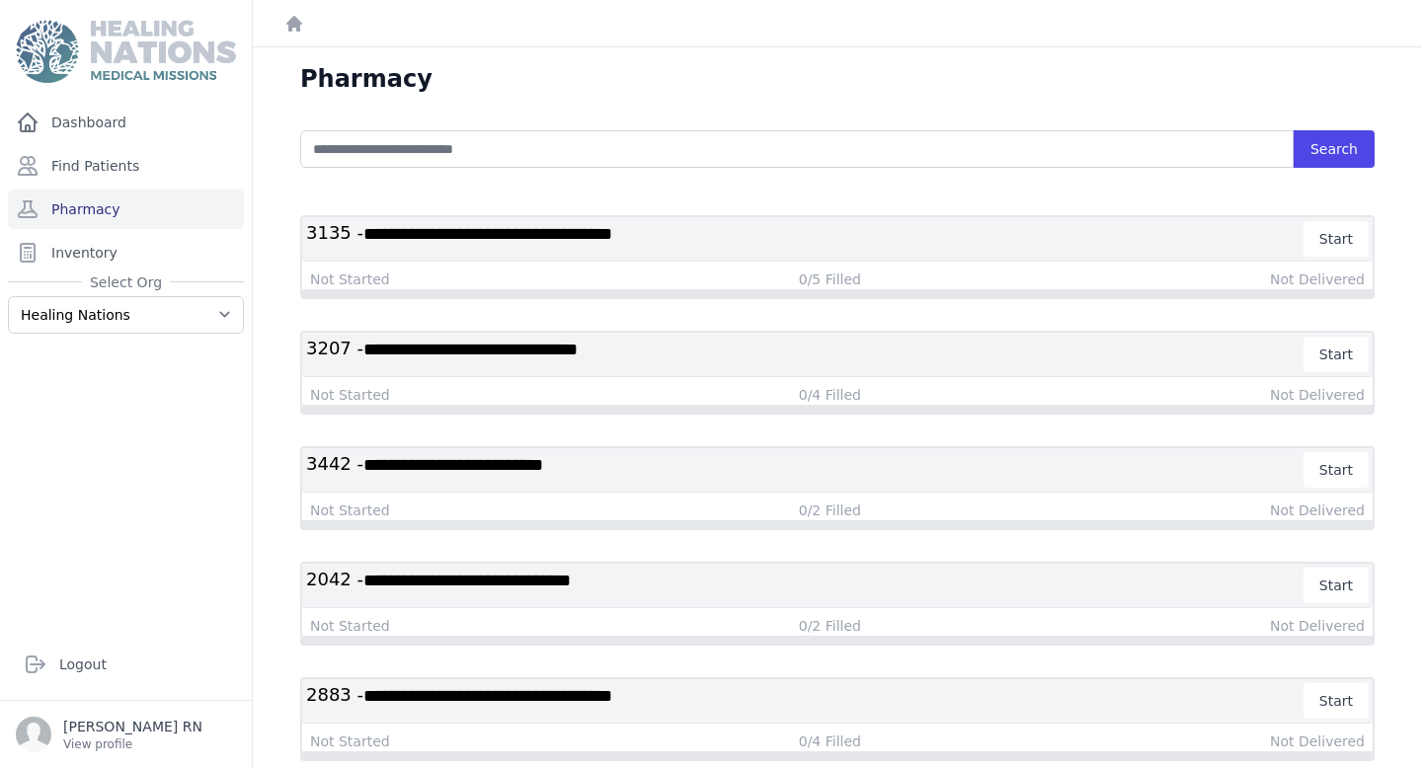
scroll to position [47, 0]
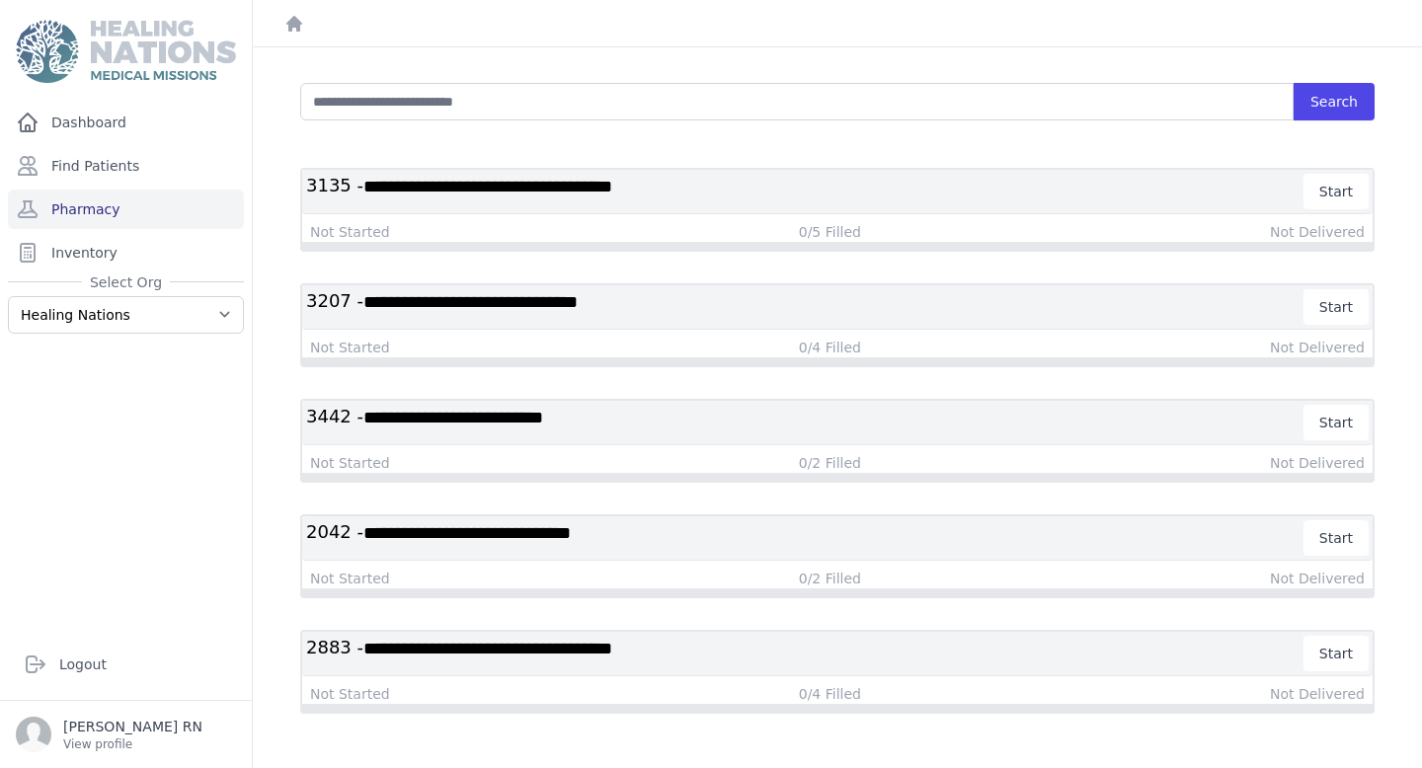
click at [536, 644] on span "**********" at bounding box center [487, 649] width 249 height 18
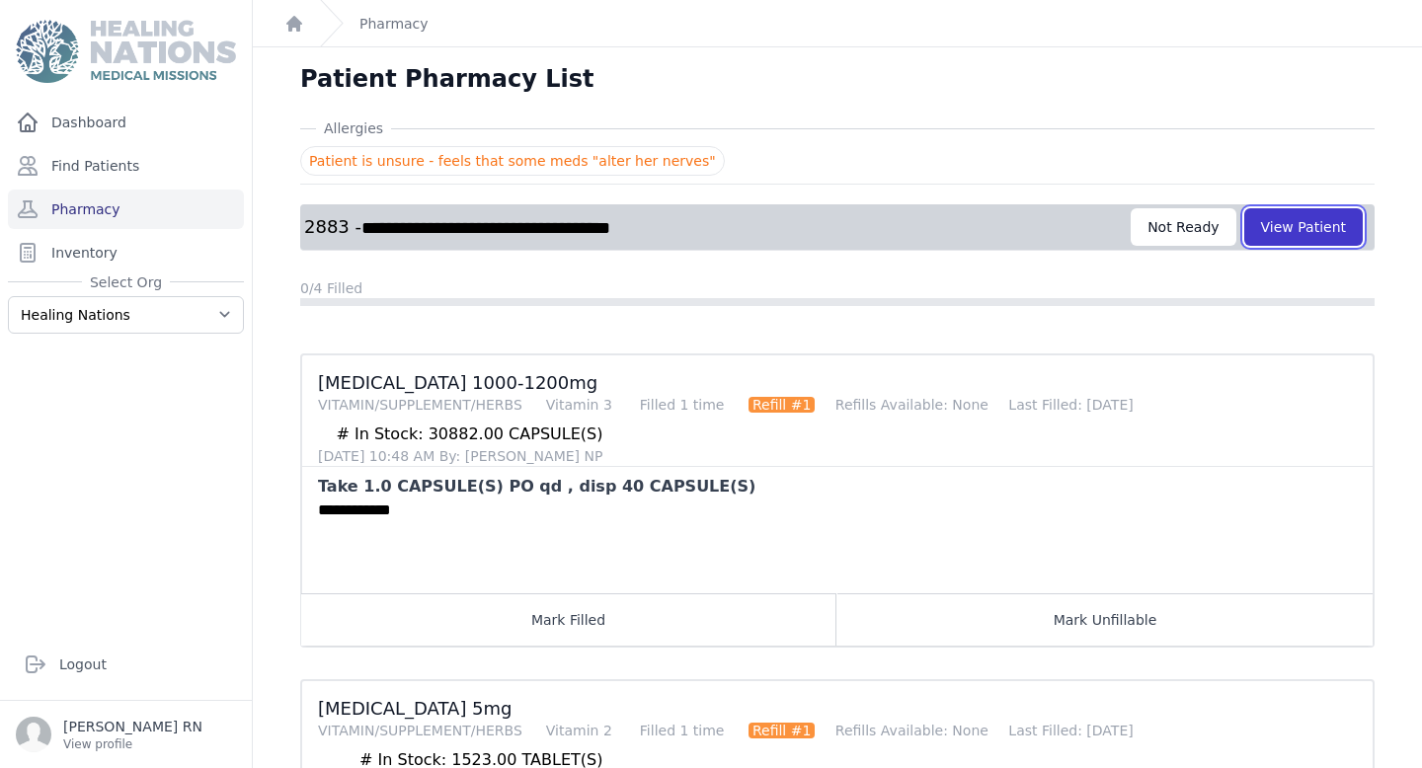
click at [1316, 230] on button "View Patient" at bounding box center [1303, 227] width 118 height 38
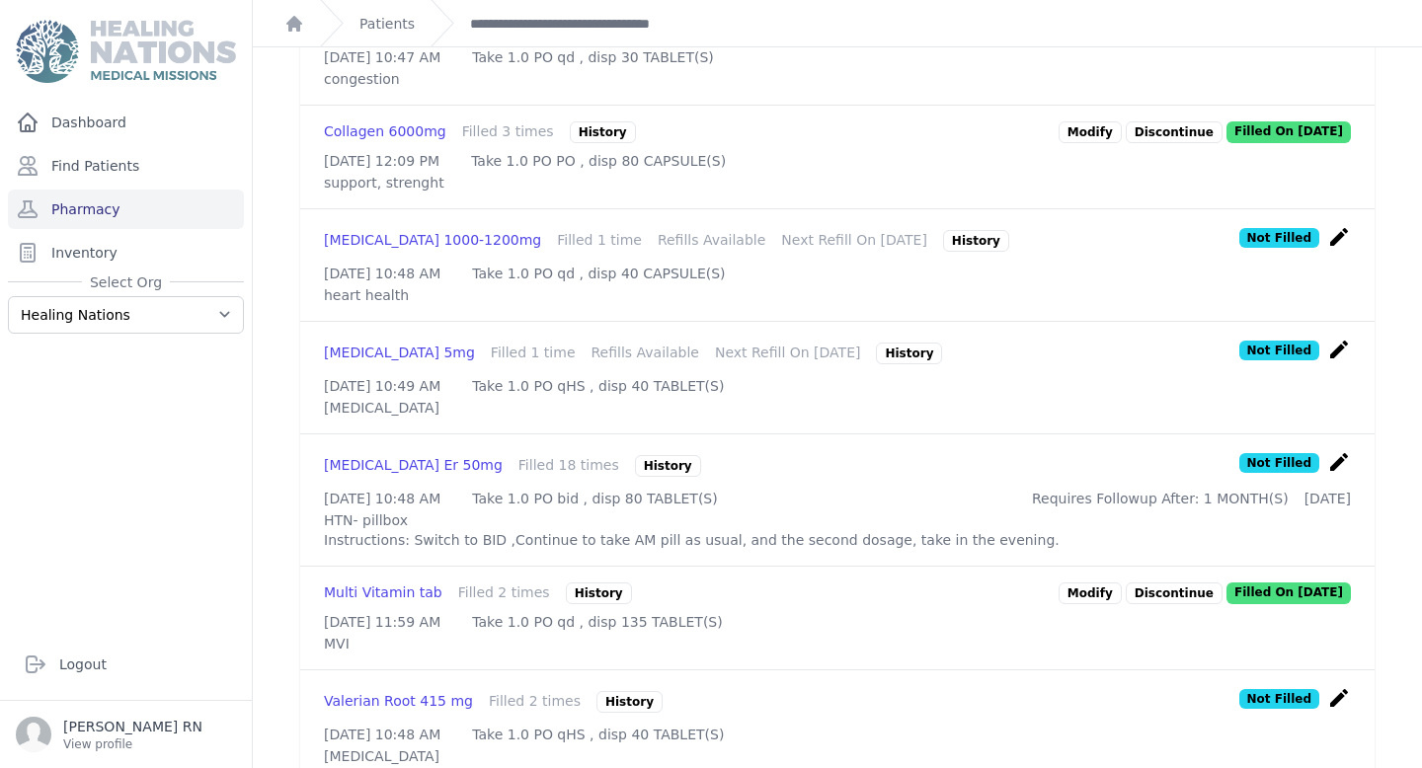
scroll to position [876, 0]
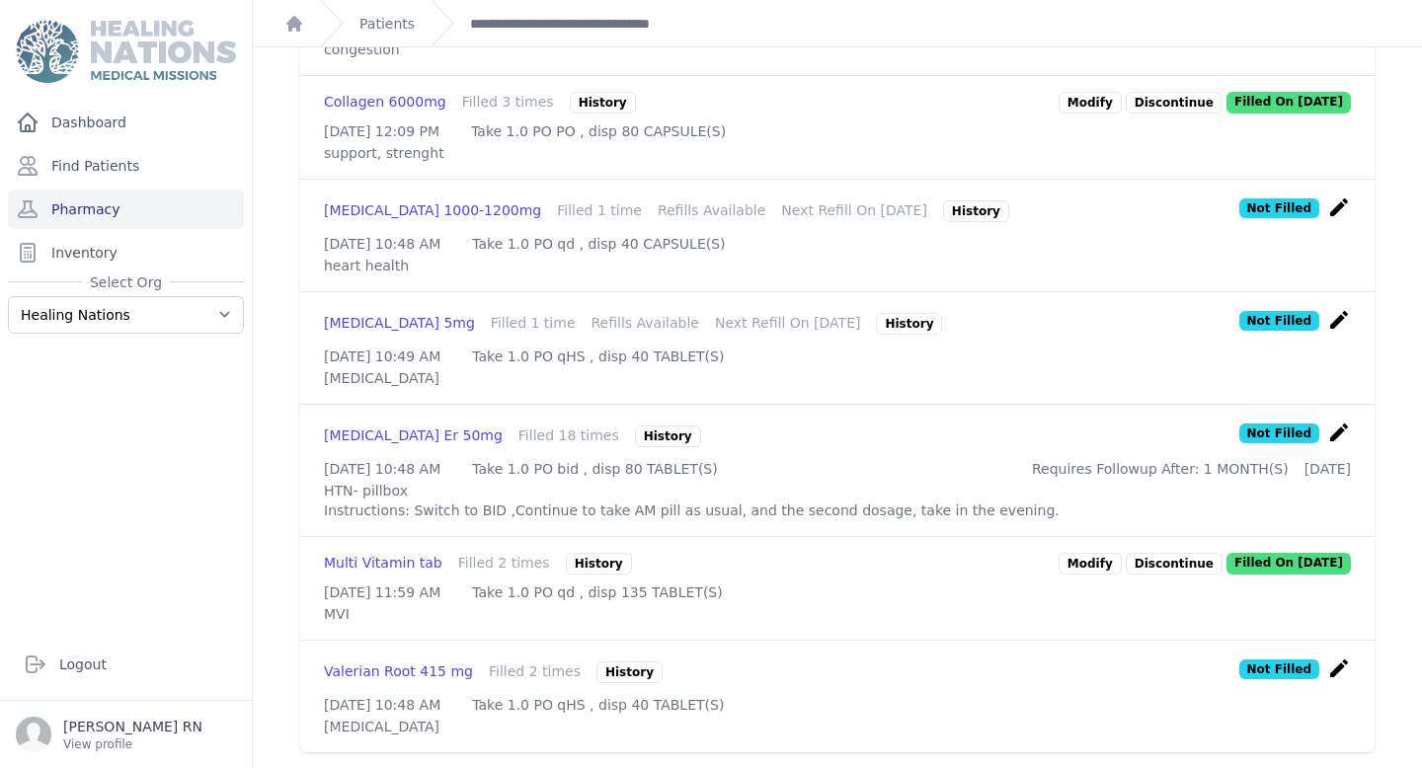
click at [1337, 421] on icon "create" at bounding box center [1339, 433] width 24 height 24
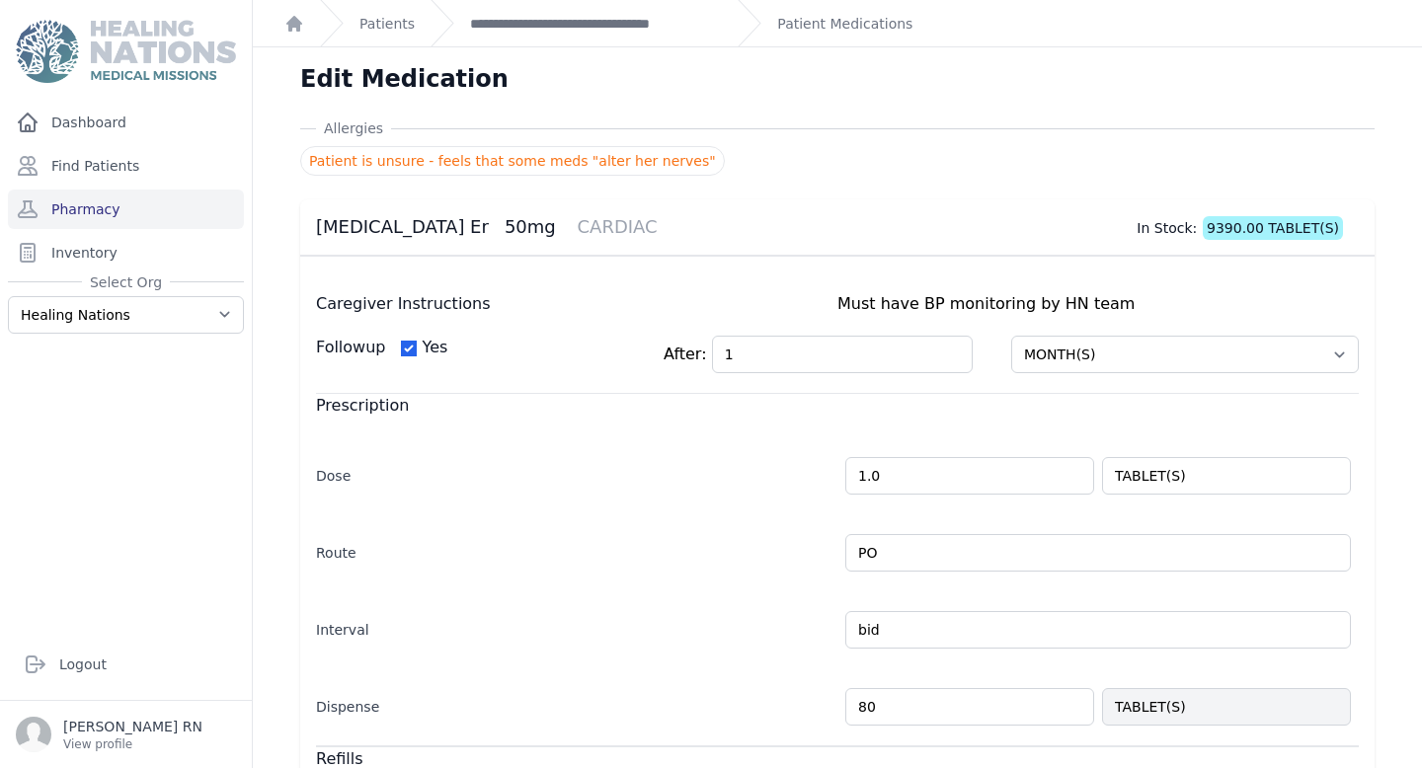
click at [938, 707] on input "80" at bounding box center [969, 707] width 249 height 38
type input "8"
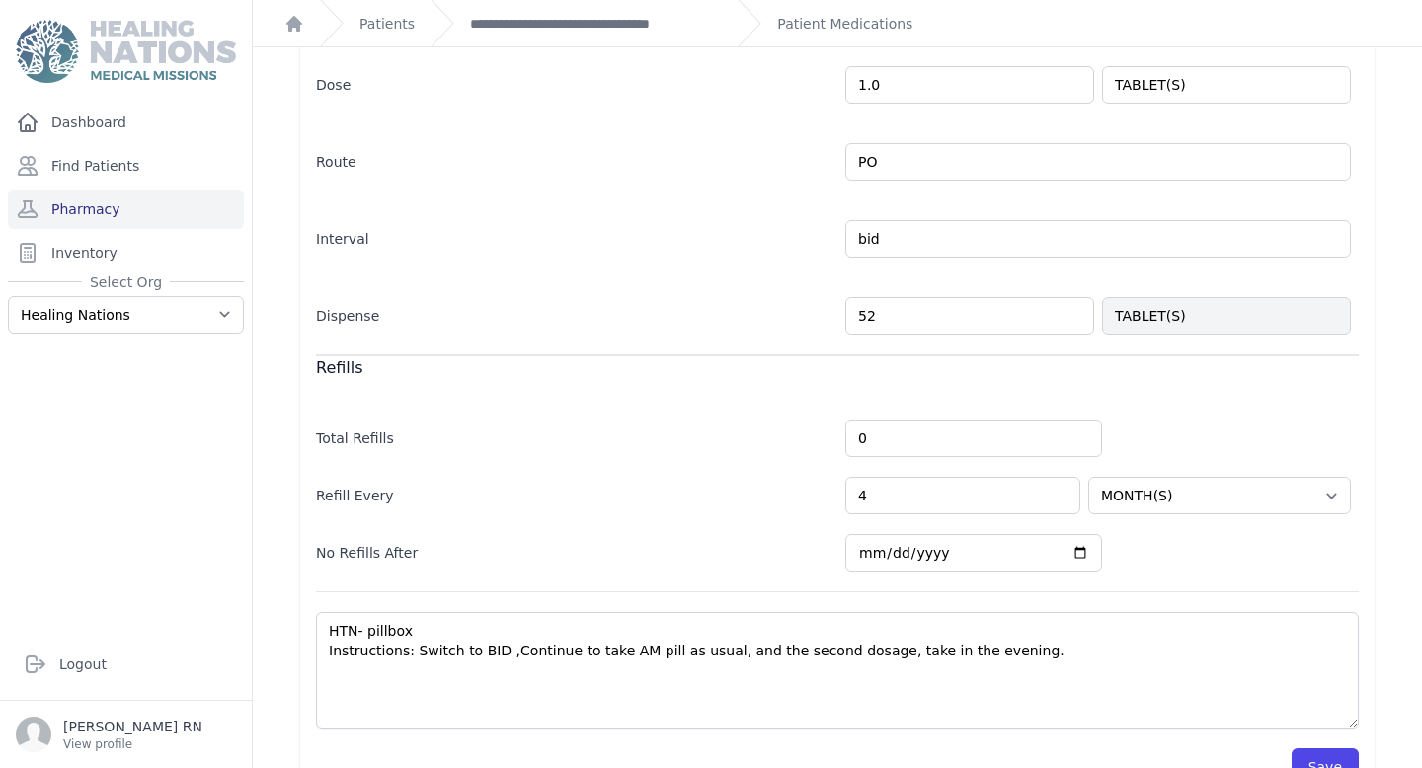
scroll to position [440, 0]
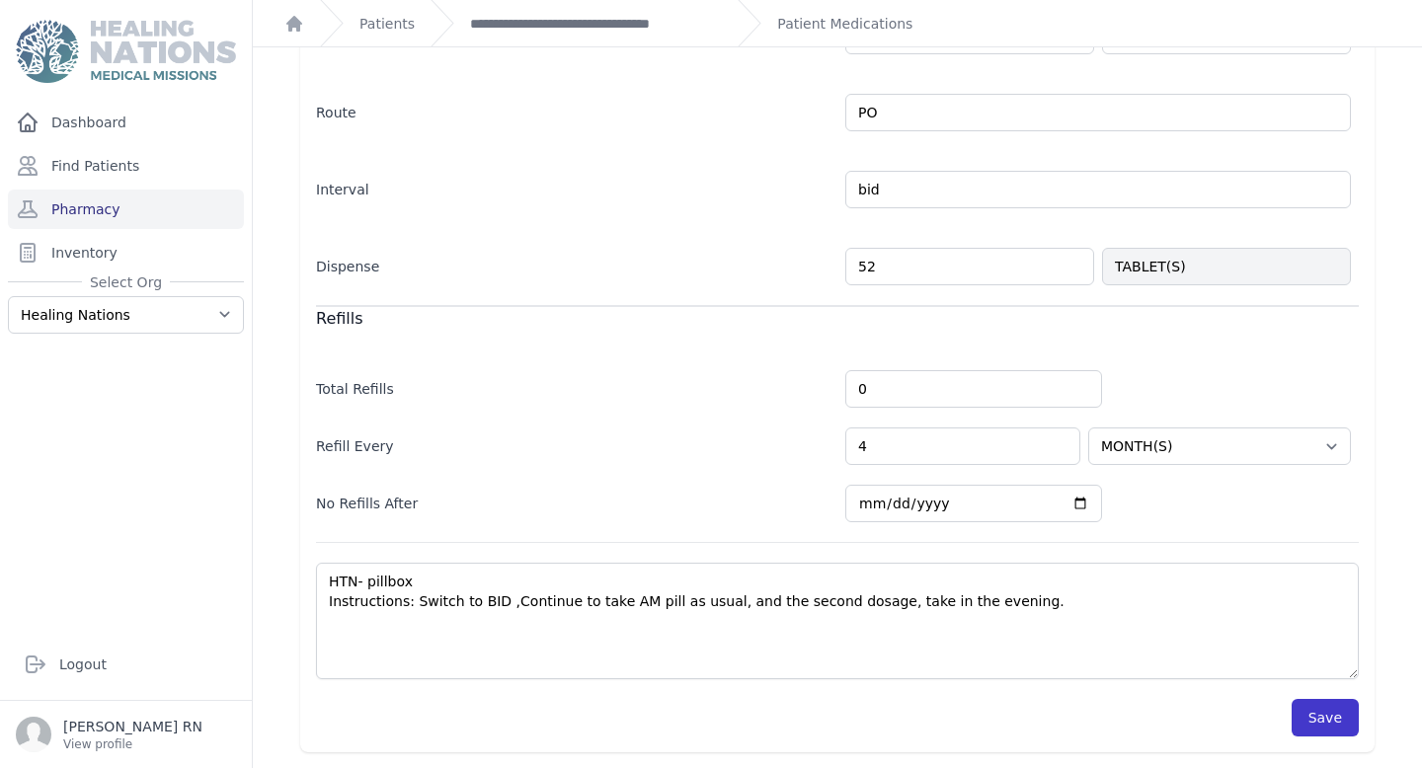
type input "52"
select select "MONTH(S)"
click at [1342, 714] on button "Save" at bounding box center [1324, 718] width 67 height 38
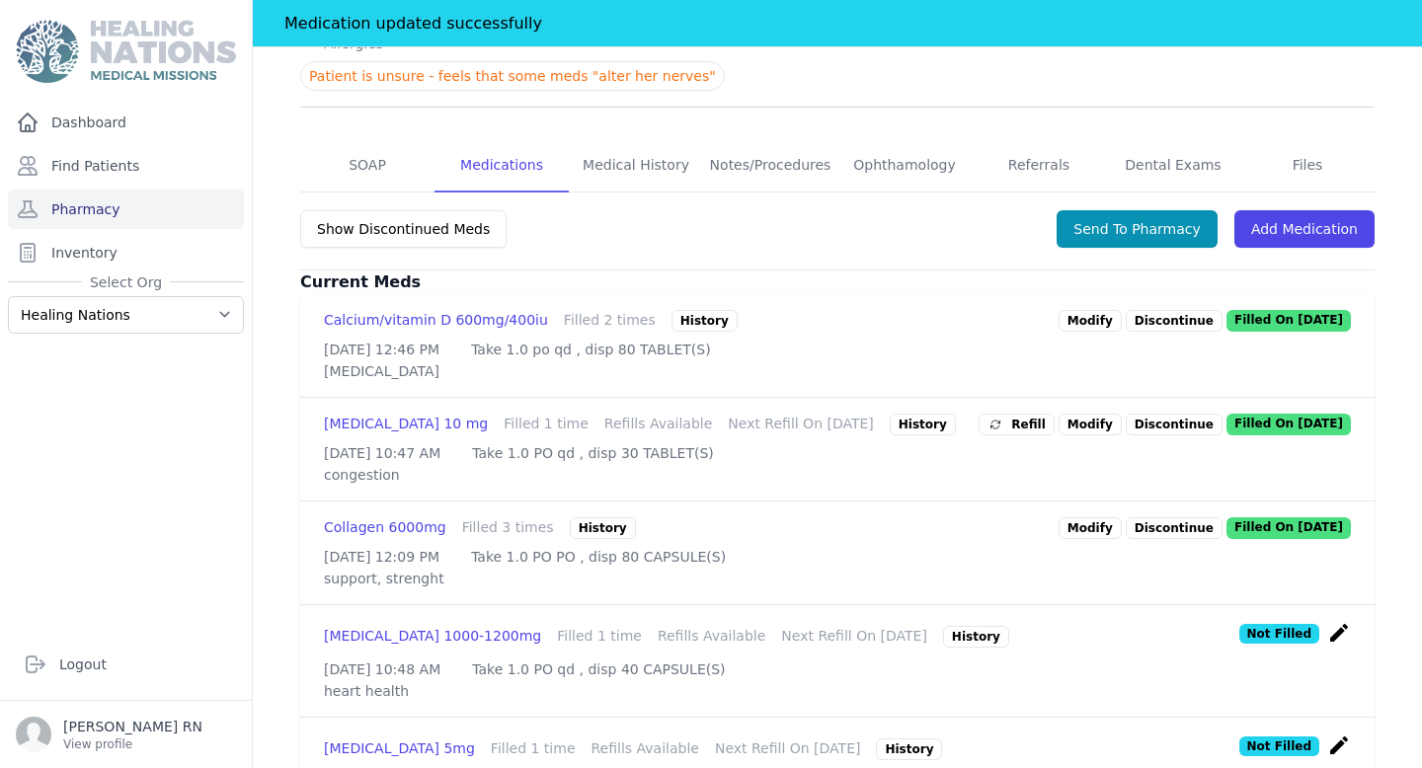
scroll to position [300, 0]
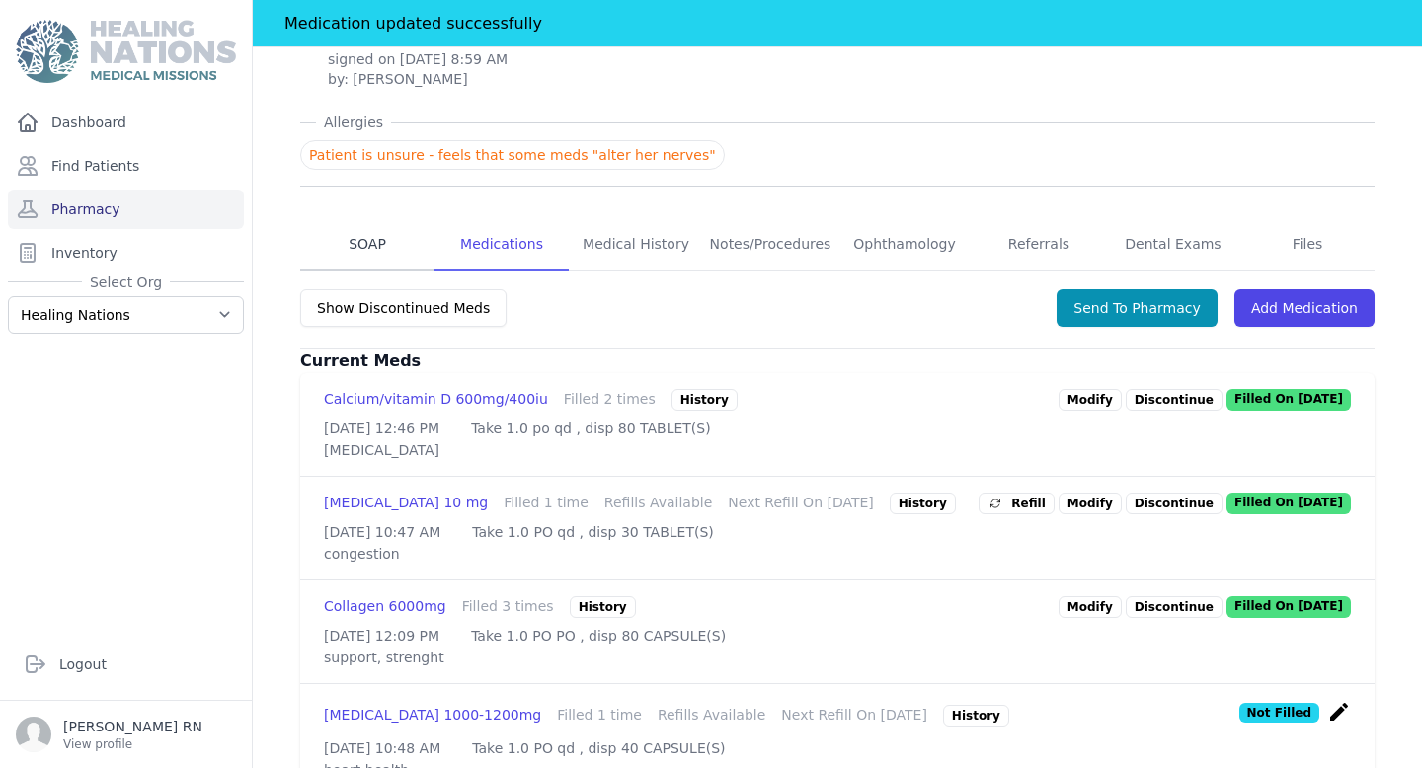
click at [361, 218] on link "SOAP" at bounding box center [367, 244] width 134 height 53
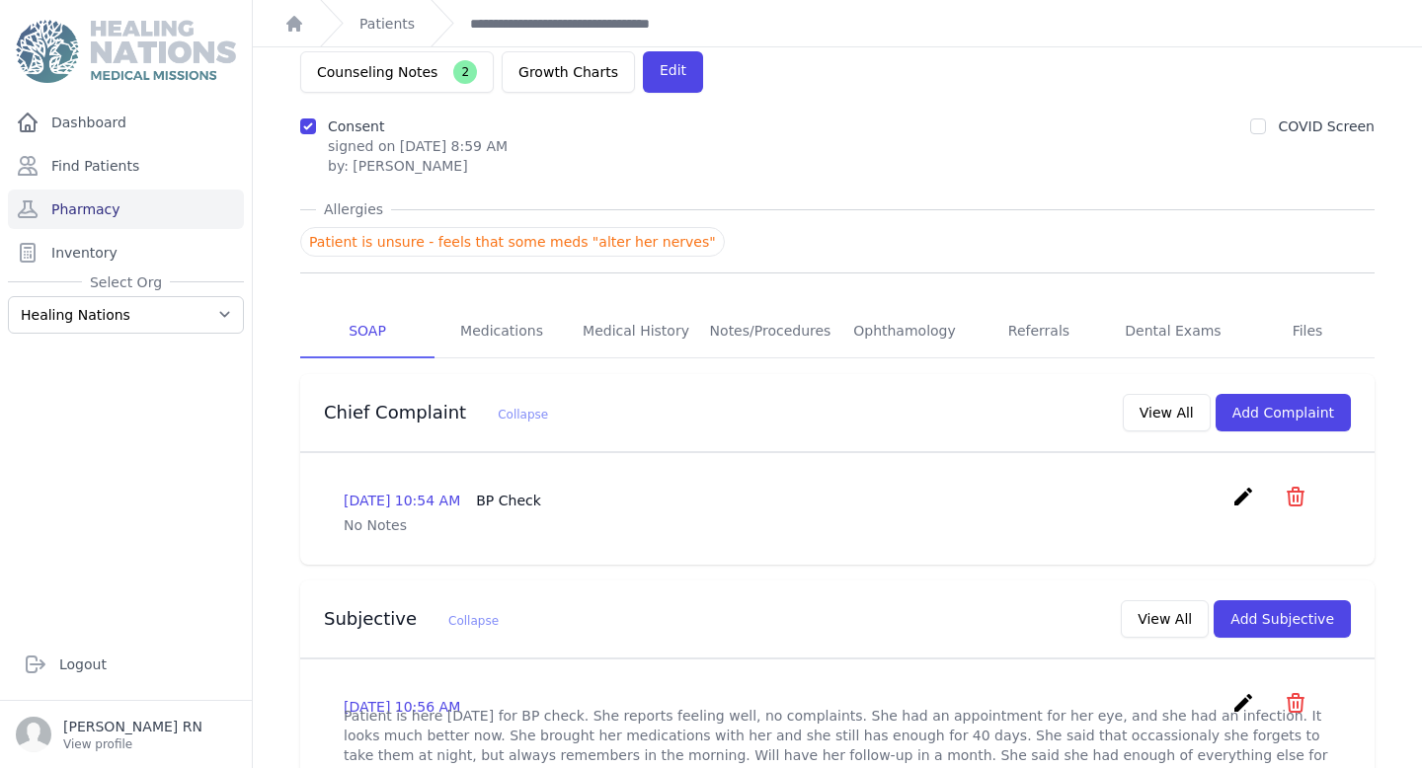
scroll to position [169, 0]
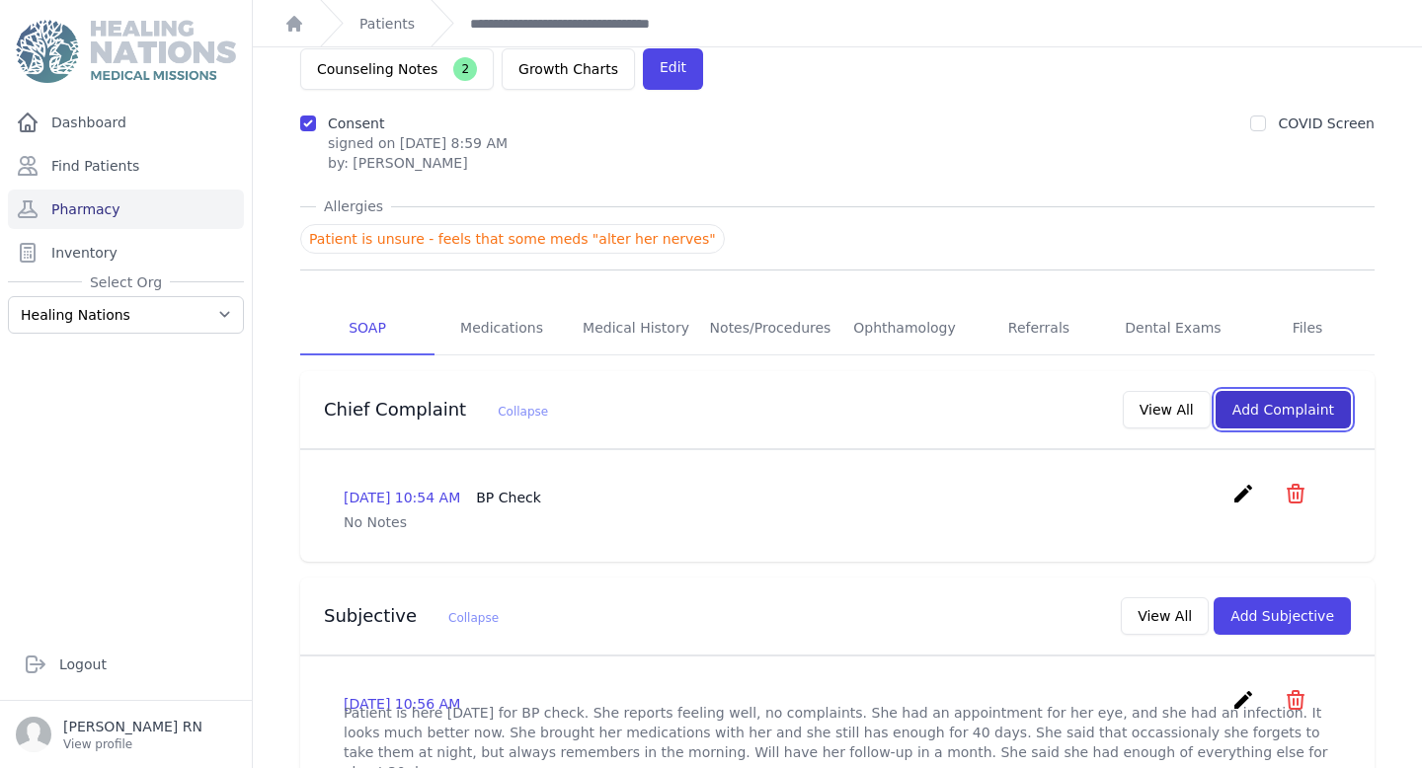
click at [1321, 391] on button "Add Complaint" at bounding box center [1282, 410] width 135 height 38
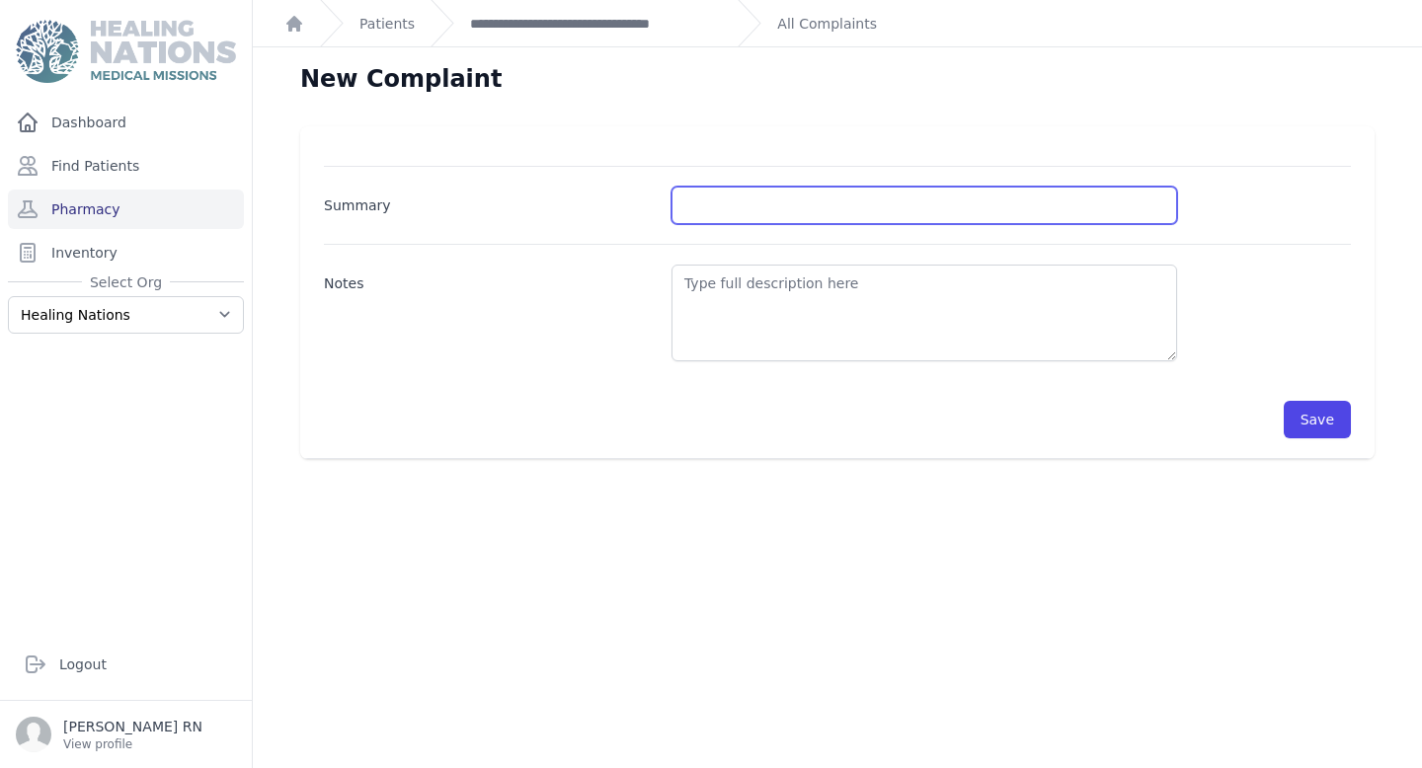
click at [699, 203] on input "Summary" at bounding box center [923, 206] width 505 height 38
type input "BP Check"
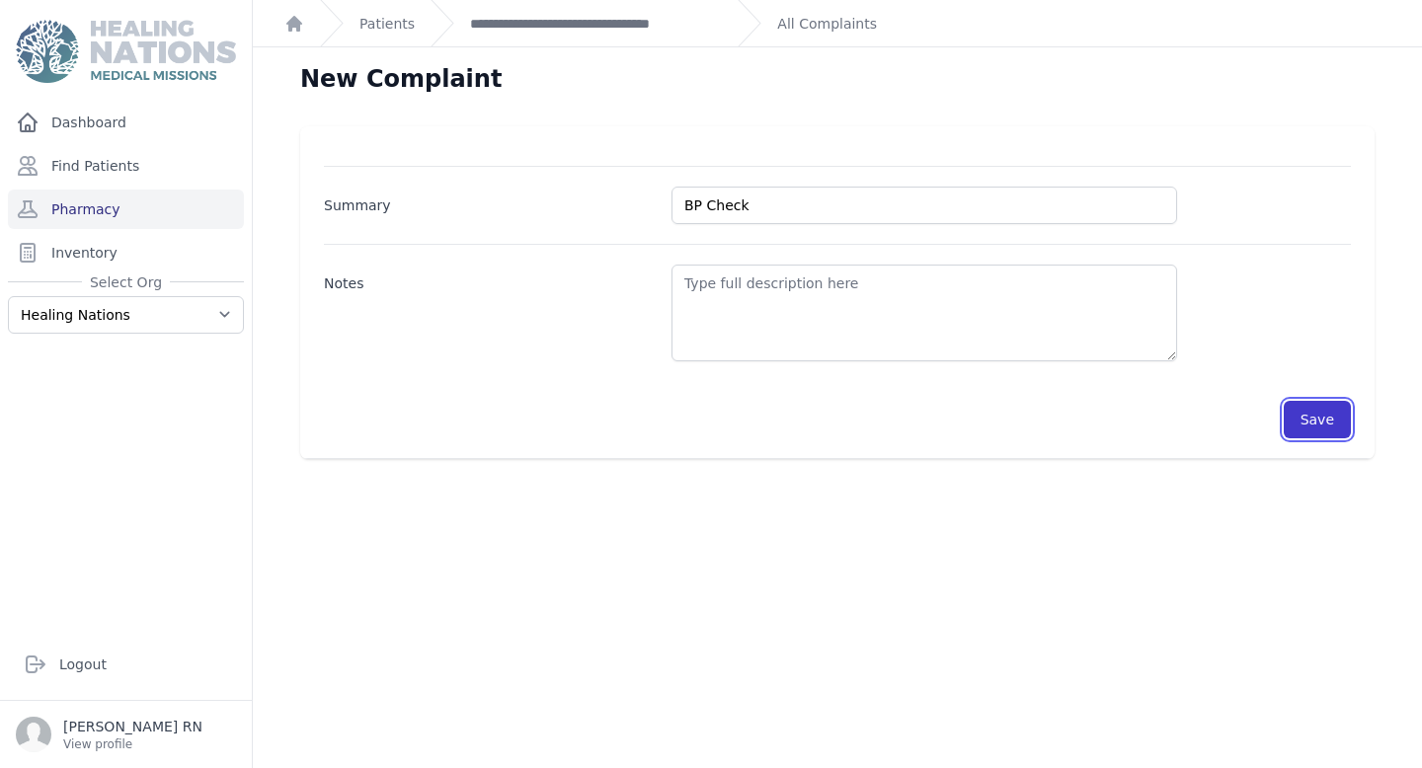
click at [1337, 419] on button "Save" at bounding box center [1316, 420] width 67 height 38
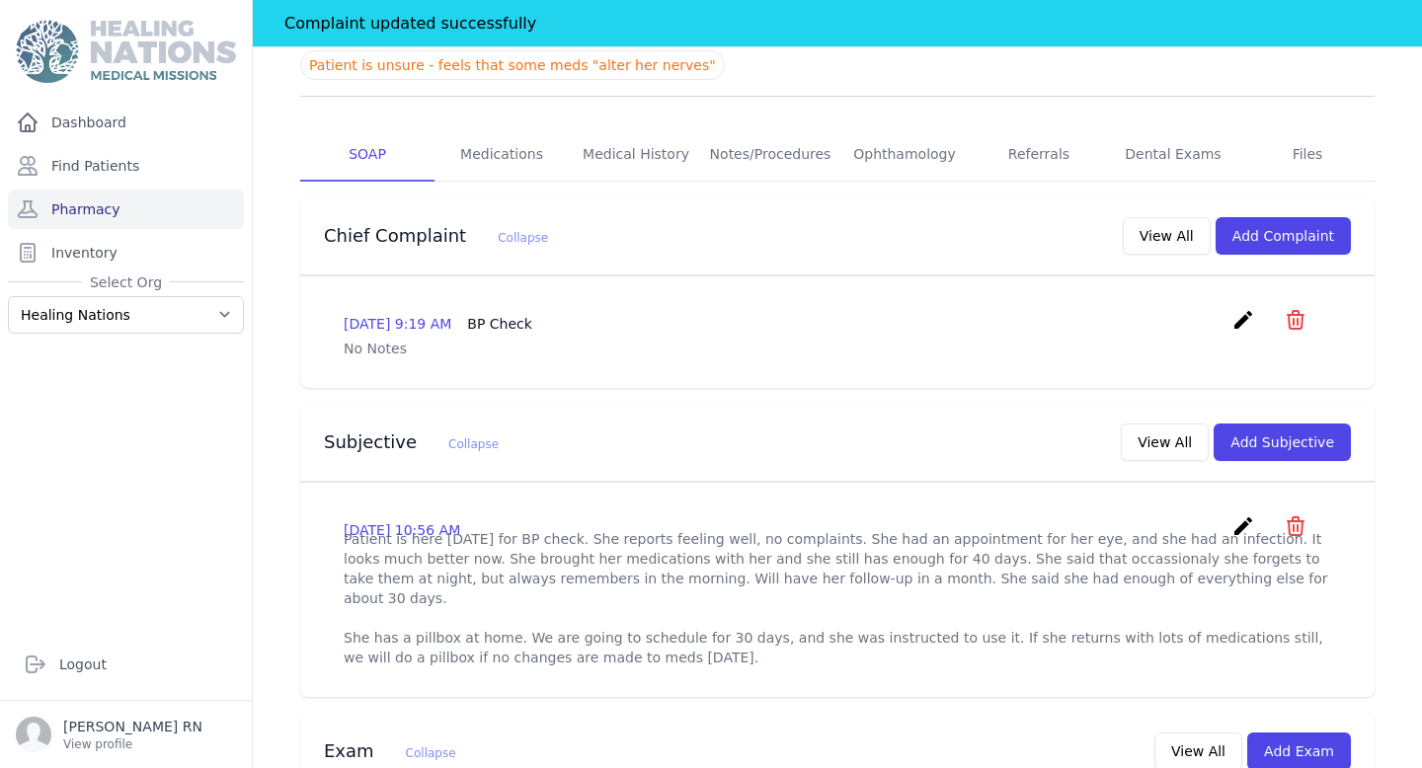
scroll to position [344, 0]
click at [1313, 423] on button "Add Subjective" at bounding box center [1281, 442] width 137 height 38
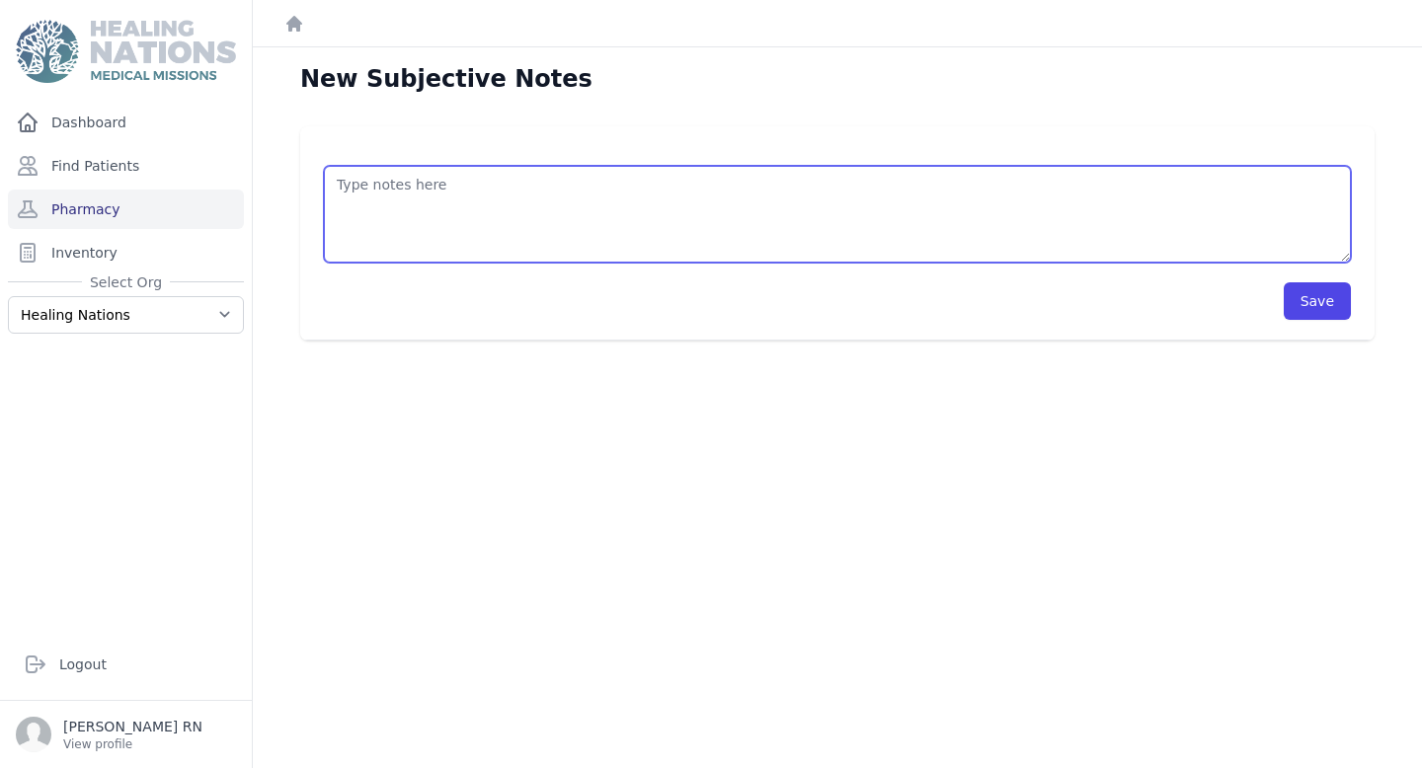
click at [411, 217] on textarea at bounding box center [837, 214] width 1027 height 97
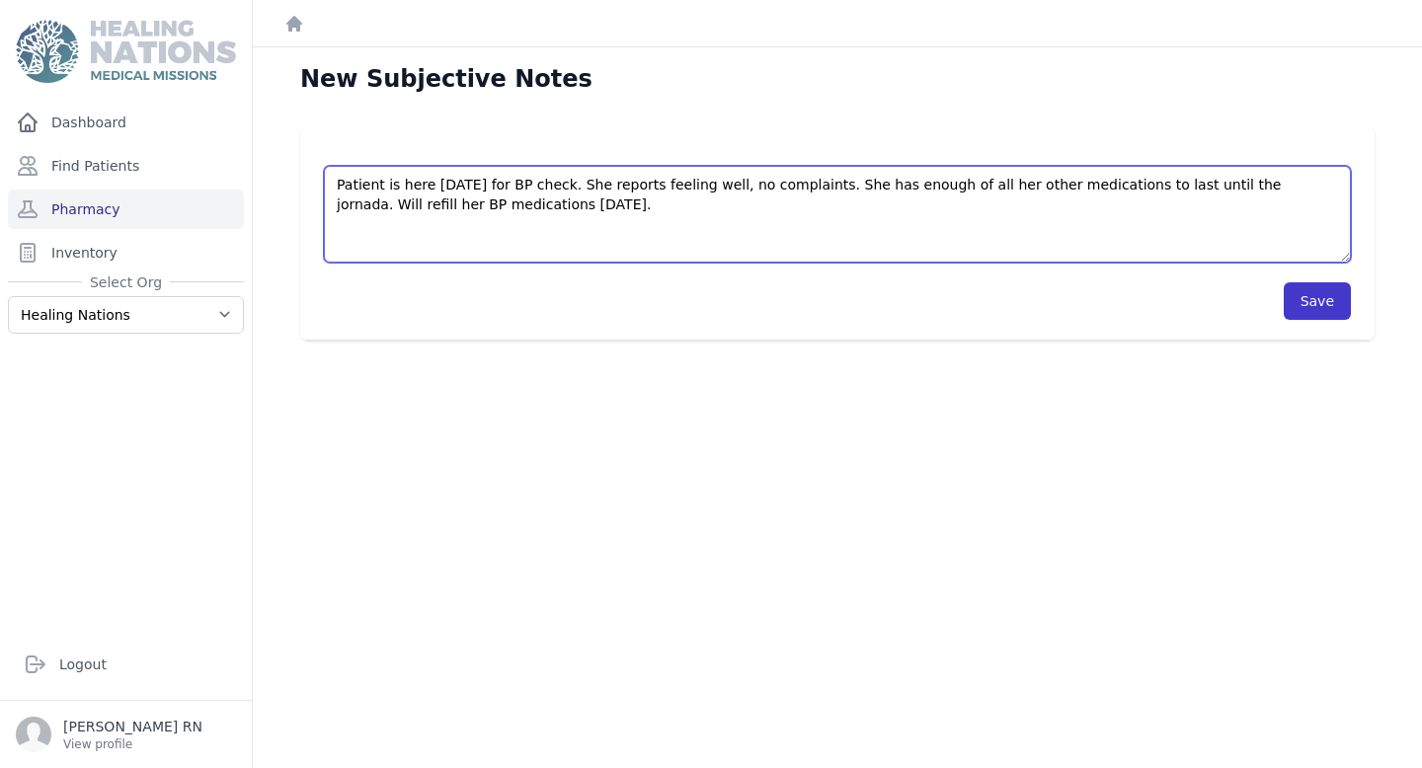
type textarea "Patient is here today for BP check. She reports feeling well, no complaints. Sh…"
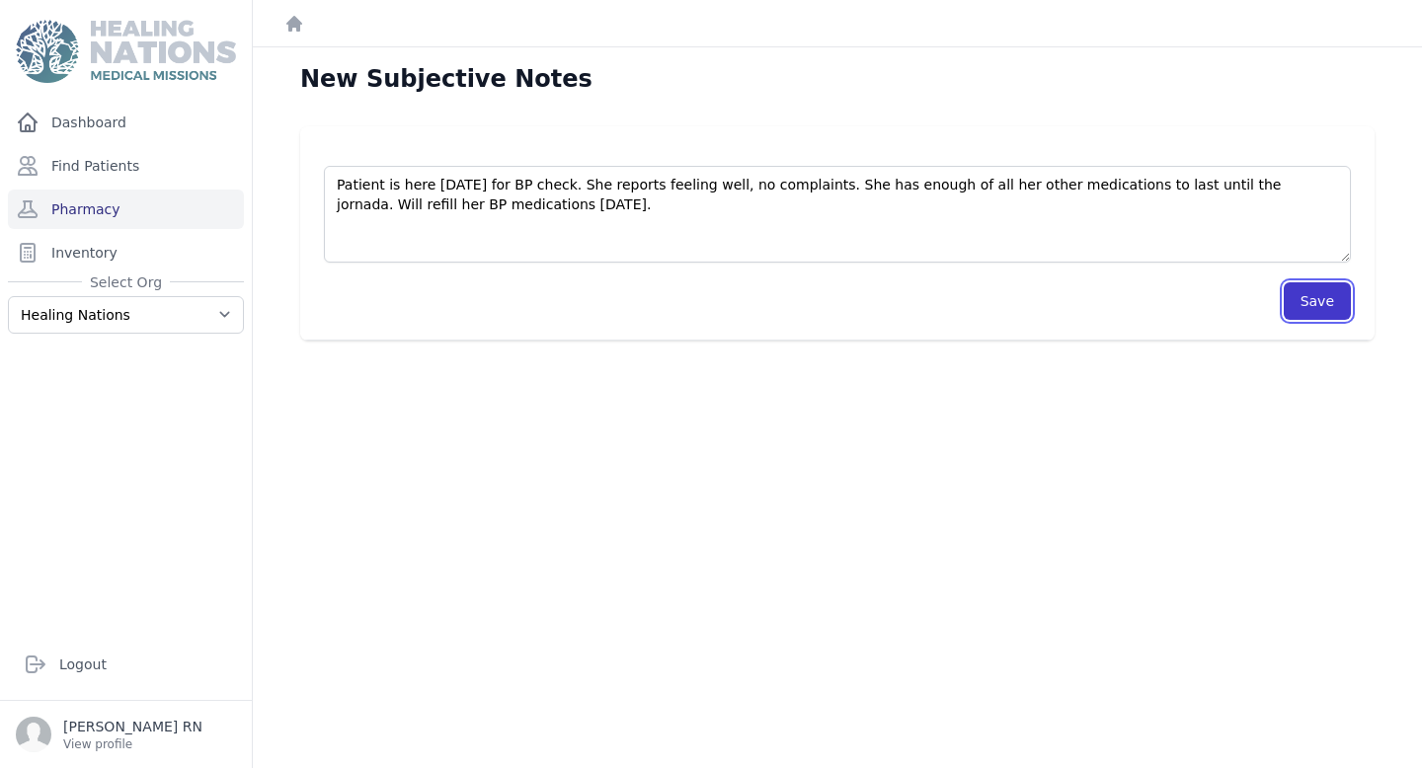
click at [1300, 300] on button "Save" at bounding box center [1316, 301] width 67 height 38
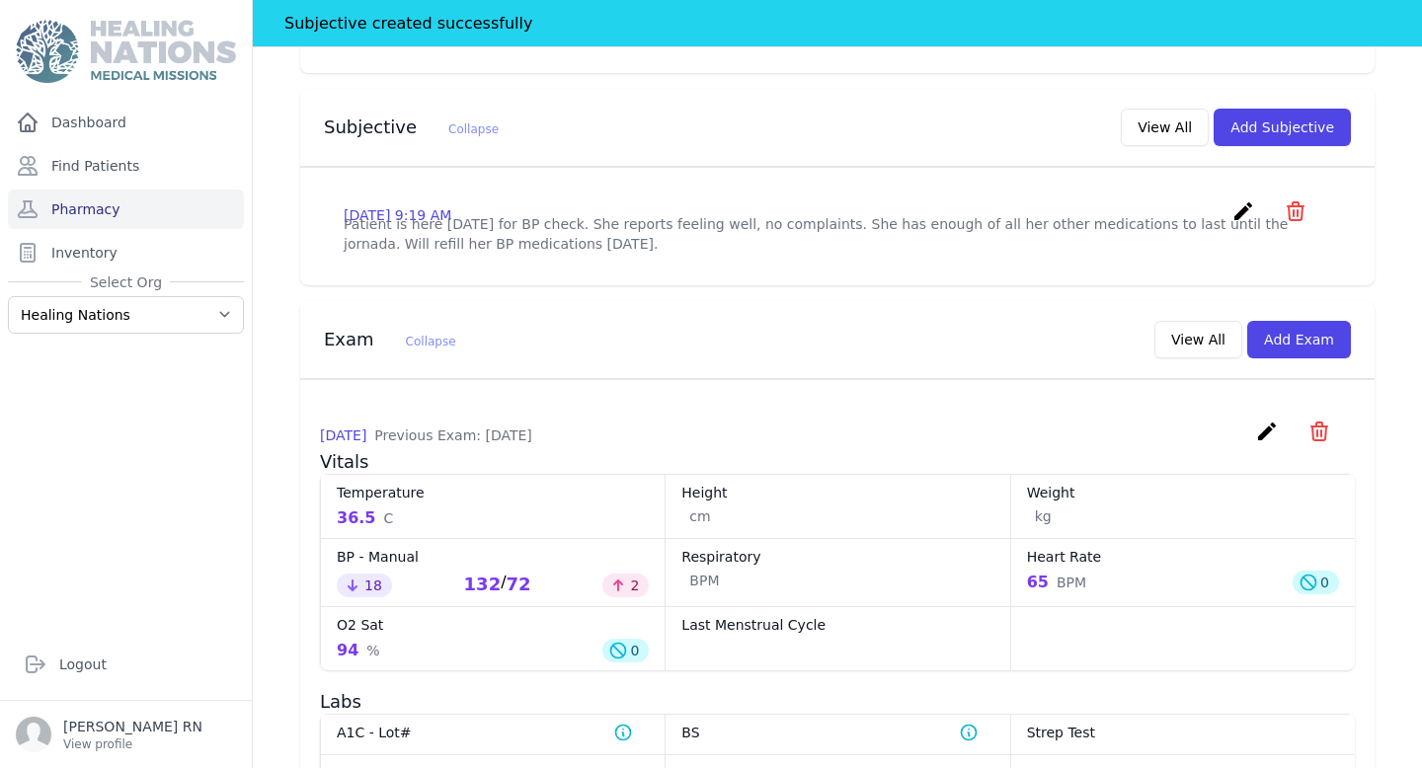
scroll to position [757, 0]
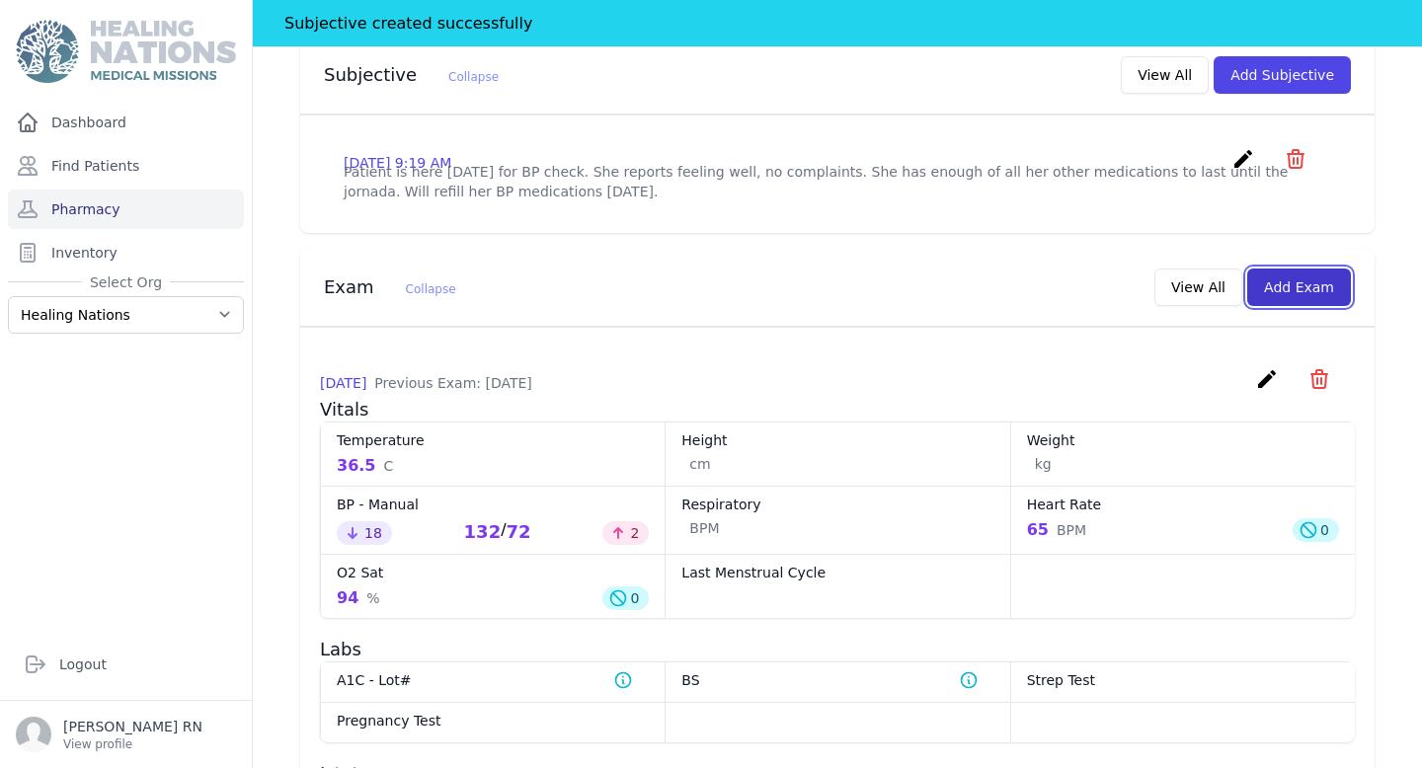
click at [1288, 269] on button "Add Exam" at bounding box center [1299, 288] width 104 height 38
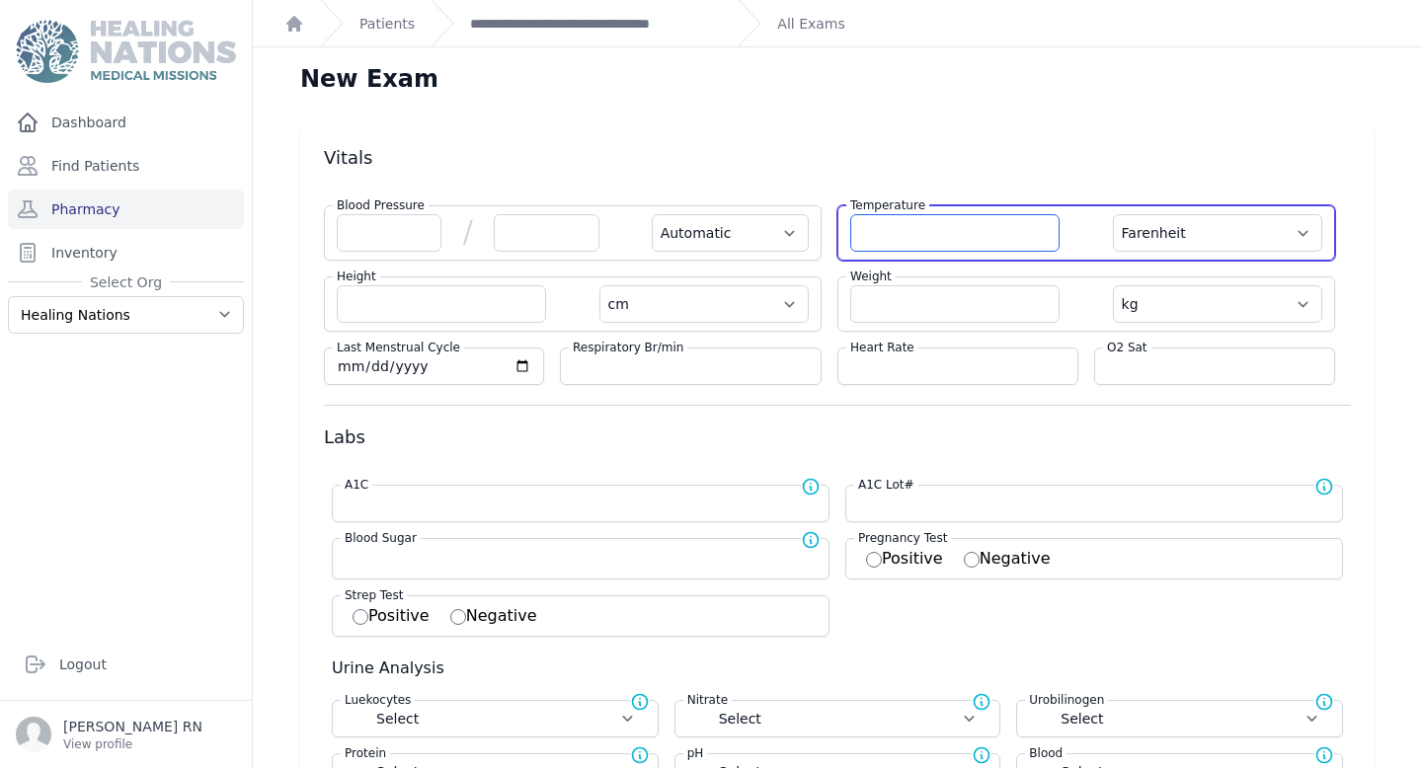
click at [1012, 231] on input "number" at bounding box center [954, 233] width 209 height 38
type input "34.2"
click at [1215, 223] on select "Farenheit [PERSON_NAME]" at bounding box center [1217, 233] width 209 height 38
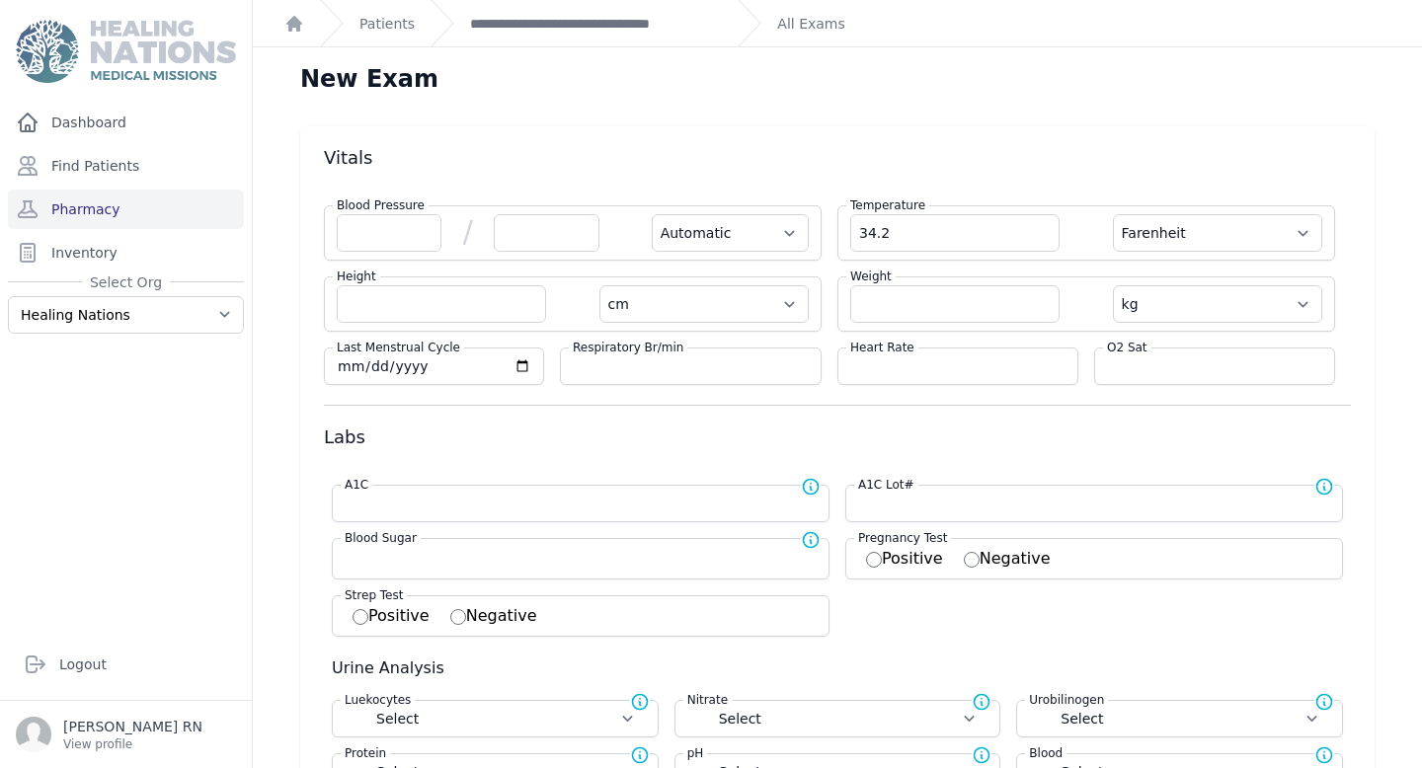
select select "Automatic"
select select "cm"
select select "kg"
select select
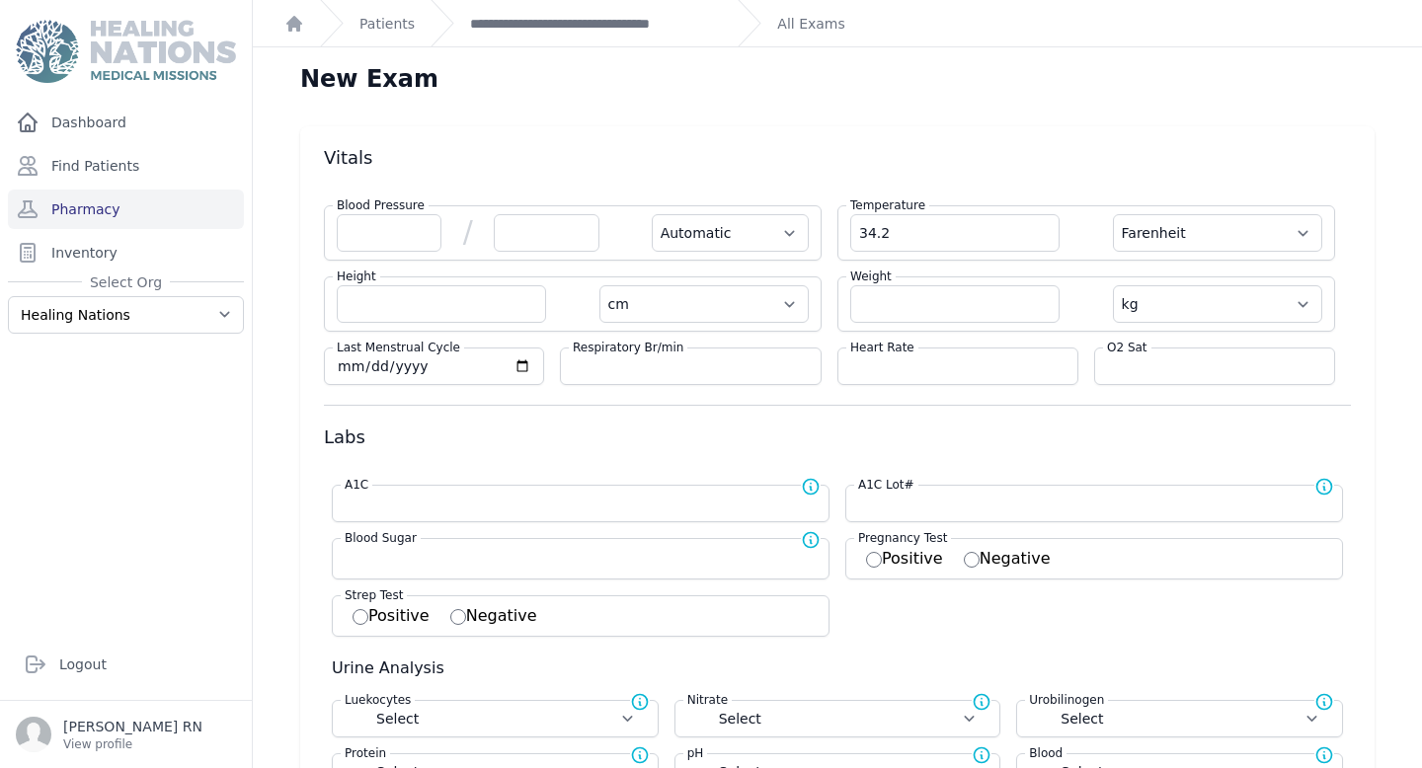
select select
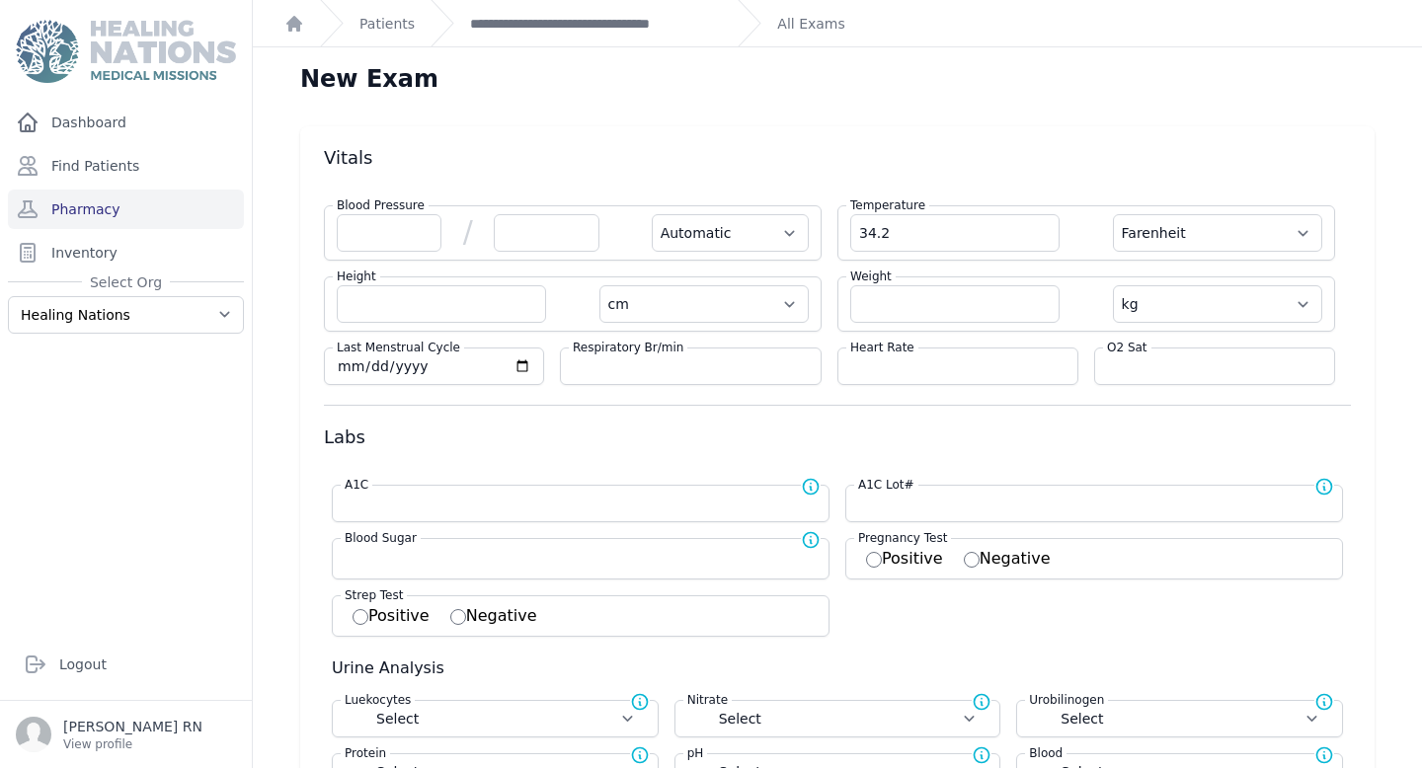
select select
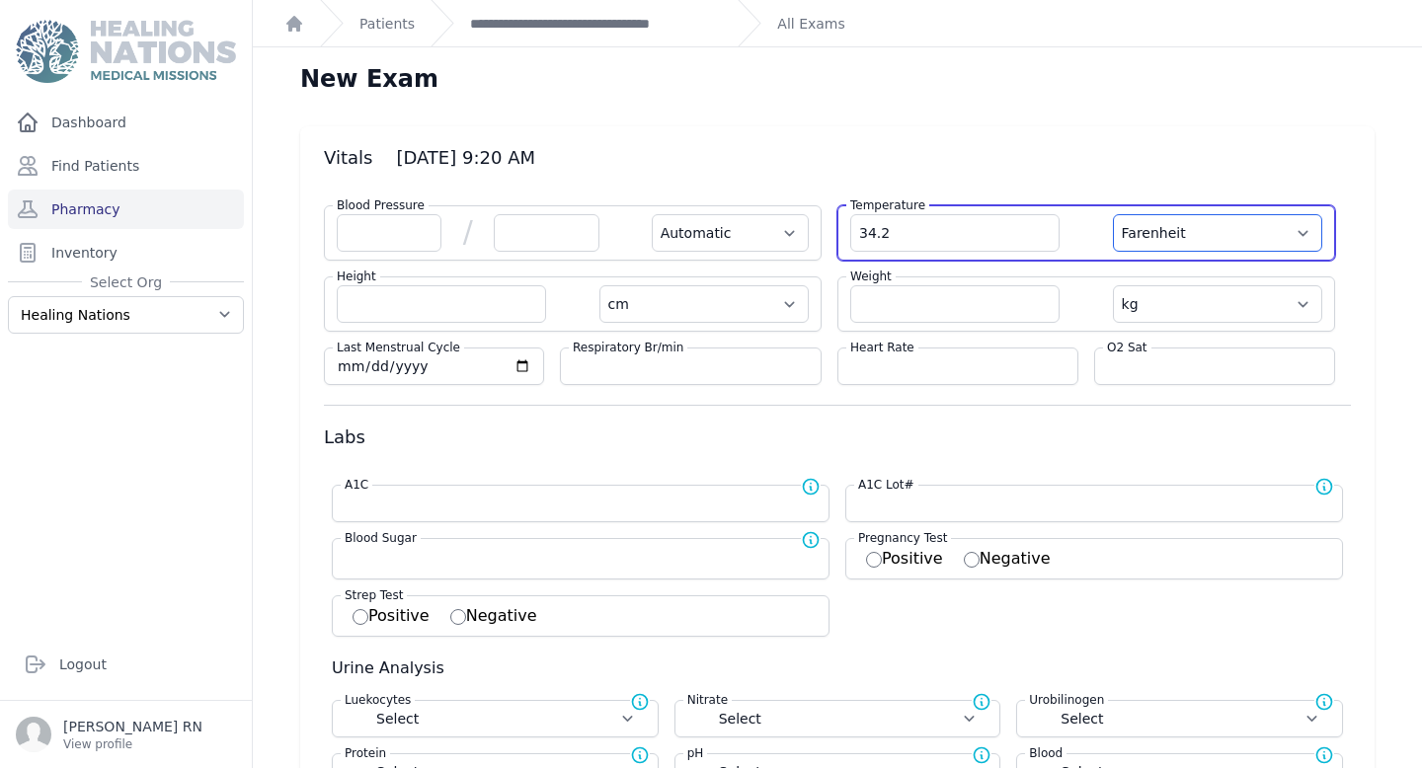
click at [1203, 234] on select "Farenheit [PERSON_NAME]" at bounding box center [1217, 233] width 209 height 38
select select "C"
click at [1113, 214] on select "Farenheit [PERSON_NAME]" at bounding box center [1217, 233] width 209 height 38
select select "Automatic"
select select "cm"
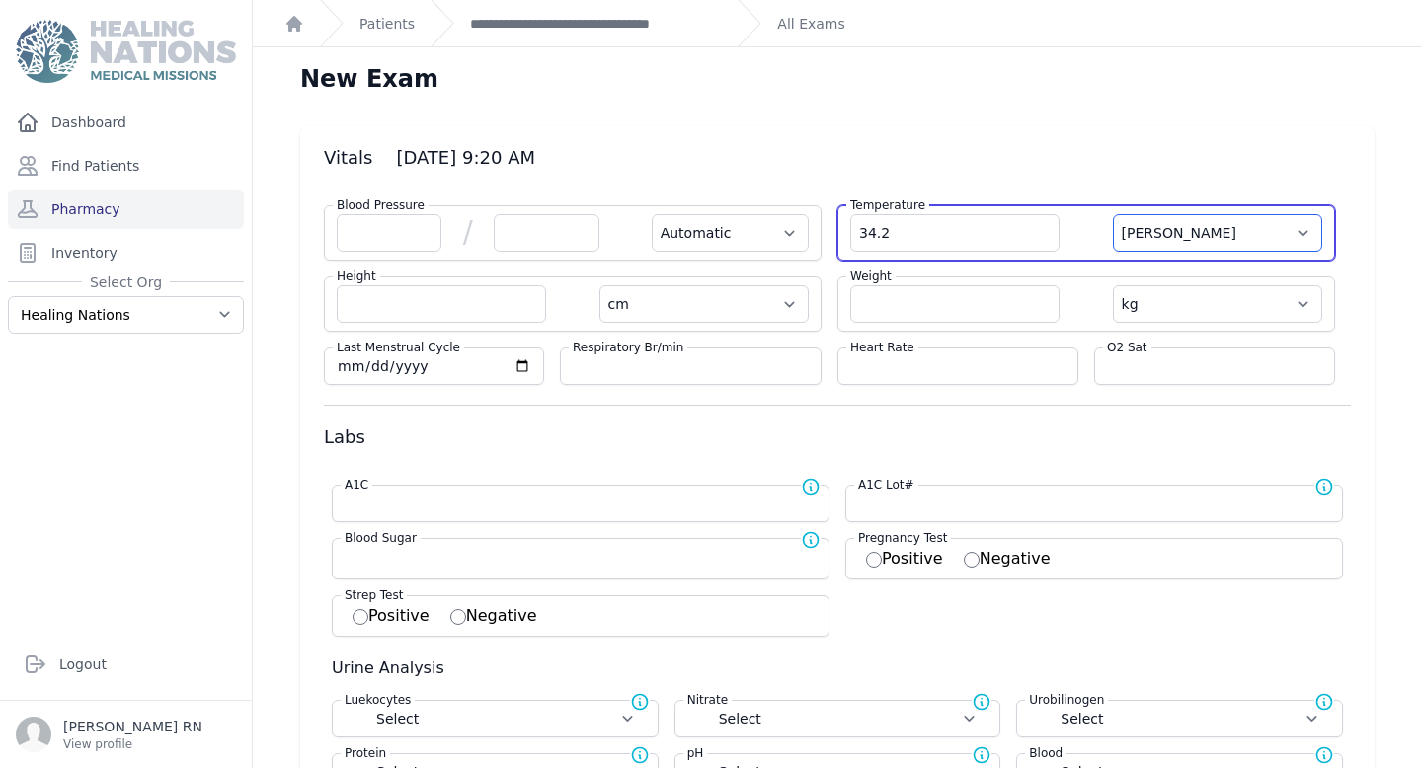
select select "kg"
select select
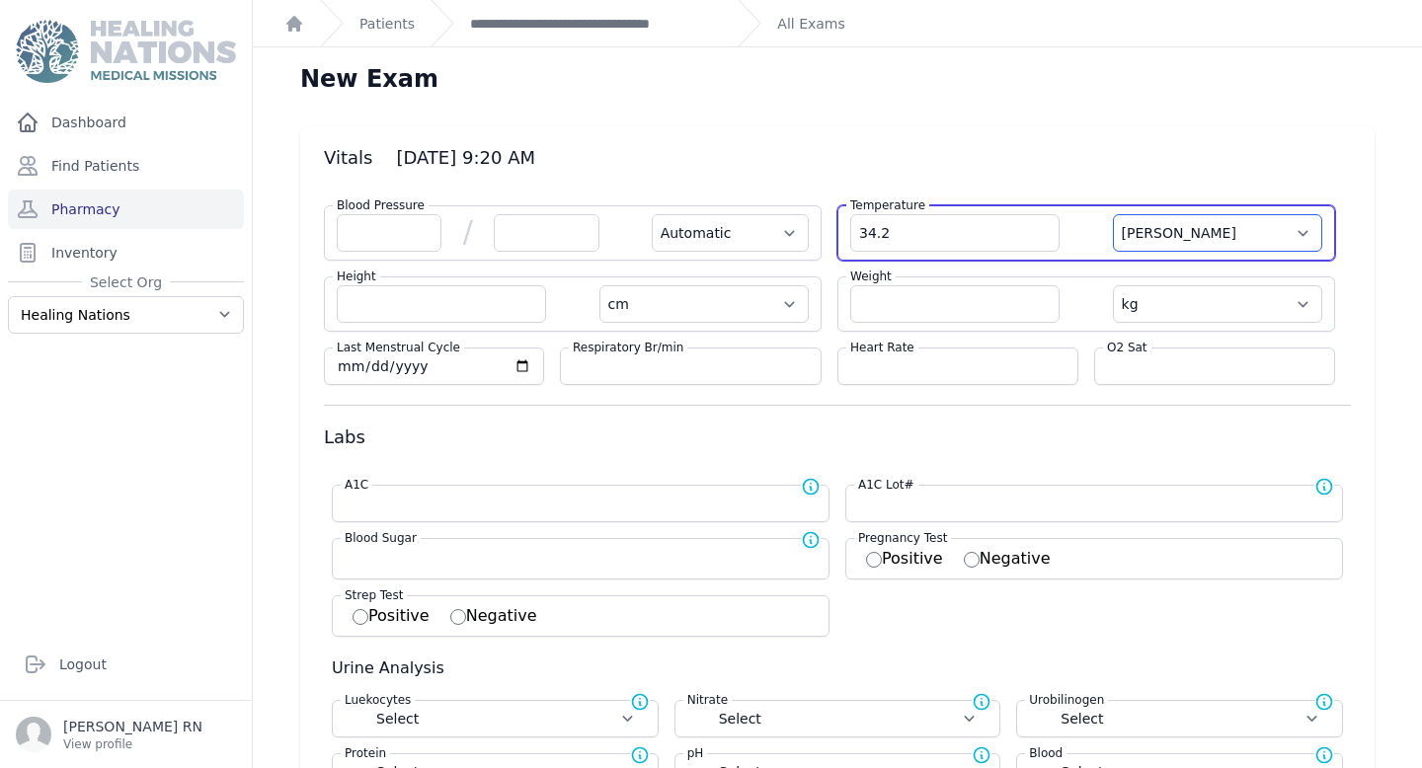
select select
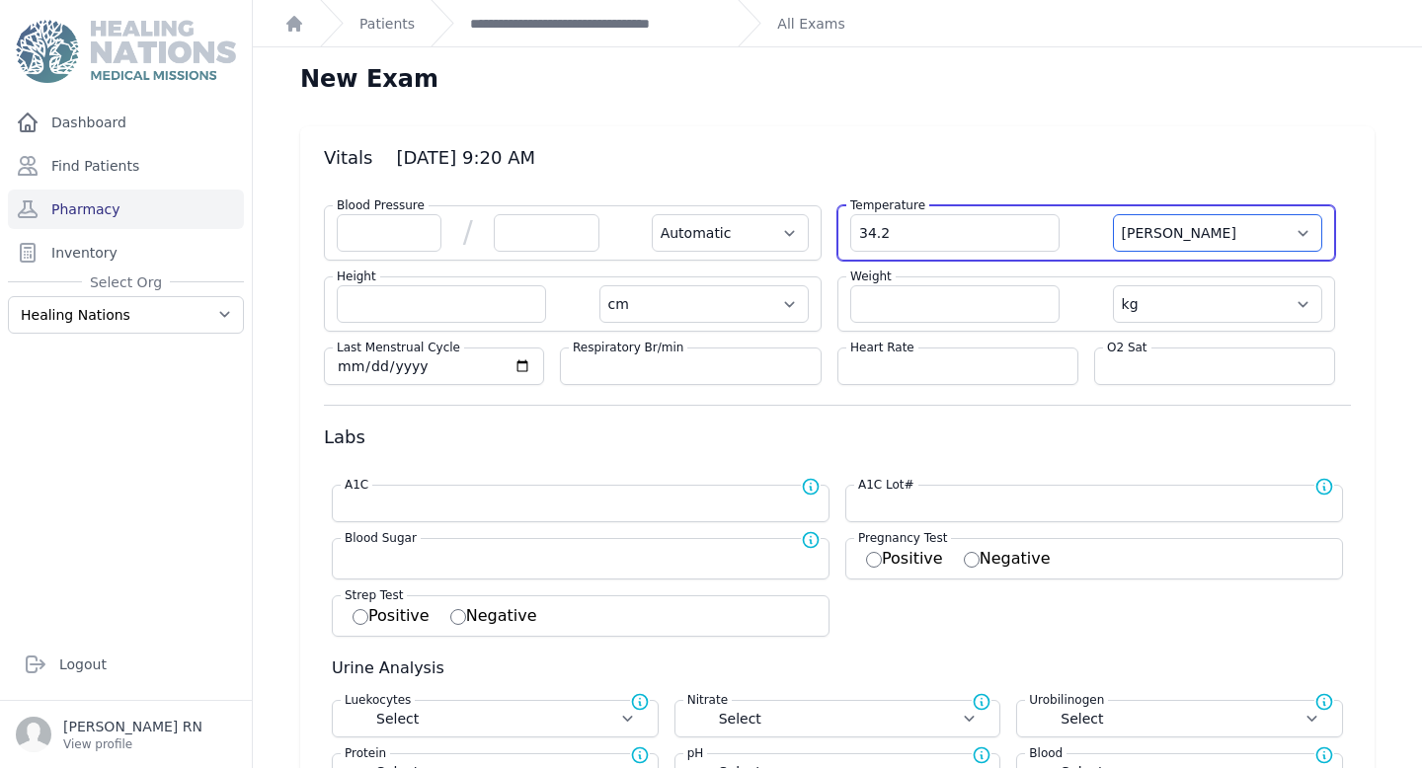
select select
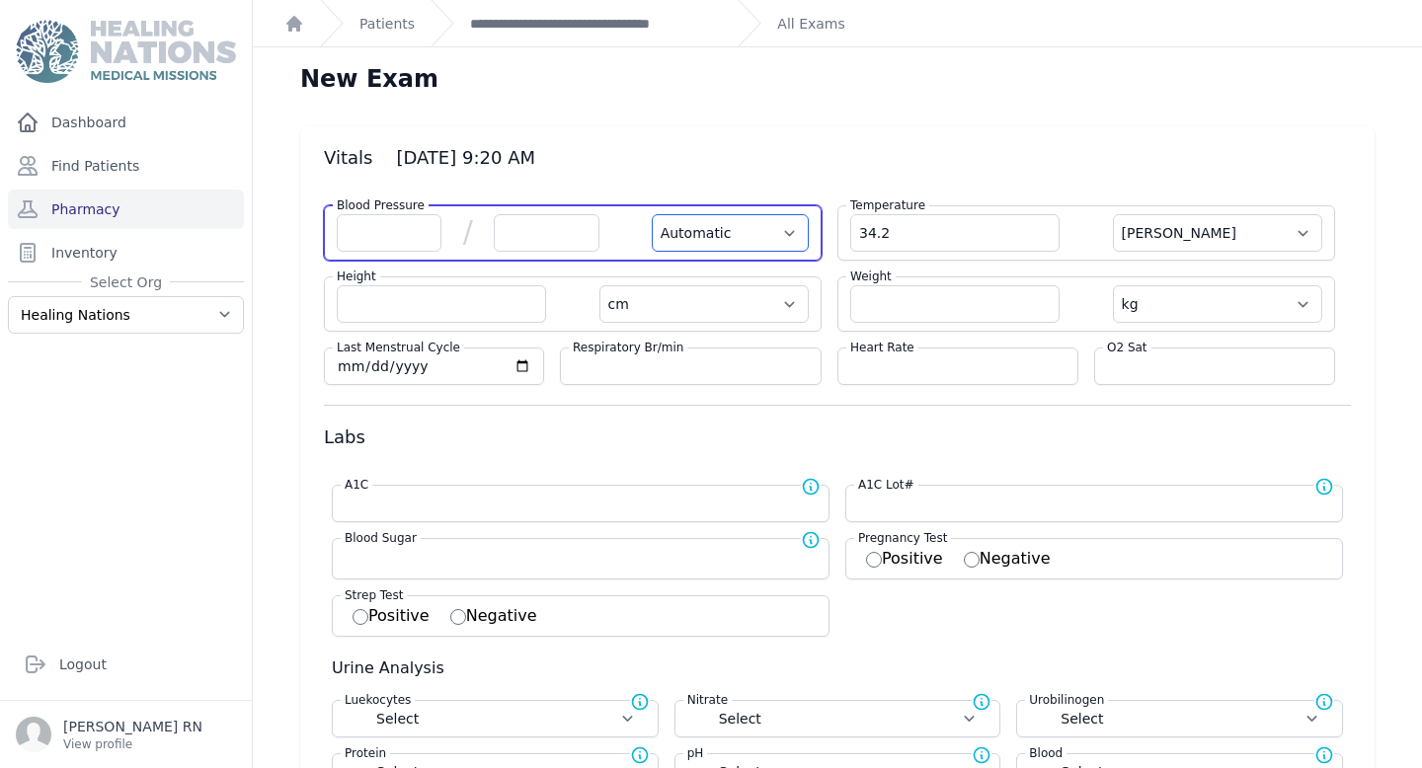
click at [723, 226] on select "Automatic Manual" at bounding box center [730, 233] width 157 height 38
select select "Manual"
click at [652, 214] on select "Automatic Manual" at bounding box center [730, 233] width 157 height 38
select select "C"
select select "cm"
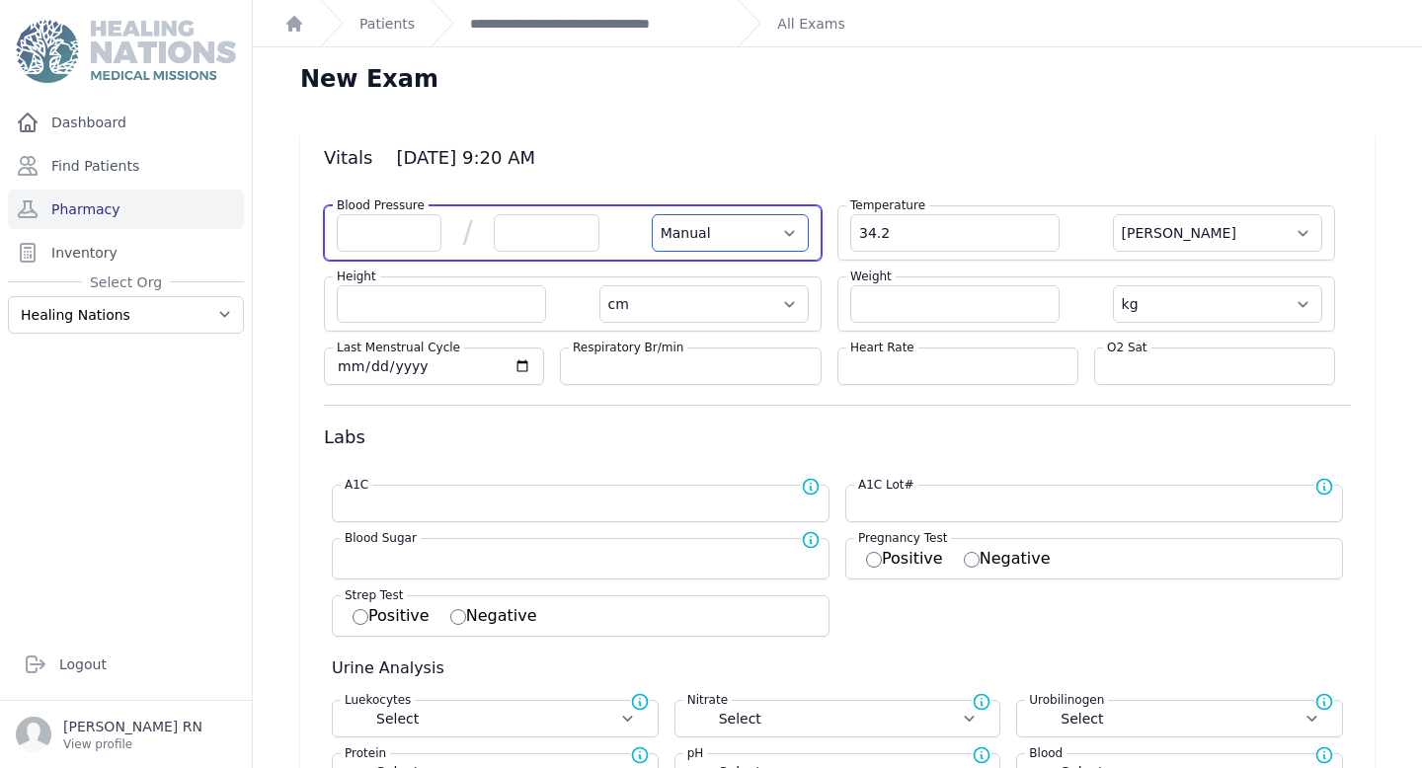
select select "kg"
select select
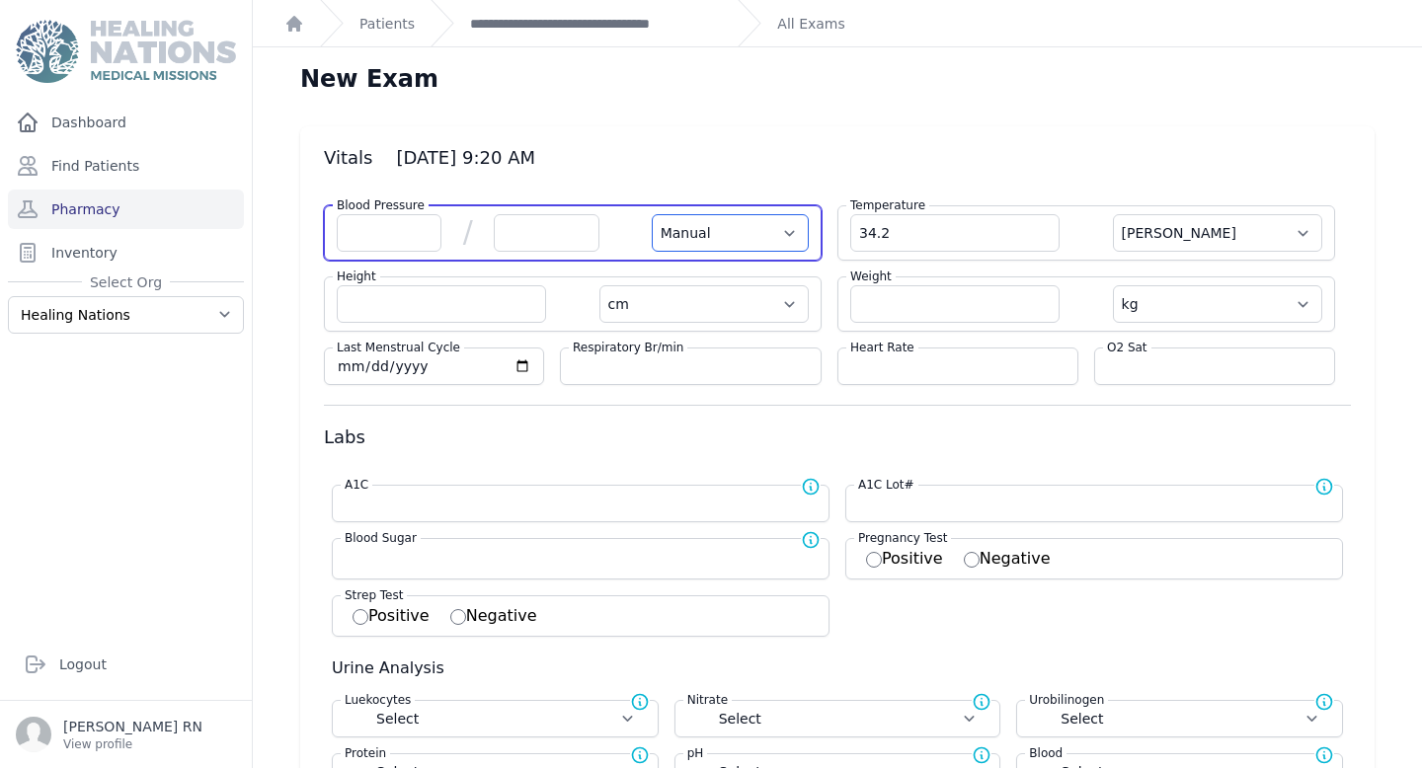
select select
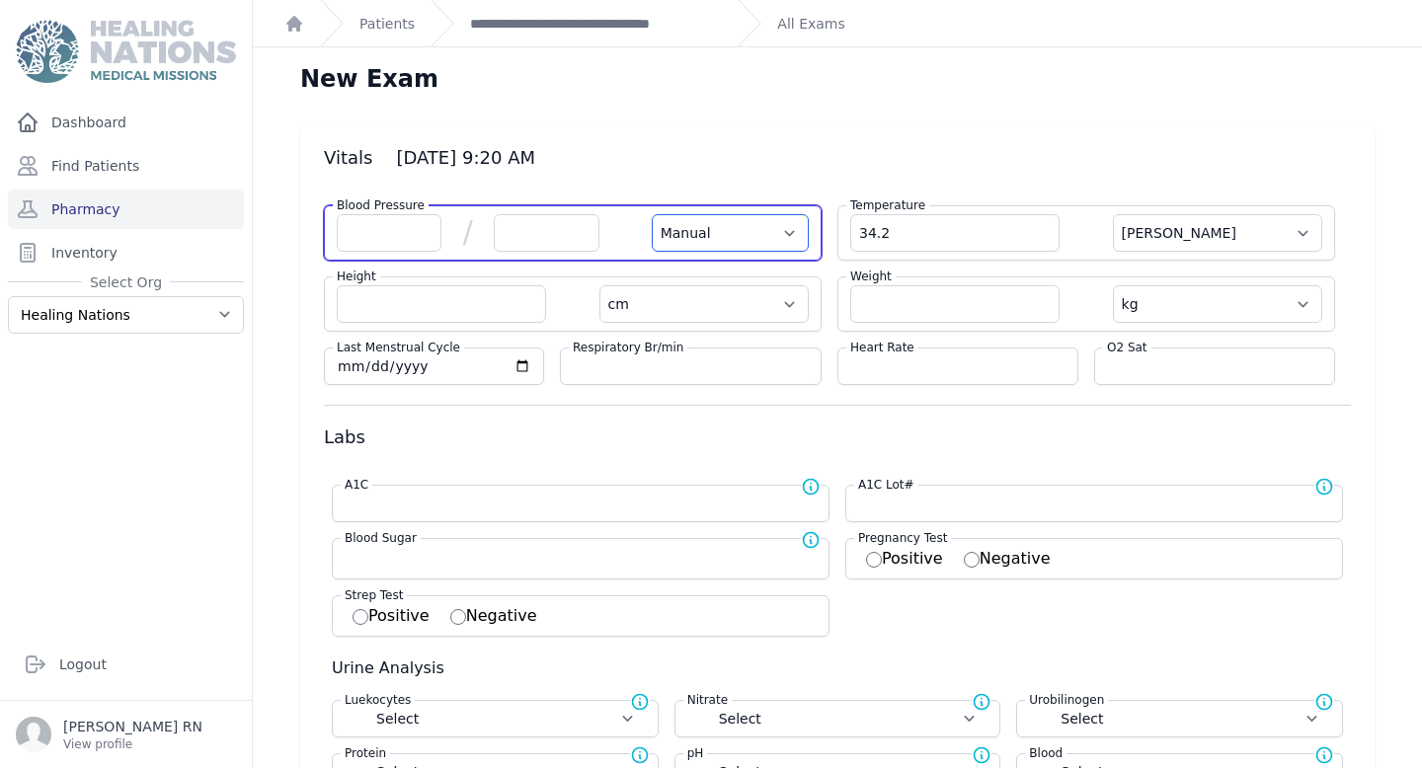
select select
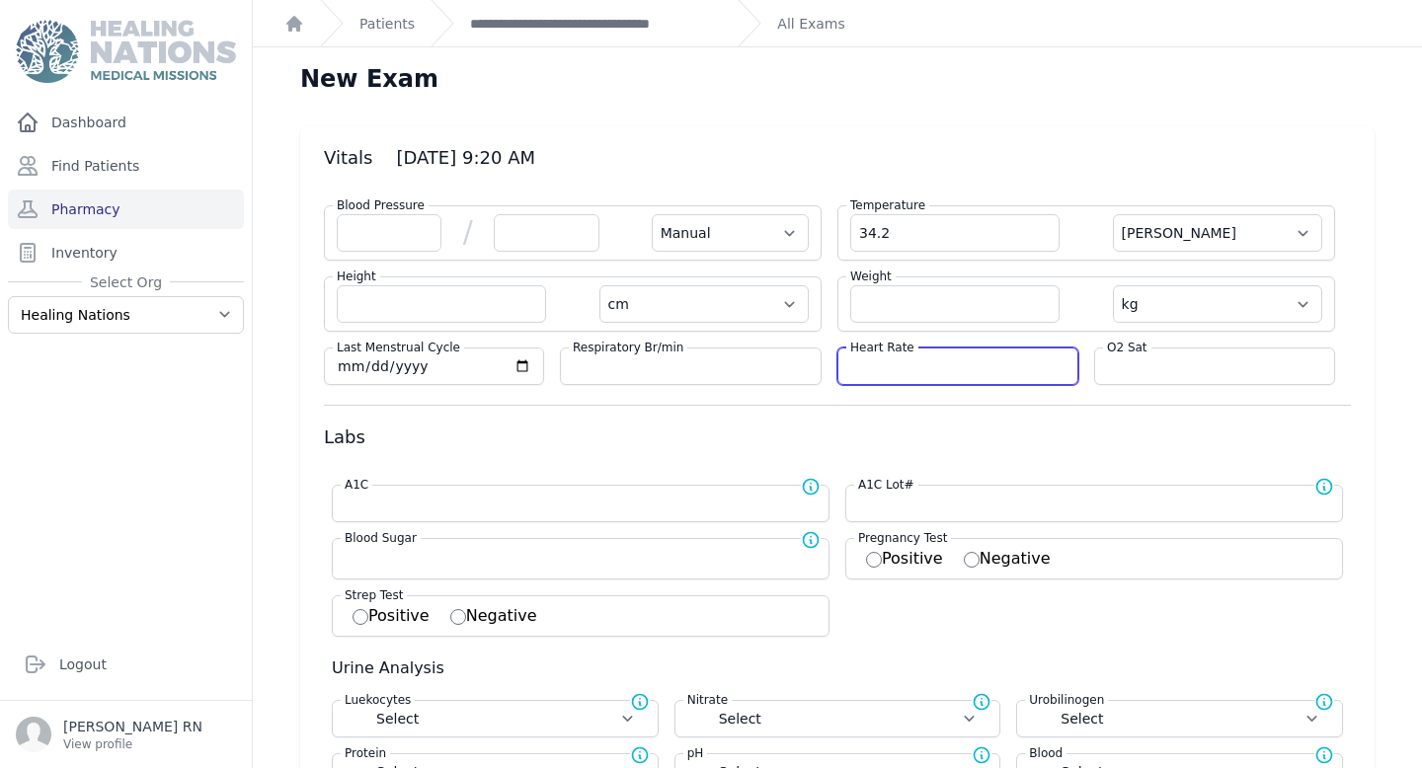
click at [931, 372] on input "number" at bounding box center [957, 366] width 215 height 20
type input "73"
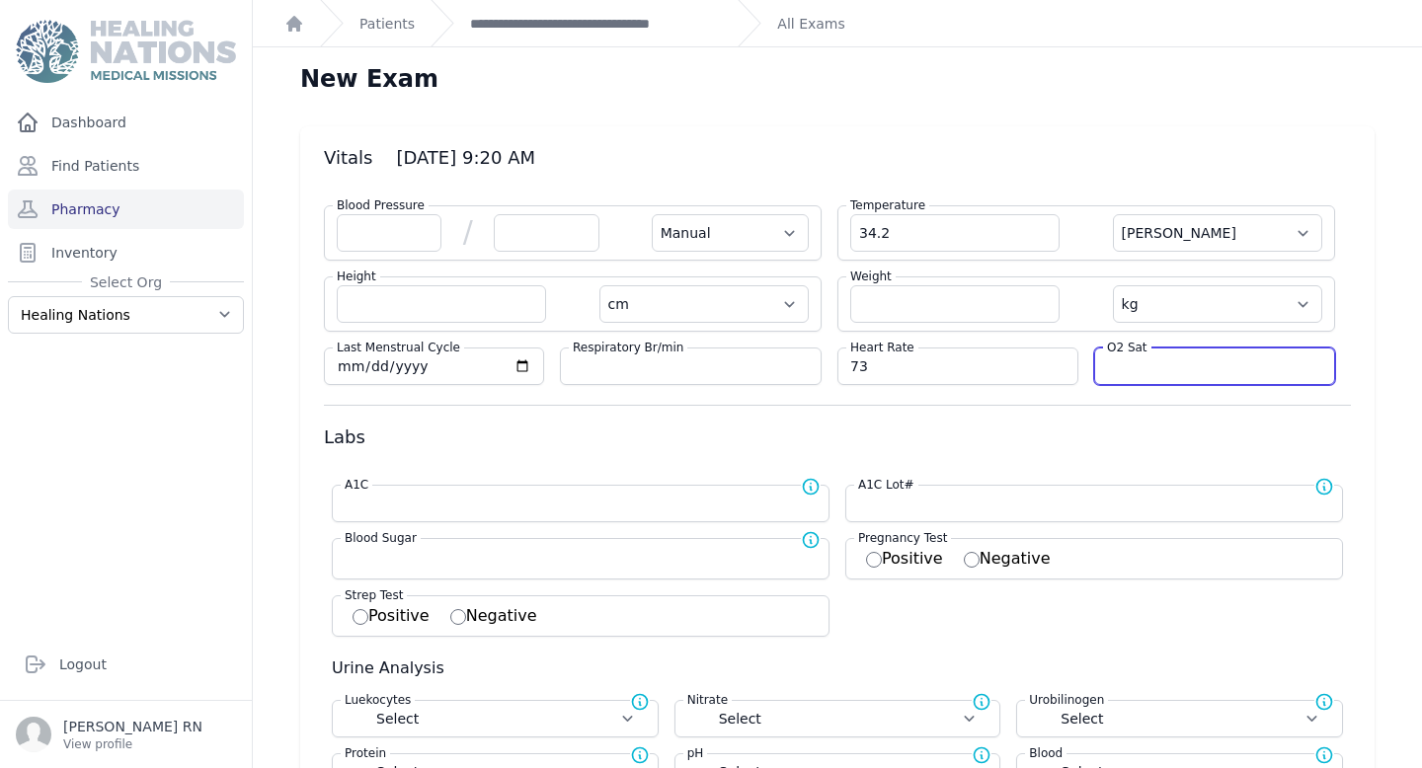
select select "Manual"
select select "C"
select select "cm"
select select "kg"
select select
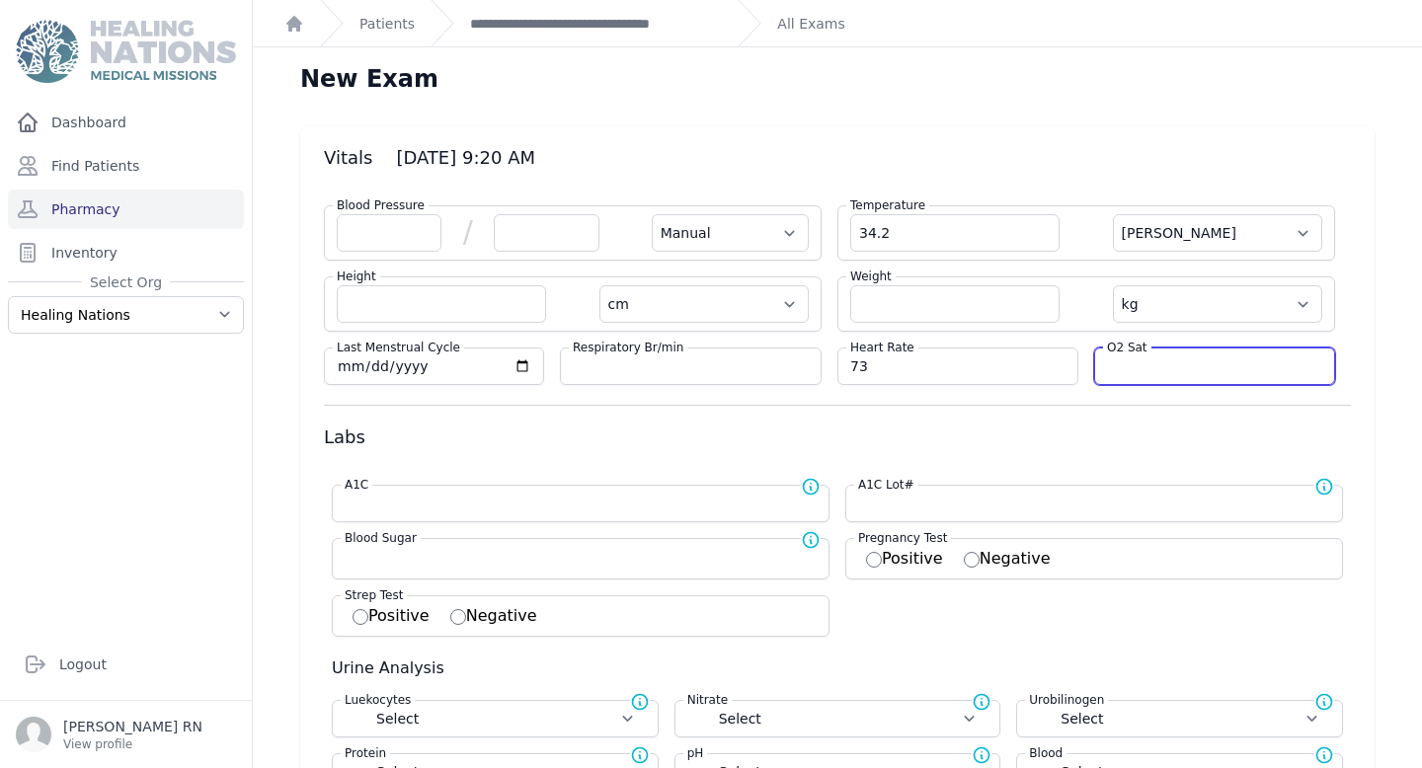
select select
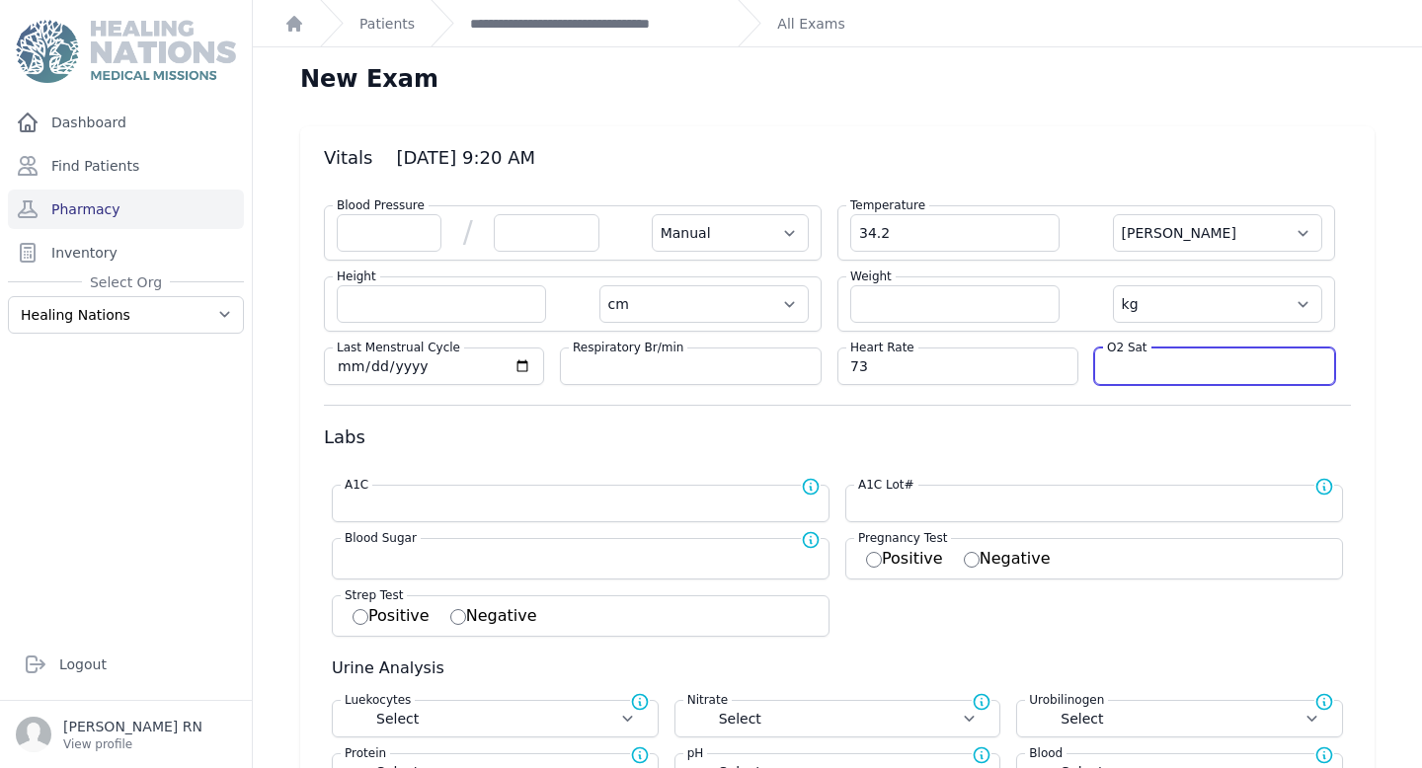
select select
type input "95"
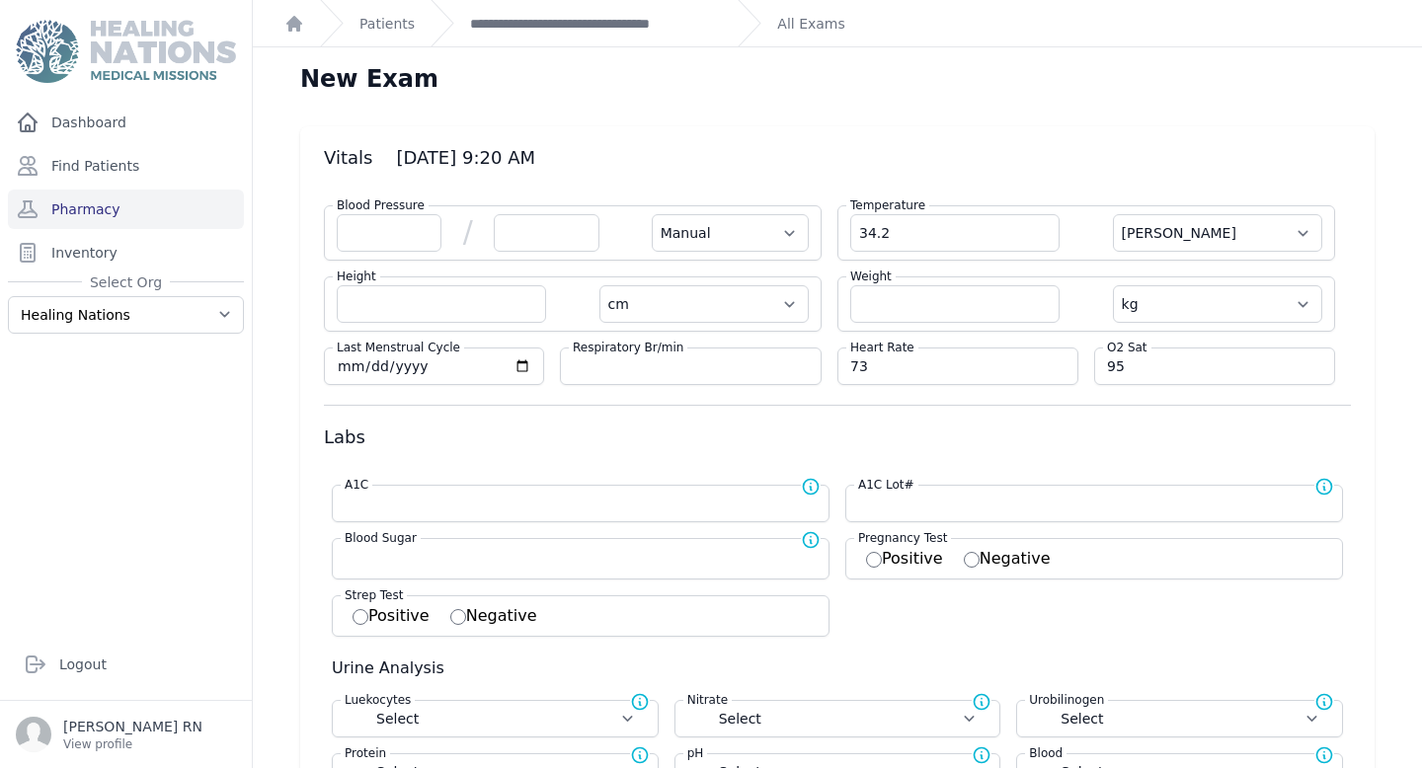
select select "Manual"
select select "C"
select select "cm"
select select "kg"
select select
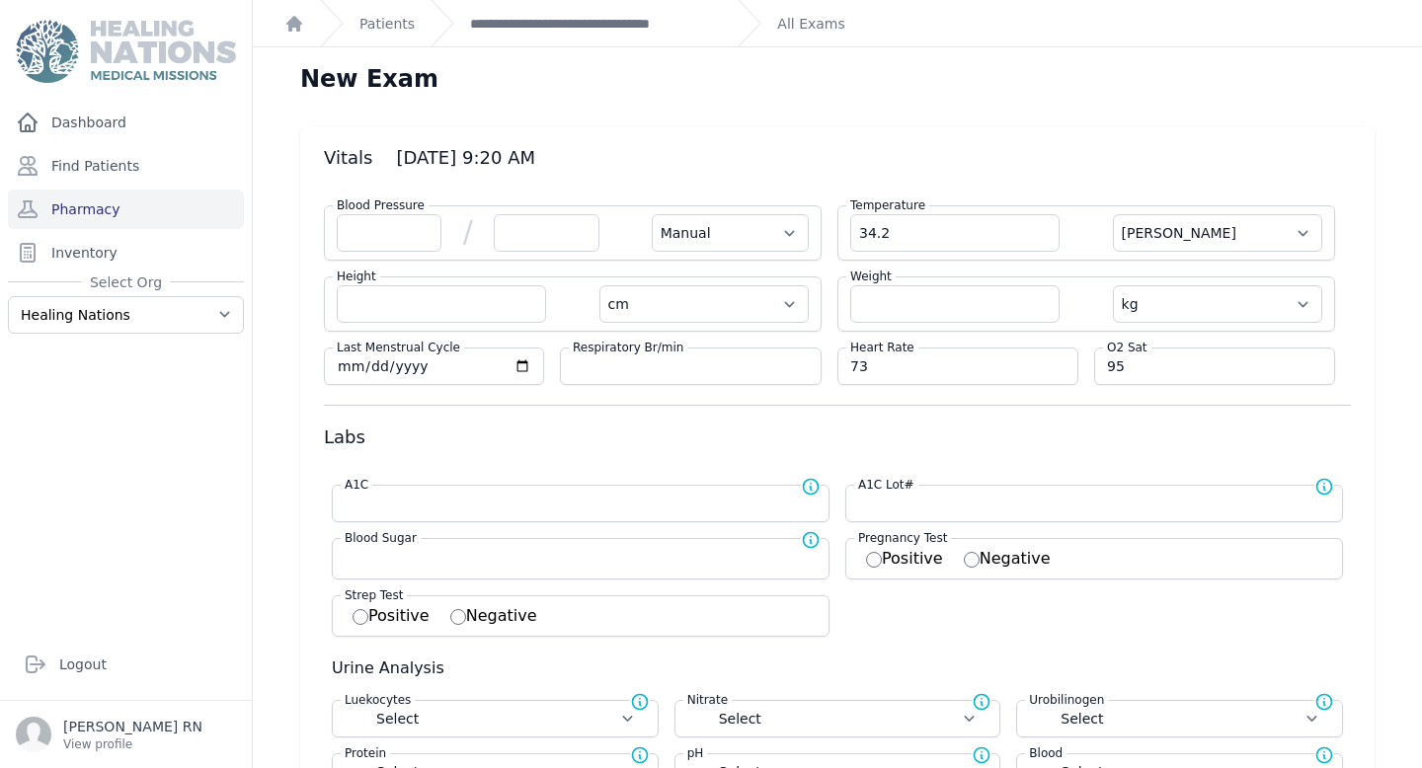
select select
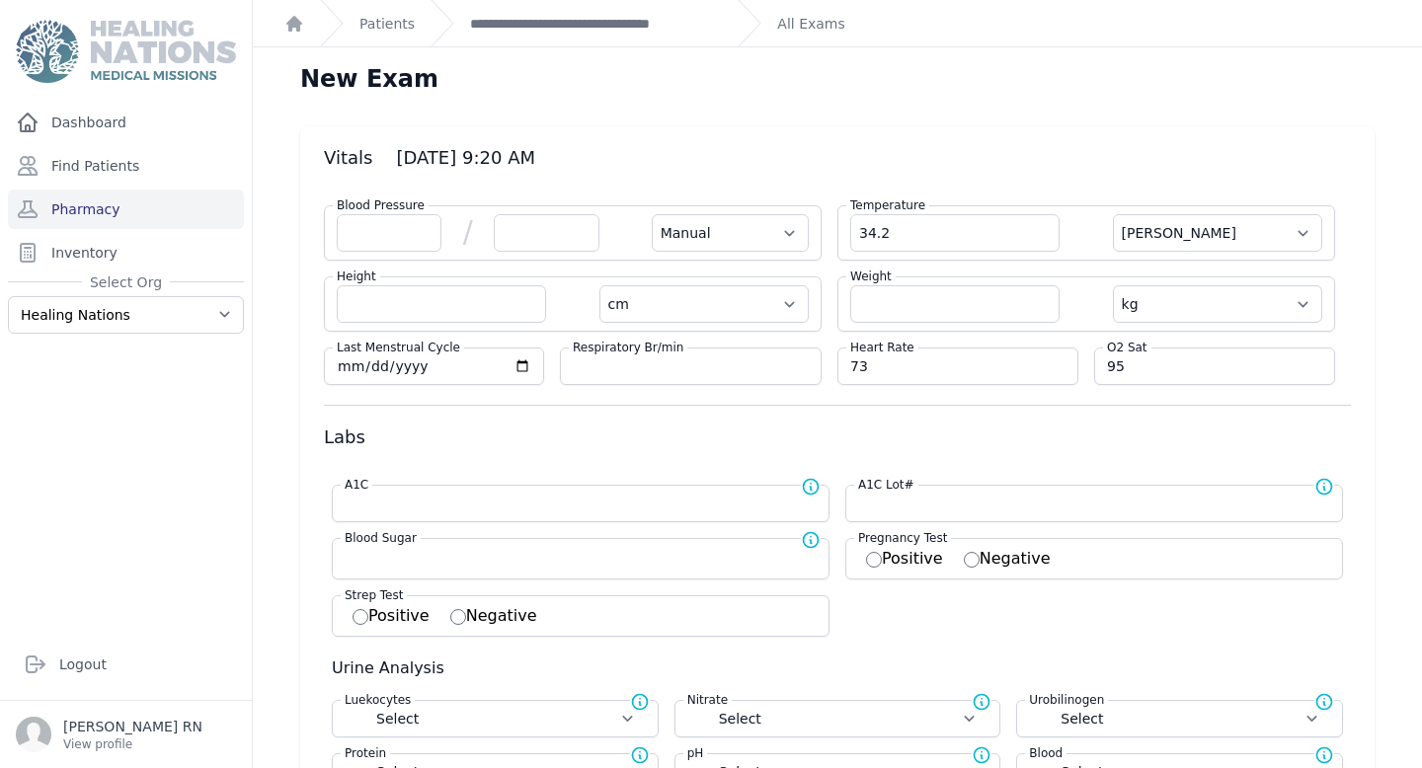
select select
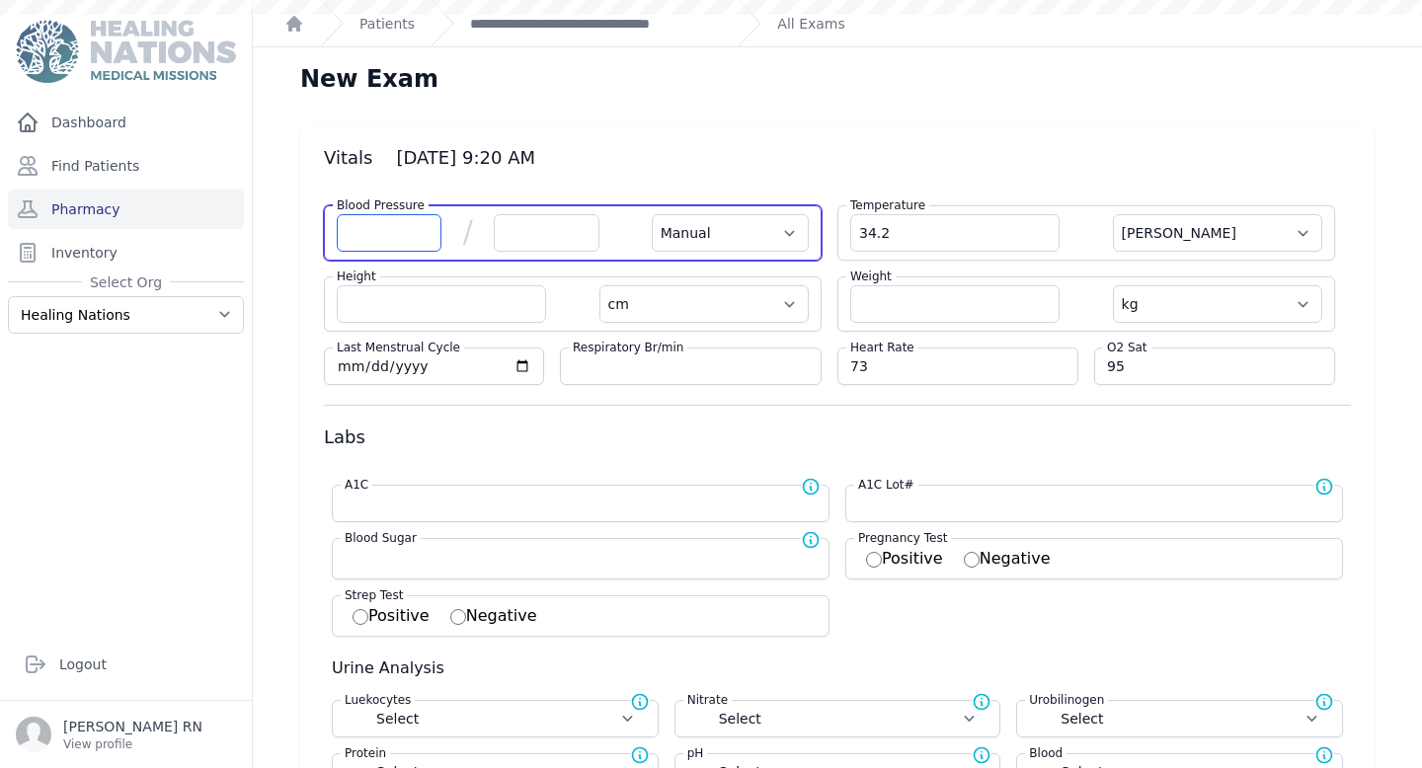
click at [374, 231] on input "number" at bounding box center [389, 233] width 105 height 38
type input "130"
click at [562, 242] on input "number" at bounding box center [546, 233] width 105 height 38
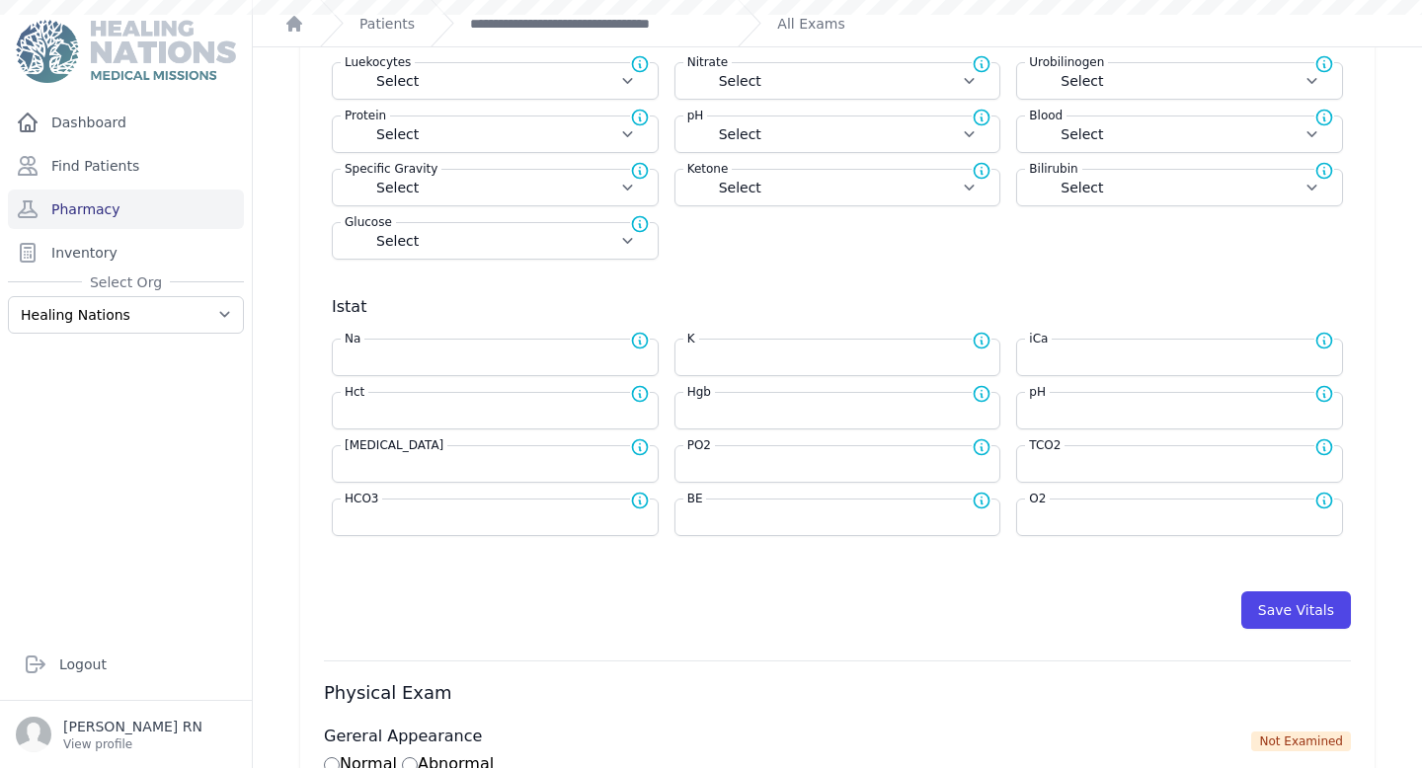
scroll to position [640, 0]
type input "82"
click at [1311, 608] on button "Save Vitals" at bounding box center [1296, 608] width 110 height 38
click at [1311, 607] on button "Save Vitals" at bounding box center [1296, 608] width 110 height 38
click at [562, 27] on link "**********" at bounding box center [596, 24] width 252 height 20
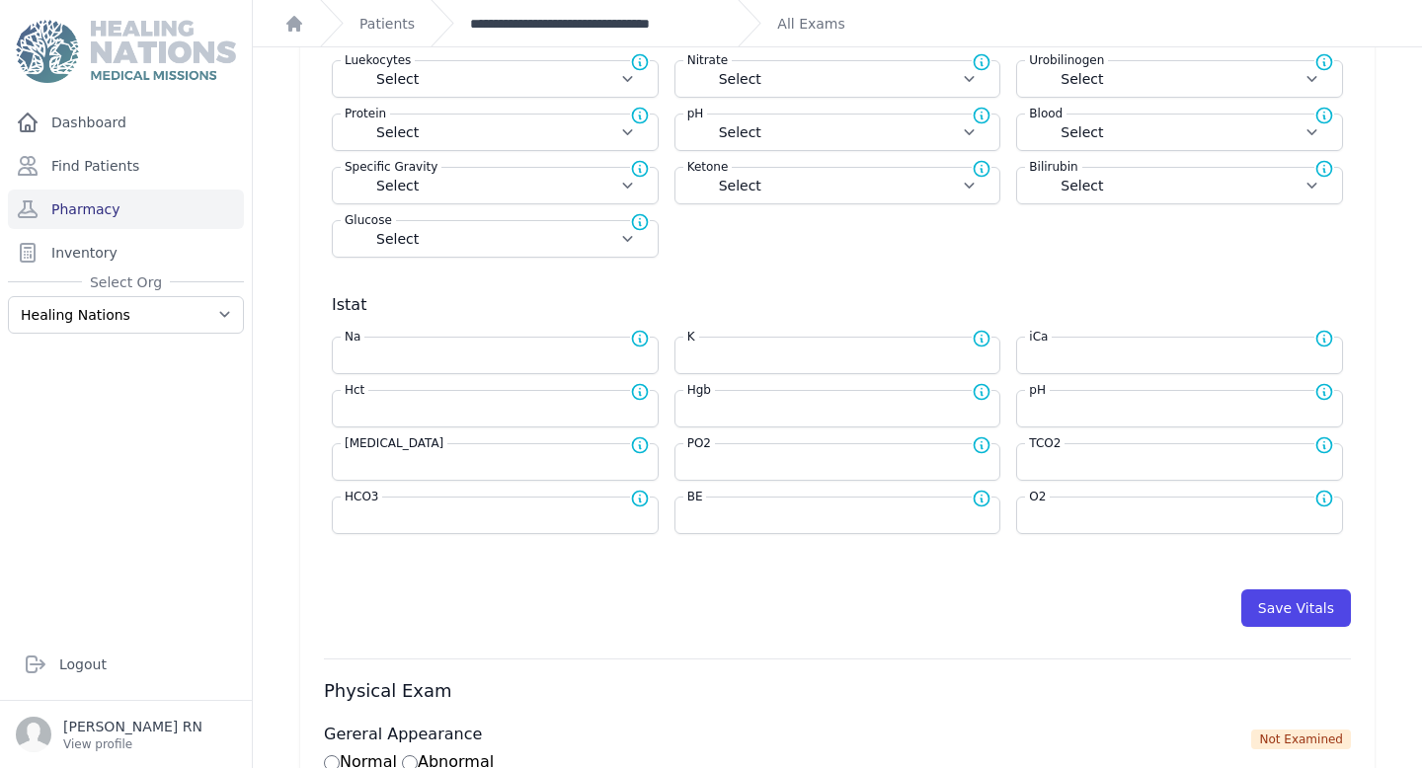
scroll to position [0, 0]
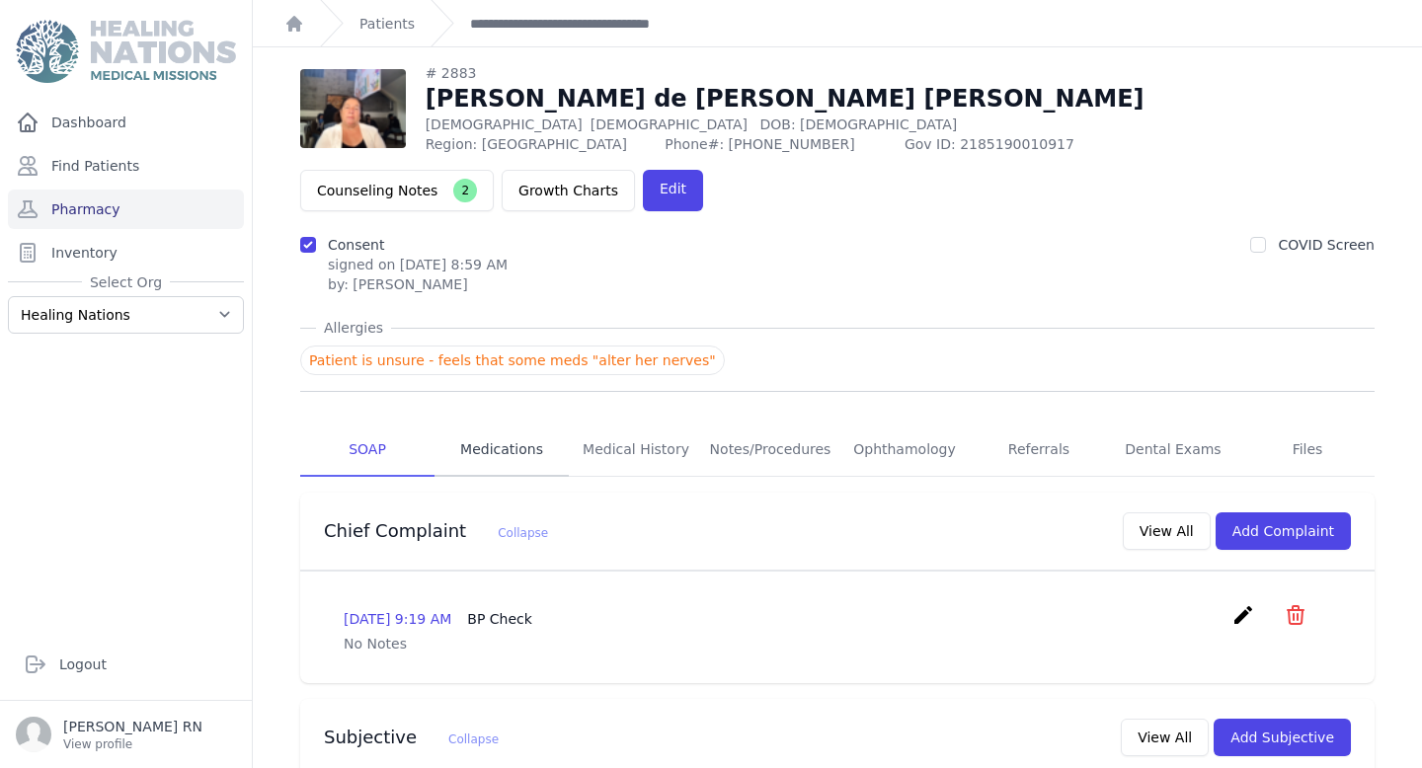
click at [513, 424] on link "Medications" at bounding box center [501, 450] width 134 height 53
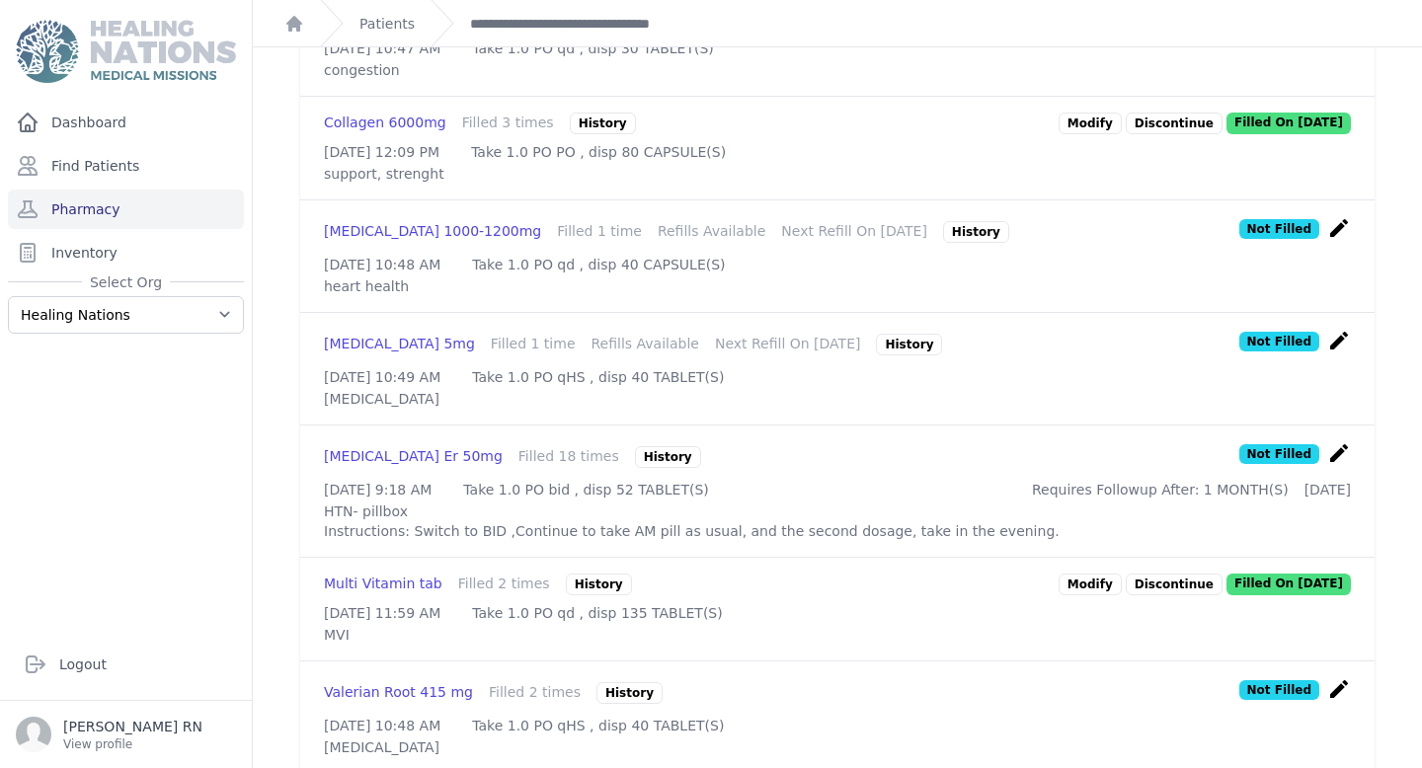
scroll to position [876, 0]
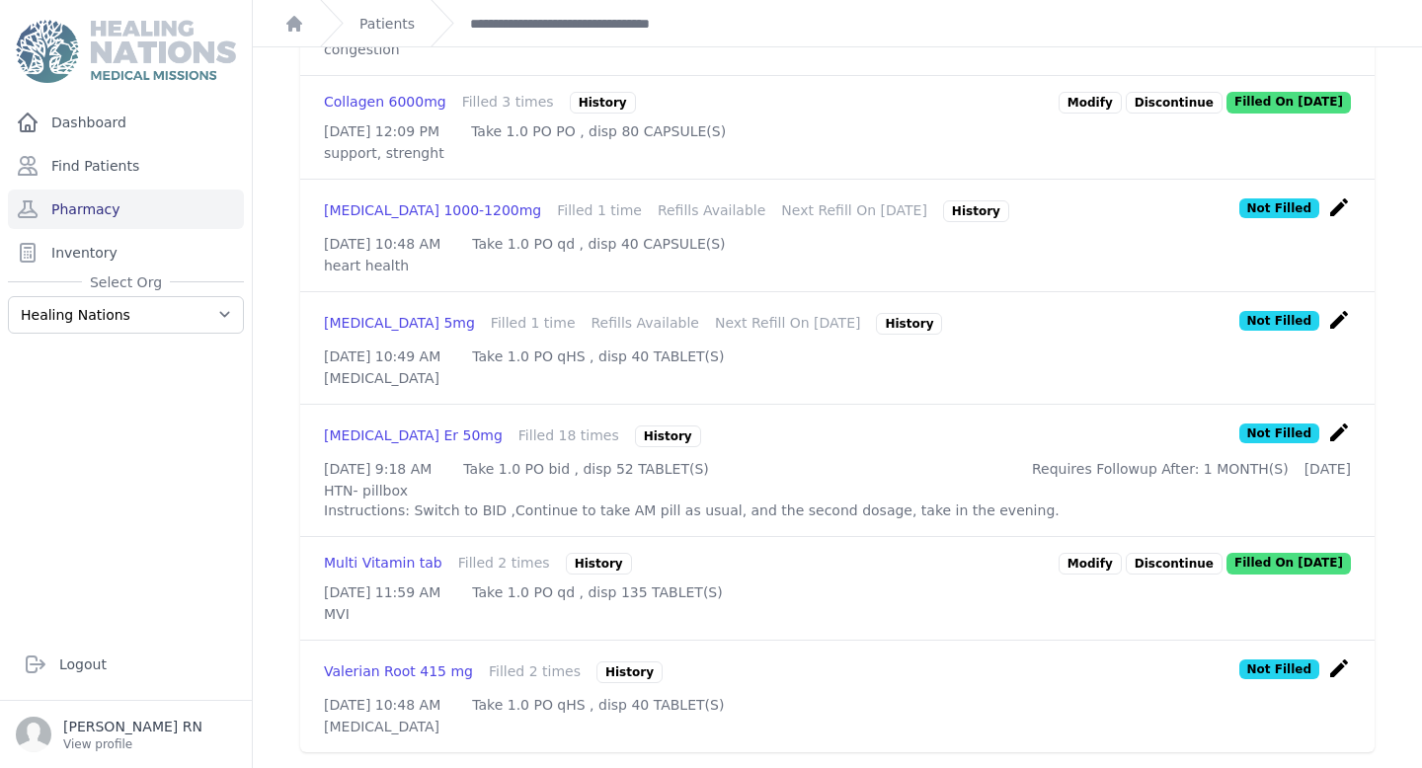
click at [1334, 656] on icon "create" at bounding box center [1339, 668] width 24 height 24
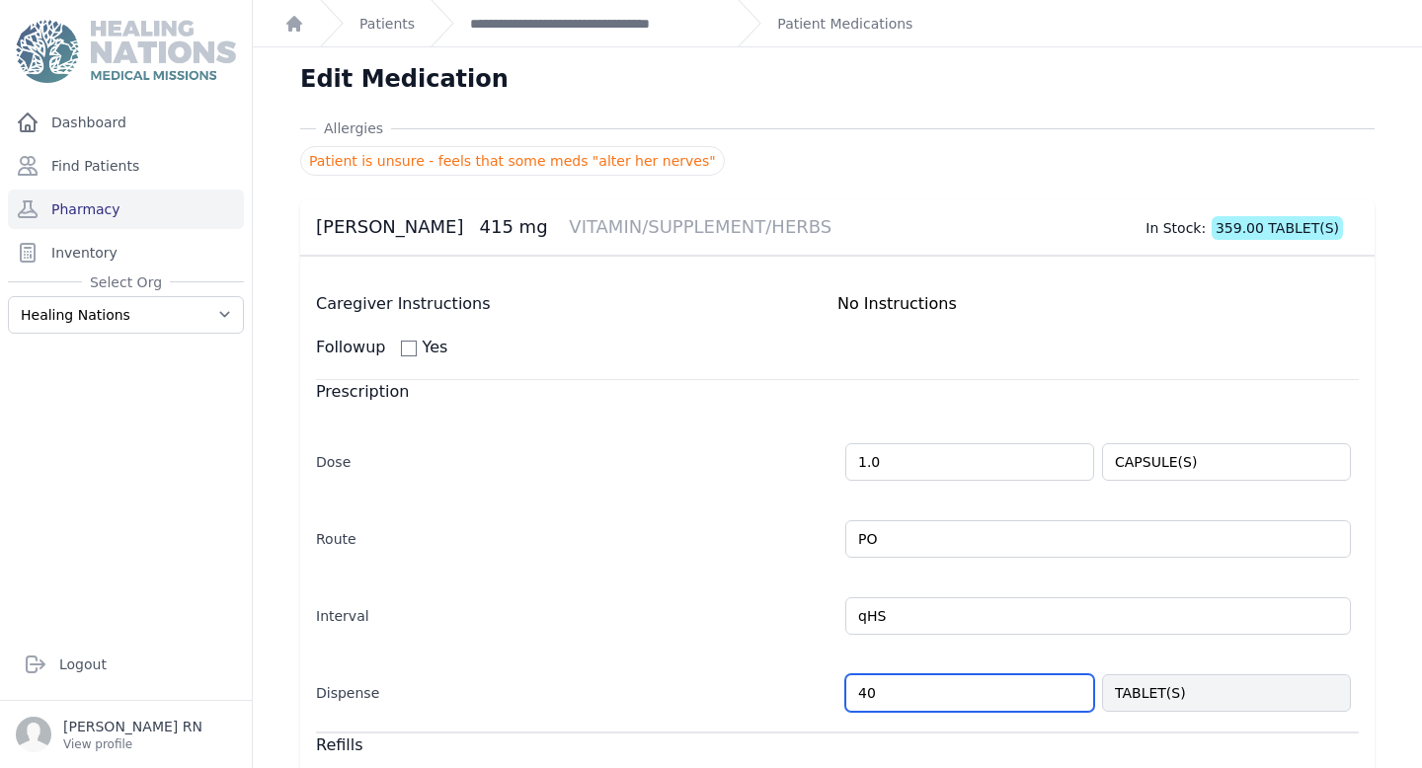
click at [915, 694] on input "40" at bounding box center [969, 693] width 249 height 38
type input "4"
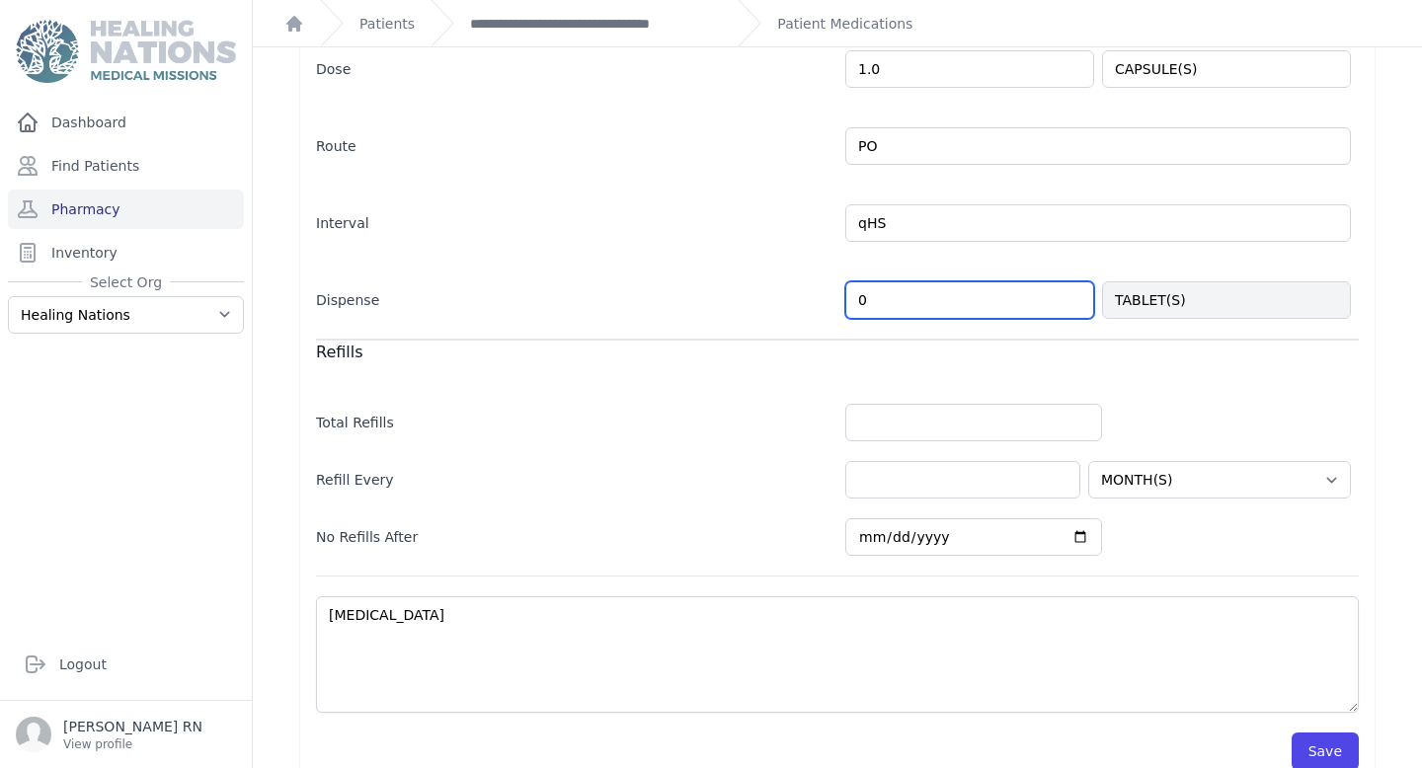
scroll to position [403, 0]
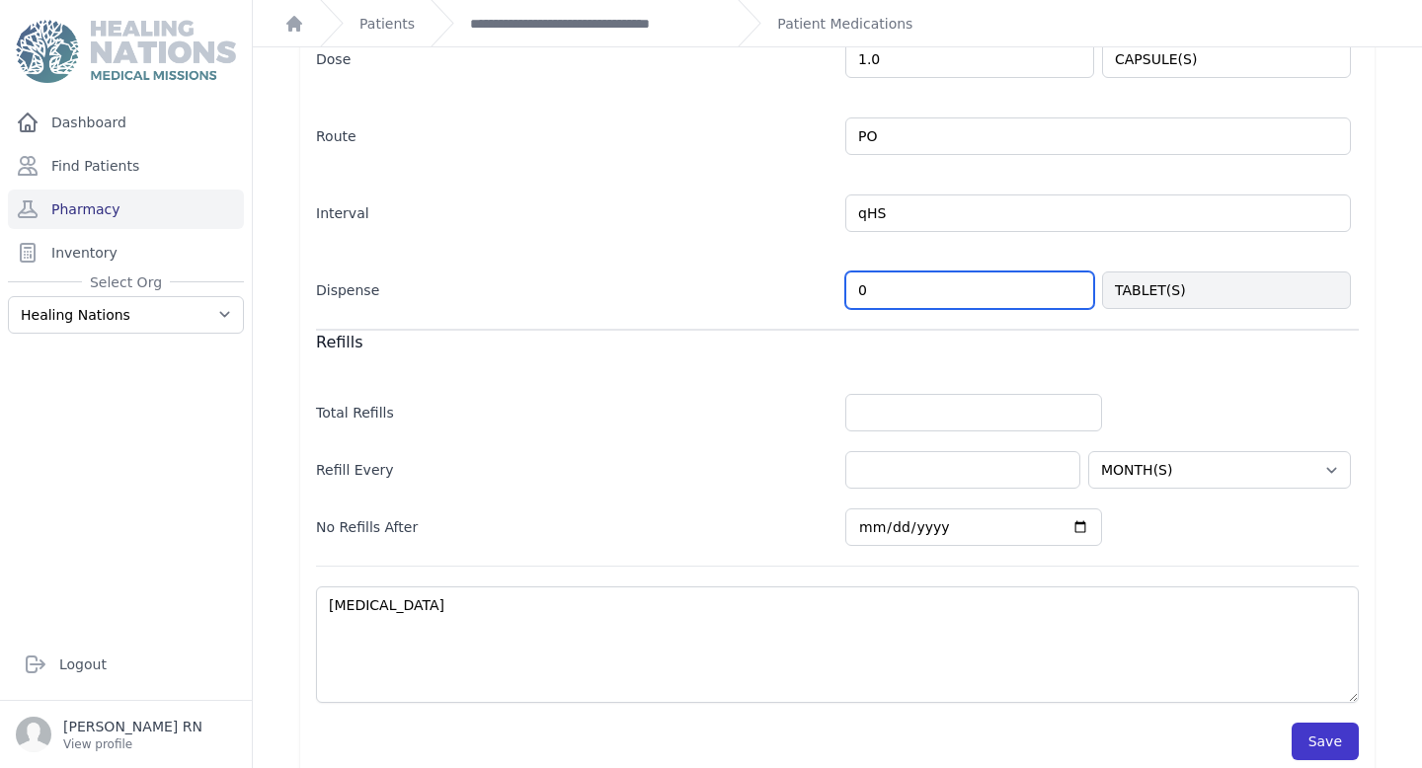
type input "0"
select select "MONTH(S)"
click at [1329, 745] on button "Save" at bounding box center [1324, 742] width 67 height 38
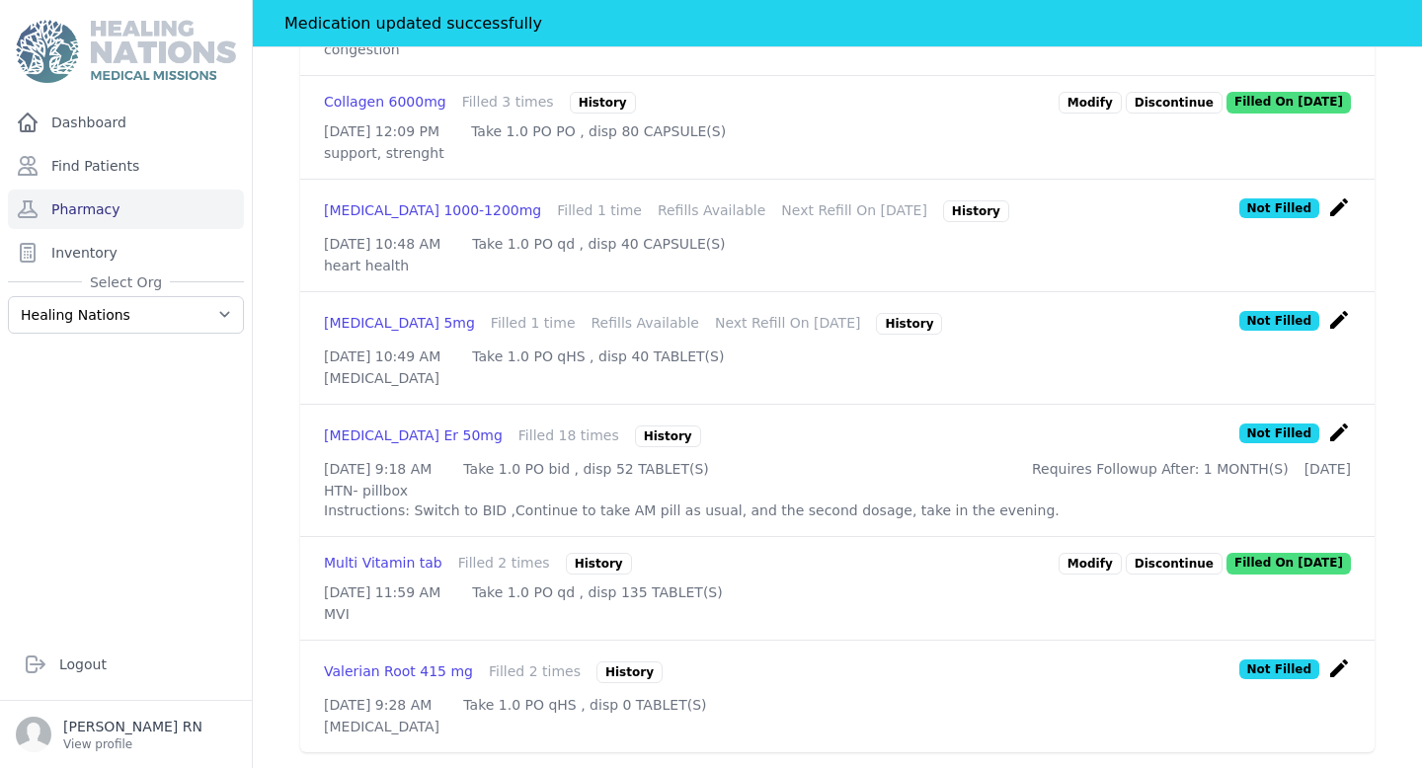
scroll to position [923, 0]
click at [1336, 308] on icon "create" at bounding box center [1339, 320] width 24 height 24
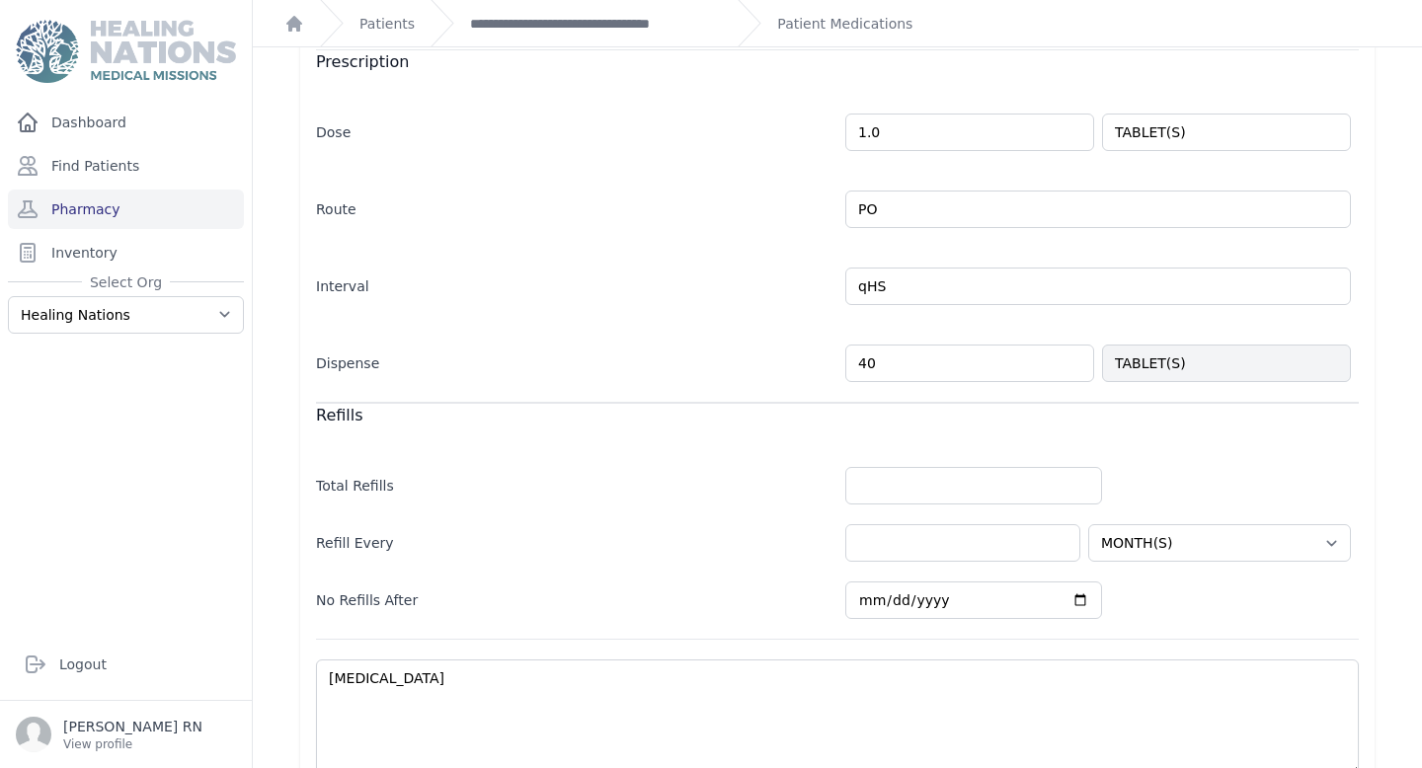
scroll to position [426, 0]
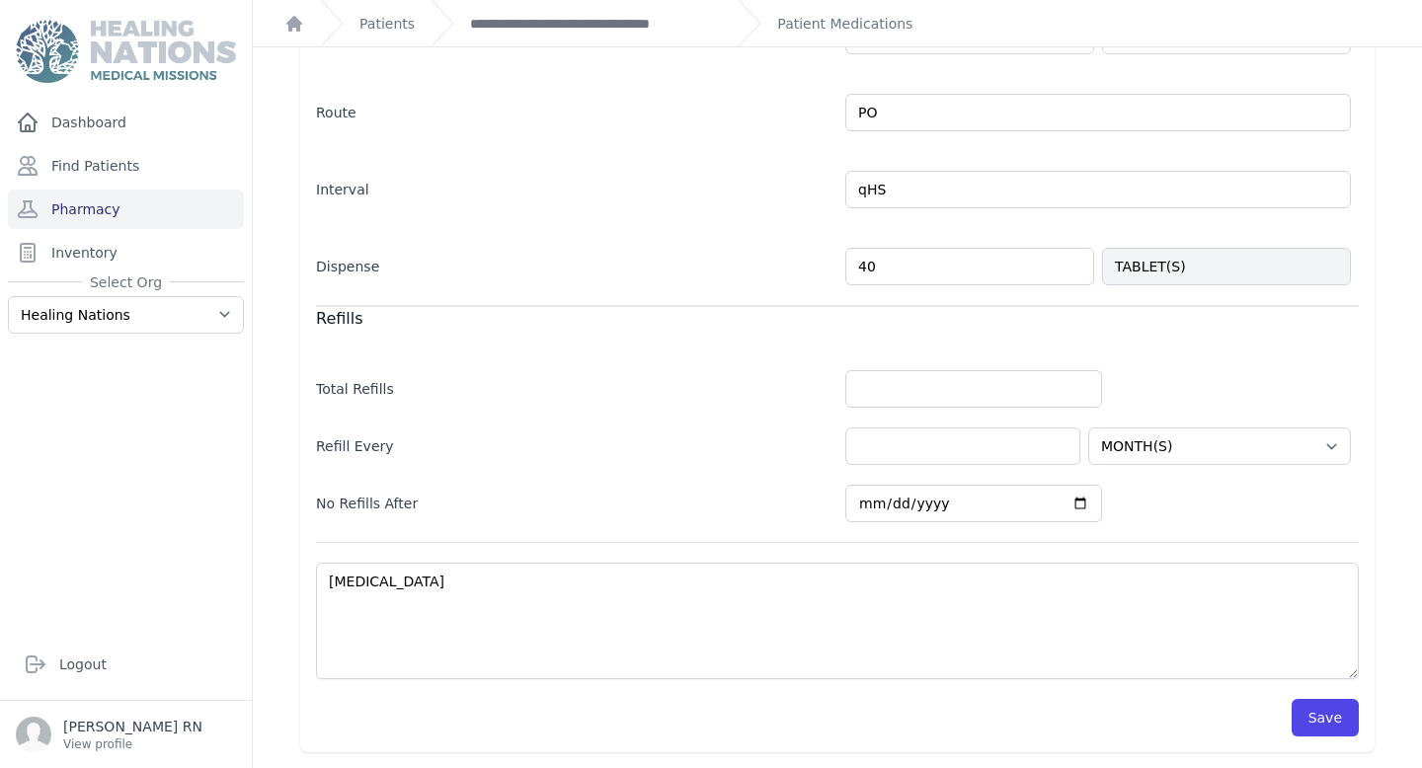
click at [906, 286] on form "Caregiver Instructions 1 hour before bed. Followup Yes Prescription Dose 1.0 TA…" at bounding box center [837, 301] width 1042 height 871
click at [903, 260] on input "40" at bounding box center [969, 267] width 249 height 38
type input "4"
type input "0"
select select "MONTH(S)"
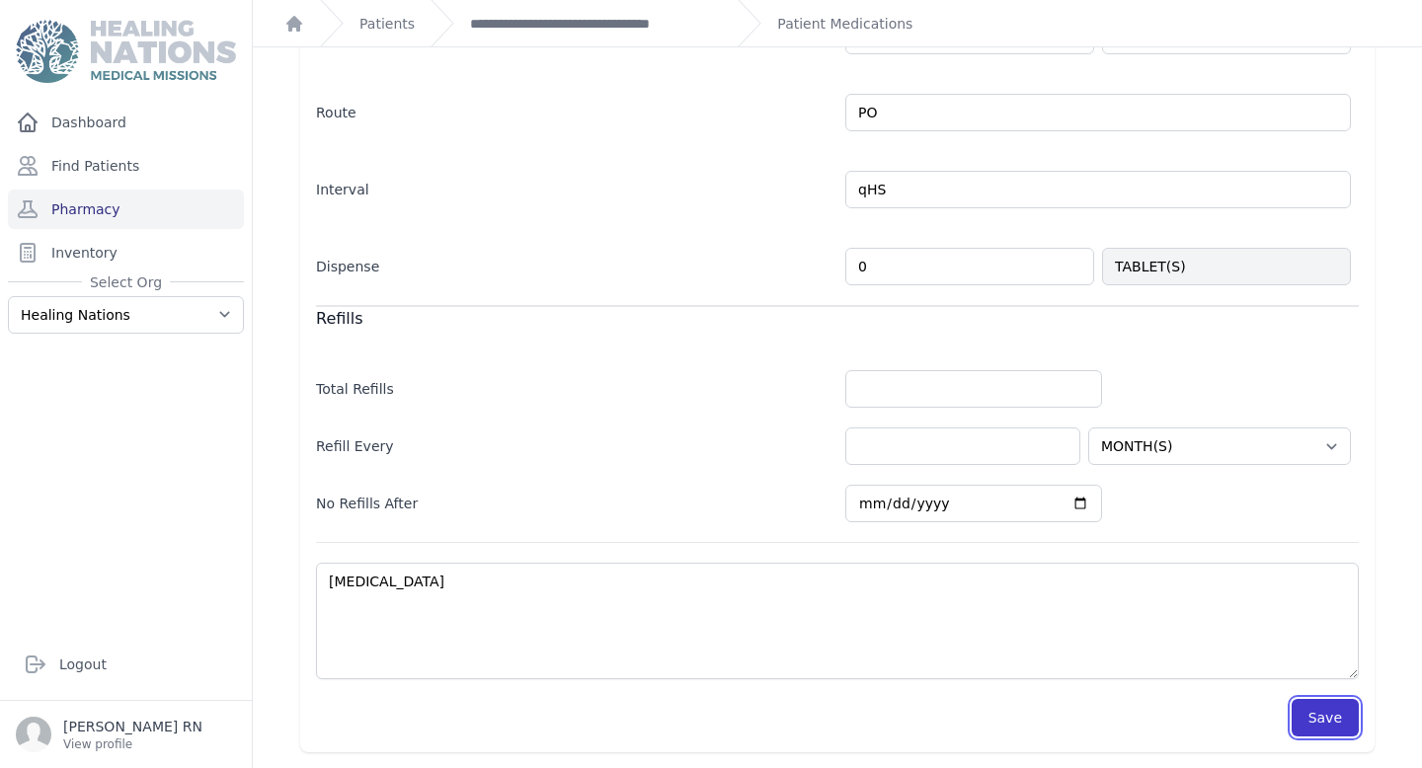
click at [1321, 726] on button "Save" at bounding box center [1324, 718] width 67 height 38
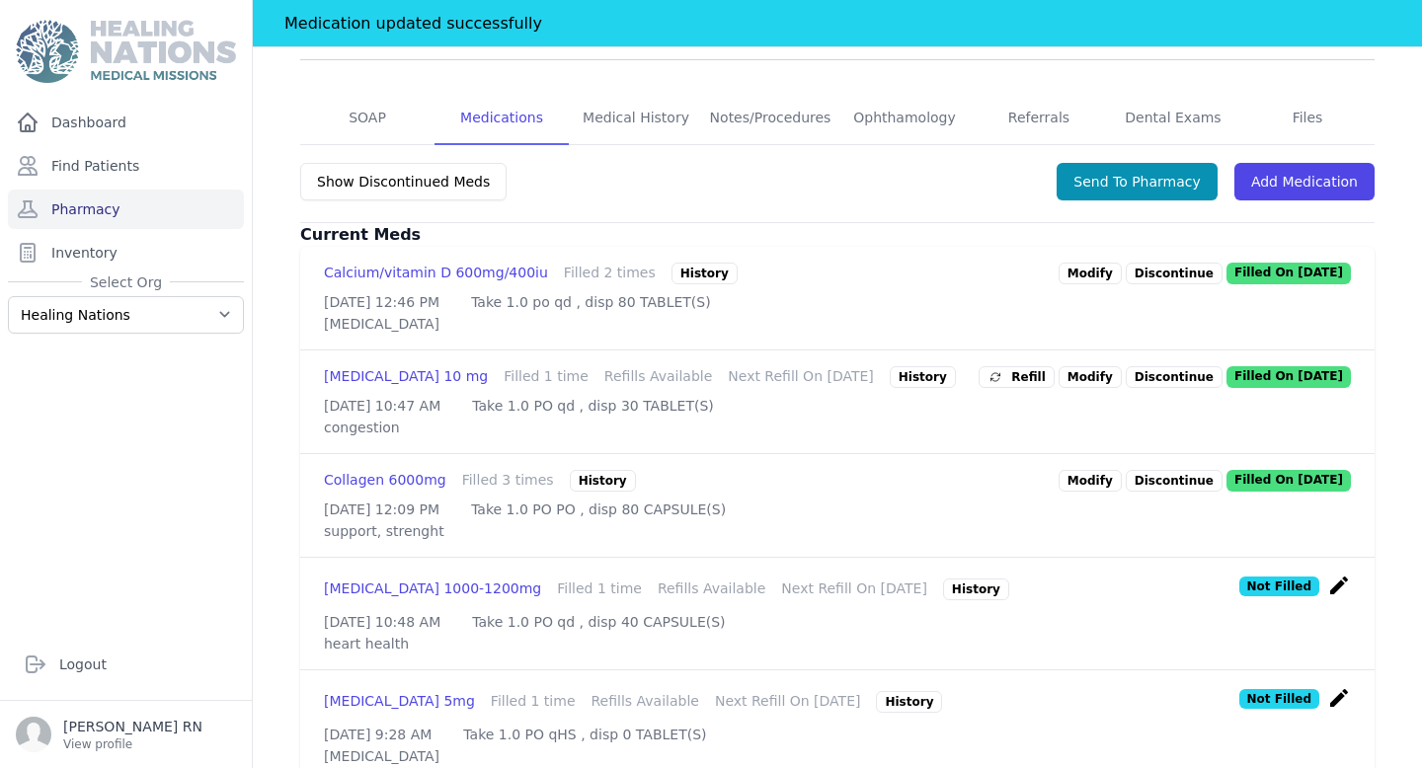
click at [1338, 597] on icon "create" at bounding box center [1339, 586] width 24 height 24
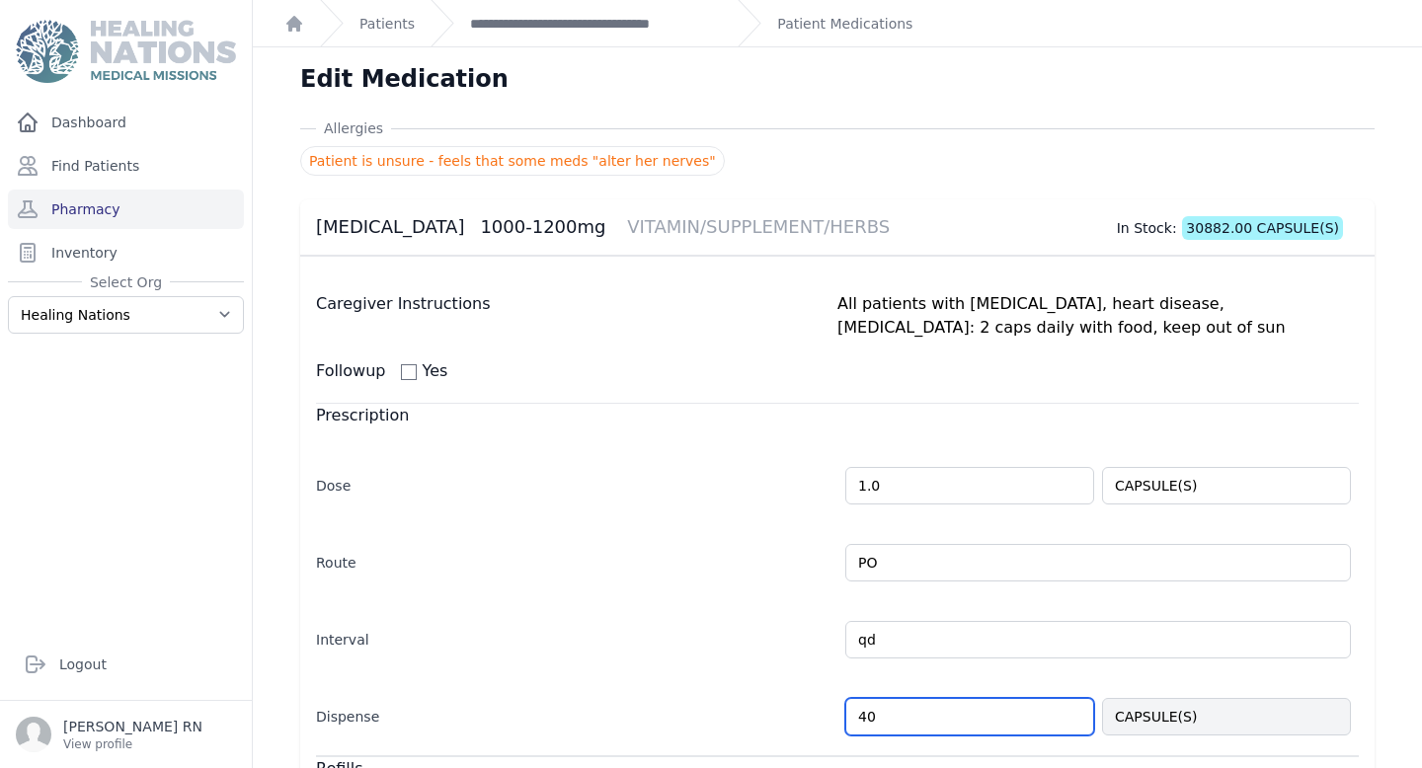
click at [1029, 716] on input "40" at bounding box center [969, 717] width 249 height 38
type input "4"
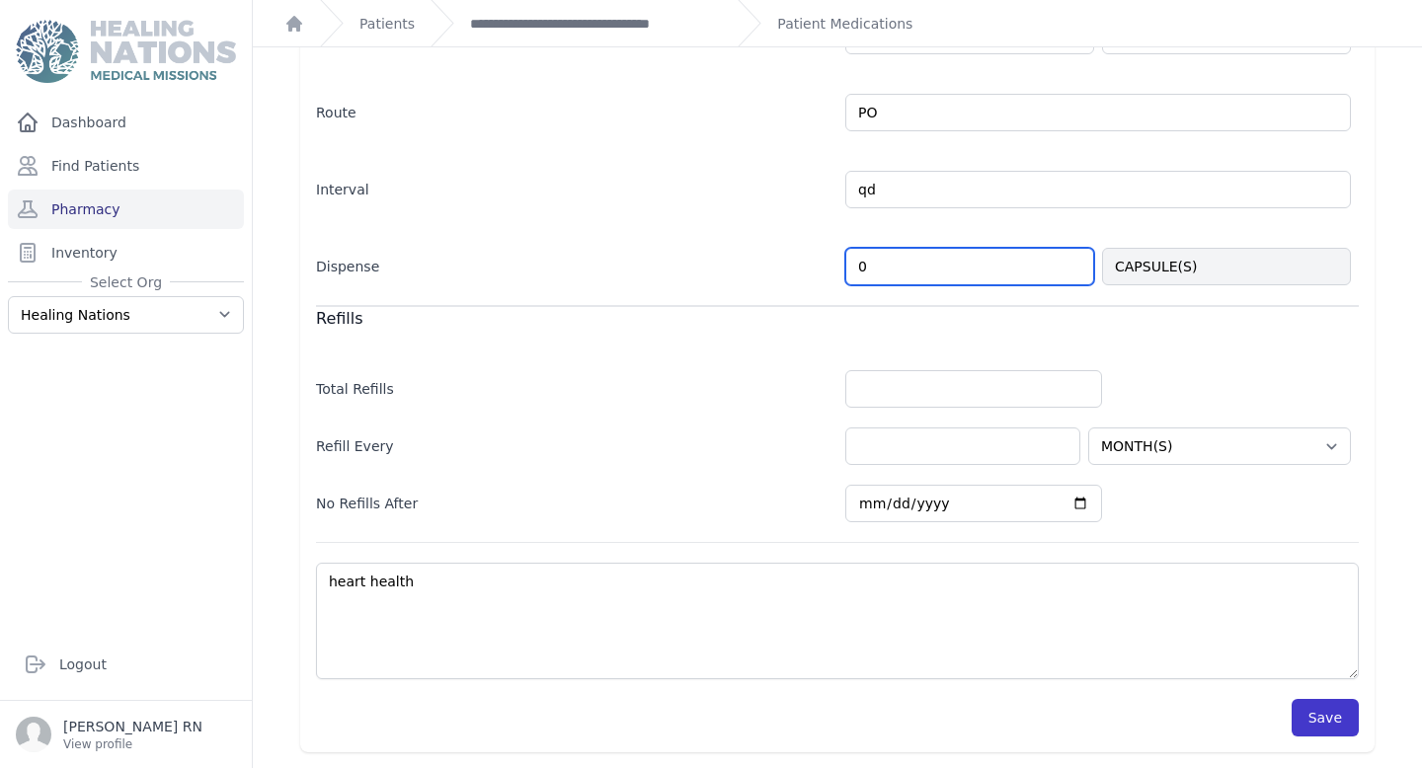
type input "0"
click at [1312, 716] on button "Save" at bounding box center [1324, 718] width 67 height 38
select select "MONTH(S)"
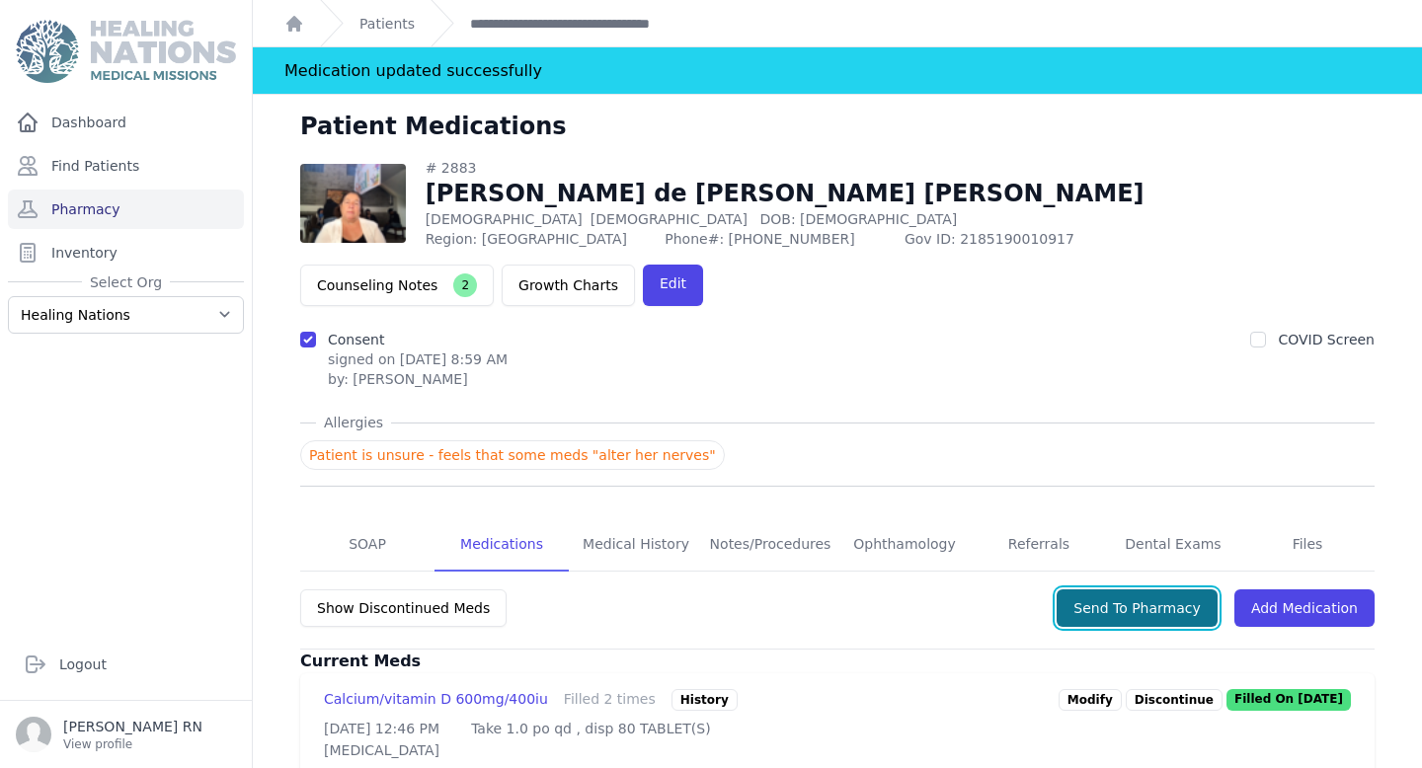
click at [1158, 589] on button "Send To Pharmacy" at bounding box center [1136, 608] width 161 height 38
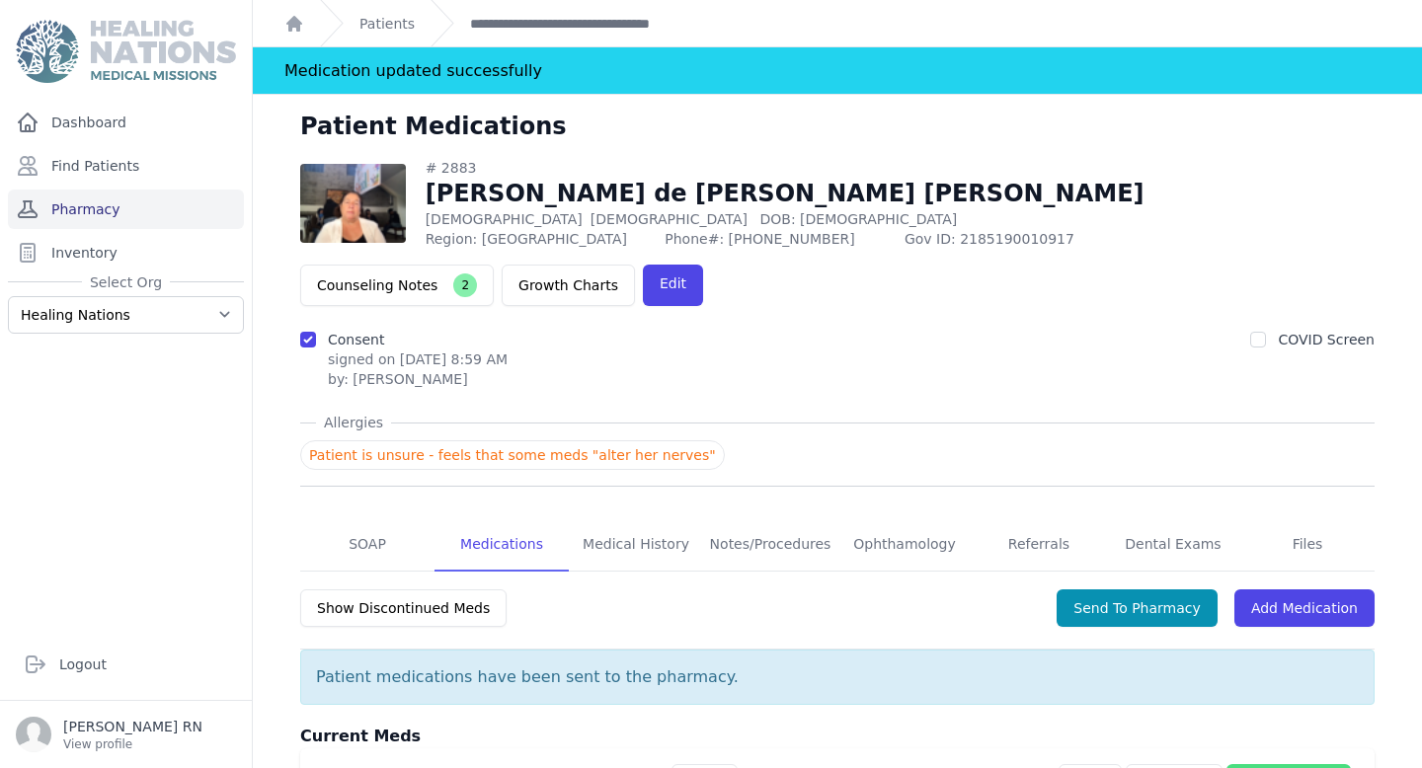
click at [189, 207] on link "Pharmacy" at bounding box center [126, 209] width 236 height 39
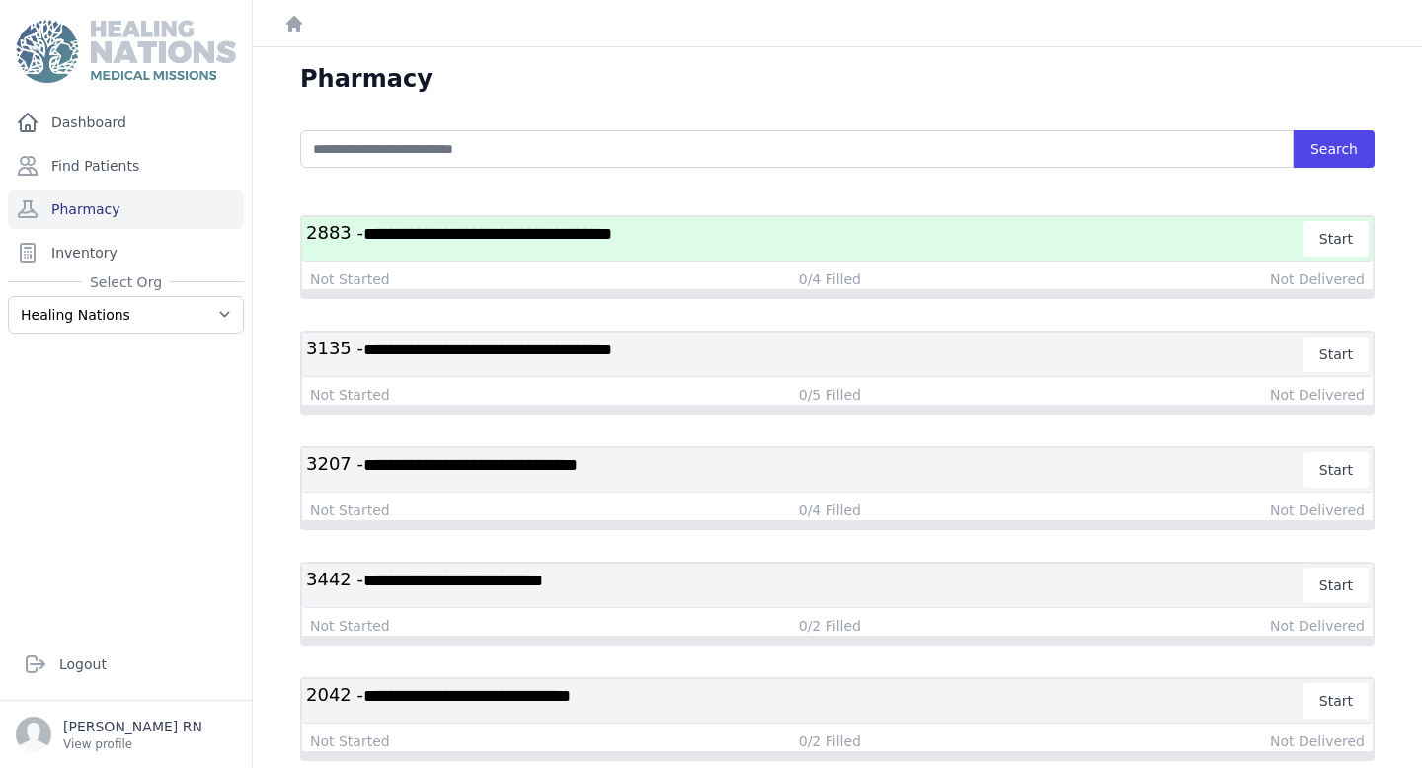
click at [797, 246] on h3 "**********" at bounding box center [805, 239] width 998 height 36
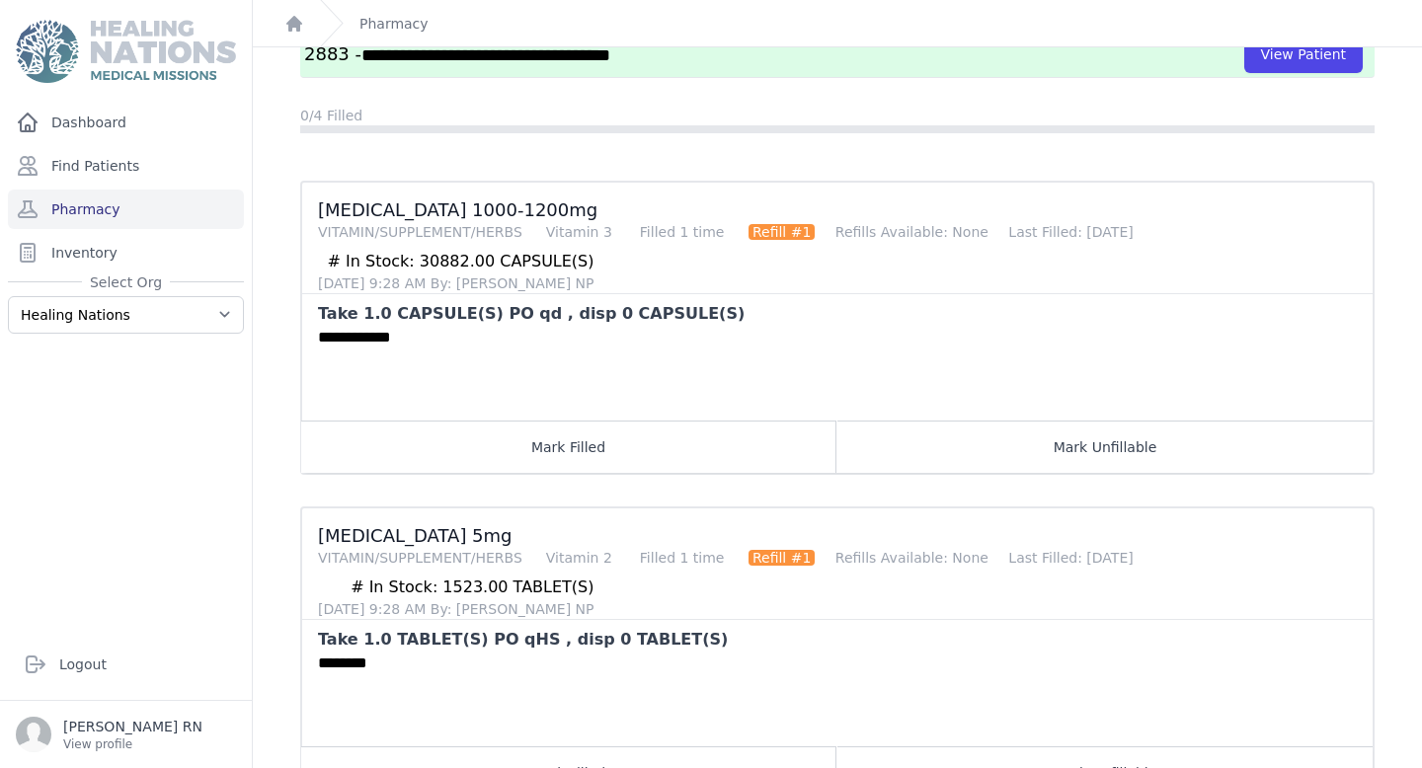
scroll to position [176, 0]
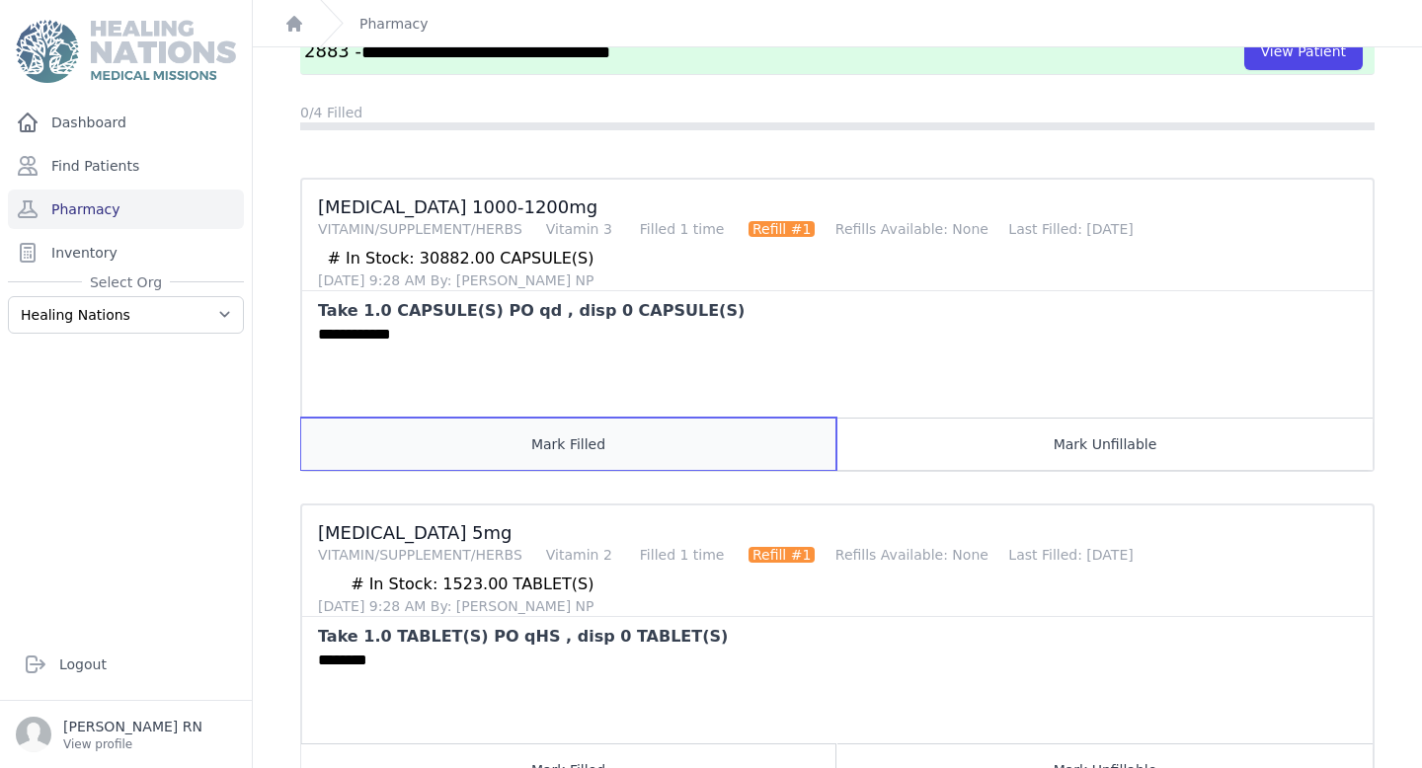
click at [640, 441] on button "Mark Filled" at bounding box center [568, 444] width 535 height 52
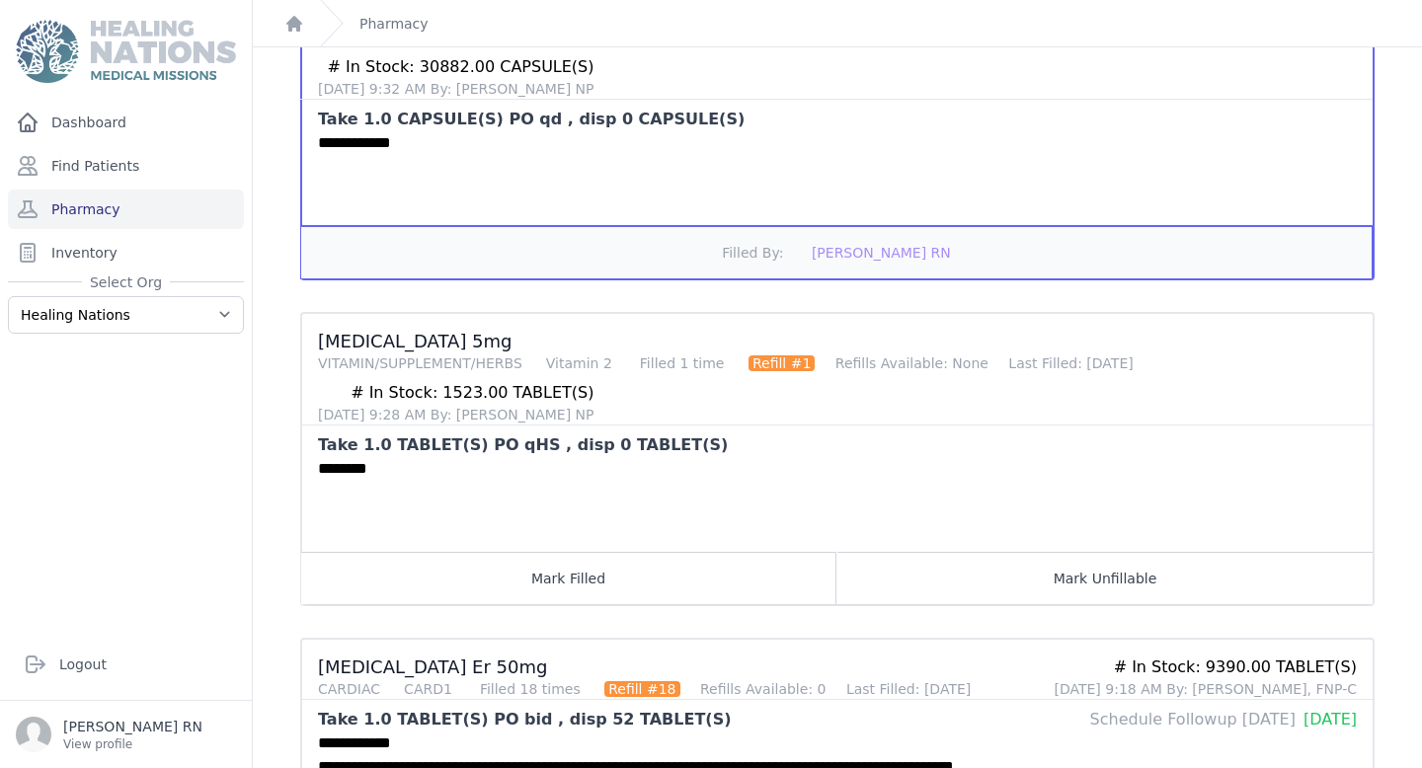
scroll to position [397, 0]
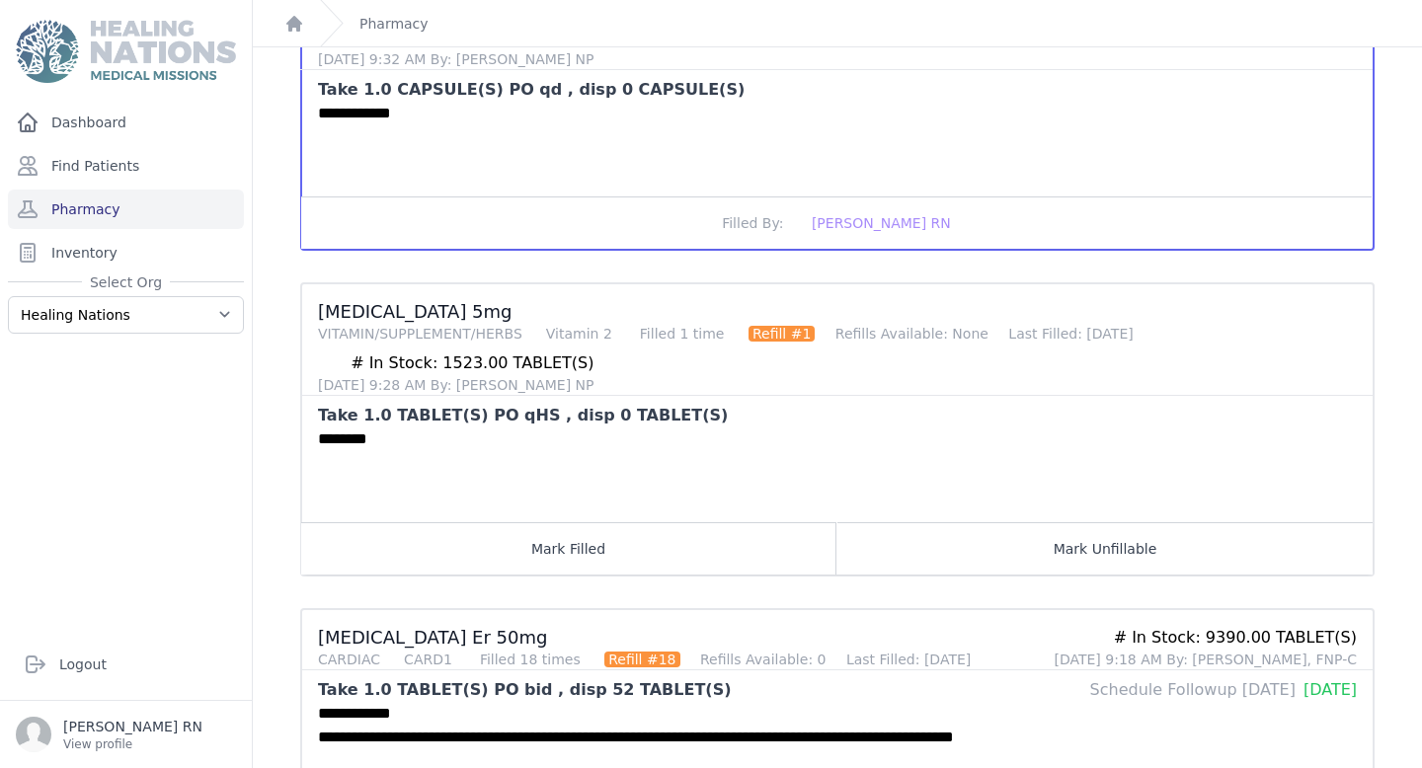
click at [627, 518] on div "********" at bounding box center [837, 474] width 1070 height 95
click at [630, 552] on button "Mark Filled" at bounding box center [568, 548] width 535 height 52
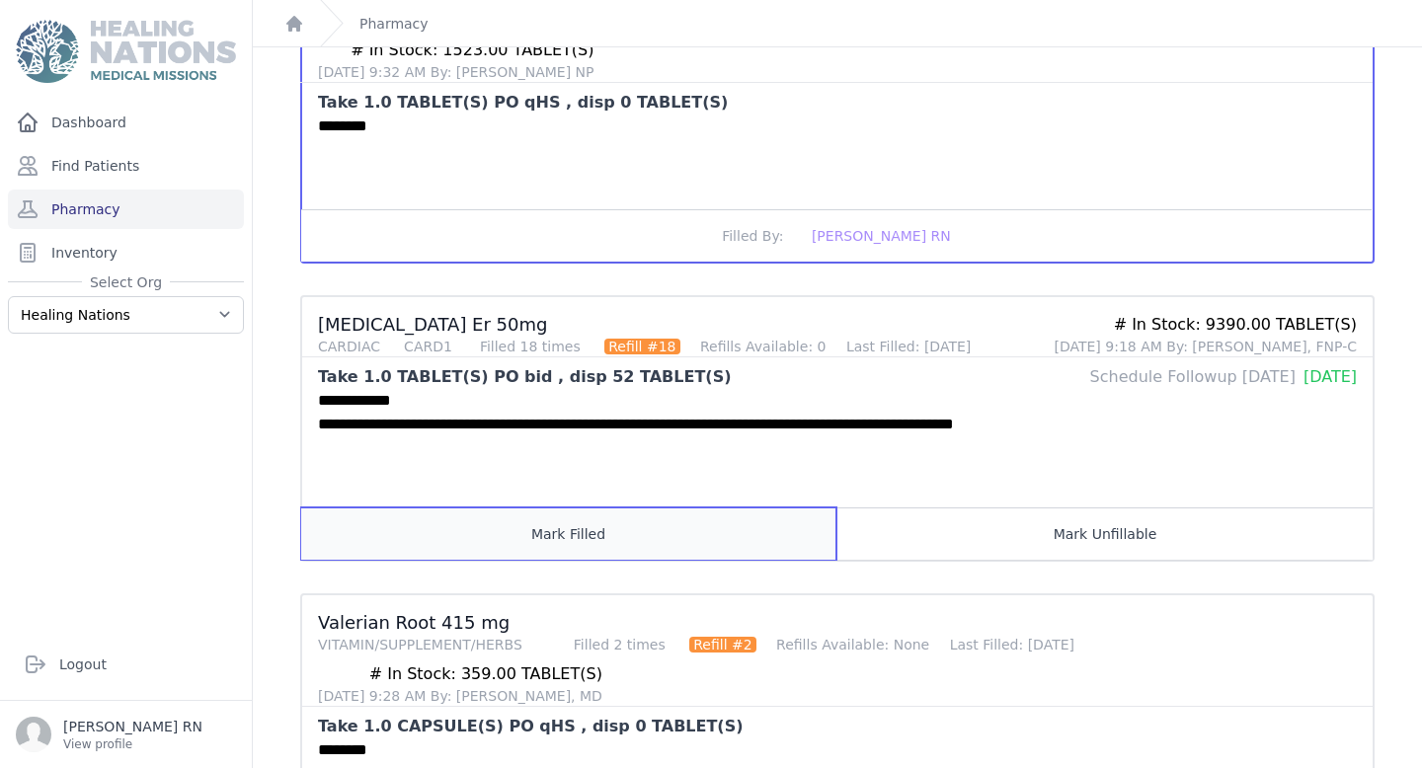
click at [628, 543] on button "Mark Filled" at bounding box center [568, 533] width 535 height 52
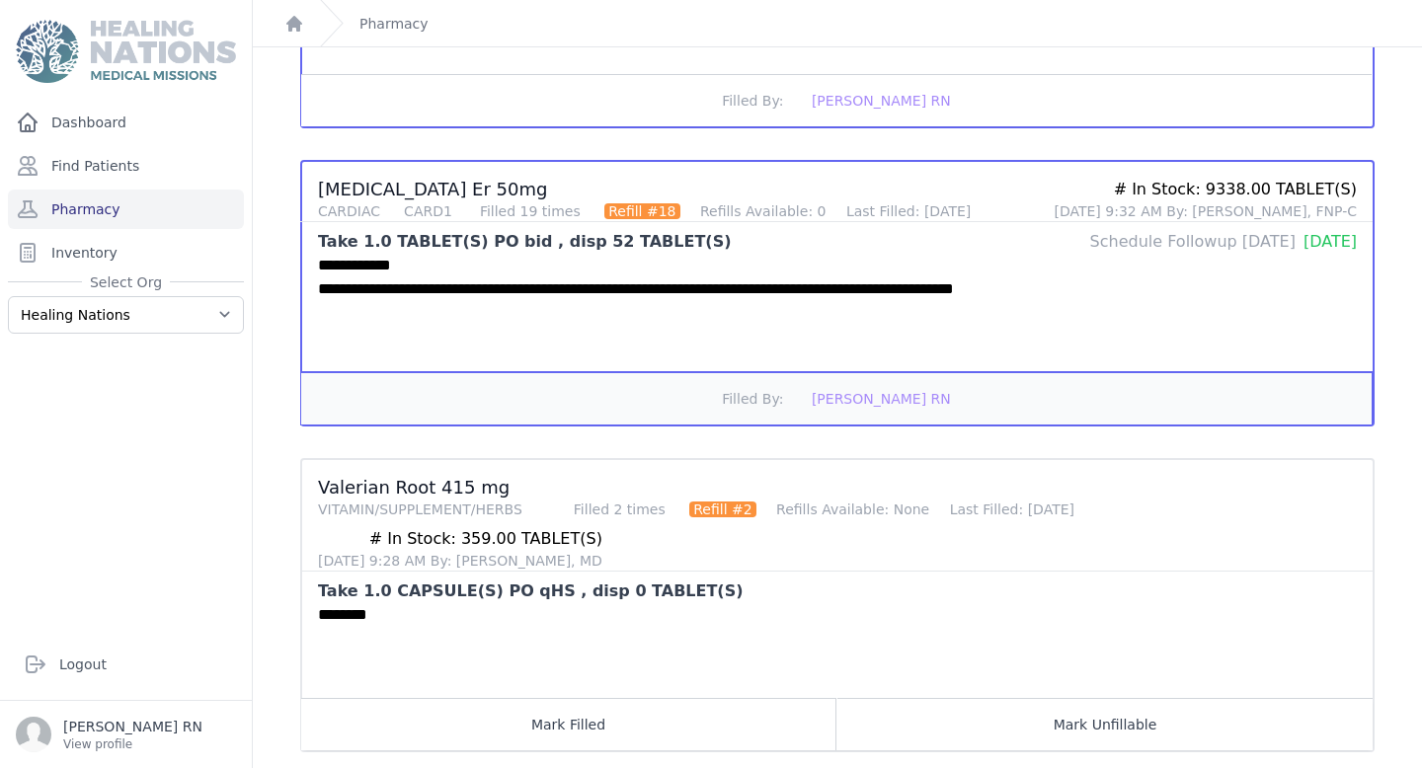
scroll to position [877, 0]
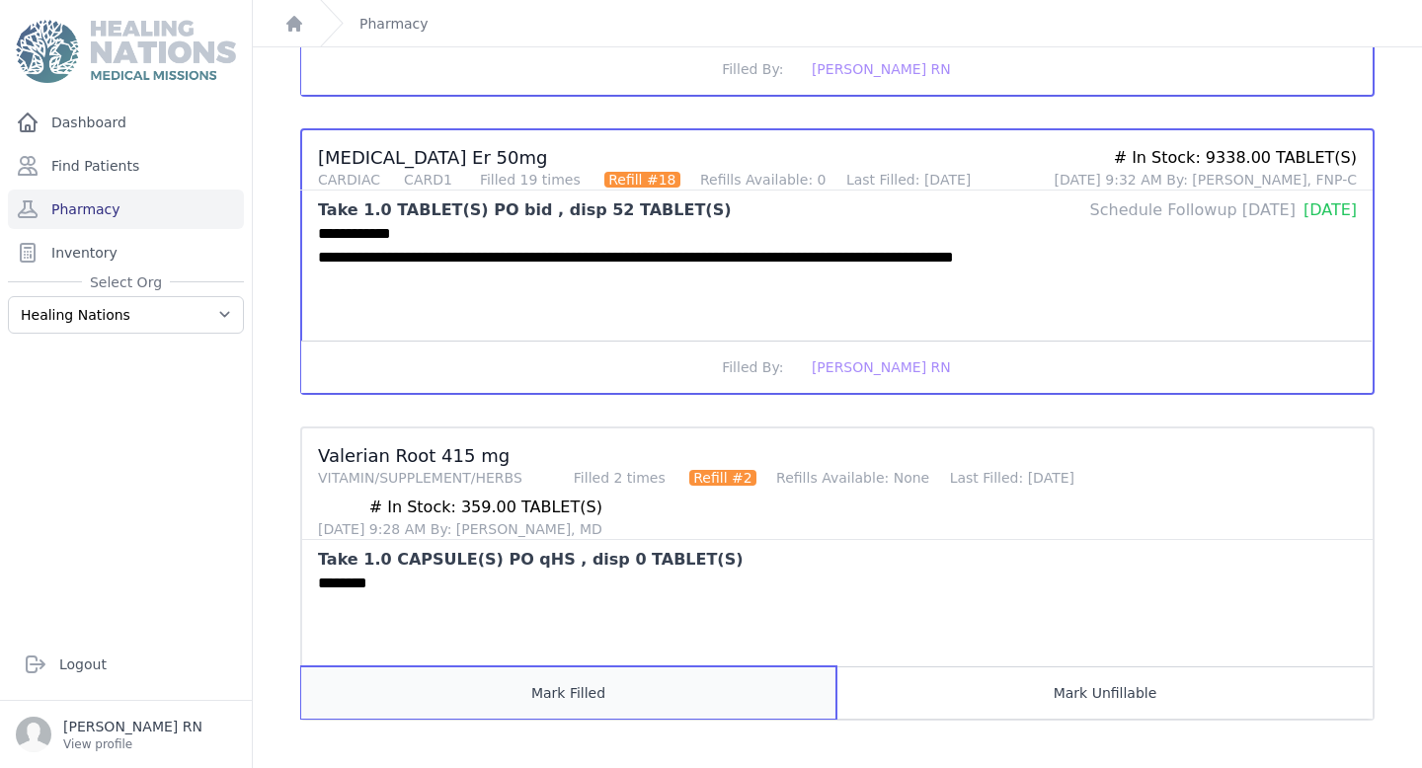
click at [624, 683] on button "Mark Filled" at bounding box center [568, 692] width 535 height 52
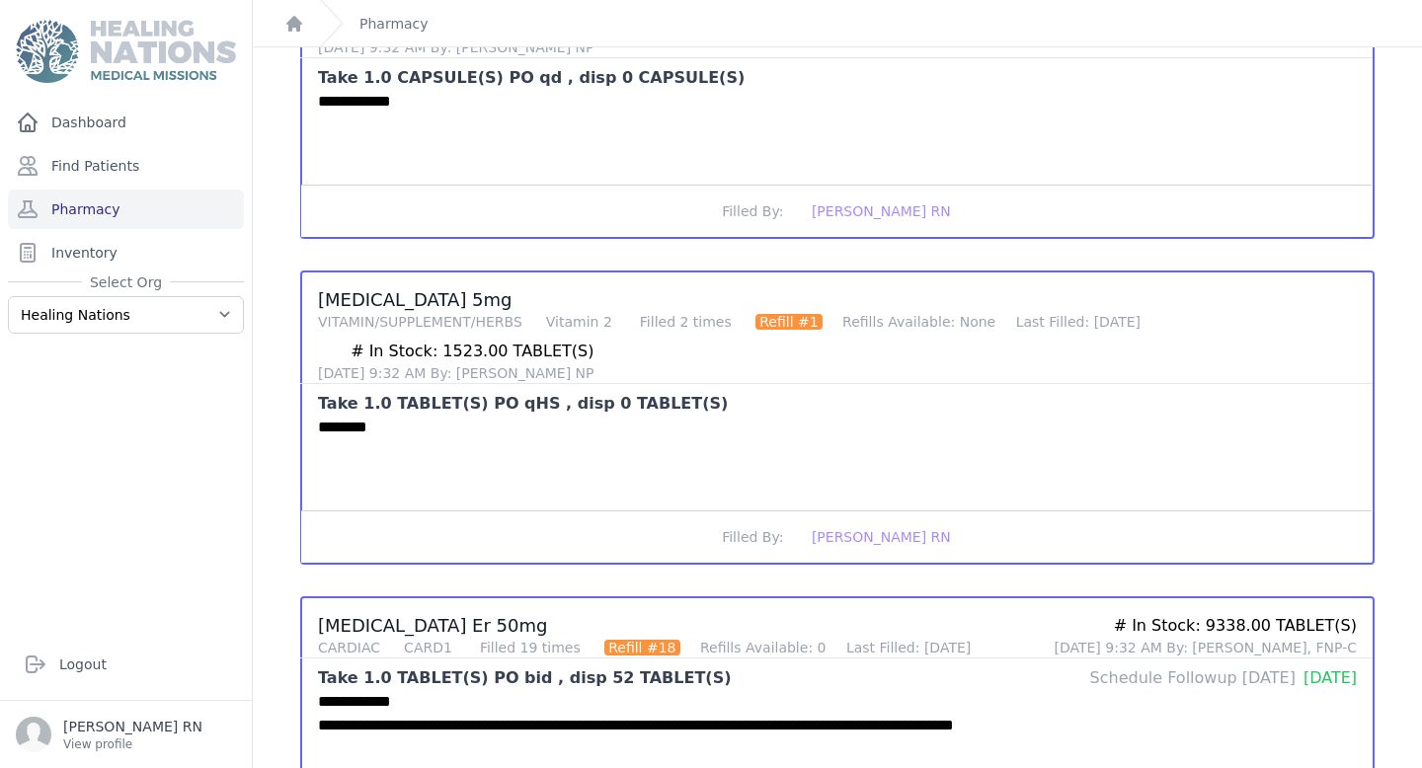
scroll to position [0, 0]
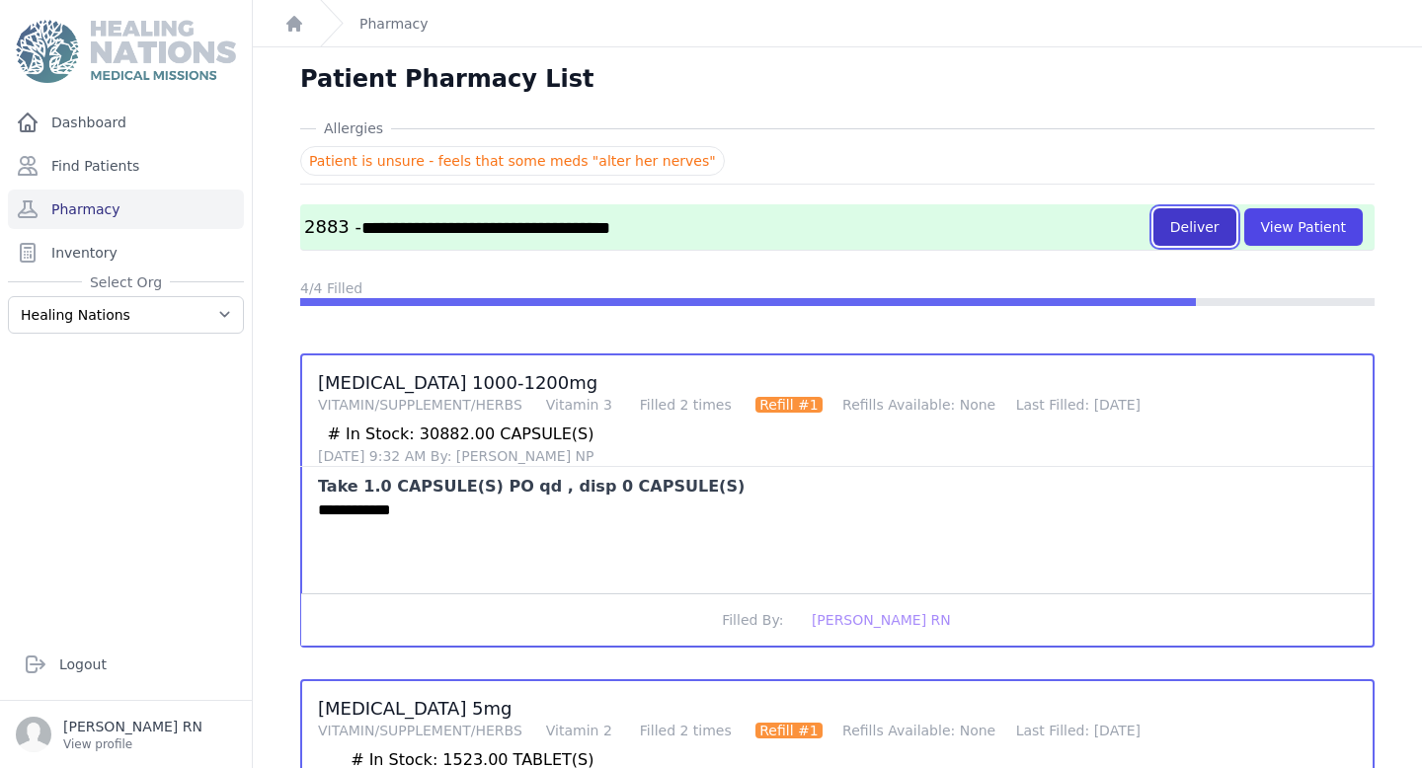
click at [1189, 223] on button "Deliver" at bounding box center [1194, 227] width 83 height 38
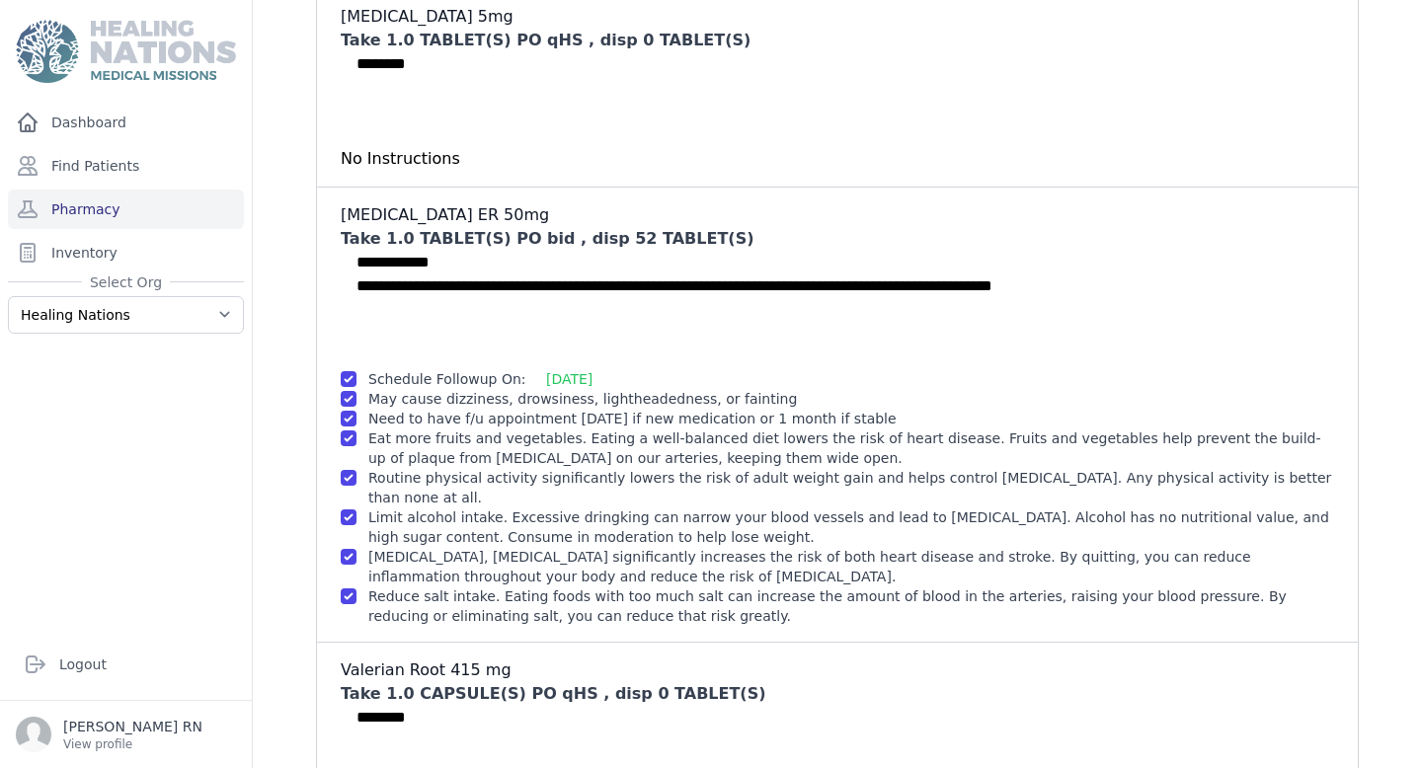
scroll to position [877, 0]
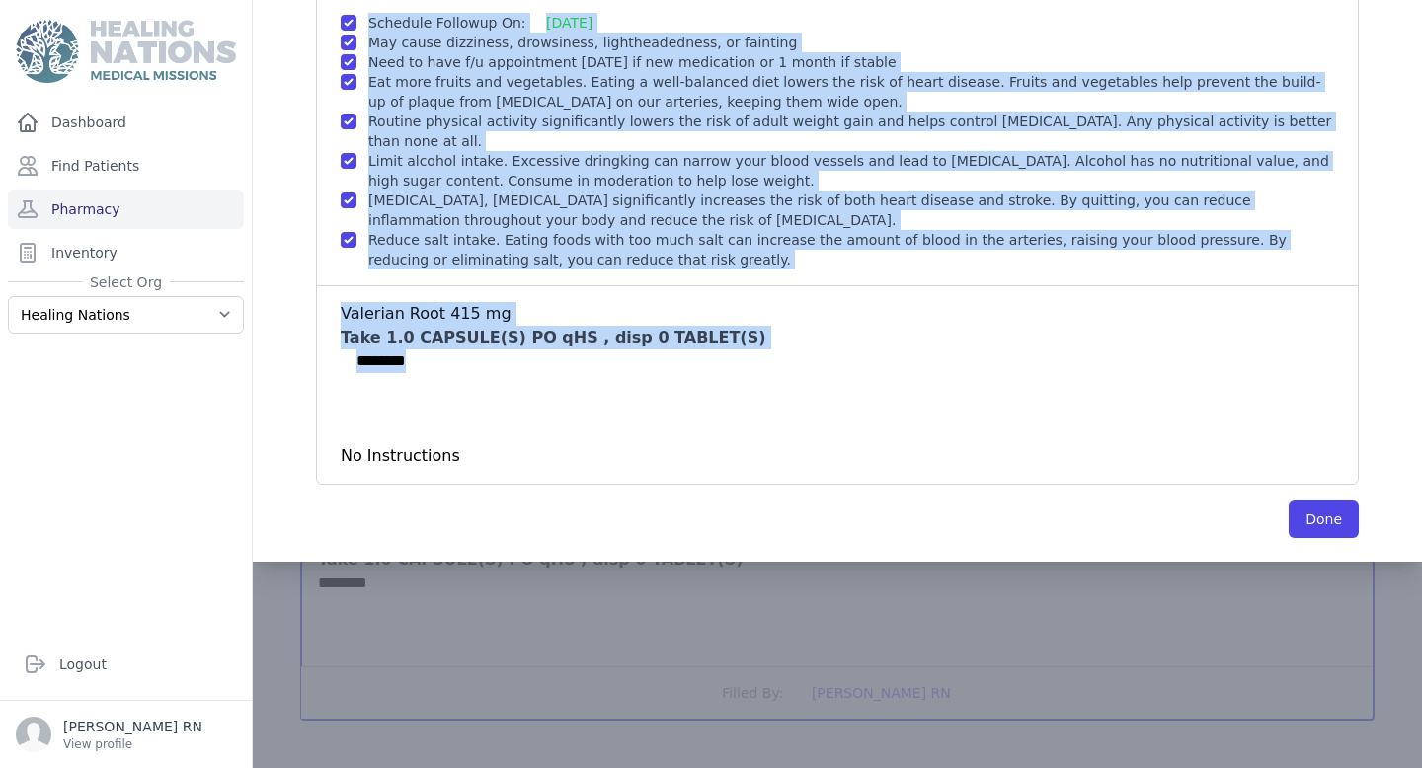
drag, startPoint x: 677, startPoint y: 402, endPoint x: 1348, endPoint y: 614, distance: 703.1
click at [1335, 528] on button "Done" at bounding box center [1323, 520] width 70 height 38
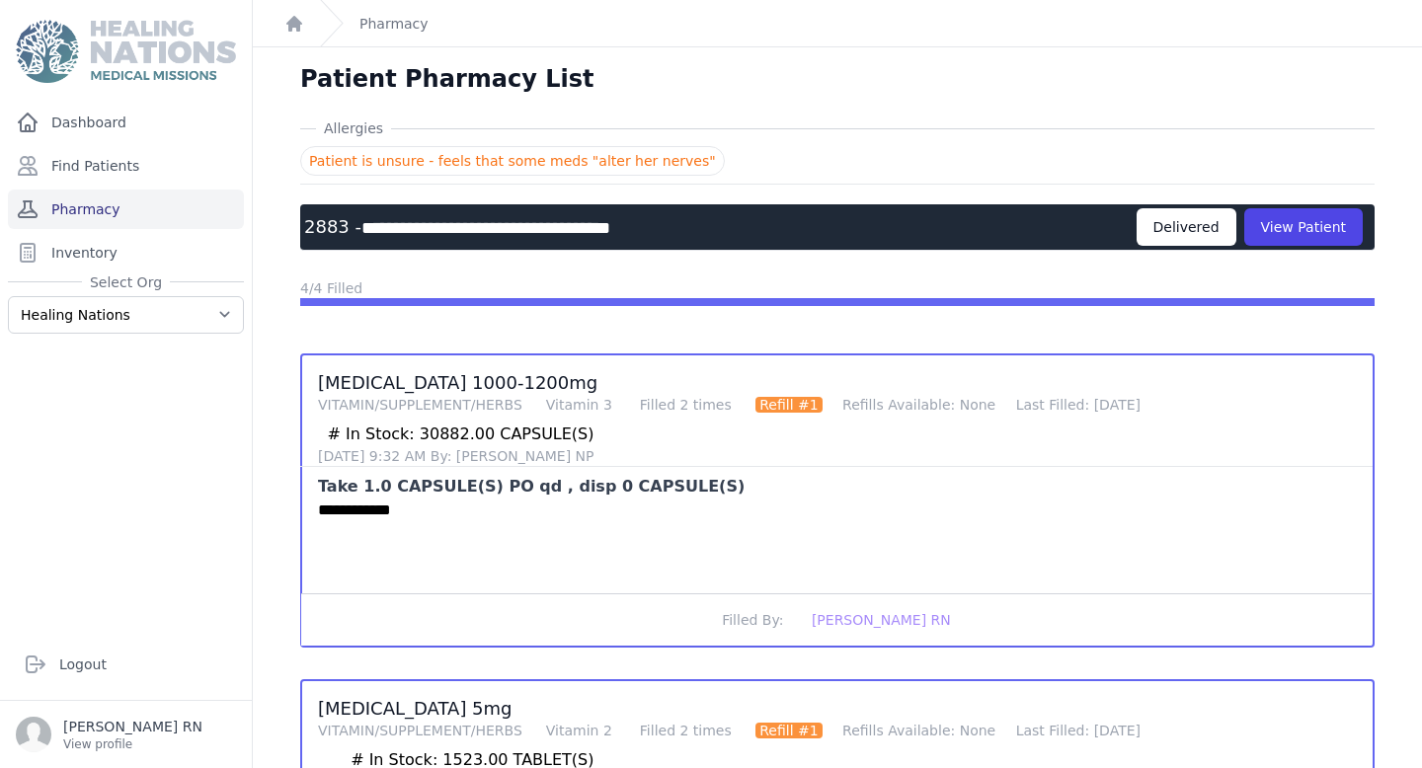
click at [151, 194] on link "Pharmacy" at bounding box center [126, 209] width 236 height 39
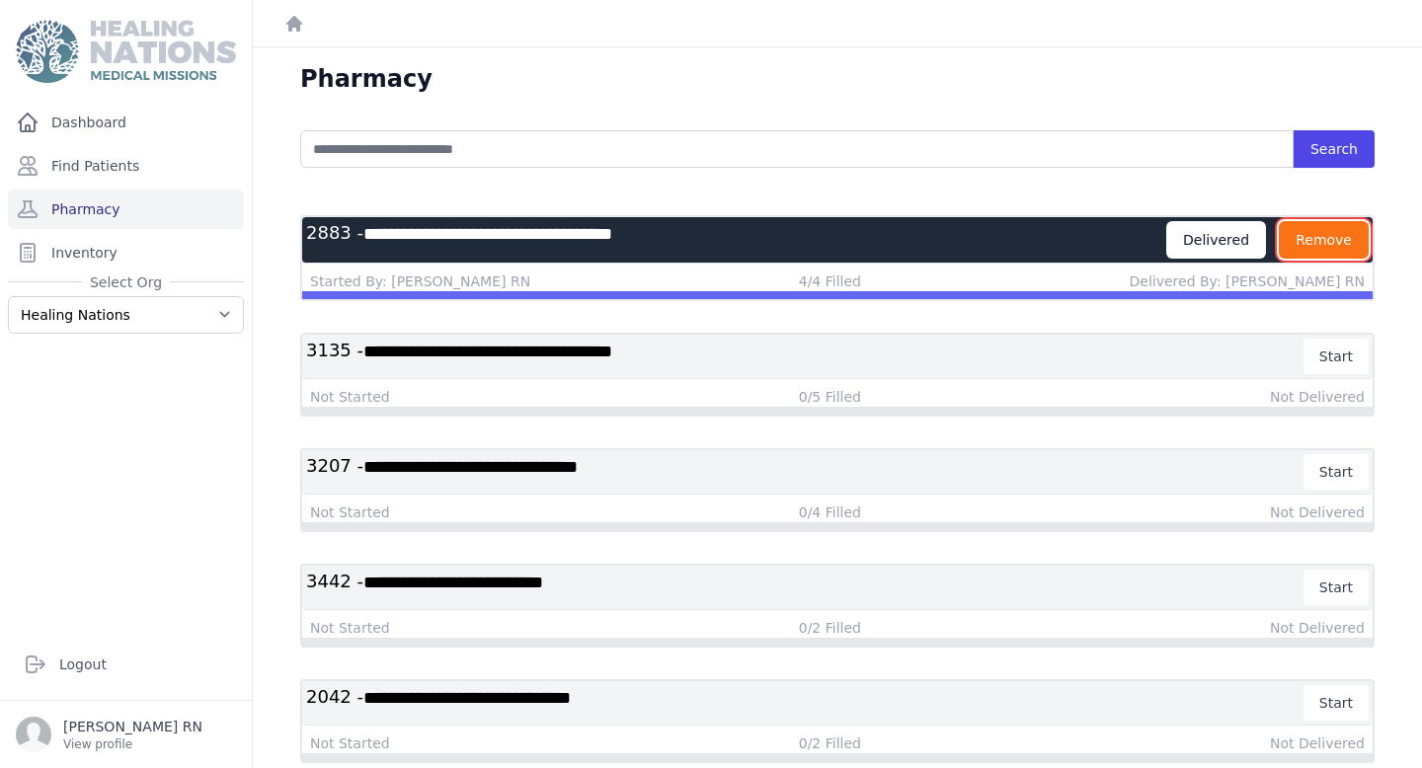
click at [1330, 249] on button "Remove" at bounding box center [1323, 240] width 90 height 38
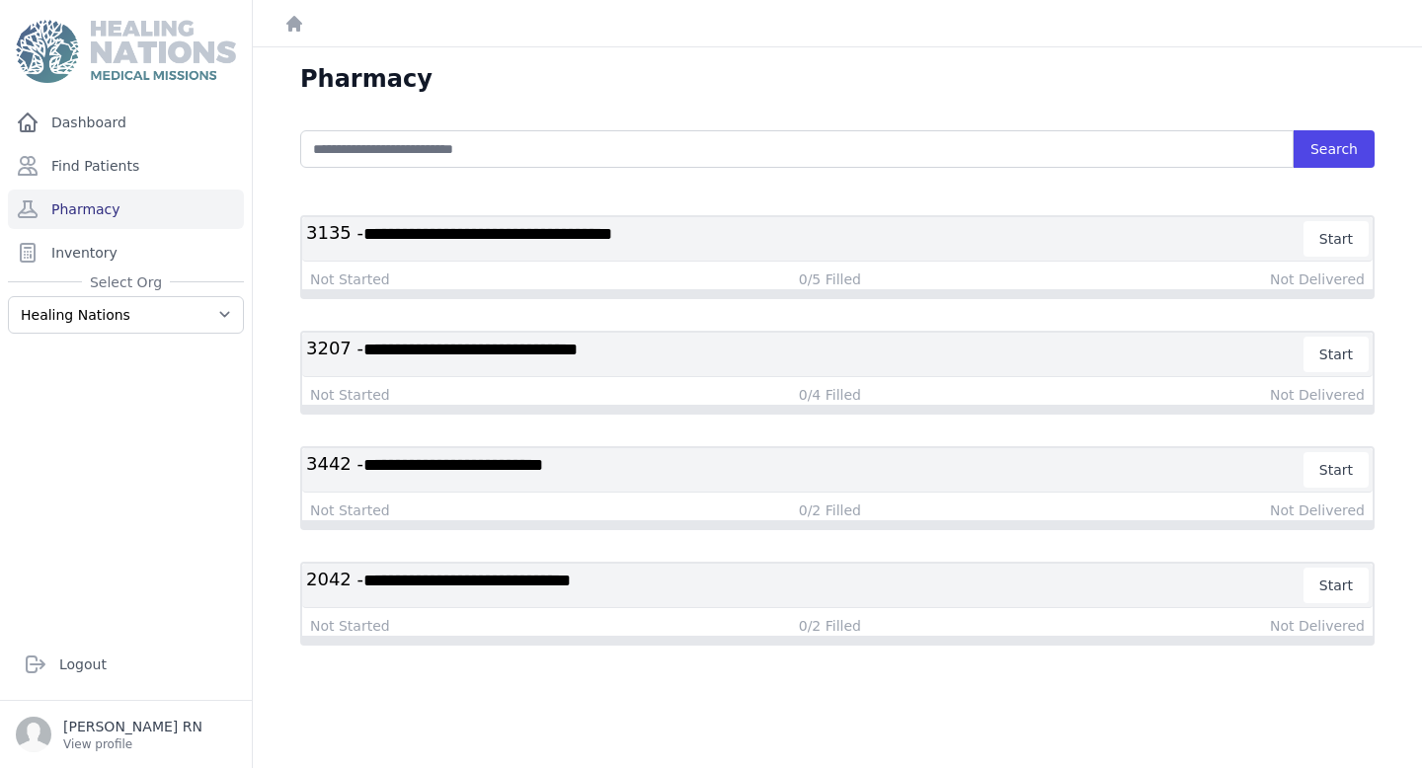
click at [459, 583] on span "**********" at bounding box center [466, 581] width 207 height 18
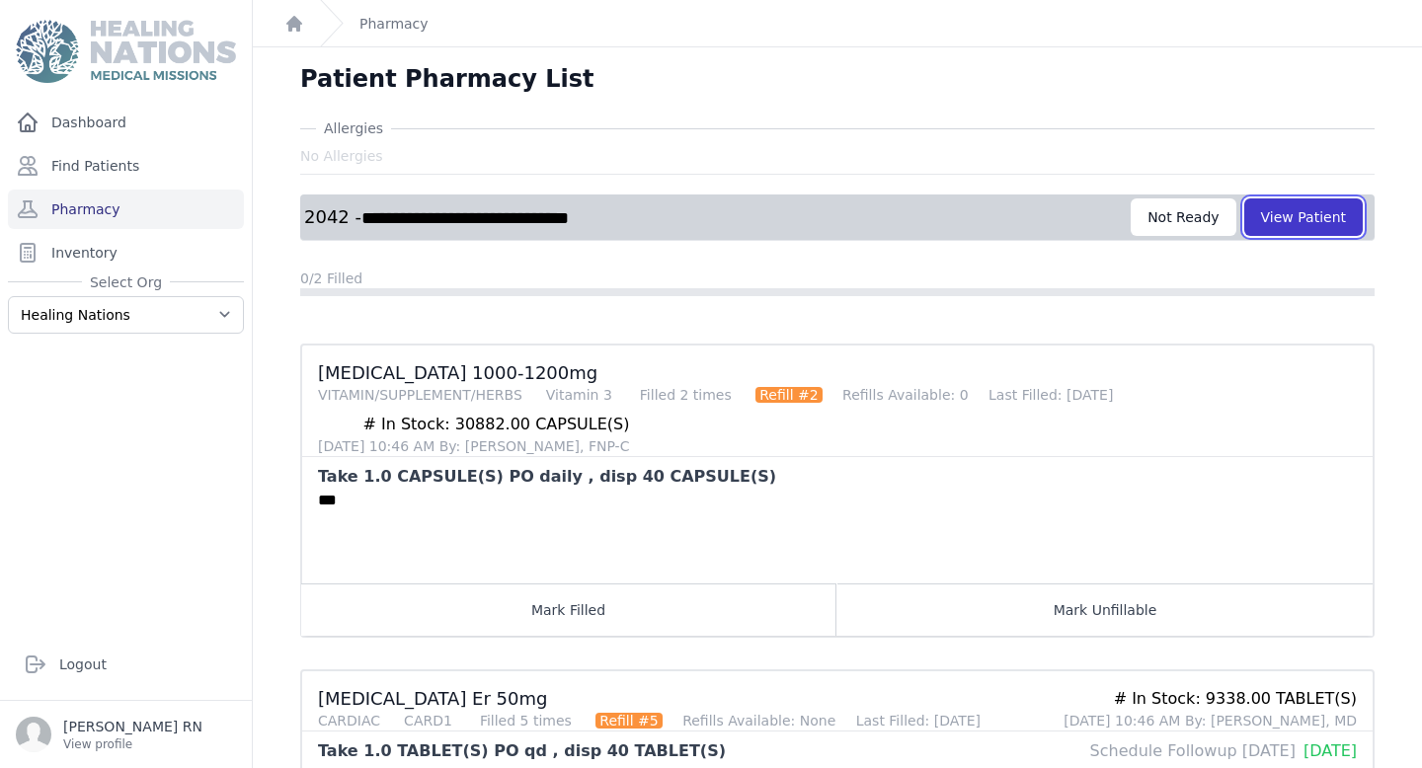
click at [1311, 216] on button "View Patient" at bounding box center [1303, 217] width 118 height 38
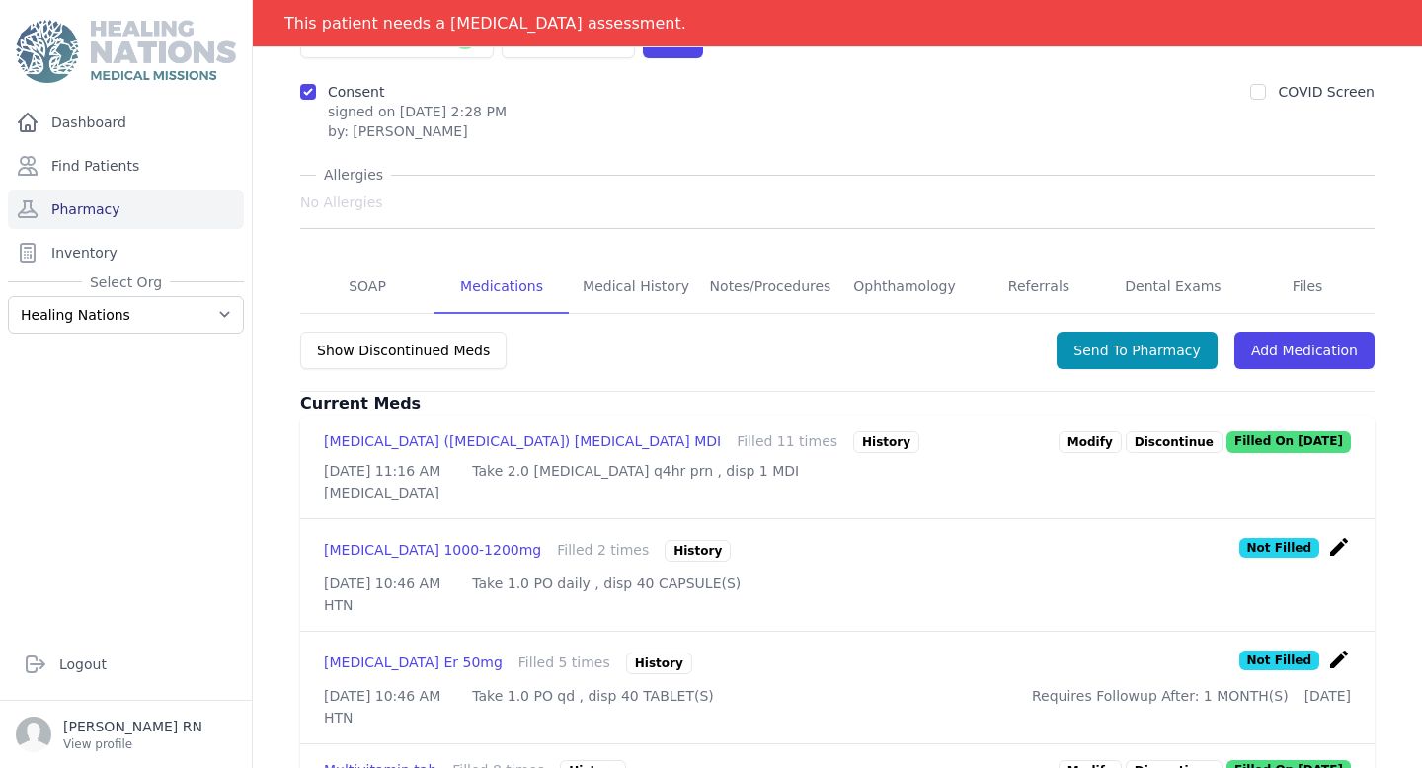
scroll to position [252, 0]
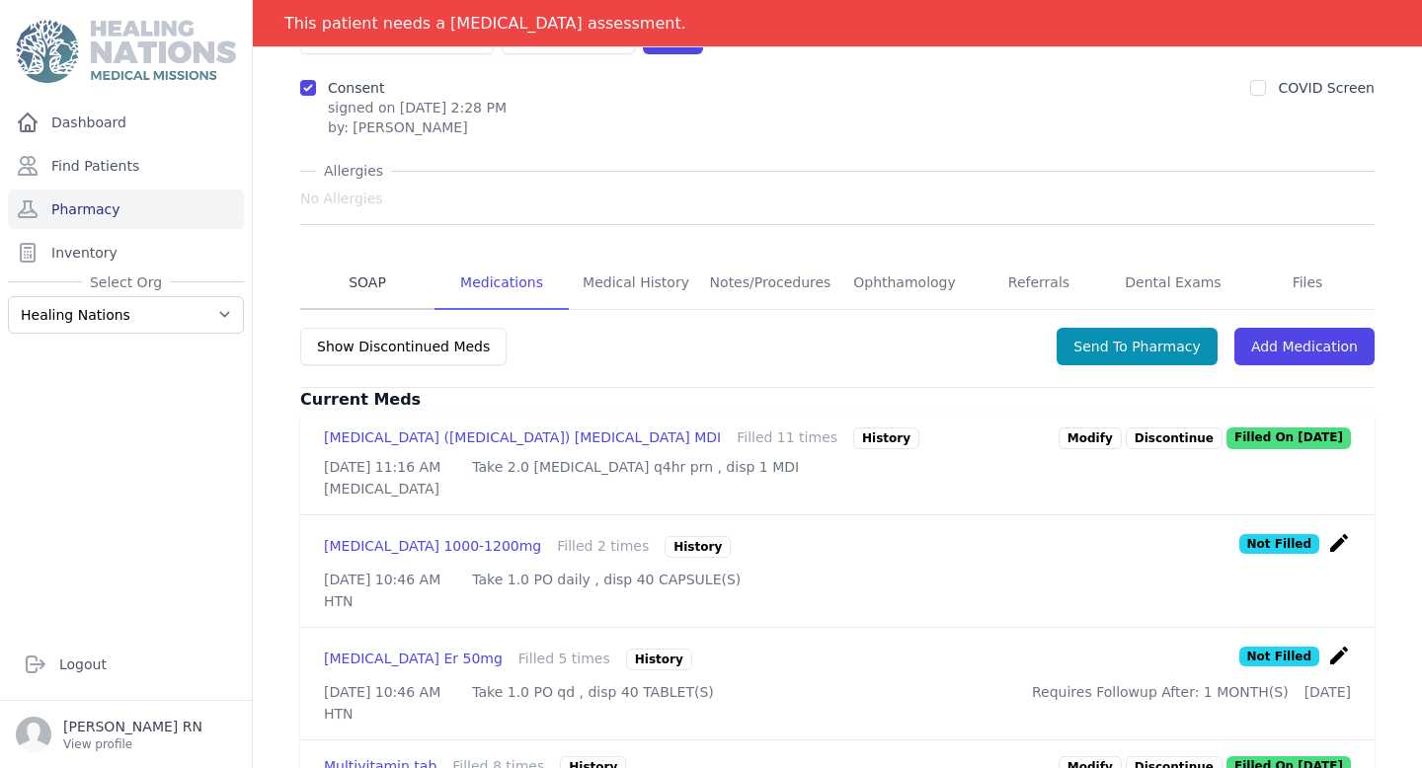
click at [358, 294] on link "SOAP" at bounding box center [367, 283] width 134 height 53
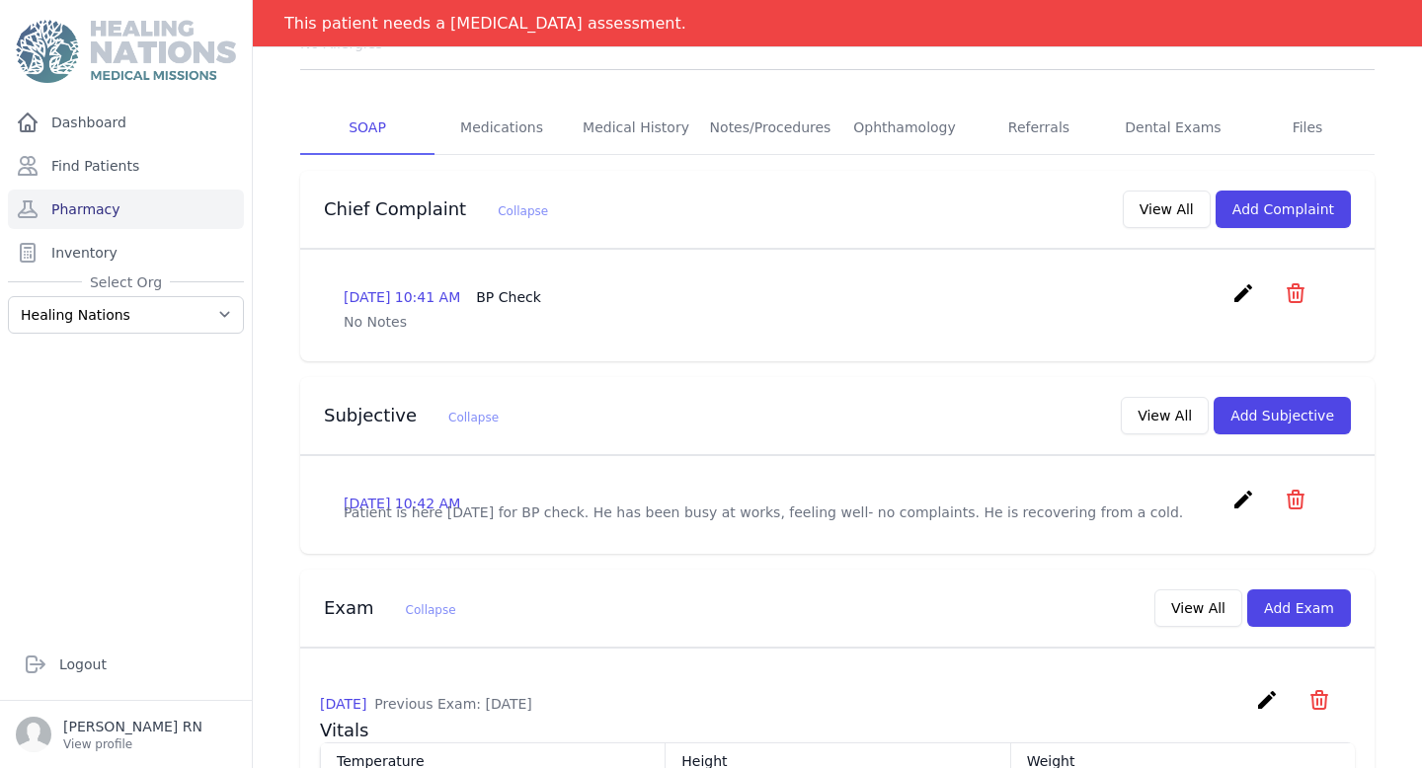
scroll to position [412, 0]
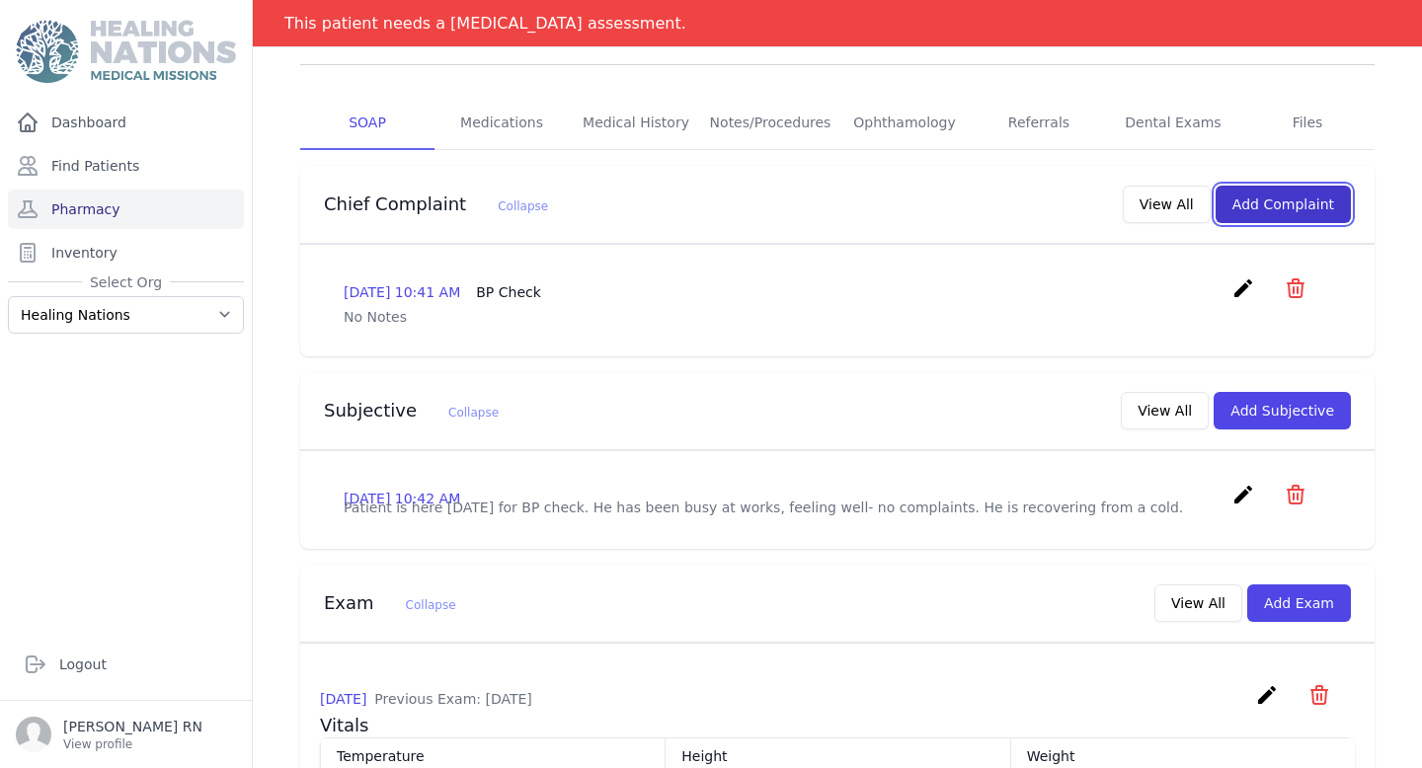
click at [1296, 197] on button "Add Complaint" at bounding box center [1282, 205] width 135 height 38
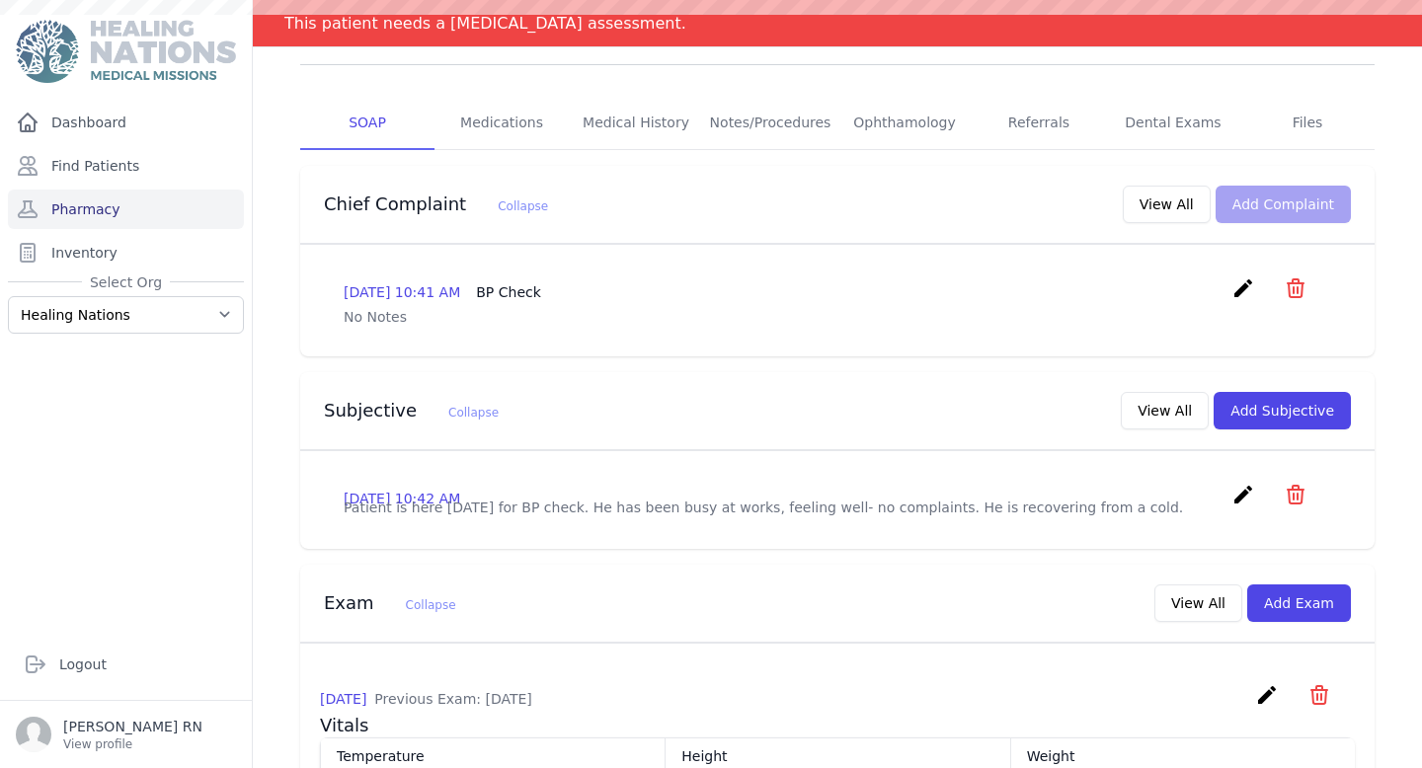
scroll to position [0, 0]
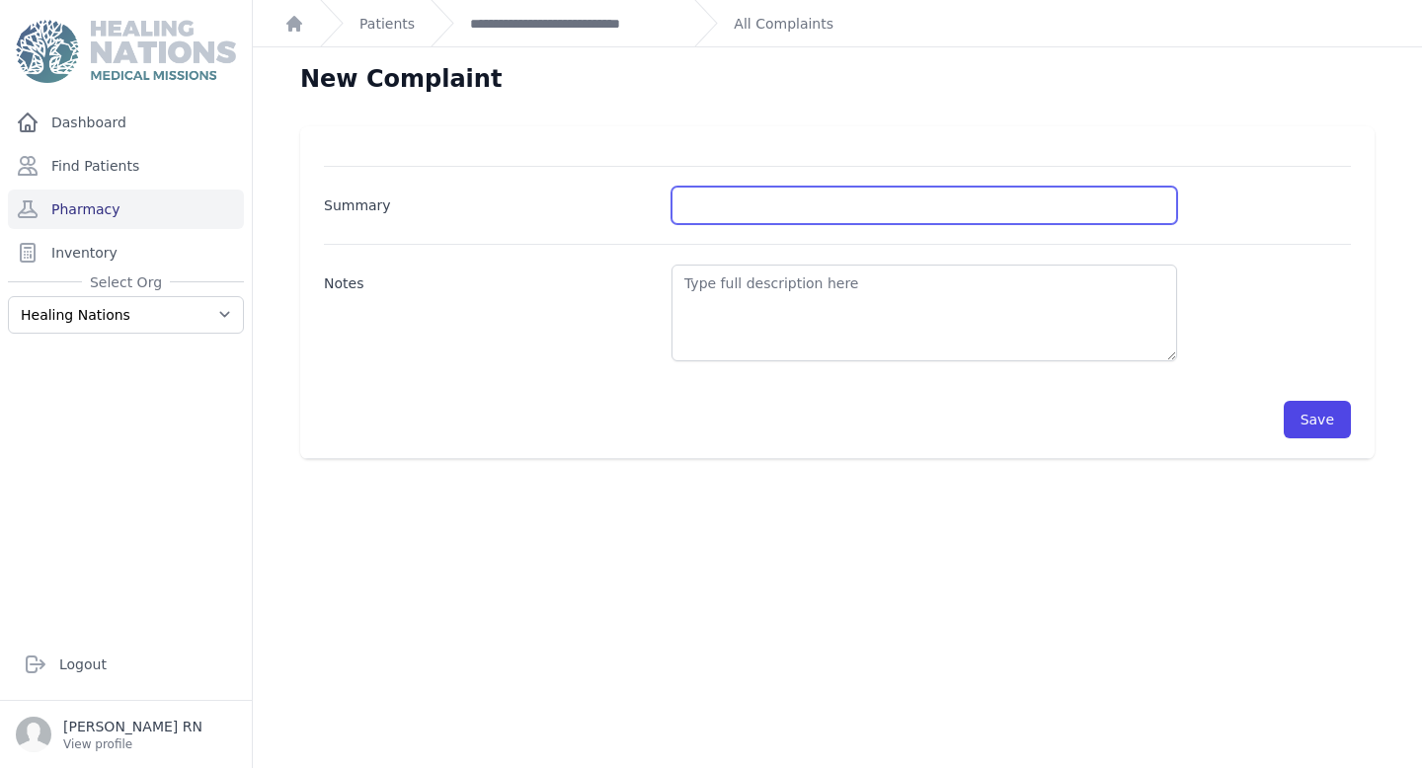
click at [739, 210] on input "Summary" at bounding box center [923, 206] width 505 height 38
type input "BP Check"
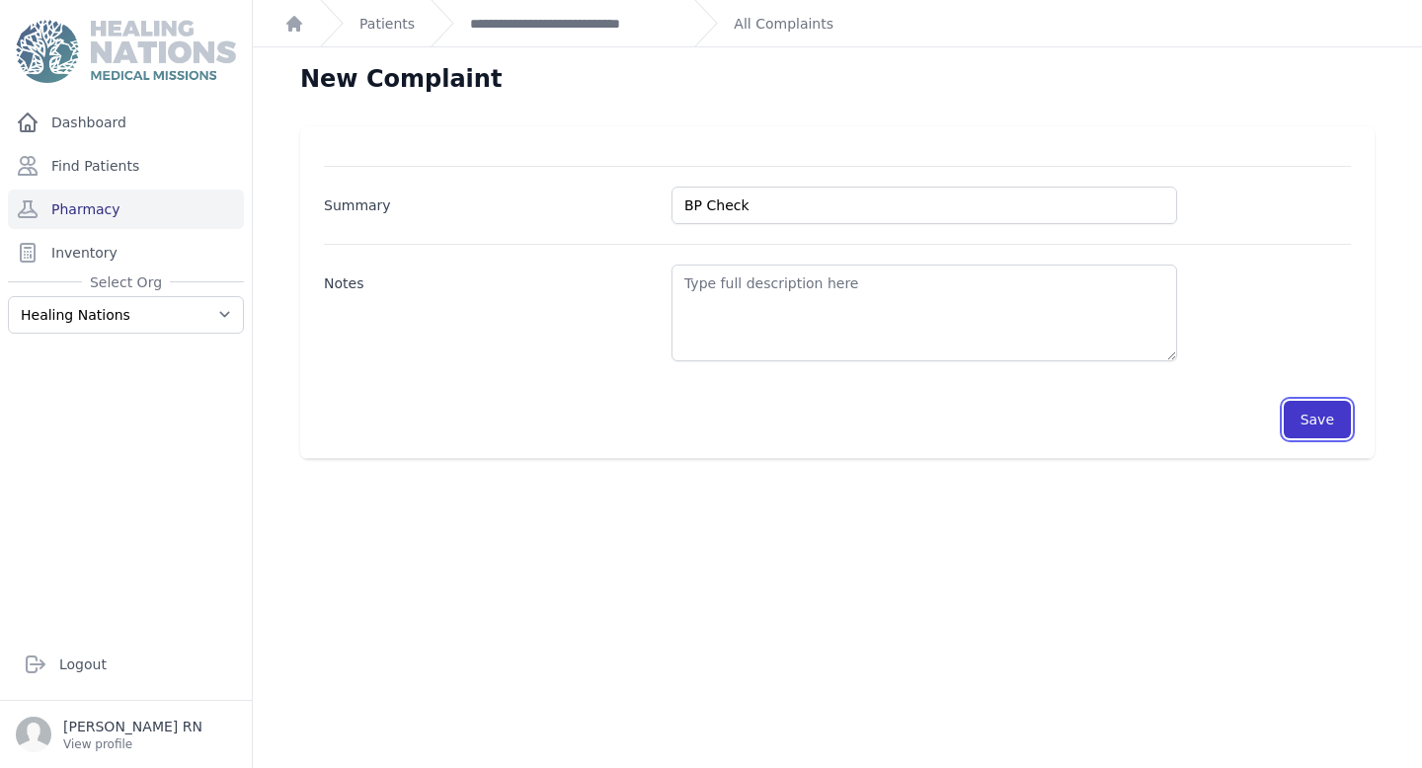
click at [1310, 436] on button "Save" at bounding box center [1316, 420] width 67 height 38
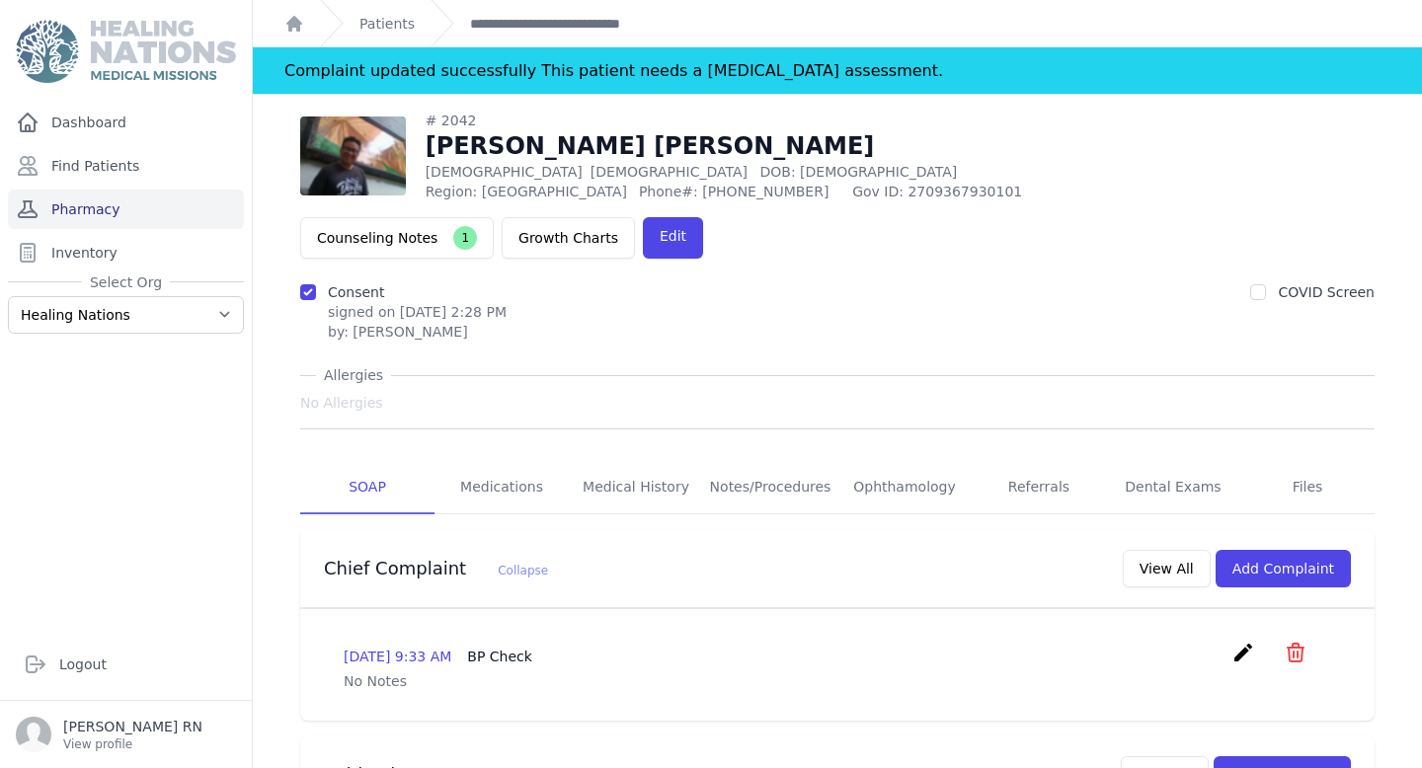
click at [183, 220] on link "Pharmacy" at bounding box center [126, 209] width 236 height 39
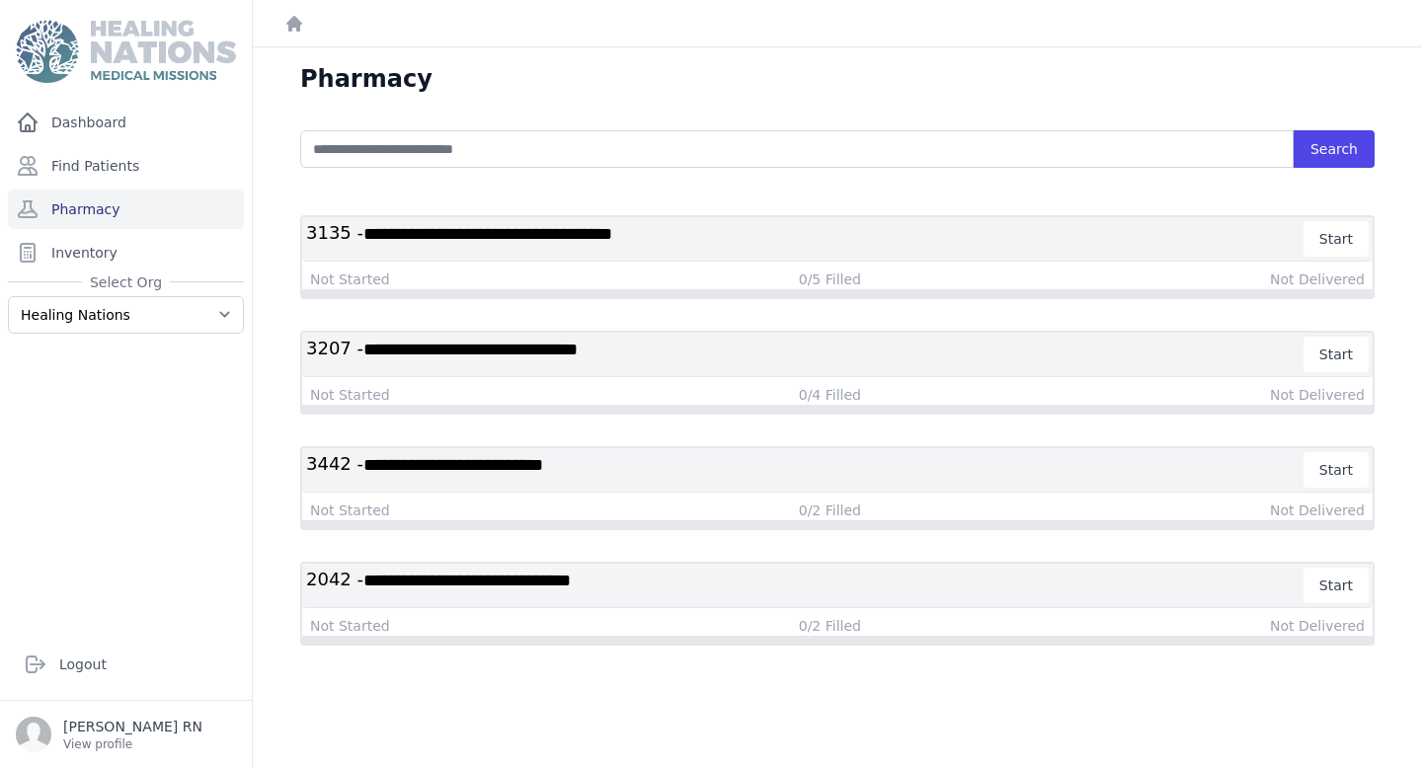
click at [571, 573] on span "**********" at bounding box center [466, 581] width 207 height 18
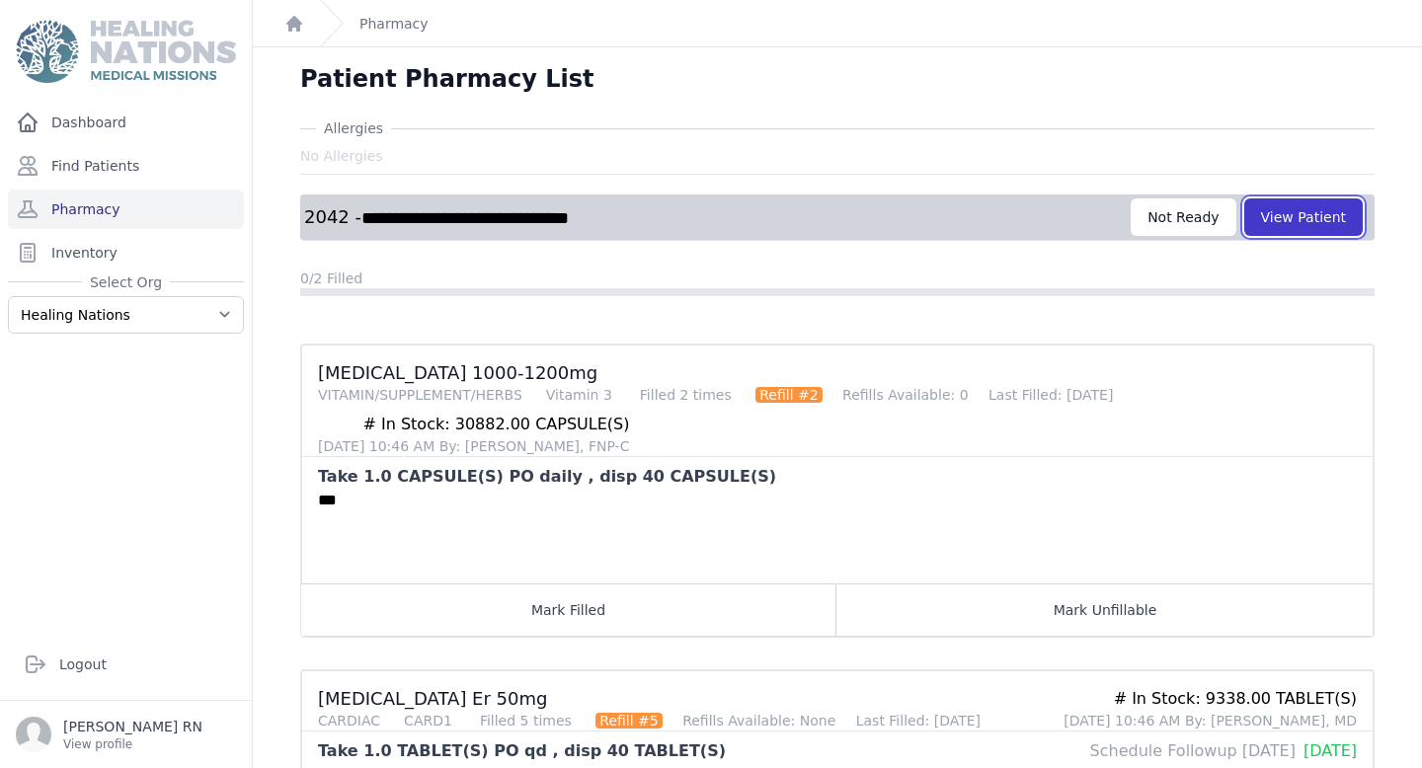
click at [1329, 203] on button "View Patient" at bounding box center [1303, 217] width 118 height 38
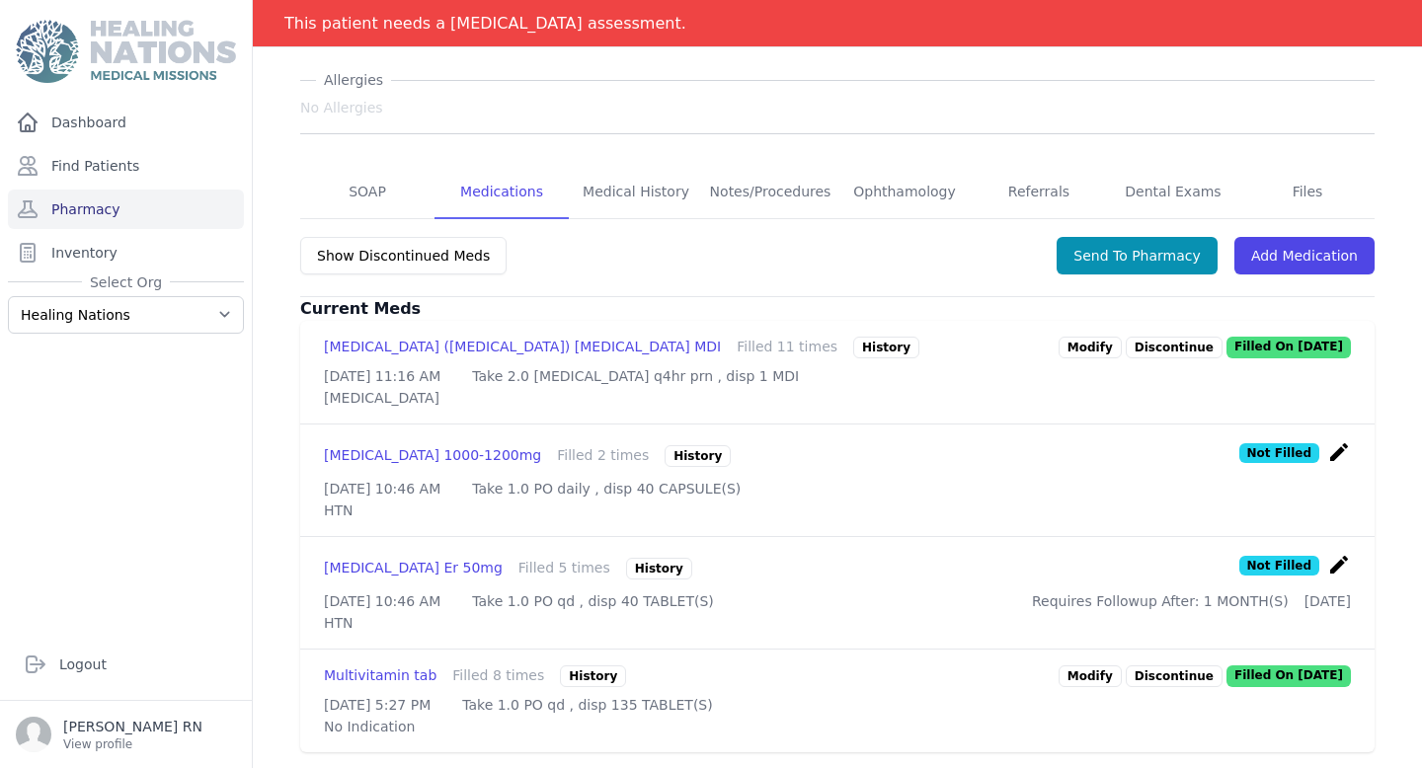
scroll to position [420, 0]
click at [1337, 553] on icon "create" at bounding box center [1339, 565] width 24 height 24
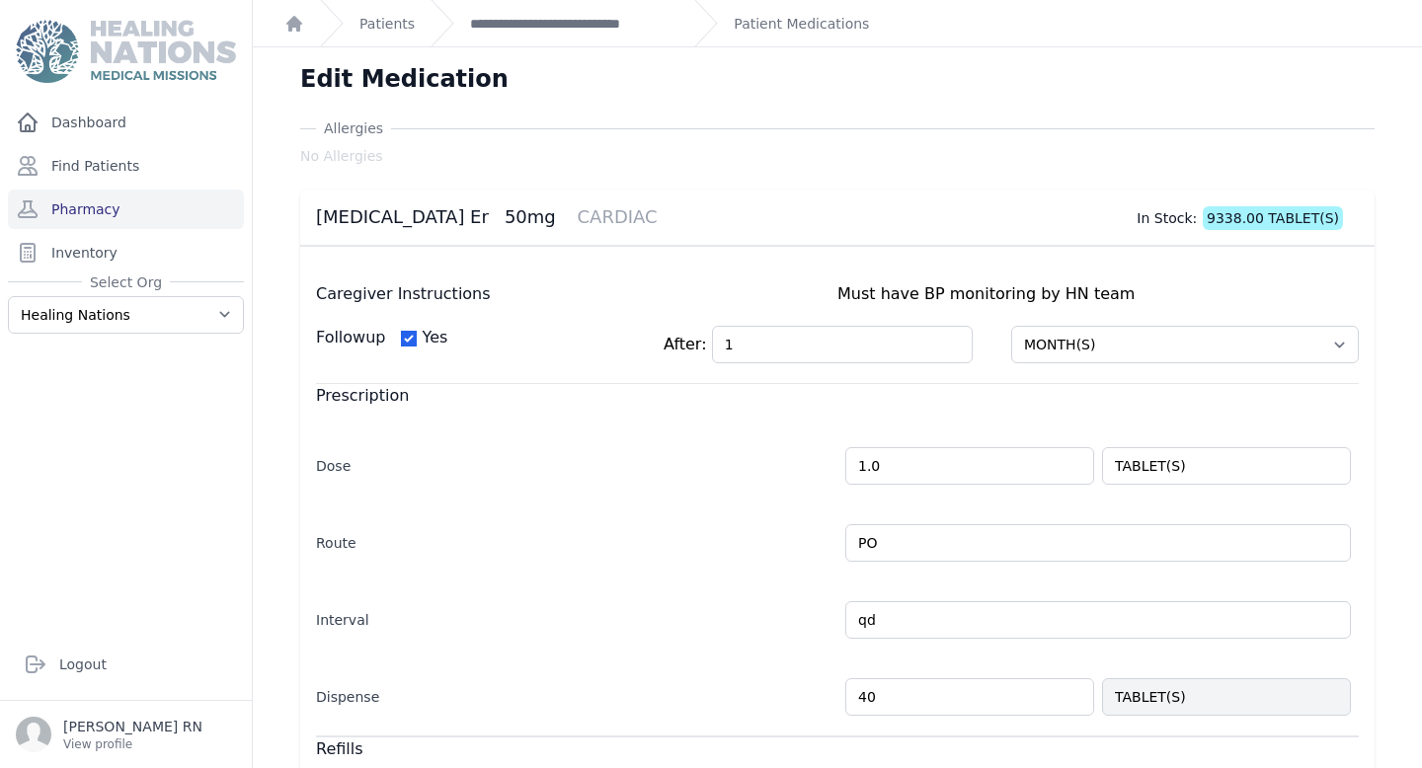
click at [921, 708] on input "40" at bounding box center [969, 697] width 249 height 38
type input "4"
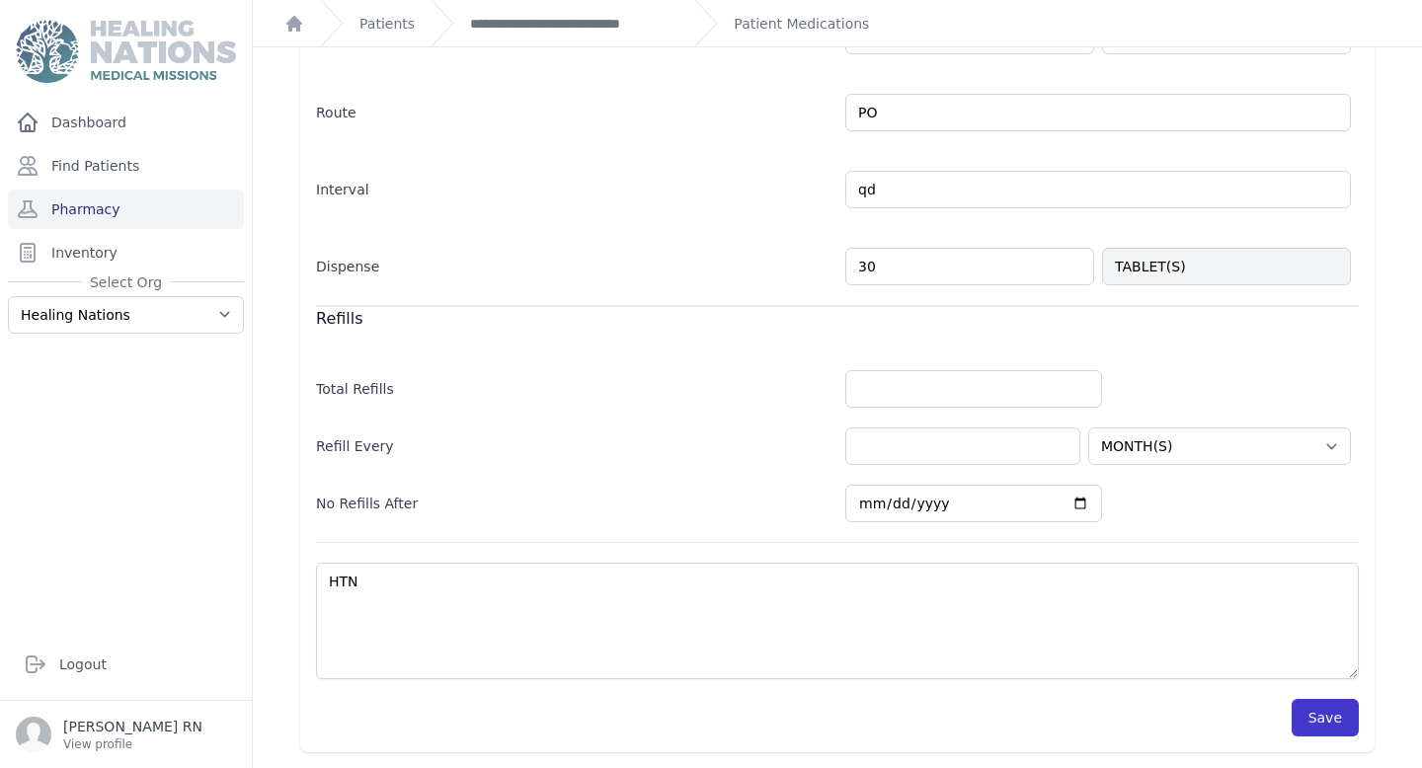
type input "30"
select select "MONTH(S)"
click at [1326, 713] on button "Save" at bounding box center [1324, 718] width 67 height 38
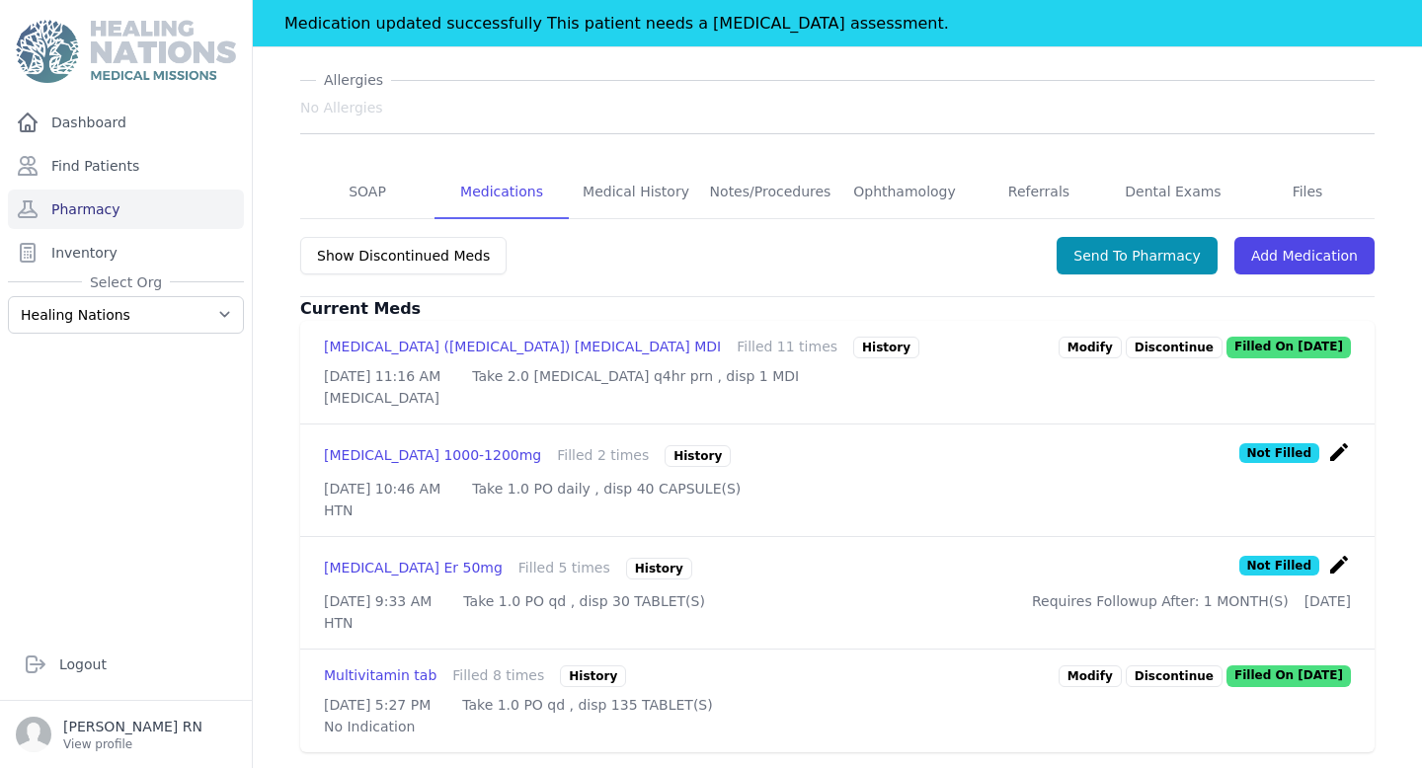
scroll to position [420, 0]
click at [1341, 440] on icon "create" at bounding box center [1339, 452] width 24 height 24
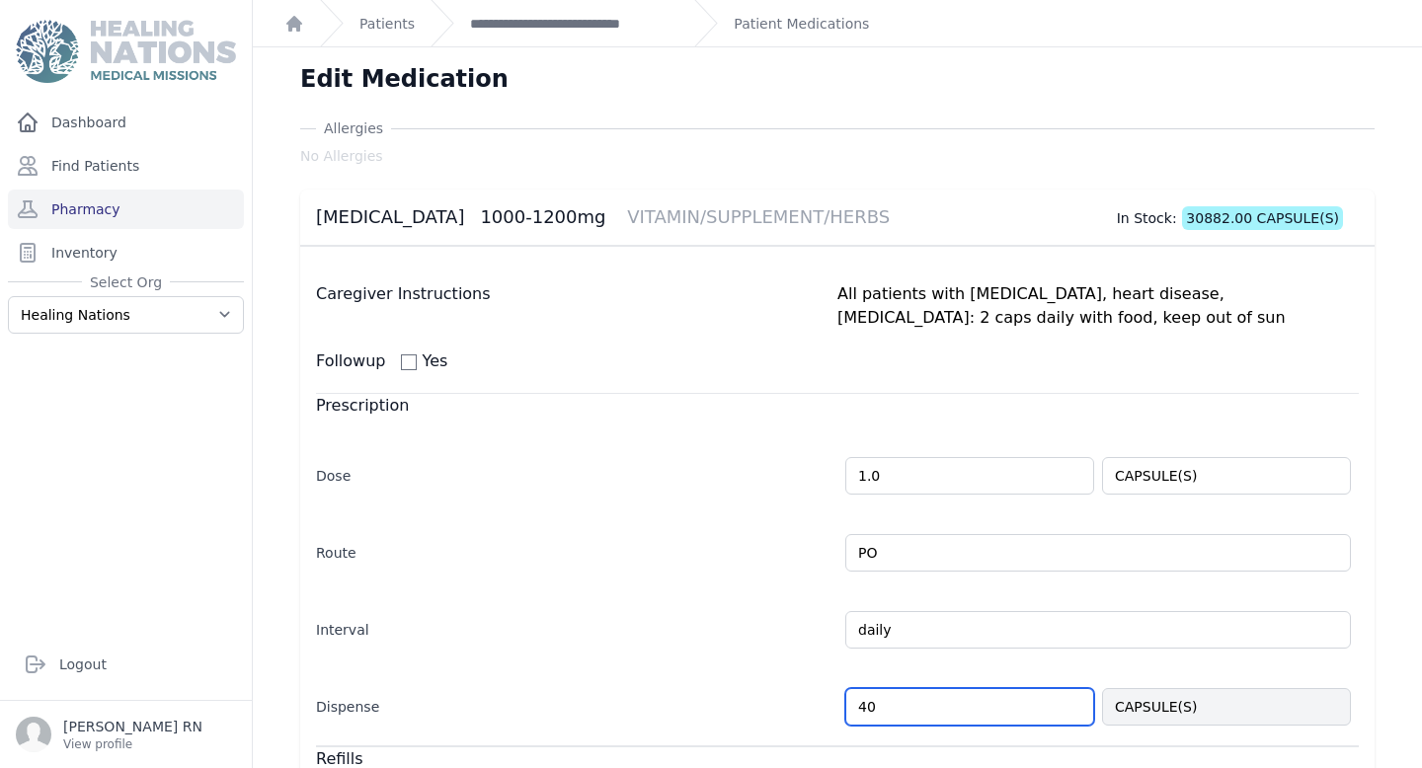
click at [864, 708] on input "40" at bounding box center [969, 707] width 249 height 38
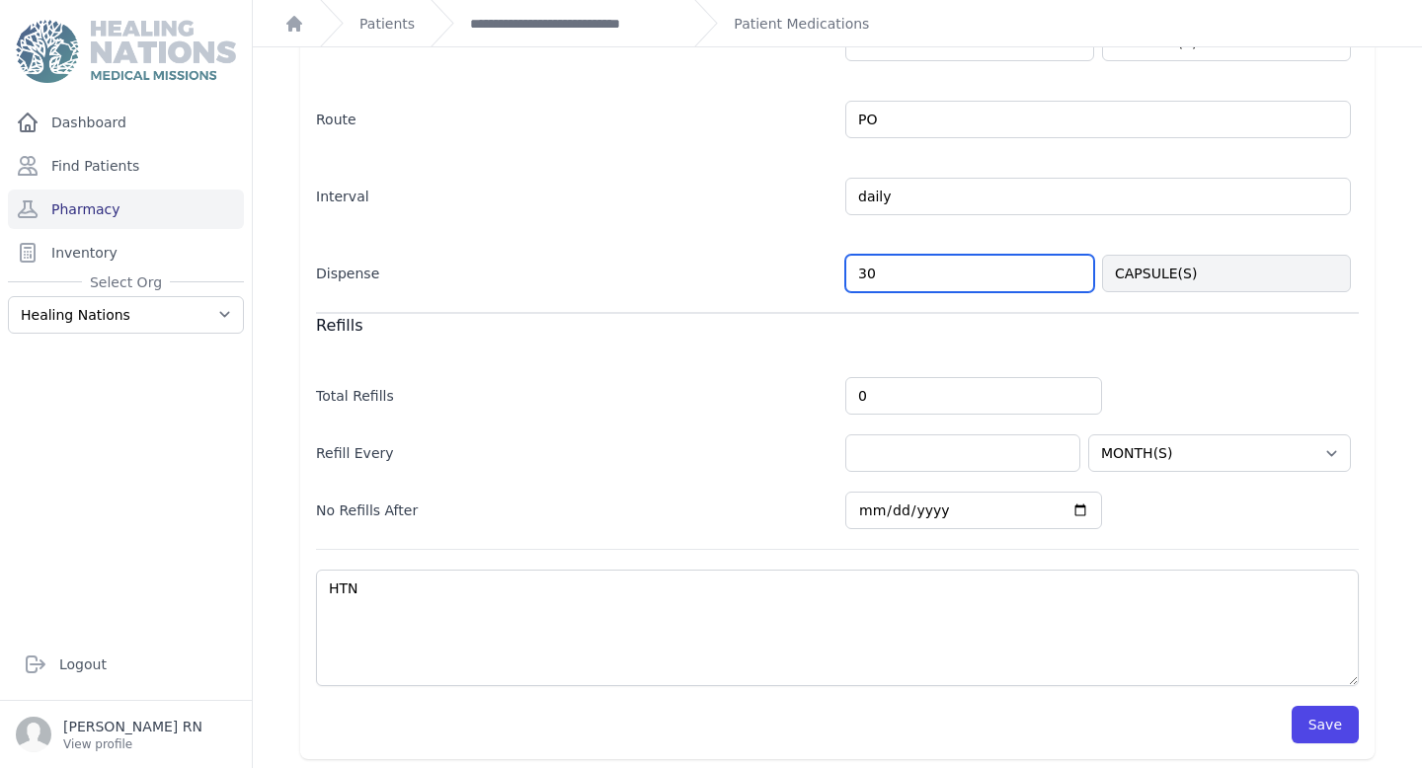
scroll to position [440, 0]
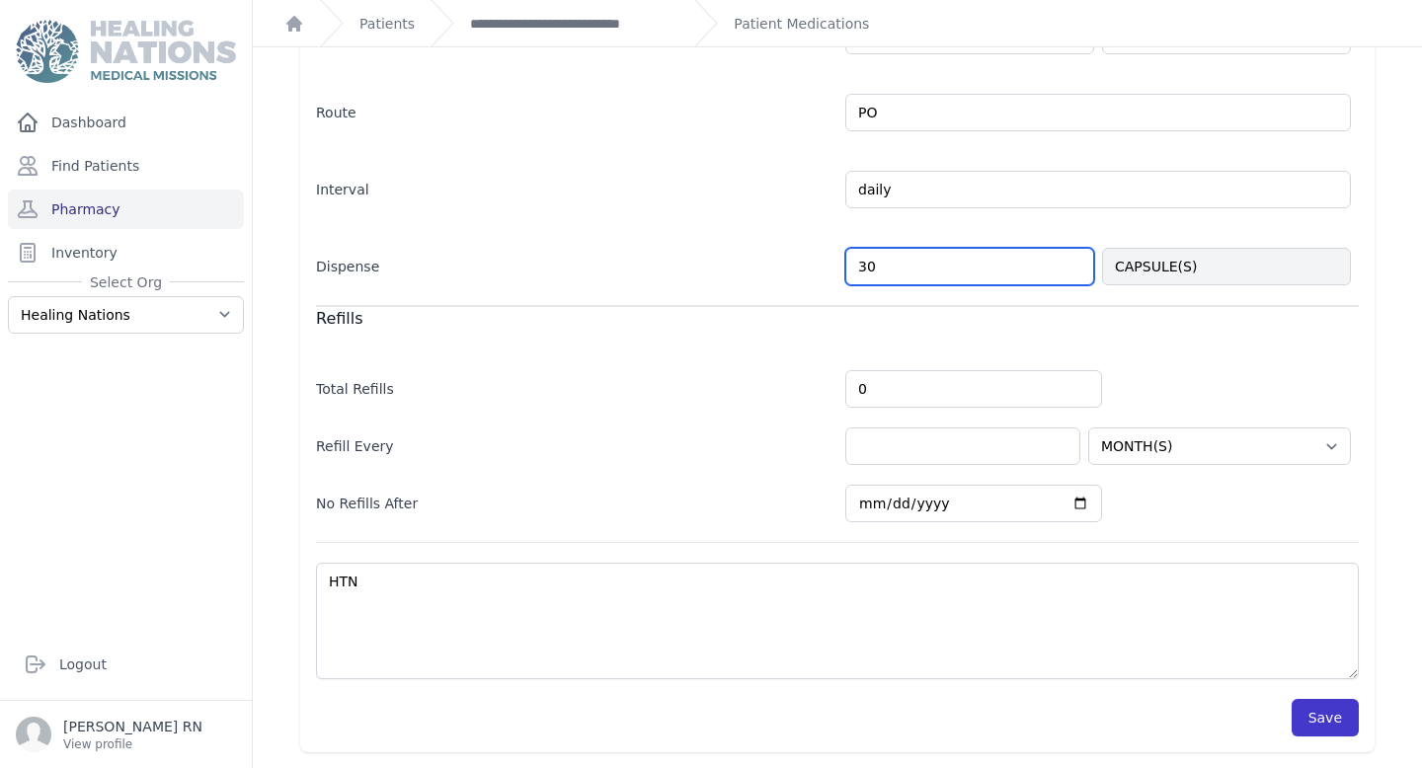
type input "30"
select select "MONTH(S)"
click at [1318, 720] on button "Save" at bounding box center [1324, 718] width 67 height 38
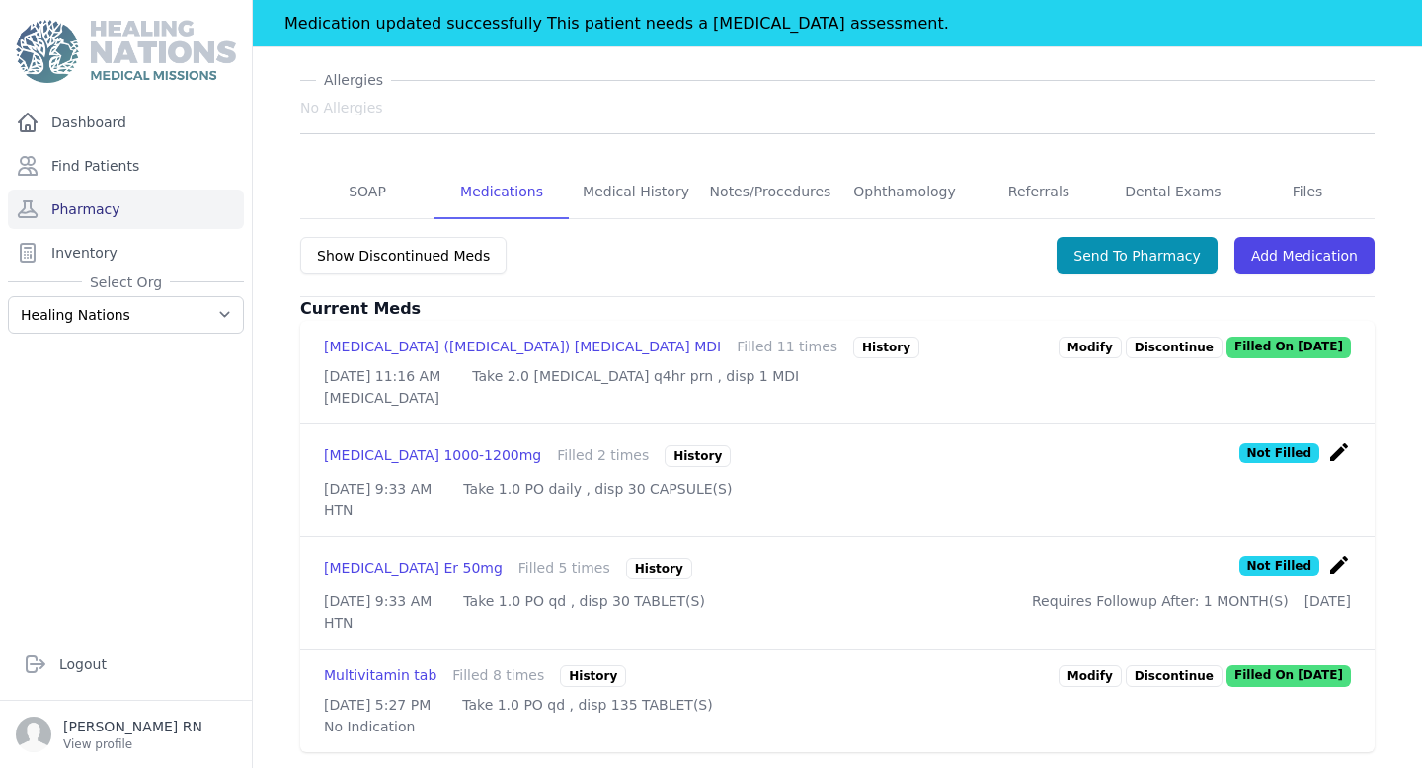
scroll to position [420, 0]
click at [76, 208] on link "Pharmacy" at bounding box center [126, 209] width 236 height 39
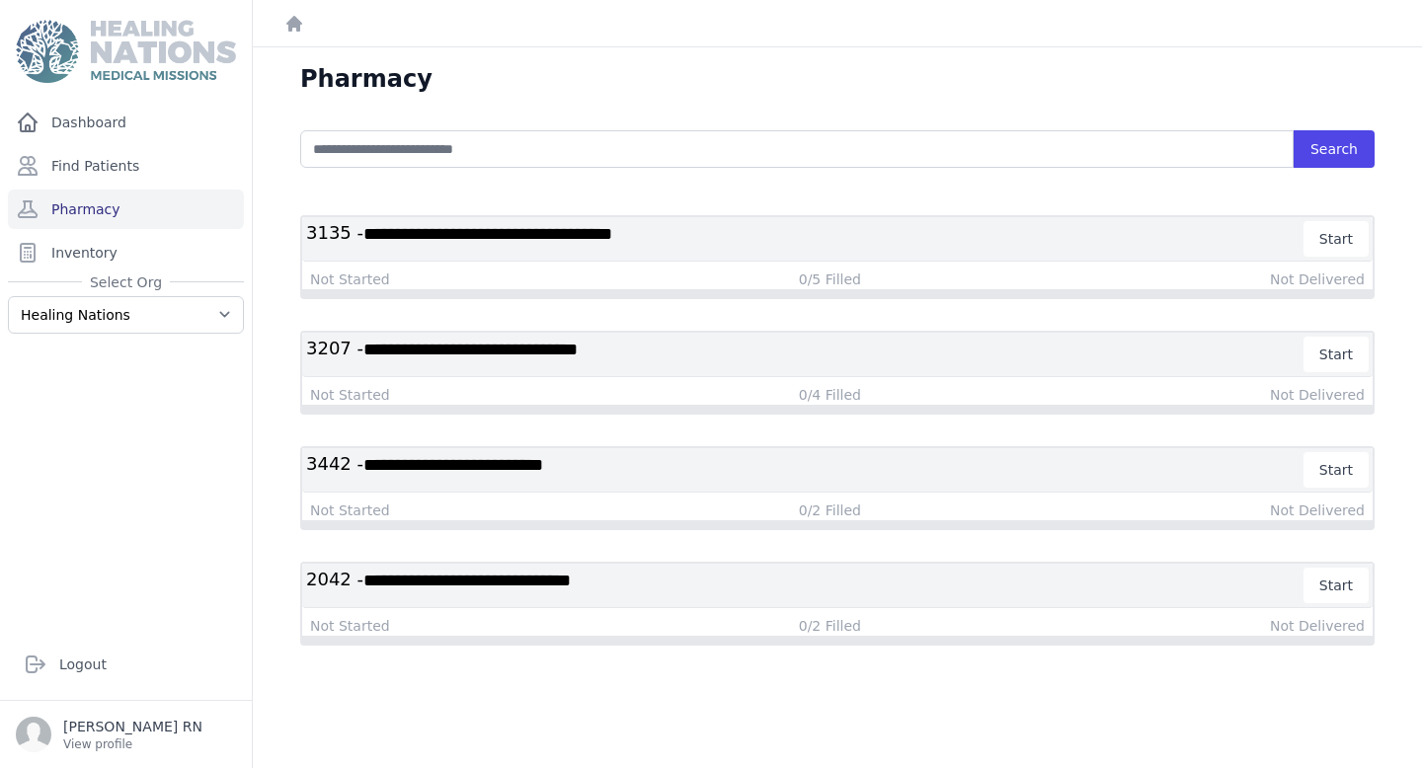
click at [571, 578] on span "**********" at bounding box center [466, 581] width 207 height 18
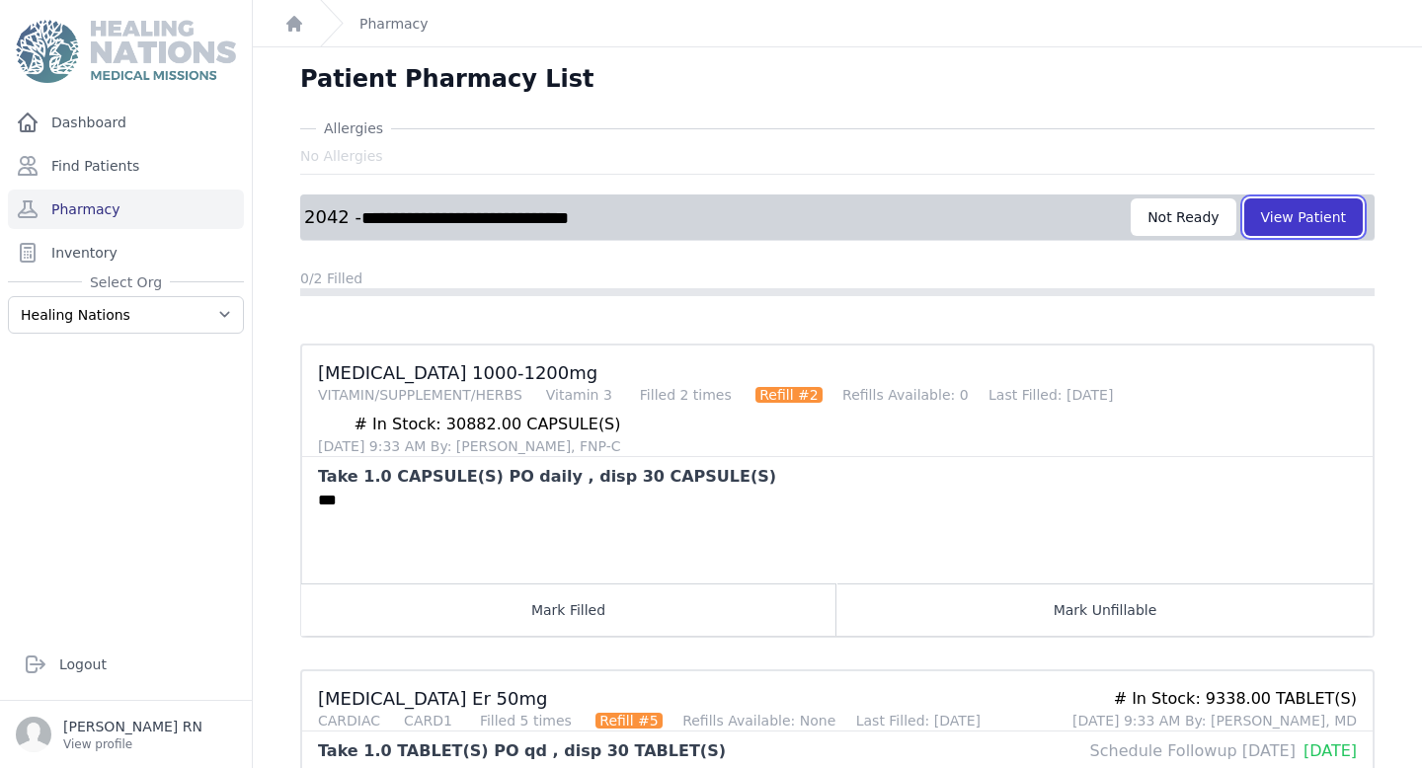
click at [1307, 222] on button "View Patient" at bounding box center [1303, 217] width 118 height 38
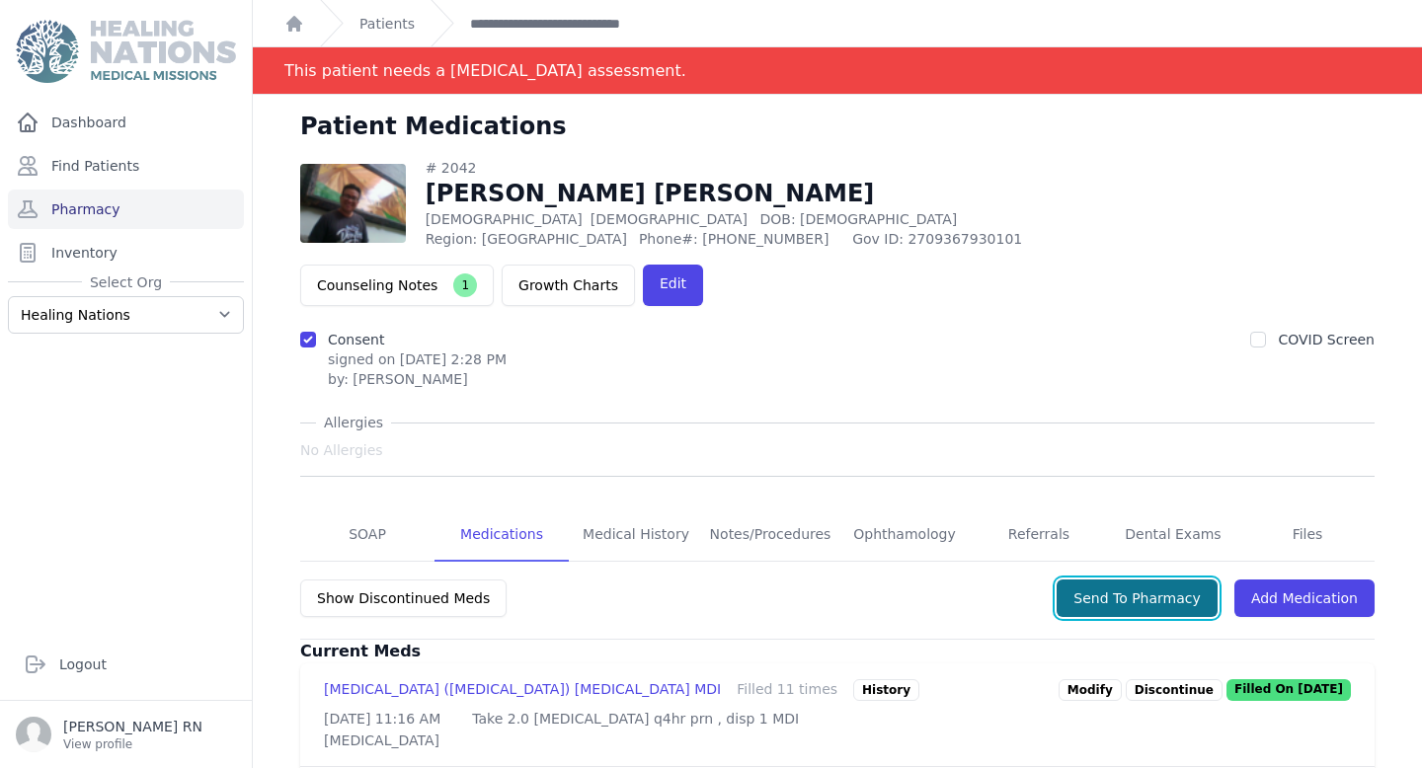
click at [1152, 602] on button "Send To Pharmacy" at bounding box center [1136, 598] width 161 height 38
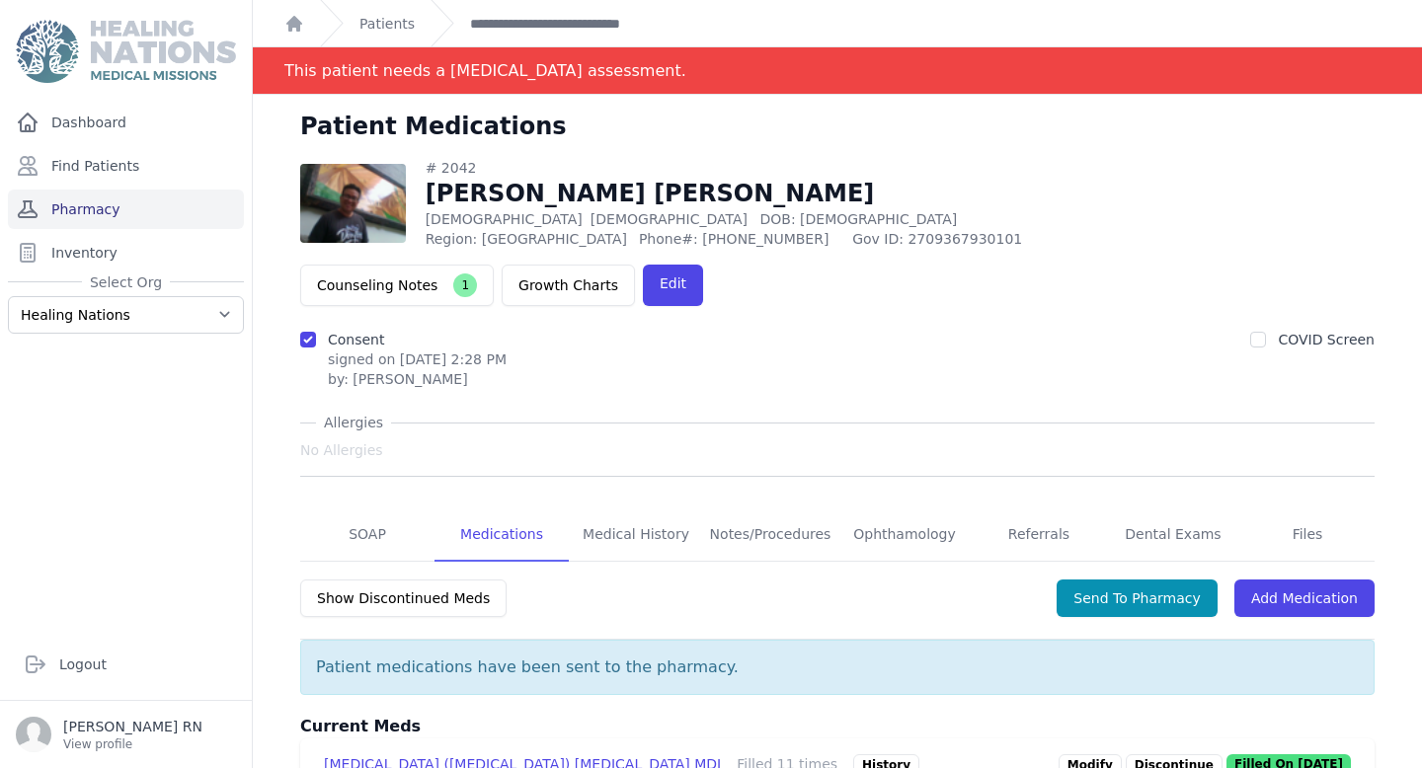
click at [125, 215] on link "Pharmacy" at bounding box center [126, 209] width 236 height 39
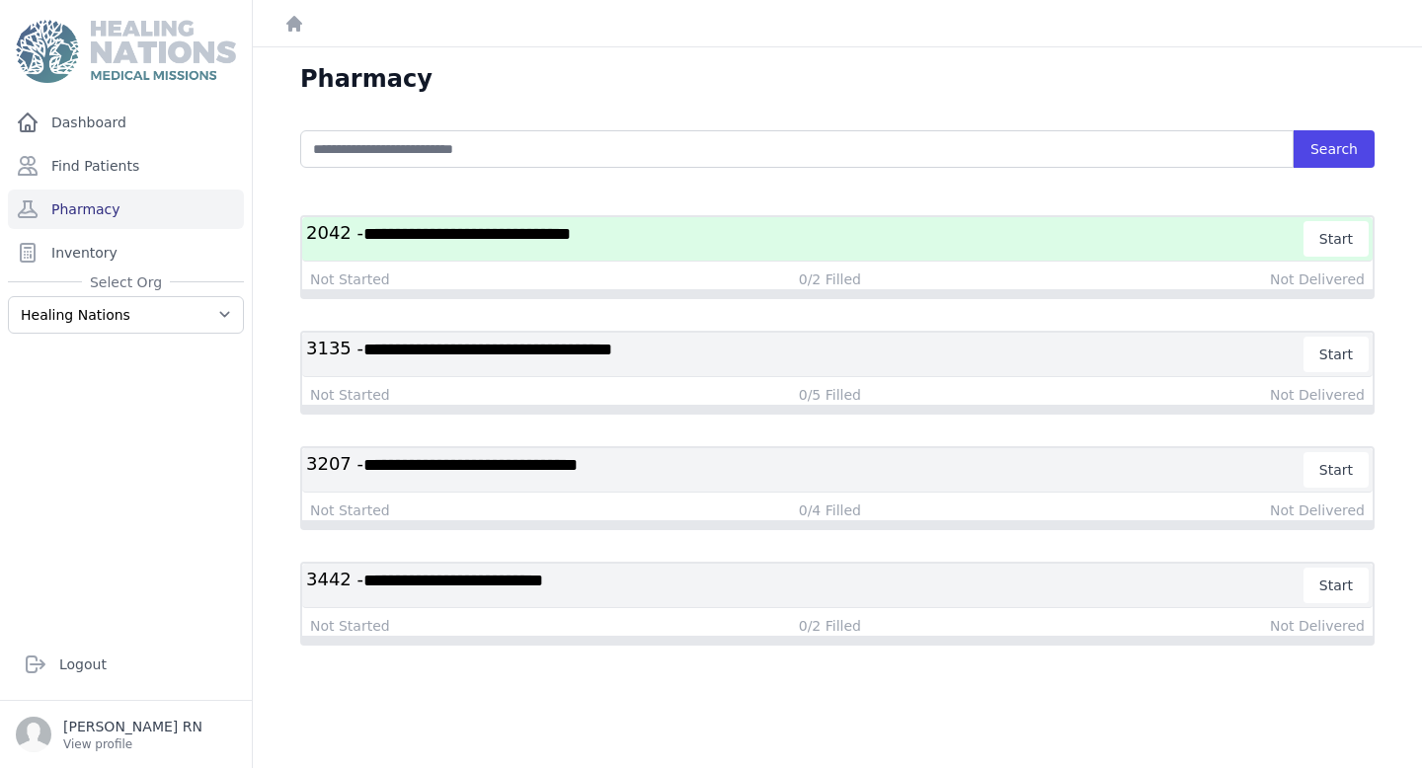
click at [1182, 245] on h3 "**********" at bounding box center [805, 239] width 998 height 36
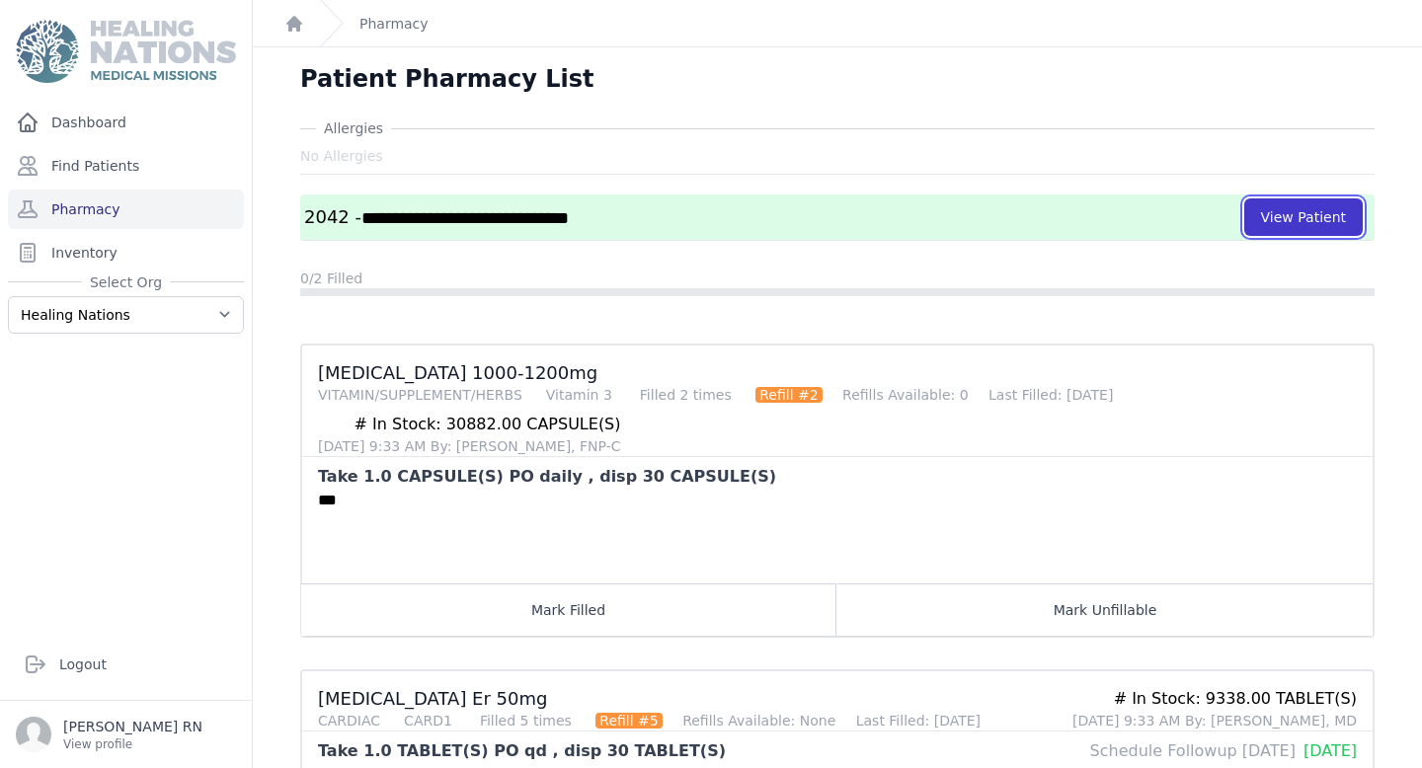
click at [1322, 216] on button "View Patient" at bounding box center [1303, 217] width 118 height 38
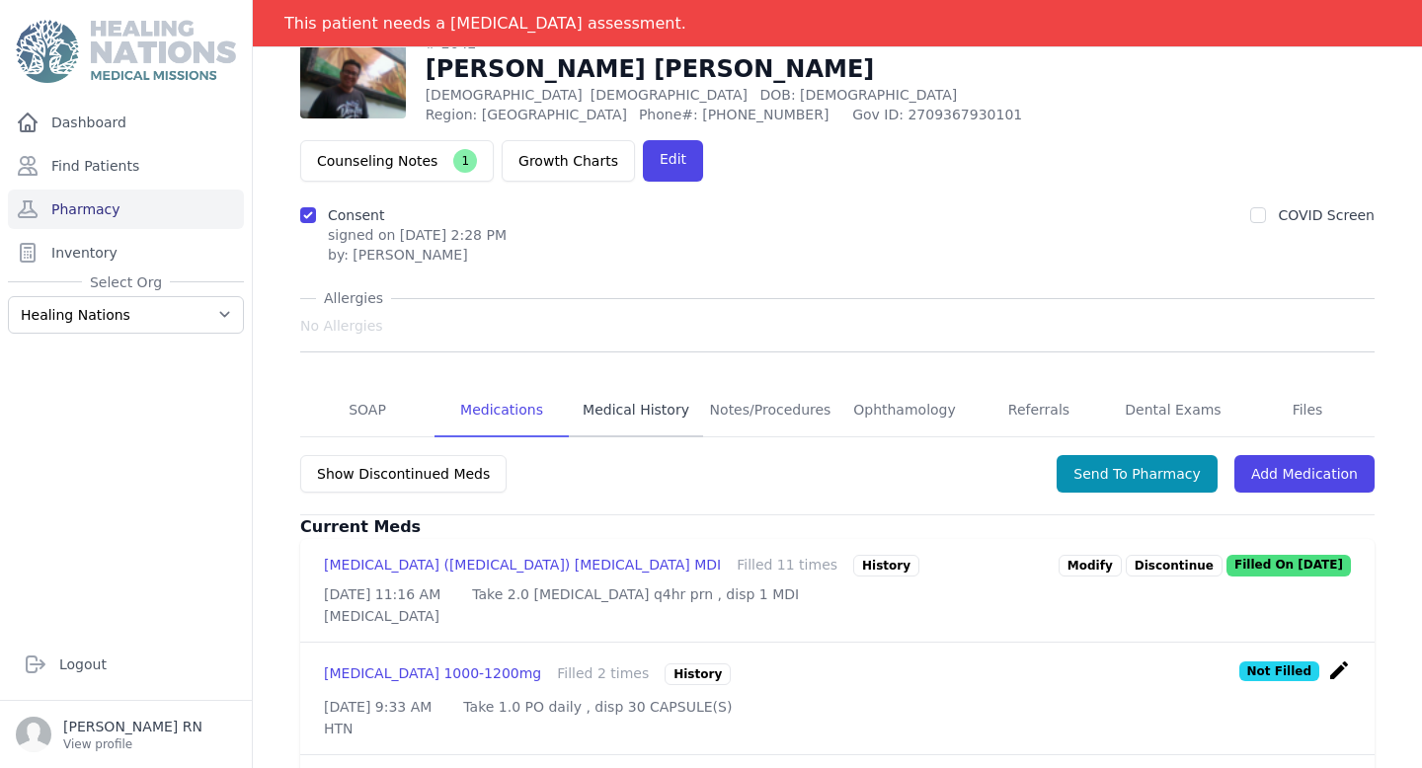
scroll to position [117, 0]
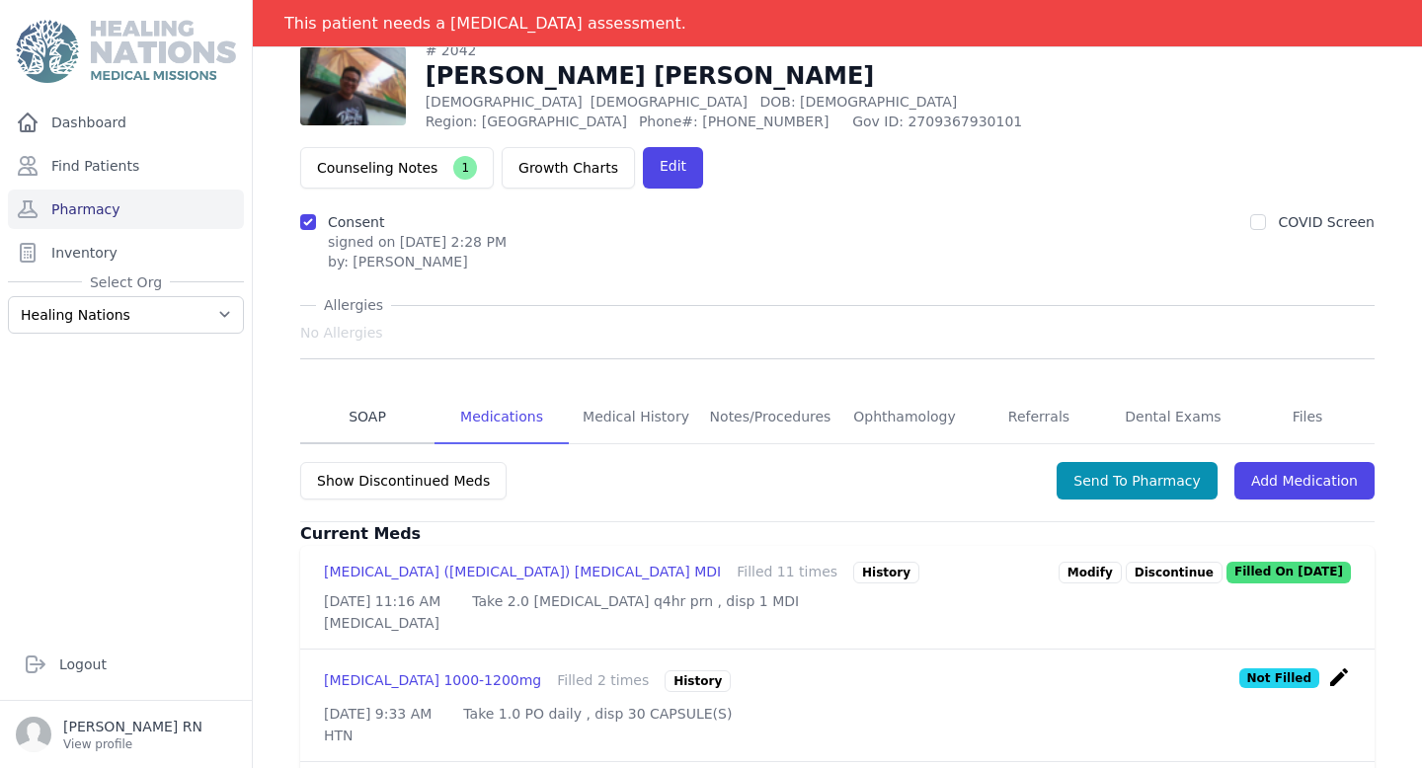
click at [366, 431] on link "SOAP" at bounding box center [367, 417] width 134 height 53
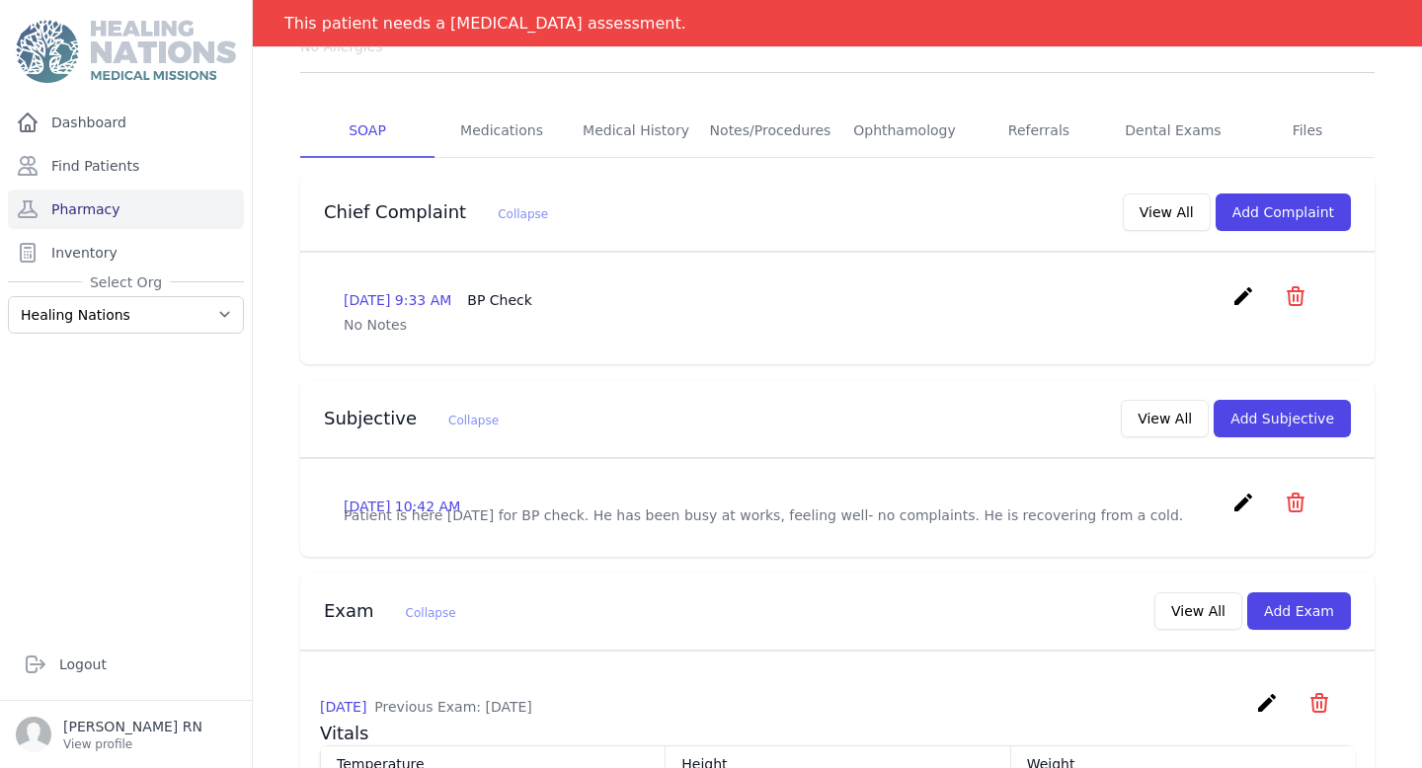
scroll to position [501, 0]
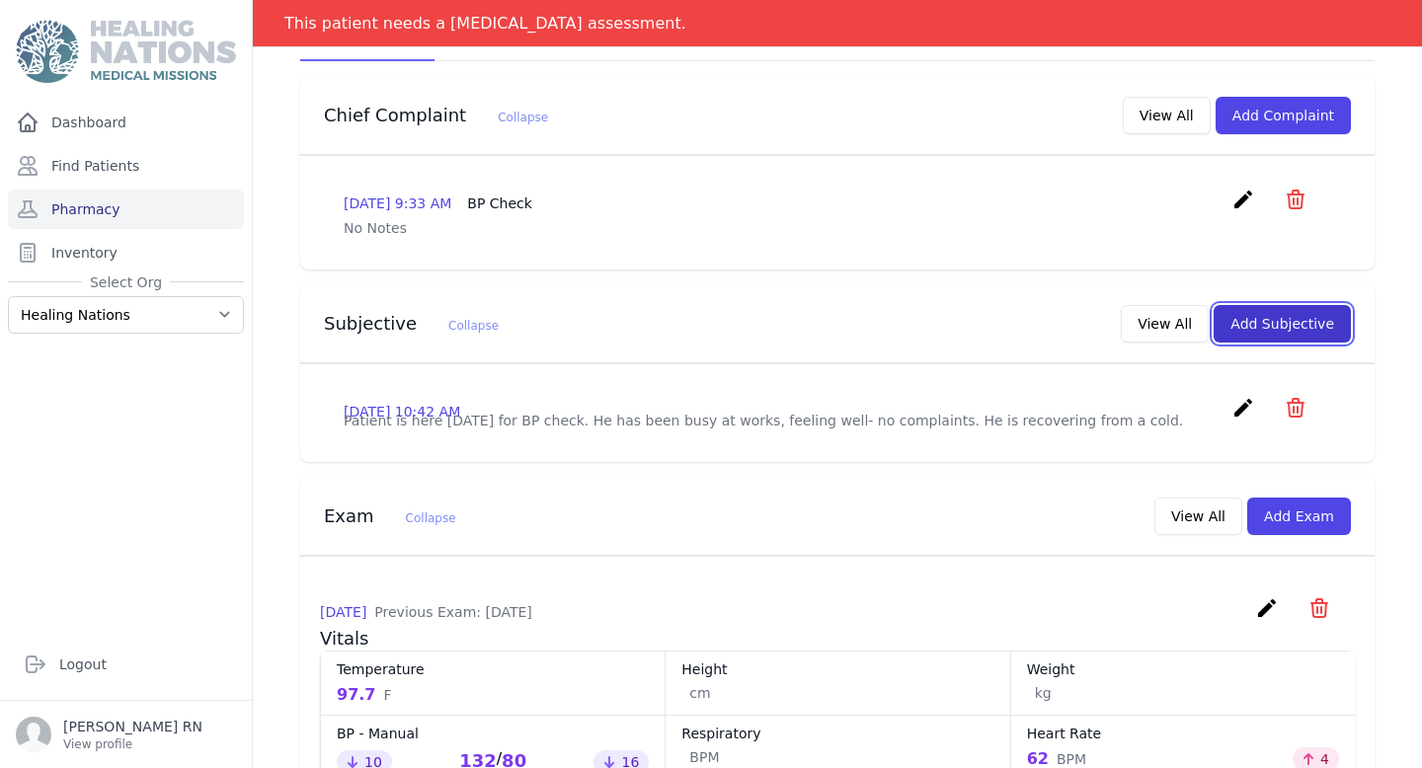
click at [1295, 331] on button "Add Subjective" at bounding box center [1281, 324] width 137 height 38
click at [1271, 323] on button "Add Subjective" at bounding box center [1281, 324] width 137 height 38
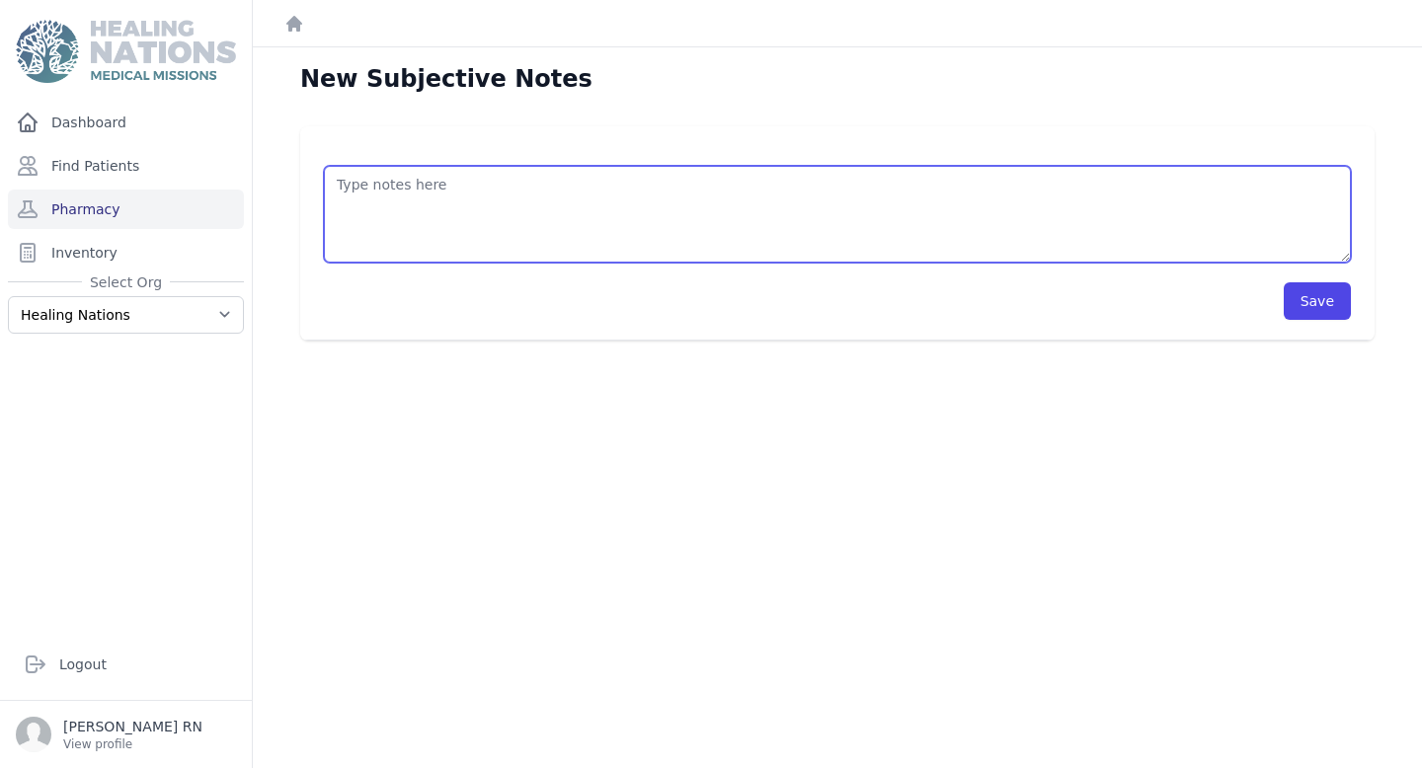
click at [612, 217] on textarea at bounding box center [837, 214] width 1027 height 97
type textarea "Patient is here [DATE] for BP check. He reports feeling well, no complaints. Wi…"
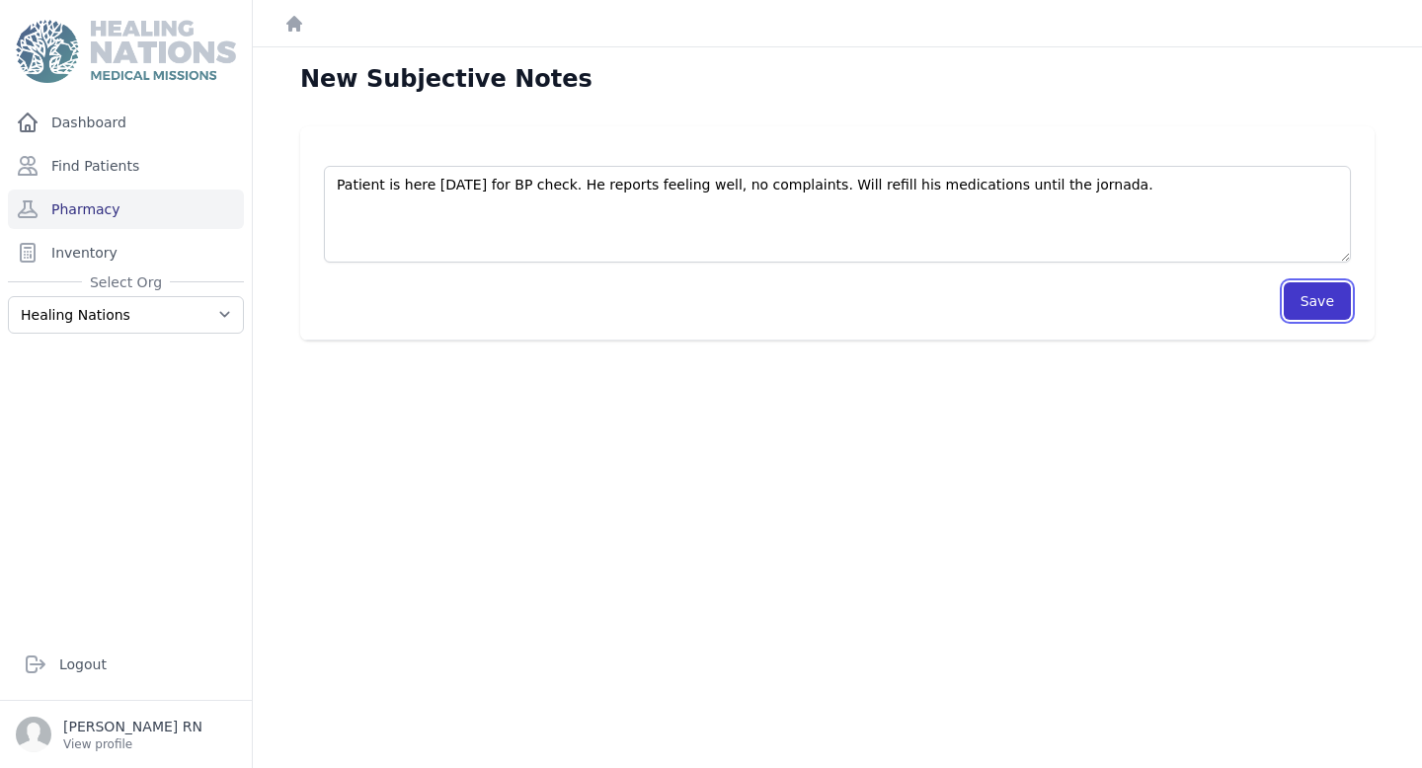
click at [1330, 300] on button "Save" at bounding box center [1316, 301] width 67 height 38
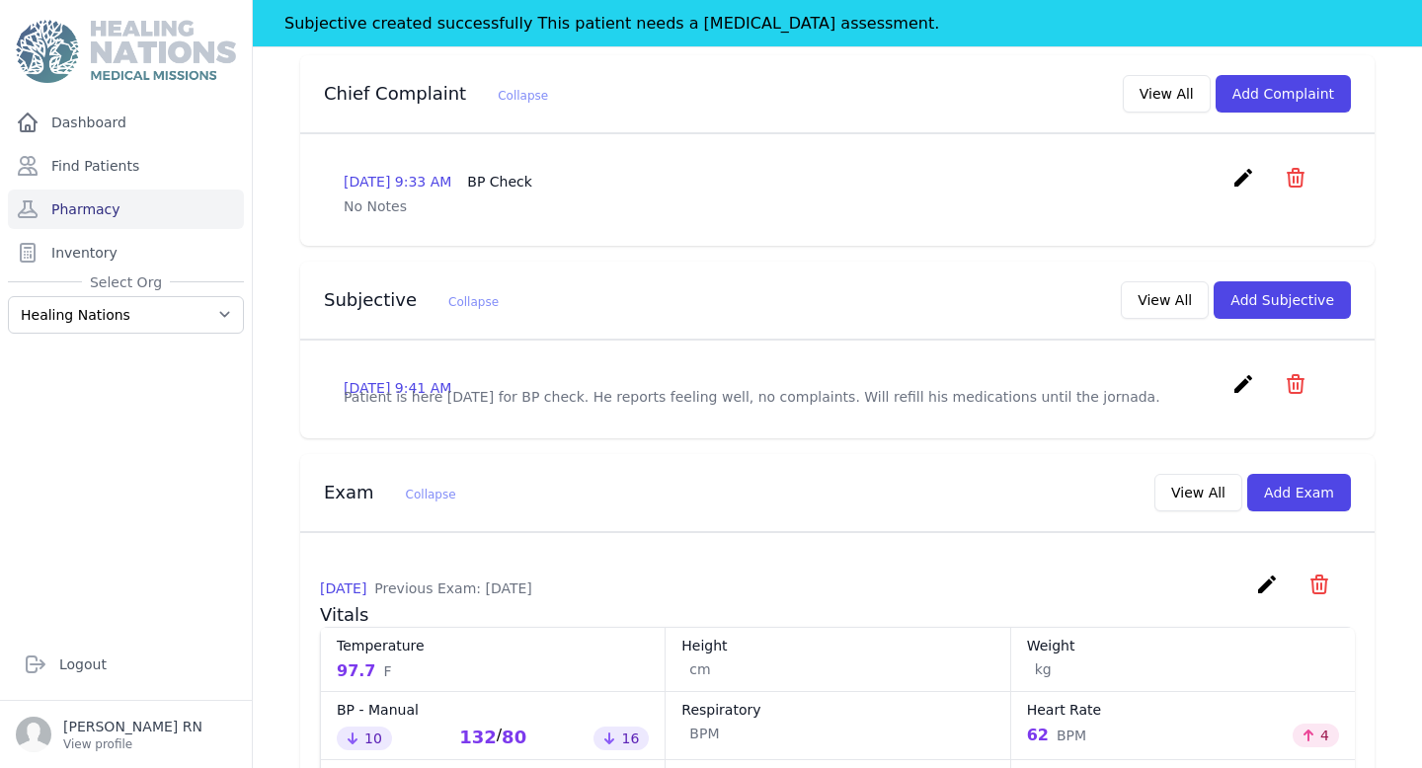
scroll to position [719, 0]
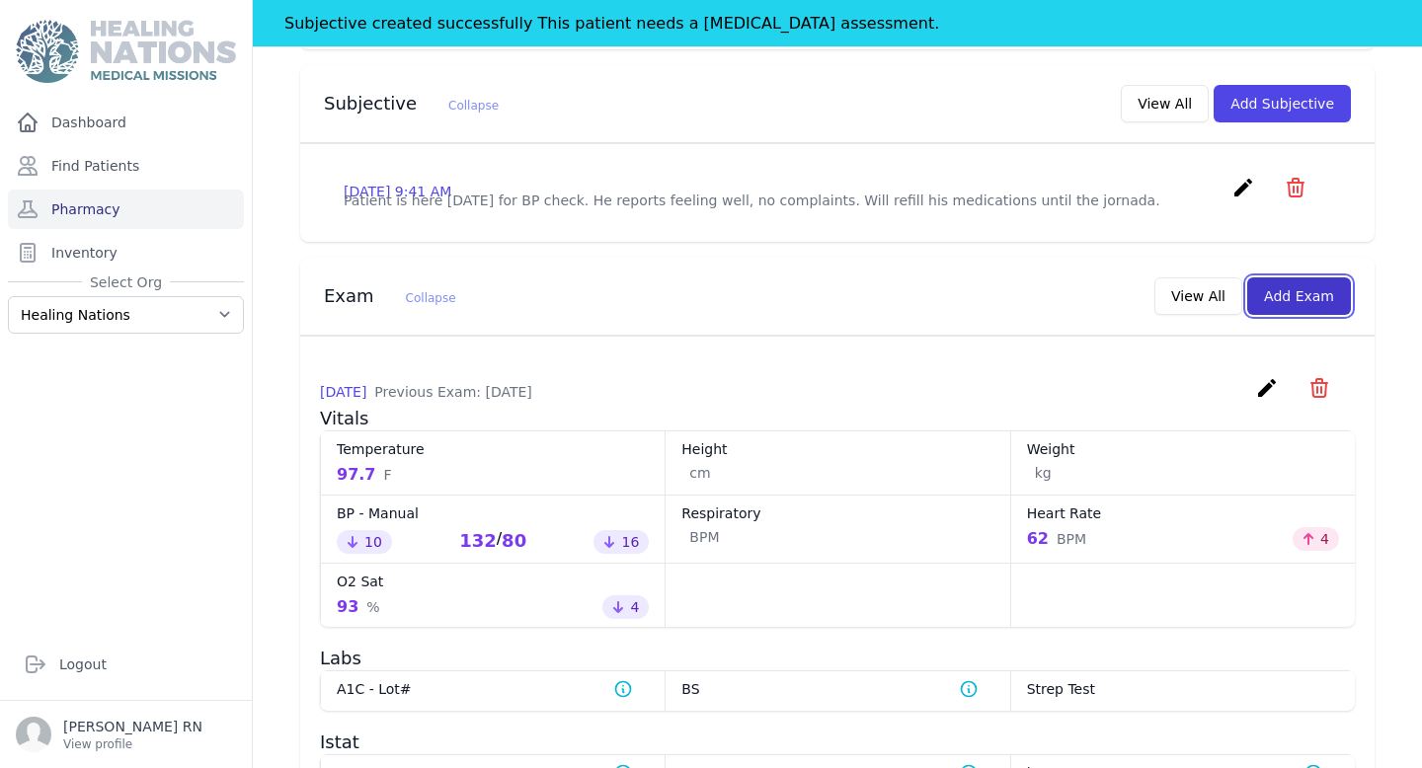
click at [1290, 315] on button "Add Exam" at bounding box center [1299, 296] width 104 height 38
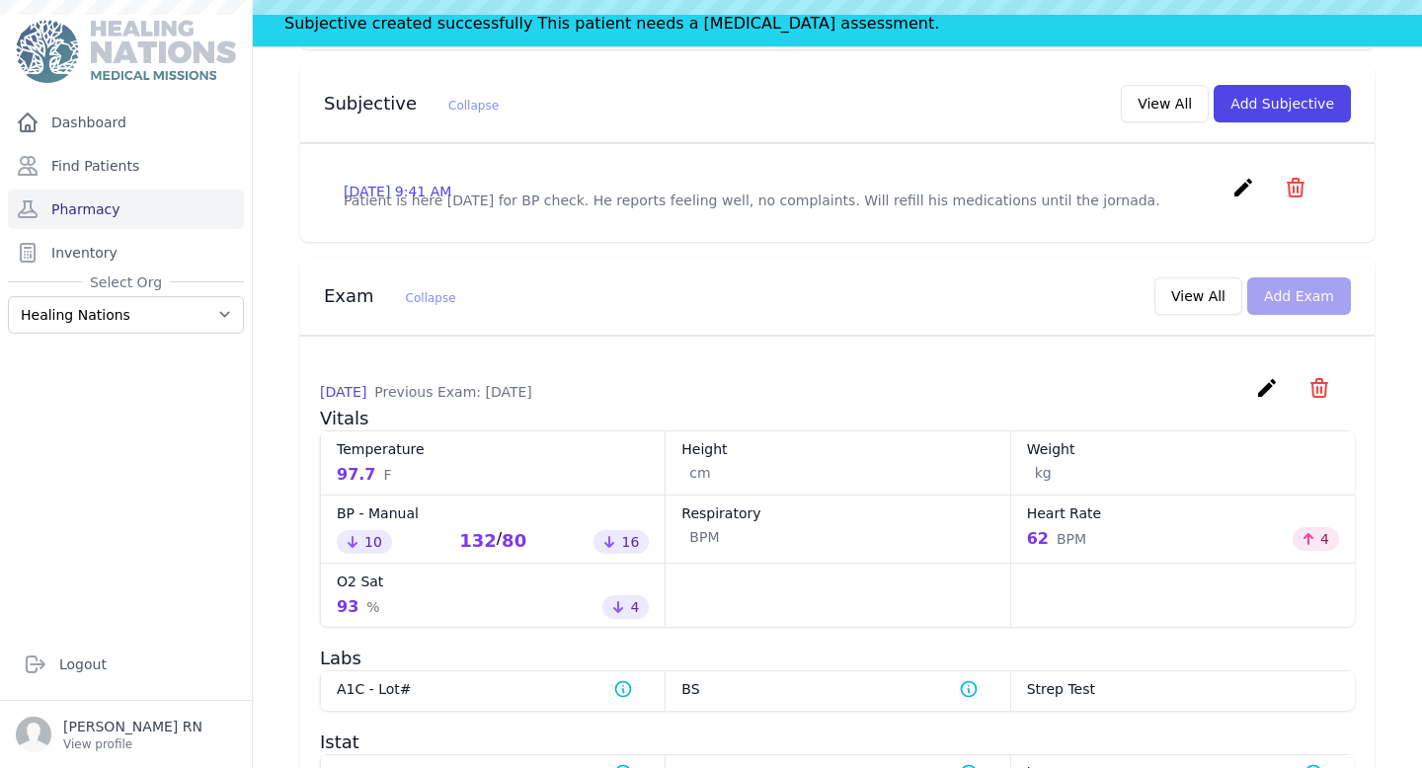
scroll to position [0, 0]
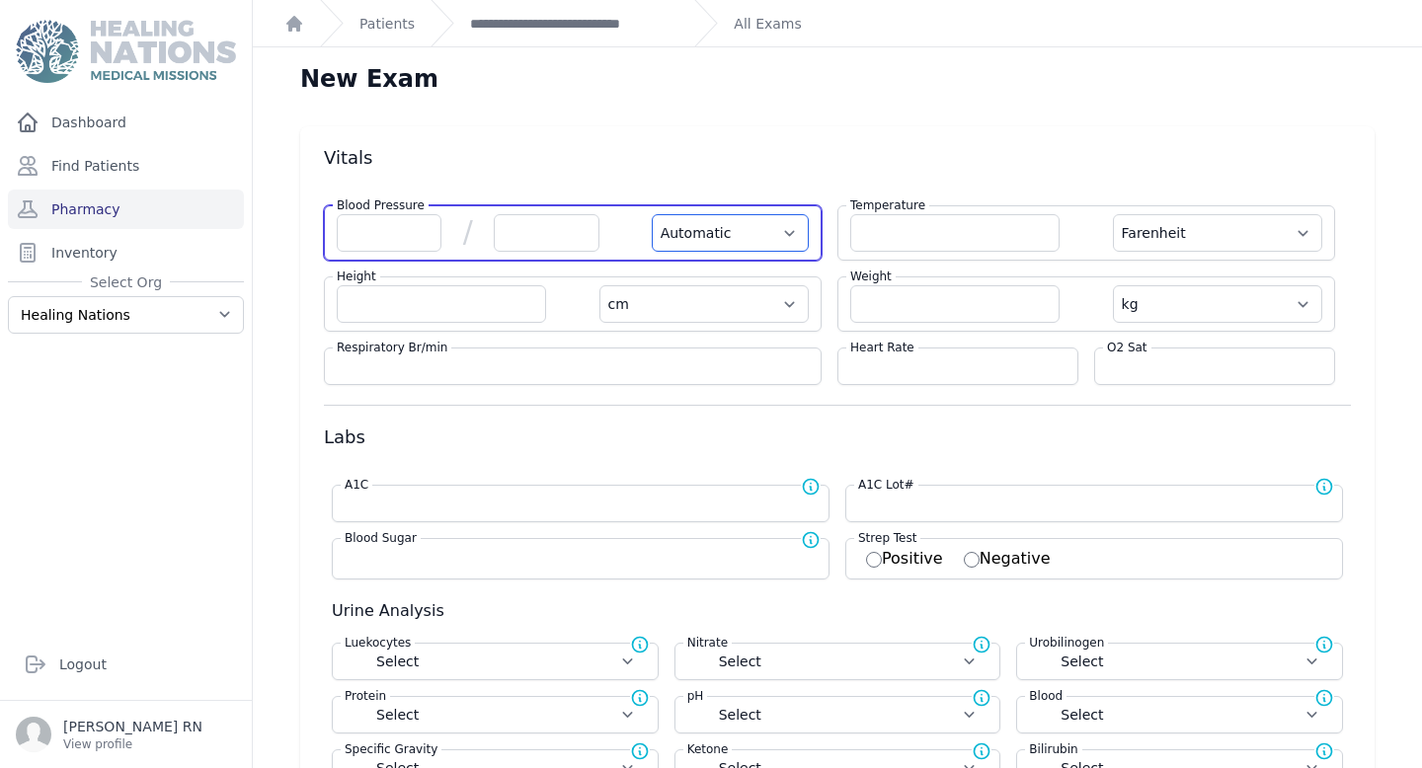
click at [724, 243] on select "Automatic Manual" at bounding box center [730, 233] width 157 height 38
select select "Manual"
click at [652, 214] on select "Automatic Manual" at bounding box center [730, 233] width 157 height 38
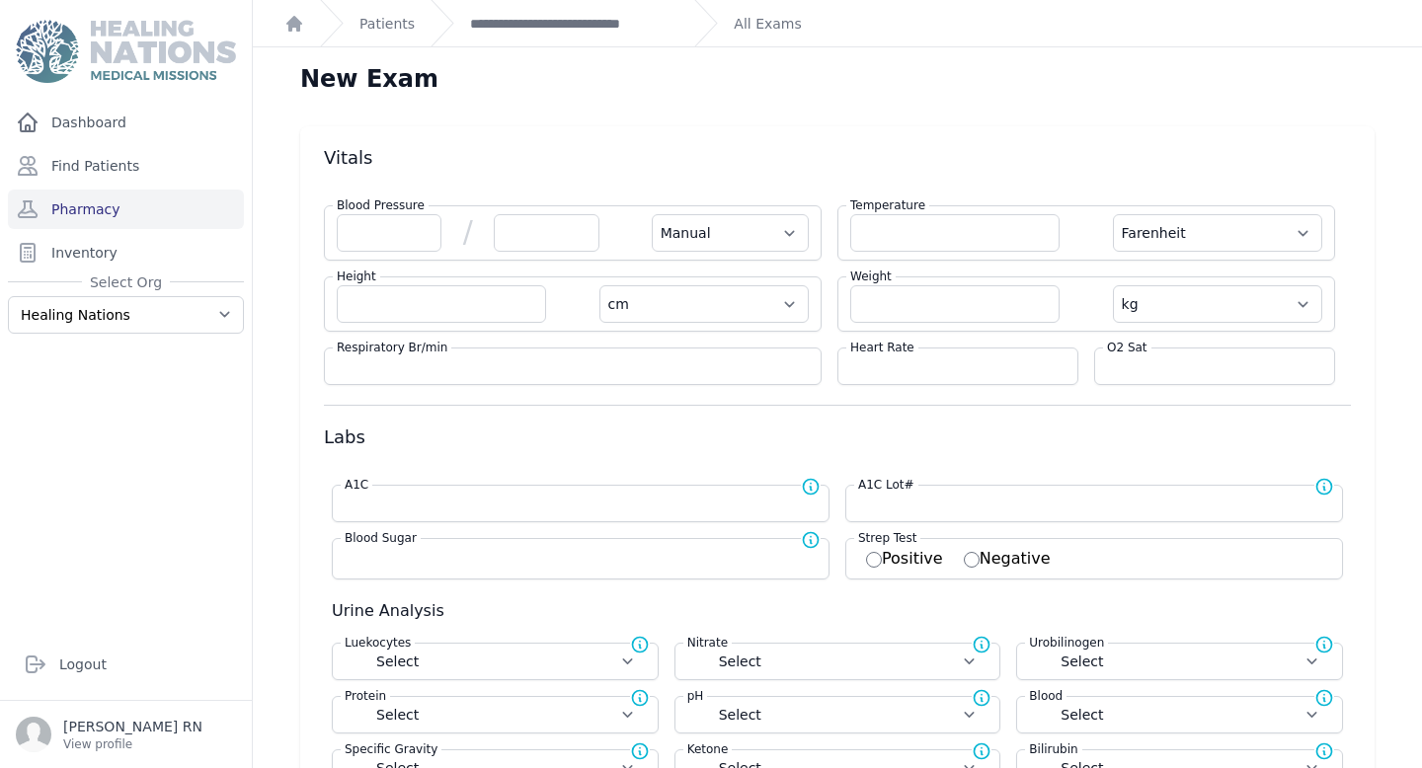
select select "F"
select select "cm"
select select "kg"
select select
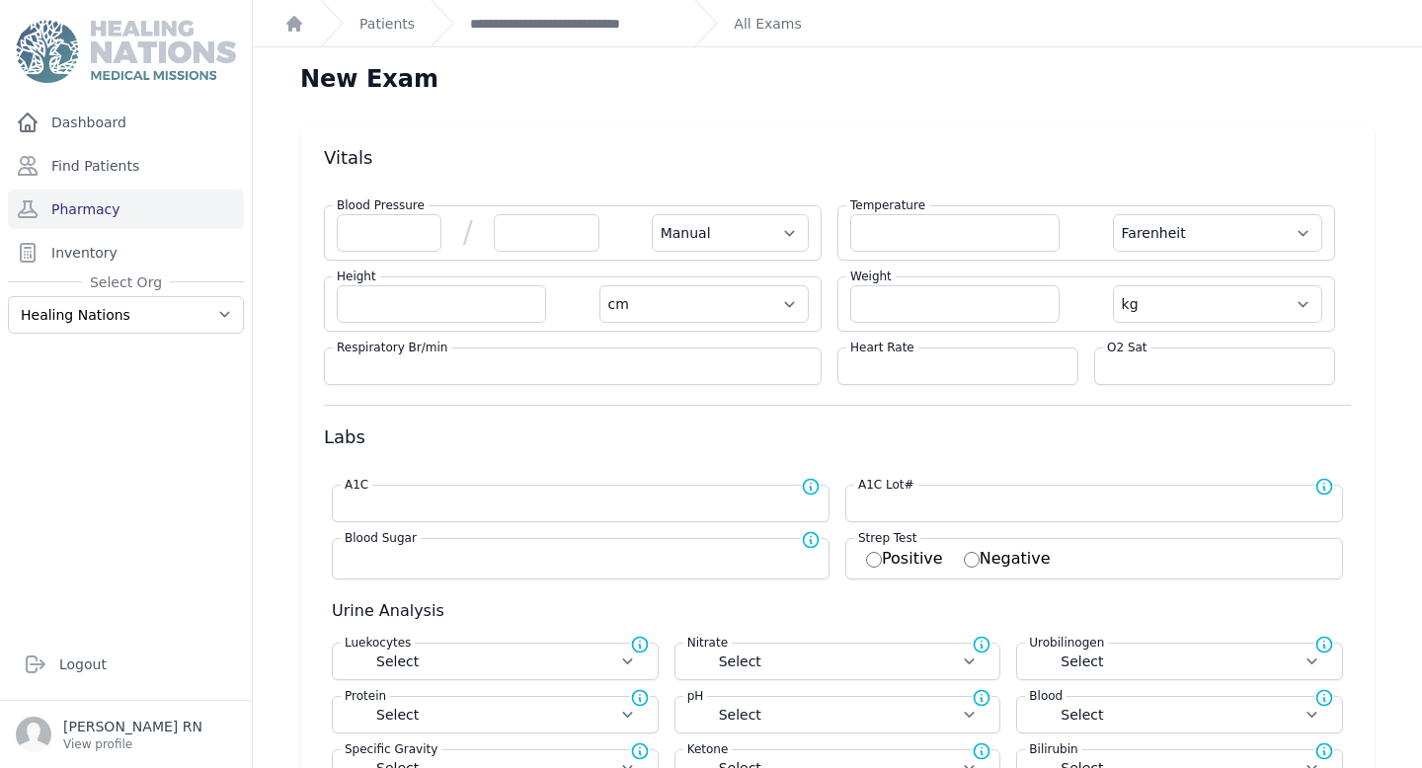
select select
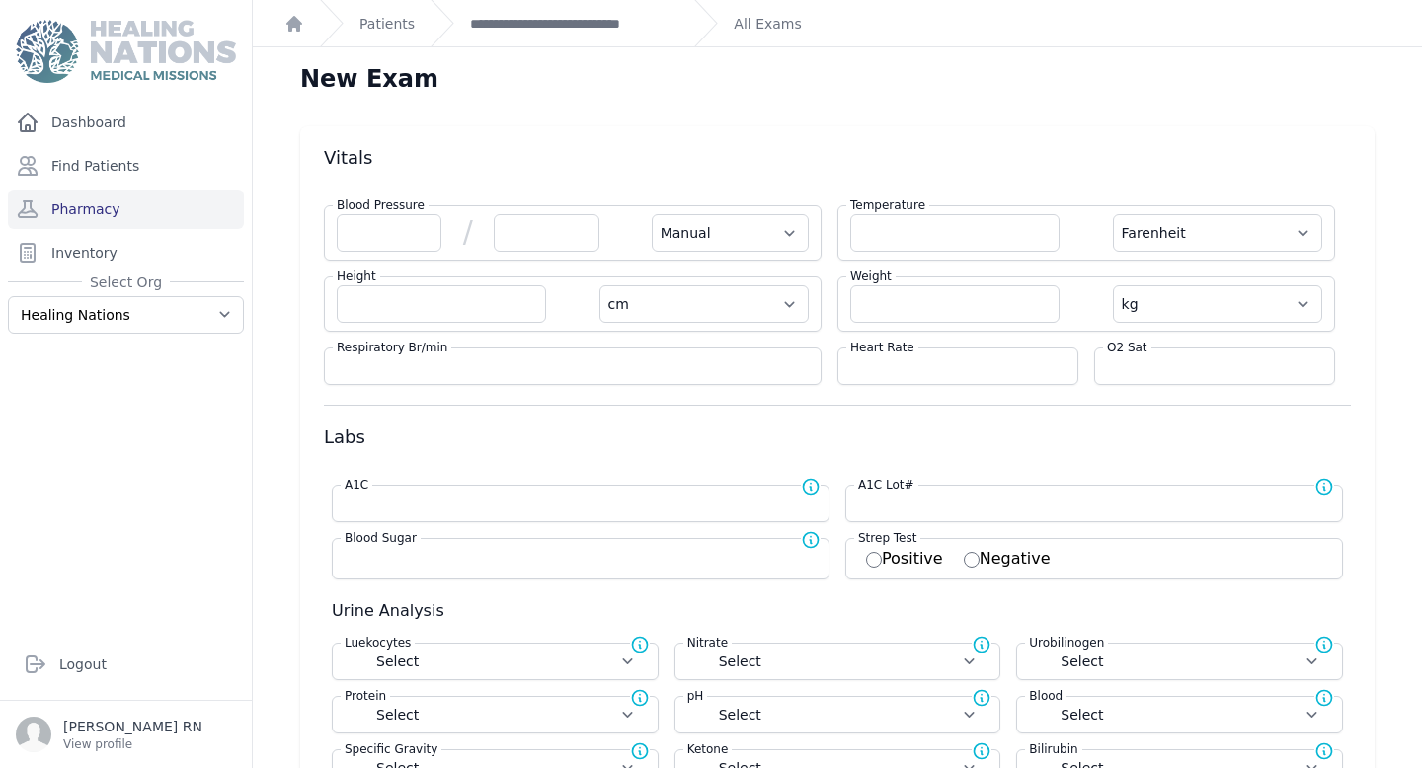
select select
select select "Manual"
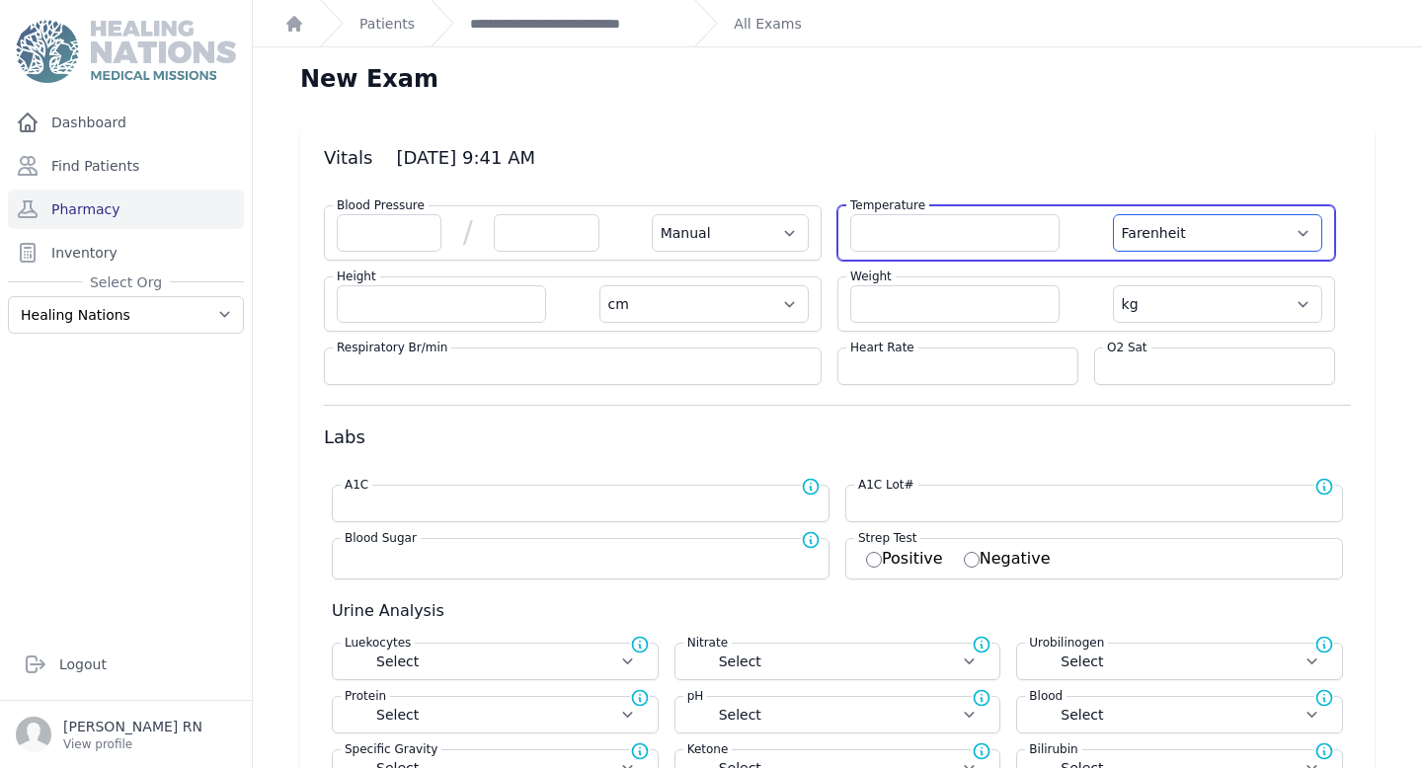
click at [1160, 234] on select "Farenheit [PERSON_NAME]" at bounding box center [1217, 233] width 209 height 38
select select "C"
click at [1113, 214] on select "Farenheit [PERSON_NAME]" at bounding box center [1217, 233] width 209 height 38
select select "Manual"
select select "cm"
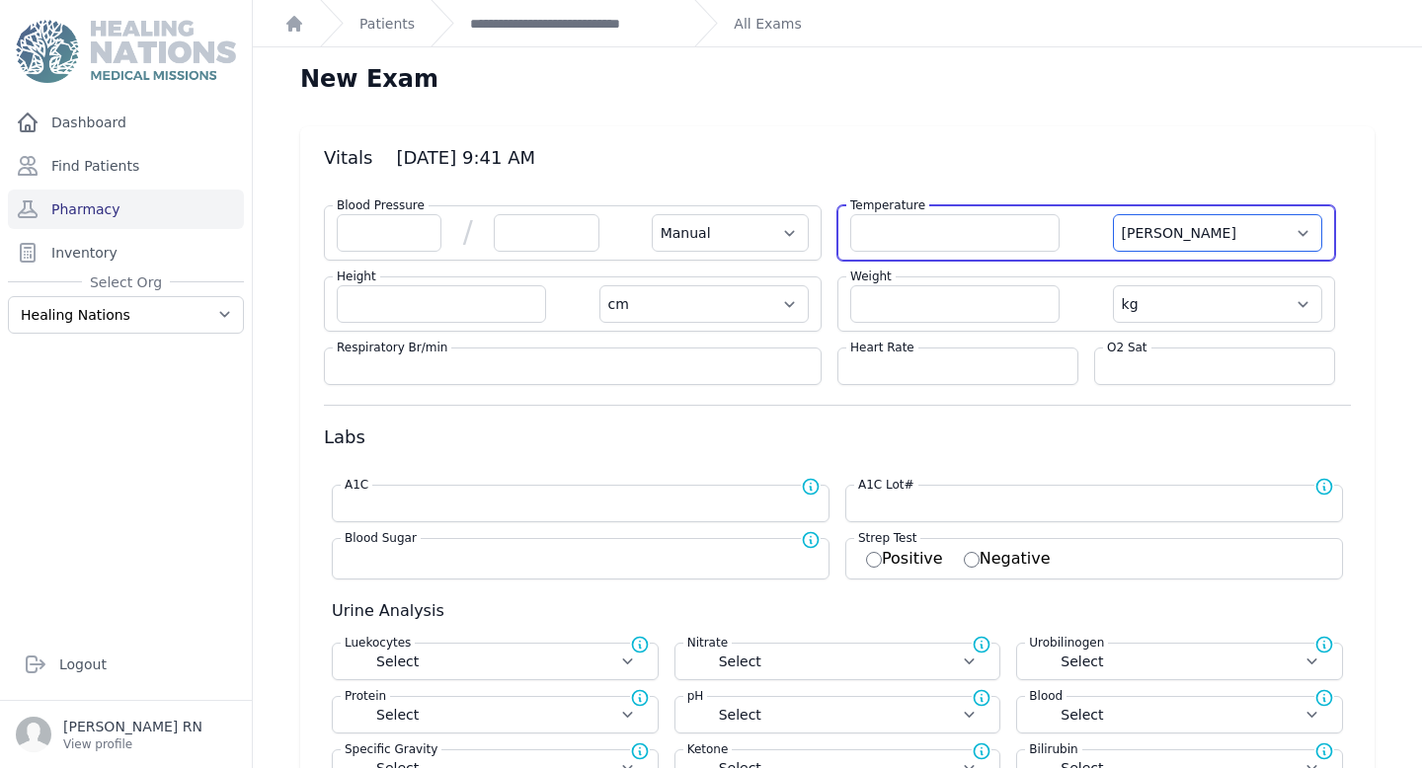
select select "kg"
select select
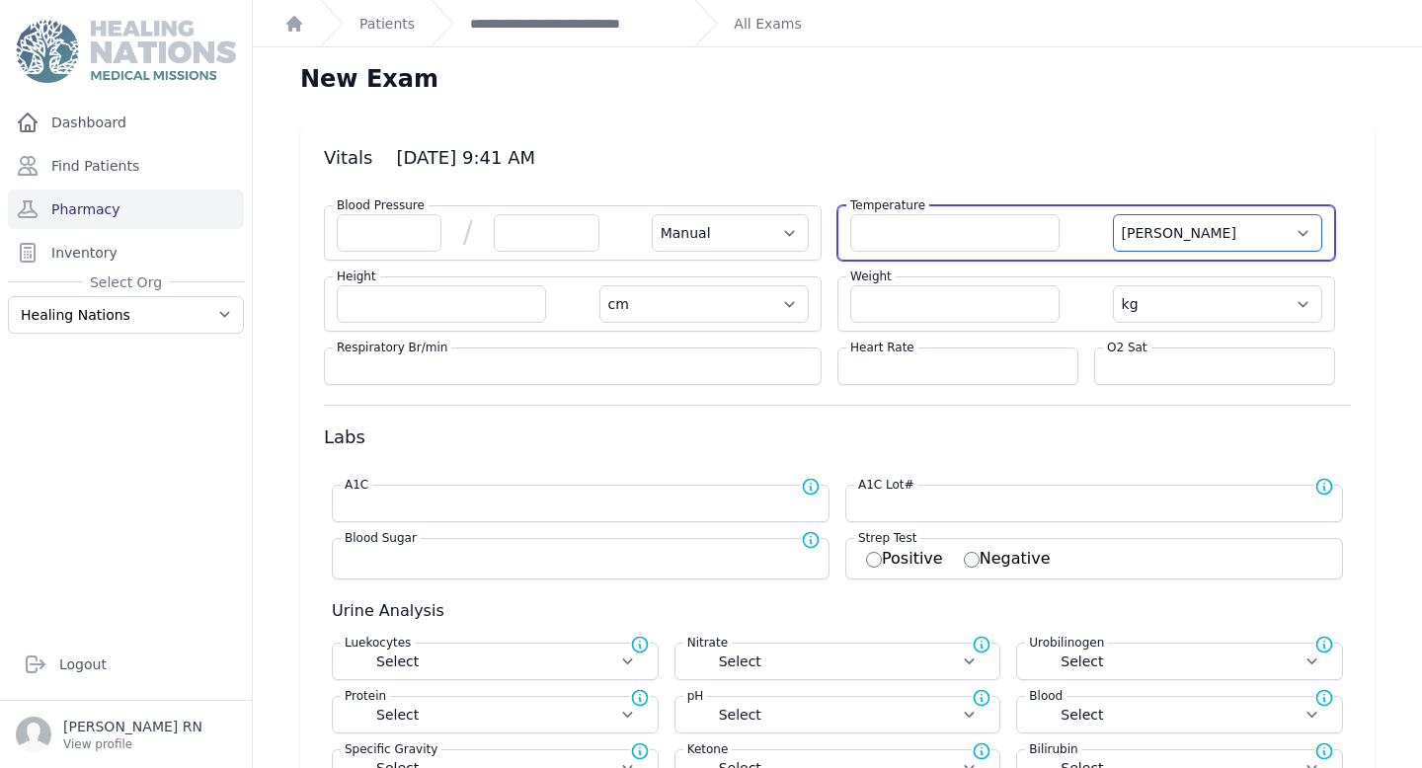
select select
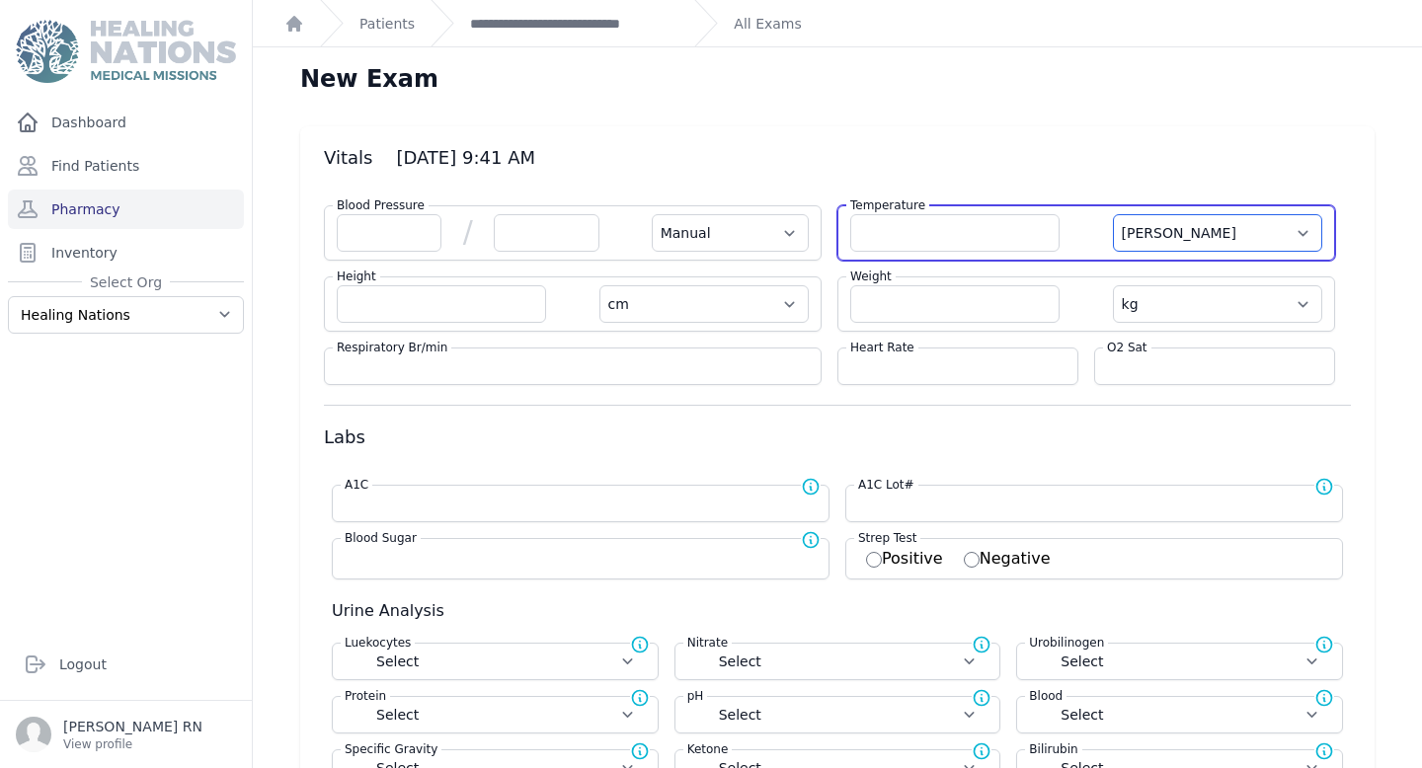
select select
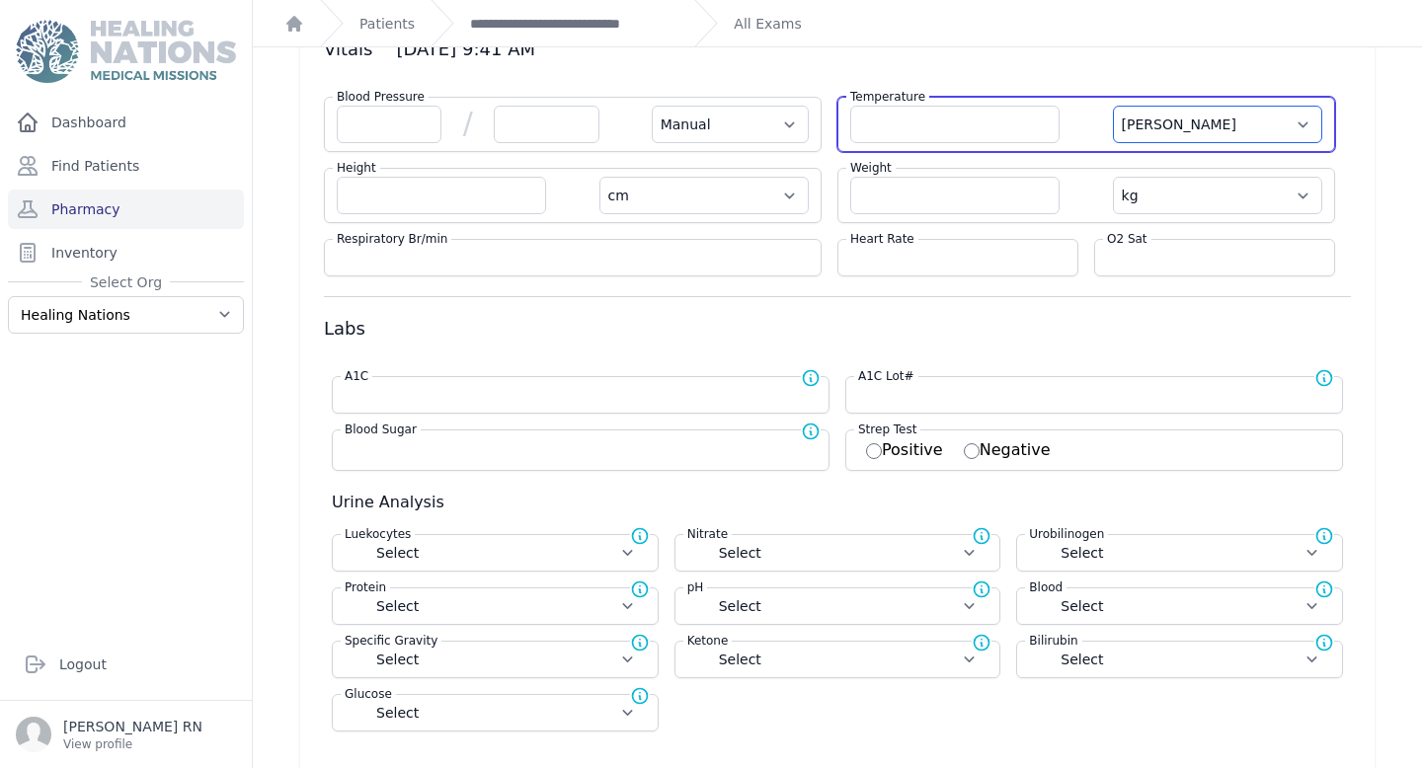
scroll to position [136, 0]
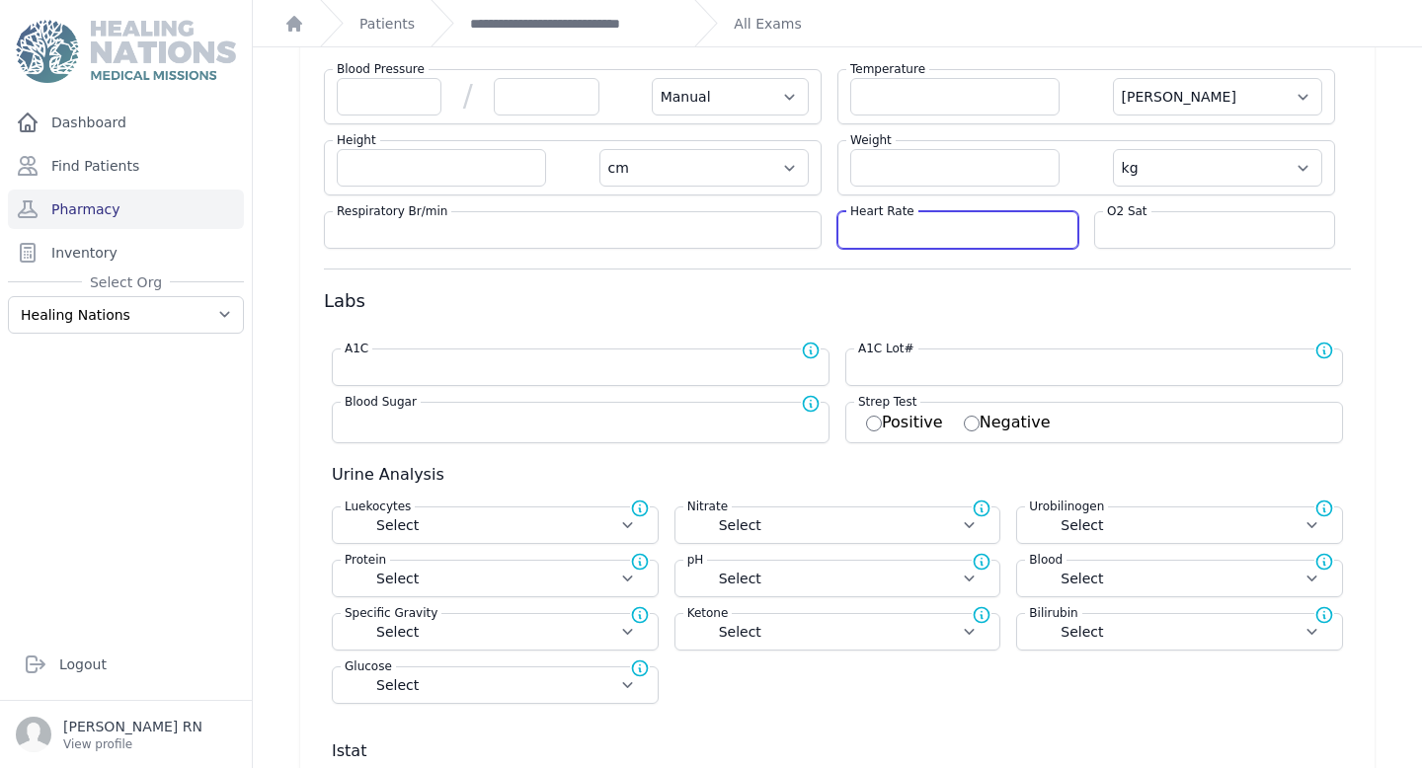
click at [922, 236] on input "number" at bounding box center [957, 230] width 215 height 20
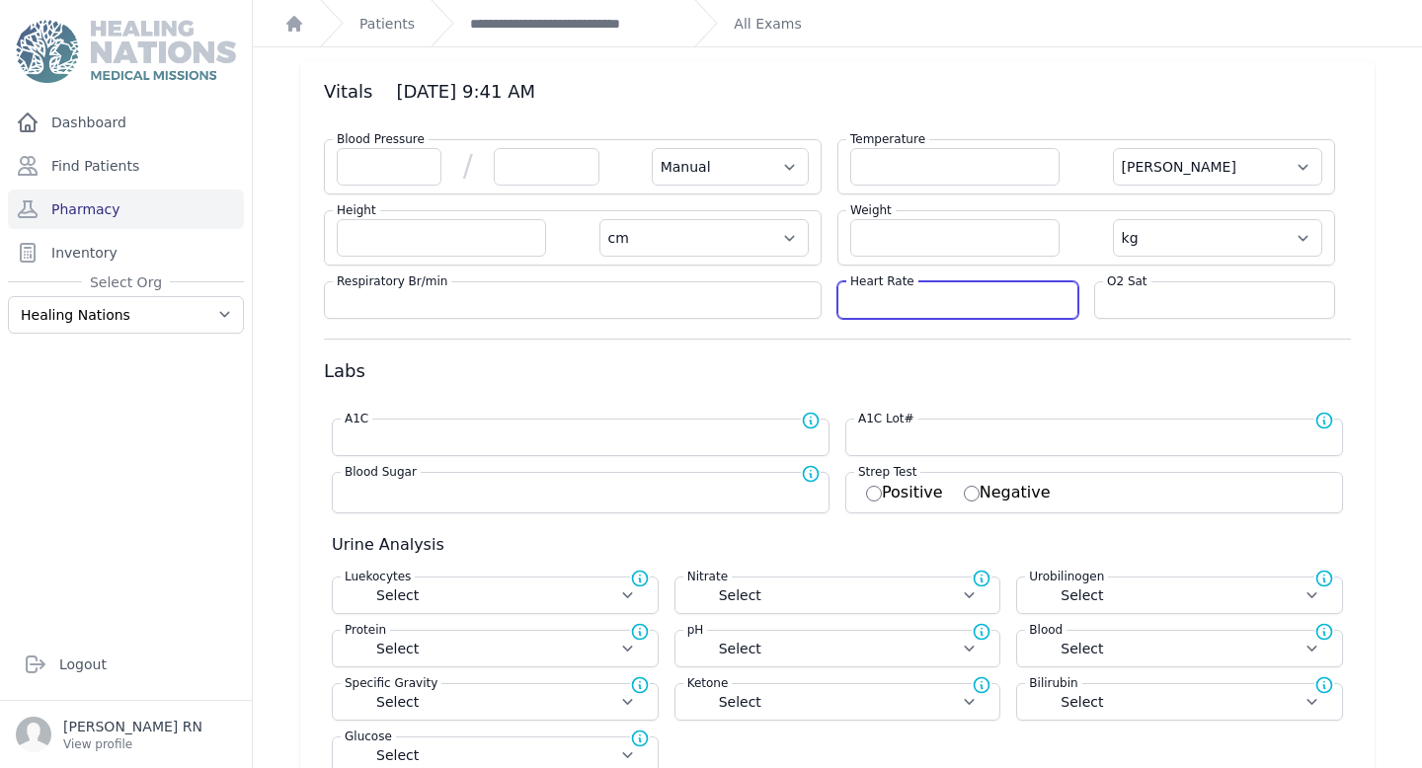
scroll to position [64, 0]
type input "71"
select select "Manual"
select select "C"
select select "cm"
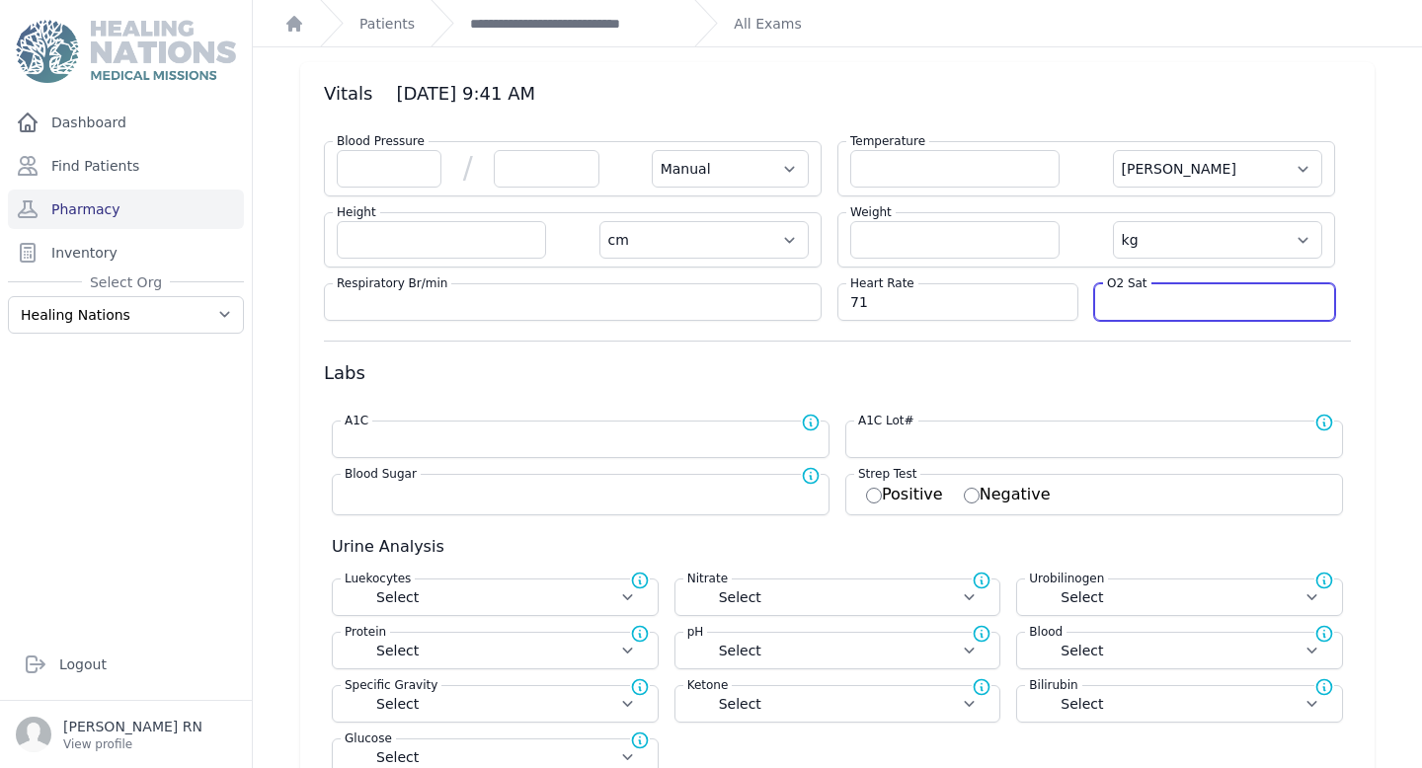
select select "kg"
select select
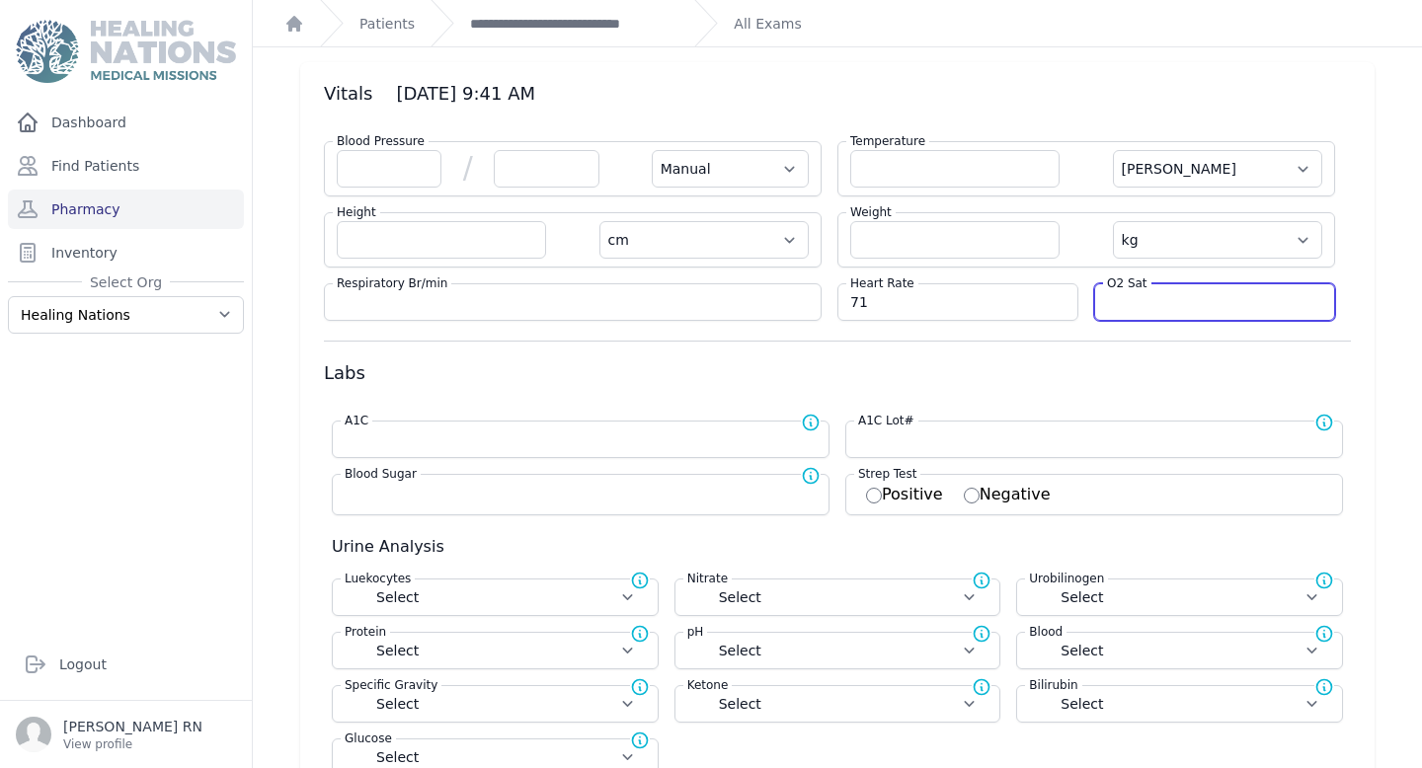
select select
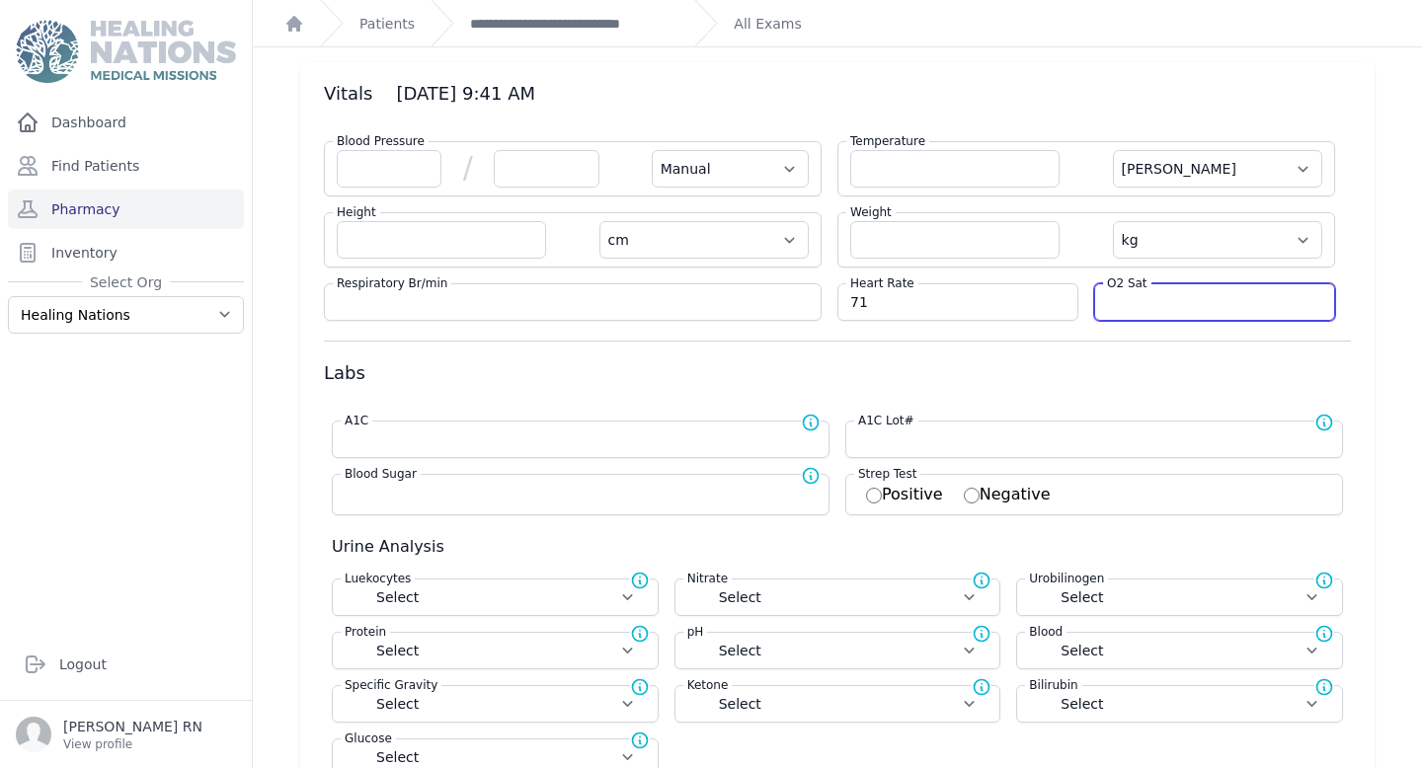
select select
type input "95"
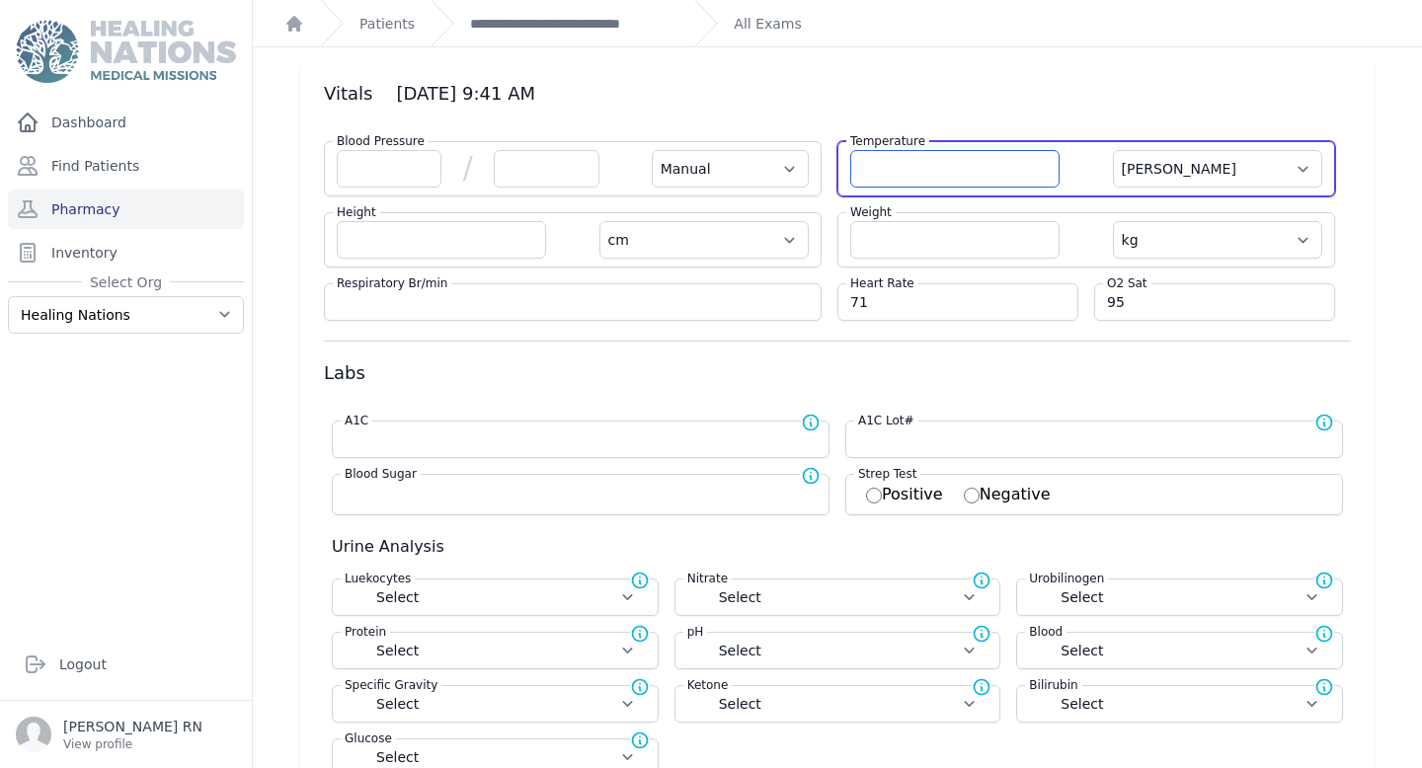
click at [968, 152] on input "number" at bounding box center [954, 169] width 209 height 38
select select "Manual"
select select "C"
select select "cm"
select select "kg"
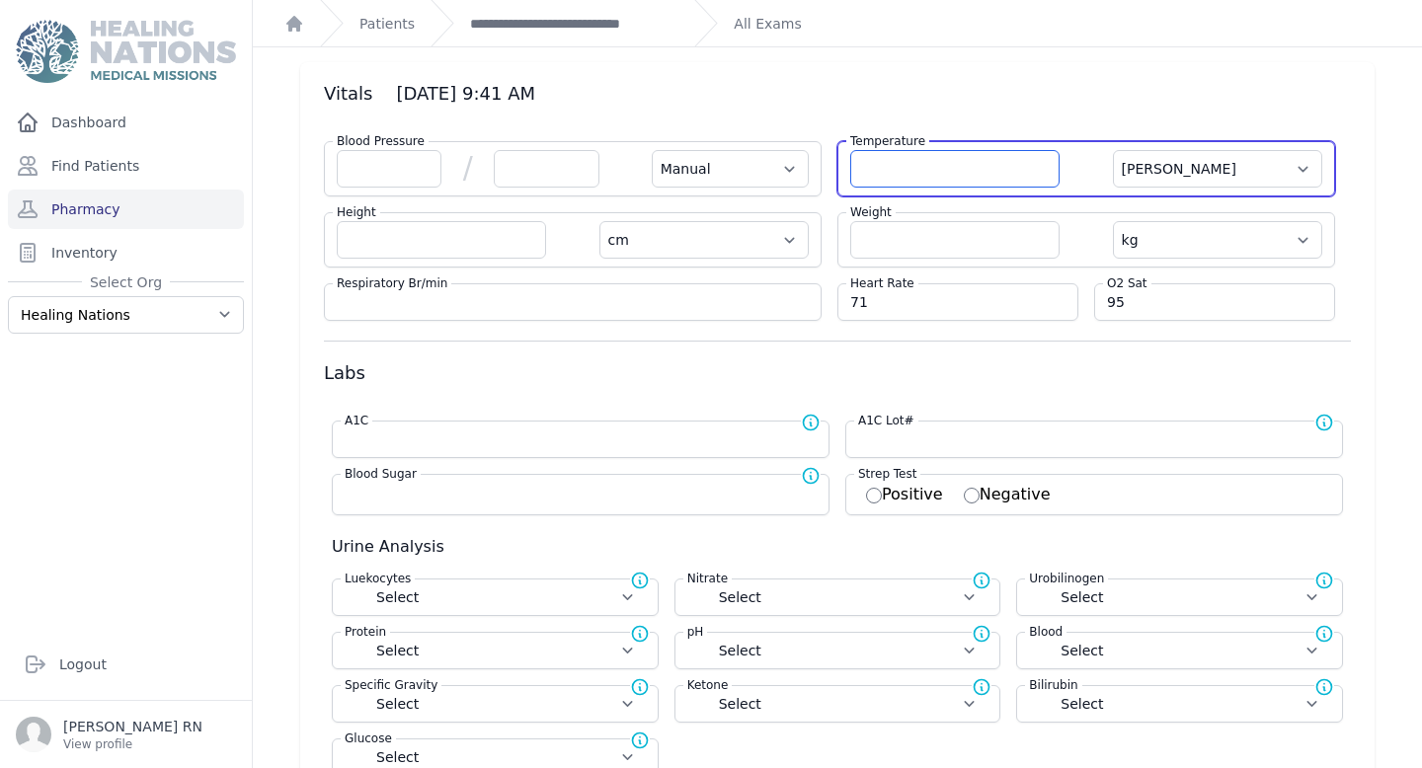
select select
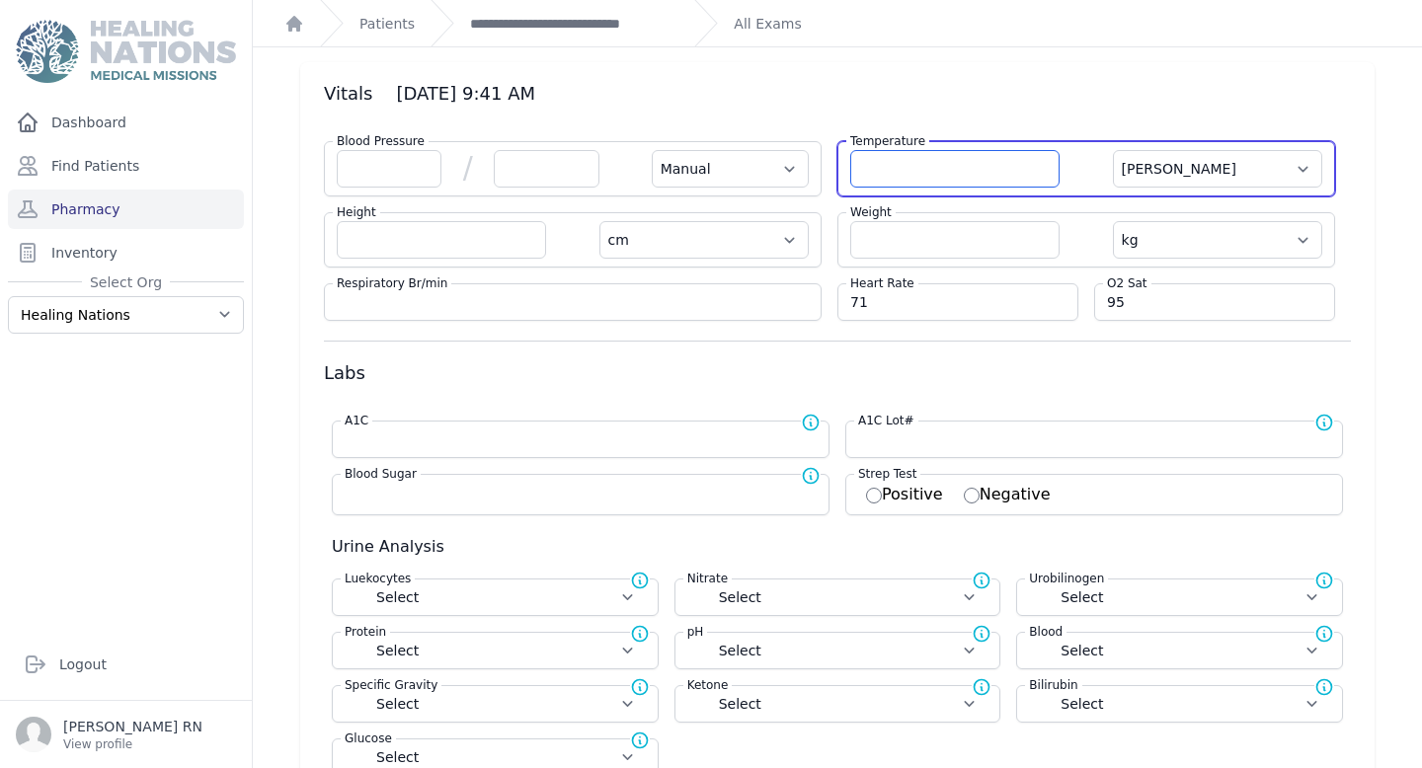
select select
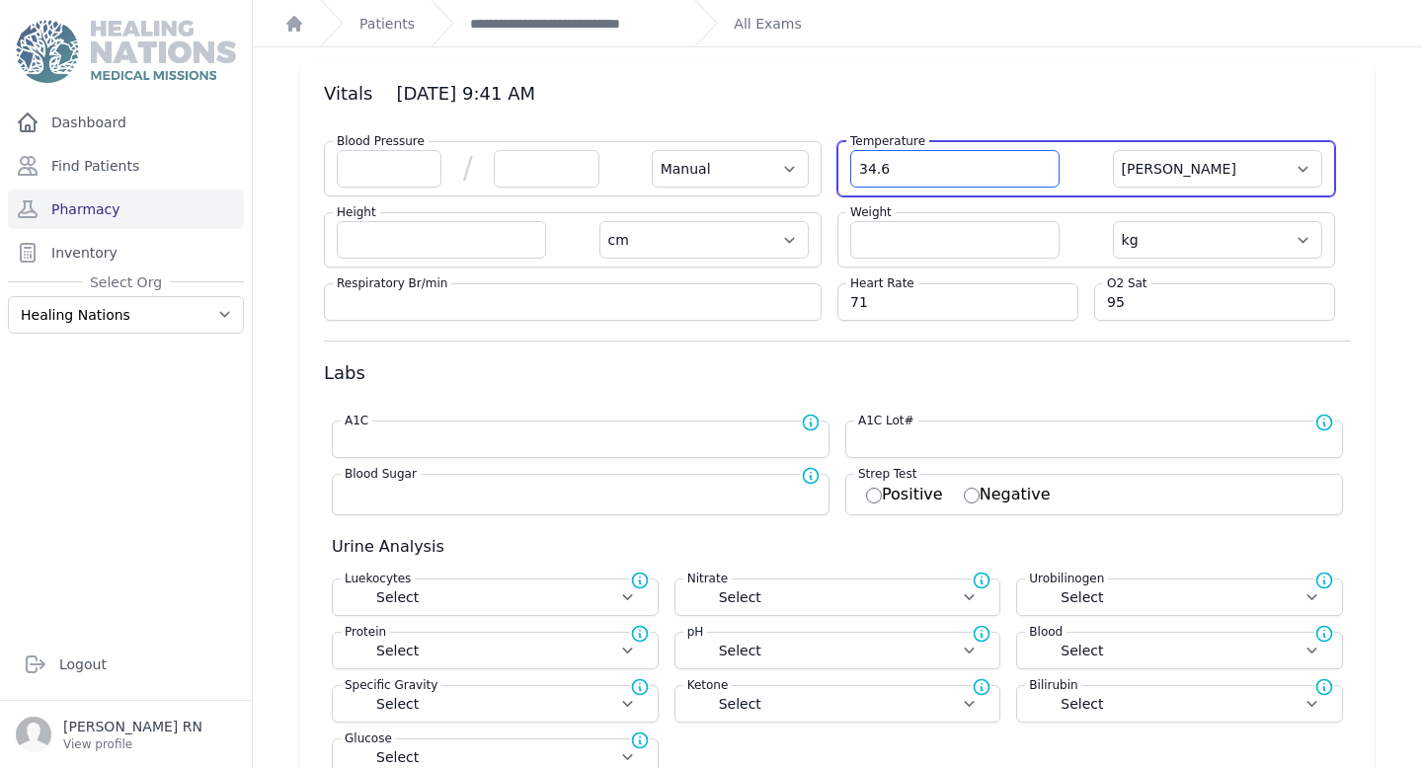
type input "34.6"
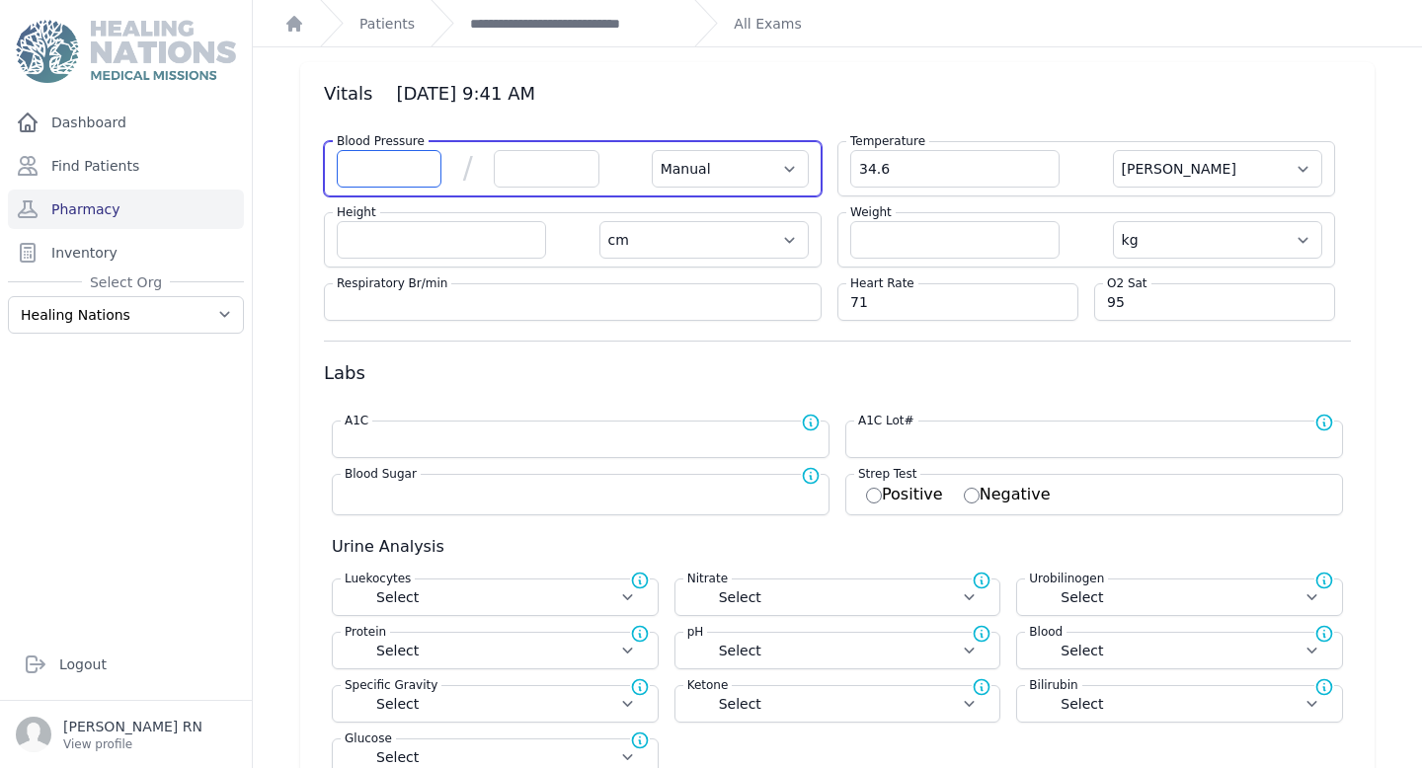
select select "Manual"
select select "C"
select select "cm"
select select "kg"
select select
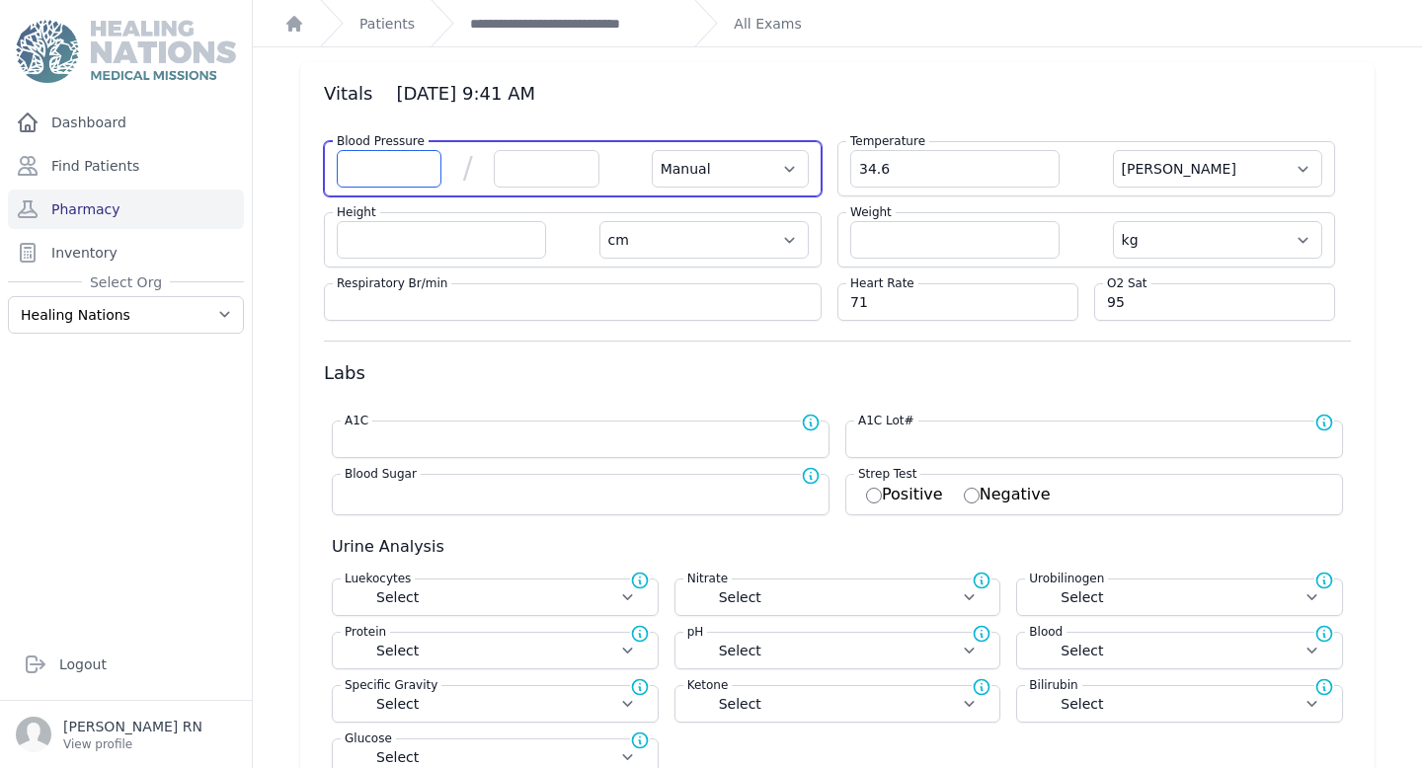
select select
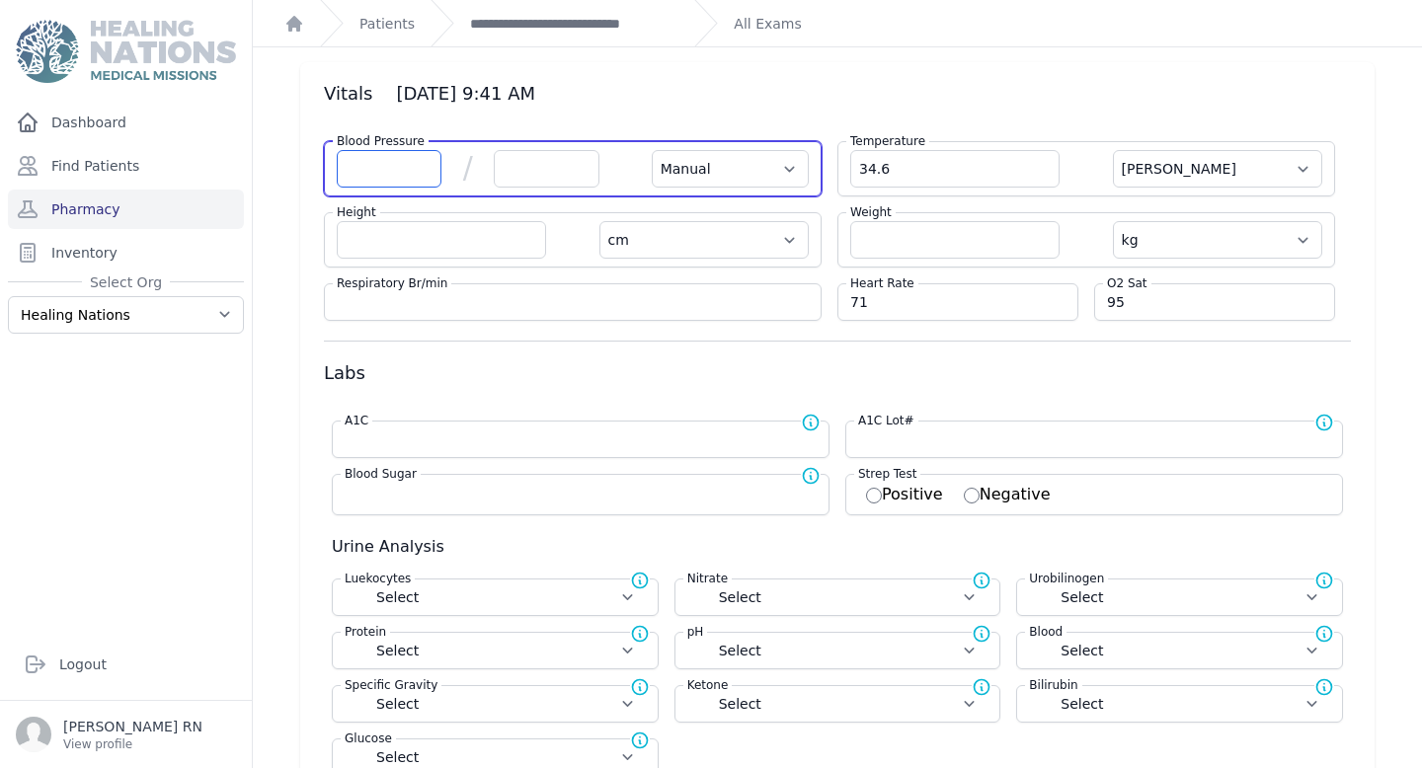
select select
click at [380, 163] on input "number" at bounding box center [389, 169] width 105 height 38
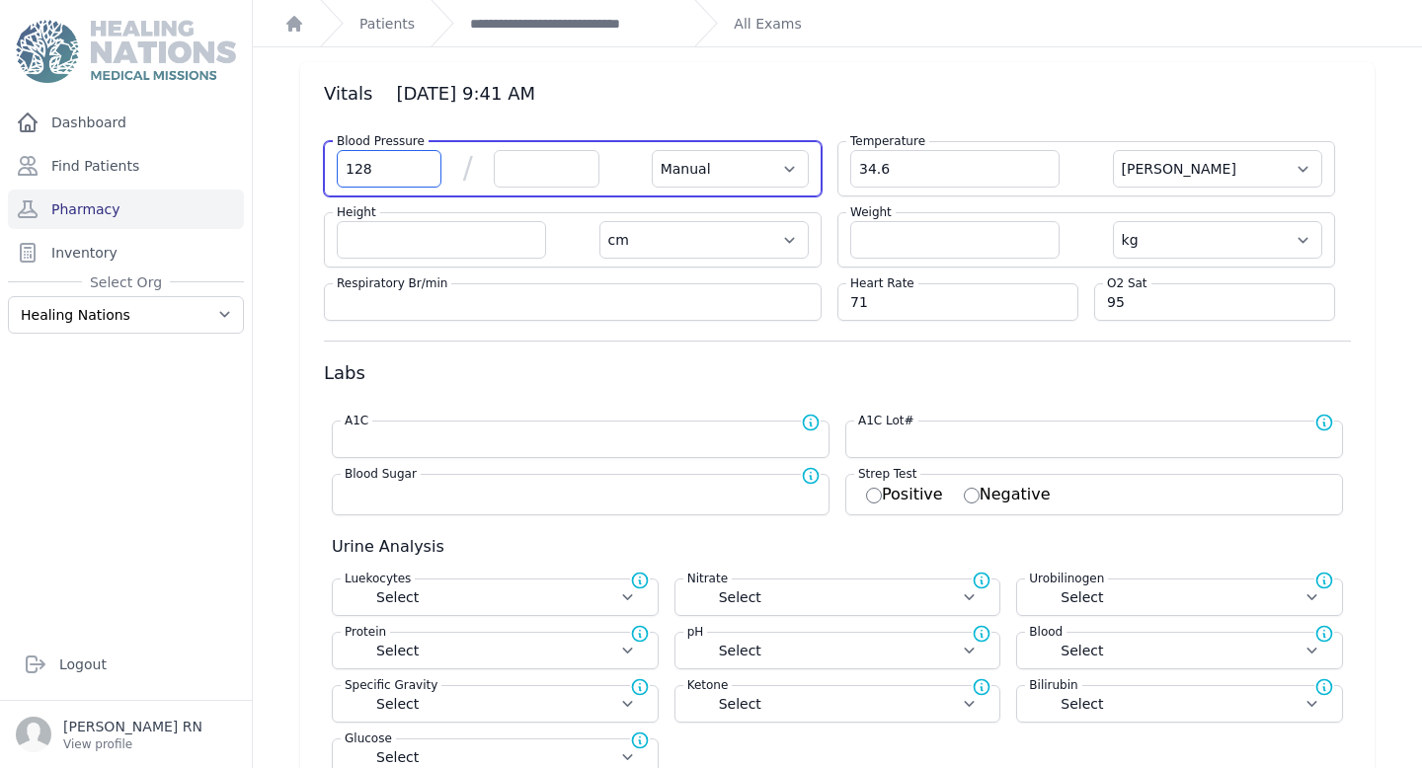
type input "128"
select select "Manual"
select select "C"
select select "cm"
select select "kg"
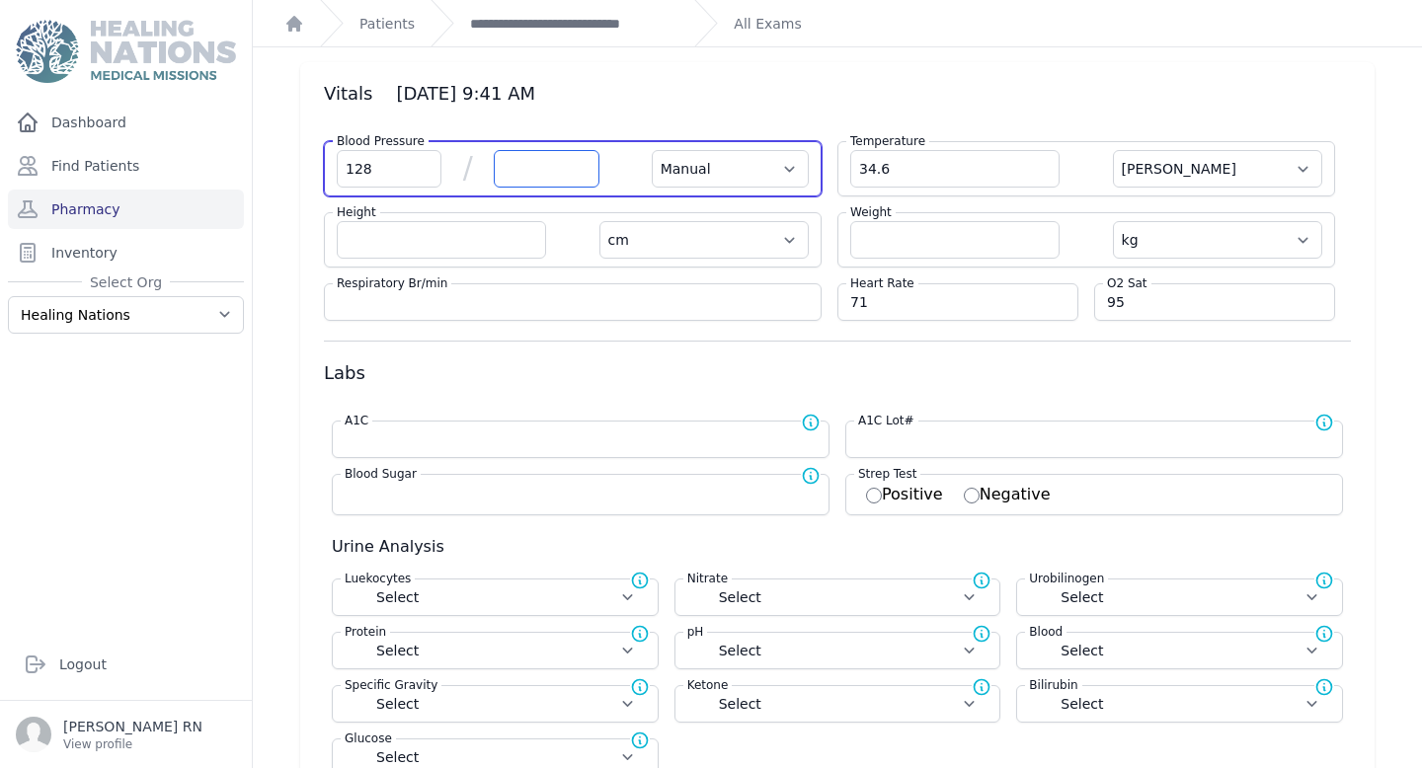
select select
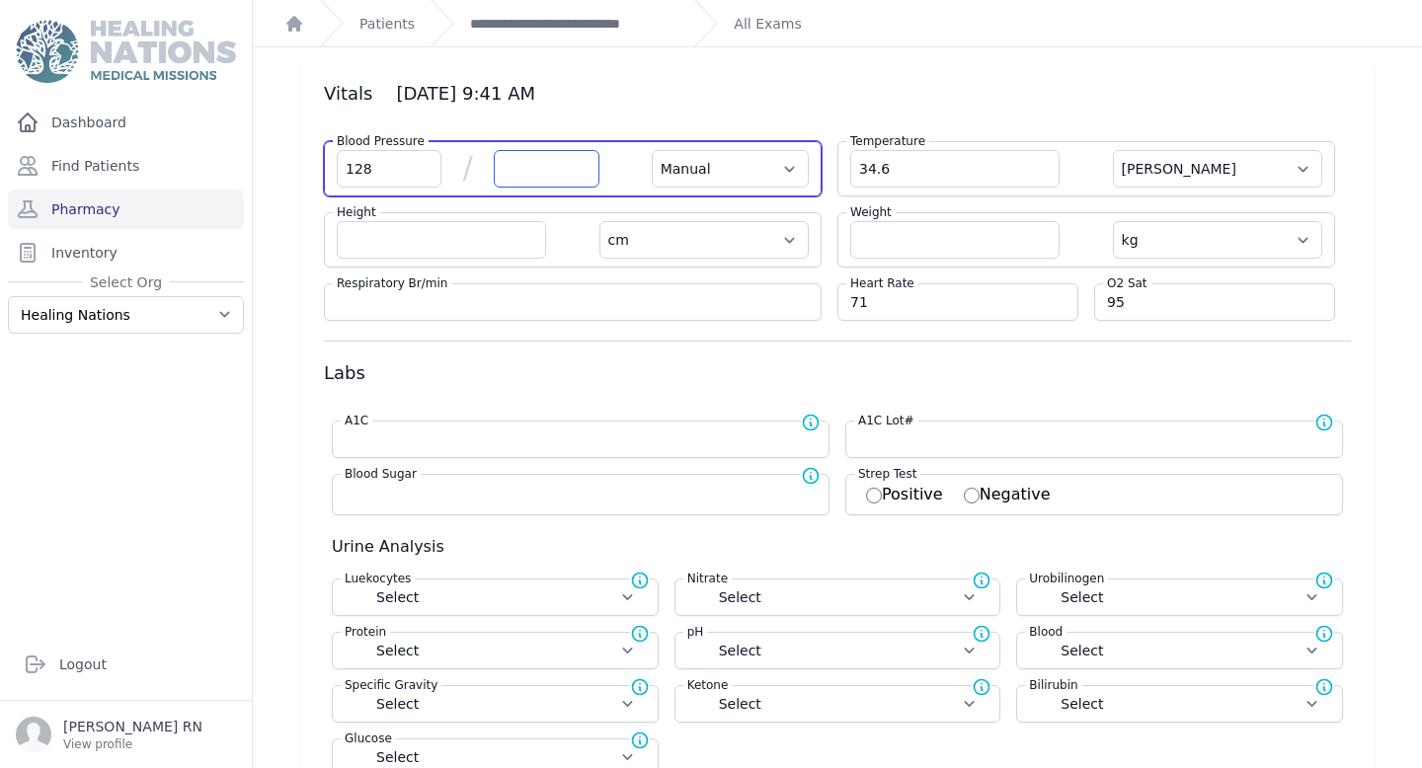
select select
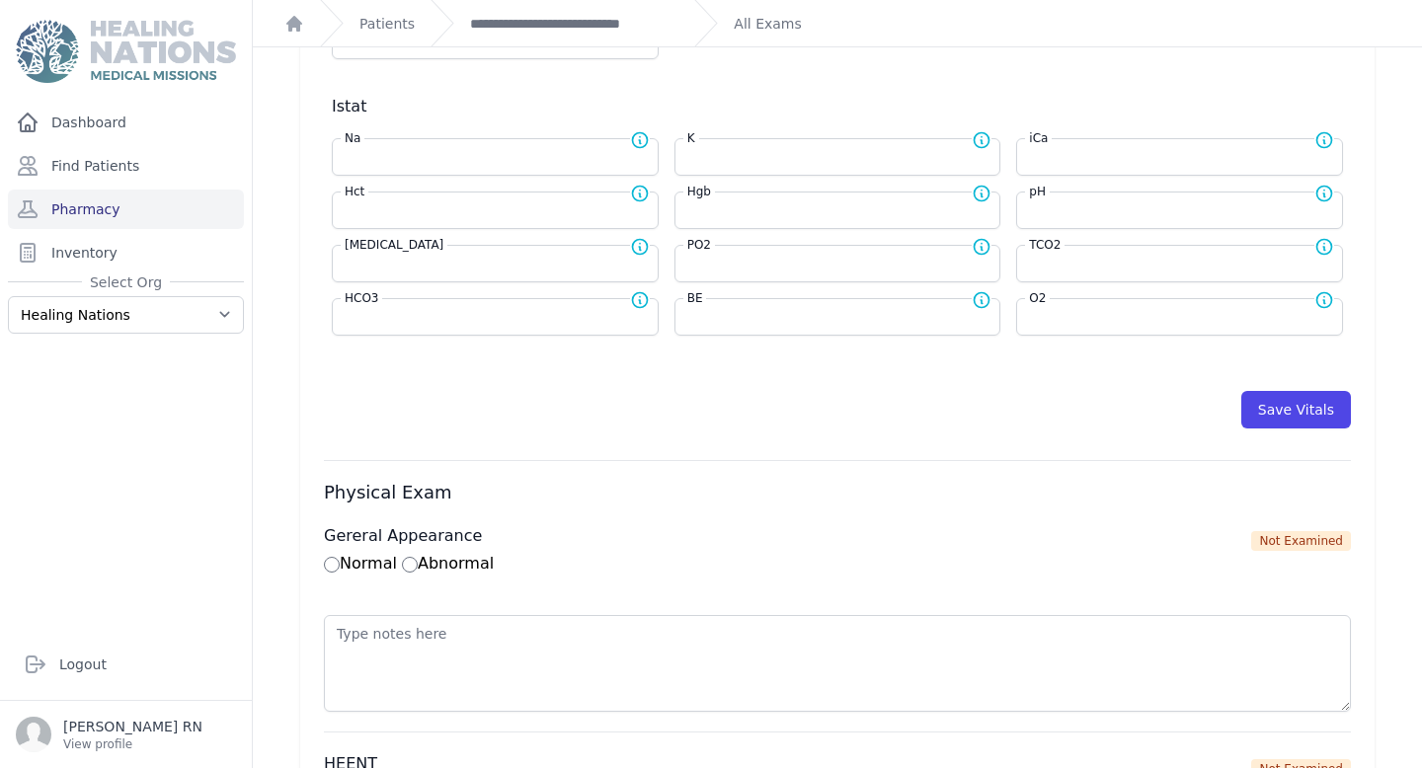
scroll to position [784, 0]
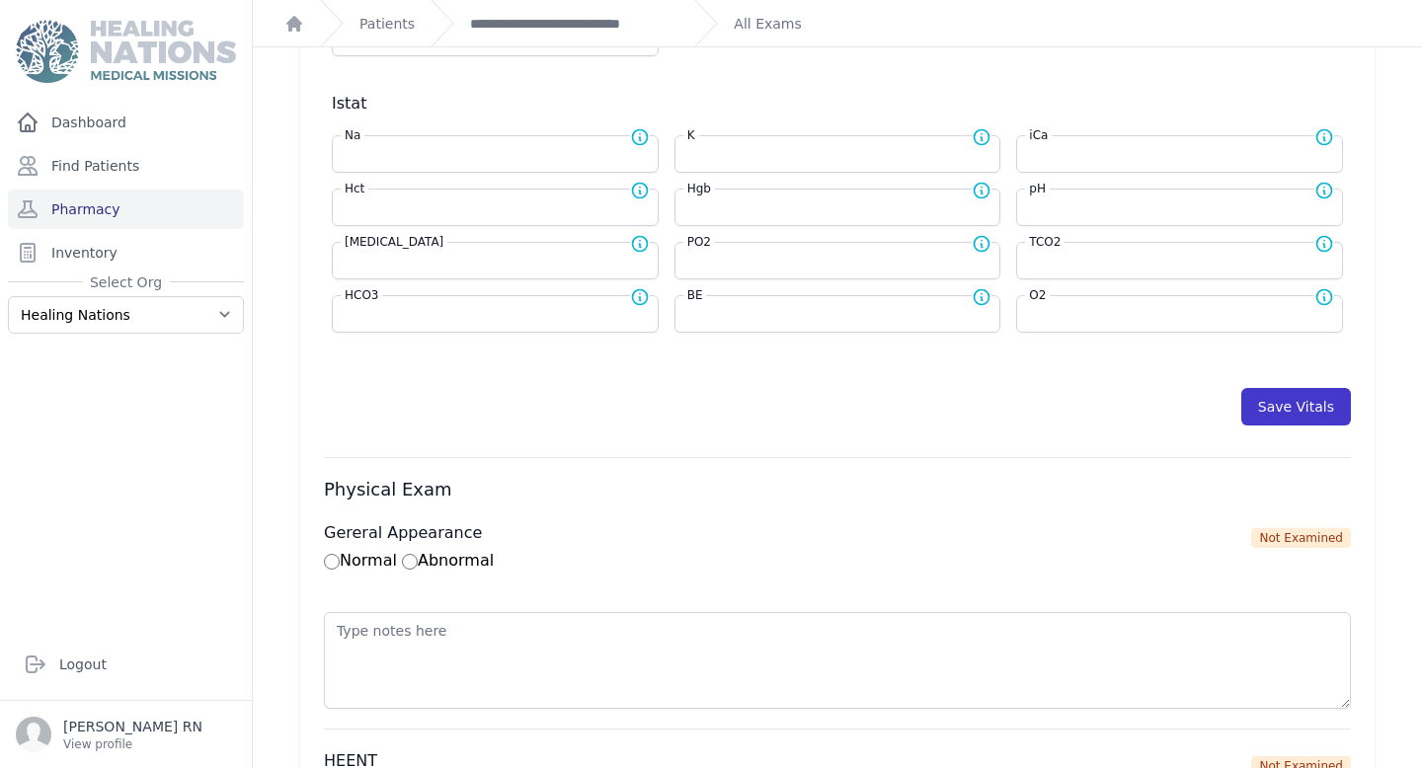
type input "82"
click at [1286, 397] on button "Save Vitals" at bounding box center [1296, 407] width 110 height 38
select select "Manual"
select select "C"
select select "cm"
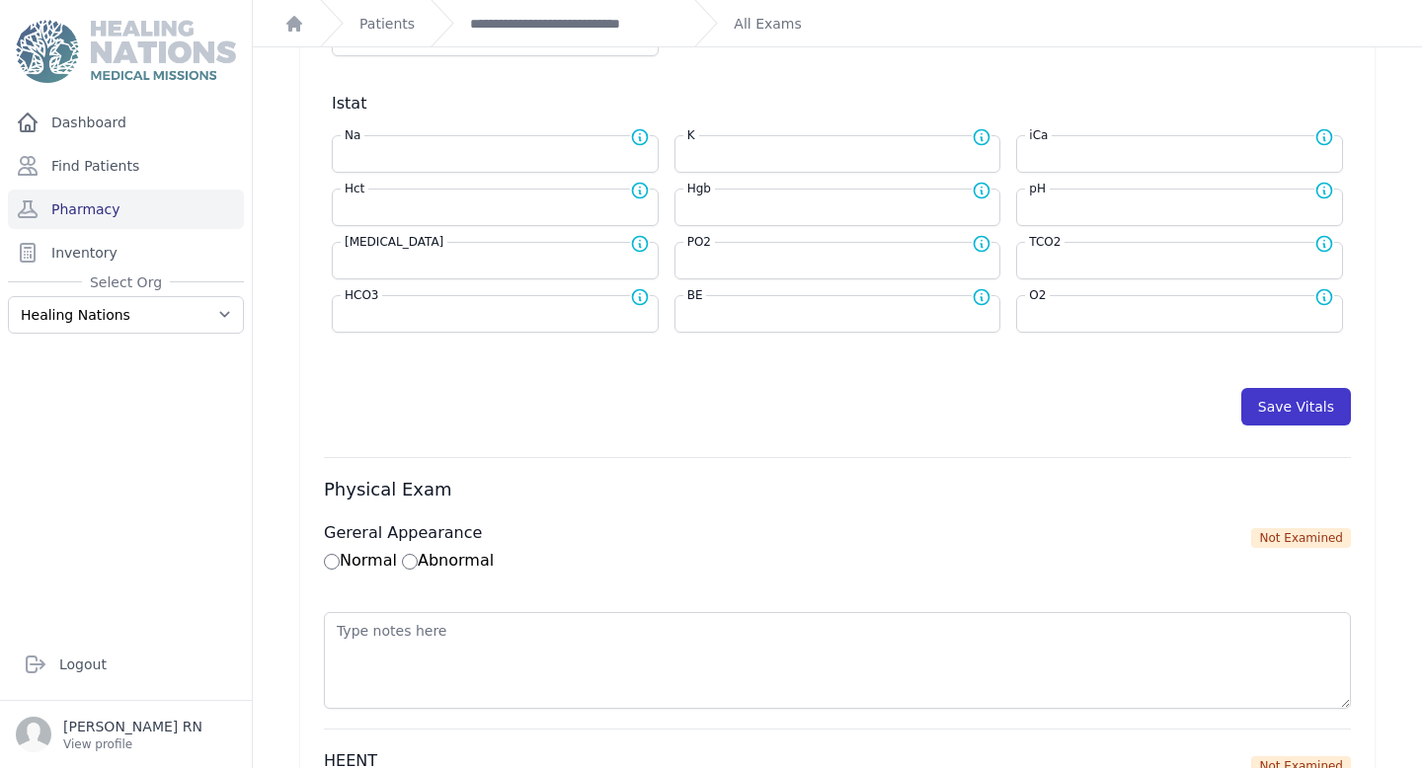
select select "kg"
select select
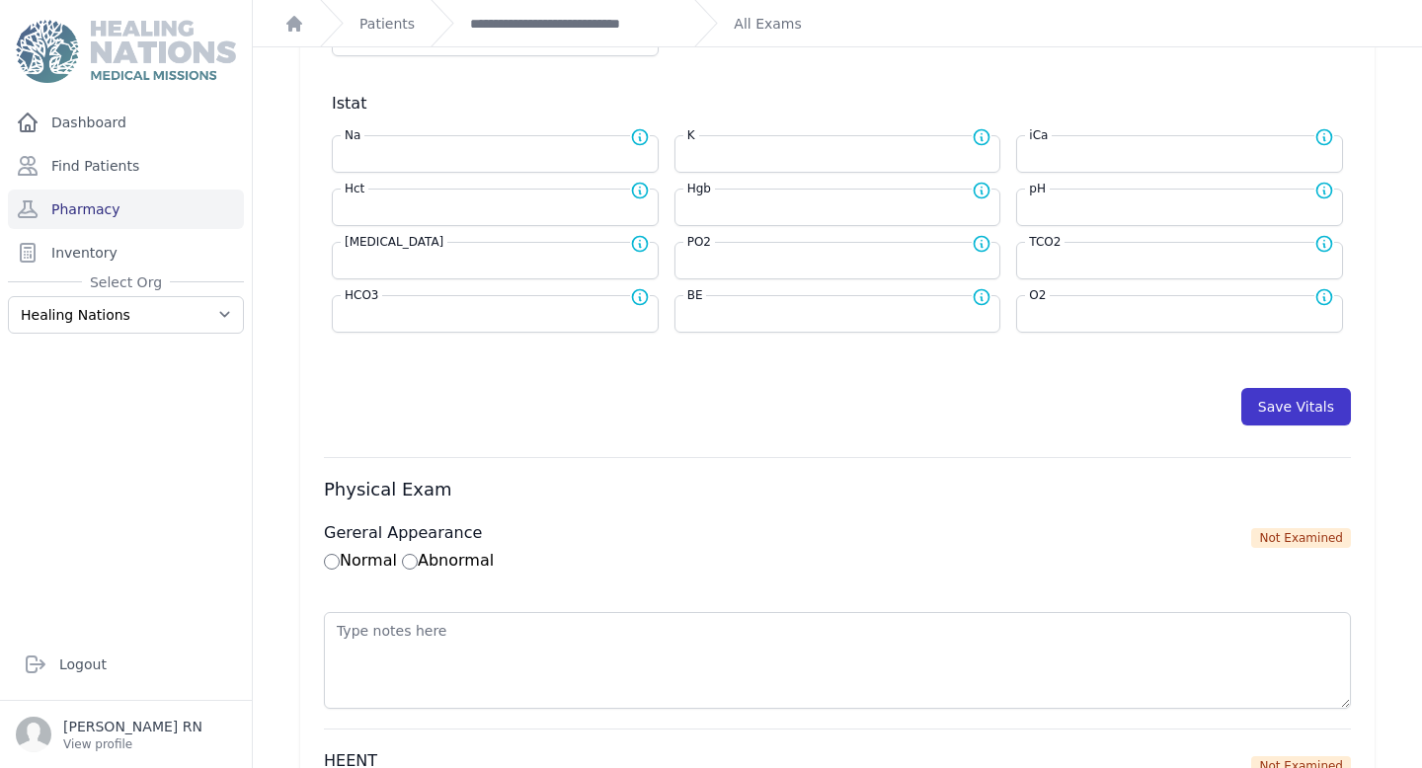
select select
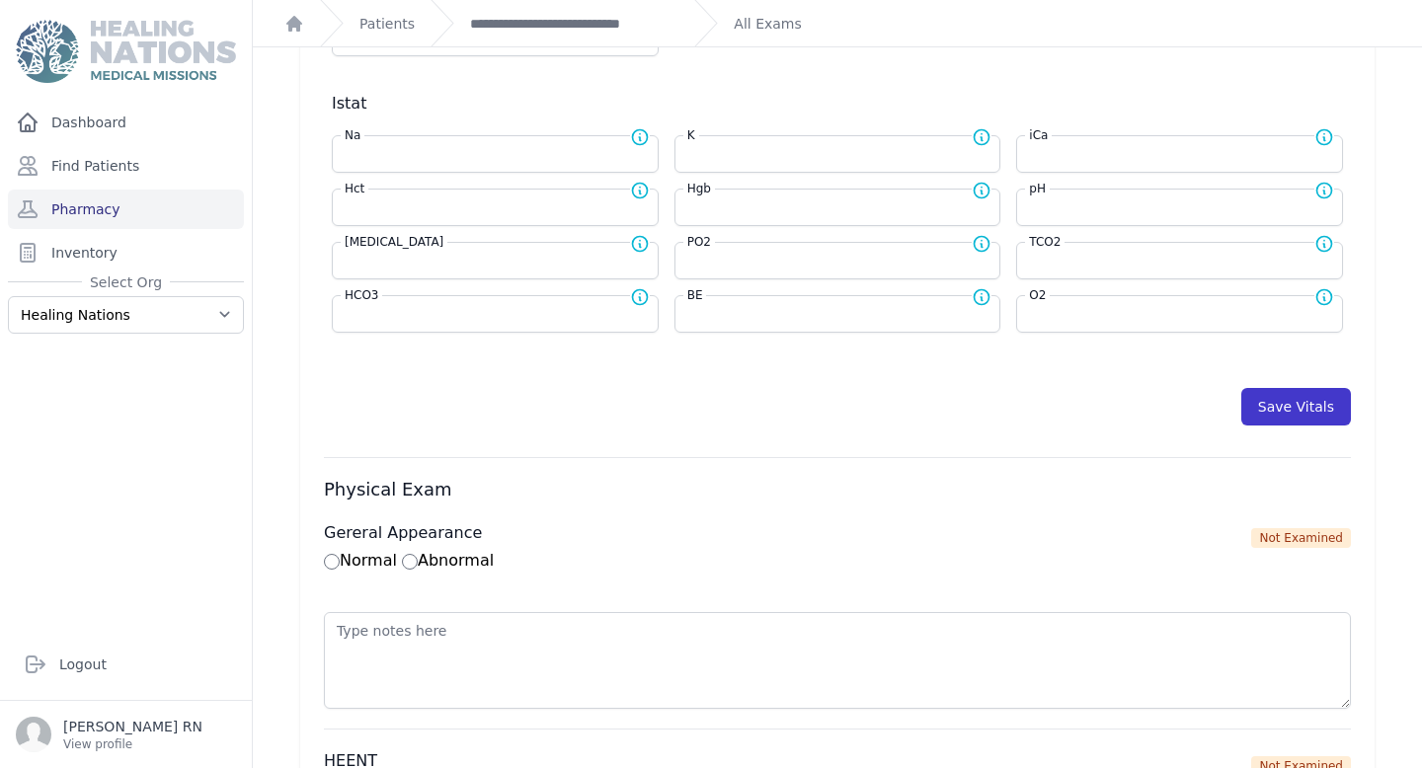
select select
click at [1290, 406] on button "Save Vitals" at bounding box center [1296, 407] width 110 height 38
click at [620, 24] on link "**********" at bounding box center [574, 24] width 208 height 20
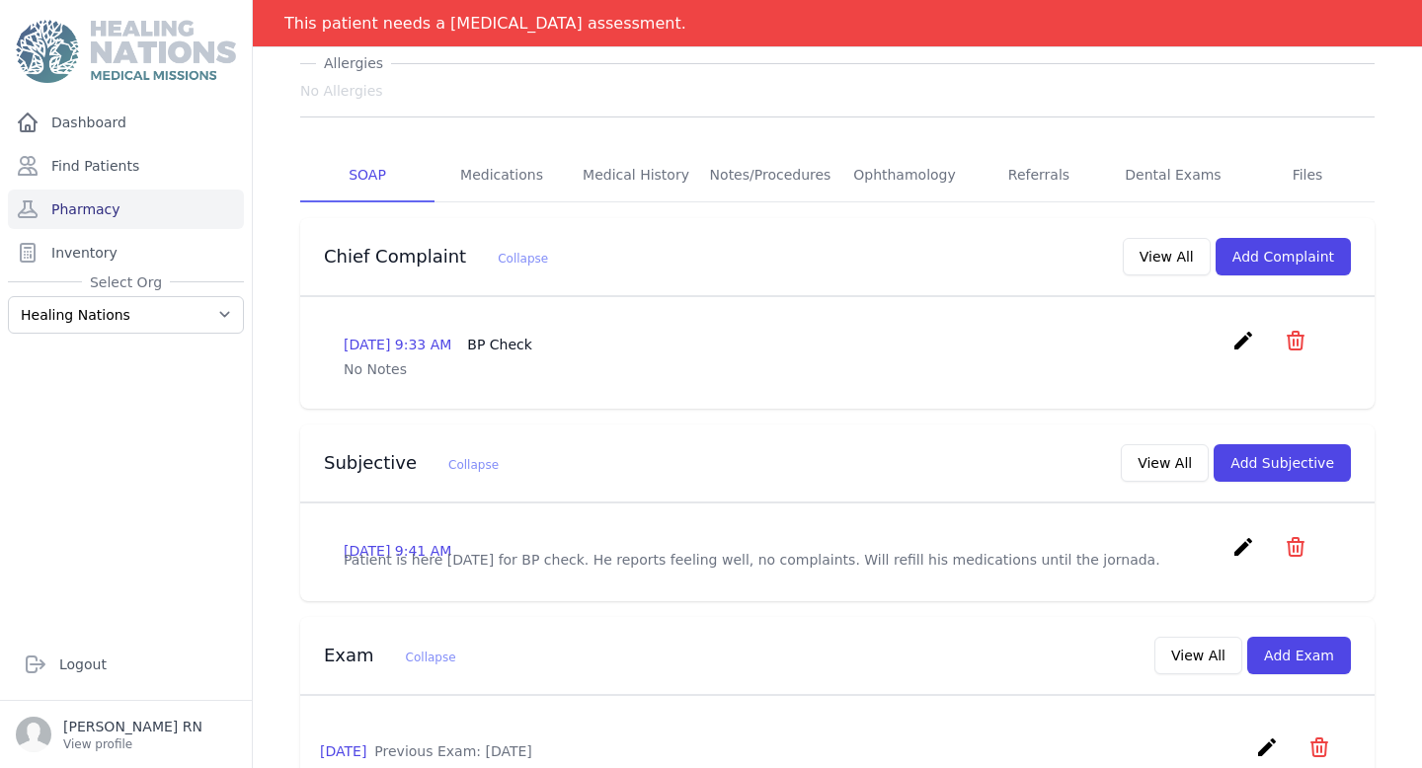
scroll to position [322, 0]
